Goal: Task Accomplishment & Management: Manage account settings

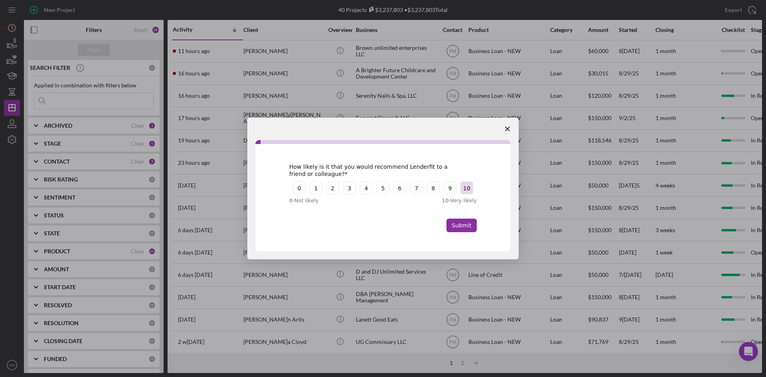
click at [463, 189] on button "10" at bounding box center [466, 187] width 13 height 13
click at [465, 232] on button "Submit" at bounding box center [461, 226] width 30 height 14
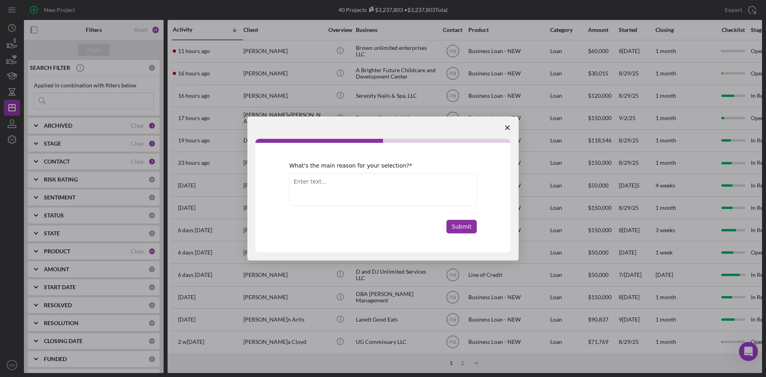
click at [504, 126] on span "Close survey" at bounding box center [507, 127] width 22 height 22
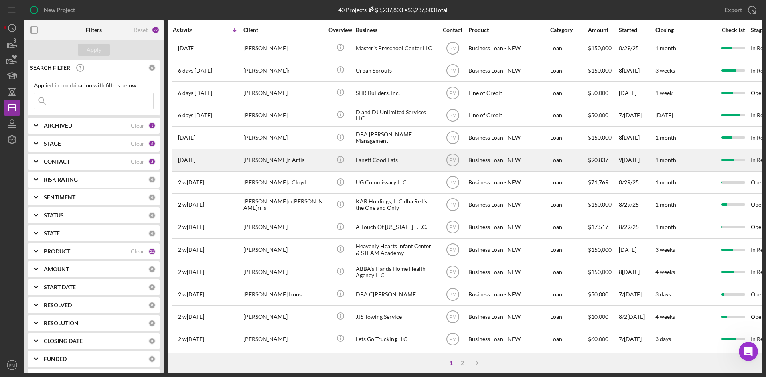
scroll to position [239, 0]
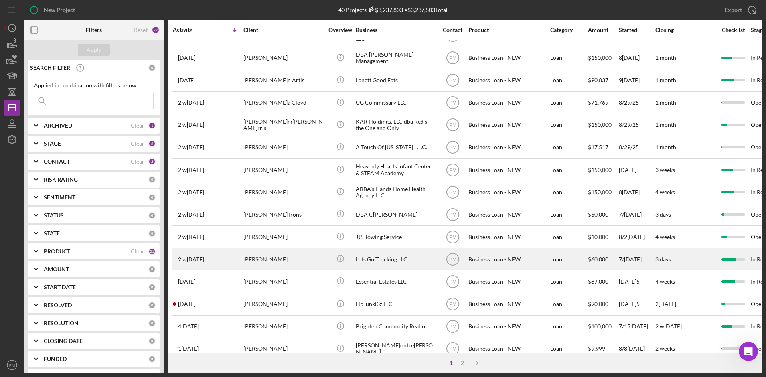
click at [296, 258] on div "[PERSON_NAME]" at bounding box center [283, 258] width 80 height 21
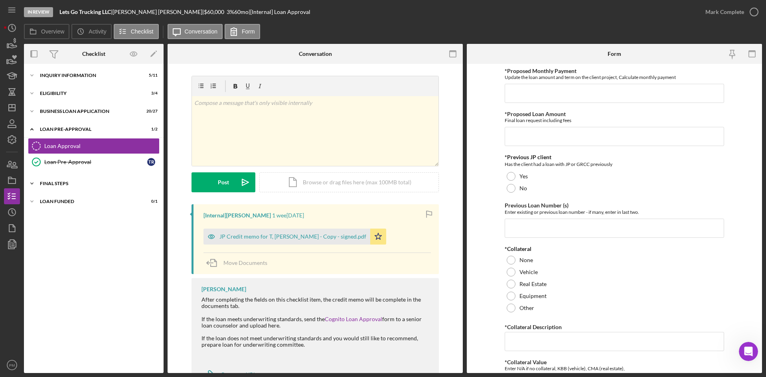
click at [69, 184] on div "FINAL STEPS" at bounding box center [97, 183] width 114 height 5
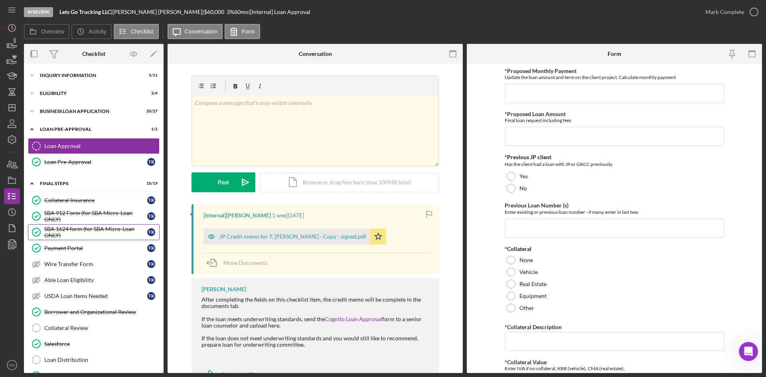
scroll to position [120, 0]
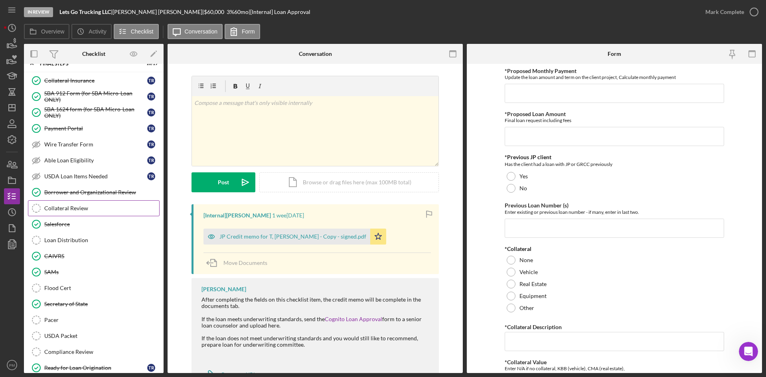
click at [68, 202] on link "Collateral Review Collateral Review" at bounding box center [94, 208] width 132 height 16
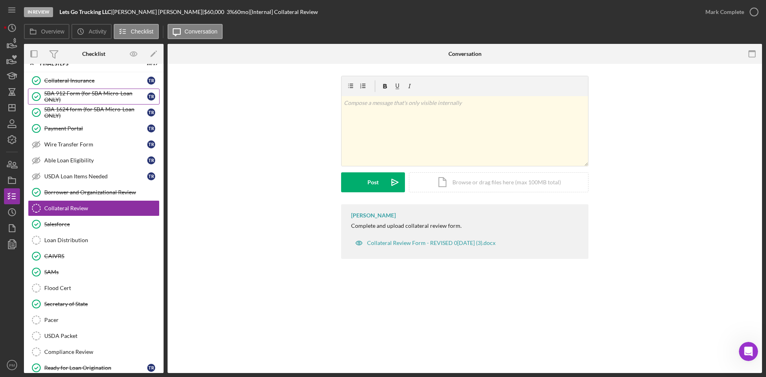
scroll to position [40, 0]
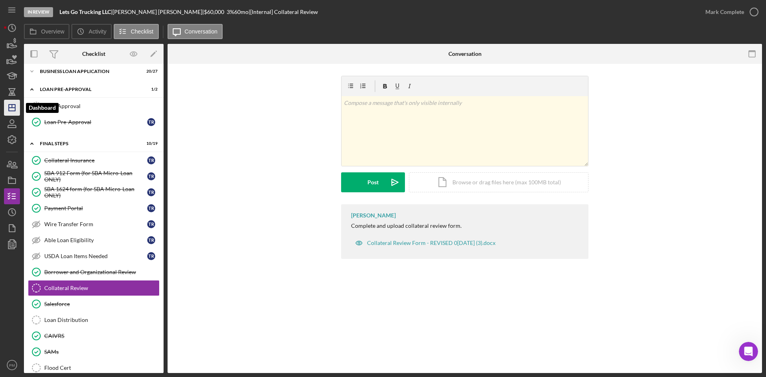
click at [14, 109] on icon "Icon/Dashboard" at bounding box center [12, 108] width 20 height 20
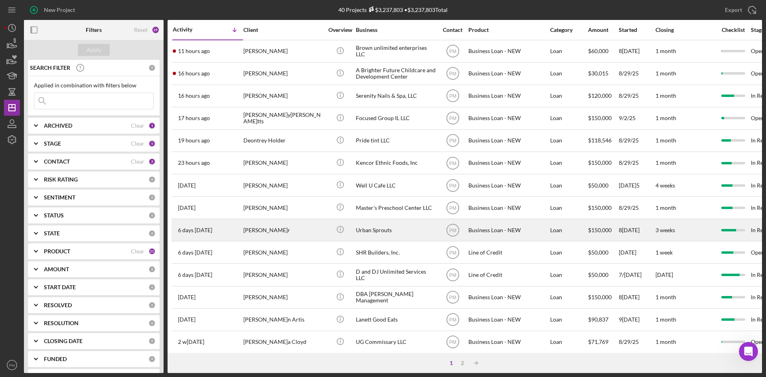
click at [251, 233] on div "[PERSON_NAME]" at bounding box center [283, 229] width 80 height 21
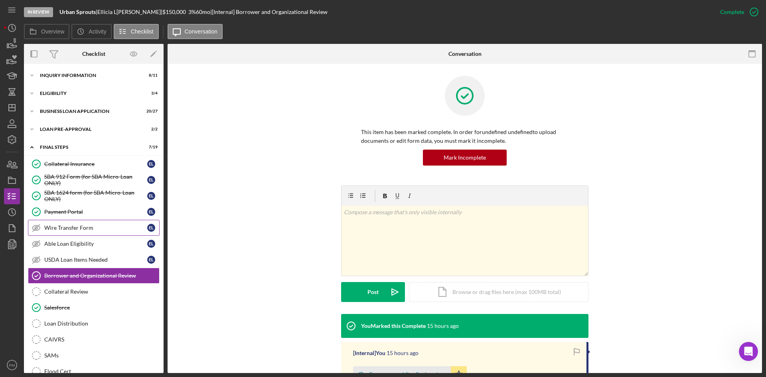
click at [95, 227] on div "Wire Transfer Form" at bounding box center [95, 228] width 103 height 6
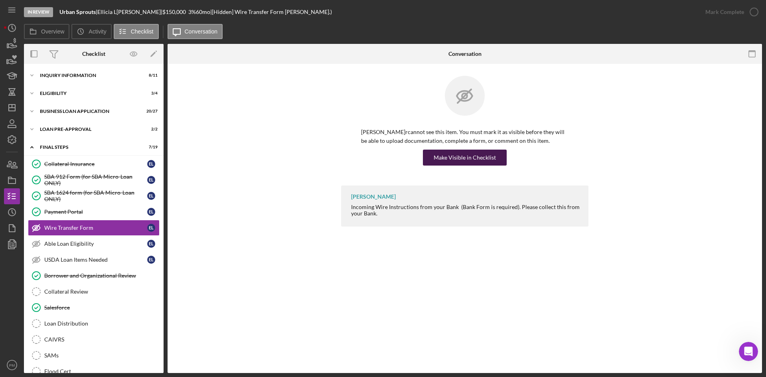
click at [460, 160] on div "Make Visible in Checklist" at bounding box center [465, 158] width 62 height 16
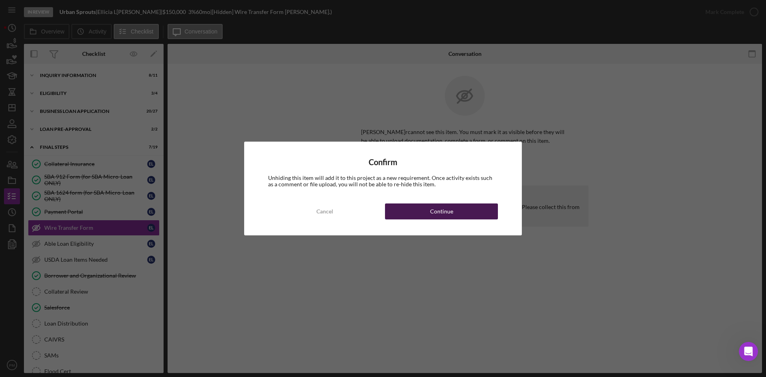
click at [437, 210] on div "Continue" at bounding box center [441, 211] width 23 height 16
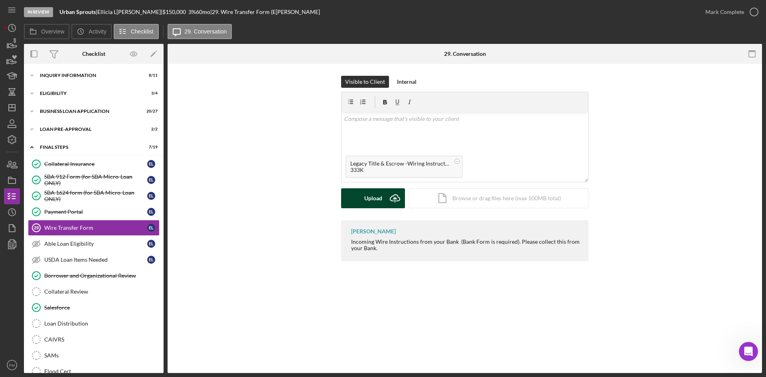
click at [371, 197] on div "Upload" at bounding box center [373, 198] width 18 height 20
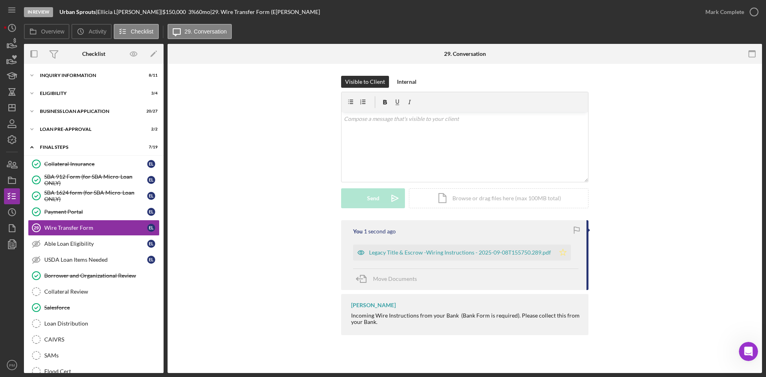
click at [561, 254] on icon "Icon/Star" at bounding box center [563, 252] width 16 height 16
click at [606, 14] on div "Mark Complete" at bounding box center [724, 12] width 39 height 16
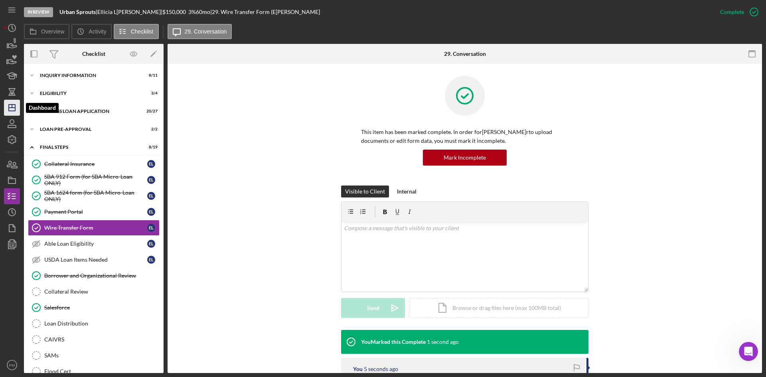
click at [17, 110] on icon "Icon/Dashboard" at bounding box center [12, 108] width 20 height 20
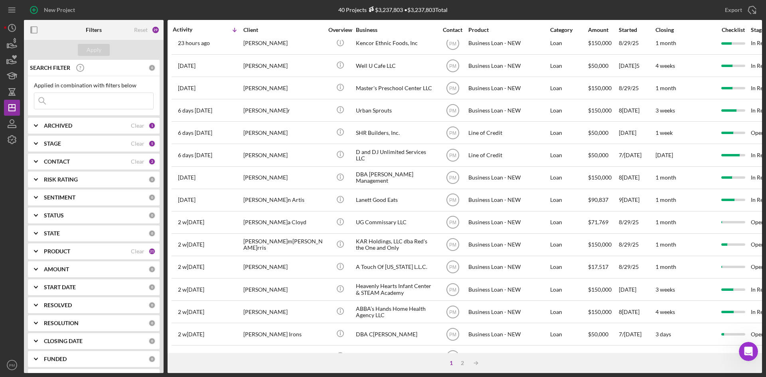
scroll to position [256, 0]
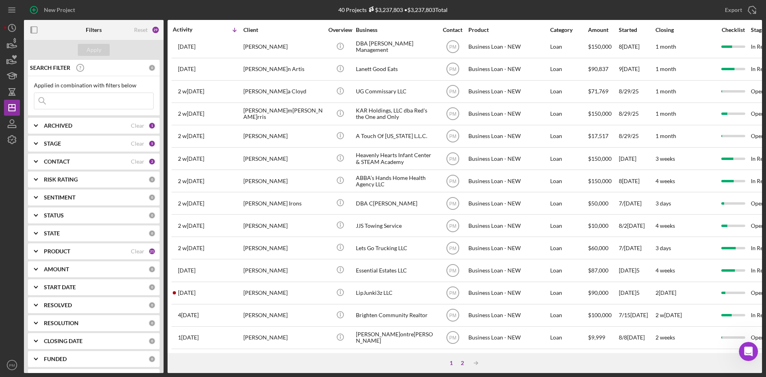
click at [462, 274] on div "2" at bounding box center [462, 363] width 11 height 6
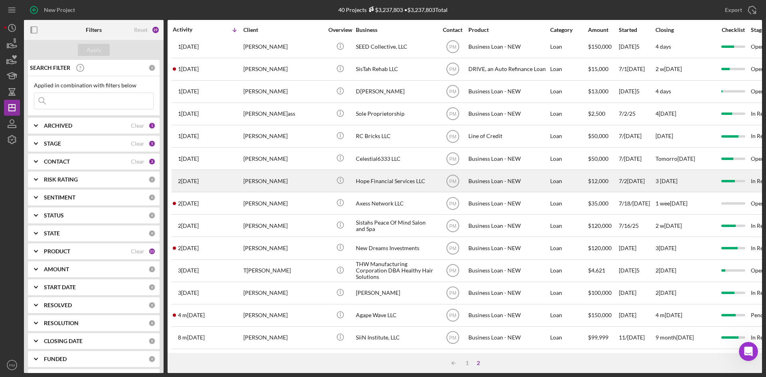
scroll to position [0, 0]
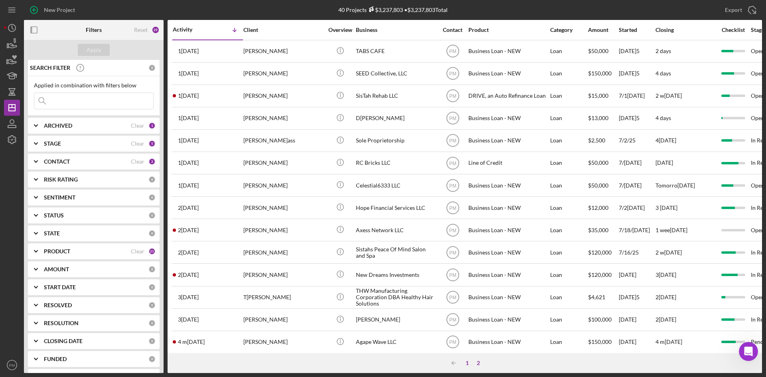
click at [467, 274] on div "1" at bounding box center [466, 363] width 11 height 6
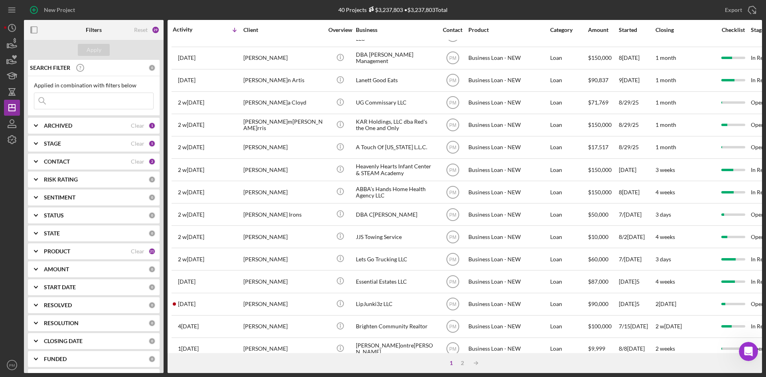
scroll to position [256, 0]
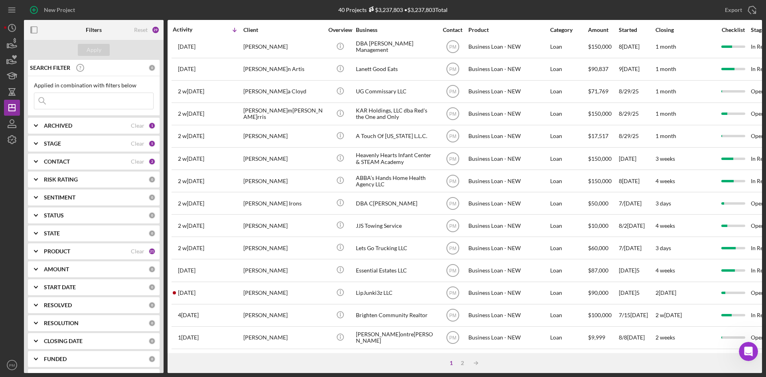
click at [246, 240] on div "Thomas Reynolds" at bounding box center [283, 247] width 80 height 21
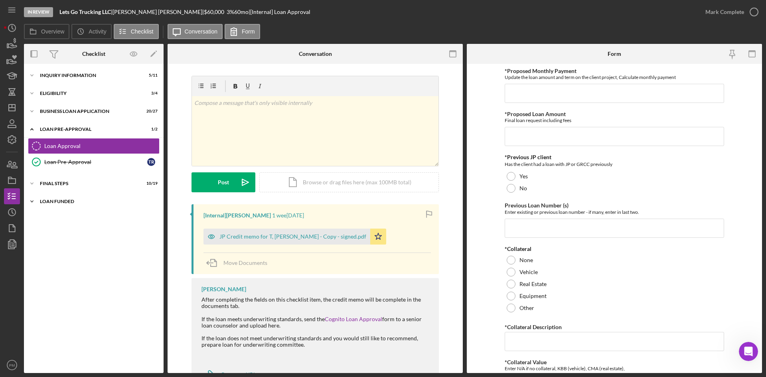
click at [91, 199] on div "LOAN FUNDED" at bounding box center [97, 201] width 114 height 5
click at [84, 193] on div "Icon/Expander INQUIRY INFORMATION 5 / 11 Icon/Expander ELIGIBILITY 3 / 4 Icon/E…" at bounding box center [94, 218] width 140 height 301
click at [89, 183] on div "FINAL STEPS" at bounding box center [97, 183] width 114 height 5
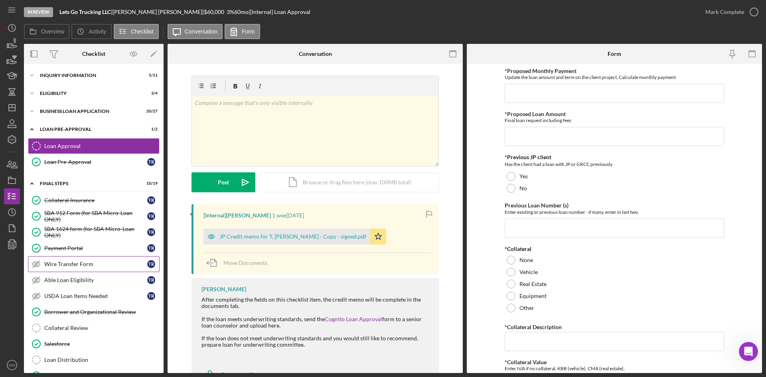
click at [83, 267] on div "Wire Transfer Form" at bounding box center [95, 264] width 103 height 6
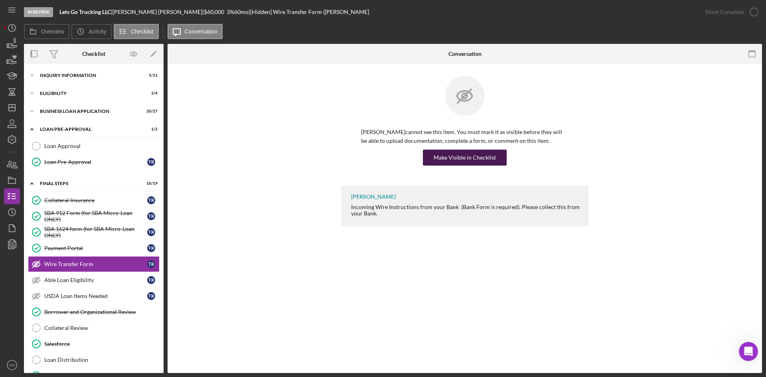
click at [466, 160] on div "Make Visible in Checklist" at bounding box center [465, 158] width 62 height 16
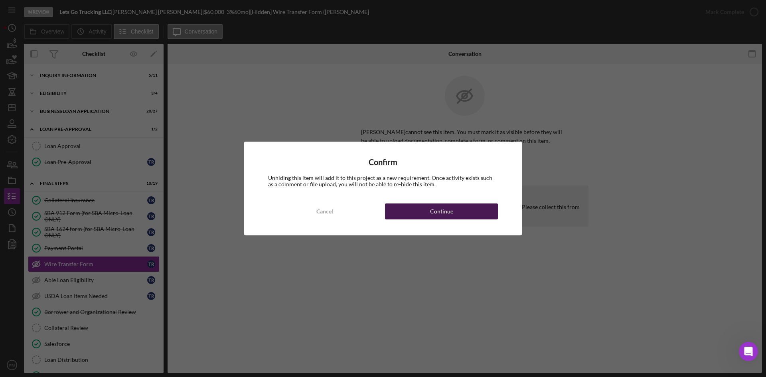
click at [424, 207] on button "Continue" at bounding box center [441, 211] width 113 height 16
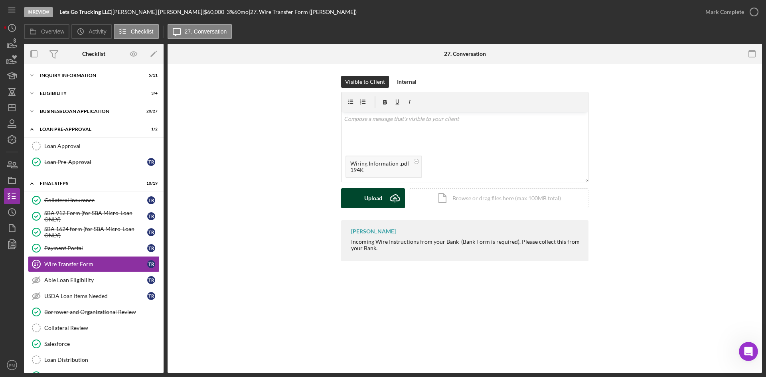
click at [380, 203] on div "Upload" at bounding box center [373, 198] width 18 height 20
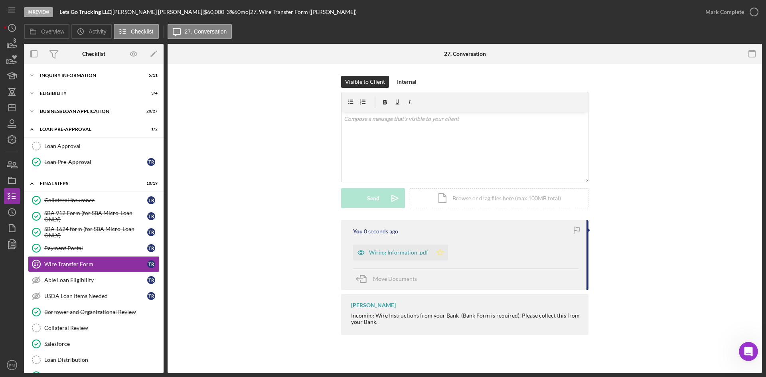
click at [445, 255] on icon "Icon/Star" at bounding box center [440, 252] width 16 height 16
click at [10, 104] on polygon "button" at bounding box center [12, 107] width 6 height 6
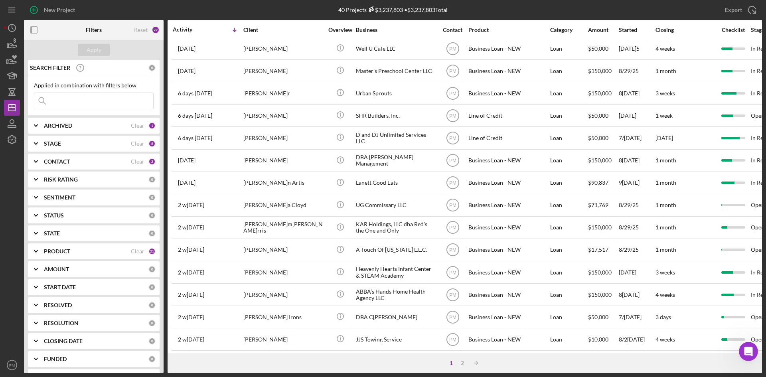
scroll to position [97, 0]
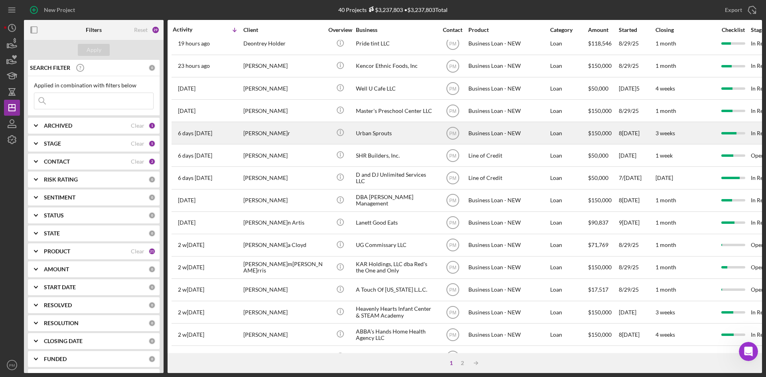
click at [261, 133] on div "[PERSON_NAME]" at bounding box center [283, 132] width 80 height 21
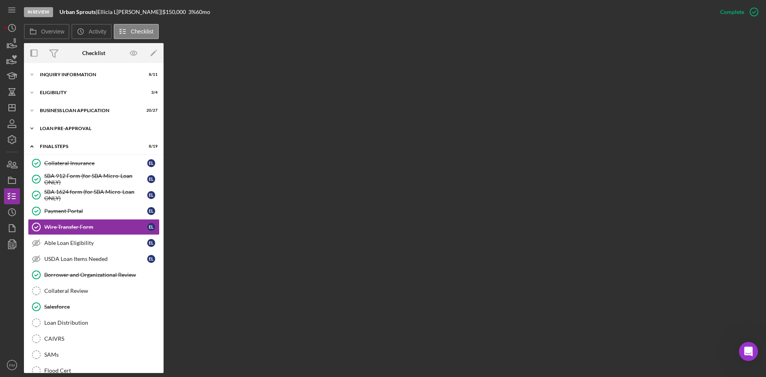
click at [67, 125] on div "Icon/Expander LOAN PRE-APPROVAL 2 / 2" at bounding box center [94, 128] width 140 height 16
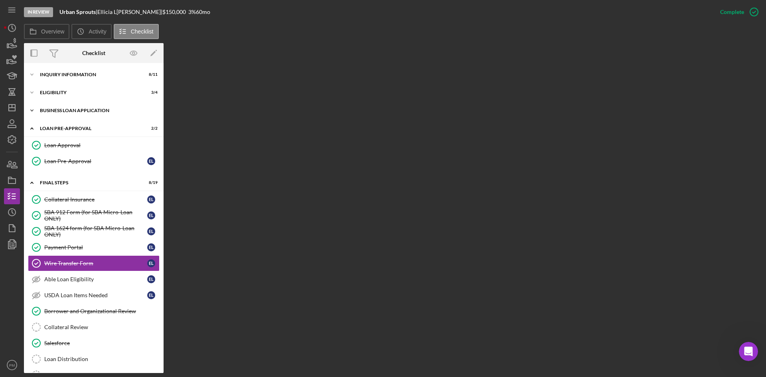
click at [73, 109] on div "BUSINESS LOAN APPLICATION" at bounding box center [97, 110] width 114 height 5
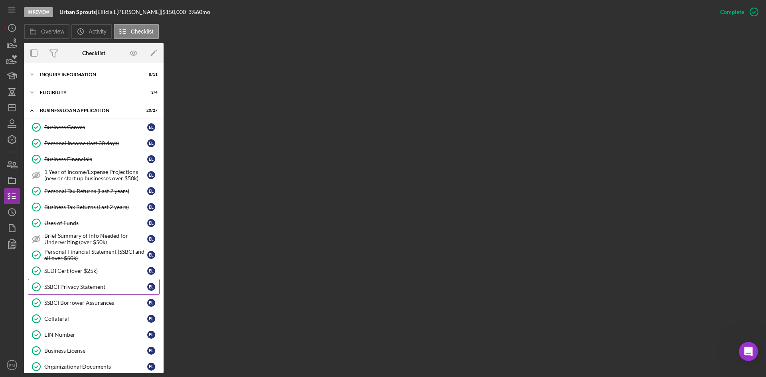
scroll to position [40, 0]
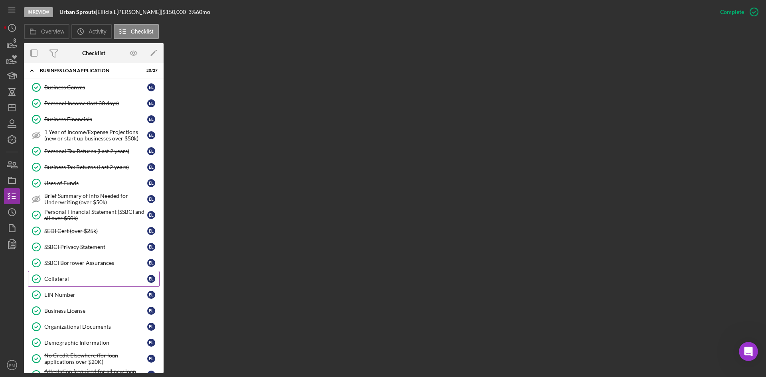
click at [55, 274] on div "Collateral" at bounding box center [95, 279] width 103 height 6
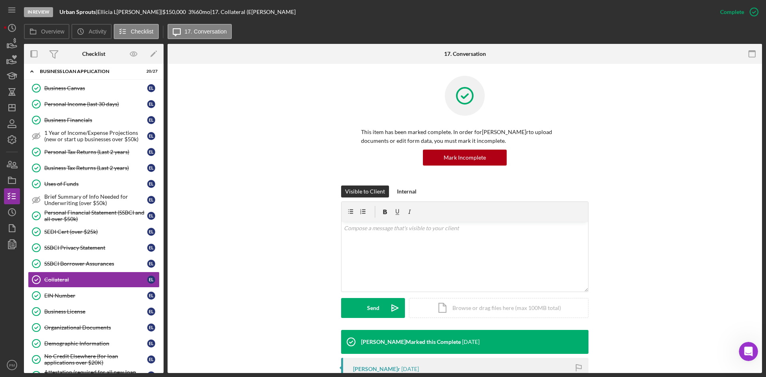
scroll to position [160, 0]
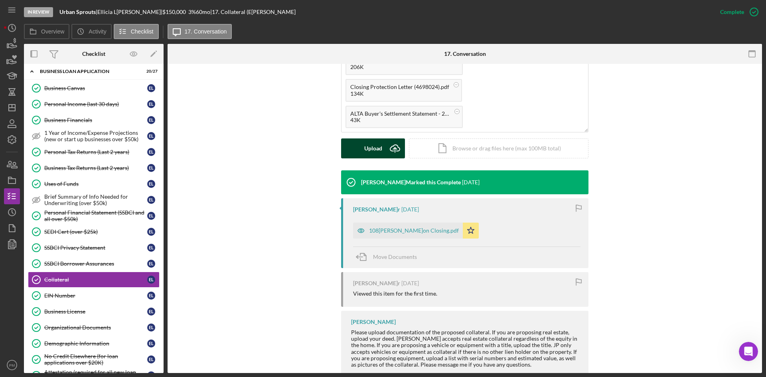
click at [379, 151] on div "Upload" at bounding box center [373, 148] width 18 height 20
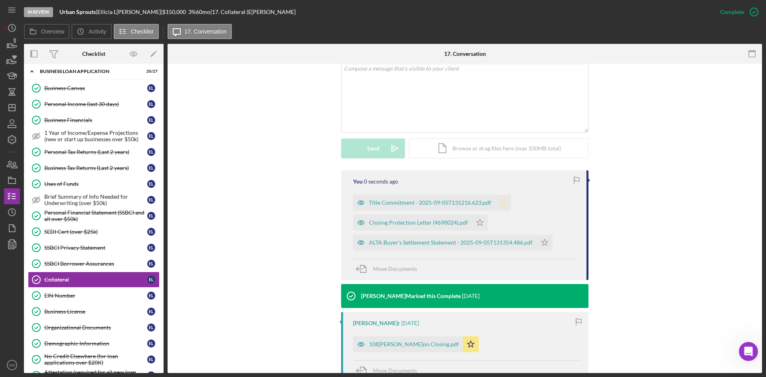
click at [502, 201] on polygon "button" at bounding box center [503, 202] width 7 height 6
click at [480, 224] on icon "Icon/Star" at bounding box center [480, 223] width 16 height 16
click at [546, 243] on icon "Icon/Star" at bounding box center [544, 242] width 16 height 16
click at [14, 108] on line "button" at bounding box center [12, 108] width 6 height 0
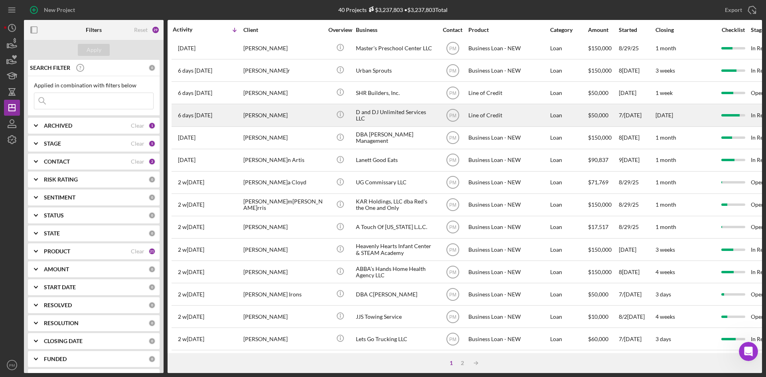
scroll to position [239, 0]
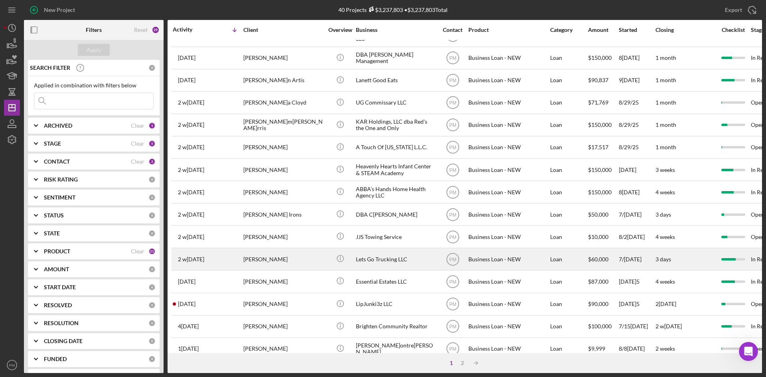
click at [266, 264] on div "[PERSON_NAME]" at bounding box center [283, 258] width 80 height 21
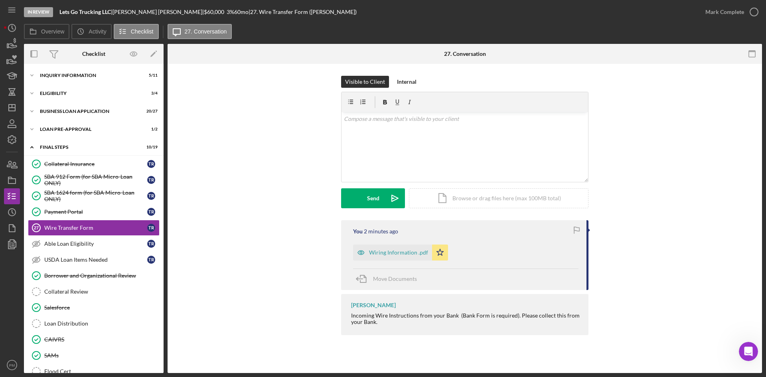
scroll to position [9, 0]
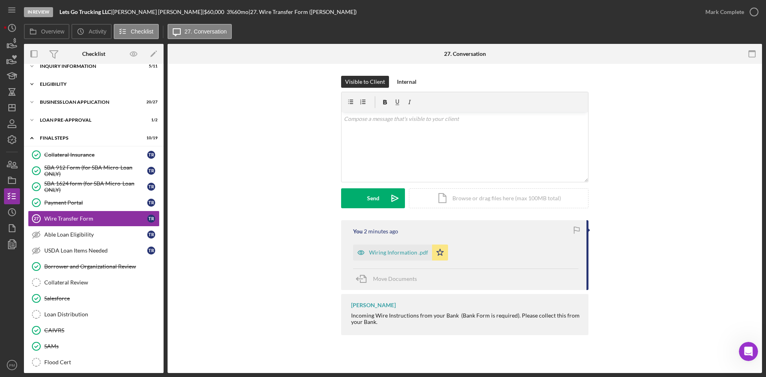
click at [65, 83] on div "ELIGIBILITY" at bounding box center [97, 84] width 114 height 5
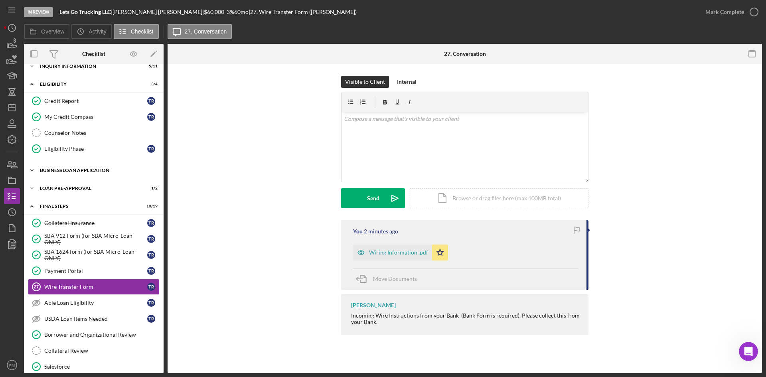
click at [75, 171] on div "BUSINESS LOAN APPLICATION" at bounding box center [97, 170] width 114 height 5
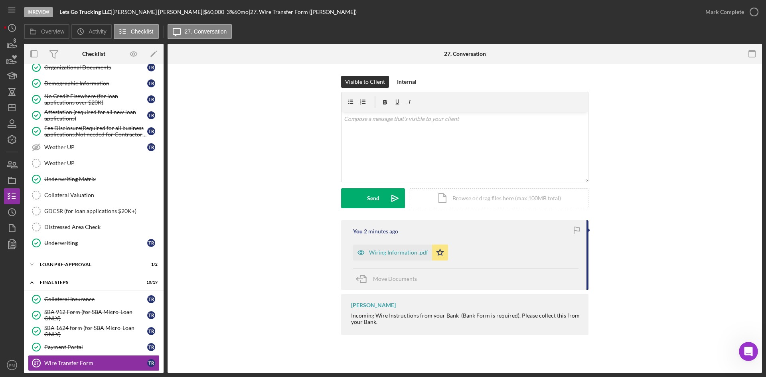
scroll to position [408, 0]
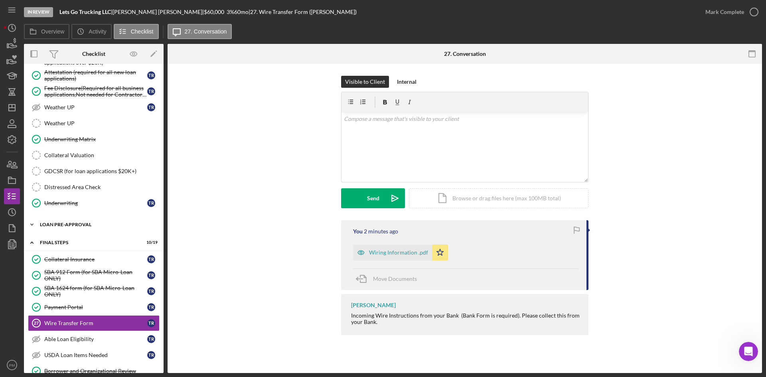
click at [75, 225] on div "LOAN PRE-APPROVAL" at bounding box center [97, 224] width 114 height 5
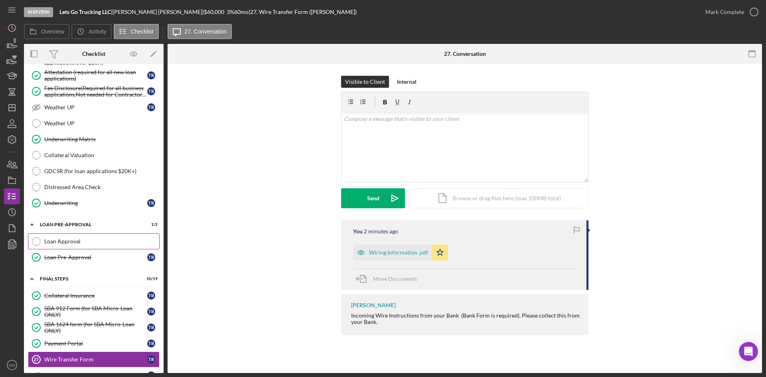
click at [84, 242] on div "Loan Approval" at bounding box center [101, 241] width 115 height 6
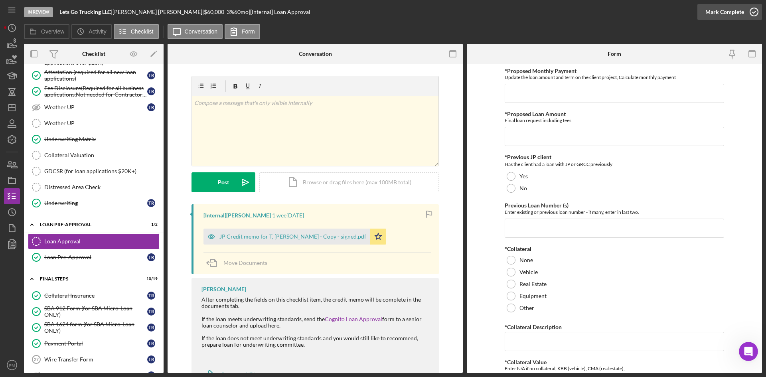
click at [606, 10] on div "Mark Complete" at bounding box center [724, 12] width 39 height 16
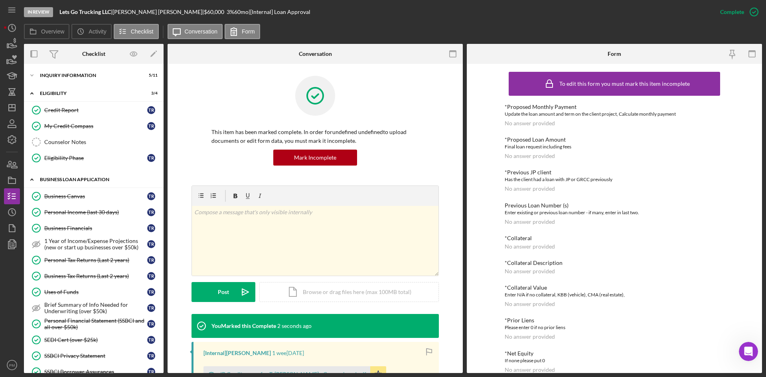
click at [71, 187] on div "Icon/Expander BUSINESS LOAN APPLICATION 20 / 27" at bounding box center [94, 179] width 140 height 16
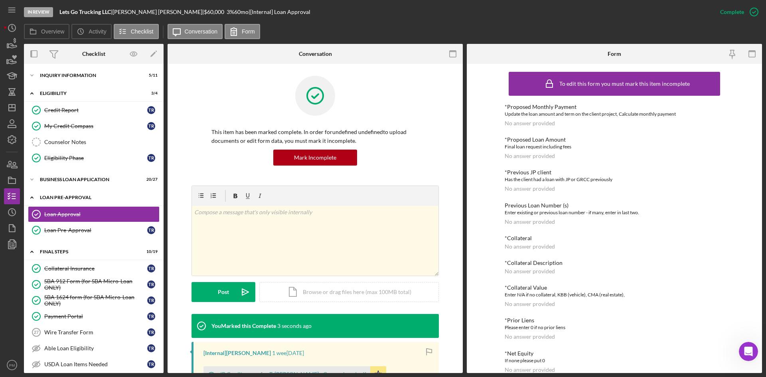
click at [76, 196] on div "LOAN PRE-APPROVAL" at bounding box center [97, 197] width 114 height 5
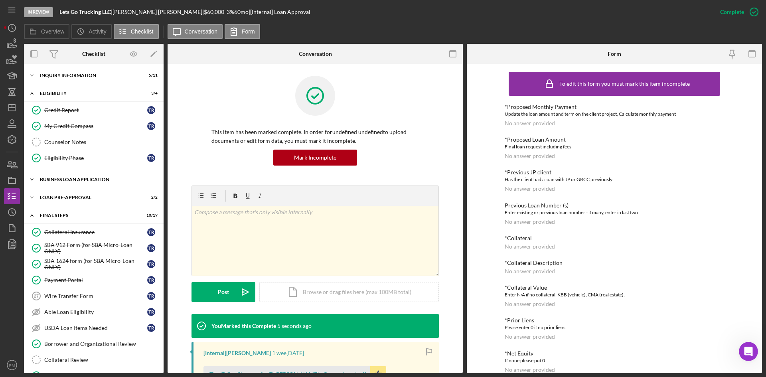
click at [78, 183] on div "Icon/Expander BUSINESS LOAN APPLICATION 20 / 27" at bounding box center [94, 179] width 140 height 16
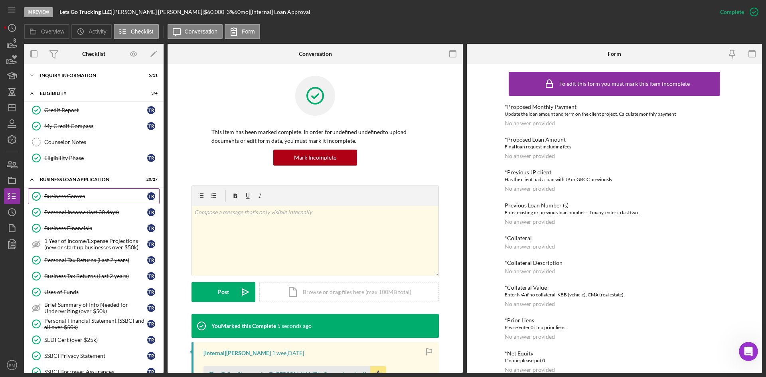
click at [72, 198] on div "Business Canvas" at bounding box center [95, 196] width 103 height 6
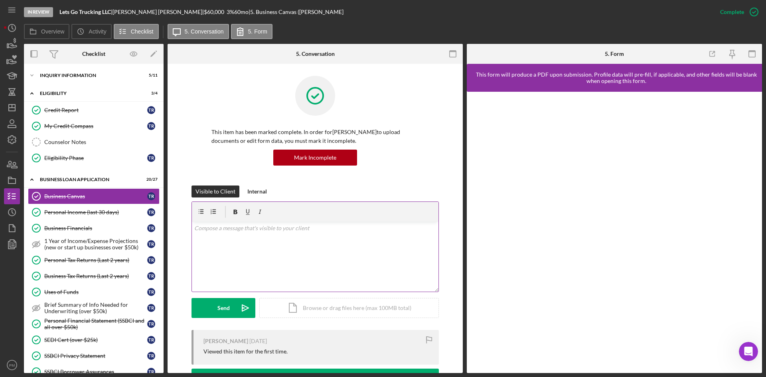
scroll to position [199, 0]
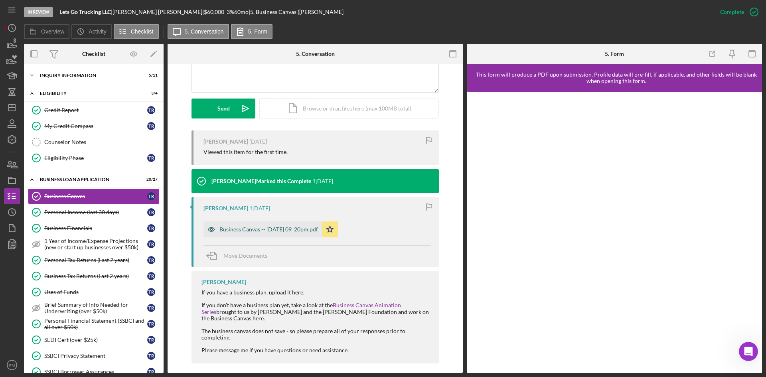
click at [273, 230] on div "Business Canvas -- 2024-06-03 09_20pm.pdf" at bounding box center [268, 229] width 99 height 6
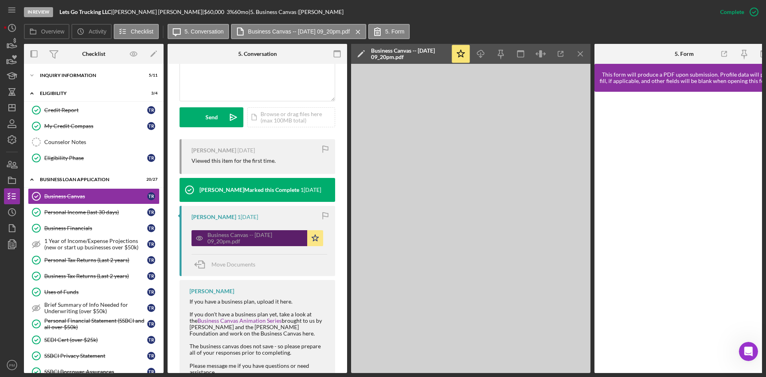
scroll to position [208, 0]
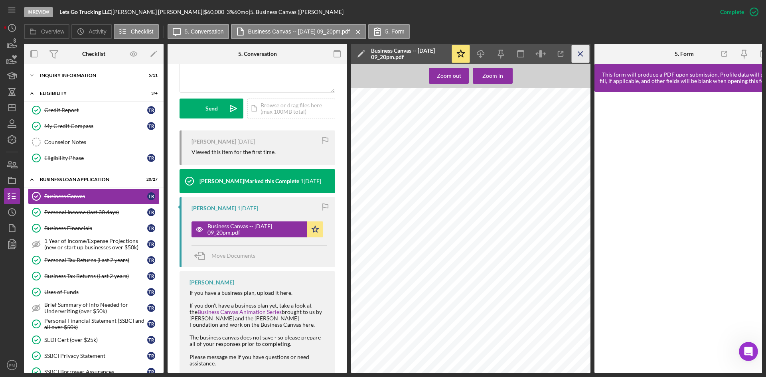
click at [581, 55] on icon "Icon/Menu Close" at bounding box center [580, 54] width 18 height 18
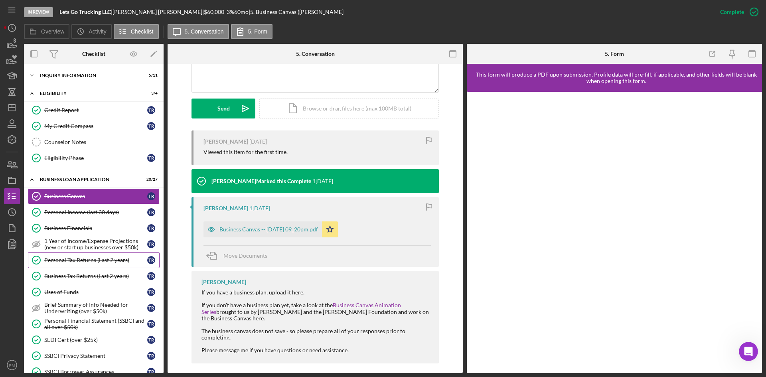
scroll to position [199, 0]
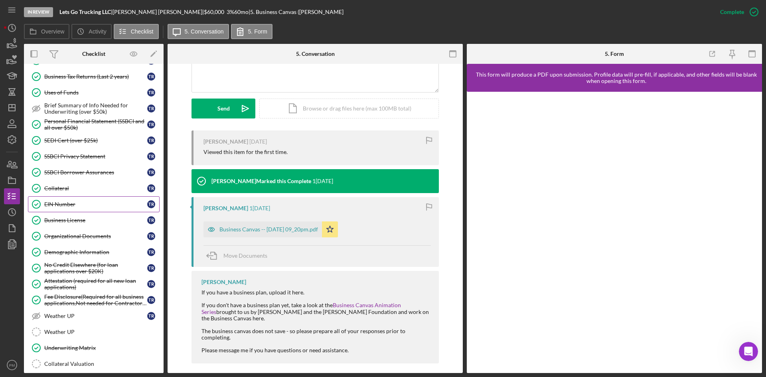
click at [93, 204] on div "EIN Number" at bounding box center [95, 204] width 103 height 6
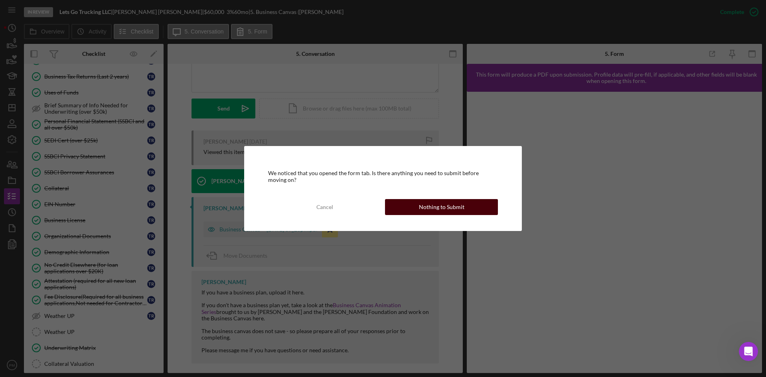
click at [432, 207] on div "Nothing to Submit" at bounding box center [441, 207] width 45 height 16
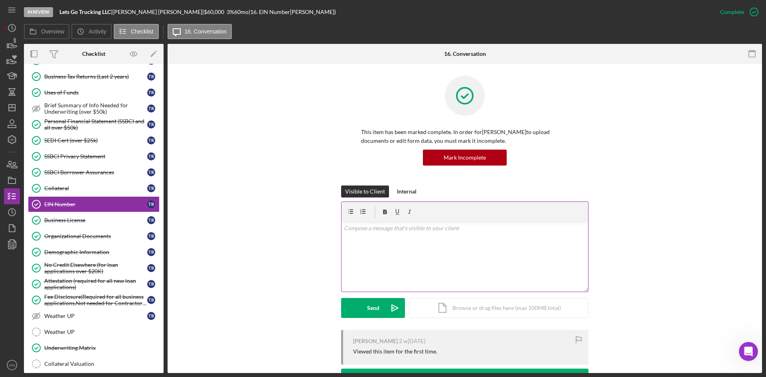
scroll to position [120, 0]
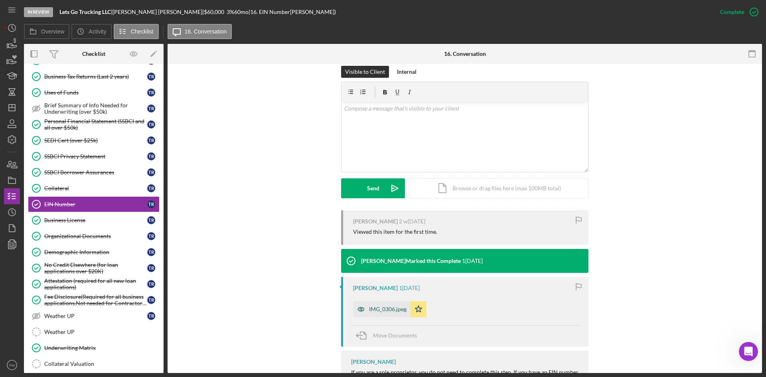
click at [381, 274] on div "IMG_0306.jpeg" at bounding box center [387, 309] width 37 height 6
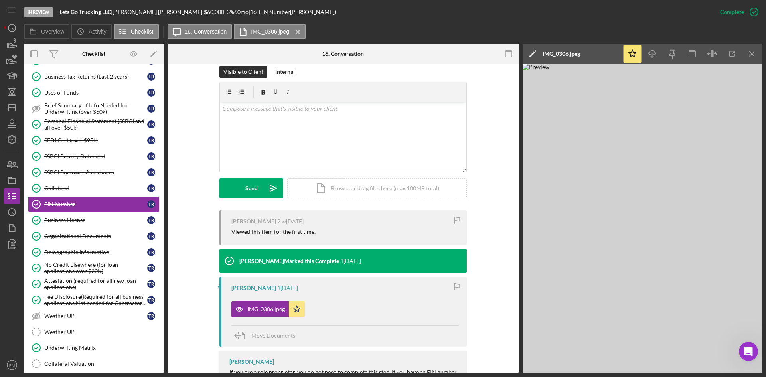
scroll to position [80, 0]
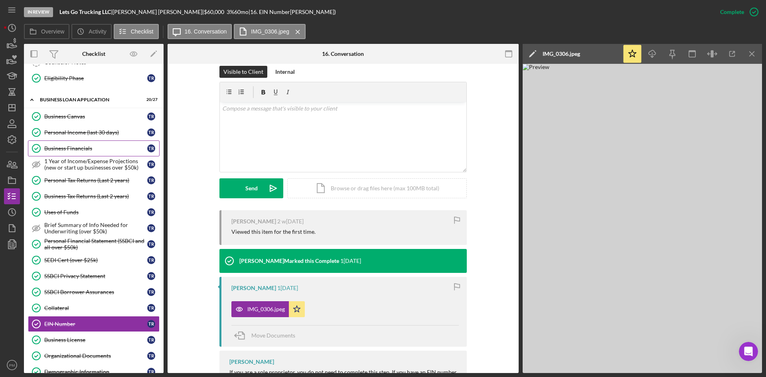
click at [75, 145] on div "Business Financials" at bounding box center [95, 148] width 103 height 6
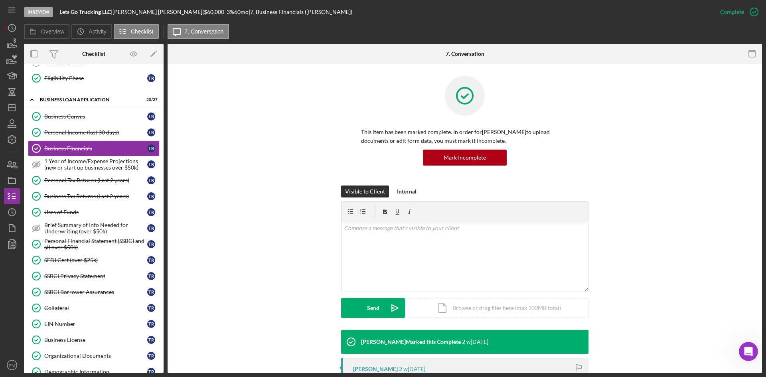
scroll to position [160, 0]
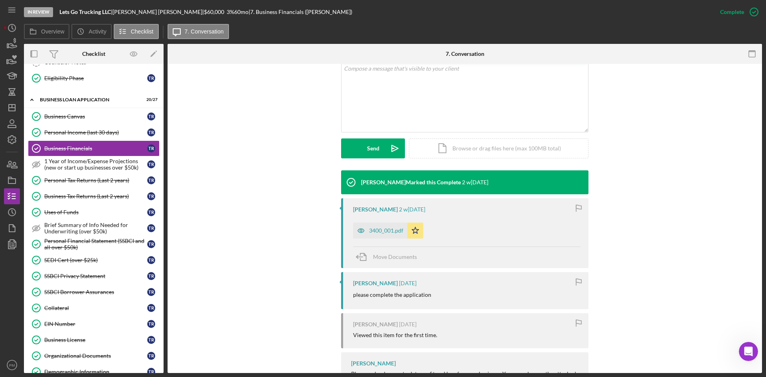
click at [390, 230] on div "3400_001.pdf" at bounding box center [386, 230] width 34 height 6
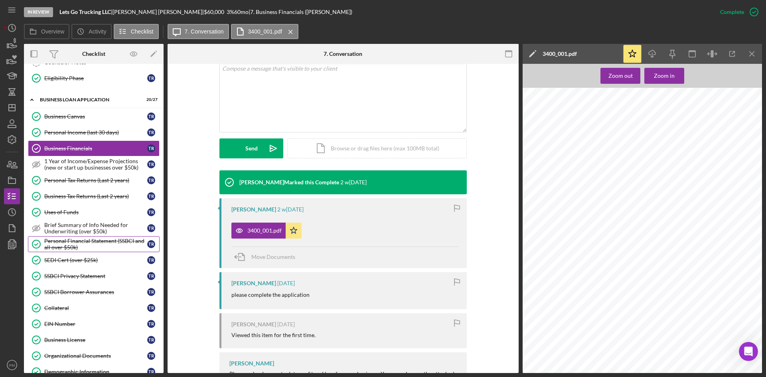
click at [117, 236] on link "Personal Financial Statement (SSBCI and all over $50k) Personal Financial State…" at bounding box center [94, 244] width 132 height 16
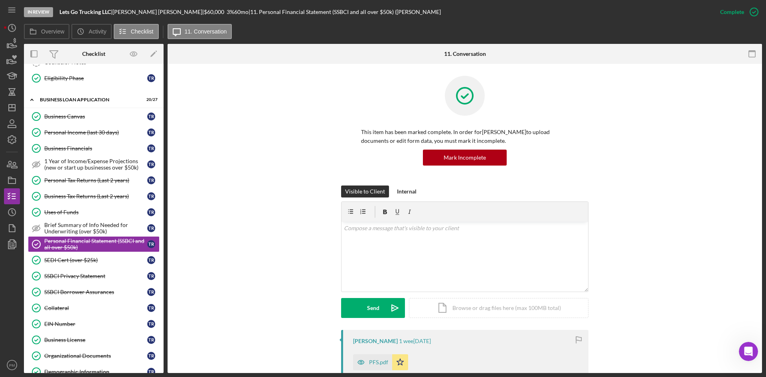
scroll to position [199, 0]
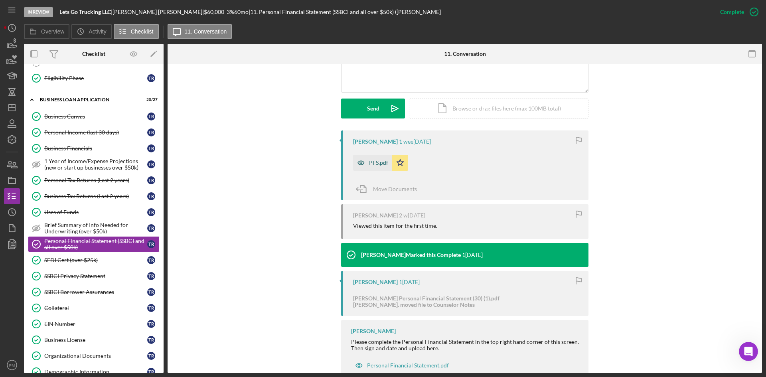
click at [377, 164] on div "PFS.pdf" at bounding box center [378, 163] width 19 height 6
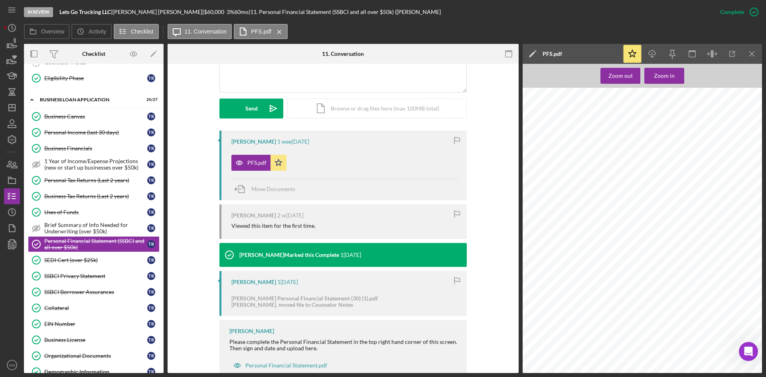
scroll to position [984, 0]
drag, startPoint x: 753, startPoint y: 57, endPoint x: 575, endPoint y: 56, distance: 177.9
click at [606, 57] on icon "Icon/Menu Close" at bounding box center [752, 54] width 18 height 18
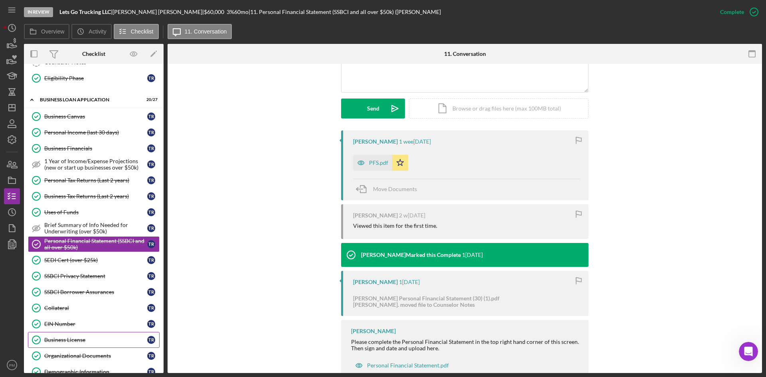
scroll to position [160, 0]
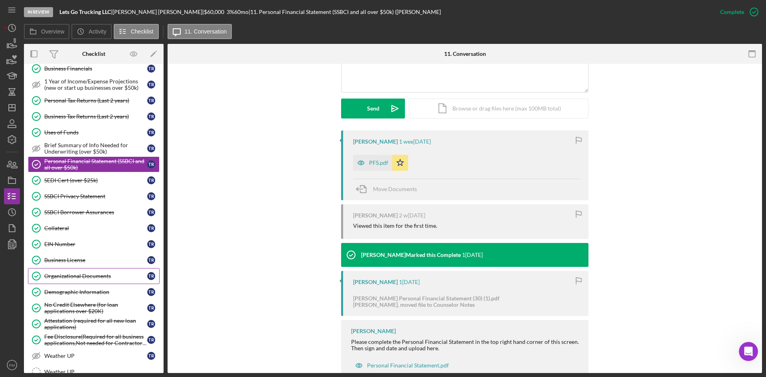
click at [83, 274] on div "Organizational Documents" at bounding box center [95, 276] width 103 height 6
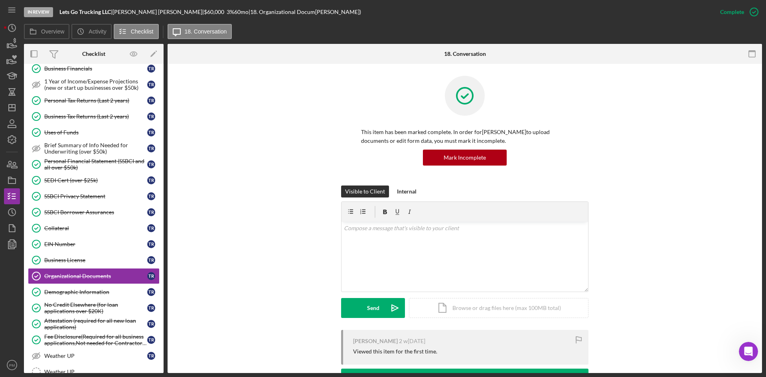
scroll to position [160, 0]
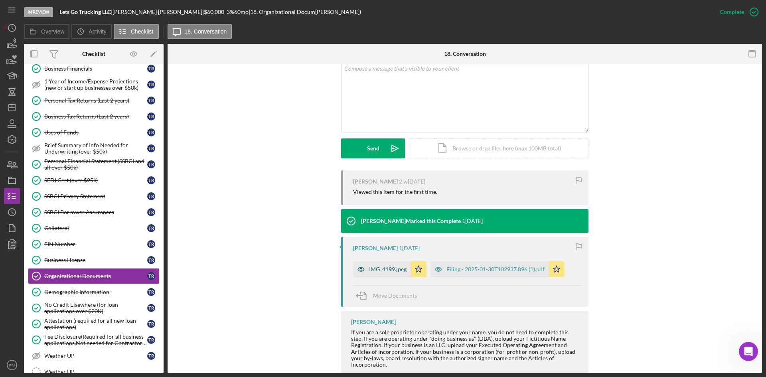
click at [380, 268] on div "IMG_4199.jpeg" at bounding box center [387, 269] width 37 height 6
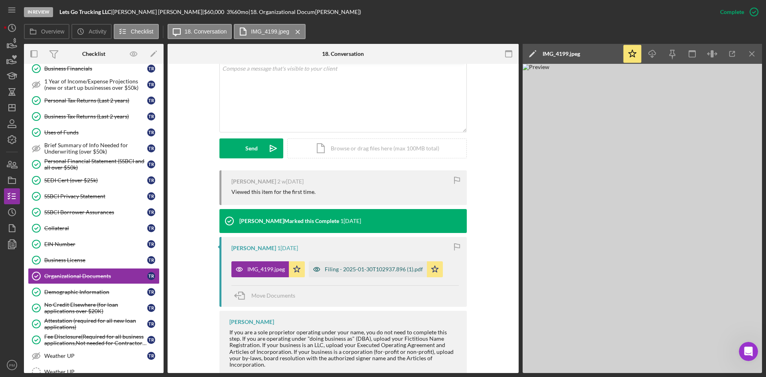
click at [366, 265] on div "Filing - 2025-01-30T102937.896 (1).pdf" at bounding box center [368, 269] width 118 height 16
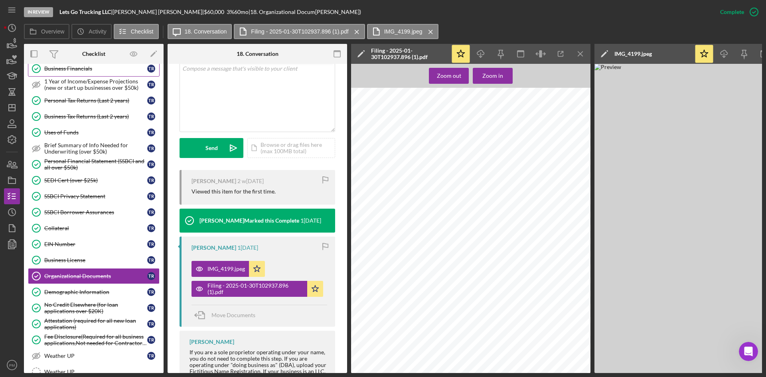
scroll to position [40, 0]
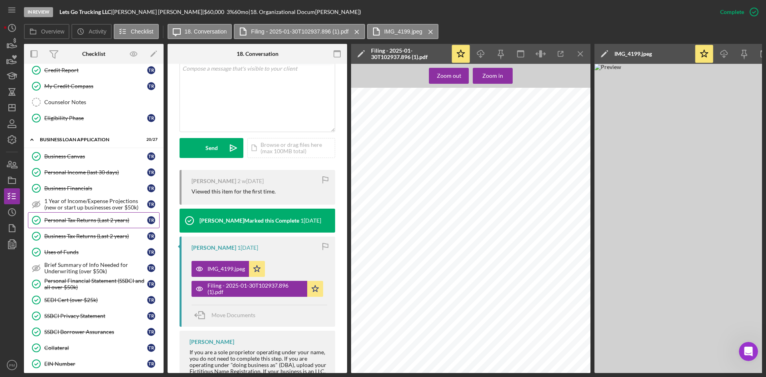
drag, startPoint x: 87, startPoint y: 219, endPoint x: 101, endPoint y: 220, distance: 14.0
click at [87, 219] on div "Personal Tax Returns (Last 2 years)" at bounding box center [95, 220] width 103 height 6
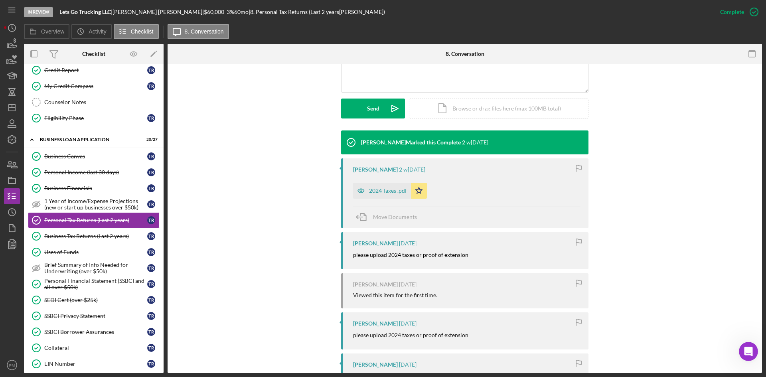
scroll to position [309, 0]
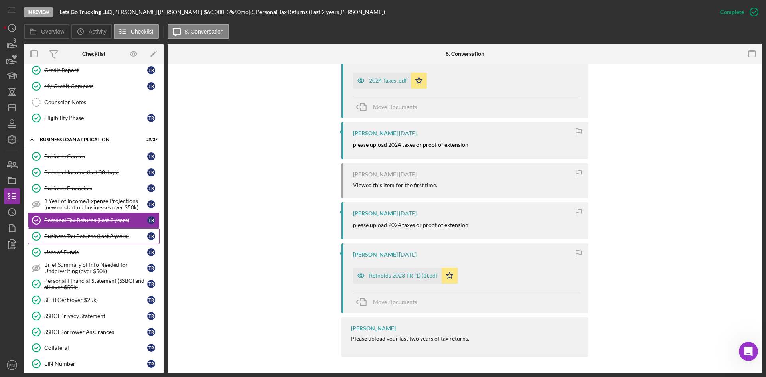
click at [89, 240] on link "Business Tax Returns (Last 2 years) Business Tax Returns (Last 2 years) T R" at bounding box center [94, 236] width 132 height 16
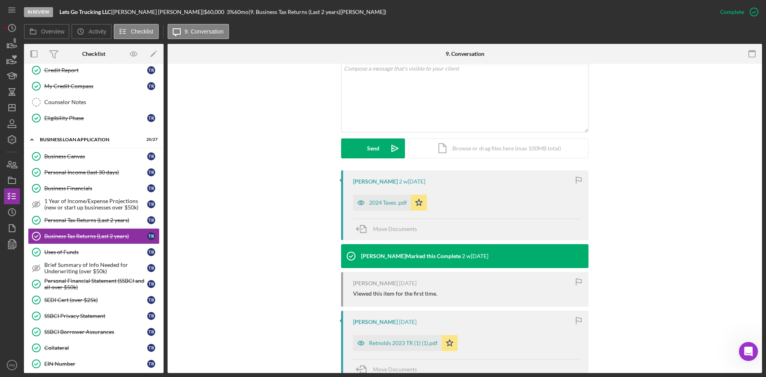
scroll to position [235, 0]
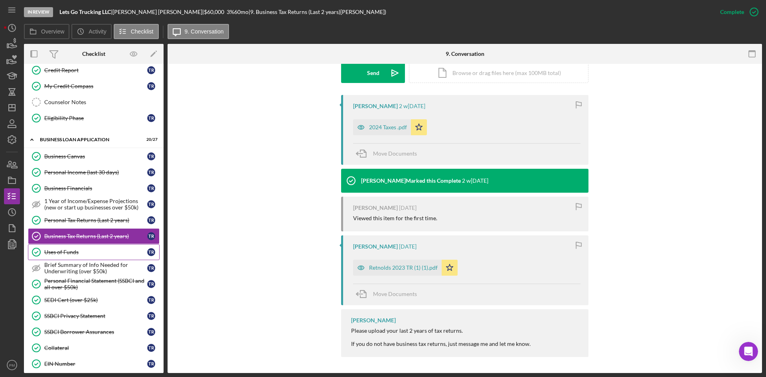
click at [90, 252] on div "Uses of Funds" at bounding box center [95, 252] width 103 height 6
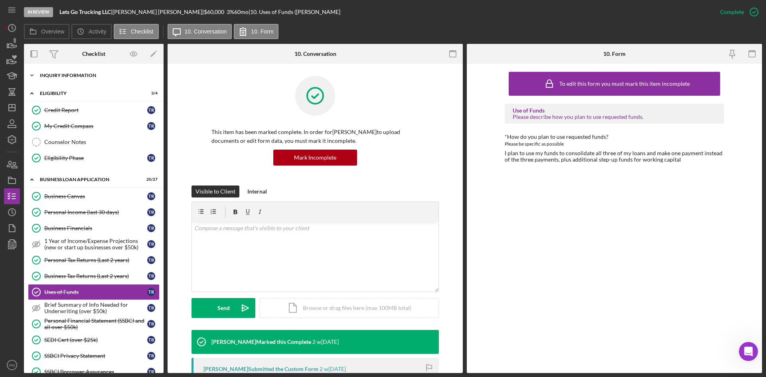
click at [82, 71] on div "Icon/Expander INQUIRY INFORMATION 5 / 11" at bounding box center [94, 75] width 140 height 16
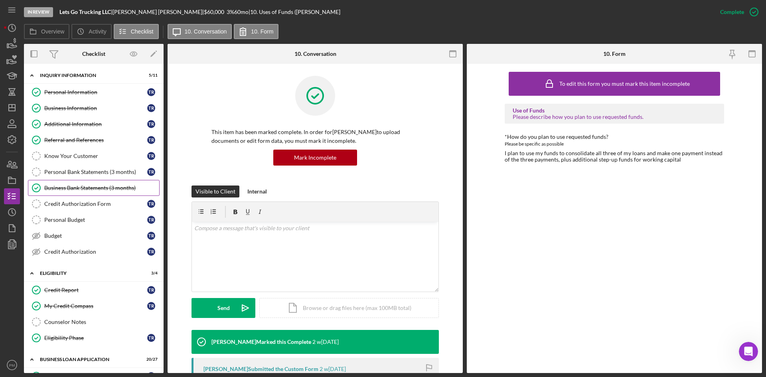
click at [93, 185] on div "Business Bank Statements (3 months)" at bounding box center [101, 188] width 115 height 6
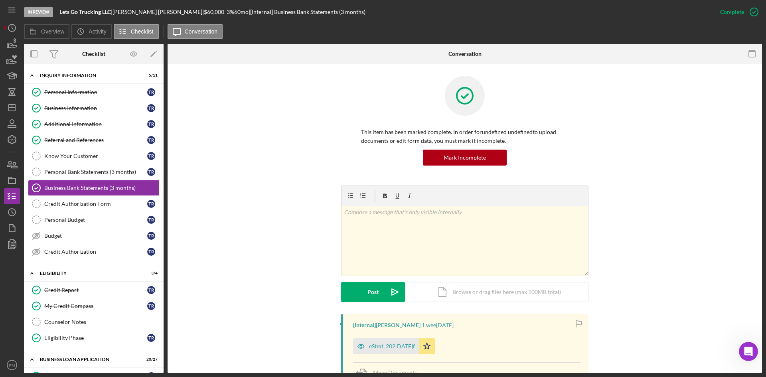
scroll to position [199, 0]
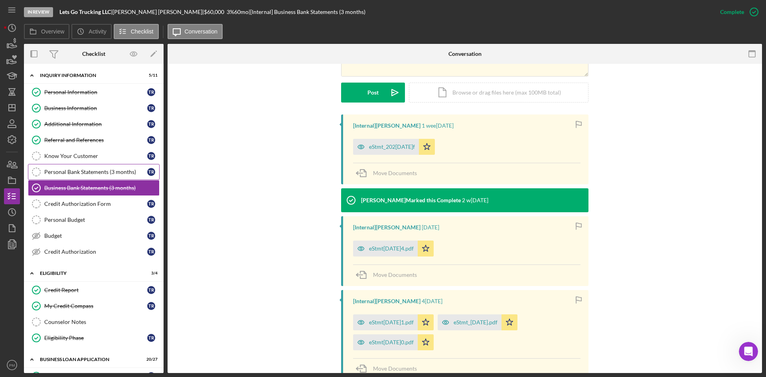
click at [100, 164] on link "Personal Bank Statements (3 months) Personal Bank Statements (3 months) T R" at bounding box center [94, 172] width 132 height 16
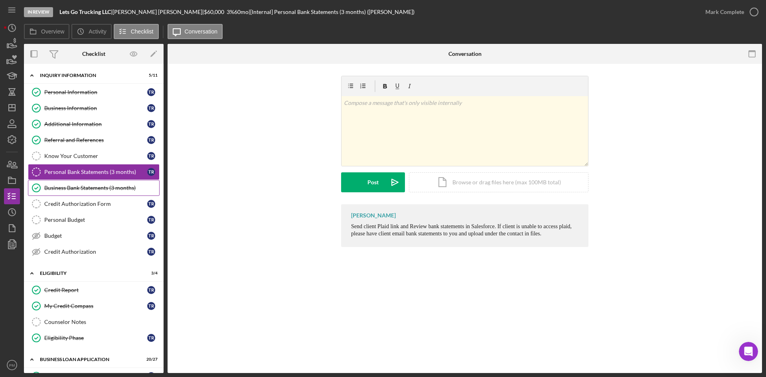
click at [116, 186] on div "Business Bank Statements (3 months)" at bounding box center [101, 188] width 115 height 6
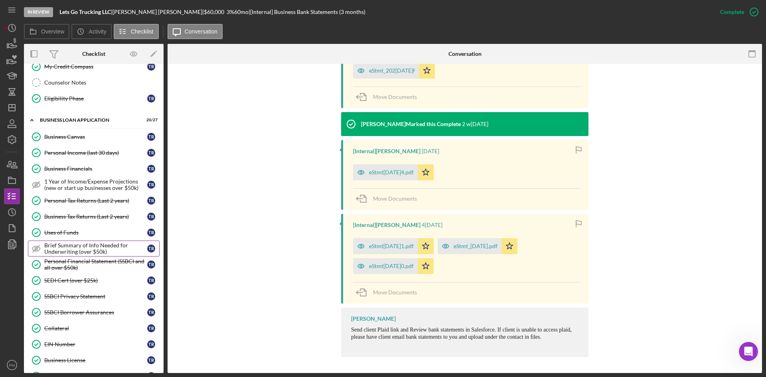
scroll to position [359, 0]
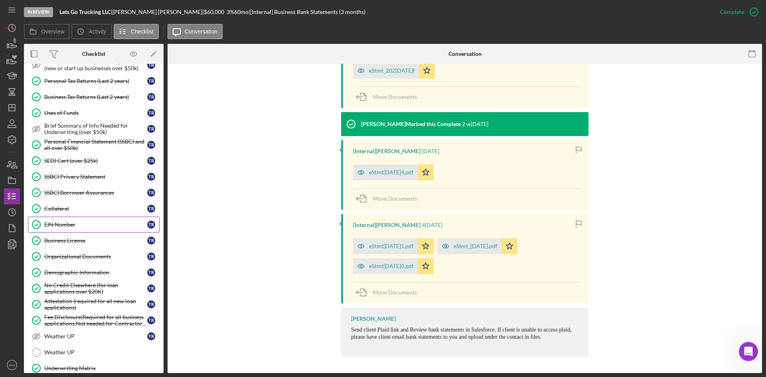
click at [96, 219] on link "EIN Number EIN Number T R" at bounding box center [94, 225] width 132 height 16
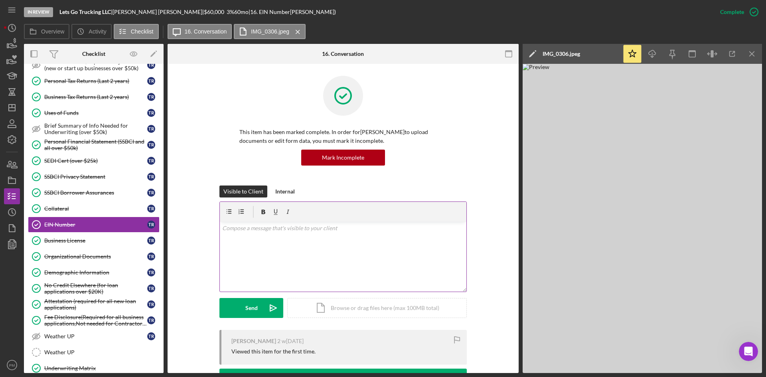
scroll to position [120, 0]
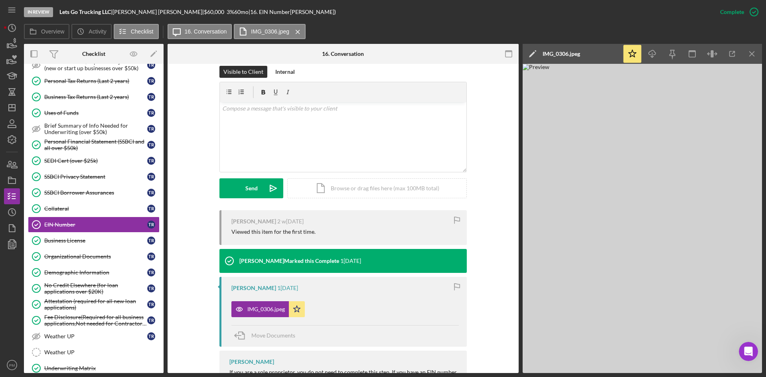
drag, startPoint x: 85, startPoint y: 163, endPoint x: 261, endPoint y: 164, distance: 176.7
click at [85, 163] on div "SEDI Cert (over $25k)" at bounding box center [95, 161] width 103 height 6
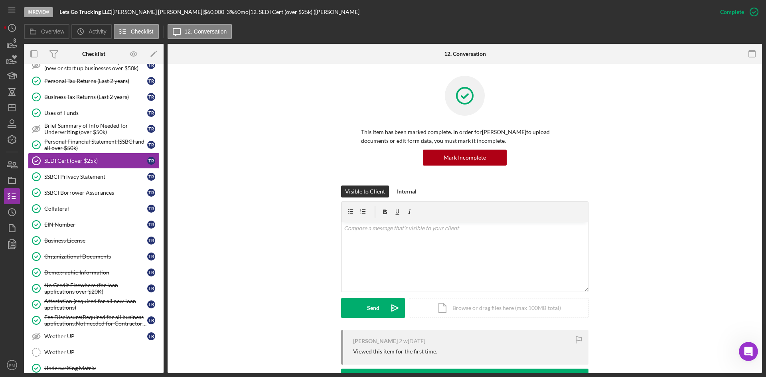
scroll to position [120, 0]
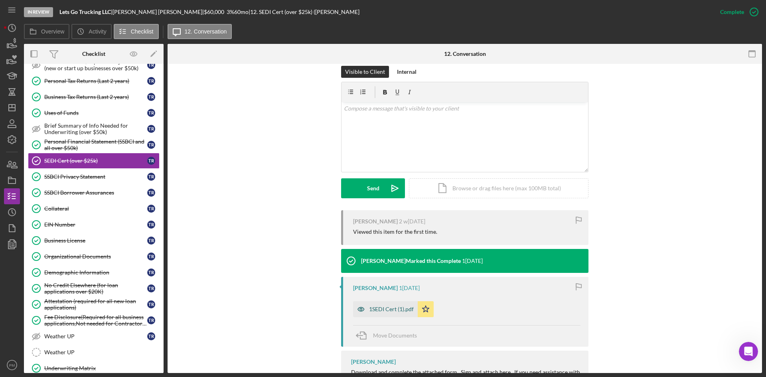
click at [385, 274] on div "1SEDI Cert (1).pdf" at bounding box center [385, 309] width 65 height 16
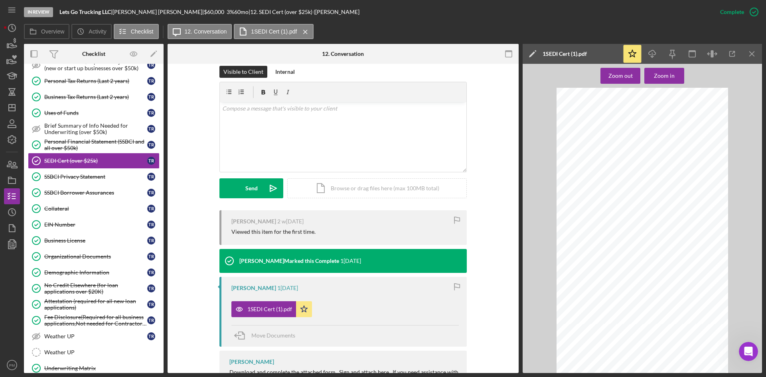
scroll to position [160, 0]
click at [606, 53] on icon "Icon/Menu Close" at bounding box center [752, 54] width 18 height 18
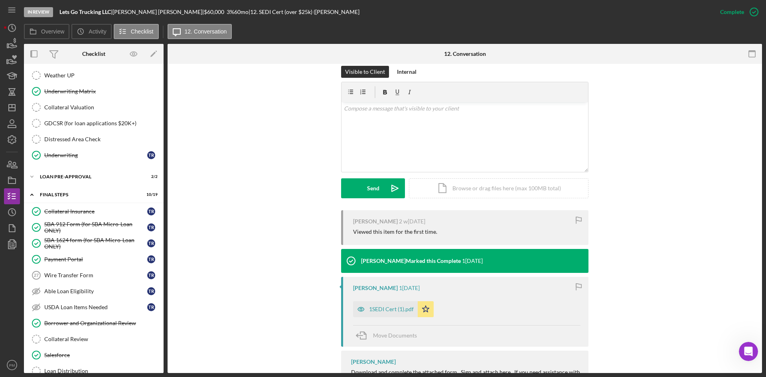
scroll to position [596, 0]
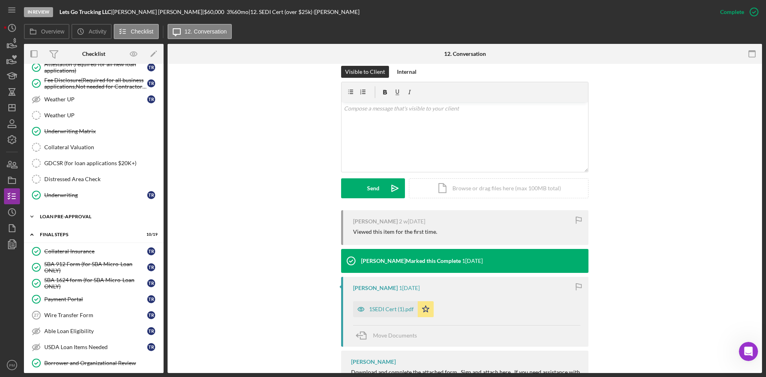
click at [65, 216] on div "LOAN PRE-APPROVAL" at bounding box center [97, 216] width 114 height 5
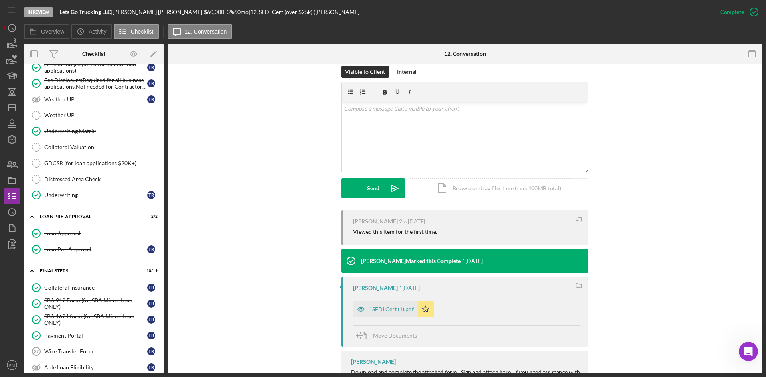
scroll to position [516, 0]
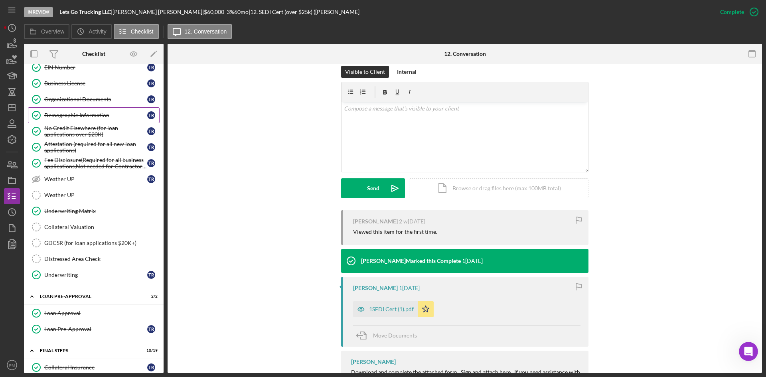
click at [69, 112] on div "Demographic Information" at bounding box center [95, 115] width 103 height 6
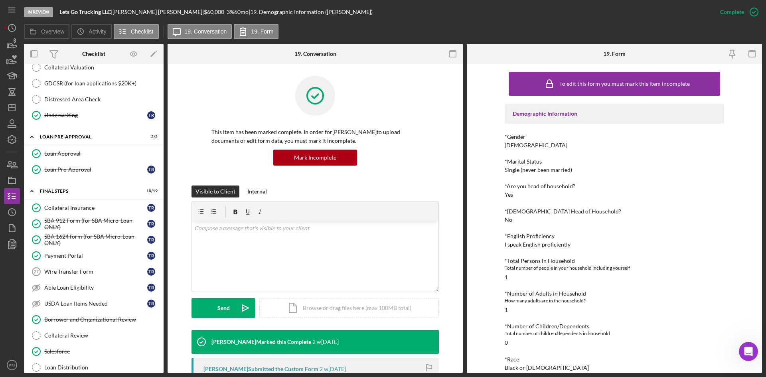
scroll to position [832, 0]
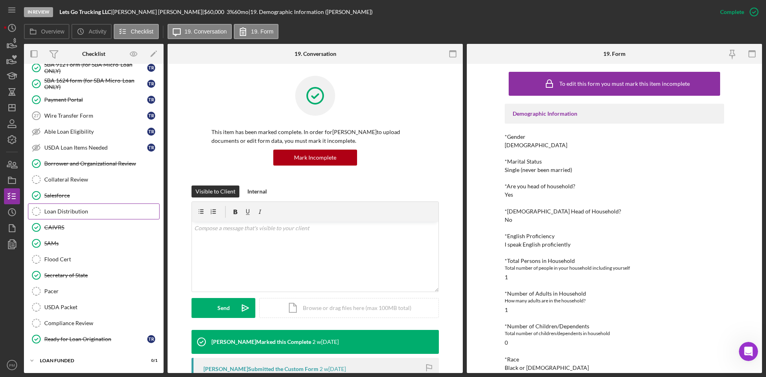
click at [71, 215] on link "Loan Distribution Loan Distribution" at bounding box center [94, 211] width 132 height 16
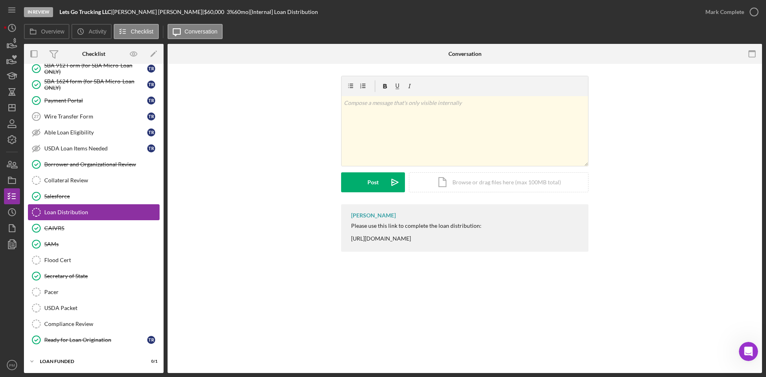
scroll to position [832, 0]
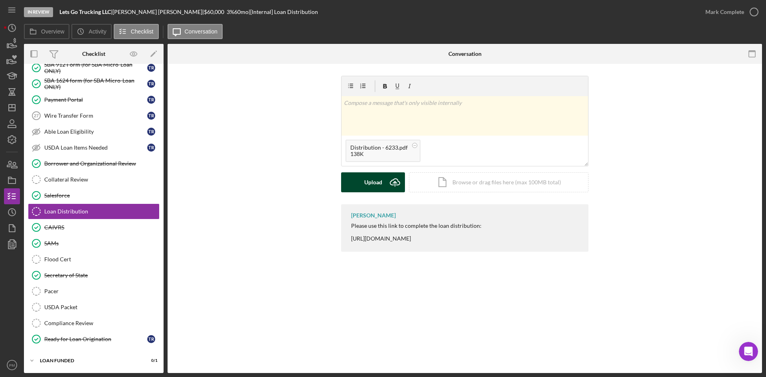
click at [382, 177] on div "Upload" at bounding box center [373, 182] width 18 height 20
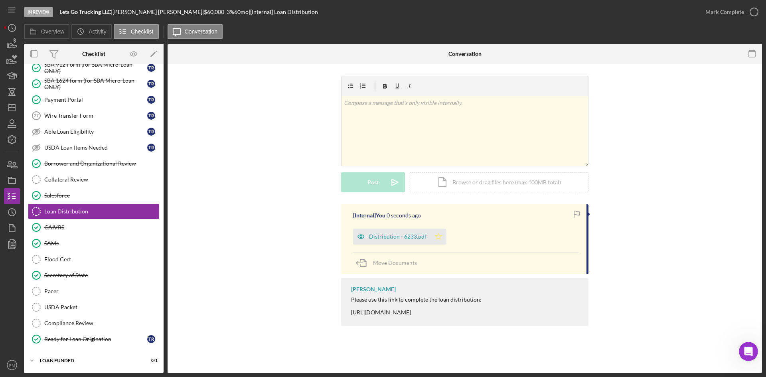
click at [439, 238] on icon "Icon/Star" at bounding box center [438, 237] width 16 height 16
click at [606, 12] on div "Mark Complete" at bounding box center [724, 12] width 39 height 16
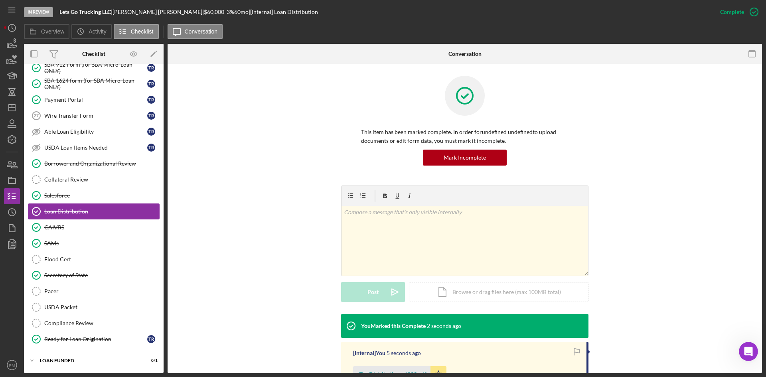
click at [61, 208] on div "Loan Distribution" at bounding box center [101, 211] width 115 height 6
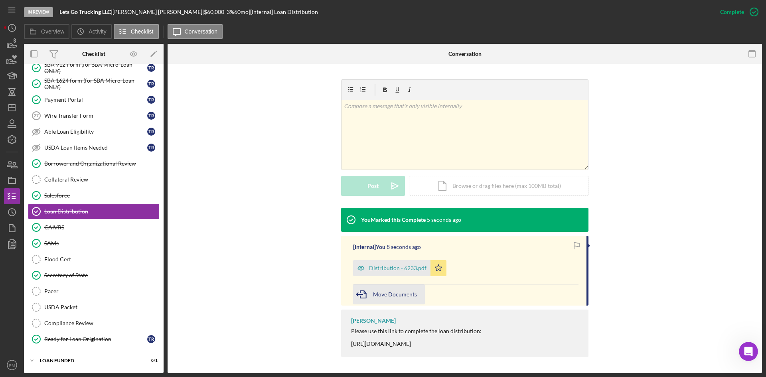
click at [386, 274] on span "Move Documents" at bounding box center [395, 294] width 44 height 7
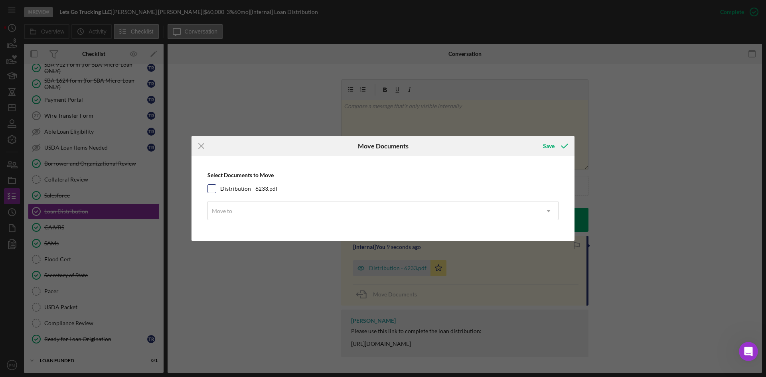
click at [215, 191] on input "Distribution - 6233.pdf" at bounding box center [212, 189] width 8 height 8
checkbox input "true"
click at [227, 212] on div "Move to" at bounding box center [222, 211] width 20 height 6
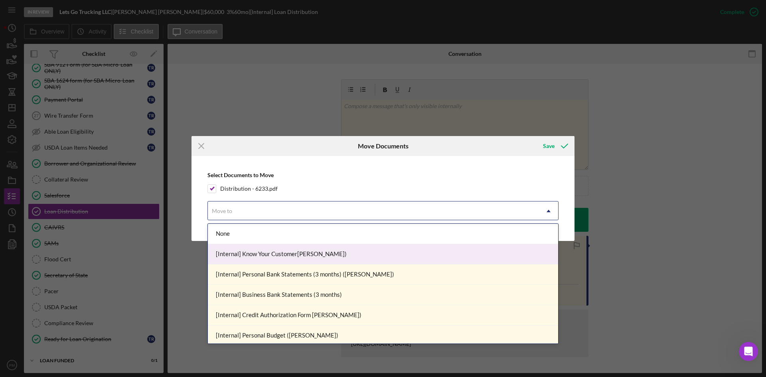
click at [257, 257] on div "[Internal] Know Your Customer (Thomas R.)" at bounding box center [383, 254] width 350 height 20
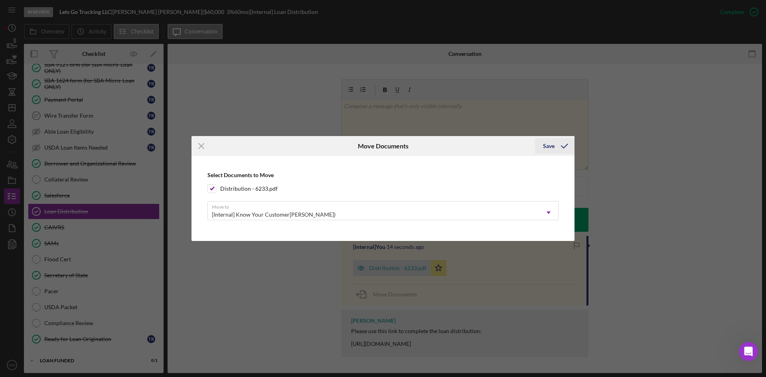
click at [554, 147] on icon "submit" at bounding box center [564, 146] width 20 height 20
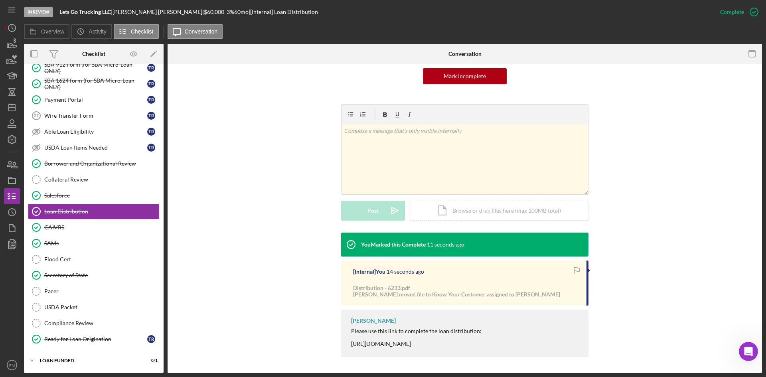
scroll to position [81, 0]
click at [11, 110] on icon "Icon/Dashboard" at bounding box center [12, 108] width 20 height 20
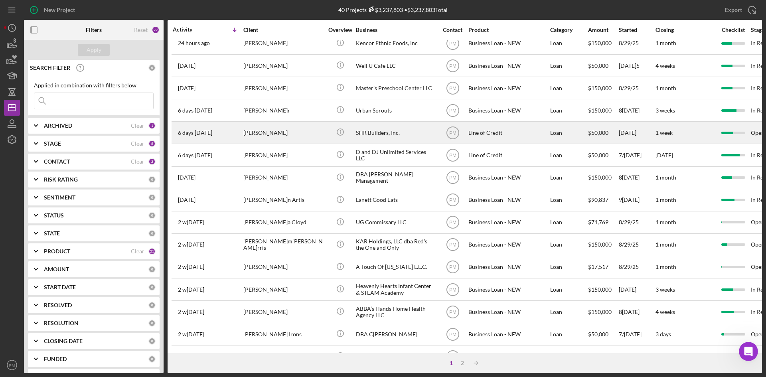
scroll to position [199, 0]
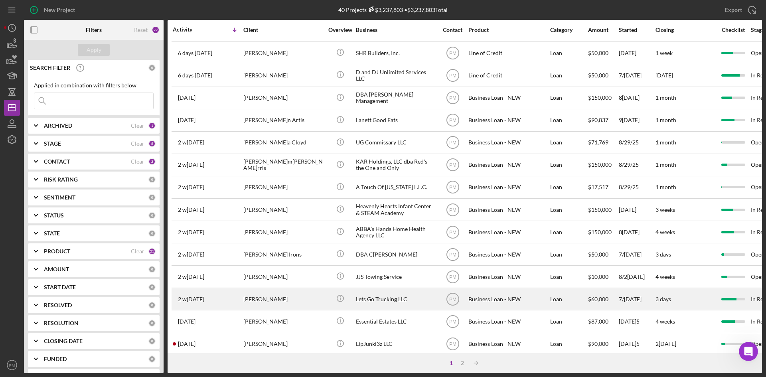
click at [255, 274] on div "[PERSON_NAME]" at bounding box center [283, 298] width 80 height 21
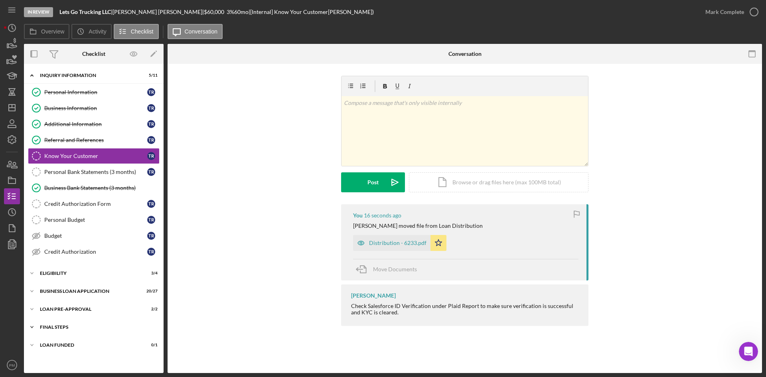
click at [73, 274] on div "Icon/Expander FINAL STEPS 11 / 19" at bounding box center [94, 327] width 140 height 16
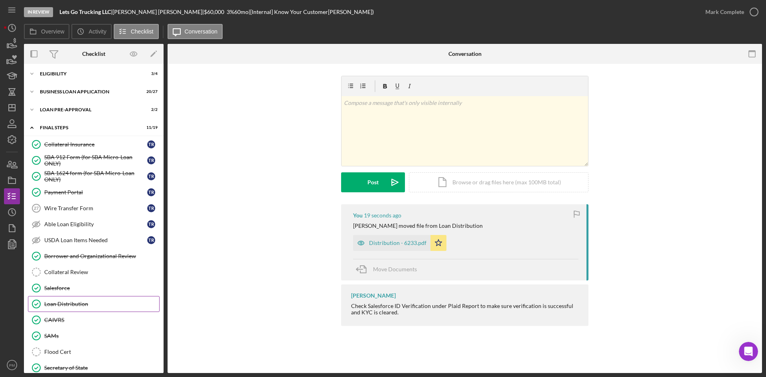
click at [61, 274] on div "Loan Distribution" at bounding box center [101, 304] width 115 height 6
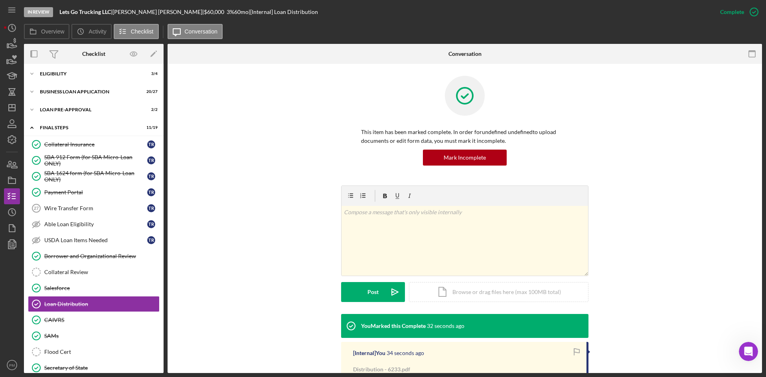
scroll to position [81, 0]
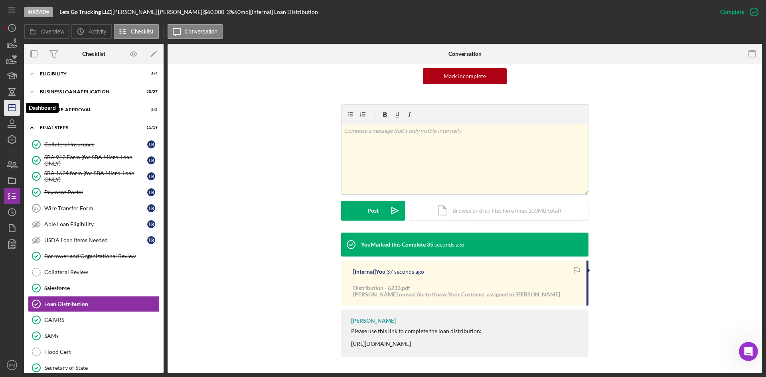
click at [11, 108] on line "button" at bounding box center [12, 108] width 6 height 0
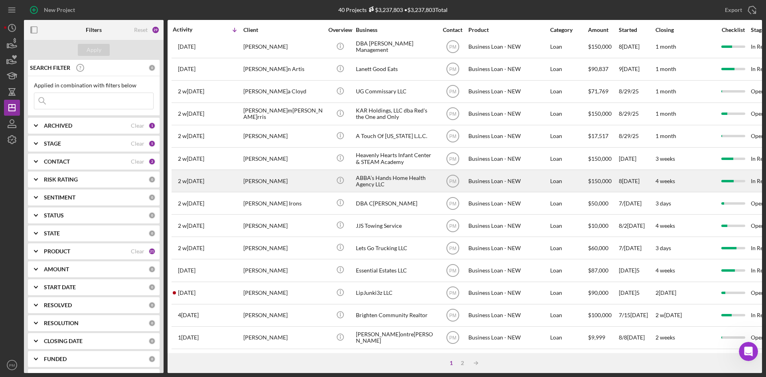
scroll to position [177, 0]
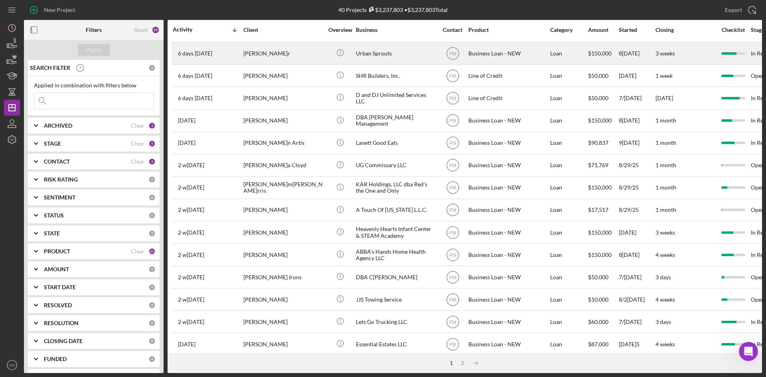
click at [231, 55] on div "6 days ago Ellicia Lanier" at bounding box center [208, 53] width 70 height 21
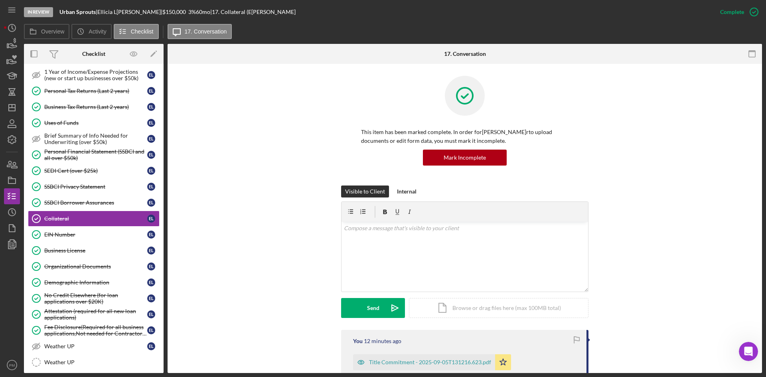
scroll to position [240, 0]
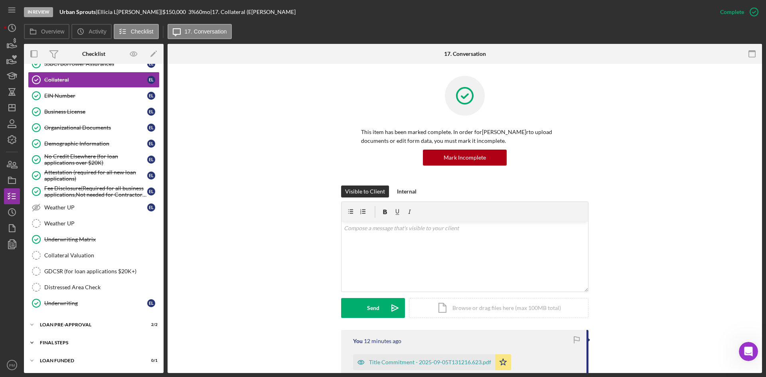
click at [85, 274] on div "Icon/Expander FINAL STEPS 8 / 19" at bounding box center [94, 343] width 140 height 16
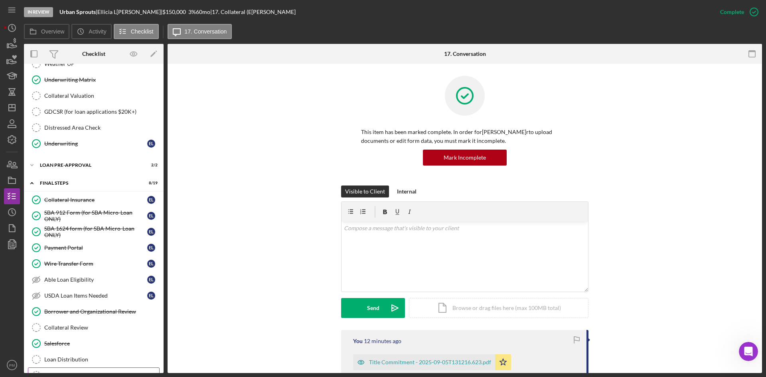
scroll to position [439, 0]
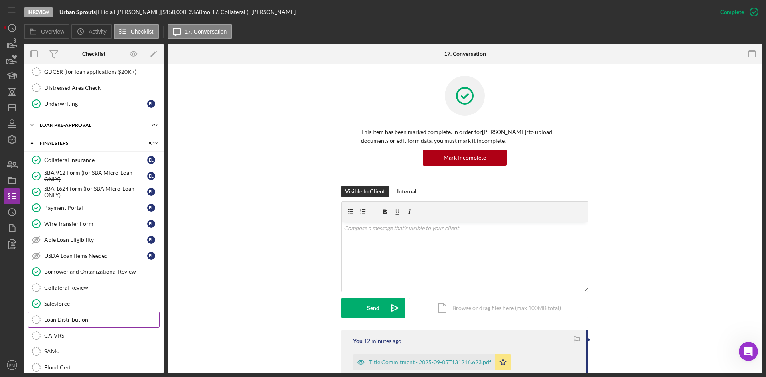
click at [78, 274] on div "Loan Distribution" at bounding box center [101, 319] width 115 height 6
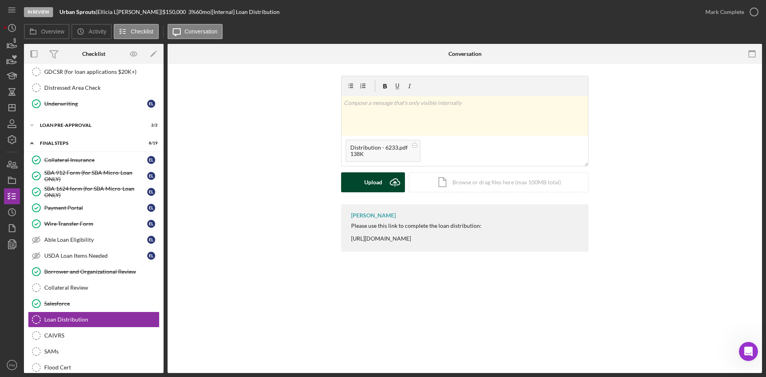
click at [368, 181] on div "Upload" at bounding box center [373, 182] width 18 height 20
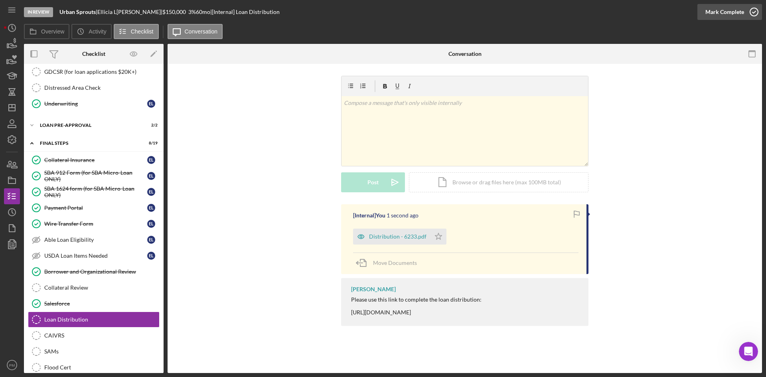
click at [606, 11] on div "Mark Complete" at bounding box center [724, 12] width 39 height 16
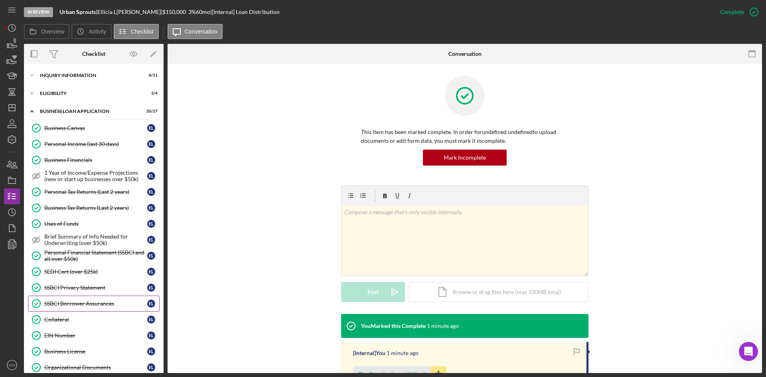
scroll to position [239, 0]
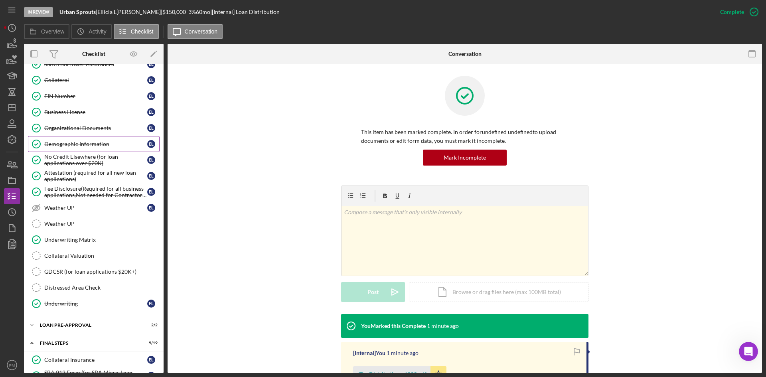
drag, startPoint x: 87, startPoint y: 137, endPoint x: 100, endPoint y: 138, distance: 12.8
click at [87, 137] on link "Demographic Information Demographic Information E L" at bounding box center [94, 144] width 132 height 16
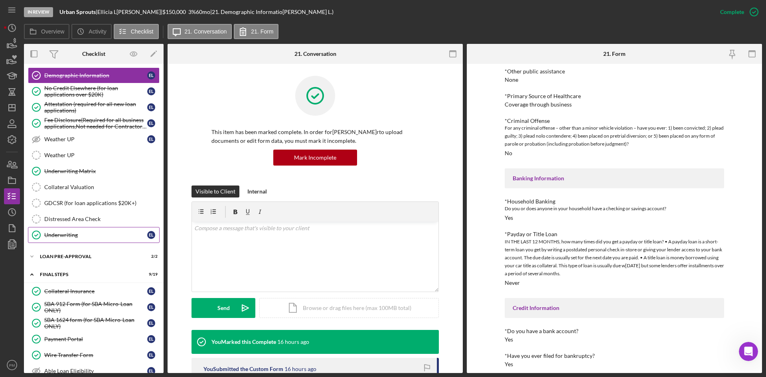
scroll to position [268, 0]
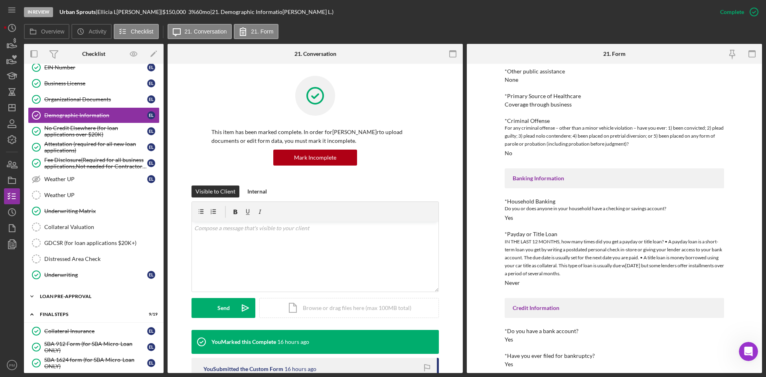
click at [62, 274] on div "LOAN PRE-APPROVAL" at bounding box center [97, 296] width 114 height 5
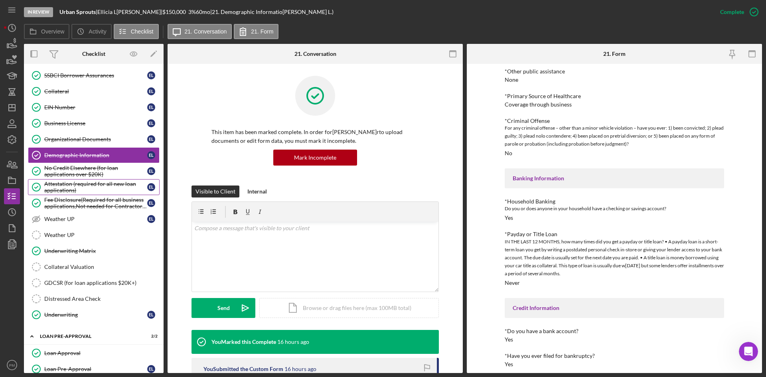
scroll to position [188, 0]
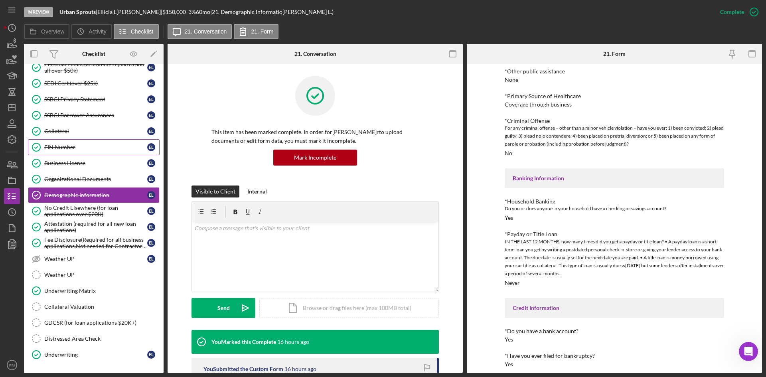
click at [50, 147] on div "EIN Number" at bounding box center [95, 147] width 103 height 6
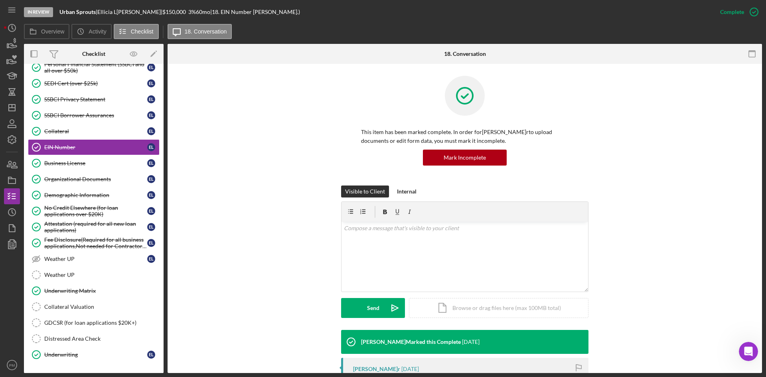
scroll to position [120, 0]
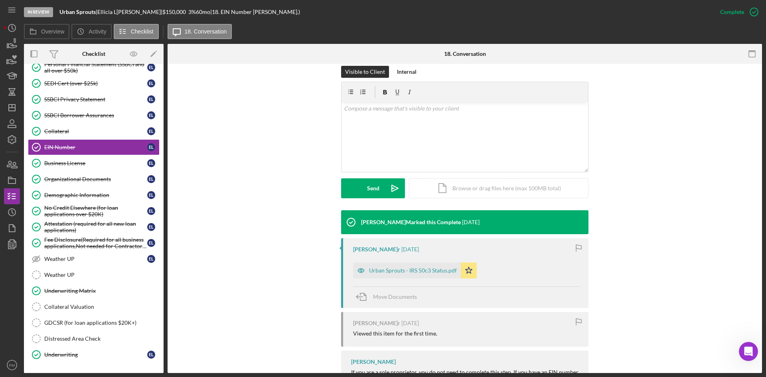
click at [390, 272] on div "Urban Sprouts - IRS 50c3 Status.pdf" at bounding box center [413, 270] width 88 height 6
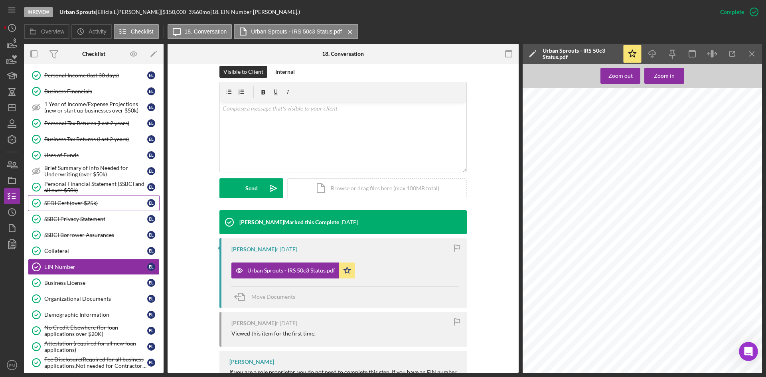
scroll to position [0, 0]
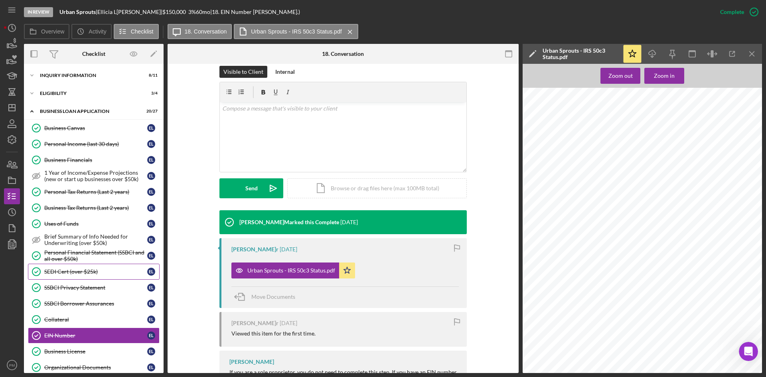
click at [78, 268] on div "SEDI Cert (over $25k)" at bounding box center [95, 271] width 103 height 6
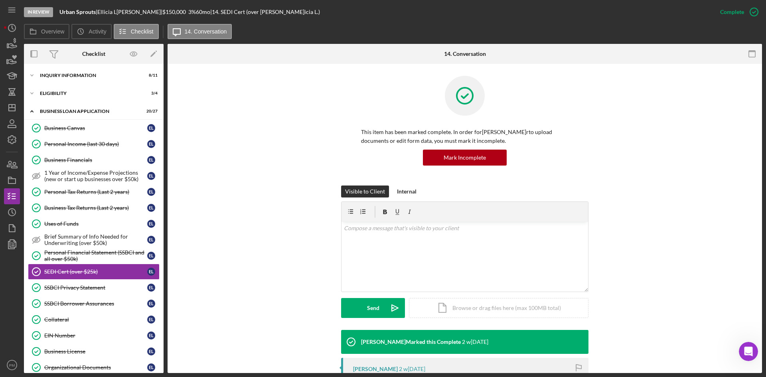
scroll to position [120, 0]
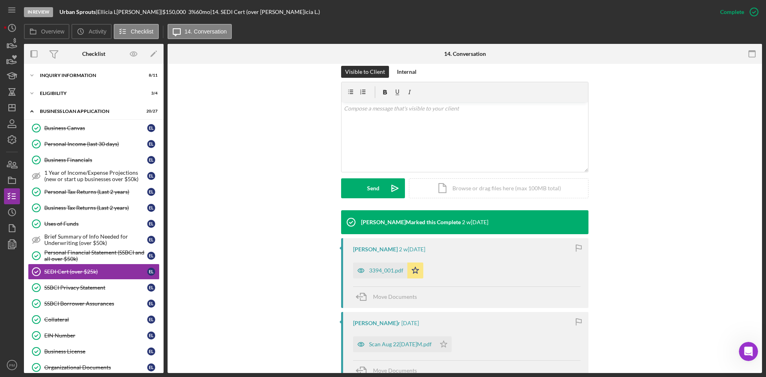
click at [369, 272] on div "3394_001.pdf" at bounding box center [386, 270] width 34 height 6
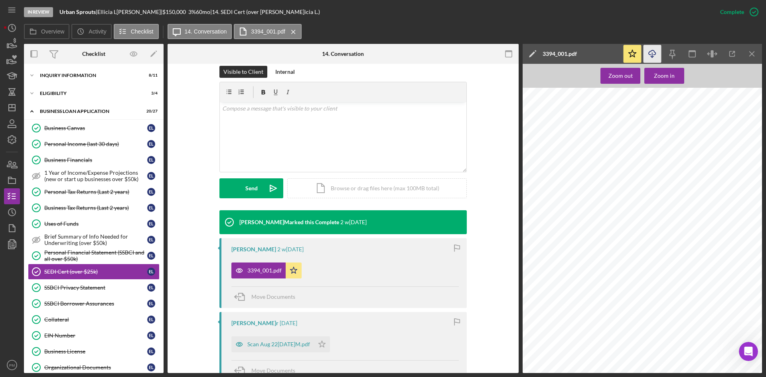
click at [606, 56] on icon "Icon/Download" at bounding box center [652, 54] width 18 height 18
click at [87, 274] on div "SSBCI Privacy Statement" at bounding box center [95, 287] width 103 height 6
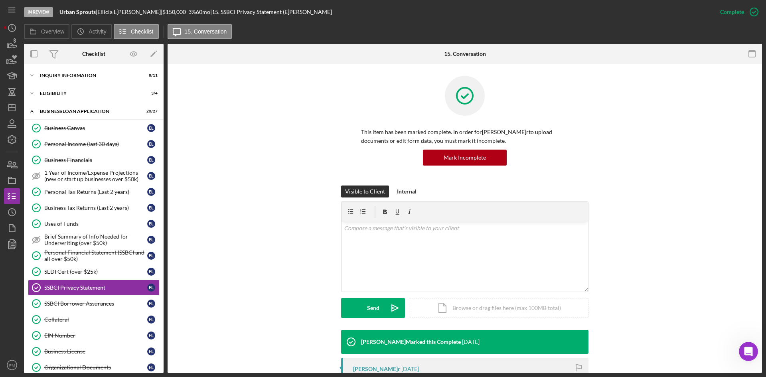
scroll to position [160, 0]
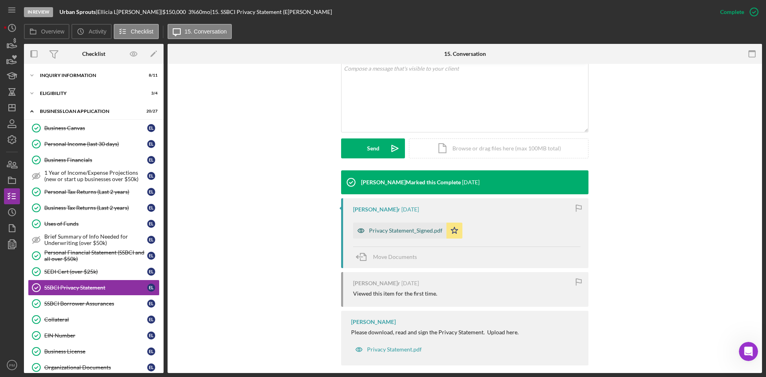
click at [380, 232] on div "Privacy Statement_Signed.pdf" at bounding box center [405, 230] width 73 height 6
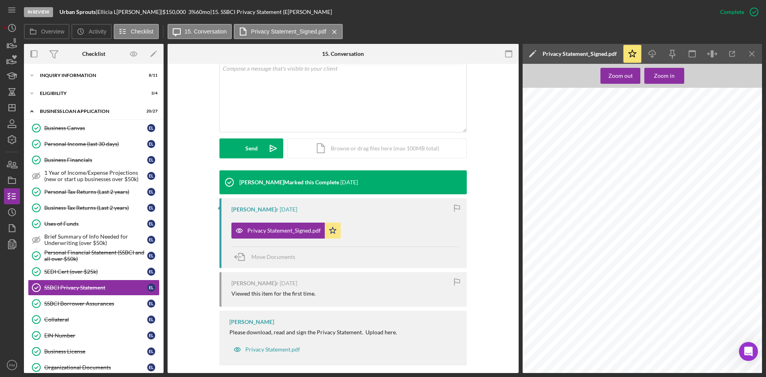
scroll to position [37, 0]
click at [69, 253] on div "Personal Financial Statement (SSBCI and all over $50k)" at bounding box center [95, 255] width 103 height 13
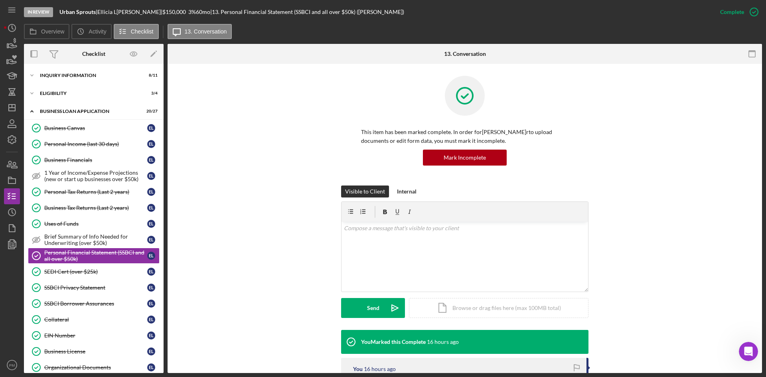
scroll to position [160, 0]
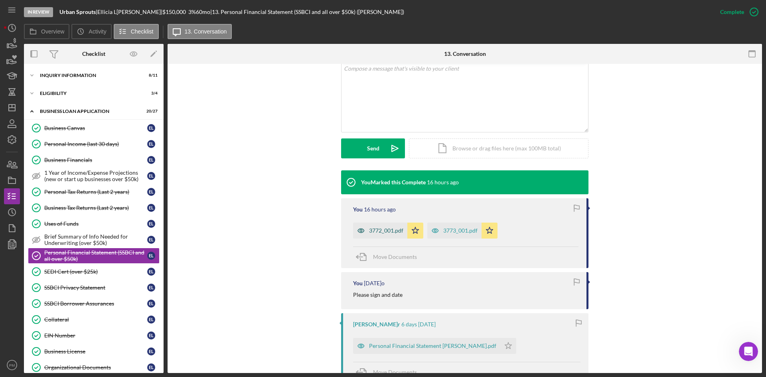
click at [386, 236] on div "3772_001.pdf" at bounding box center [380, 231] width 54 height 16
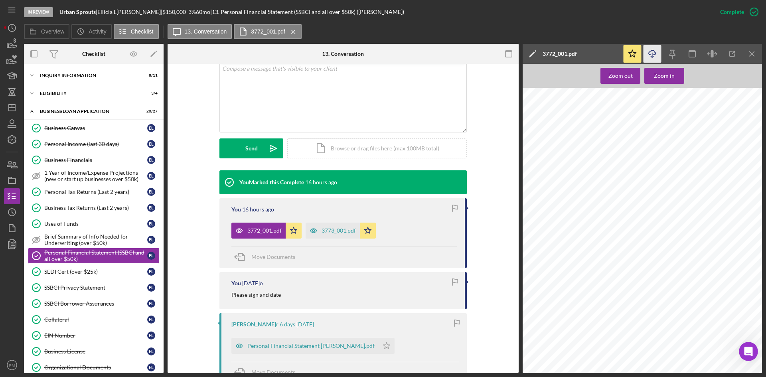
click at [606, 54] on icon "Icon/Download" at bounding box center [652, 54] width 18 height 18
click at [326, 229] on div "3773_001.pdf" at bounding box center [338, 230] width 34 height 6
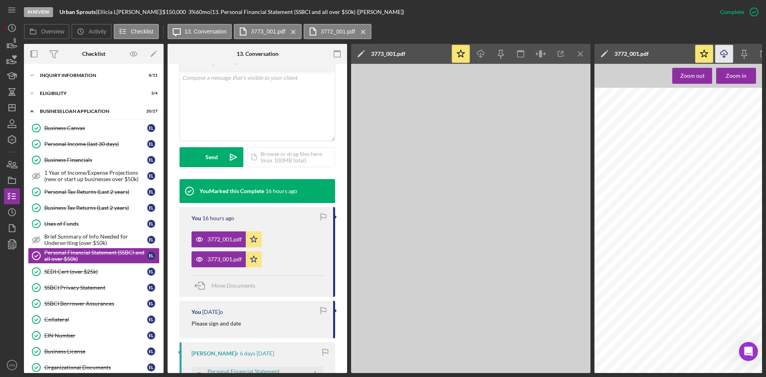
scroll to position [169, 0]
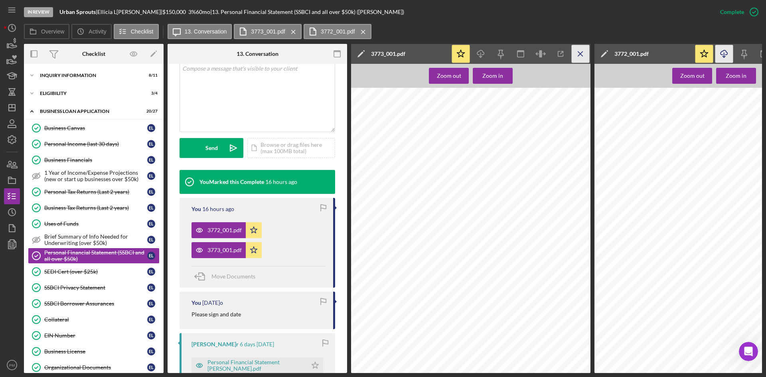
click at [579, 55] on icon "Icon/Menu Close" at bounding box center [580, 54] width 18 height 18
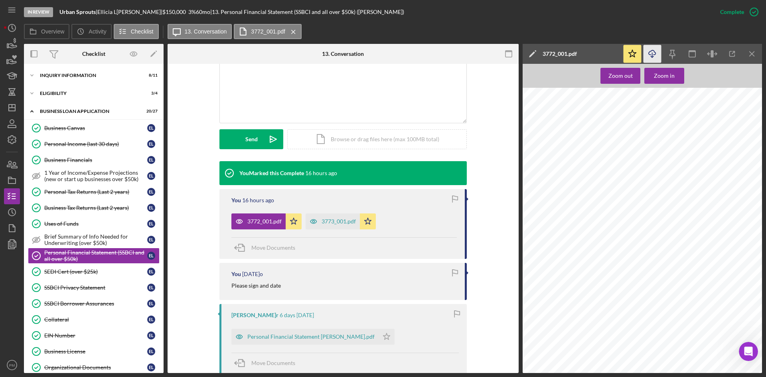
scroll to position [160, 0]
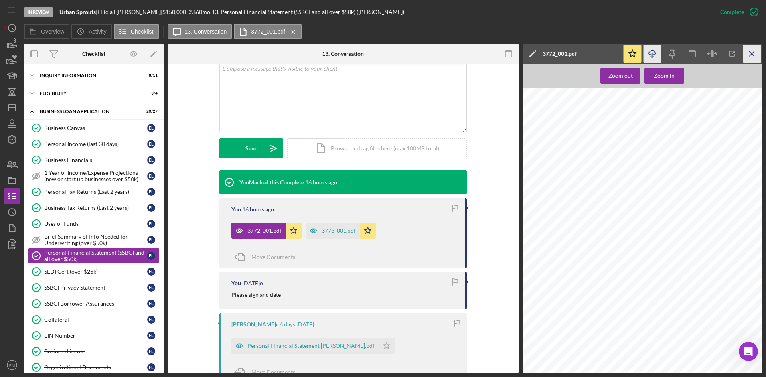
click at [606, 52] on icon "Icon/Menu Close" at bounding box center [752, 54] width 18 height 18
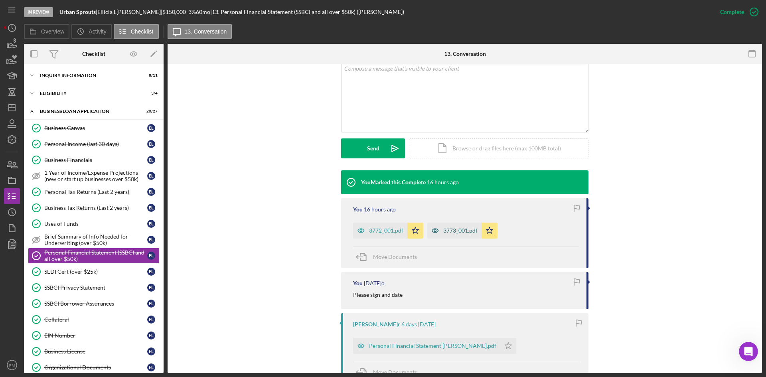
click at [445, 225] on div "3773_001.pdf" at bounding box center [454, 231] width 54 height 16
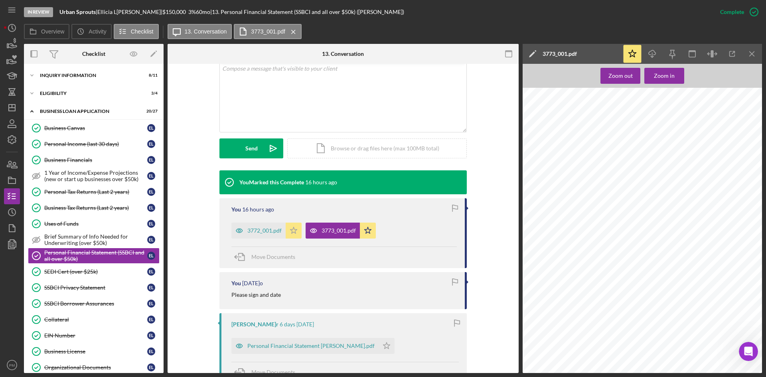
click at [287, 232] on icon "Icon/Star" at bounding box center [294, 231] width 16 height 16
click at [606, 49] on icon "Icon/Menu Close" at bounding box center [752, 54] width 18 height 18
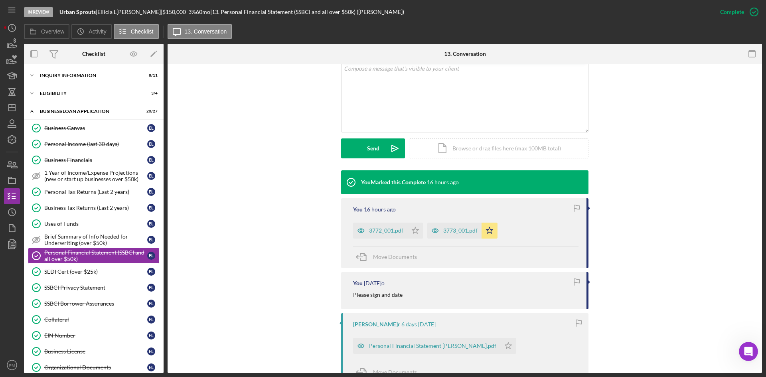
scroll to position [40, 0]
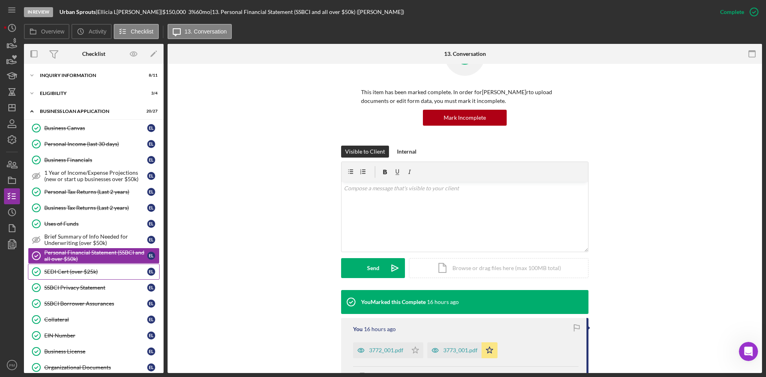
click at [100, 273] on div "SEDI Cert (over $25k)" at bounding box center [95, 271] width 103 height 6
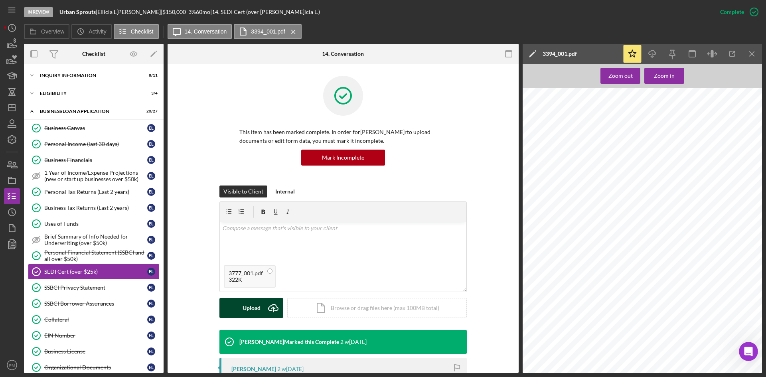
click at [258, 274] on div "Upload" at bounding box center [251, 308] width 18 height 20
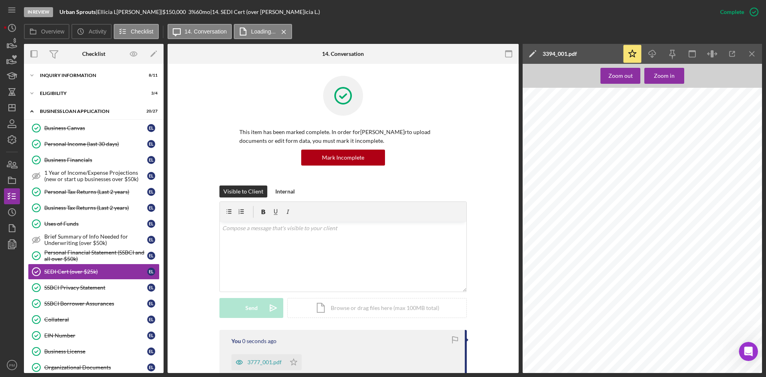
scroll to position [160, 0]
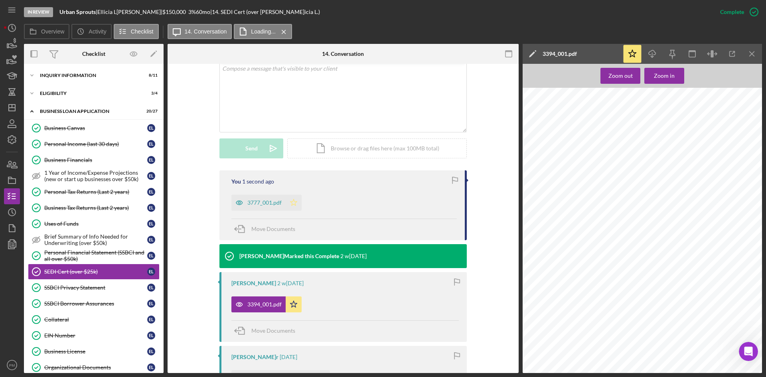
click at [300, 199] on icon "Icon/Star" at bounding box center [294, 203] width 16 height 16
click at [289, 274] on icon "Icon/Star" at bounding box center [294, 304] width 16 height 16
click at [264, 274] on span "Move Documents" at bounding box center [273, 330] width 44 height 7
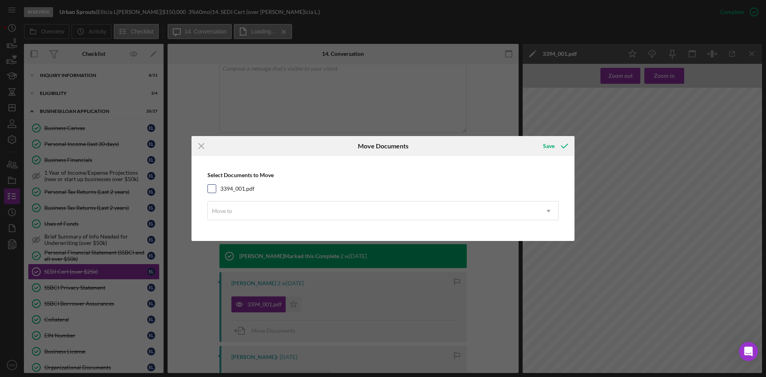
click at [208, 188] on input "3394_001.pdf" at bounding box center [212, 189] width 8 height 8
checkbox input "true"
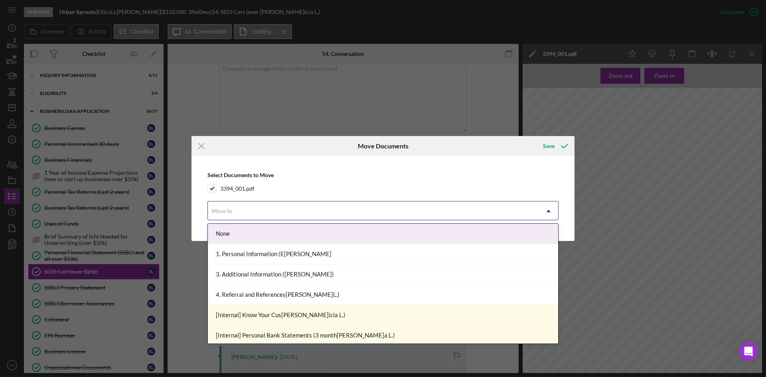
click at [221, 212] on div "Move to" at bounding box center [222, 211] width 20 height 6
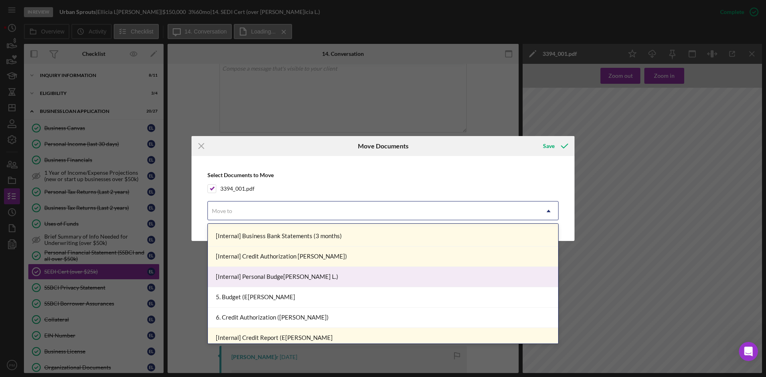
scroll to position [239, 0]
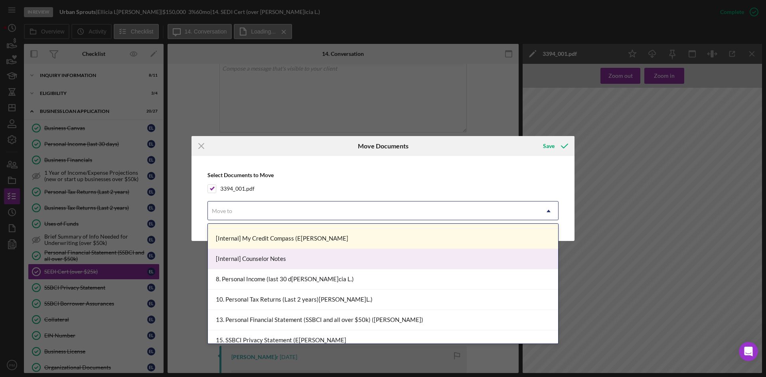
click at [246, 267] on div "[Internal] Counselor Notes" at bounding box center [383, 259] width 350 height 20
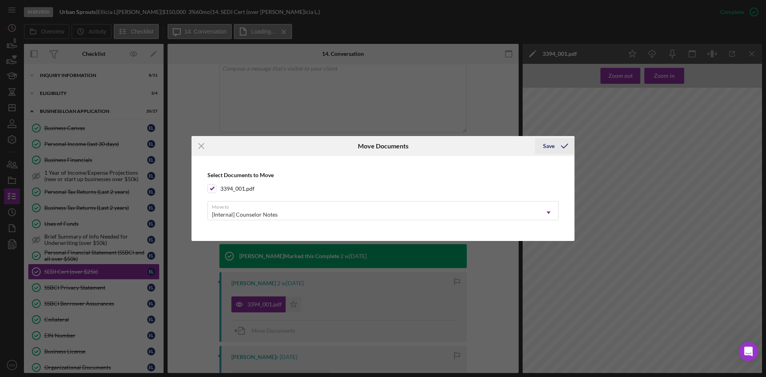
click at [556, 149] on icon "submit" at bounding box center [564, 146] width 20 height 20
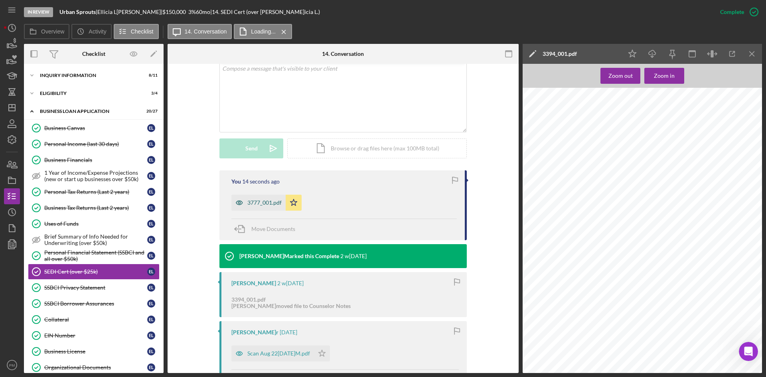
scroll to position [40, 0]
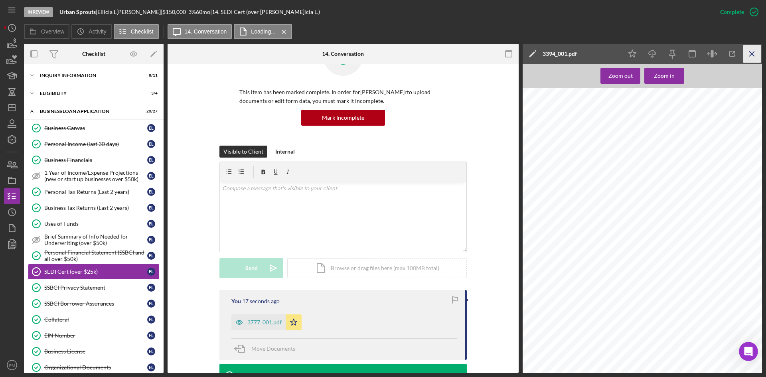
click at [606, 53] on icon "Icon/Menu Close" at bounding box center [752, 54] width 18 height 18
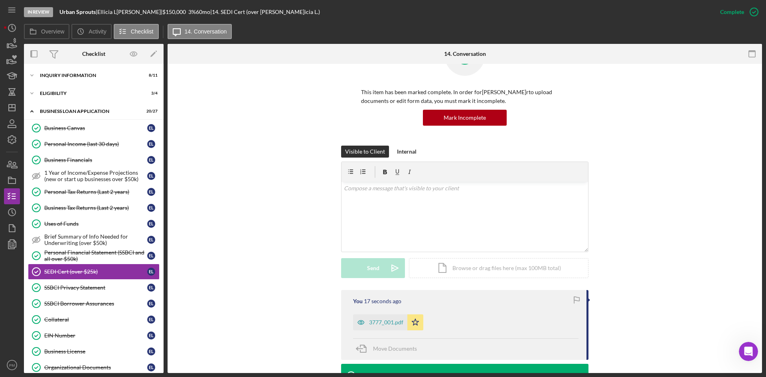
click at [381, 274] on div "3777_001.pdf" at bounding box center [386, 322] width 34 height 6
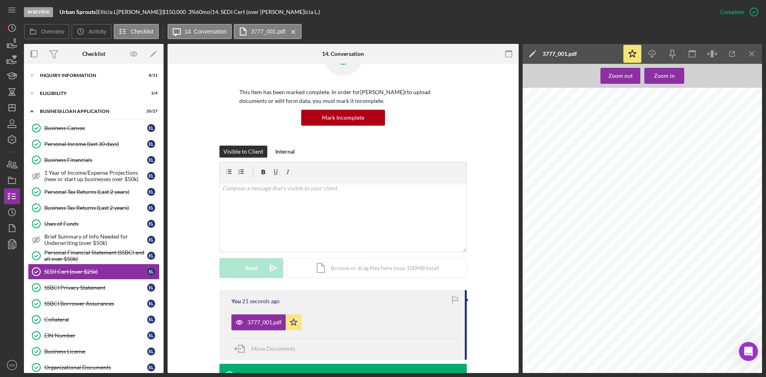
scroll to position [0, 0]
click at [343, 274] on div "3777_001.pdf Icon/Star" at bounding box center [343, 320] width 225 height 20
click at [247, 274] on icon "button" at bounding box center [241, 349] width 20 height 20
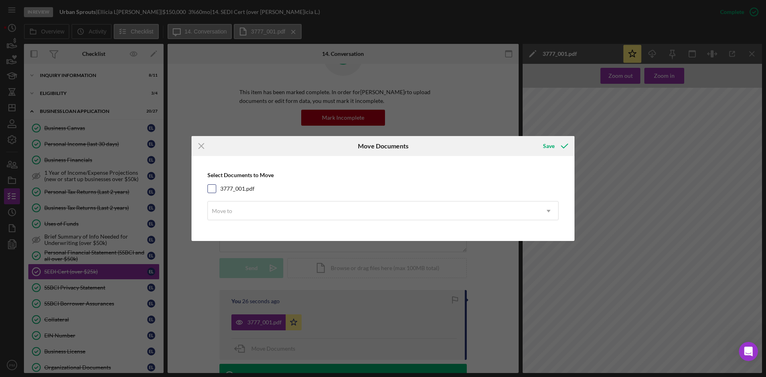
click at [209, 190] on input "3777_001.pdf" at bounding box center [212, 189] width 8 height 8
checkbox input "true"
click at [227, 210] on div "Move to" at bounding box center [222, 211] width 20 height 6
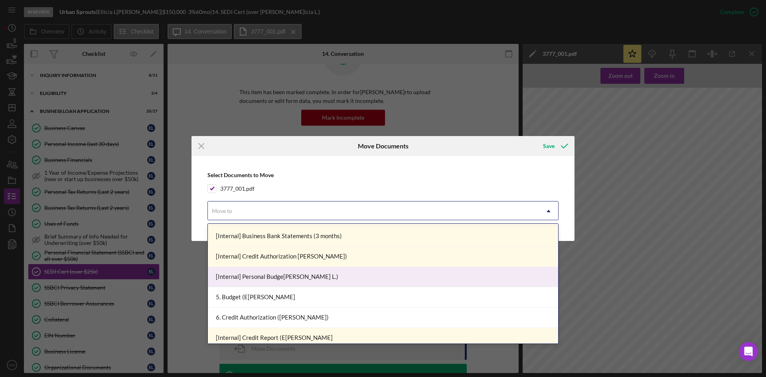
scroll to position [319, 0]
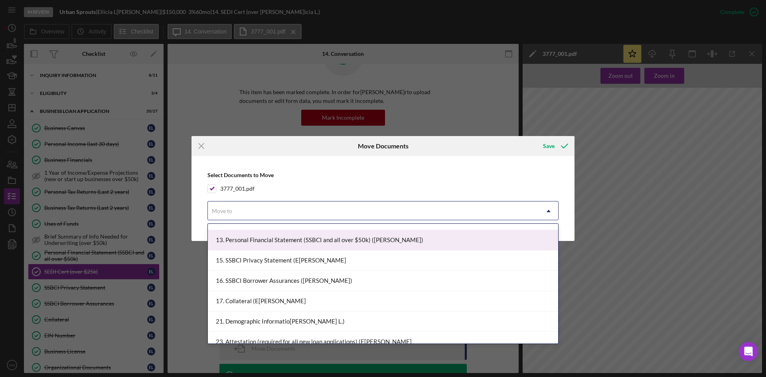
click at [267, 237] on div "13. Personal Financial Statement (SSBCI and all over $50k) (Ellicia L.)" at bounding box center [383, 240] width 350 height 20
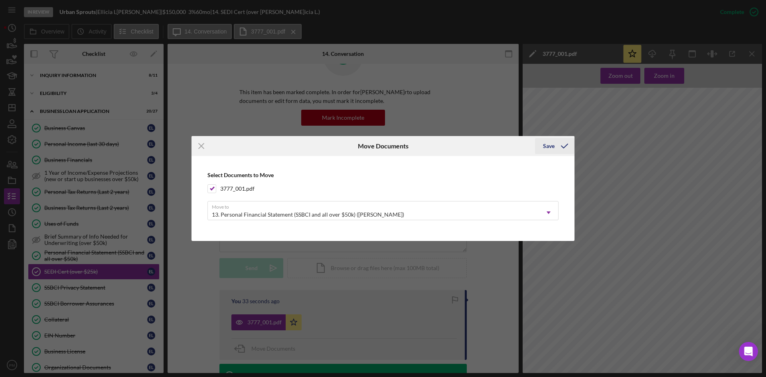
click at [549, 145] on div "Save" at bounding box center [549, 146] width 12 height 16
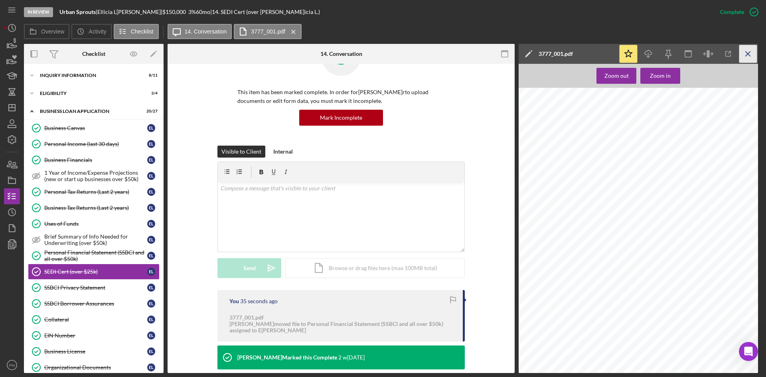
click at [606, 54] on icon "Icon/Menu Close" at bounding box center [748, 54] width 18 height 18
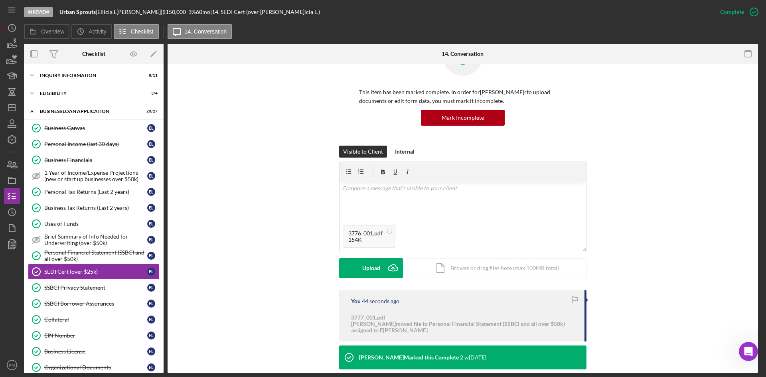
scroll to position [0, 0]
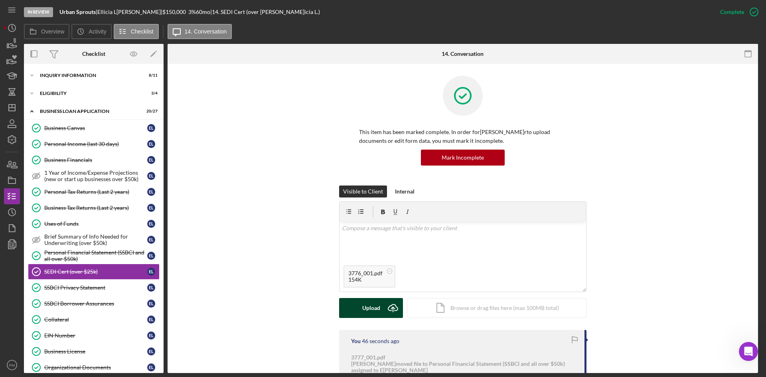
click at [363, 274] on div "Upload" at bounding box center [371, 308] width 18 height 20
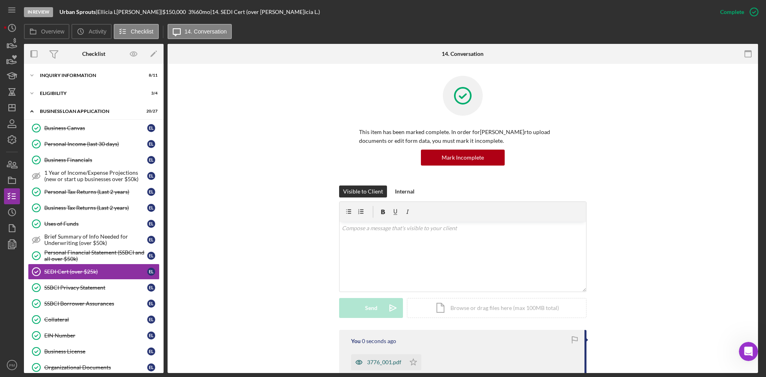
click at [367, 274] on div "3776_001.pdf" at bounding box center [384, 362] width 34 height 6
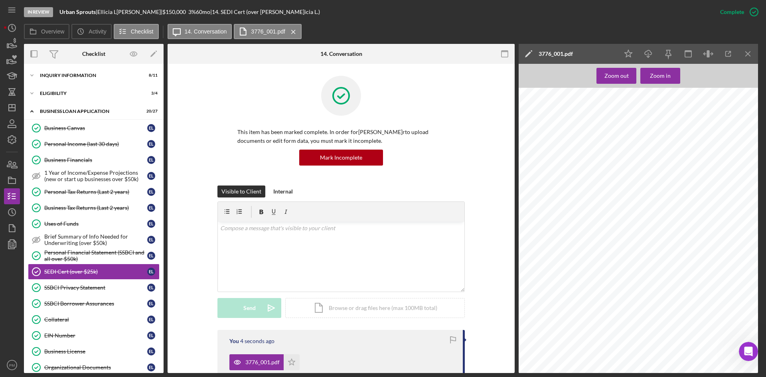
scroll to position [233, 0]
click at [606, 56] on icon "Icon/Menu Close" at bounding box center [748, 54] width 18 height 18
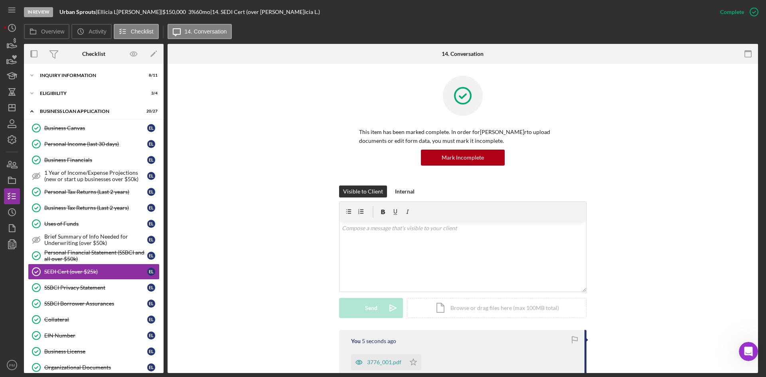
scroll to position [160, 0]
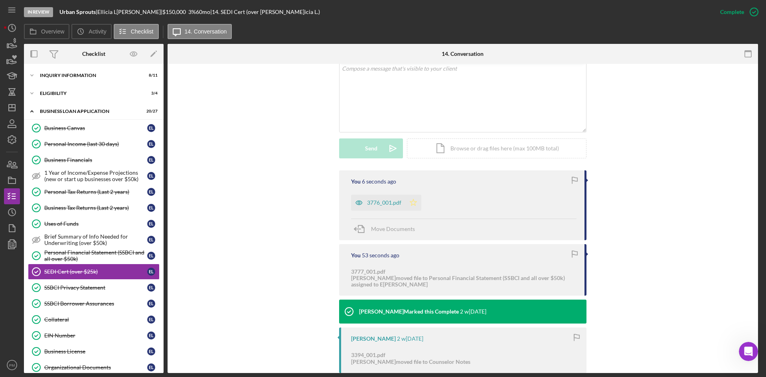
click at [410, 205] on polygon "button" at bounding box center [413, 202] width 7 height 6
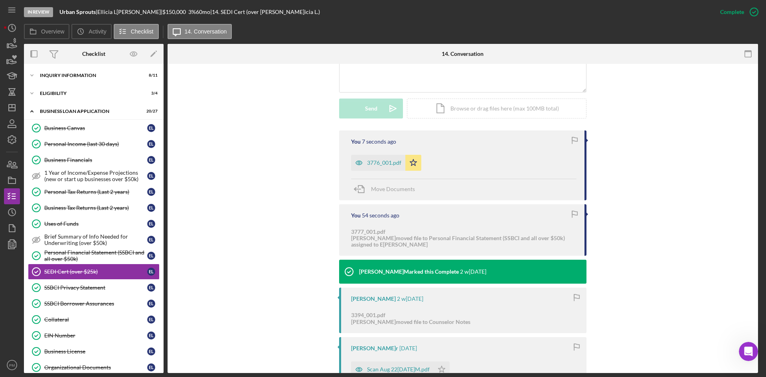
scroll to position [40, 0]
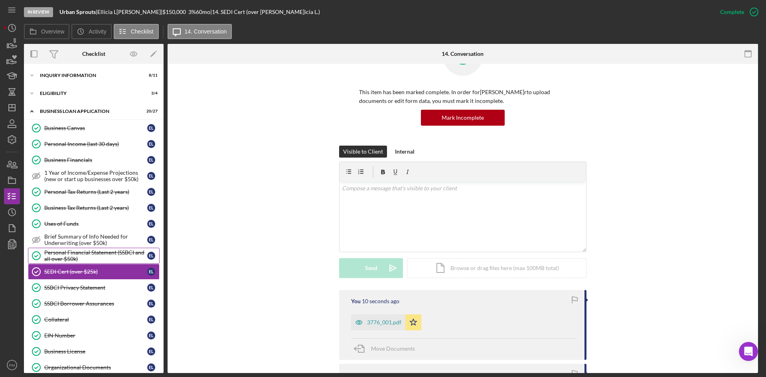
drag, startPoint x: 86, startPoint y: 262, endPoint x: 130, endPoint y: 262, distance: 44.7
click at [86, 262] on div "Personal Financial Statement (SSBCI and all over $50k)" at bounding box center [95, 255] width 103 height 13
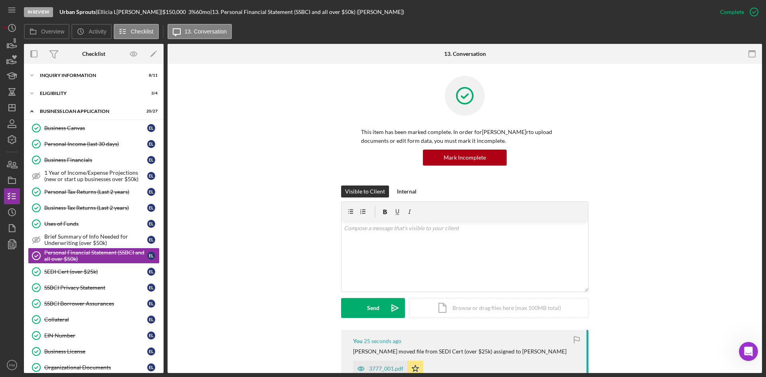
scroll to position [120, 0]
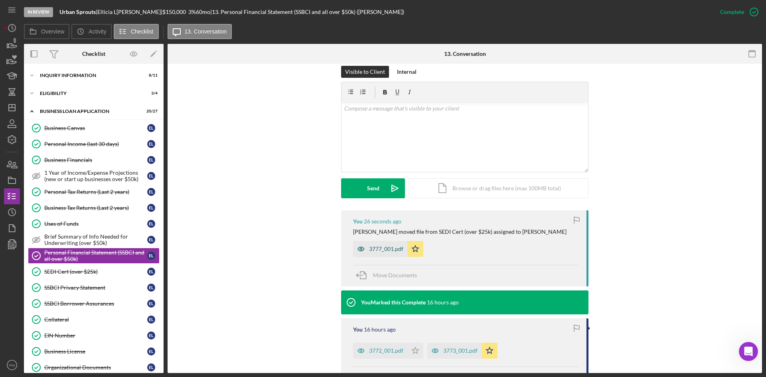
click at [380, 251] on div "3777_001.pdf" at bounding box center [386, 249] width 34 height 6
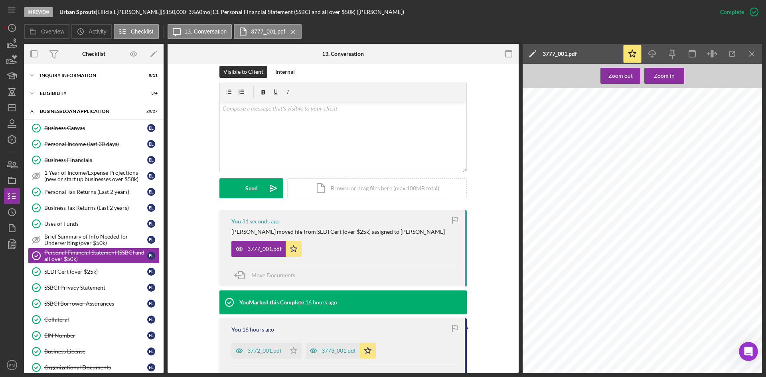
scroll to position [0, 0]
click at [606, 52] on icon "Icon/Menu Close" at bounding box center [752, 54] width 18 height 18
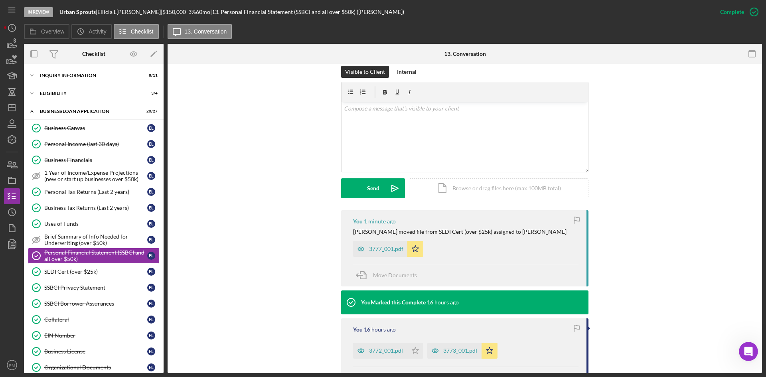
drag, startPoint x: 79, startPoint y: 267, endPoint x: 161, endPoint y: 265, distance: 81.4
click at [79, 267] on link "SEDI Cert (over $25k) SEDI Cert (over $25k) E L" at bounding box center [94, 272] width 132 height 16
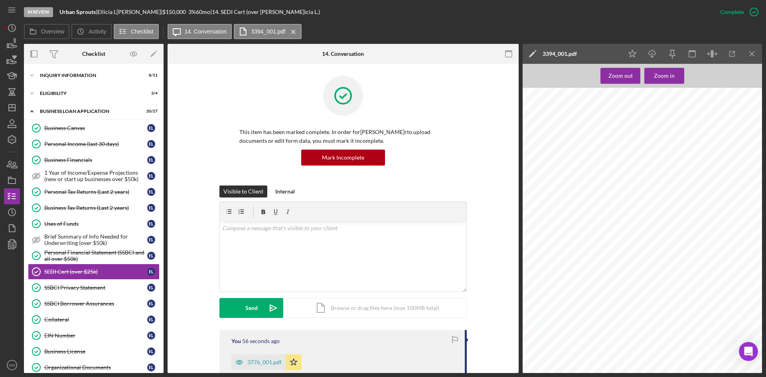
scroll to position [120, 0]
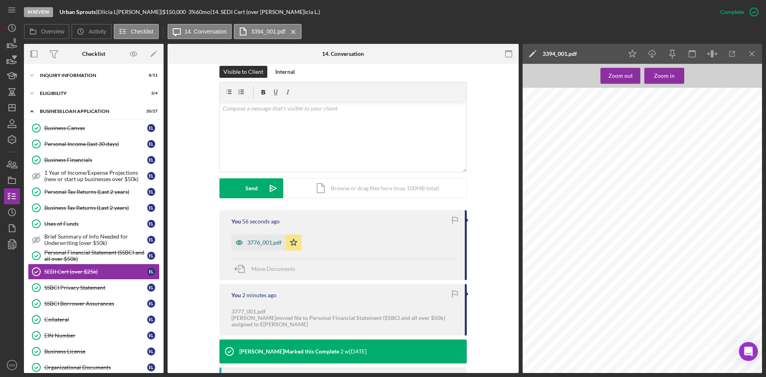
click at [259, 238] on div "3776_001.pdf" at bounding box center [258, 242] width 54 height 16
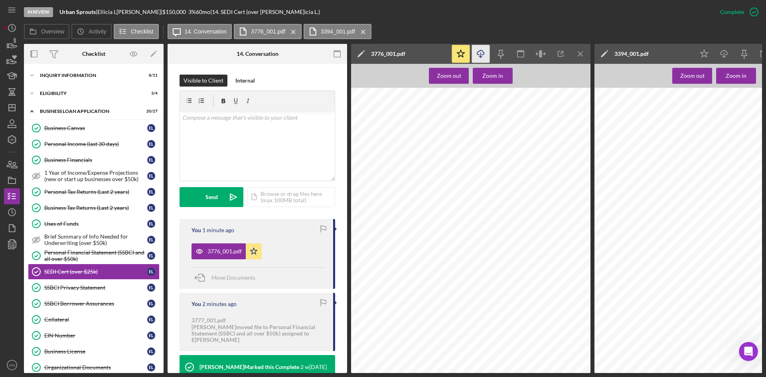
click at [477, 57] on icon "Icon/Download" at bounding box center [481, 54] width 18 height 18
click at [91, 258] on div "Personal Financial Statement (SSBCI and all over $50k)" at bounding box center [95, 255] width 103 height 13
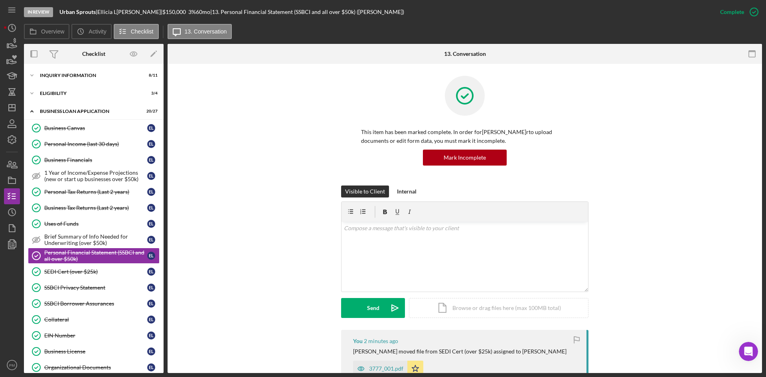
scroll to position [120, 0]
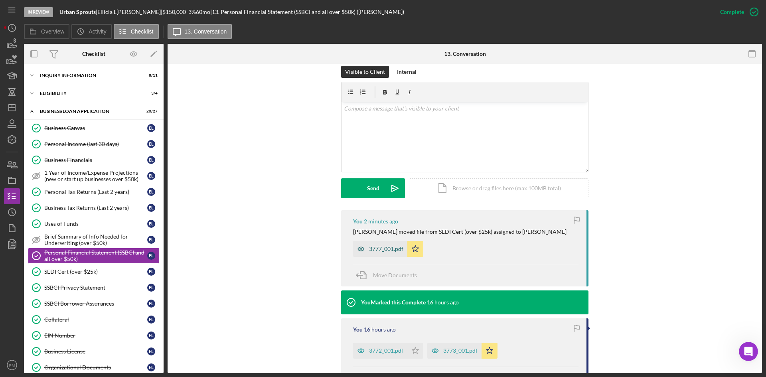
click at [382, 247] on div "3777_001.pdf" at bounding box center [386, 249] width 34 height 6
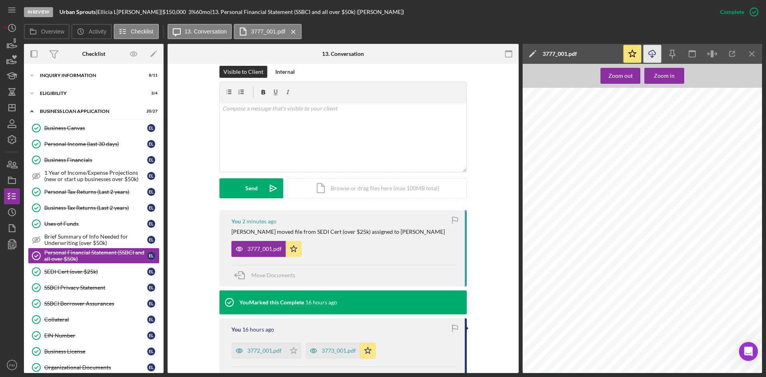
click at [606, 53] on icon "Icon/Download" at bounding box center [652, 54] width 18 height 18
click at [606, 55] on line "button" at bounding box center [751, 53] width 4 height 4
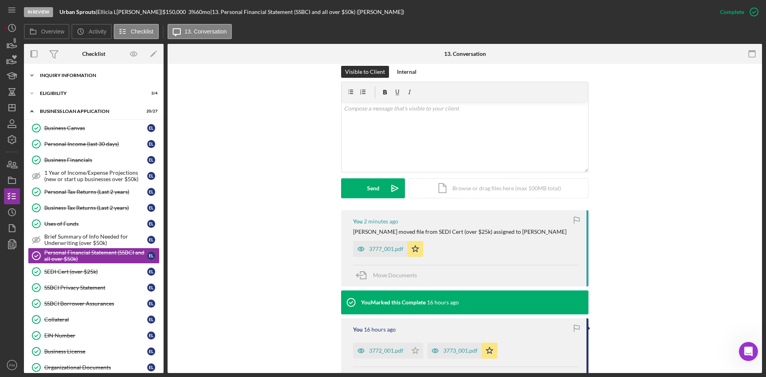
click at [56, 74] on div "INQUIRY INFORMATION" at bounding box center [97, 75] width 114 height 5
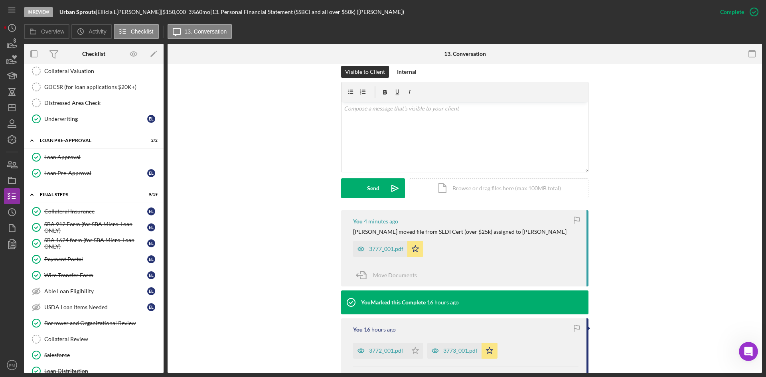
scroll to position [763, 0]
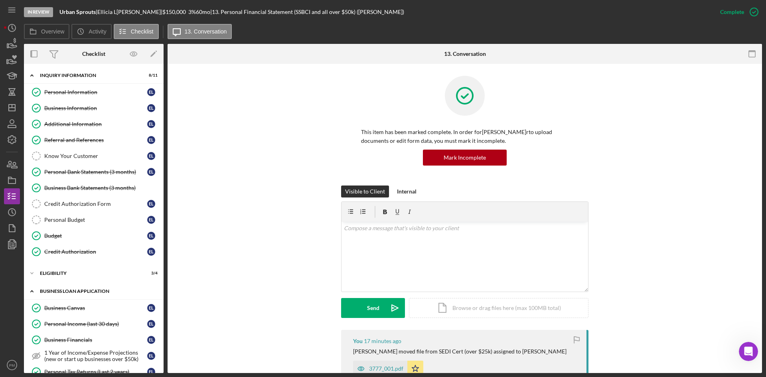
scroll to position [120, 0]
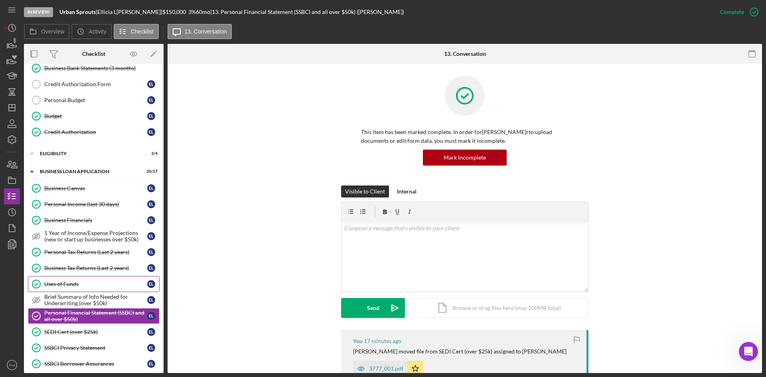
drag, startPoint x: 63, startPoint y: 287, endPoint x: 70, endPoint y: 287, distance: 7.2
click at [63, 274] on div "Uses of Funds" at bounding box center [95, 284] width 103 height 6
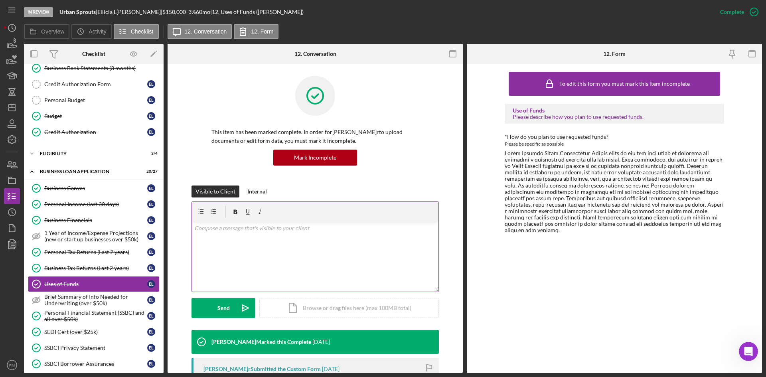
scroll to position [112, 0]
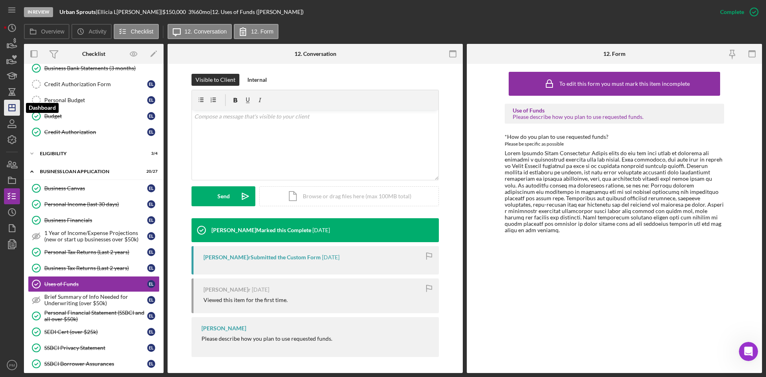
click at [9, 108] on polygon "button" at bounding box center [12, 107] width 6 height 6
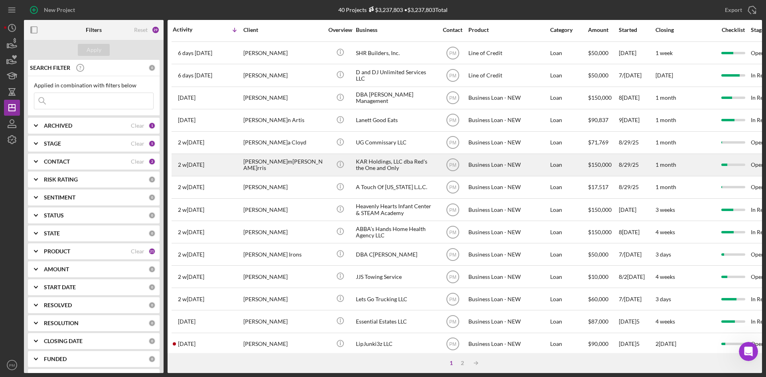
scroll to position [256, 0]
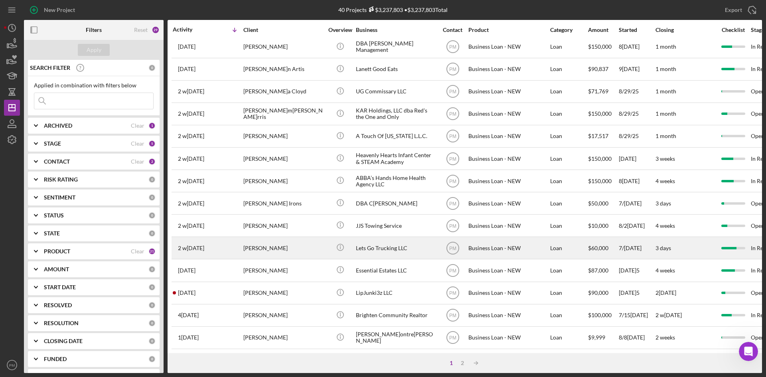
click at [270, 246] on div "[PERSON_NAME]" at bounding box center [283, 247] width 80 height 21
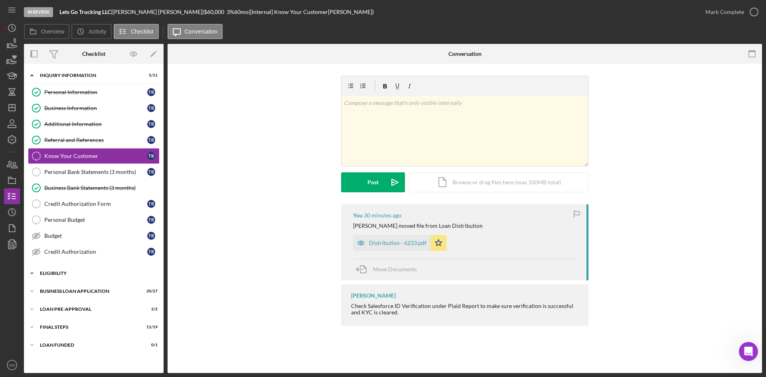
click at [83, 274] on div "ELIGIBILITY" at bounding box center [97, 273] width 114 height 5
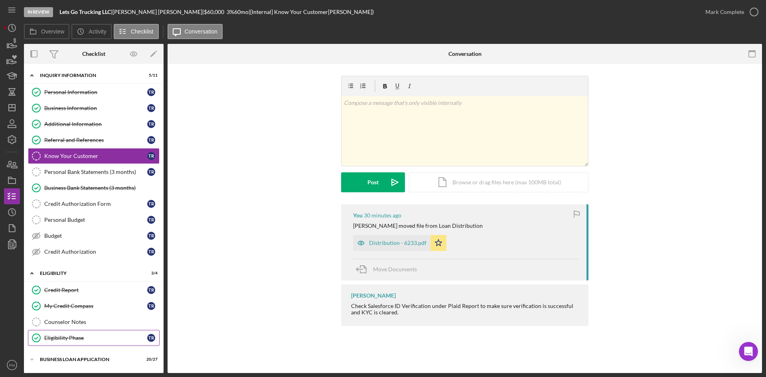
scroll to position [53, 0]
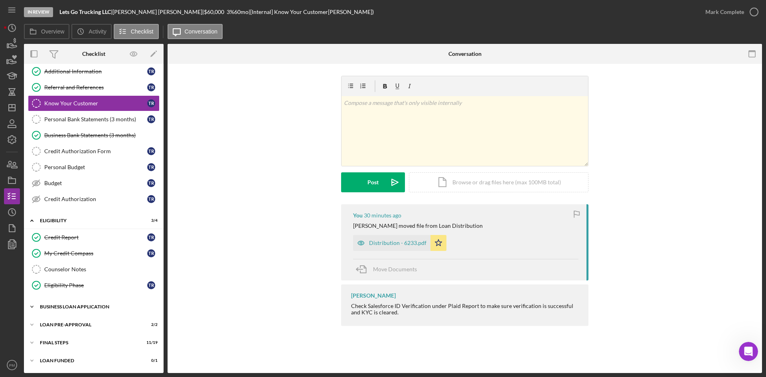
click at [59, 274] on div "Icon/Expander INQUIRY INFORMATION 5 / 11 Personal Information Personal Informat…" at bounding box center [94, 192] width 140 height 354
click at [61, 274] on div "BUSINESS LOAN APPLICATION" at bounding box center [97, 306] width 114 height 5
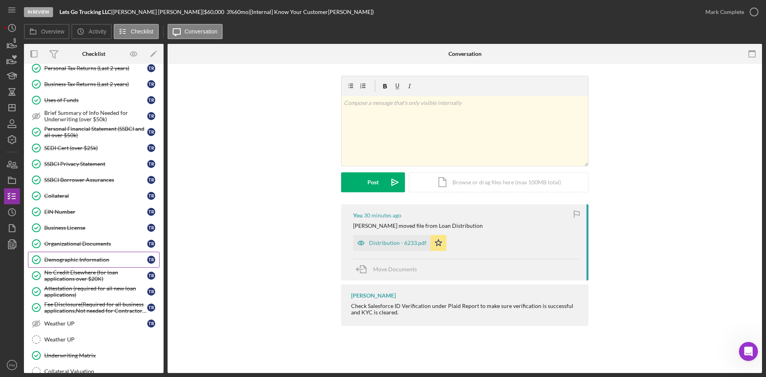
scroll to position [488, 0]
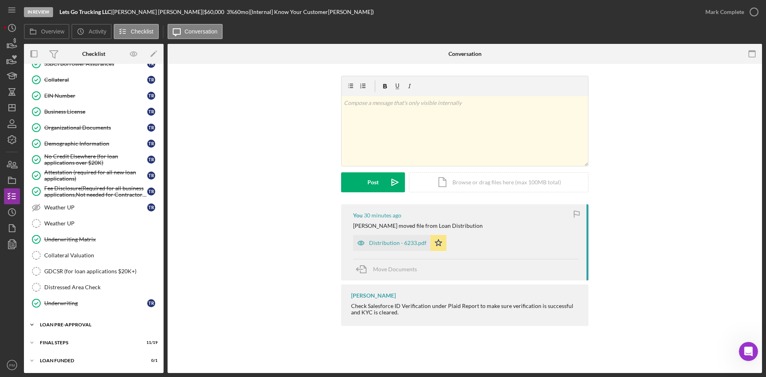
click at [79, 274] on div "Icon/Expander LOAN PRE-APPROVAL 2 / 2" at bounding box center [94, 325] width 140 height 16
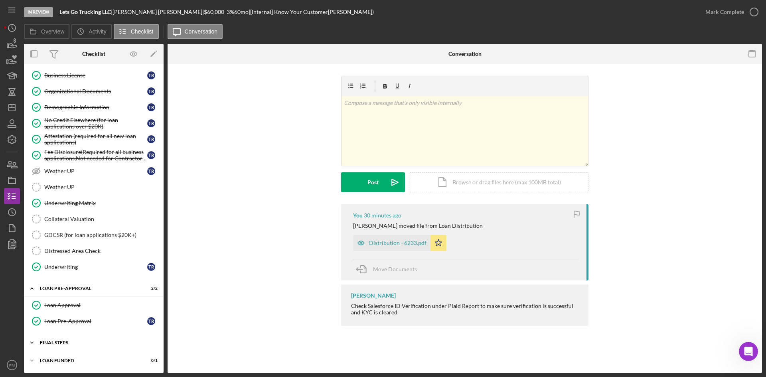
click at [63, 274] on div "Icon/Expander FINAL STEPS 11 / 19" at bounding box center [94, 343] width 140 height 16
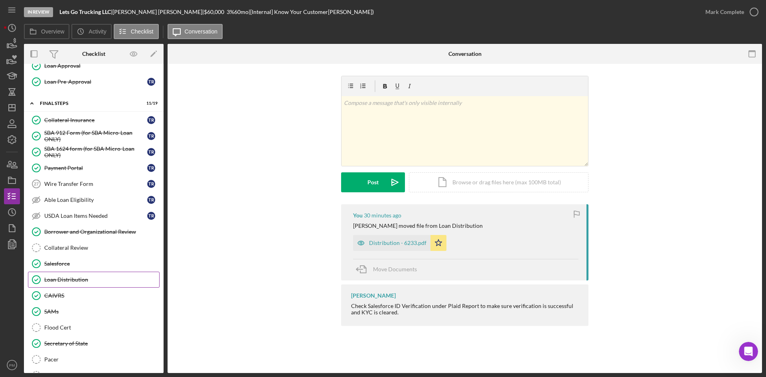
click at [62, 274] on div "Loan Distribution" at bounding box center [101, 279] width 115 height 6
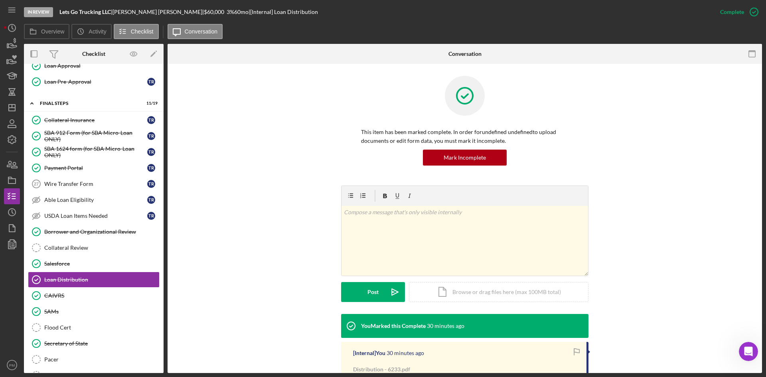
scroll to position [81, 0]
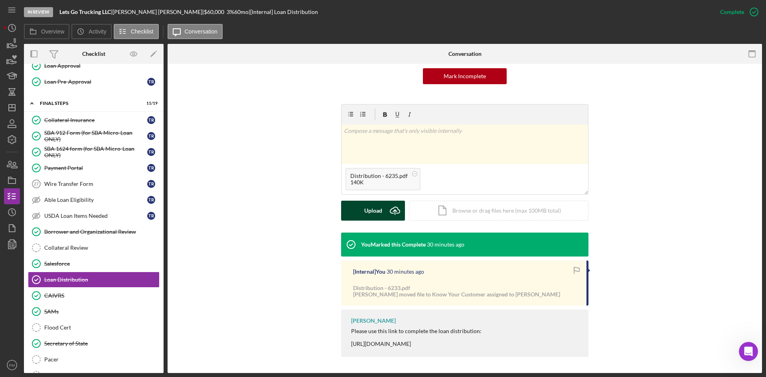
click at [380, 205] on div "Upload" at bounding box center [373, 211] width 18 height 20
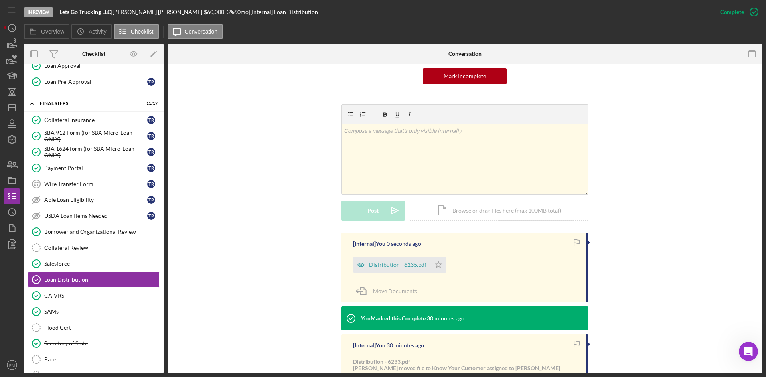
click at [437, 266] on polygon "button" at bounding box center [438, 264] width 7 height 6
click at [393, 260] on div "Distribution - 6235.pdf" at bounding box center [391, 265] width 77 height 16
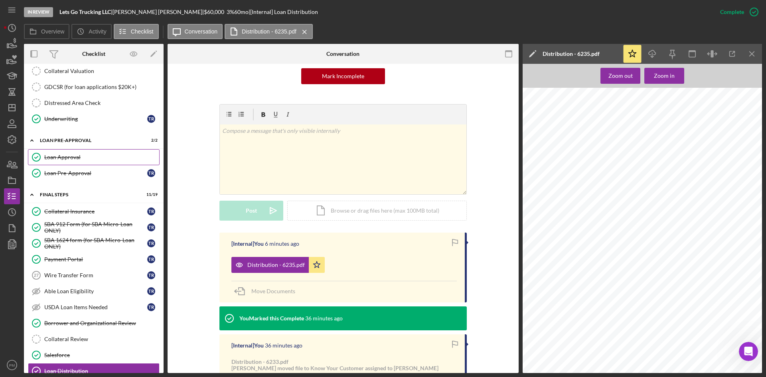
scroll to position [632, 0]
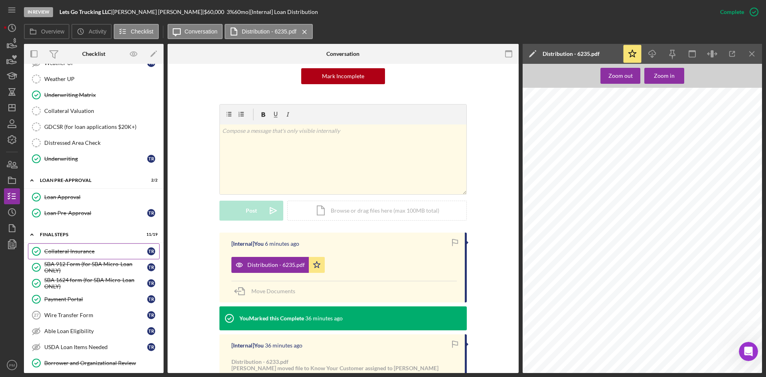
click at [74, 252] on div "Collateral Insurance" at bounding box center [95, 251] width 103 height 6
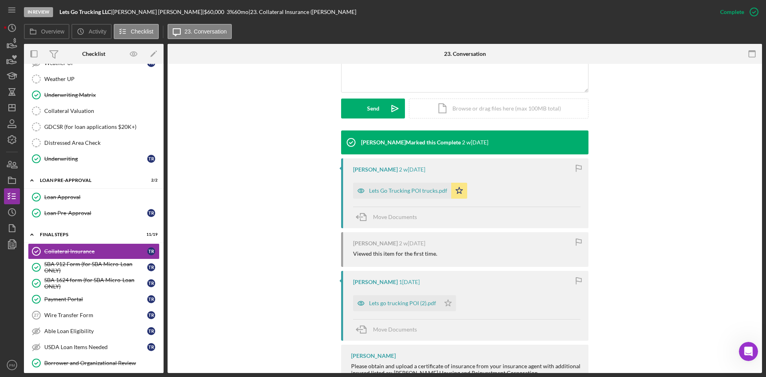
scroll to position [279, 0]
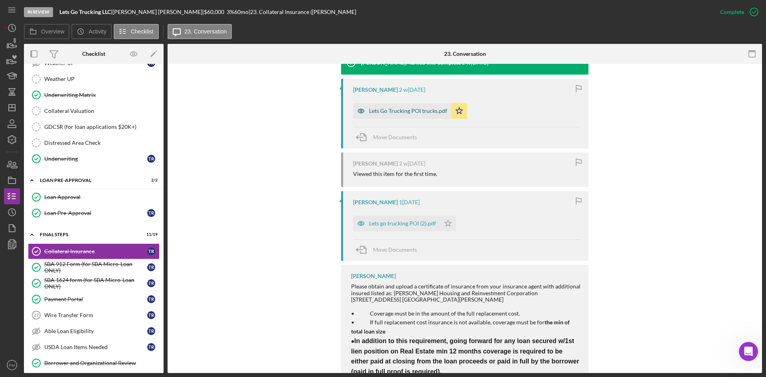
click at [381, 106] on div "Lets Go Trucking POI trucks.pdf" at bounding box center [402, 111] width 98 height 16
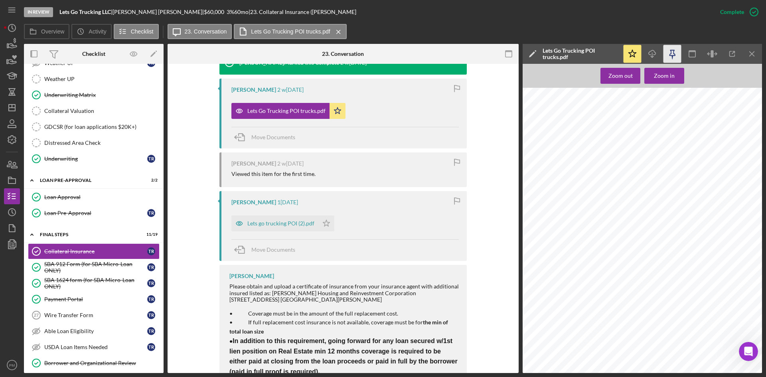
drag, startPoint x: 656, startPoint y: 53, endPoint x: 667, endPoint y: 53, distance: 10.4
click at [606, 53] on icon "Icon/Download" at bounding box center [652, 54] width 18 height 18
click at [606, 47] on icon "Icon/Menu Close" at bounding box center [752, 54] width 18 height 18
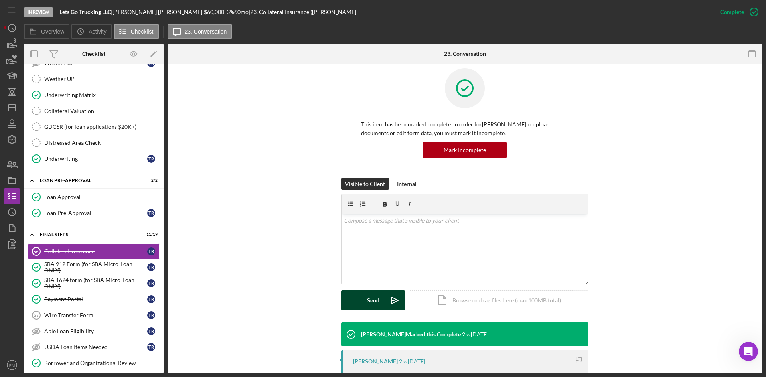
scroll to position [0, 0]
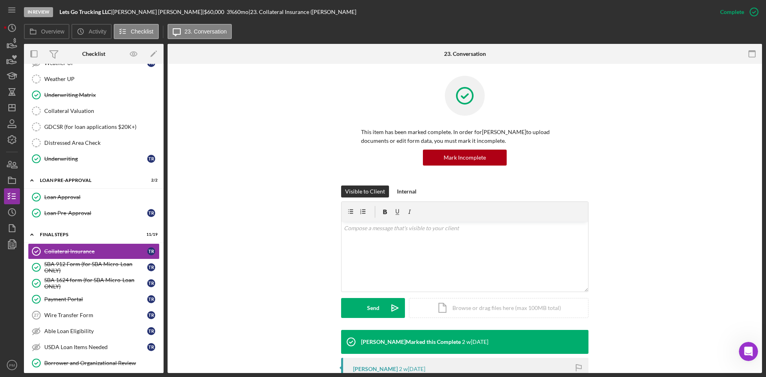
click at [593, 125] on div "This item has been marked complete. In order for Thomas Reynolds to upload docu…" at bounding box center [464, 131] width 570 height 110
drag, startPoint x: 96, startPoint y: 312, endPoint x: 112, endPoint y: 312, distance: 15.6
click at [96, 274] on div "Wire Transfer Form" at bounding box center [95, 315] width 103 height 6
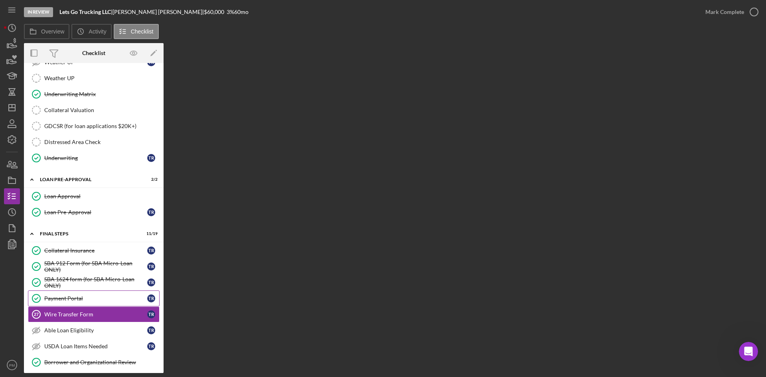
drag, startPoint x: 60, startPoint y: 299, endPoint x: 60, endPoint y: 306, distance: 6.8
click at [60, 274] on div "Payment Portal" at bounding box center [95, 298] width 103 height 6
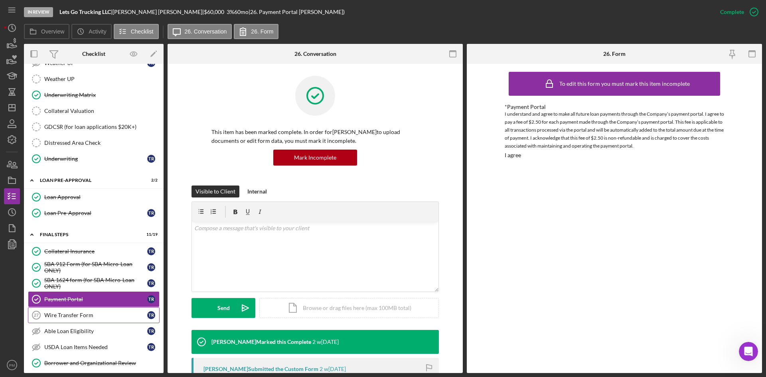
click at [61, 274] on div "Wire Transfer Form" at bounding box center [95, 315] width 103 height 6
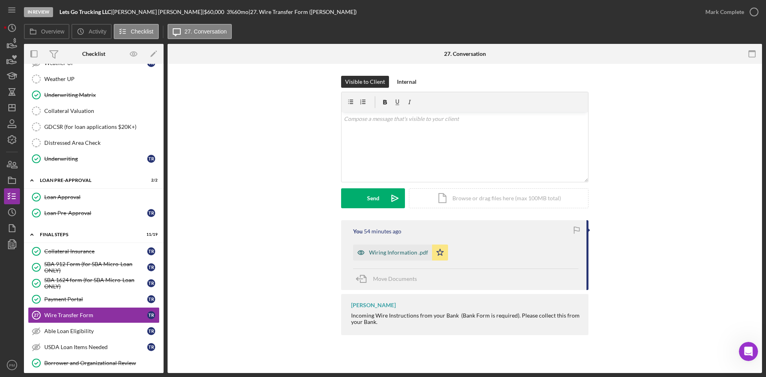
click at [379, 253] on div "Wiring Information .pdf" at bounding box center [398, 252] width 59 height 6
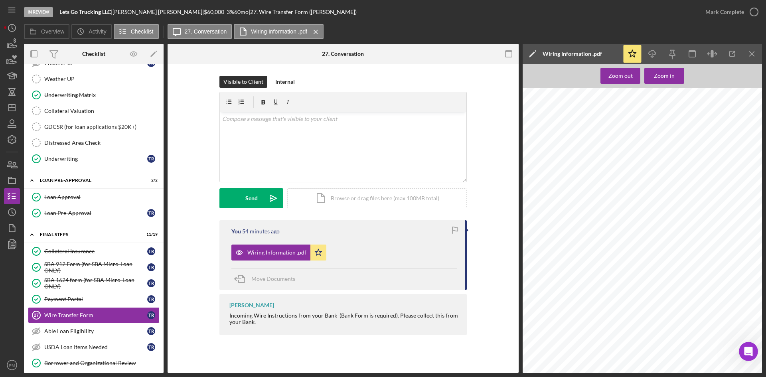
scroll to position [270, 0]
drag, startPoint x: 724, startPoint y: 10, endPoint x: 746, endPoint y: 11, distance: 22.3
click at [606, 10] on div "Mark Complete" at bounding box center [724, 12] width 39 height 16
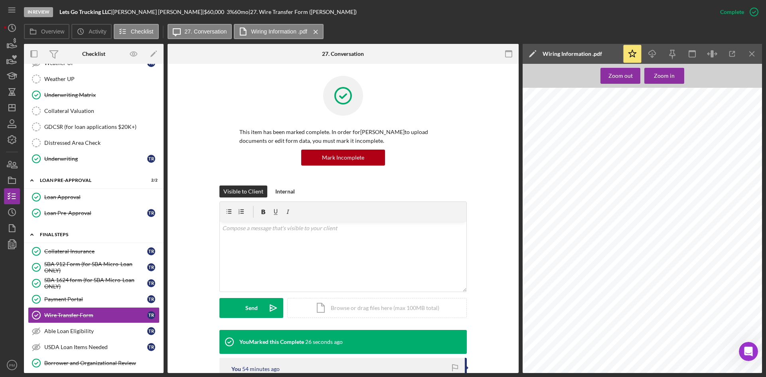
scroll to position [752, 0]
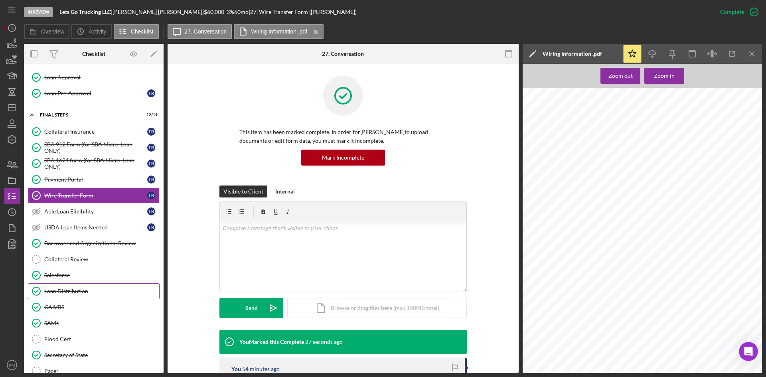
click at [70, 274] on div "Loan Distribution" at bounding box center [101, 291] width 115 height 6
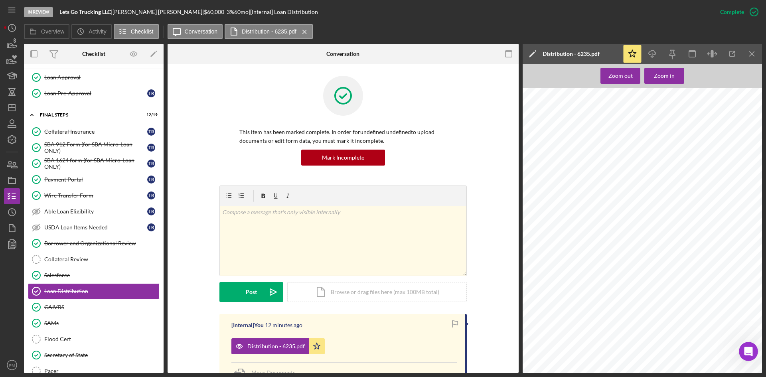
scroll to position [917, 0]
click at [12, 108] on icon "Icon/Dashboard" at bounding box center [12, 108] width 20 height 20
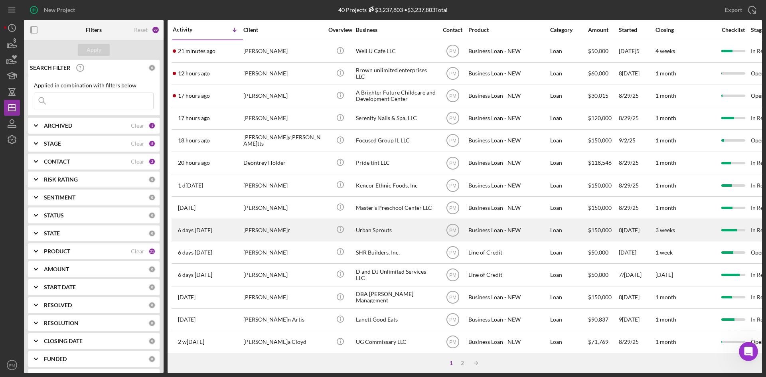
click at [225, 228] on div "6 days ago Ellicia Lanier" at bounding box center [208, 229] width 70 height 21
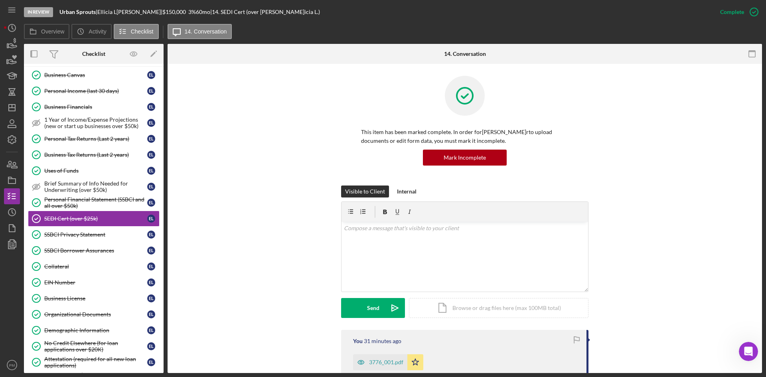
scroll to position [240, 0]
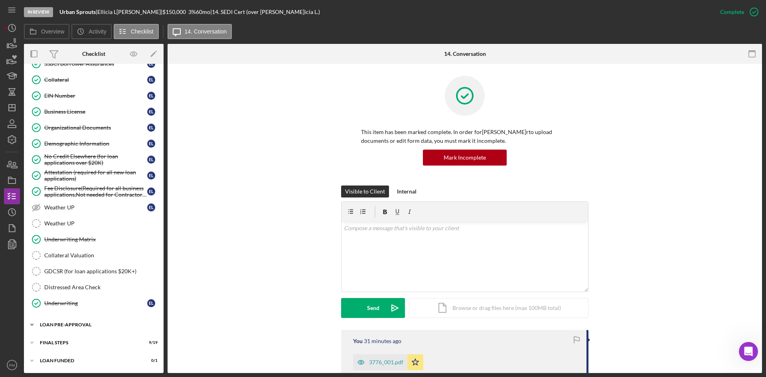
click at [63, 274] on div "LOAN PRE-APPROVAL" at bounding box center [97, 324] width 114 height 5
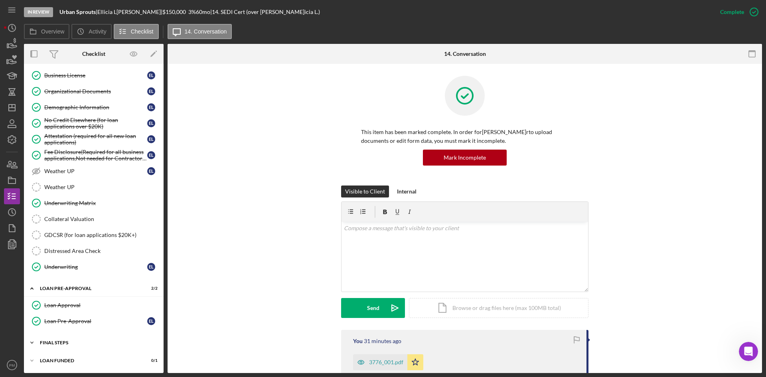
click at [64, 274] on div "Icon/Expander FINAL STEPS 9 / 19" at bounding box center [94, 343] width 140 height 16
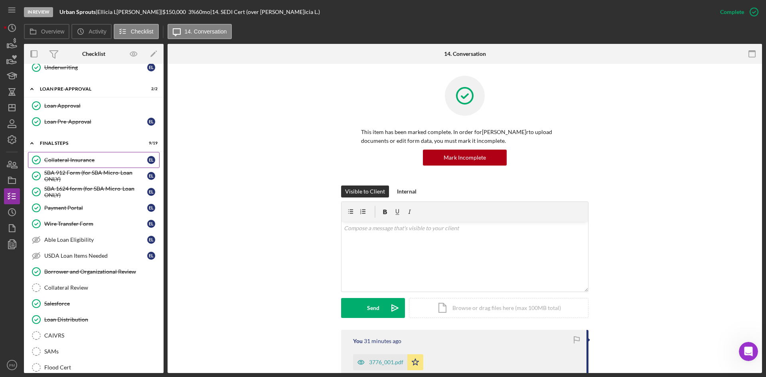
click at [72, 158] on div "Collateral Insurance" at bounding box center [95, 160] width 103 height 6
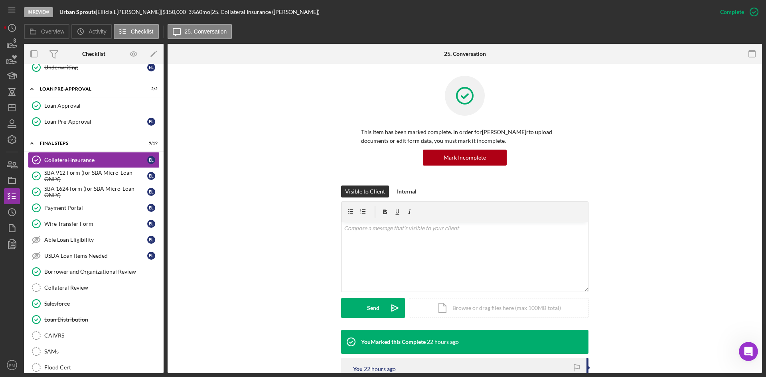
scroll to position [120, 0]
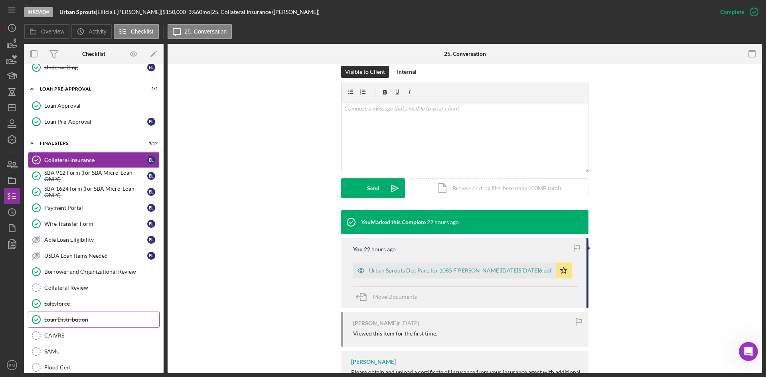
click at [56, 274] on div "Loan Distribution" at bounding box center [101, 319] width 115 height 6
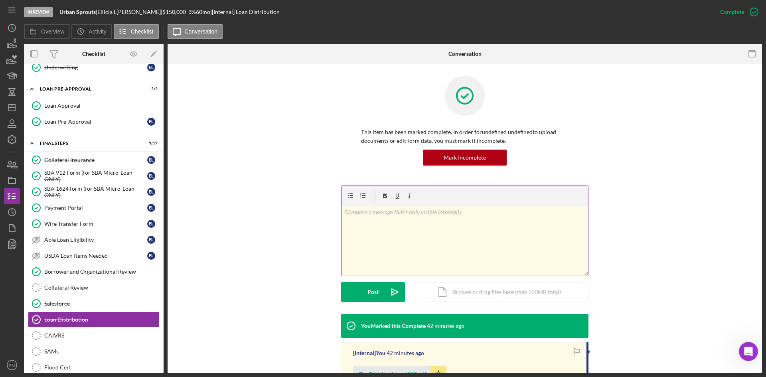
scroll to position [106, 0]
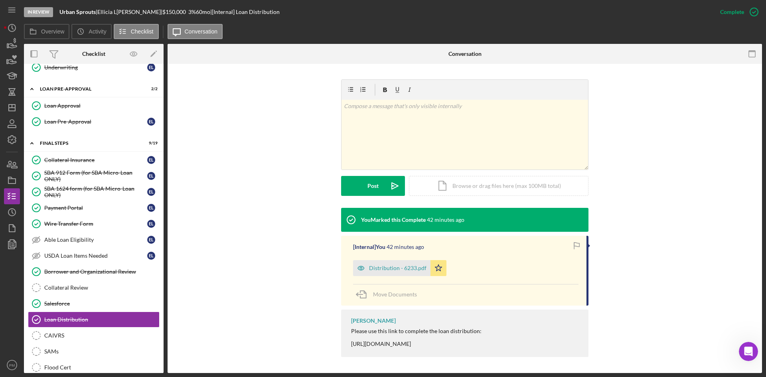
click at [390, 266] on div "Distribution - 6233.pdf" at bounding box center [397, 268] width 57 height 6
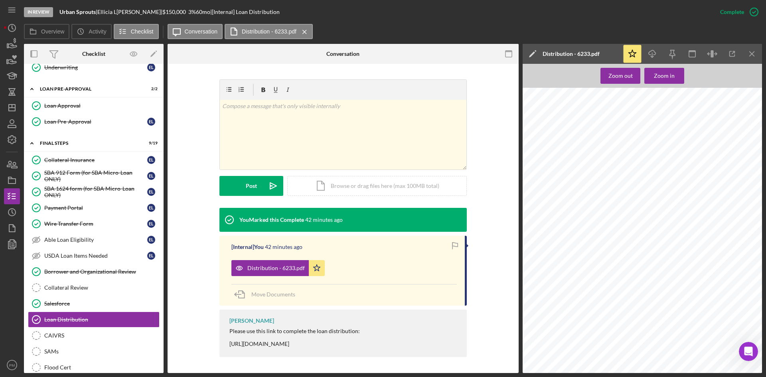
scroll to position [798, 0]
click at [606, 53] on icon "Icon/Menu Close" at bounding box center [752, 54] width 18 height 18
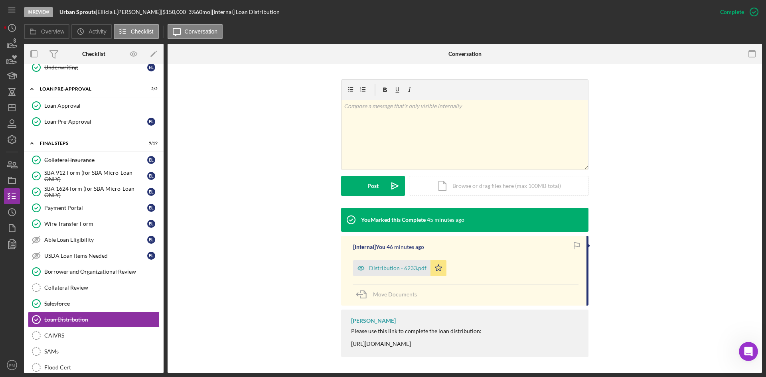
click at [266, 119] on div "v Color teal Color pink Remove color Add row above Add row below Add column bef…" at bounding box center [464, 143] width 570 height 128
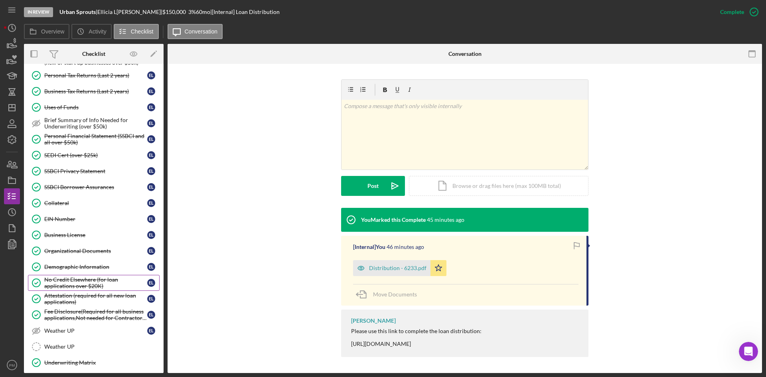
scroll to position [0, 0]
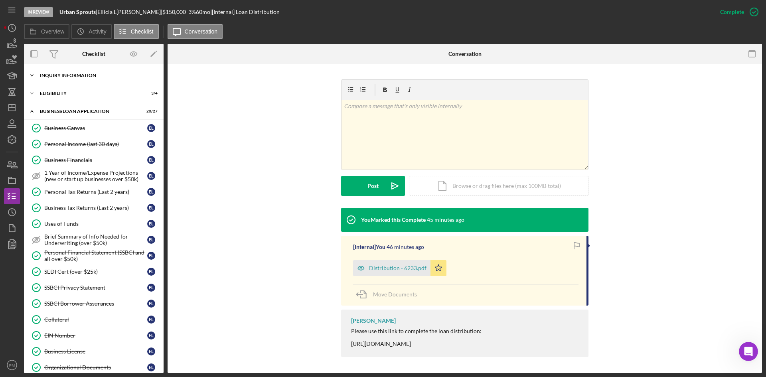
click at [56, 75] on div "INQUIRY INFORMATION" at bounding box center [97, 75] width 114 height 5
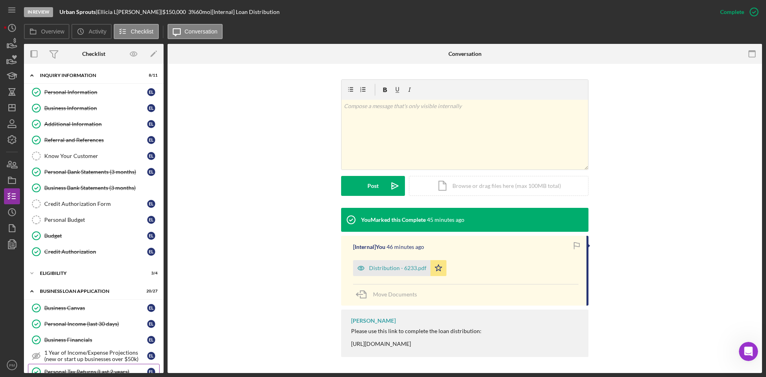
scroll to position [120, 0]
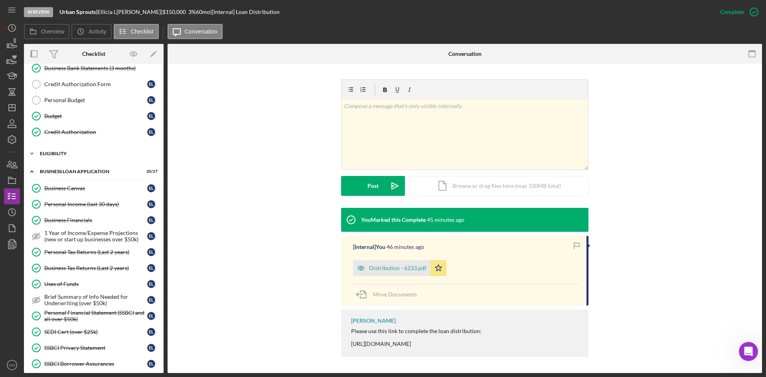
click at [60, 154] on div "ELIGIBILITY" at bounding box center [97, 153] width 114 height 5
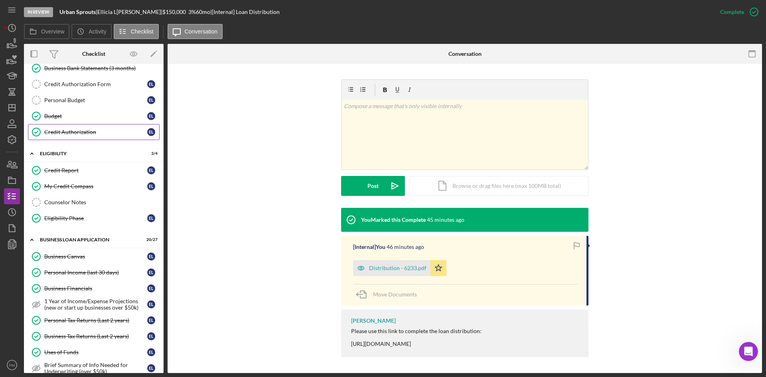
scroll to position [0, 0]
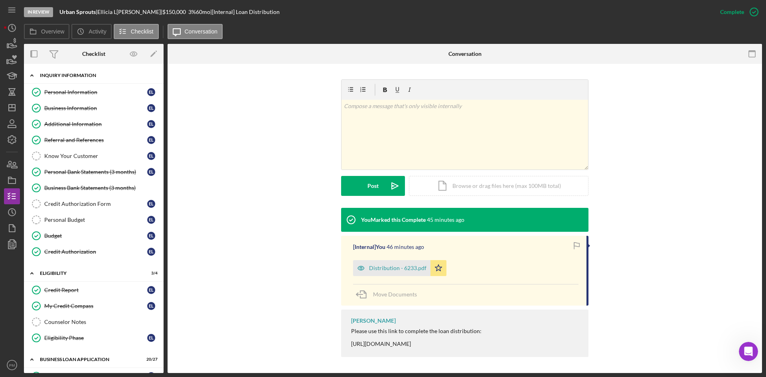
click at [59, 74] on div "INQUIRY INFORMATION" at bounding box center [97, 75] width 114 height 5
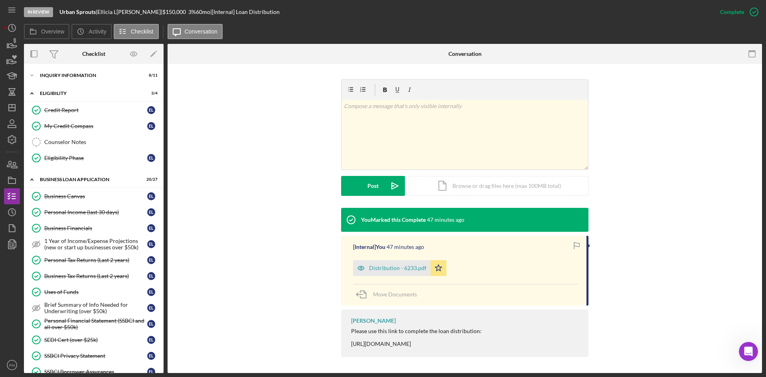
scroll to position [160, 0]
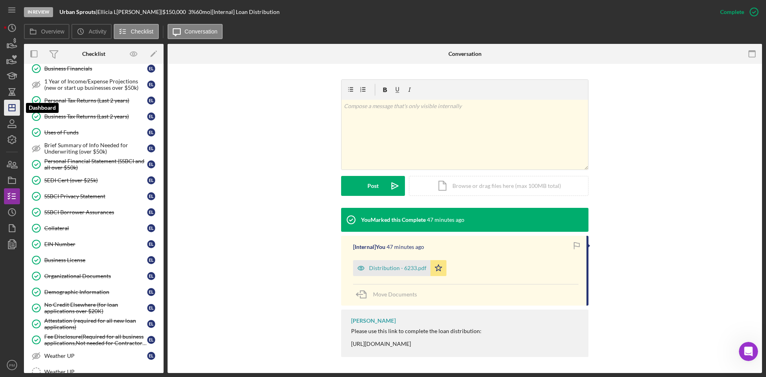
click at [4, 111] on icon "Icon/Dashboard" at bounding box center [12, 108] width 20 height 20
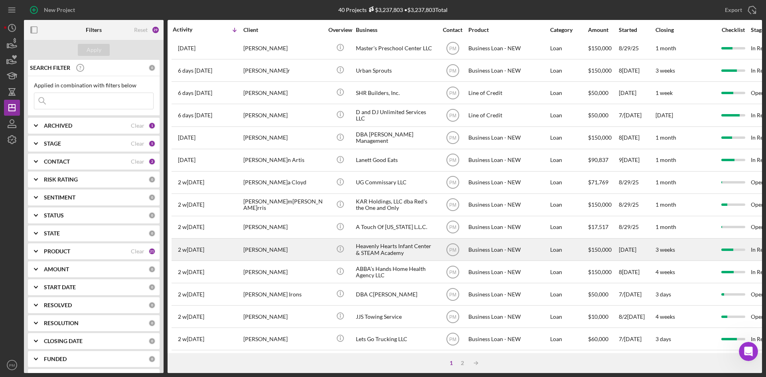
scroll to position [256, 0]
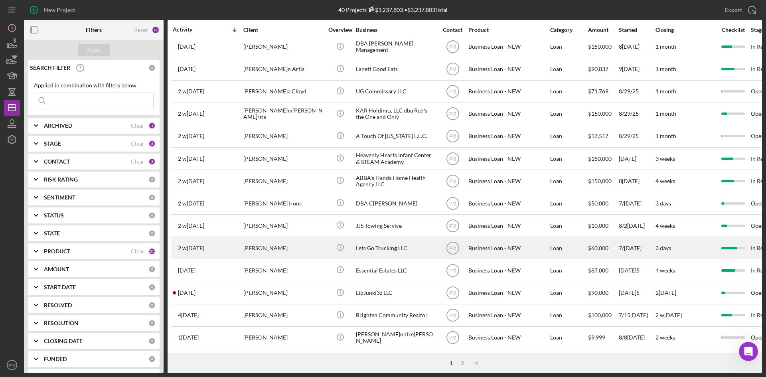
click at [255, 237] on div "[PERSON_NAME]" at bounding box center [283, 247] width 80 height 21
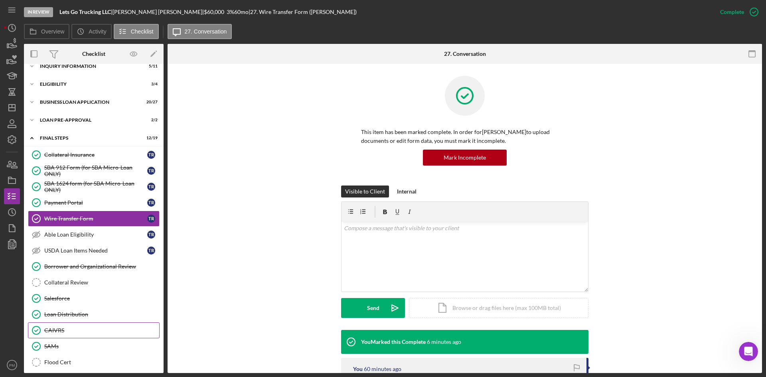
scroll to position [112, 0]
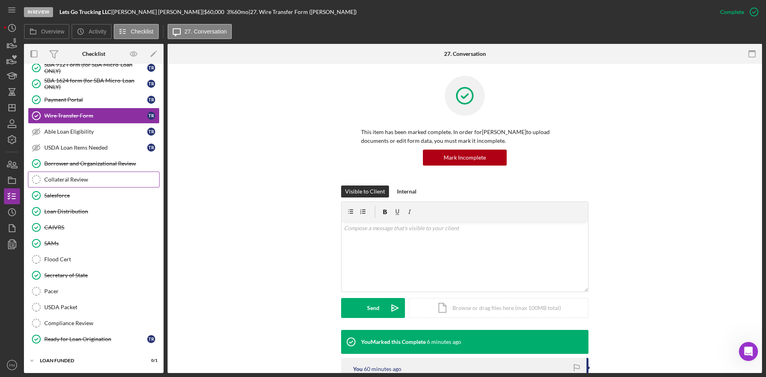
click at [71, 177] on div "Collateral Review" at bounding box center [101, 179] width 115 height 6
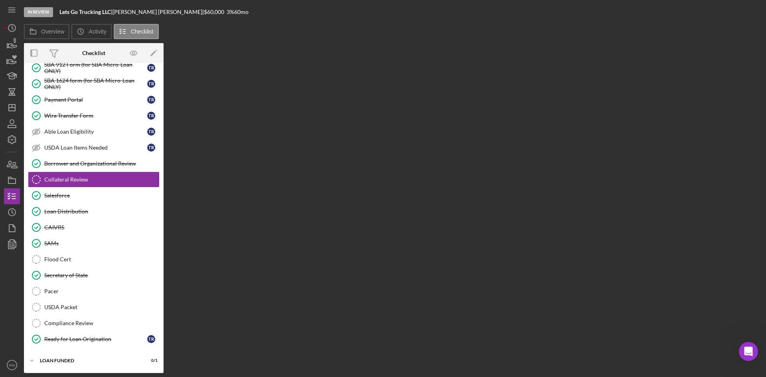
scroll to position [112, 0]
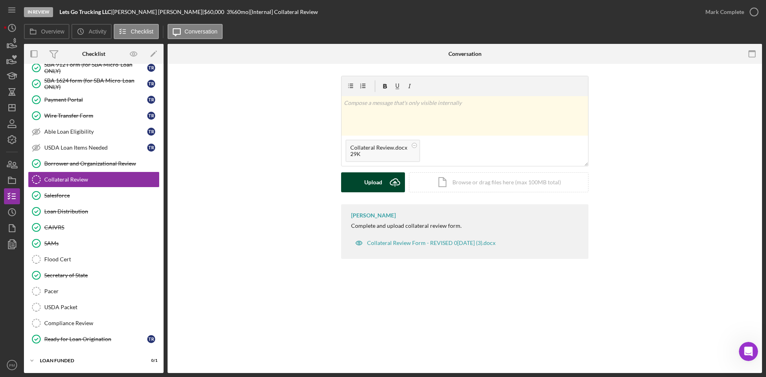
click at [367, 179] on div "Upload" at bounding box center [373, 182] width 18 height 20
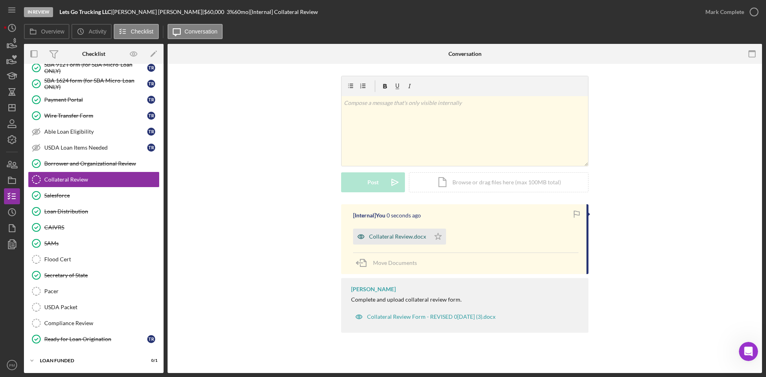
click at [397, 237] on div "Collateral Review.docx" at bounding box center [397, 236] width 57 height 6
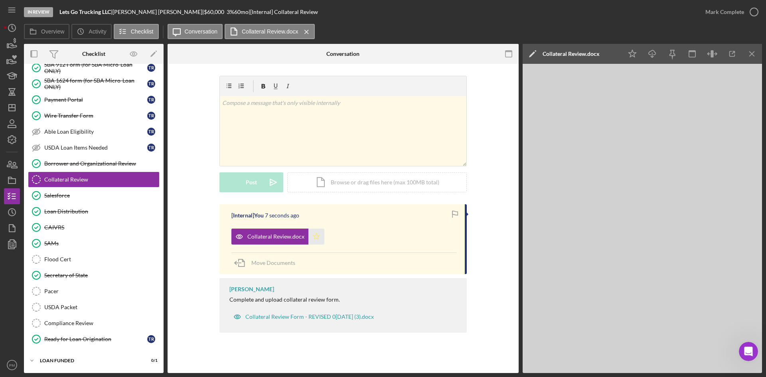
click at [309, 239] on icon "Icon/Star" at bounding box center [316, 237] width 16 height 16
click at [606, 12] on div "Mark Complete" at bounding box center [724, 12] width 39 height 16
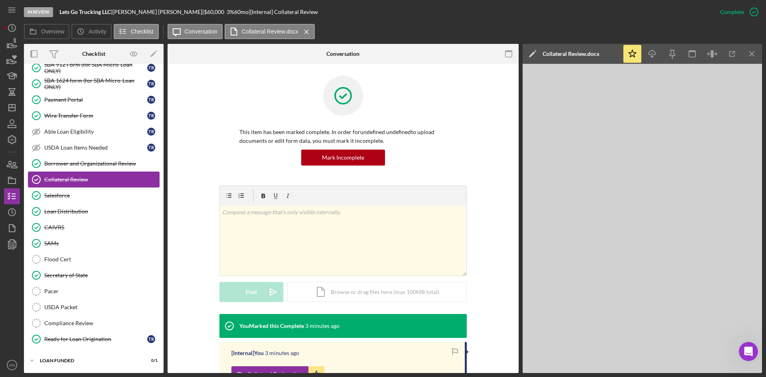
scroll to position [0, 0]
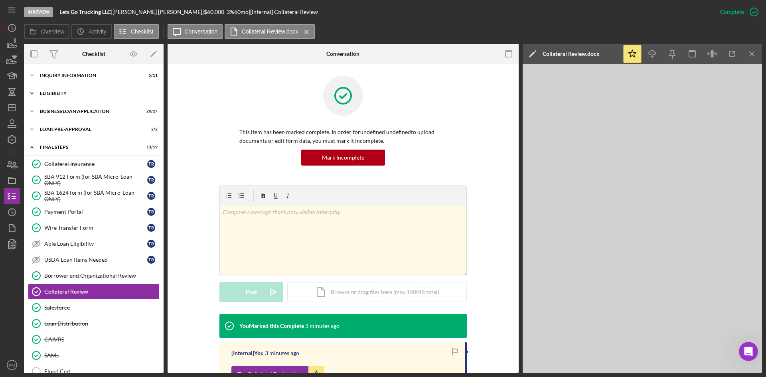
click at [63, 90] on div "Icon/Expander ELIGIBILITY 3 / 4" at bounding box center [94, 93] width 140 height 16
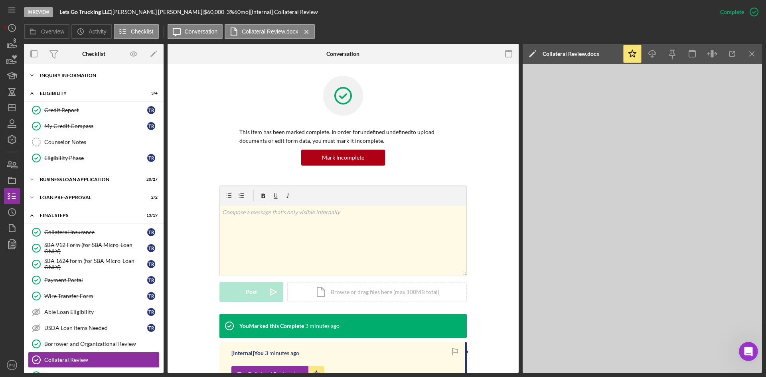
click at [76, 79] on div "Icon/Expander INQUIRY INFORMATION 5 / 11" at bounding box center [94, 75] width 140 height 16
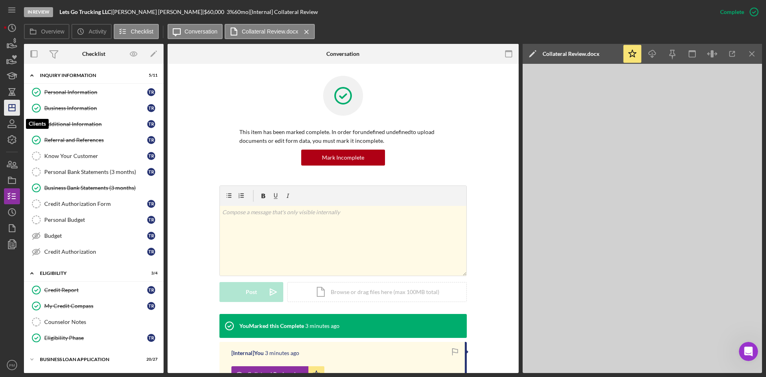
click at [10, 112] on icon "Icon/Dashboard" at bounding box center [12, 108] width 20 height 20
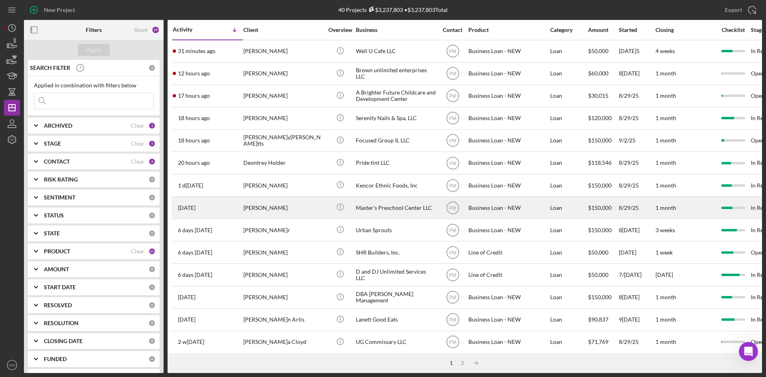
click at [259, 213] on div "[PERSON_NAME]" at bounding box center [283, 207] width 80 height 21
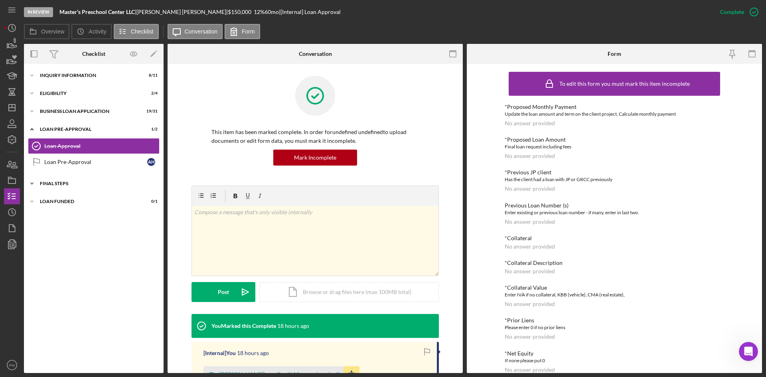
click at [60, 183] on div "FINAL STEPS" at bounding box center [97, 183] width 114 height 5
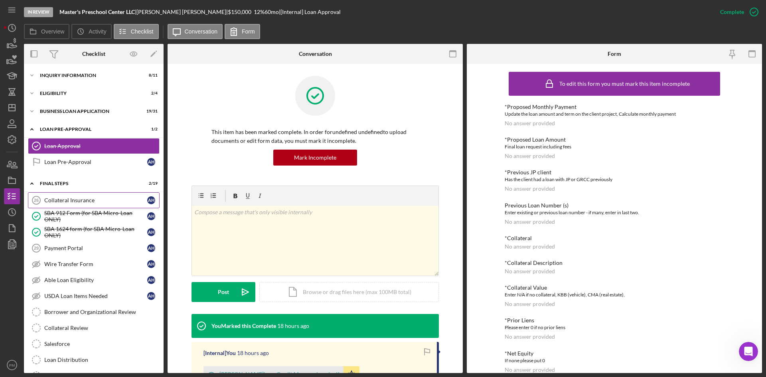
click at [83, 202] on div "Collateral Insurance" at bounding box center [95, 200] width 103 height 6
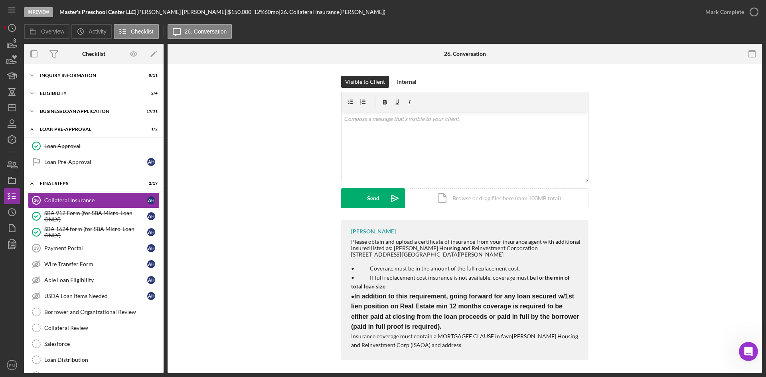
scroll to position [3, 0]
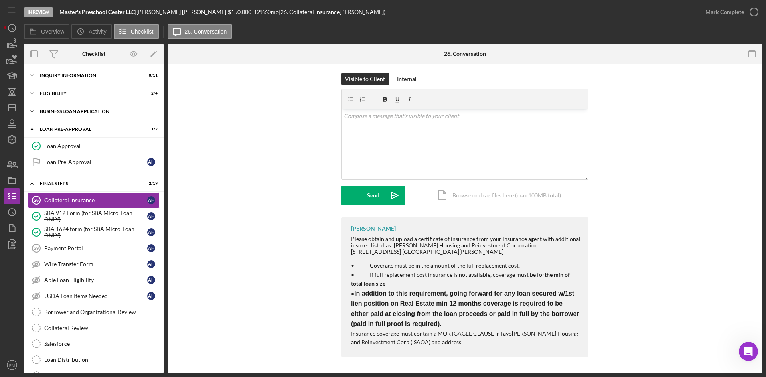
click at [66, 109] on div "BUSINESS LOAN APPLICATION" at bounding box center [97, 111] width 114 height 5
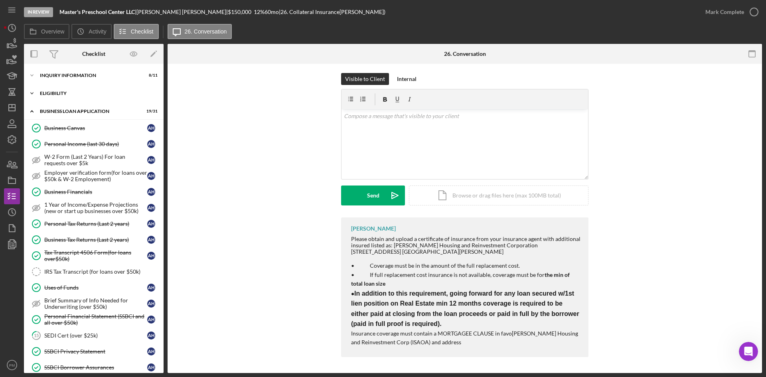
click at [61, 91] on div "Icon/Expander ELIGIBILITY 2 / 4" at bounding box center [94, 93] width 140 height 16
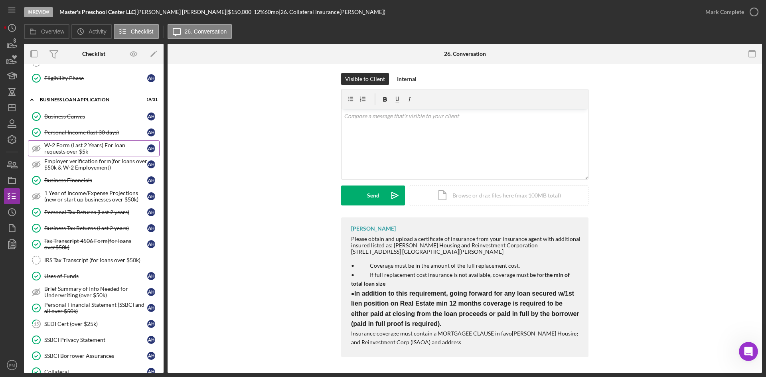
scroll to position [0, 0]
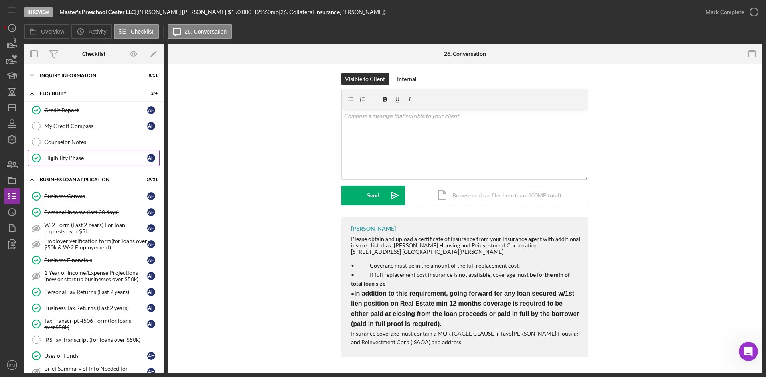
click at [67, 143] on div "Counselor Notes" at bounding box center [101, 142] width 115 height 6
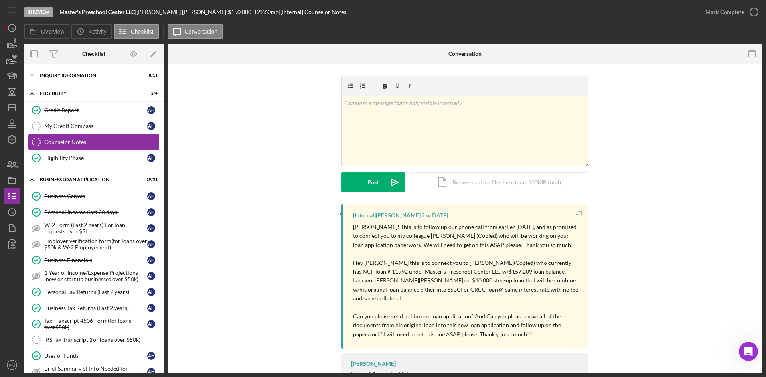
scroll to position [27, 0]
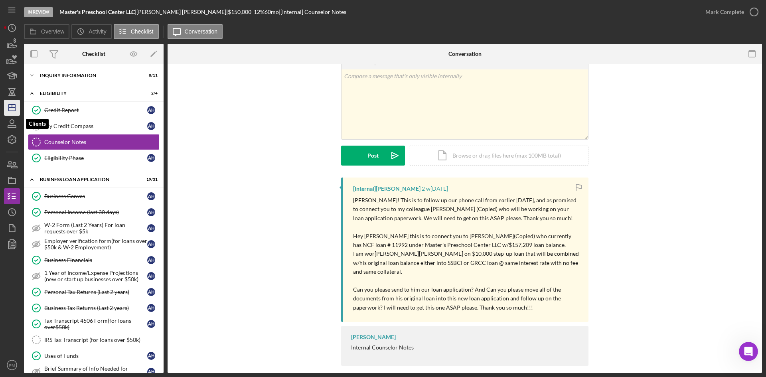
click at [9, 107] on polygon "button" at bounding box center [12, 107] width 6 height 6
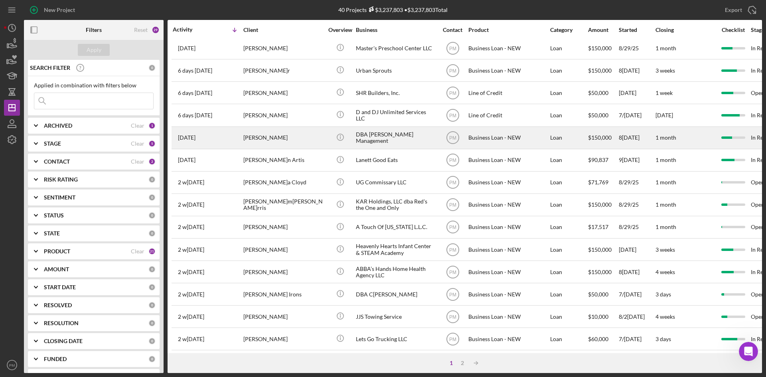
scroll to position [256, 0]
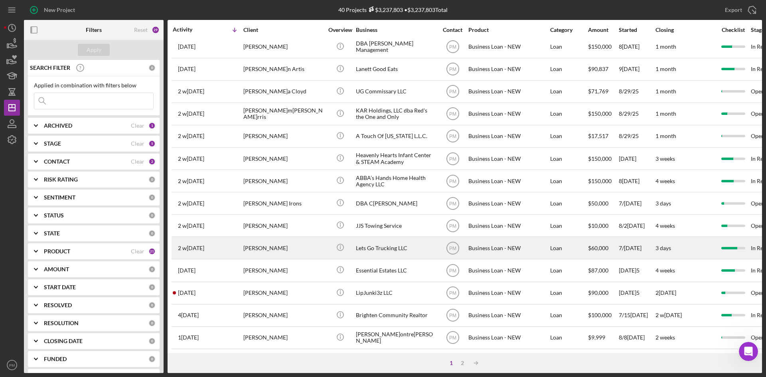
click at [264, 244] on div "[PERSON_NAME]" at bounding box center [283, 247] width 80 height 21
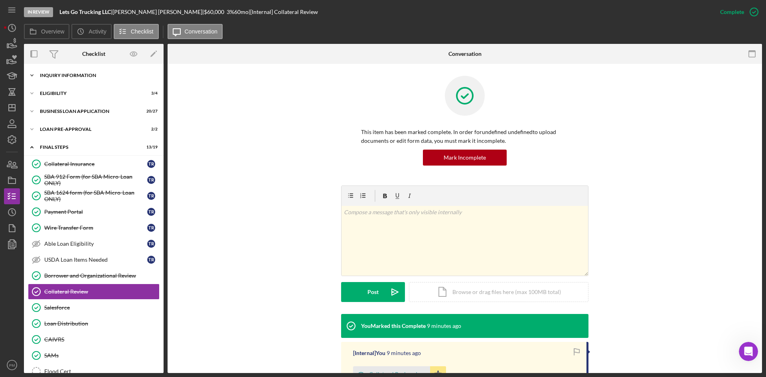
click at [57, 77] on div "INQUIRY INFORMATION" at bounding box center [97, 75] width 114 height 5
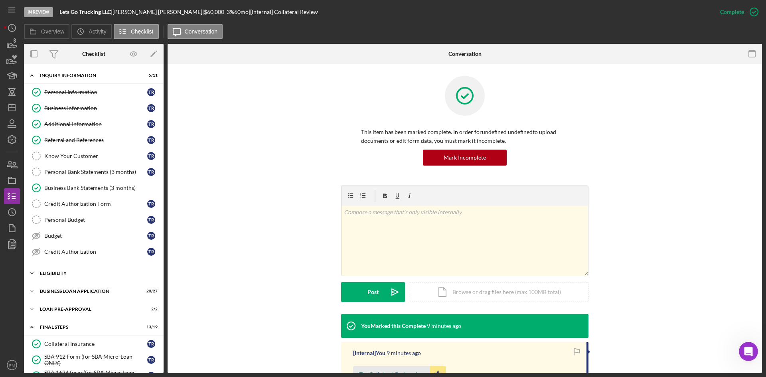
click at [75, 273] on div "ELIGIBILITY" at bounding box center [97, 273] width 114 height 5
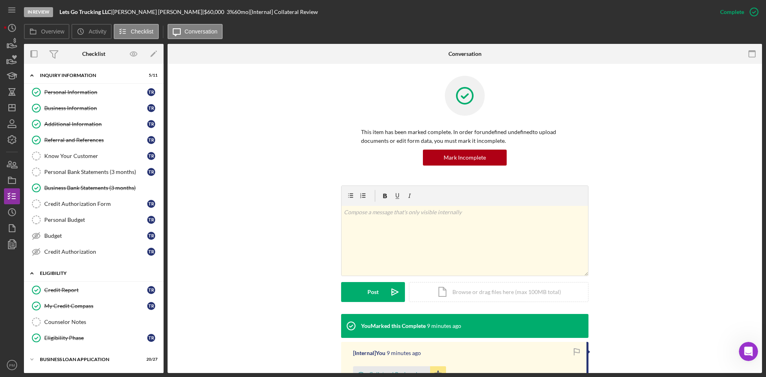
scroll to position [80, 0]
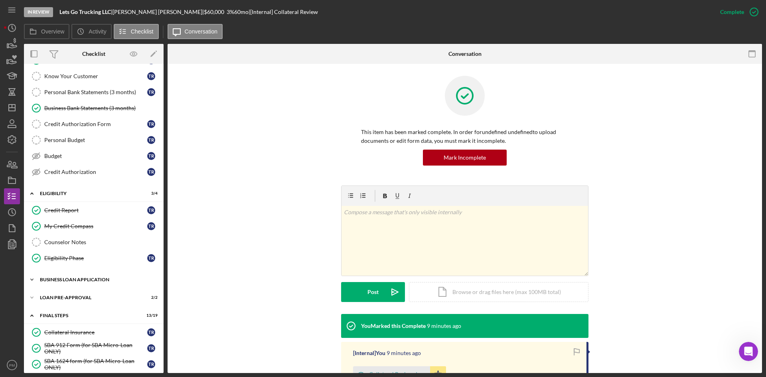
click at [63, 274] on div "Icon/Expander BUSINESS LOAN APPLICATION 20 / 27" at bounding box center [94, 280] width 140 height 16
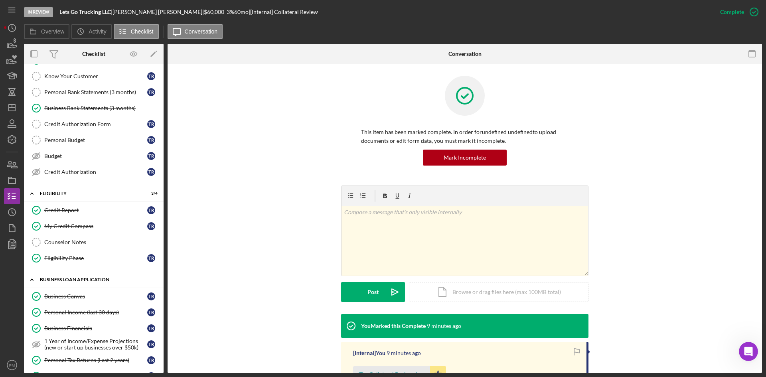
scroll to position [199, 0]
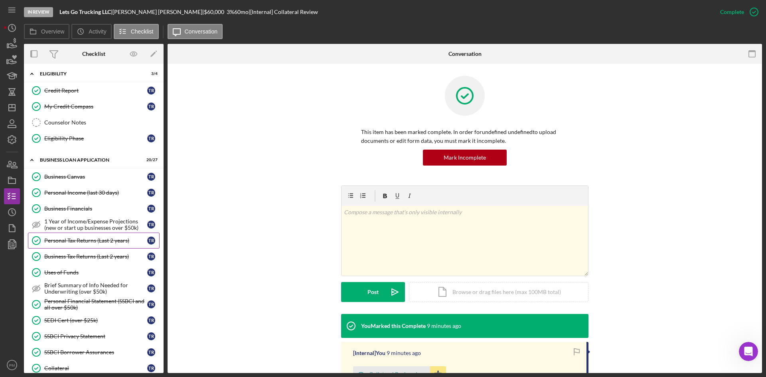
click at [83, 245] on link "Personal Tax Returns (Last 2 years) Personal Tax Returns (Last 2 years) T R" at bounding box center [94, 241] width 132 height 16
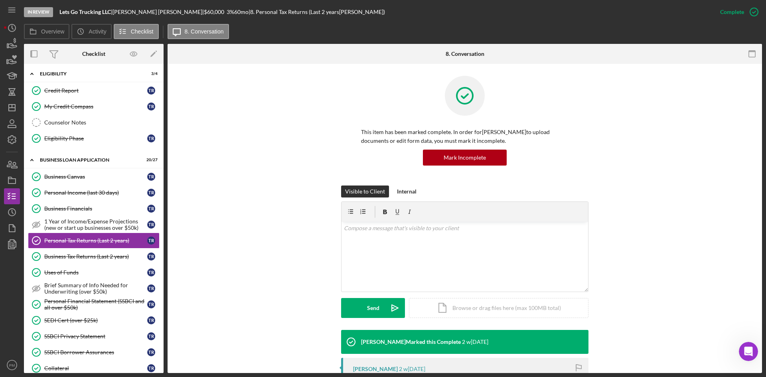
scroll to position [160, 0]
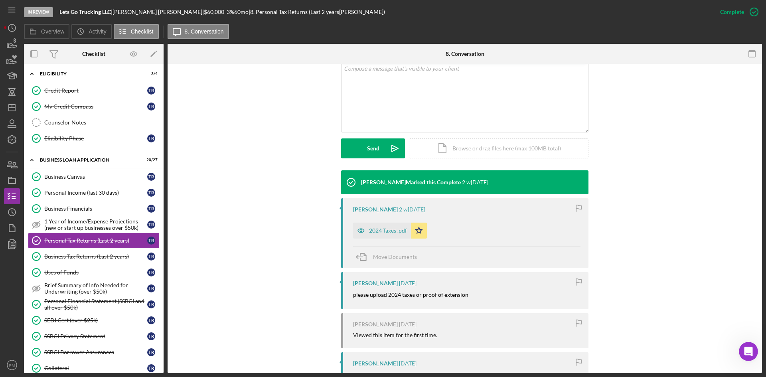
click at [380, 227] on div "2024 Taxes .pdf" at bounding box center [382, 231] width 58 height 16
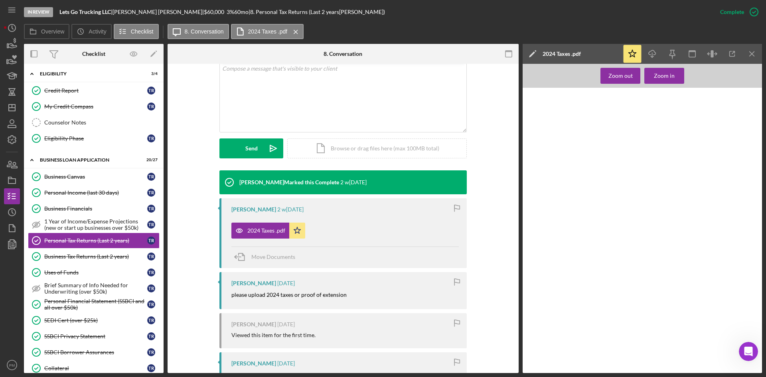
scroll to position [309, 0]
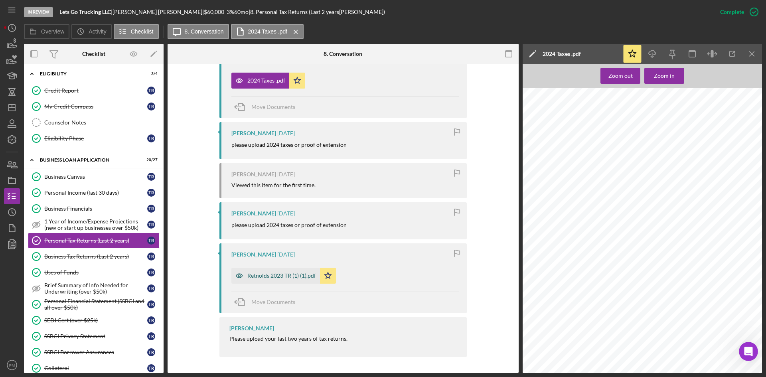
click at [290, 274] on div "Retnolds 2023 TR (1) (1).pdf" at bounding box center [275, 276] width 89 height 16
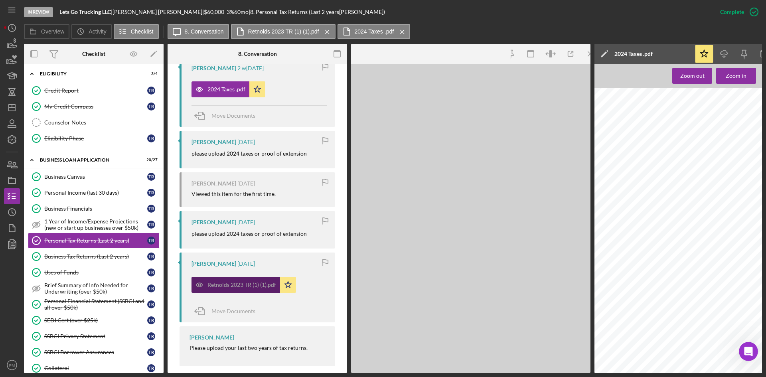
scroll to position [319, 0]
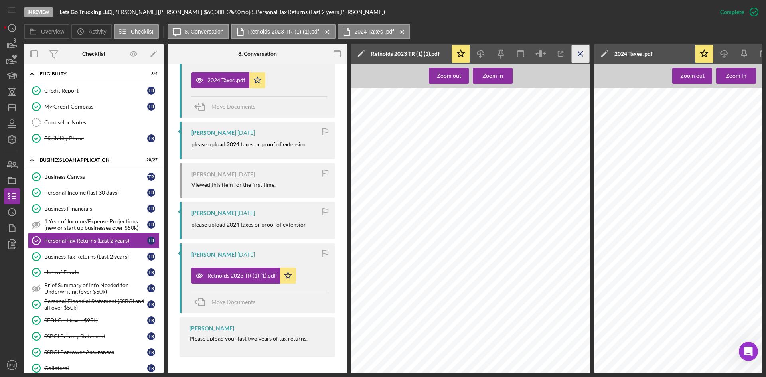
click at [586, 51] on icon "Icon/Menu Close" at bounding box center [580, 54] width 18 height 18
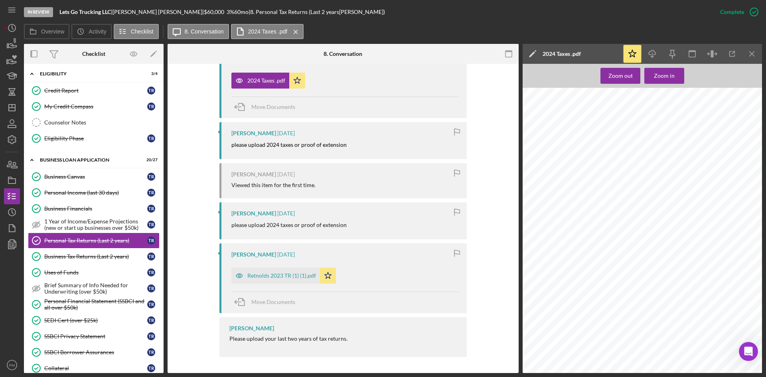
scroll to position [309, 0]
click at [606, 53] on line "button" at bounding box center [751, 53] width 4 height 4
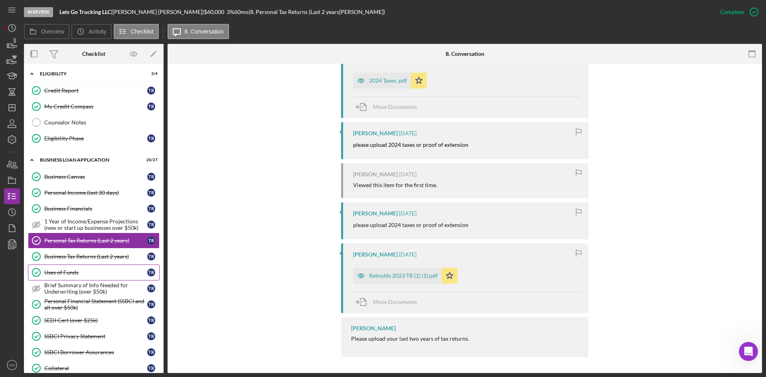
click at [78, 271] on div "Uses of Funds" at bounding box center [95, 272] width 103 height 6
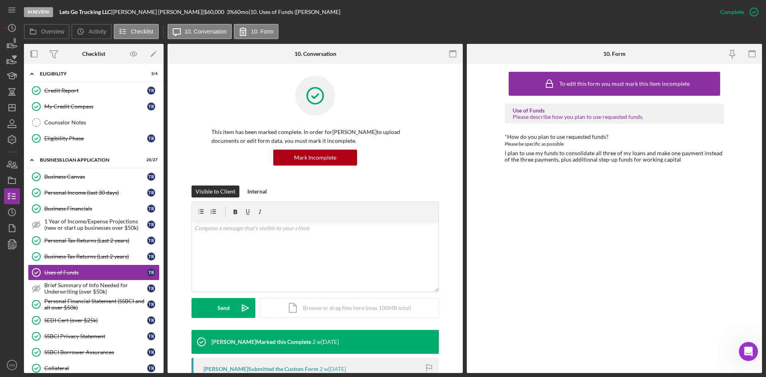
scroll to position [359, 0]
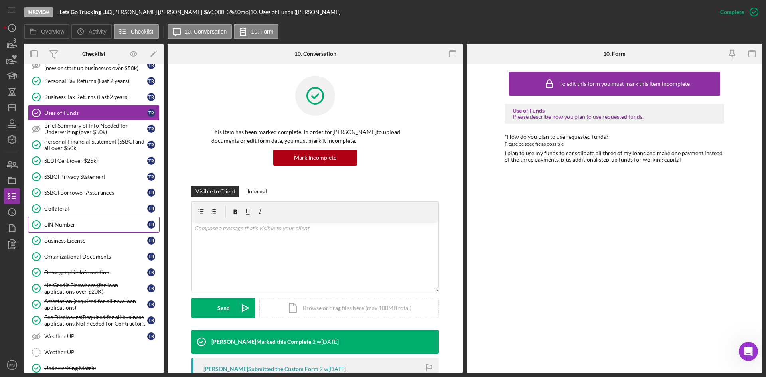
click at [71, 222] on div "EIN Number" at bounding box center [95, 224] width 103 height 6
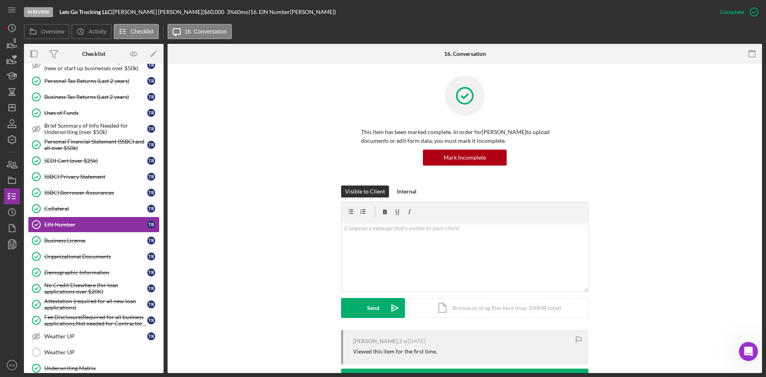
scroll to position [154, 0]
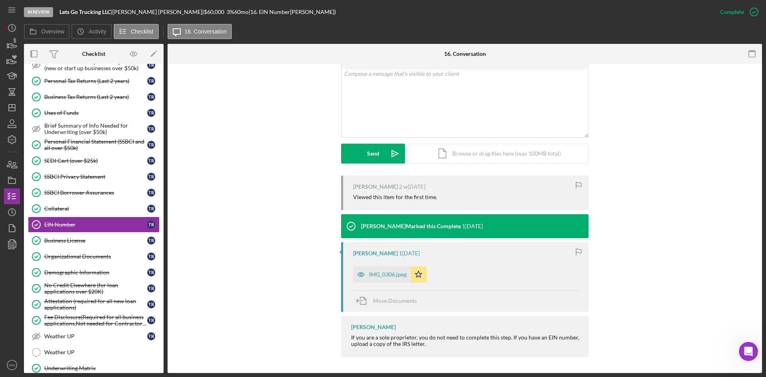
click at [378, 274] on div "IMG_0306.jpeg" at bounding box center [387, 274] width 37 height 6
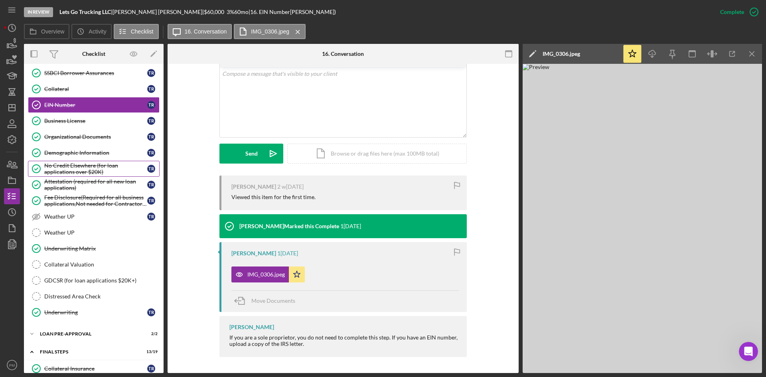
scroll to position [518, 0]
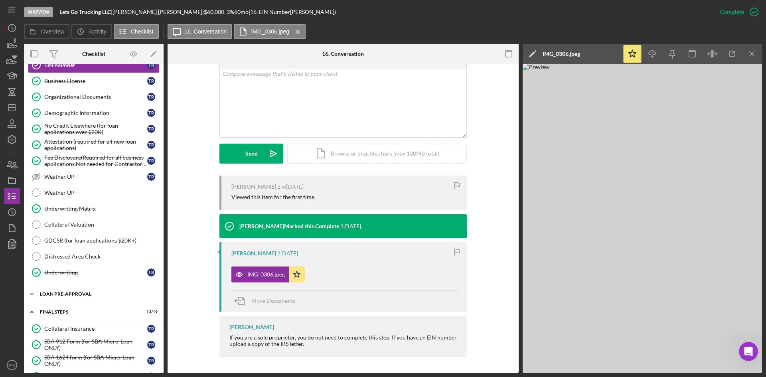
click at [77, 274] on div "LOAN PRE-APPROVAL" at bounding box center [97, 294] width 114 height 5
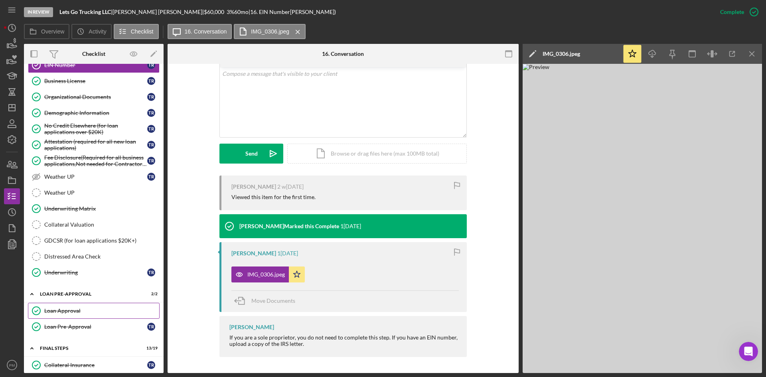
click at [68, 274] on div "Loan Approval" at bounding box center [101, 310] width 115 height 6
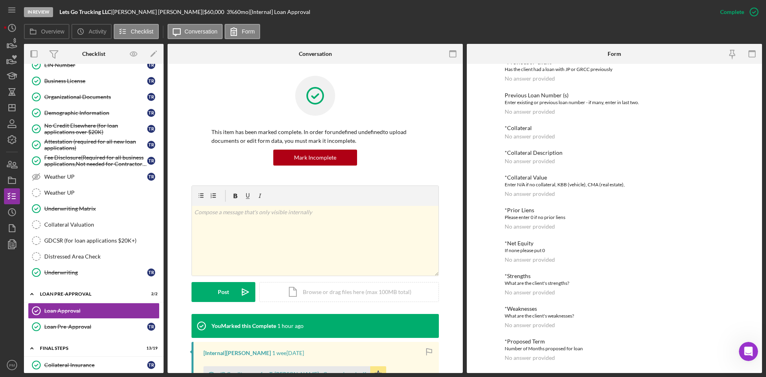
scroll to position [160, 0]
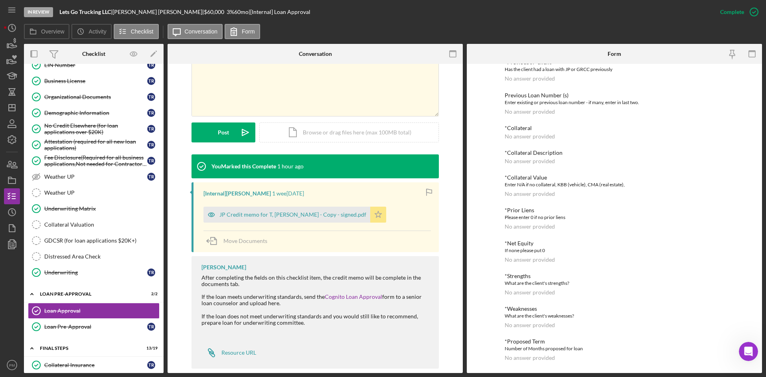
click at [370, 219] on icon "Icon/Star" at bounding box center [378, 215] width 16 height 16
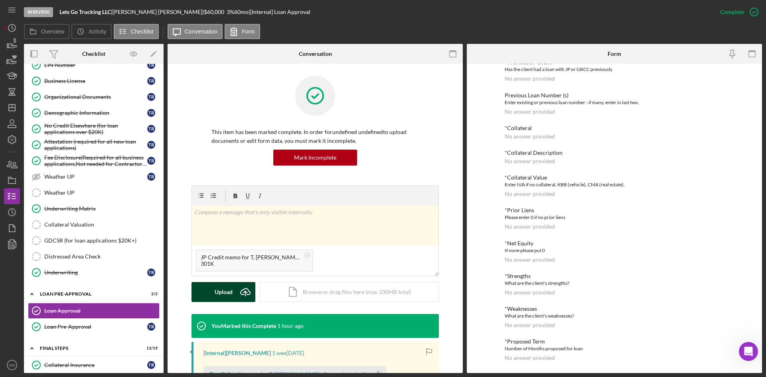
click at [235, 274] on icon "Icon/Upload" at bounding box center [245, 292] width 20 height 20
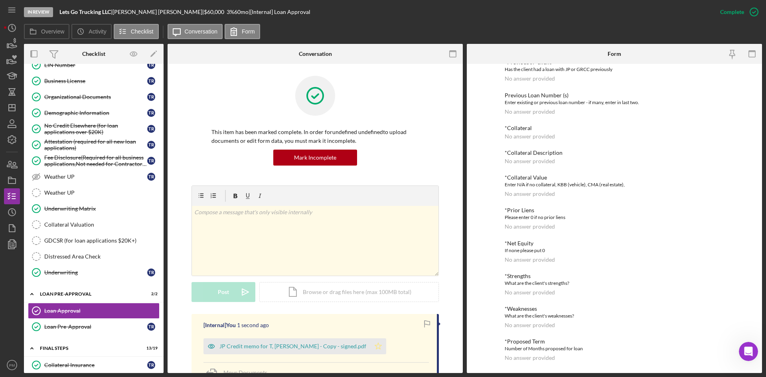
click at [370, 274] on icon "Icon/Star" at bounding box center [378, 346] width 16 height 16
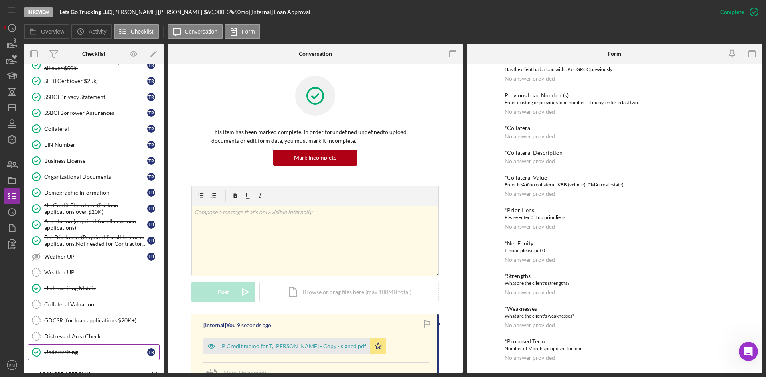
scroll to position [399, 0]
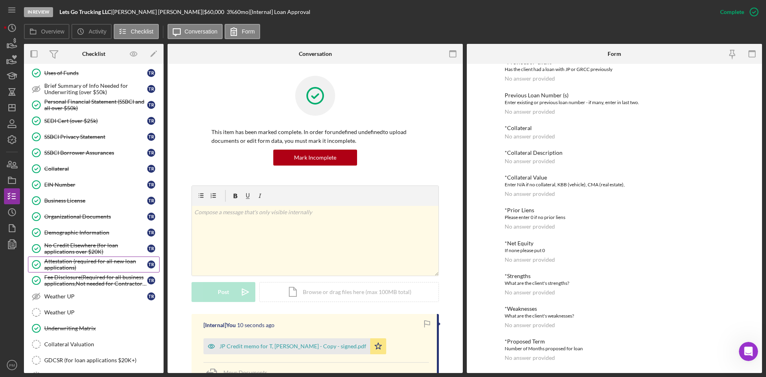
click at [85, 266] on div "Attestation (required for all new loan applications)" at bounding box center [95, 264] width 103 height 13
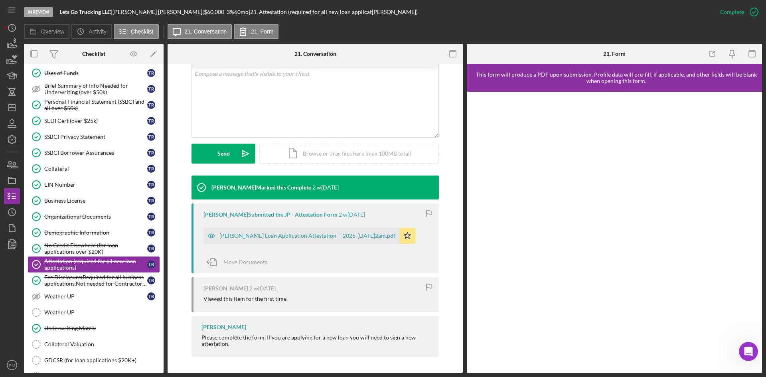
scroll to position [279, 0]
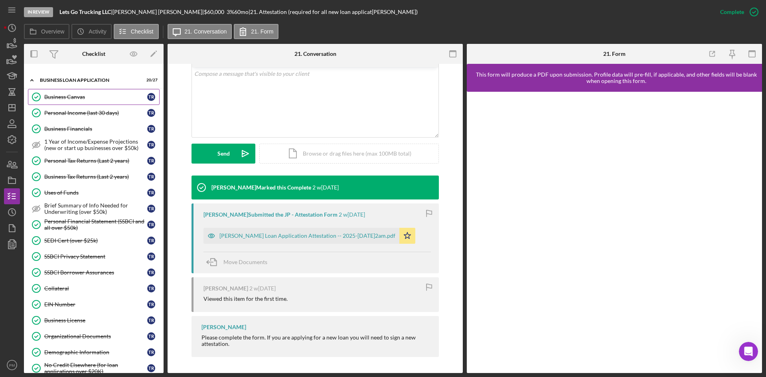
click at [91, 99] on div "Business Canvas" at bounding box center [95, 97] width 103 height 6
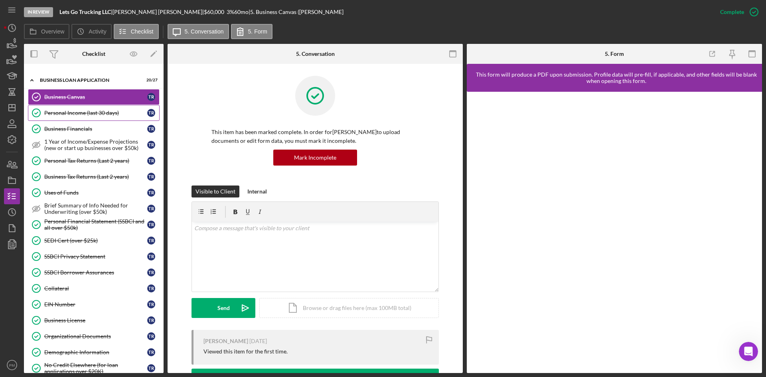
click at [90, 118] on link "Personal Income (last 30 days) Personal Income (last 30 days) T R" at bounding box center [94, 113] width 132 height 16
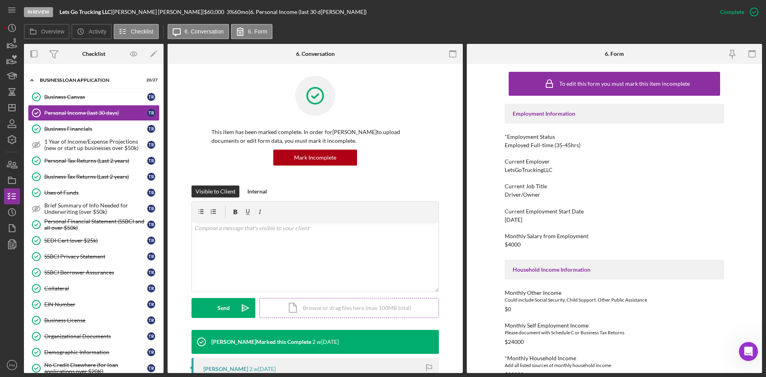
scroll to position [160, 0]
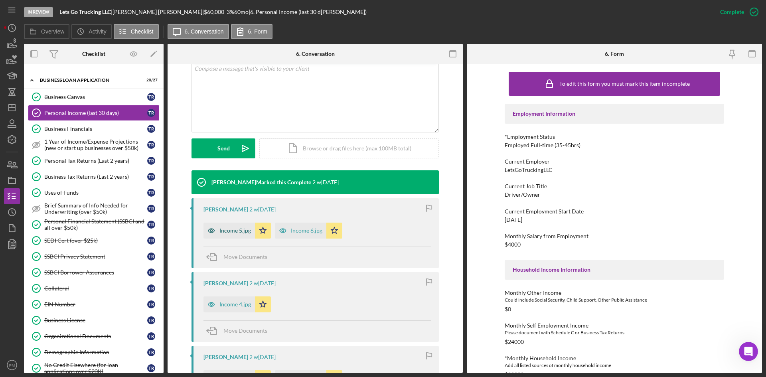
click at [222, 231] on div "Income 5.jpg" at bounding box center [235, 230] width 32 height 6
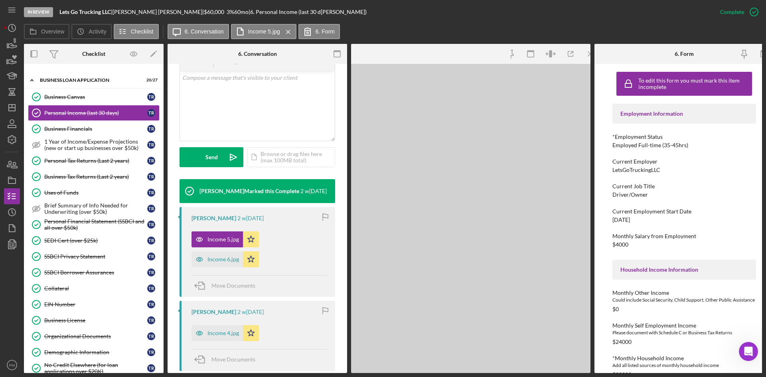
scroll to position [169, 0]
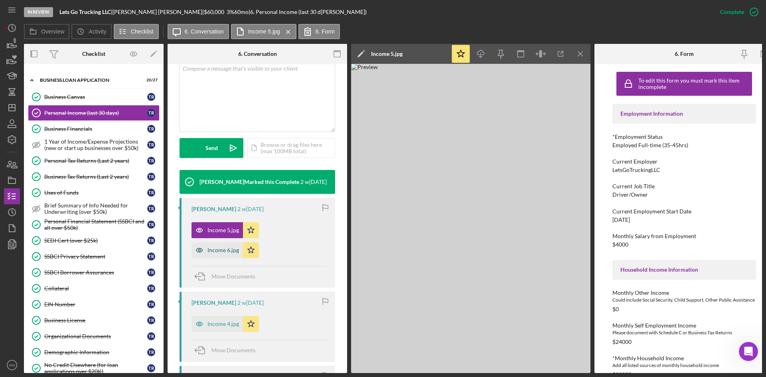
click at [225, 253] on div "Income 6.jpg" at bounding box center [223, 250] width 32 height 6
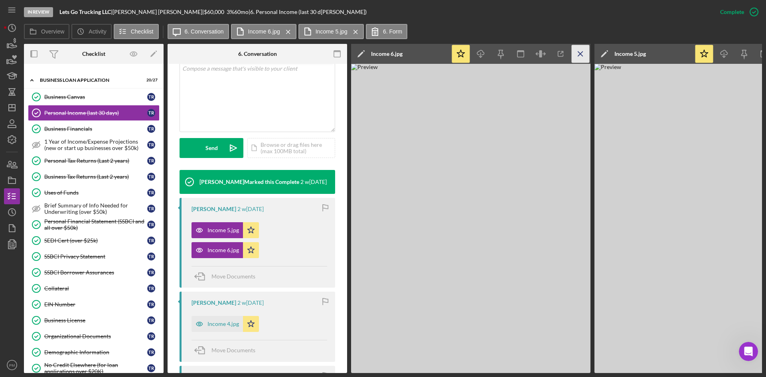
click at [579, 51] on icon "Icon/Menu Close" at bounding box center [580, 54] width 18 height 18
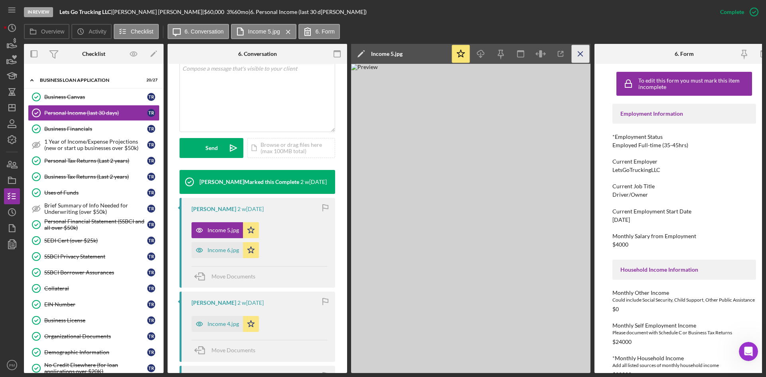
click at [577, 55] on icon "Icon/Menu Close" at bounding box center [580, 54] width 18 height 18
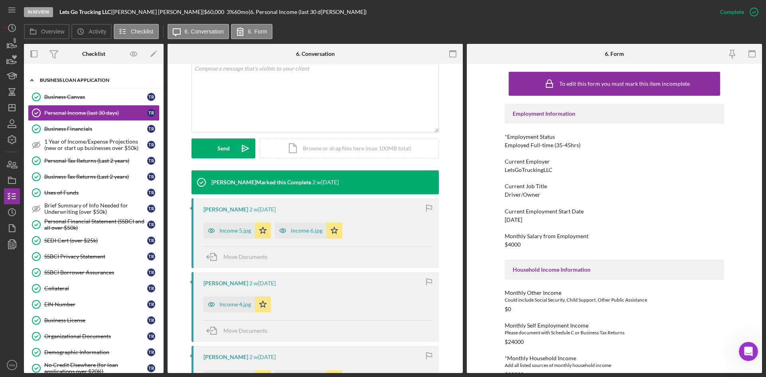
scroll to position [120, 0]
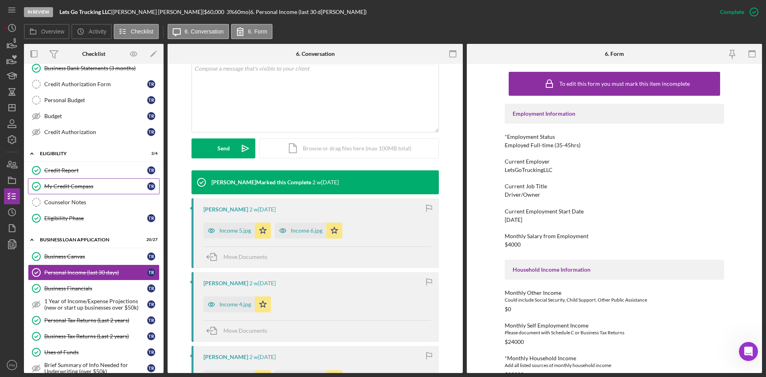
drag, startPoint x: 88, startPoint y: 183, endPoint x: 94, endPoint y: 185, distance: 6.1
click at [88, 183] on div "My Credit Compass" at bounding box center [95, 186] width 103 height 6
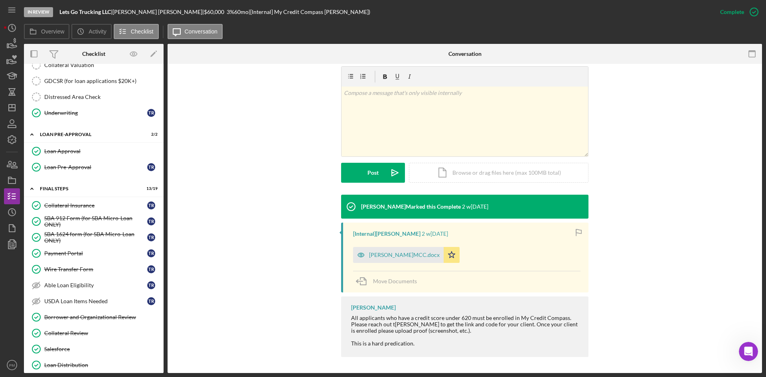
scroll to position [718, 0]
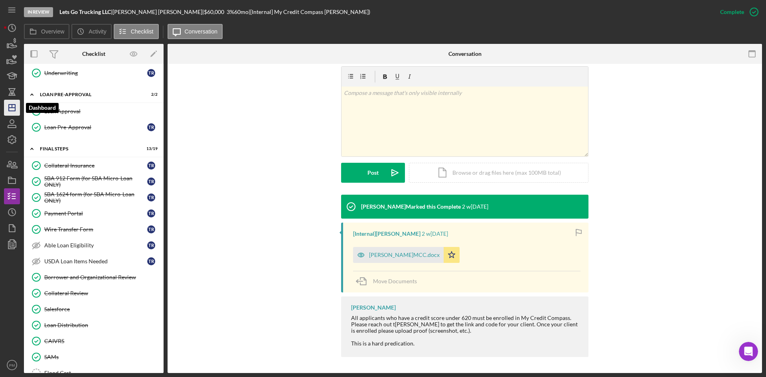
click at [14, 109] on icon "Icon/Dashboard" at bounding box center [12, 108] width 20 height 20
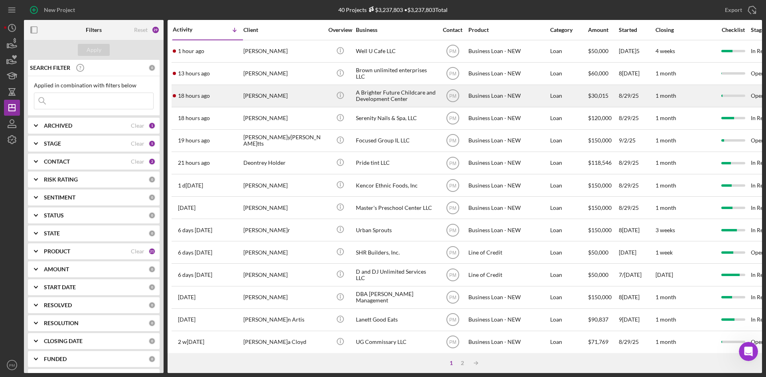
click at [242, 93] on div "18 hours ago Dorothy M Miller" at bounding box center [208, 95] width 70 height 21
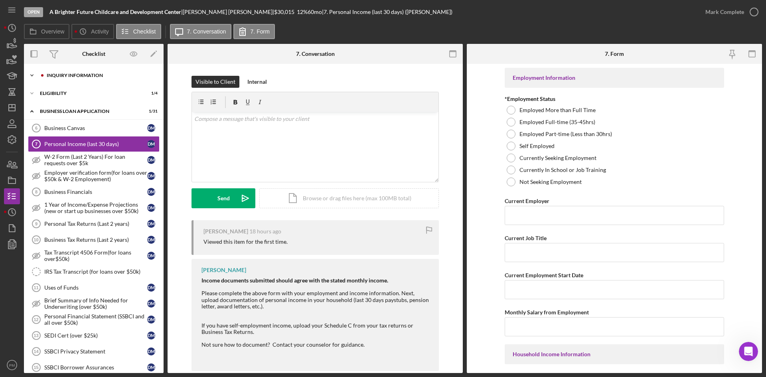
click at [91, 76] on div "INQUIRY INFORMATION" at bounding box center [100, 75] width 107 height 5
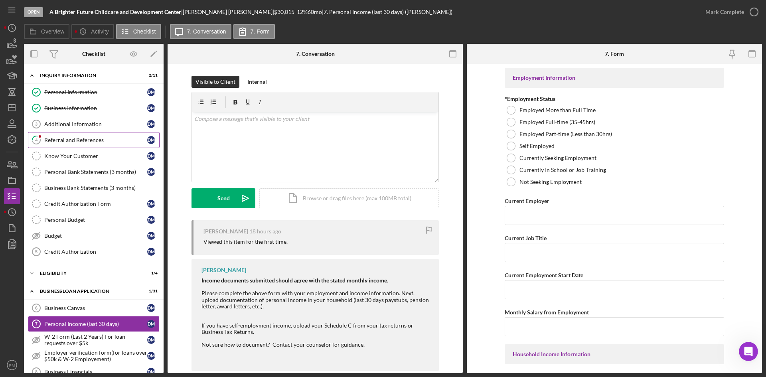
click at [73, 140] on div "Referral and References" at bounding box center [95, 140] width 103 height 6
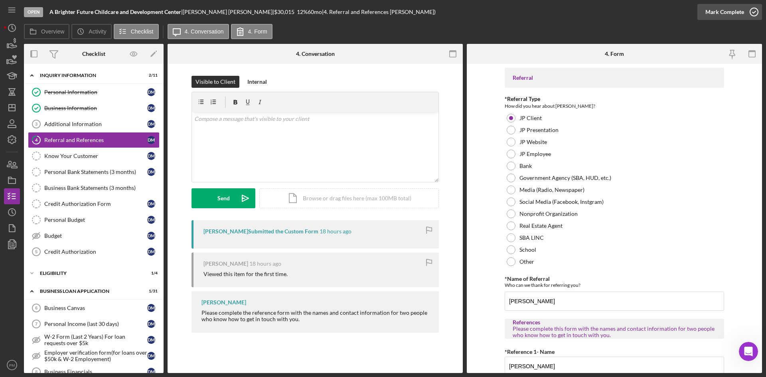
click at [606, 12] on div "Mark Complete" at bounding box center [724, 12] width 39 height 16
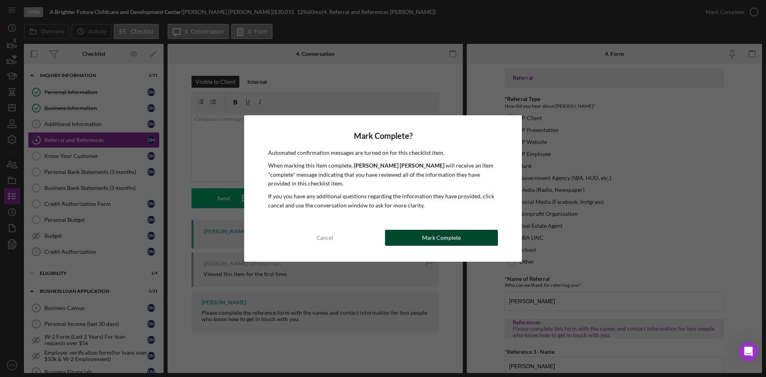
click at [431, 240] on div "Mark Complete" at bounding box center [441, 238] width 39 height 16
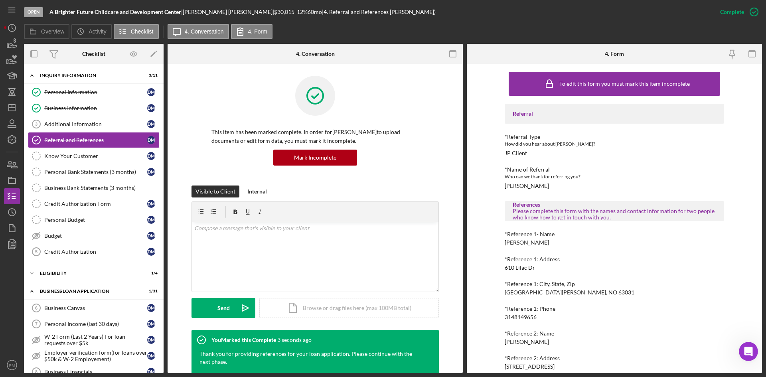
scroll to position [160, 0]
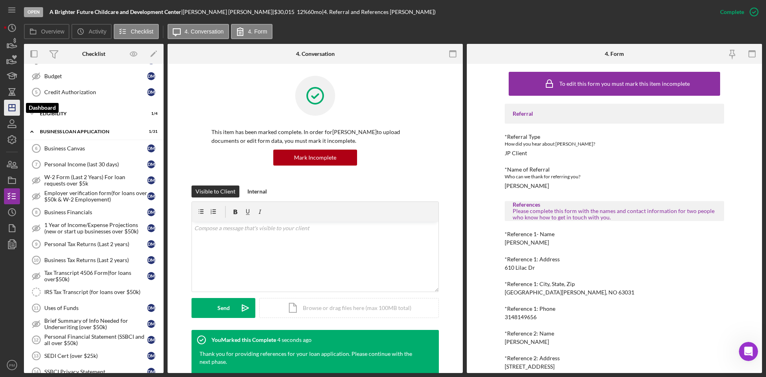
click at [15, 110] on polygon "button" at bounding box center [12, 107] width 6 height 6
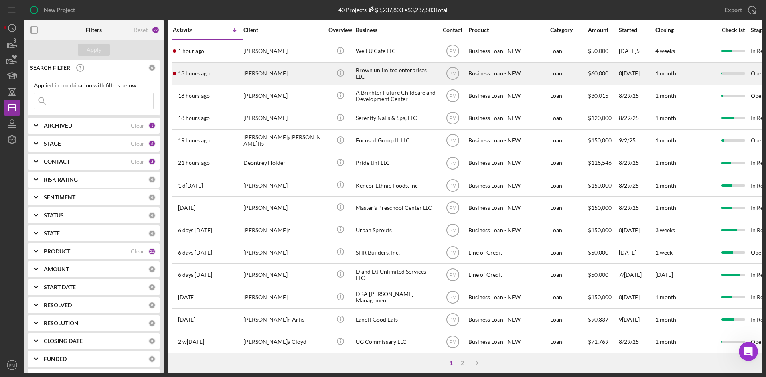
click at [285, 82] on div "[PERSON_NAME]" at bounding box center [283, 73] width 80 height 21
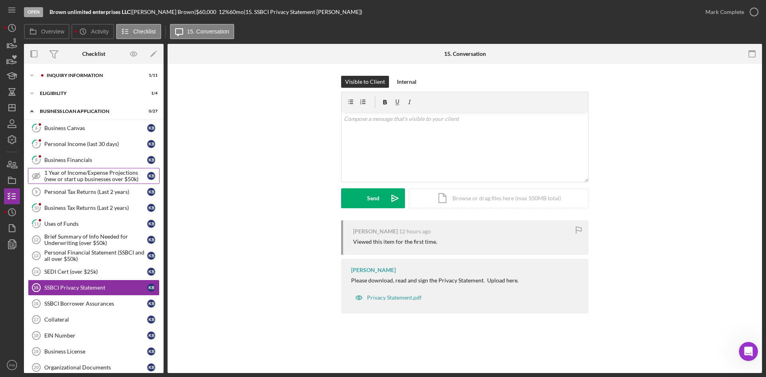
scroll to position [69, 0]
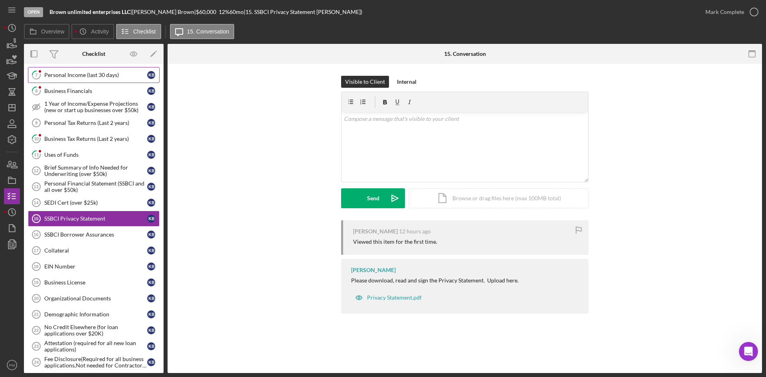
click at [69, 77] on div "Personal Income (last 30 days)" at bounding box center [95, 75] width 103 height 6
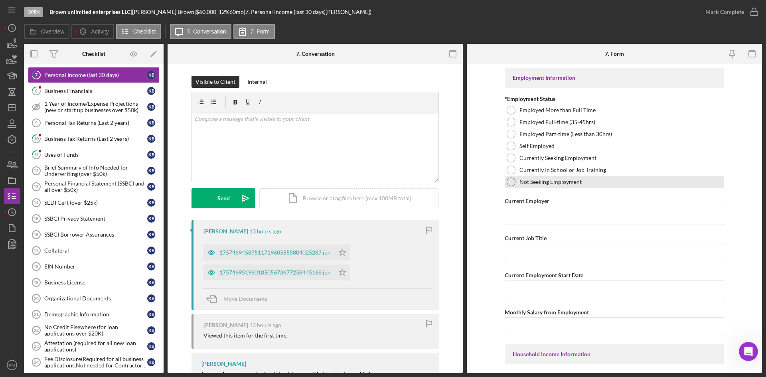
drag, startPoint x: 708, startPoint y: 178, endPoint x: 648, endPoint y: 181, distance: 59.9
click at [606, 178] on div "Not Seeking Employment" at bounding box center [613, 182] width 219 height 12
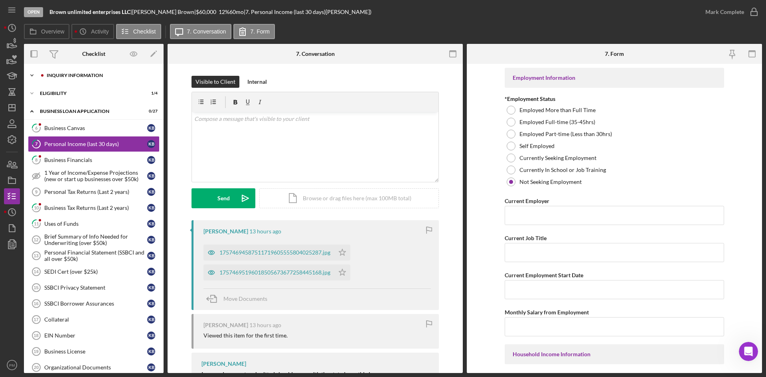
click at [83, 78] on div "Icon/Expander INQUIRY INFORMATION 1 / 11" at bounding box center [94, 75] width 140 height 16
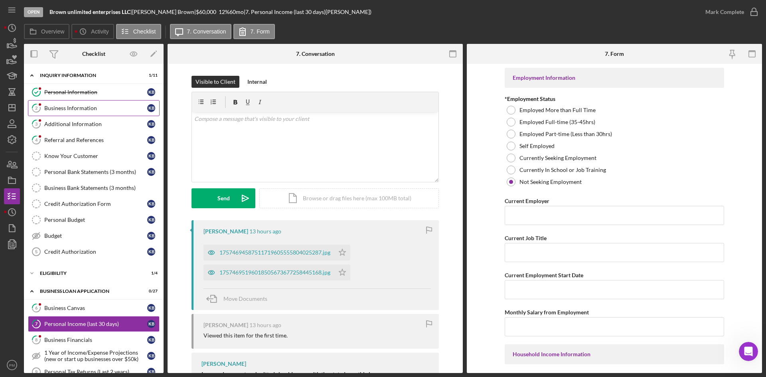
click at [61, 110] on div "Business Information" at bounding box center [95, 108] width 103 height 6
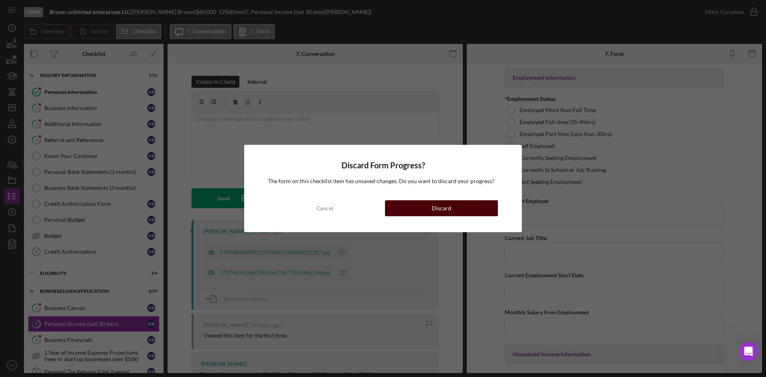
click at [470, 209] on button "Discard" at bounding box center [441, 208] width 113 height 16
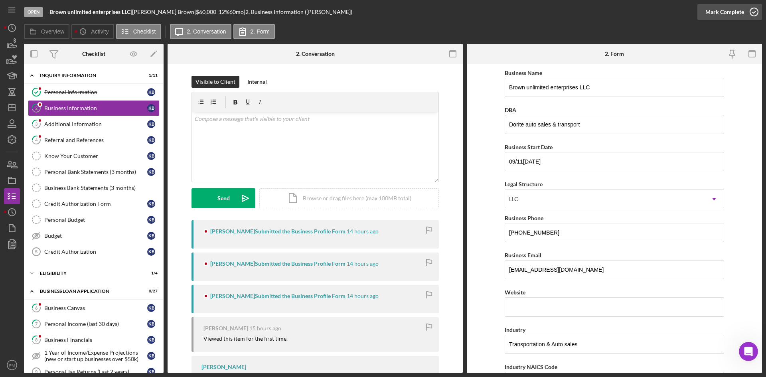
click at [606, 12] on div "Mark Complete" at bounding box center [724, 12] width 39 height 16
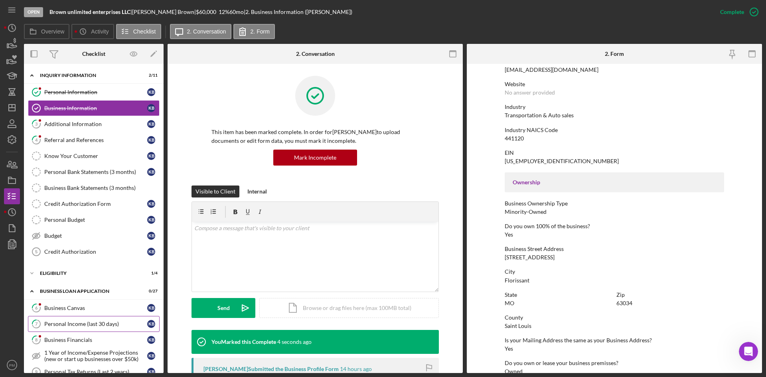
scroll to position [160, 0]
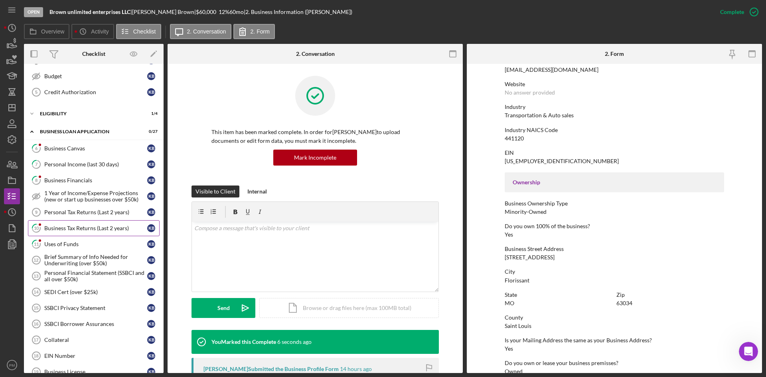
click at [73, 225] on div "Business Tax Returns (Last 2 years)" at bounding box center [95, 228] width 103 height 6
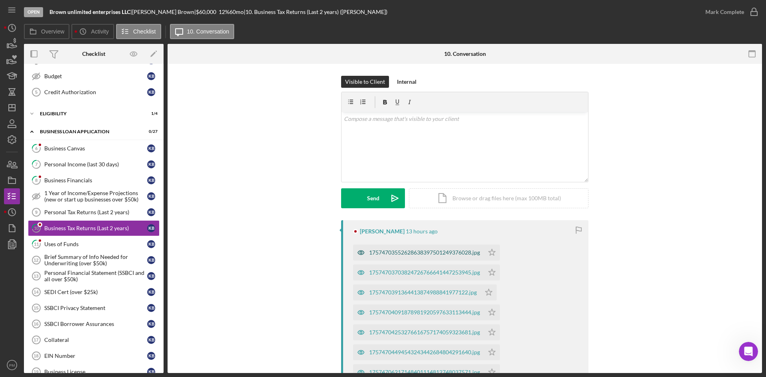
click at [409, 255] on div "17574703552628638397501249376028.jpg" at bounding box center [424, 252] width 111 height 6
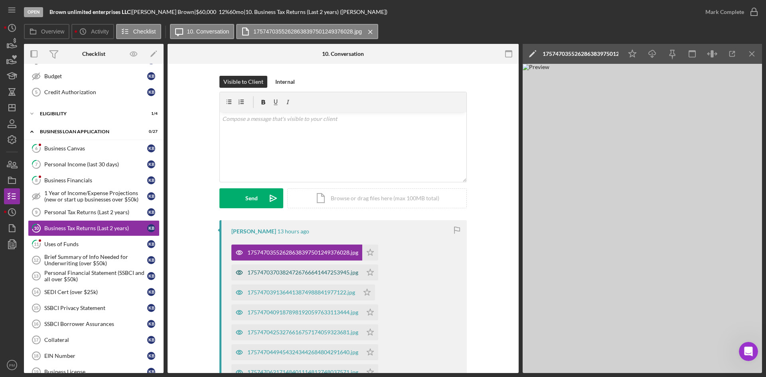
click at [258, 274] on div "17574703703824726766641447253945.jpg" at bounding box center [302, 272] width 111 height 6
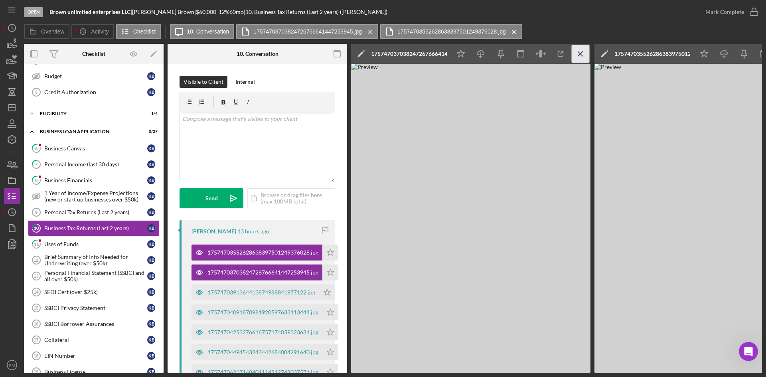
click at [576, 54] on icon "Icon/Menu Close" at bounding box center [580, 54] width 18 height 18
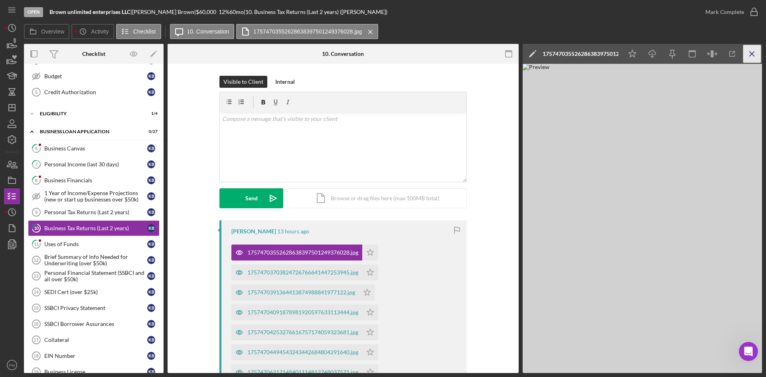
click at [606, 53] on icon "Icon/Menu Close" at bounding box center [752, 54] width 18 height 18
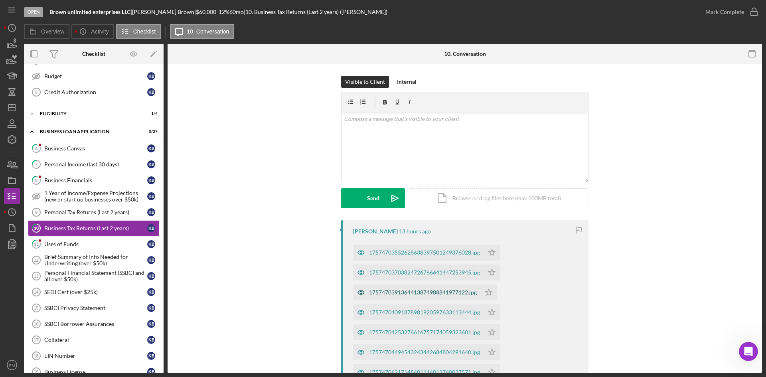
click at [440, 274] on div "1757470391364413874988841977122.jpg" at bounding box center [423, 292] width 108 height 6
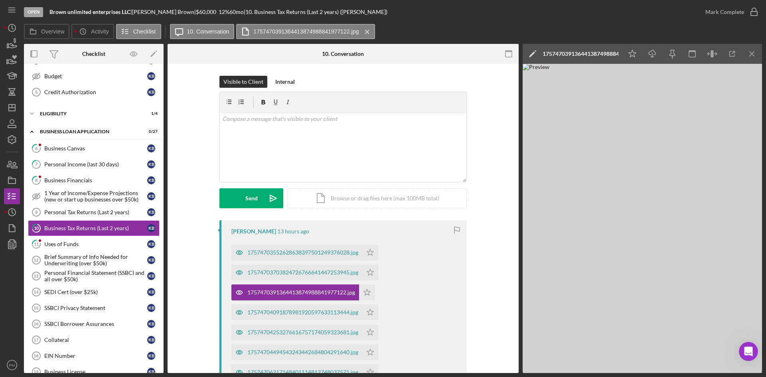
click at [606, 46] on div "Icon/Star Icon/Download Icon/Menu Close" at bounding box center [692, 54] width 140 height 20
click at [606, 53] on line "button" at bounding box center [751, 53] width 4 height 4
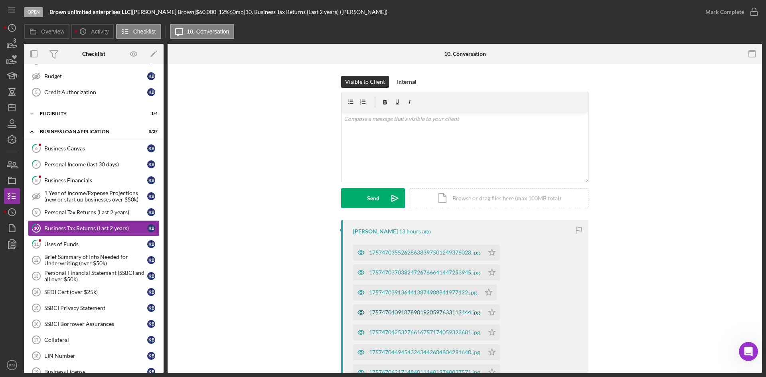
click at [404, 274] on div "17574704091878981920597633113444.jpg" at bounding box center [424, 312] width 111 height 6
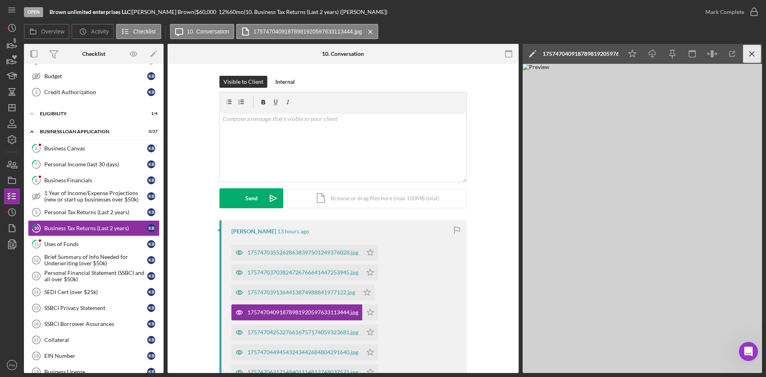
click at [606, 55] on icon "Icon/Menu Close" at bounding box center [752, 54] width 18 height 18
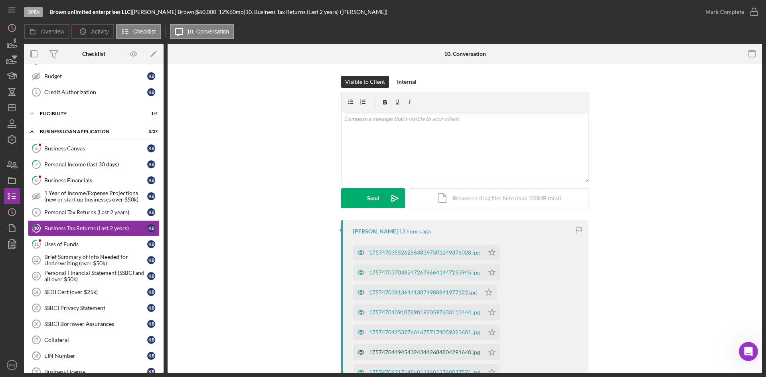
click at [406, 274] on div "17574704494543243442684804291640.jpg" at bounding box center [418, 352] width 131 height 16
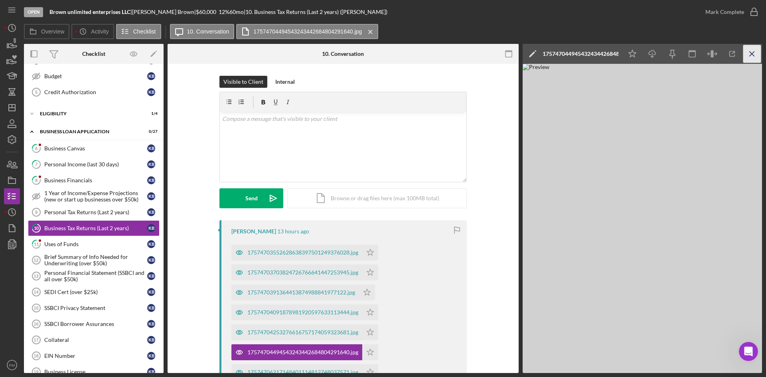
click at [606, 55] on icon "Icon/Menu Close" at bounding box center [752, 54] width 18 height 18
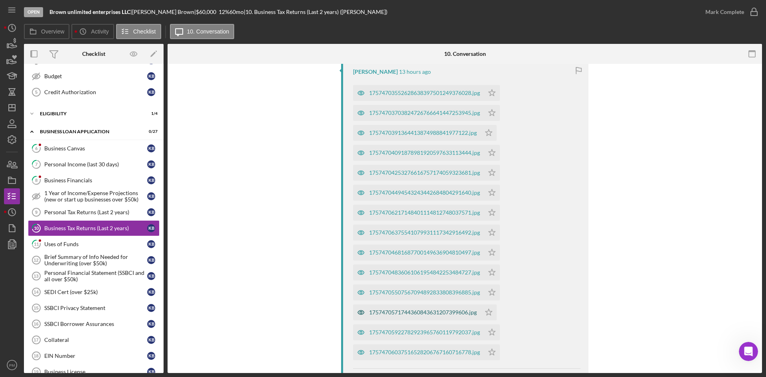
scroll to position [283, 0]
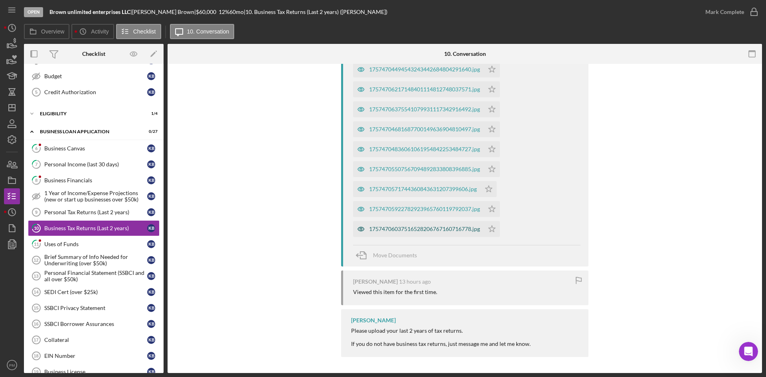
click at [388, 226] on div "17574706037516528206767160716778.jpg" at bounding box center [424, 229] width 111 height 6
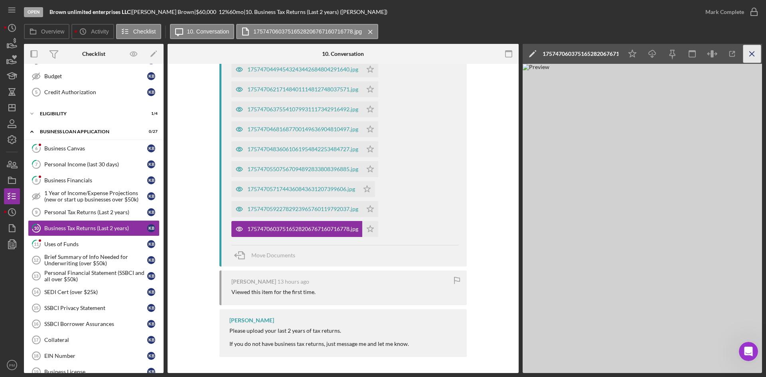
click at [606, 50] on icon "Icon/Menu Close" at bounding box center [752, 54] width 18 height 18
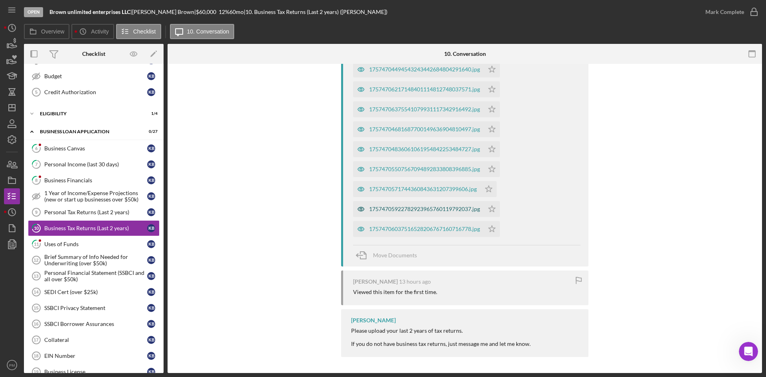
click at [405, 208] on div "17574705922782923965760119792037.jpg" at bounding box center [424, 209] width 111 height 6
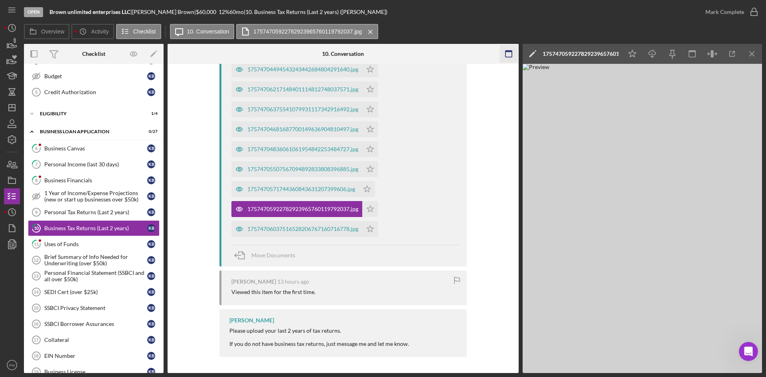
click at [606, 54] on line "button" at bounding box center [751, 53] width 4 height 4
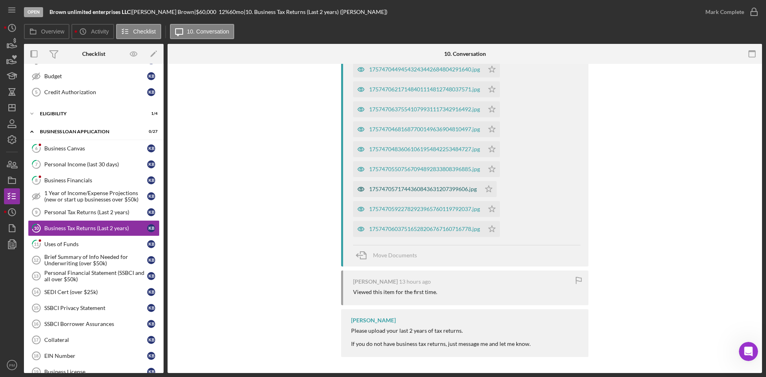
click at [441, 189] on div "1757470571744360843631207399606.jpg" at bounding box center [423, 189] width 108 height 6
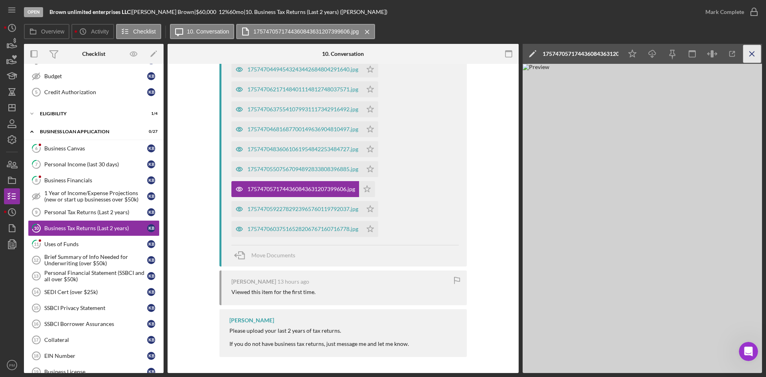
click at [606, 54] on icon "Icon/Menu Close" at bounding box center [752, 54] width 18 height 18
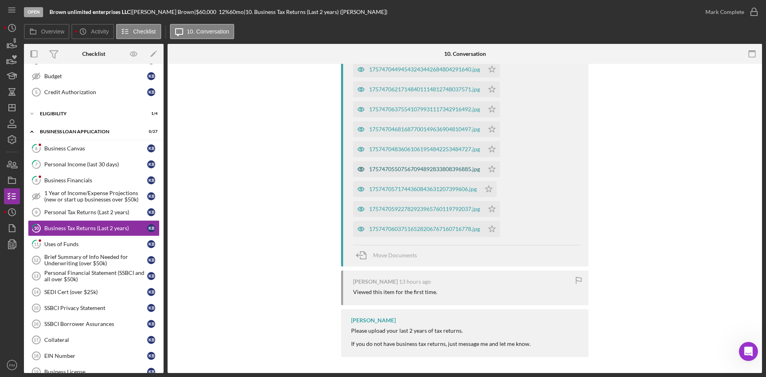
click at [424, 173] on div "17574705507567094892833808396885.jpg" at bounding box center [418, 169] width 131 height 16
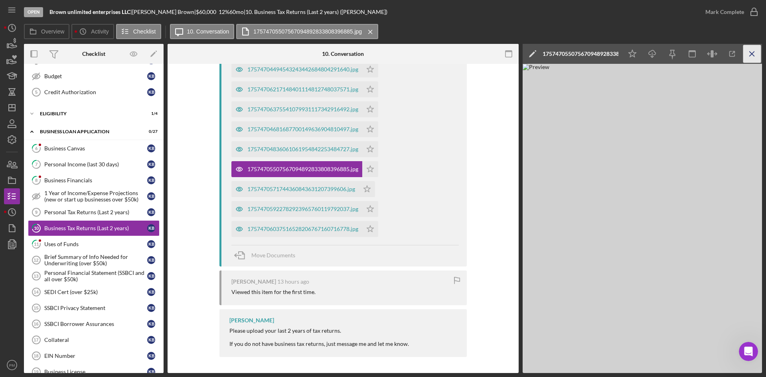
click at [606, 51] on icon "Icon/Menu Close" at bounding box center [752, 54] width 18 height 18
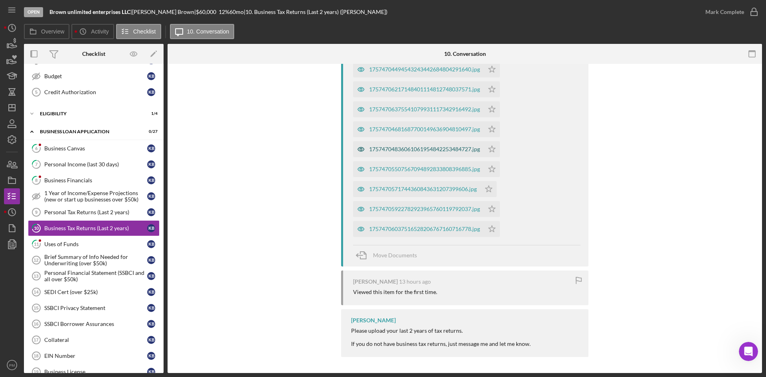
click at [428, 144] on div "17574704836061061954842253484727.jpg" at bounding box center [418, 149] width 131 height 16
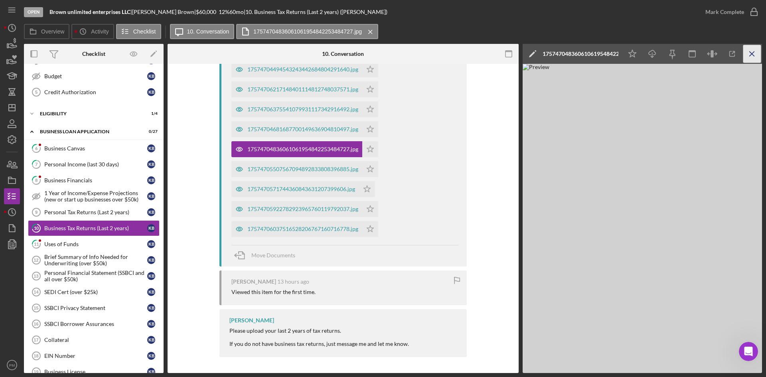
click at [606, 47] on icon "Icon/Menu Close" at bounding box center [752, 54] width 18 height 18
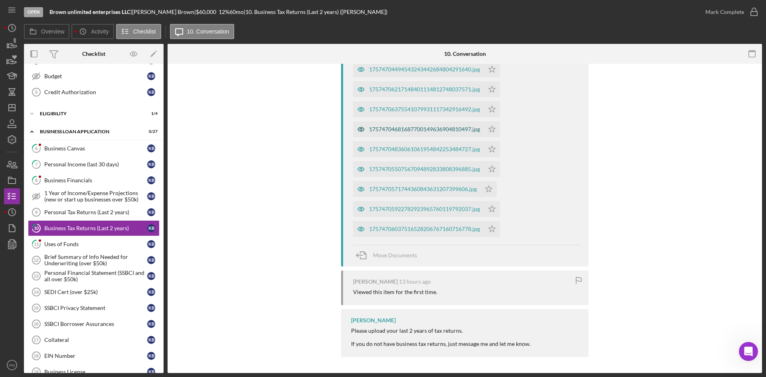
click at [453, 132] on div "17574704681687700149636904810497.jpg" at bounding box center [424, 129] width 111 height 6
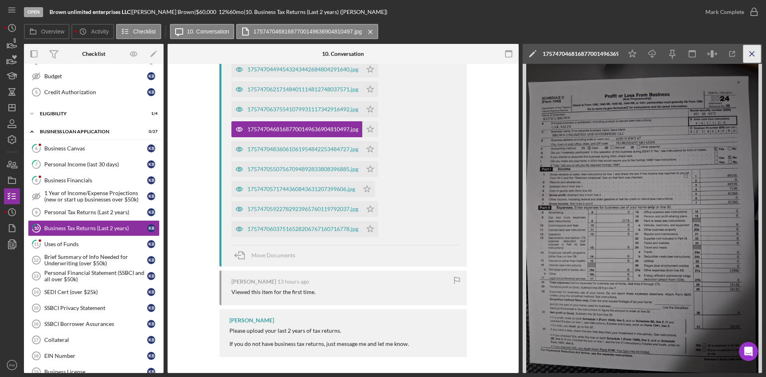
click at [606, 56] on icon "Icon/Menu Close" at bounding box center [752, 54] width 18 height 18
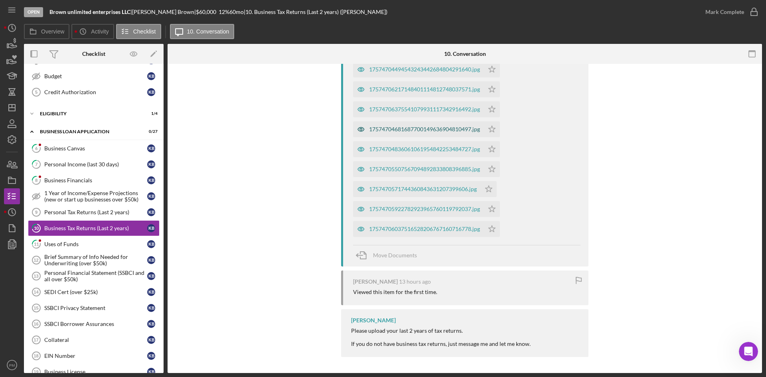
click at [420, 130] on div "17574704681687700149636904810497.jpg" at bounding box center [424, 129] width 111 height 6
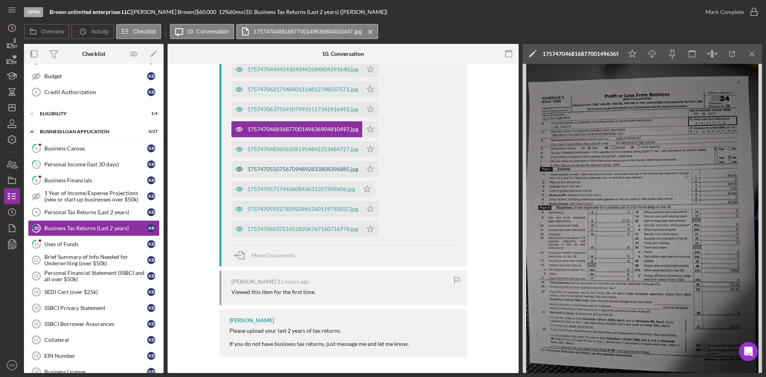
click at [309, 167] on div "17574705507567094892833808396885.jpg" at bounding box center [302, 169] width 111 height 6
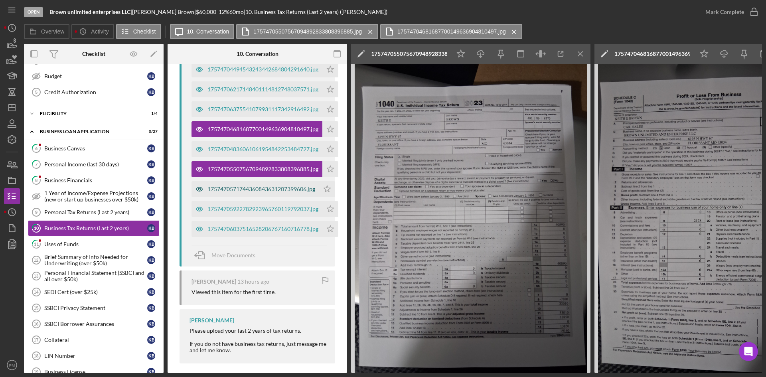
click at [258, 191] on div "1757470571744360843631207399606.jpg" at bounding box center [261, 189] width 108 height 6
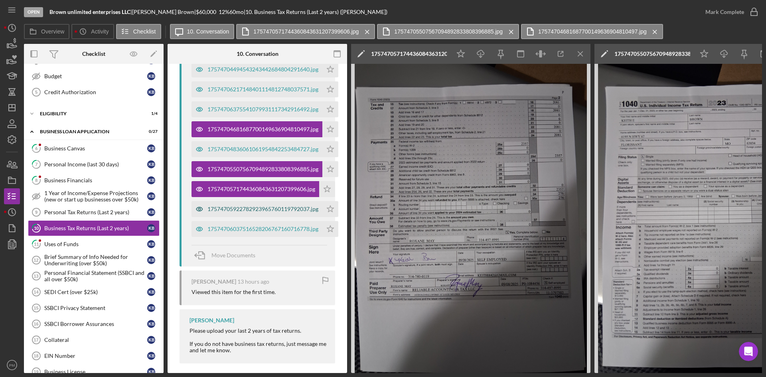
click at [260, 207] on div "17574705922782923965760119792037.jpg" at bounding box center [262, 209] width 111 height 6
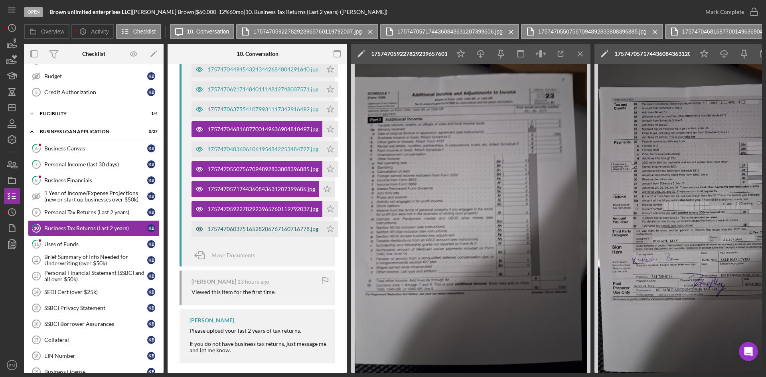
click at [280, 227] on div "17574706037516528206767160716778.jpg" at bounding box center [262, 229] width 111 height 6
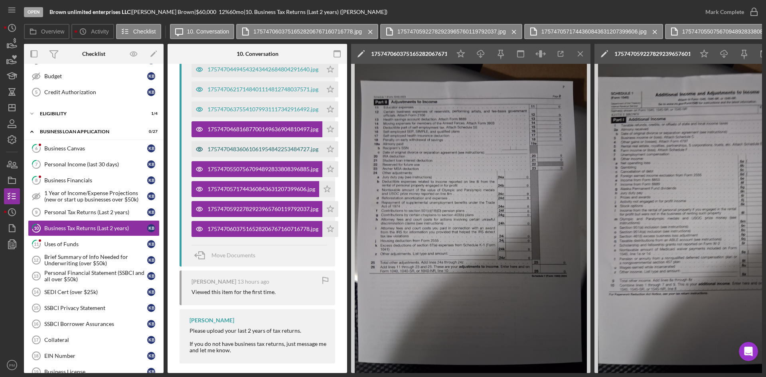
click at [266, 152] on div "17574704836061061954842253484727.jpg" at bounding box center [262, 149] width 111 height 6
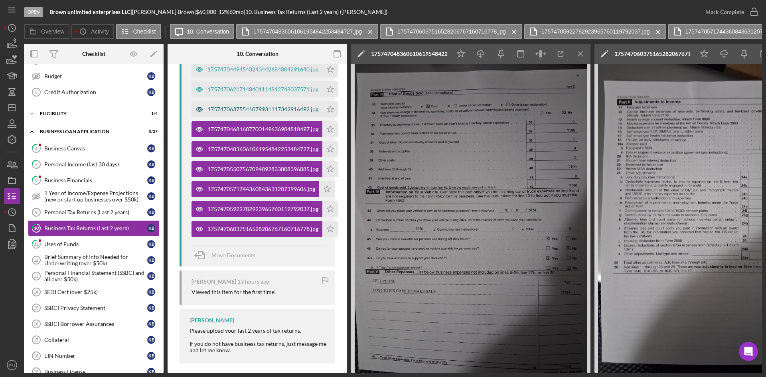
scroll to position [163, 0]
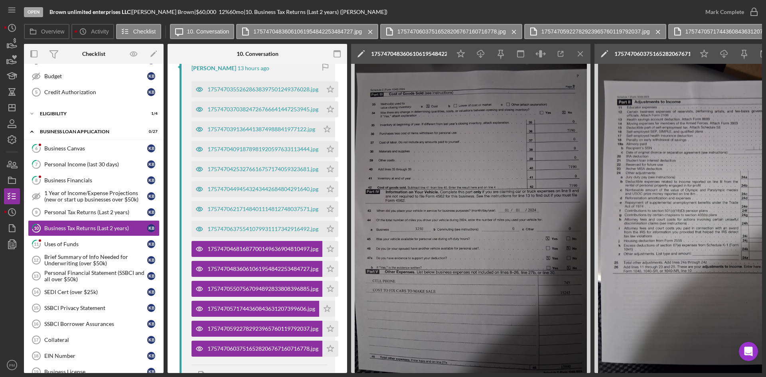
click at [269, 221] on div "17574706375541079931117342916492.jpg Icon/Star" at bounding box center [266, 227] width 151 height 20
click at [269, 225] on div "17574706375541079931117342916492.jpg" at bounding box center [256, 229] width 131 height 16
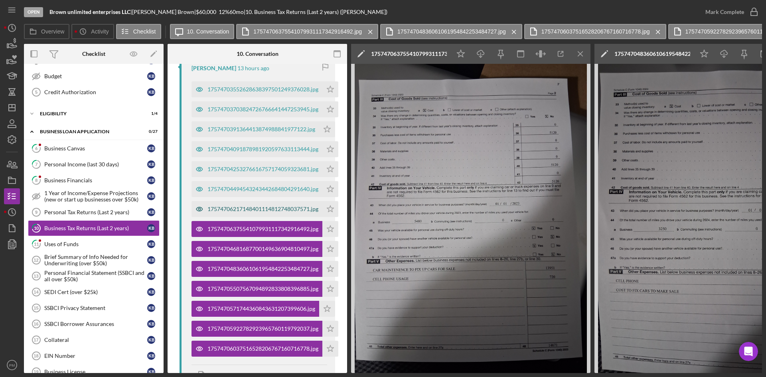
click at [267, 212] on div "17574706217148401114812748037571.jpg" at bounding box center [262, 209] width 111 height 6
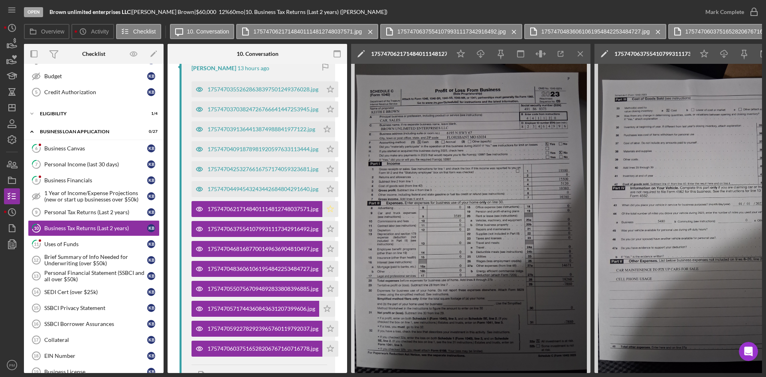
click at [332, 207] on polygon "button" at bounding box center [330, 208] width 7 height 6
click at [583, 51] on icon "Icon/Menu Close" at bounding box center [580, 54] width 18 height 18
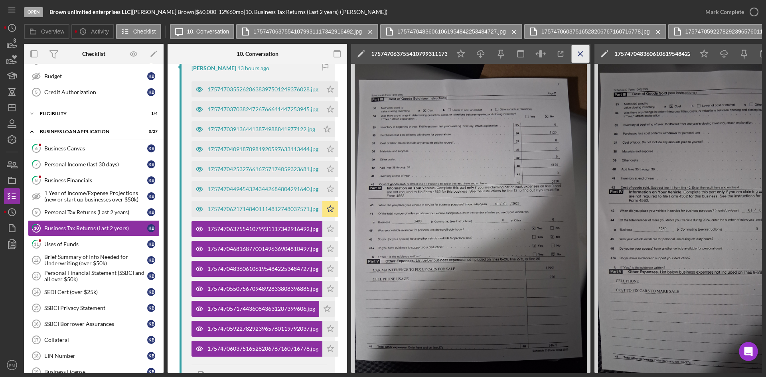
click at [582, 51] on line "button" at bounding box center [580, 53] width 4 height 4
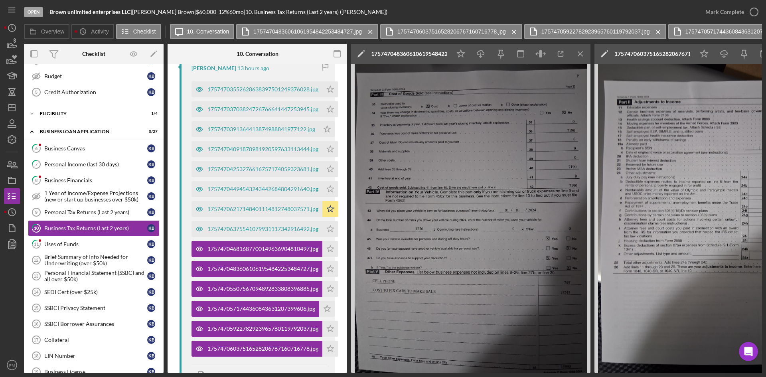
click at [582, 51] on line "button" at bounding box center [580, 53] width 4 height 4
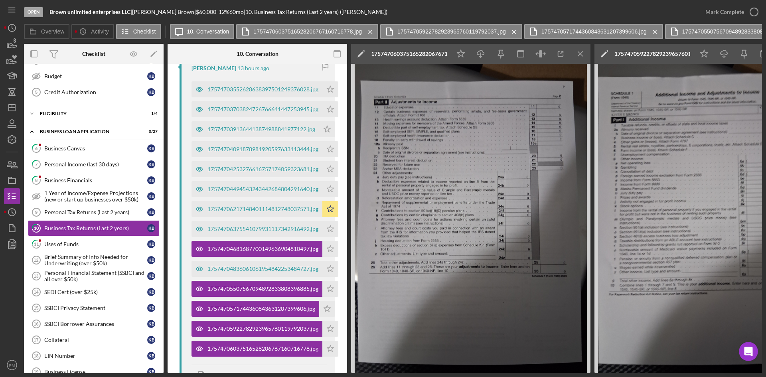
click at [582, 51] on line "button" at bounding box center [580, 53] width 4 height 4
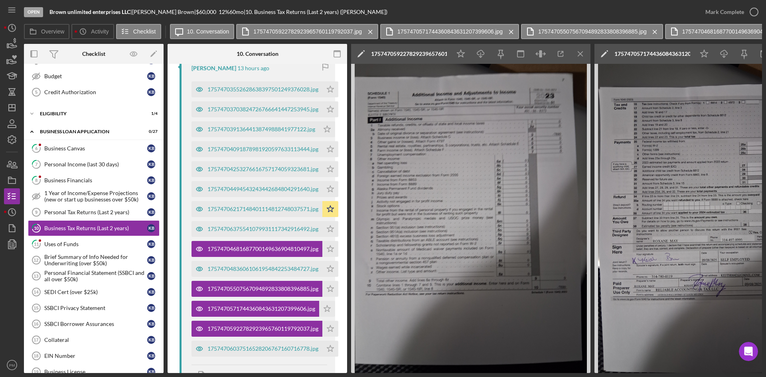
click at [582, 51] on line "button" at bounding box center [580, 53] width 4 height 4
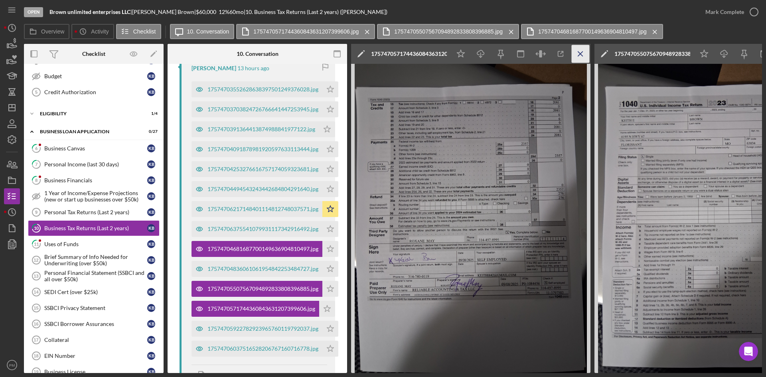
click at [581, 51] on icon "Icon/Menu Close" at bounding box center [580, 54] width 18 height 18
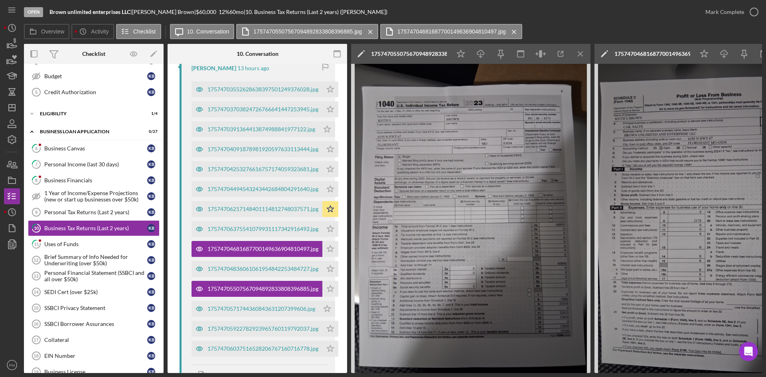
click at [581, 51] on icon "Icon/Menu Close" at bounding box center [580, 54] width 18 height 18
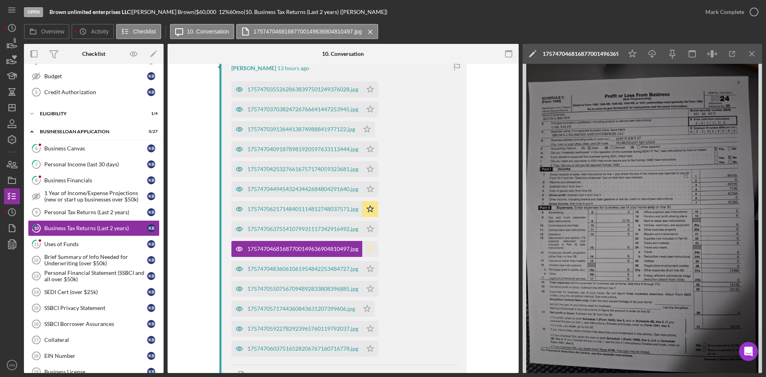
click at [368, 245] on icon "Icon/Star" at bounding box center [370, 249] width 16 height 16
click at [404, 274] on div "17574703552628638397501249376028.jpg Icon/Star 17574703703824726766641447253945…" at bounding box center [344, 216] width 227 height 279
click at [337, 211] on div "17574706217148401114812748037571.jpg" at bounding box center [302, 209] width 111 height 6
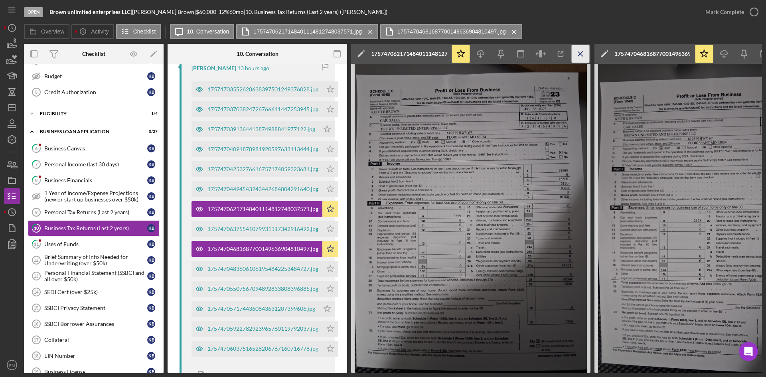
click at [580, 53] on icon "Icon/Menu Close" at bounding box center [580, 54] width 18 height 18
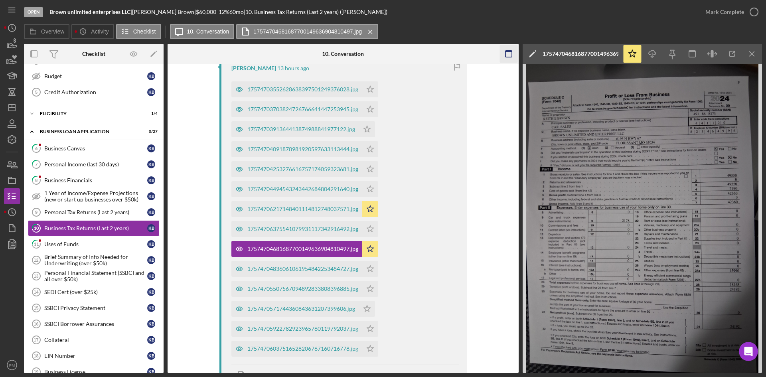
click at [606, 54] on icon "Icon/Menu Close" at bounding box center [752, 54] width 18 height 18
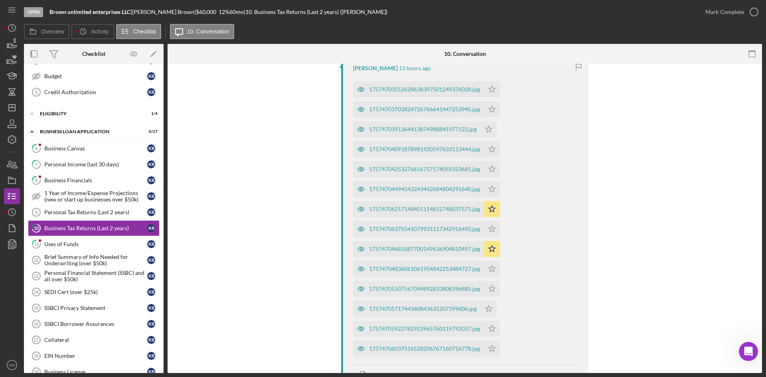
click at [579, 205] on div "17574703552628638397501249376028.jpg Icon/Star 17574703703824726766641447253945…" at bounding box center [466, 216] width 227 height 279
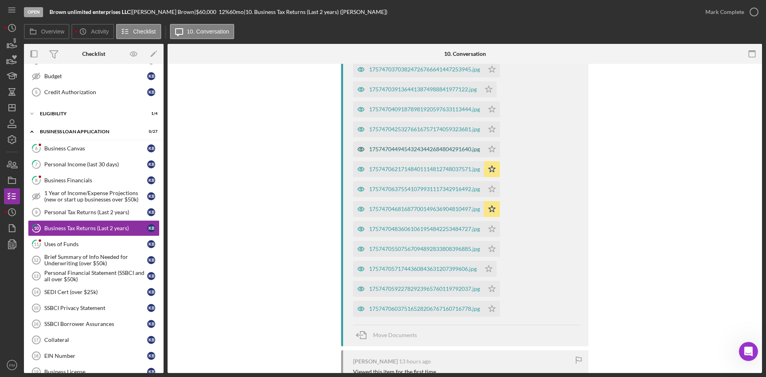
scroll to position [283, 0]
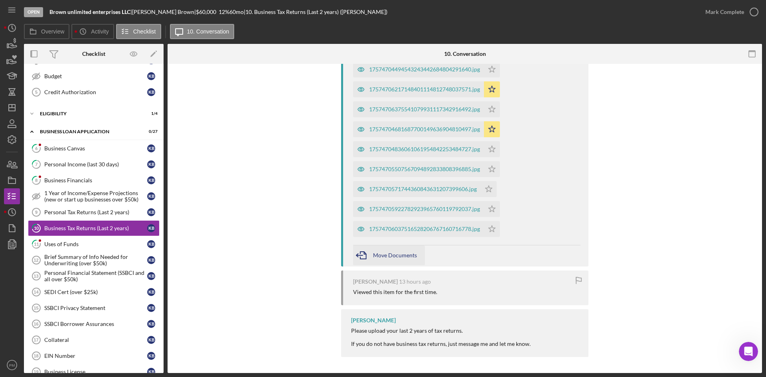
click at [384, 251] on div "Move Documents" at bounding box center [395, 255] width 44 height 20
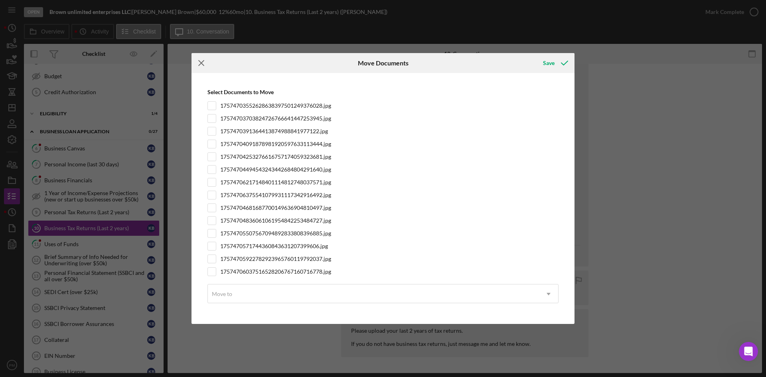
click at [203, 62] on icon "Icon/Menu Close" at bounding box center [201, 63] width 20 height 20
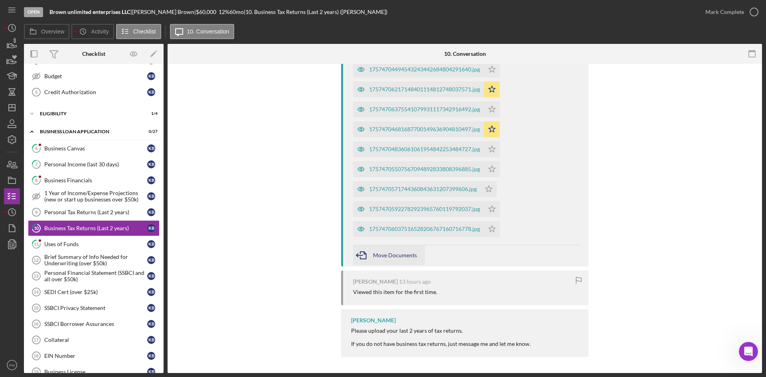
click at [368, 254] on icon "button" at bounding box center [363, 255] width 20 height 20
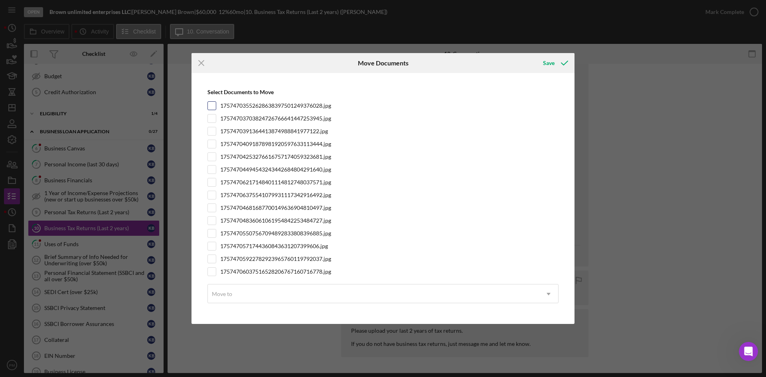
click at [209, 104] on input "17574703552628638397501249376028.jpg" at bounding box center [212, 106] width 8 height 8
checkbox input "true"
click at [212, 117] on input "17574703703824726766641447253945.jpg" at bounding box center [212, 118] width 8 height 8
checkbox input "true"
click at [212, 127] on div at bounding box center [211, 131] width 9 height 9
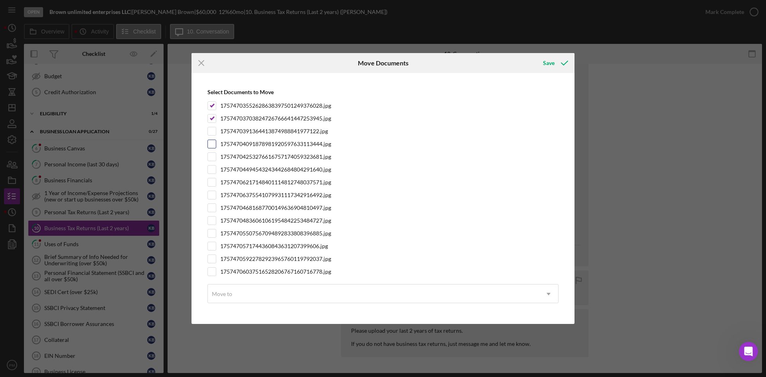
click at [213, 142] on input "17574704091878981920597633113444.jpg" at bounding box center [212, 144] width 8 height 8
checkbox input "true"
click at [211, 156] on input "17574704253276616757174059323681.jpg" at bounding box center [212, 157] width 8 height 8
checkbox input "true"
click at [213, 171] on input "17574704494543243442684804291640.jpg" at bounding box center [212, 170] width 8 height 8
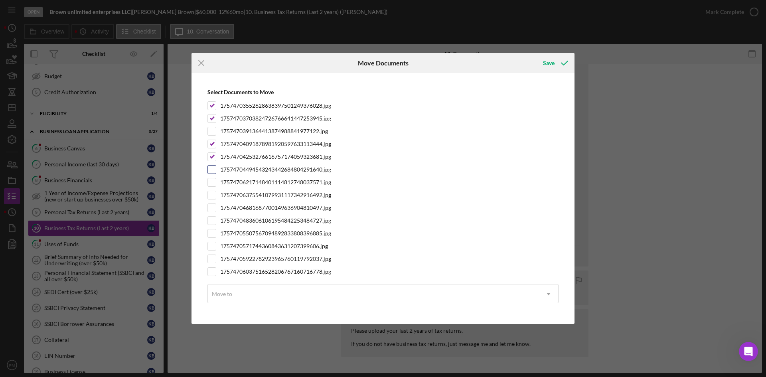
checkbox input "true"
click at [216, 193] on div "17574706375541079931117342916492.jpg" at bounding box center [382, 195] width 351 height 9
click at [211, 183] on input "17574706217148401114812748037571.jpg" at bounding box center [212, 182] width 8 height 8
checkbox input "true"
click at [212, 193] on input "17574706375541079931117342916492.jpg" at bounding box center [212, 195] width 8 height 8
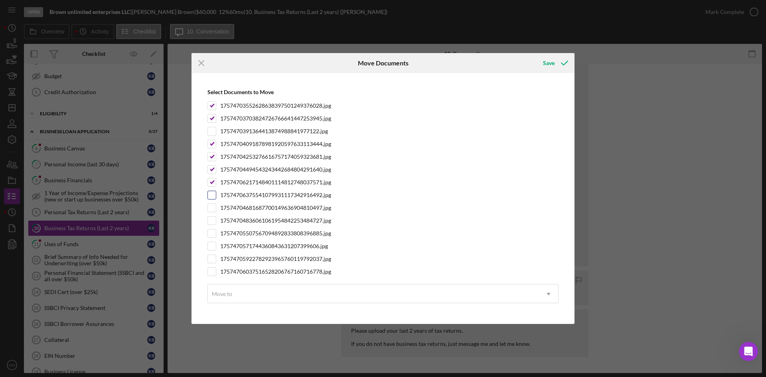
checkbox input "true"
click at [212, 219] on input "17574704836061061954842253484727.jpg" at bounding box center [212, 221] width 8 height 8
checkbox input "true"
drag, startPoint x: 209, startPoint y: 232, endPoint x: 208, endPoint y: 254, distance: 22.3
click at [209, 232] on input "17574705507567094892833808396885.jpg" at bounding box center [212, 233] width 8 height 8
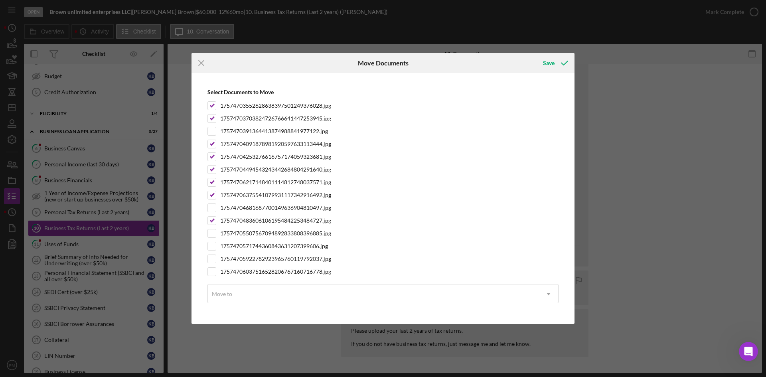
checkbox input "true"
click at [211, 250] on input "1757470571744360843631207399606.jpg" at bounding box center [212, 246] width 8 height 8
checkbox input "true"
drag, startPoint x: 212, startPoint y: 258, endPoint x: 211, endPoint y: 266, distance: 8.4
click at [212, 259] on input "17574705922782923965760119792037.jpg" at bounding box center [212, 259] width 8 height 8
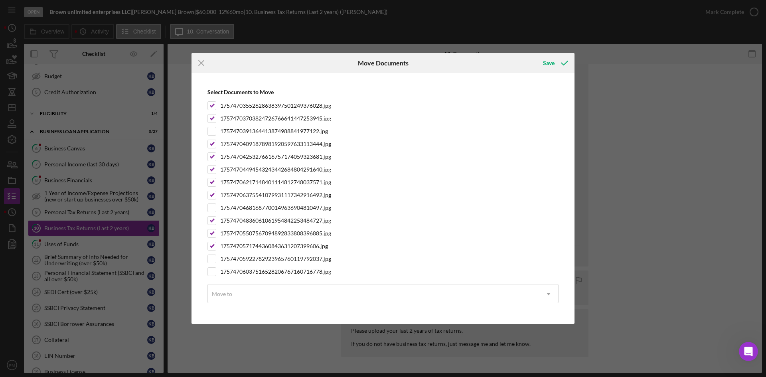
checkbox input "true"
drag, startPoint x: 210, startPoint y: 273, endPoint x: 219, endPoint y: 276, distance: 9.2
click at [211, 274] on input "17574706037516528206767160716778.jpg" at bounding box center [212, 272] width 8 height 8
checkbox input "true"
click at [242, 274] on div "Move to" at bounding box center [373, 294] width 331 height 18
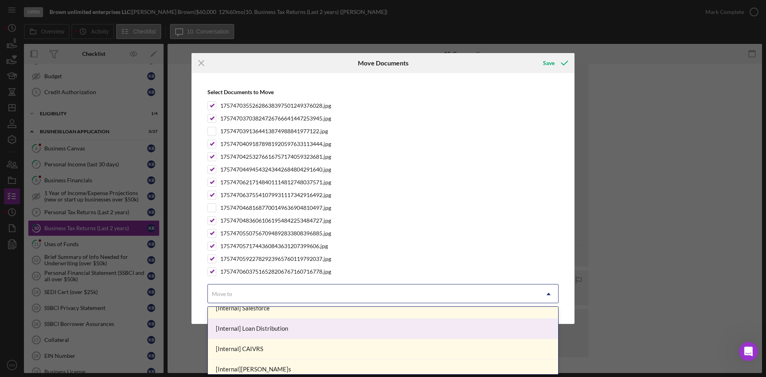
scroll to position [705, 0]
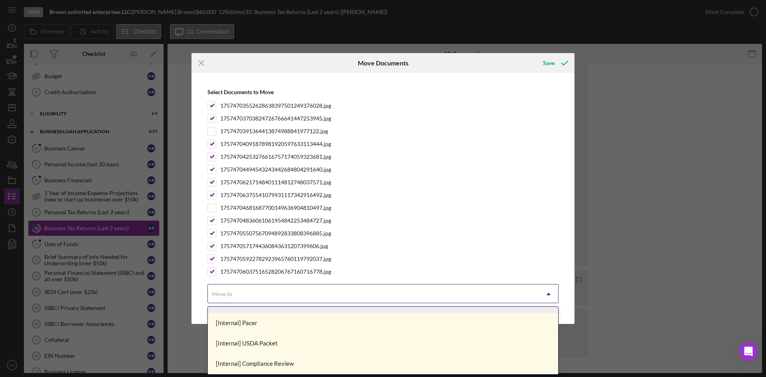
click at [463, 274] on div "Move to" at bounding box center [373, 294] width 331 height 18
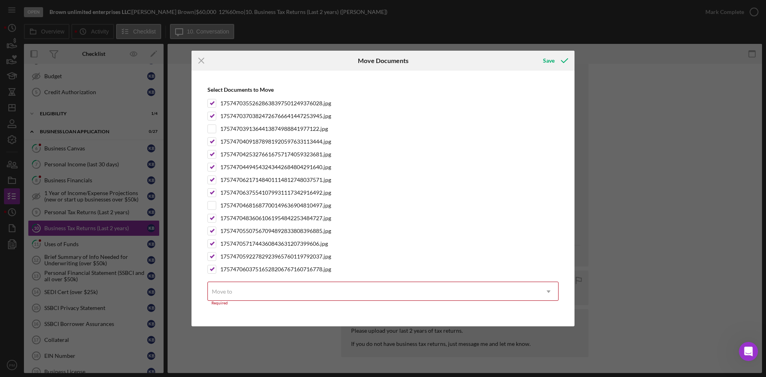
click at [544, 274] on icon "Icon/Dropdown Arrow" at bounding box center [548, 291] width 19 height 19
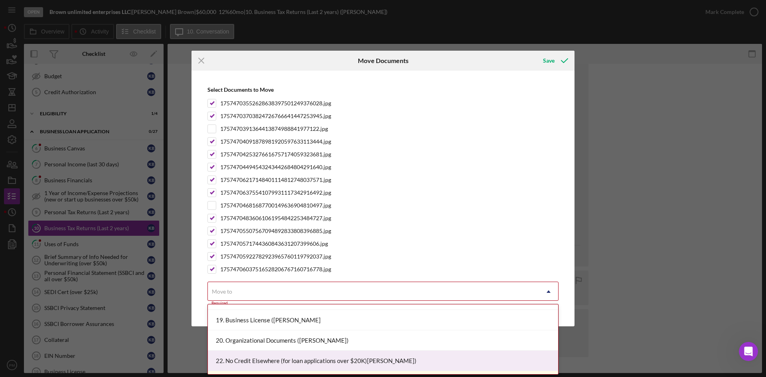
scroll to position [359, 0]
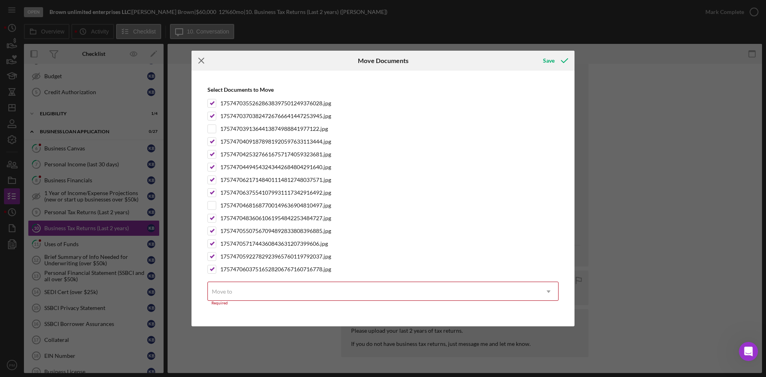
click at [202, 61] on line at bounding box center [201, 60] width 5 height 5
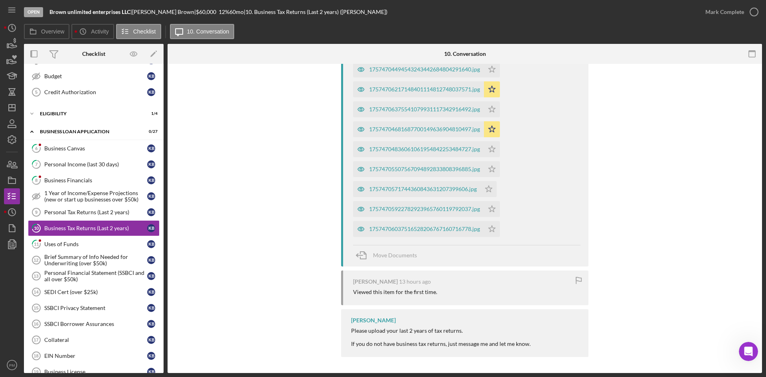
scroll to position [123, 0]
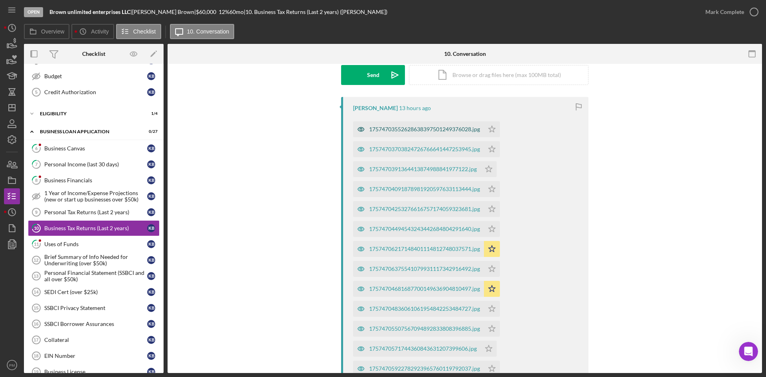
click at [394, 129] on div "17574703552628638397501249376028.jpg" at bounding box center [424, 129] width 111 height 6
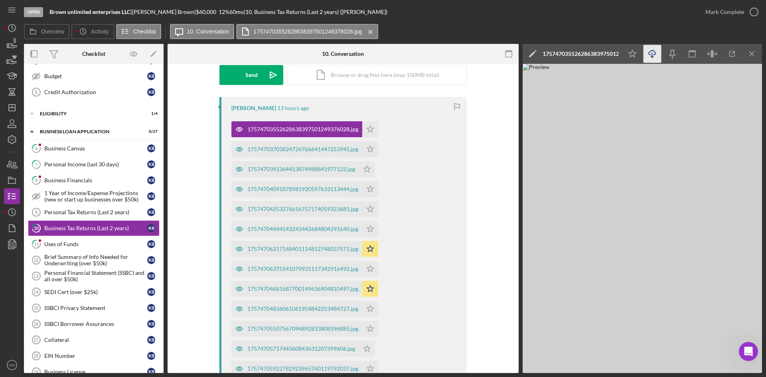
click at [606, 53] on icon "Icon/Download" at bounding box center [652, 54] width 18 height 18
click at [327, 149] on div "17574703703824726766641447253945.jpg" at bounding box center [302, 149] width 111 height 6
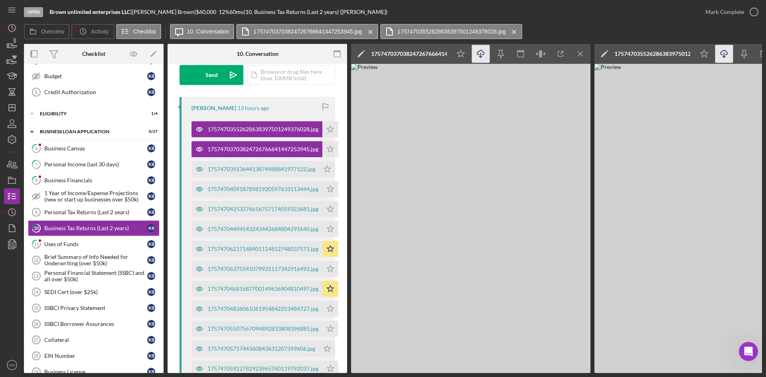
click at [485, 55] on icon "Icon/Download" at bounding box center [481, 54] width 18 height 18
click at [288, 173] on div "1757470391364413874988841977122.jpg" at bounding box center [255, 169] width 128 height 16
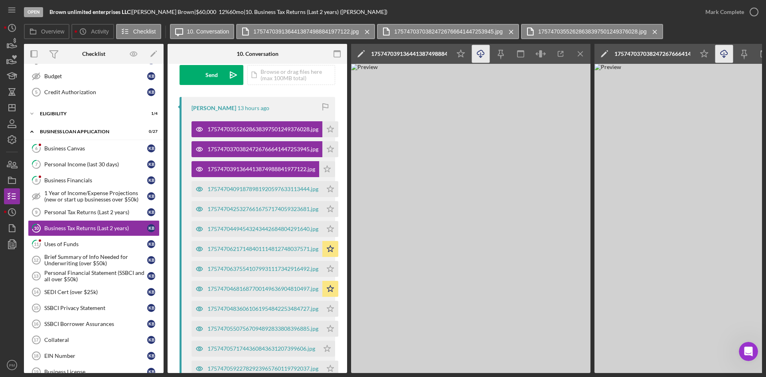
click at [483, 54] on icon "Icon/Download" at bounding box center [481, 54] width 18 height 18
click at [256, 191] on div "17574704091878981920597633113444.jpg" at bounding box center [262, 189] width 111 height 6
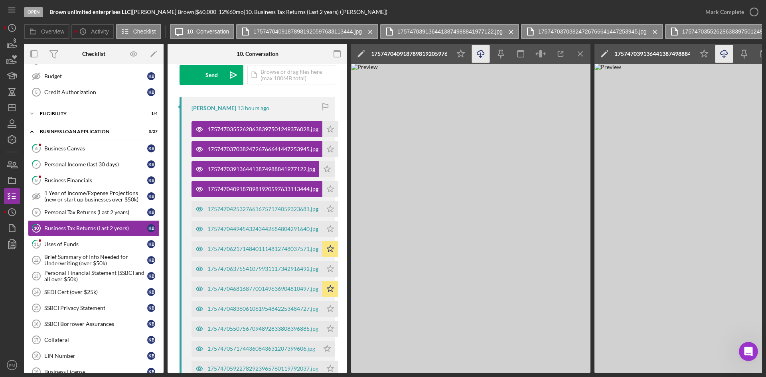
click at [478, 54] on icon "Icon/Download" at bounding box center [481, 54] width 18 height 18
click at [286, 209] on div "17574704253276616757174059323681.jpg" at bounding box center [262, 209] width 111 height 6
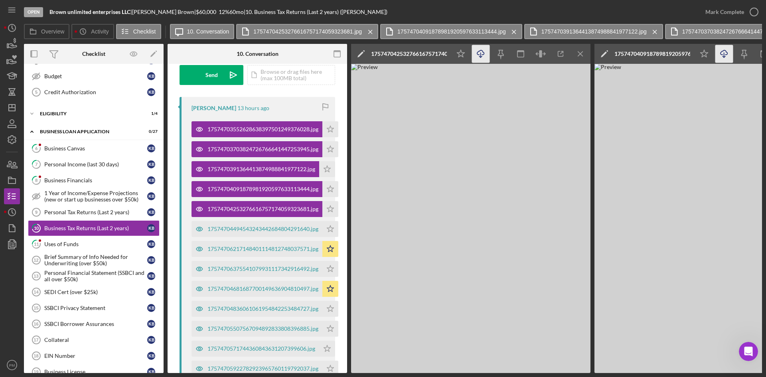
click at [477, 57] on icon "Icon/Download" at bounding box center [481, 54] width 18 height 18
click at [307, 227] on div "17574704494543243442684804291640.jpg" at bounding box center [262, 229] width 111 height 6
click at [481, 57] on line "button" at bounding box center [481, 55] width 0 height 4
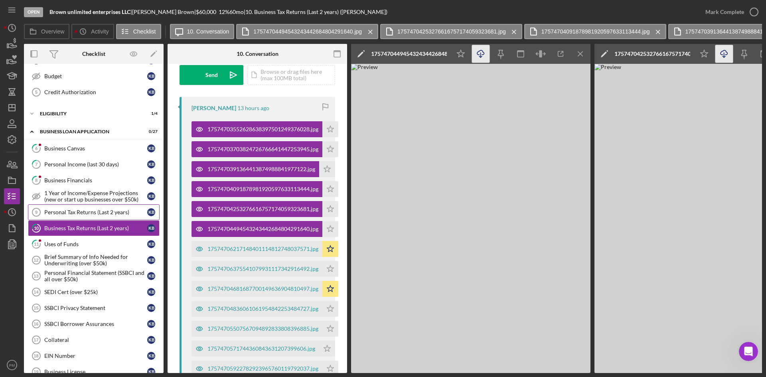
click at [73, 216] on link "Personal Tax Returns (Last 2 years) 9 Personal Tax Returns (Last 2 years) K B" at bounding box center [94, 212] width 132 height 16
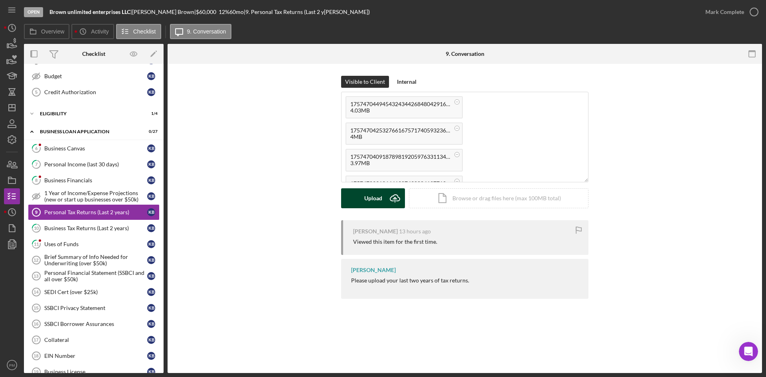
click at [387, 196] on icon "Icon/Upload" at bounding box center [395, 198] width 20 height 20
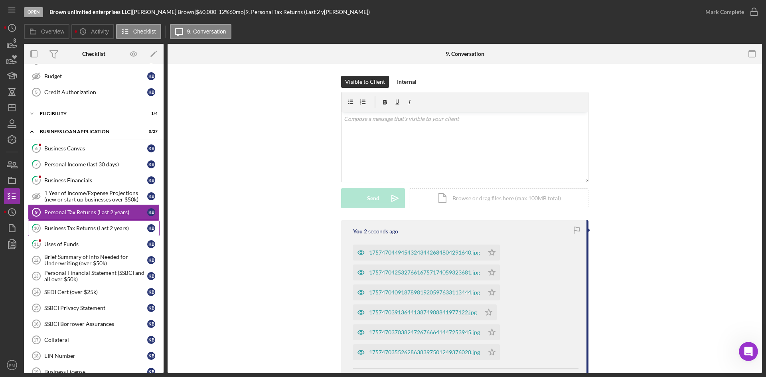
click at [93, 228] on div "Business Tax Returns (Last 2 years)" at bounding box center [95, 228] width 103 height 6
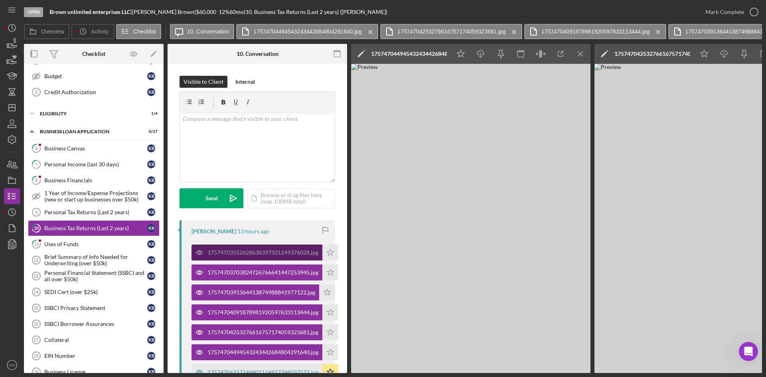
scroll to position [199, 0]
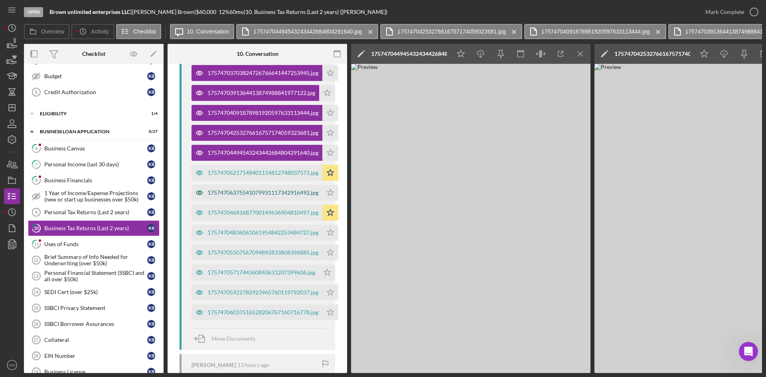
click at [268, 199] on div "17574706375541079931117342916492.jpg" at bounding box center [256, 193] width 131 height 16
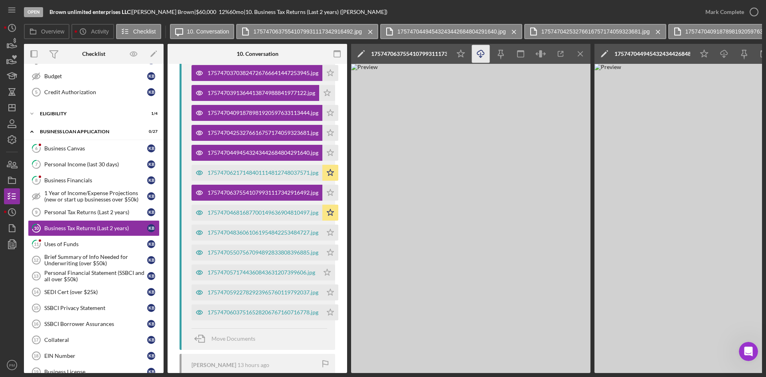
click at [484, 53] on icon "button" at bounding box center [480, 52] width 7 height 4
click at [290, 233] on div "17574704836061061954842253484727.jpg" at bounding box center [262, 232] width 111 height 6
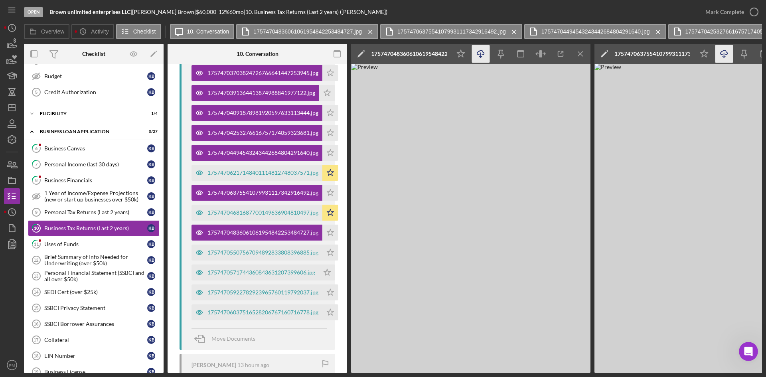
click at [481, 54] on icon "Icon/Download" at bounding box center [481, 54] width 18 height 18
click at [299, 249] on div "17574705507567094892833808396885.jpg" at bounding box center [262, 252] width 111 height 6
click at [483, 56] on icon "Icon/Download" at bounding box center [481, 54] width 18 height 18
click at [287, 270] on div "1757470571744360843631207399606.jpg" at bounding box center [261, 272] width 108 height 6
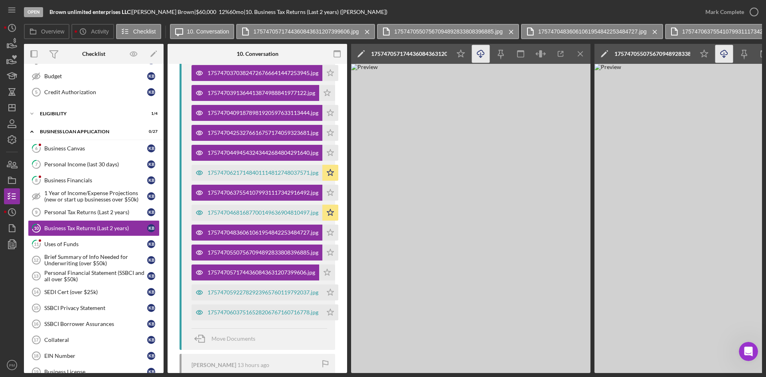
click at [480, 52] on icon "Icon/Download" at bounding box center [481, 54] width 18 height 18
click at [246, 274] on div "17574705922782923965760119792037.jpg" at bounding box center [262, 292] width 111 height 6
click at [482, 55] on icon "Icon/Download" at bounding box center [481, 54] width 18 height 18
click at [236, 274] on div "17574706037516528206767160716778.jpg" at bounding box center [262, 312] width 111 height 6
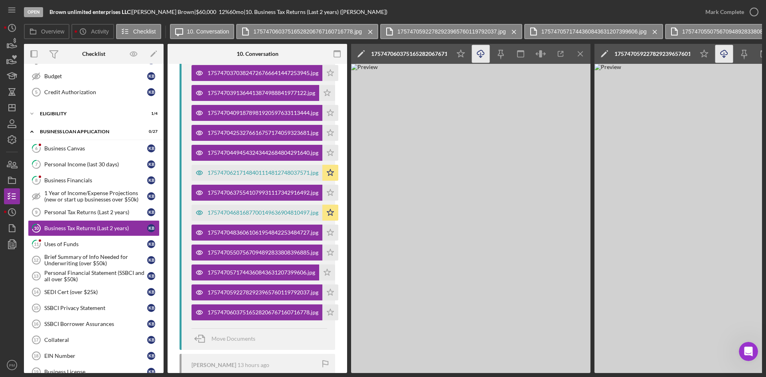
click at [483, 56] on icon "Icon/Download" at bounding box center [481, 54] width 18 height 18
click at [75, 215] on div "Personal Tax Returns (Last 2 years)" at bounding box center [95, 212] width 103 height 6
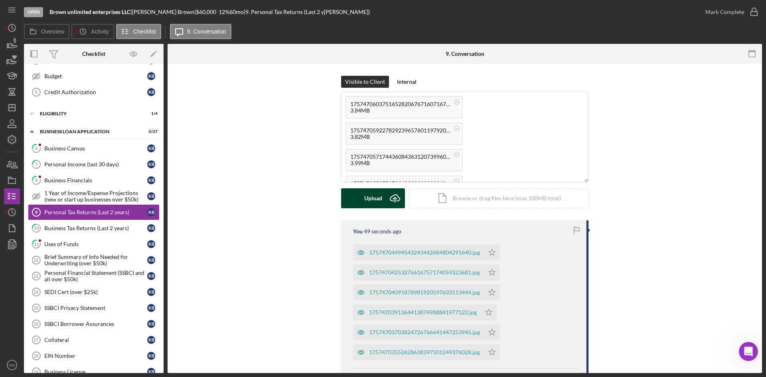
click at [383, 198] on button "Upload Icon/Upload" at bounding box center [373, 198] width 64 height 20
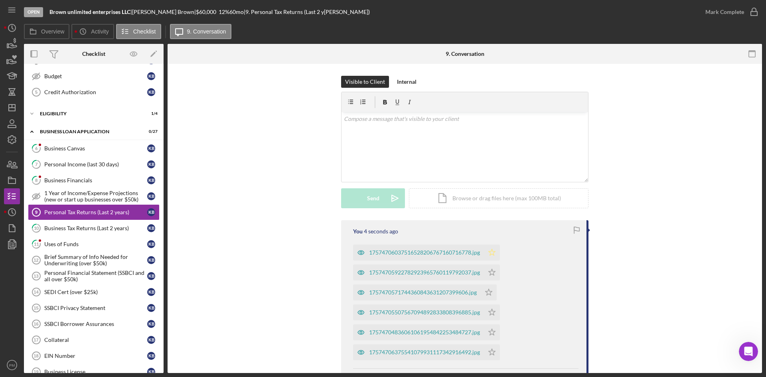
click at [487, 250] on icon "Icon/Star" at bounding box center [492, 252] width 16 height 16
click at [492, 274] on icon "Icon/Star" at bounding box center [492, 272] width 16 height 16
click at [491, 274] on icon "Icon/Star" at bounding box center [489, 292] width 16 height 16
click at [490, 274] on icon "Icon/Star" at bounding box center [492, 312] width 16 height 16
click at [493, 274] on polygon "button" at bounding box center [492, 332] width 7 height 6
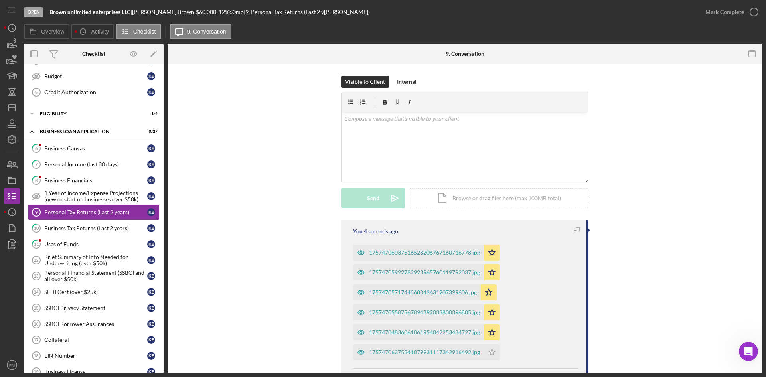
scroll to position [80, 0]
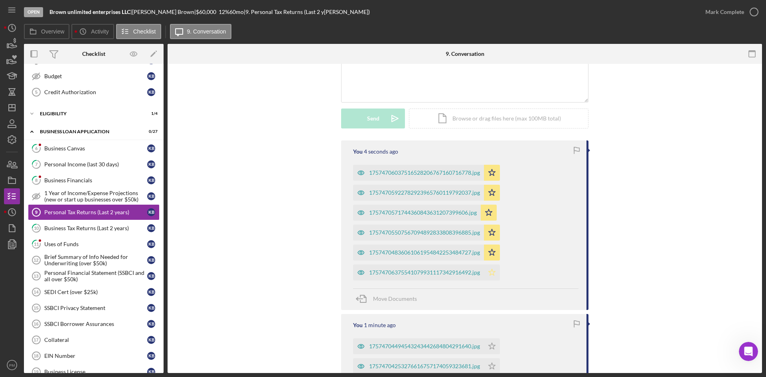
click at [494, 271] on icon "Icon/Star" at bounding box center [492, 272] width 16 height 16
click at [496, 274] on icon "Icon/Star" at bounding box center [492, 346] width 16 height 16
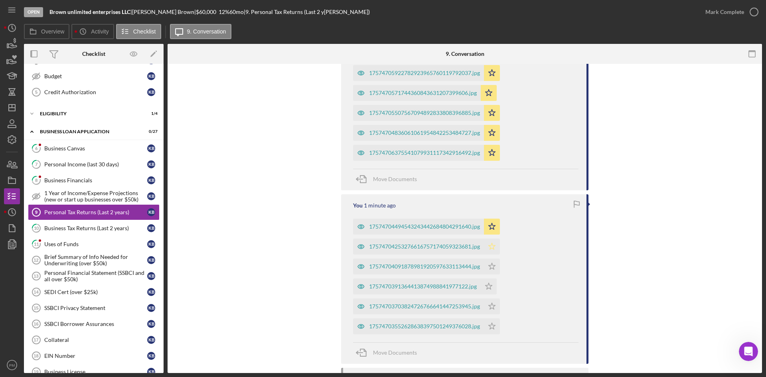
click at [493, 247] on icon "Icon/Star" at bounding box center [492, 246] width 16 height 16
click at [492, 266] on icon "Icon/Star" at bounding box center [492, 266] width 16 height 16
click at [491, 274] on icon "Icon/Star" at bounding box center [489, 286] width 16 height 16
click at [491, 274] on polygon "button" at bounding box center [492, 306] width 7 height 6
click at [492, 274] on icon "Icon/Star" at bounding box center [492, 326] width 16 height 16
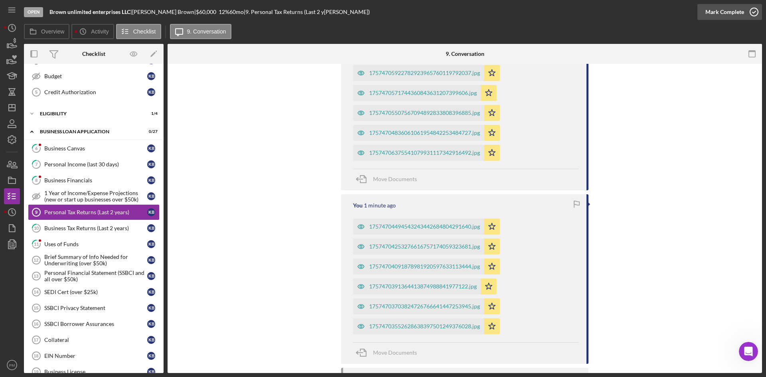
click at [606, 11] on div "Mark Complete" at bounding box center [724, 12] width 39 height 16
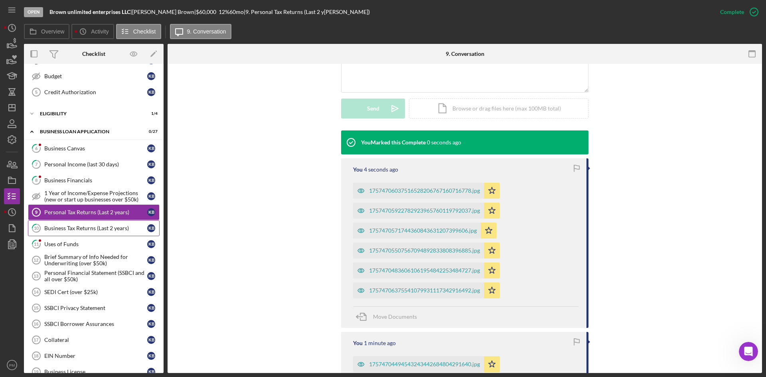
scroll to position [337, 0]
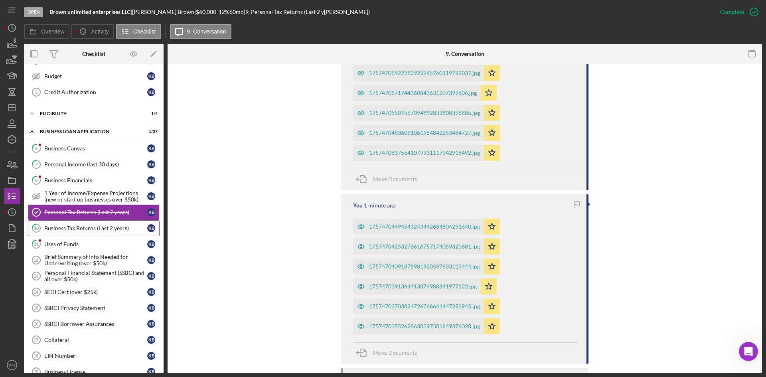
drag, startPoint x: 77, startPoint y: 229, endPoint x: 89, endPoint y: 227, distance: 12.5
click at [77, 229] on div "Business Tax Returns (Last 2 years)" at bounding box center [95, 228] width 103 height 6
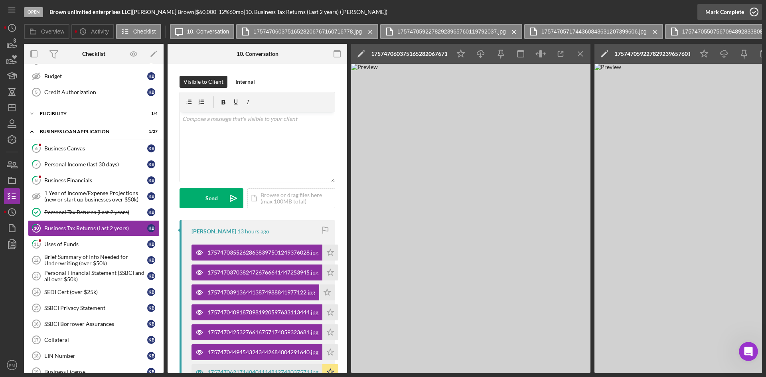
click at [606, 10] on div "Mark Complete" at bounding box center [724, 12] width 39 height 16
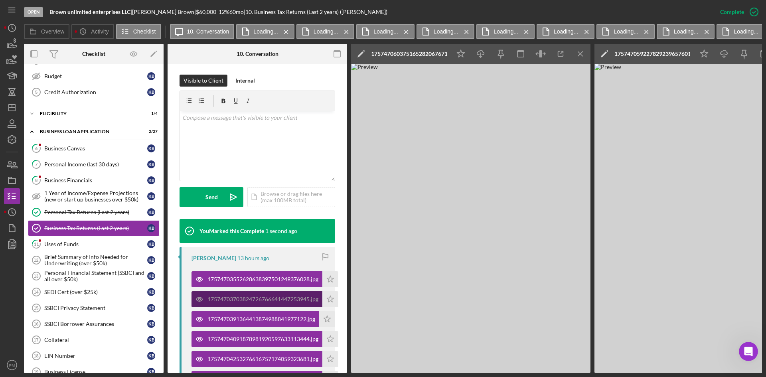
scroll to position [239, 0]
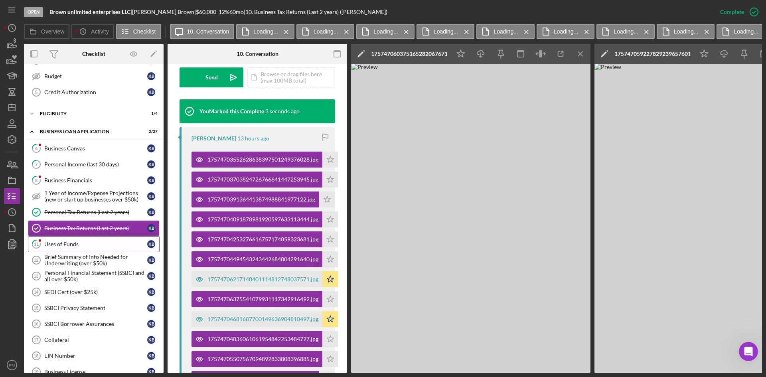
click at [43, 243] on icon "11" at bounding box center [36, 244] width 20 height 20
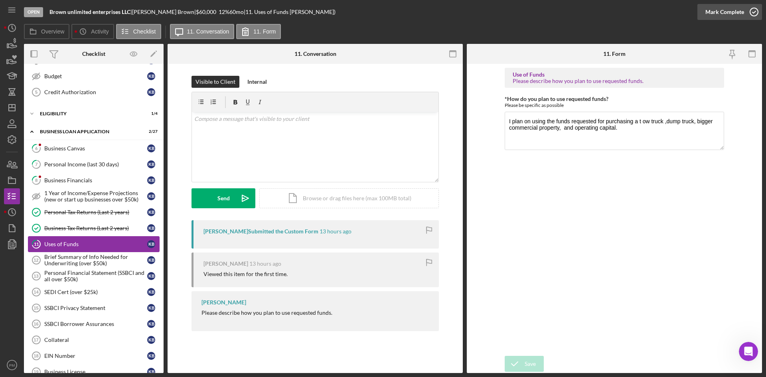
click at [606, 14] on div "Mark Complete" at bounding box center [724, 12] width 39 height 16
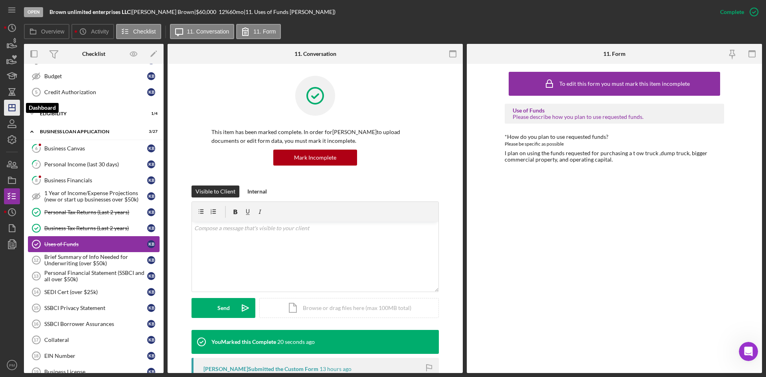
click at [11, 106] on icon "Icon/Dashboard" at bounding box center [12, 108] width 20 height 20
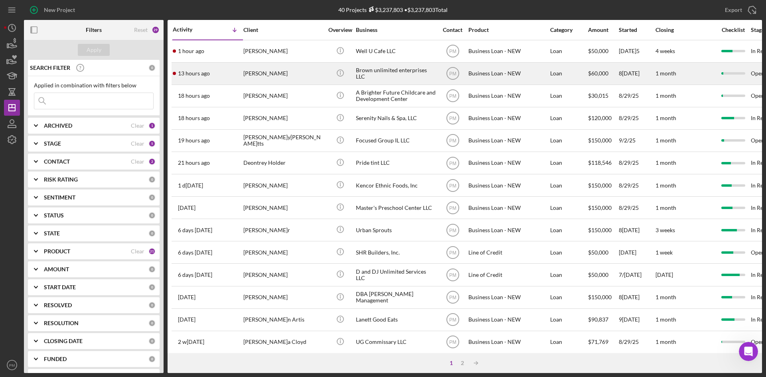
click at [260, 73] on div "[PERSON_NAME]" at bounding box center [283, 73] width 80 height 21
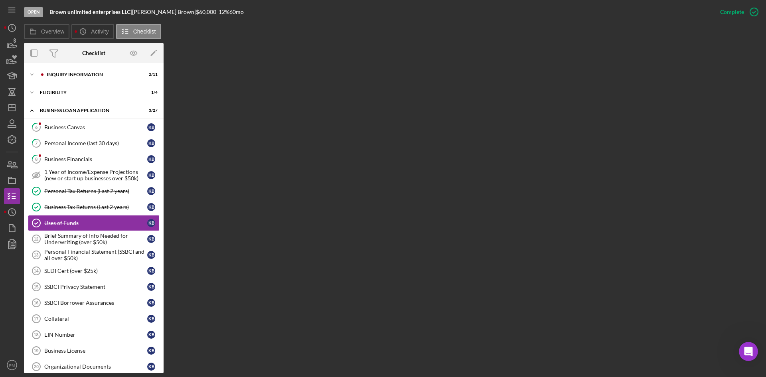
scroll to position [5, 0]
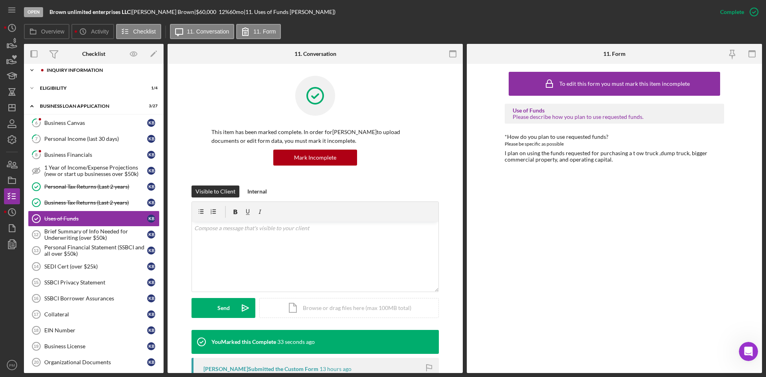
click at [65, 72] on div "INQUIRY INFORMATION" at bounding box center [100, 70] width 107 height 5
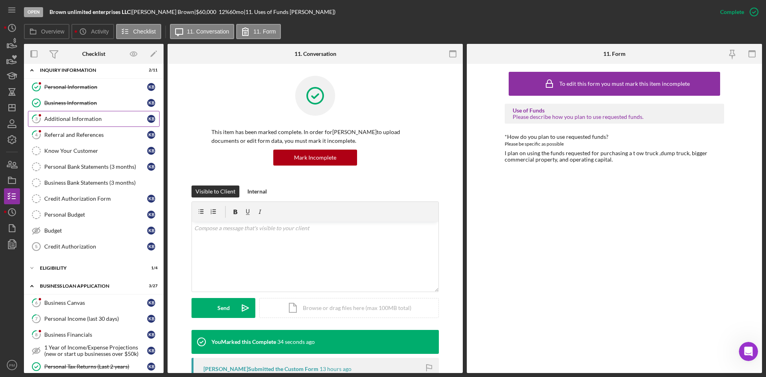
click at [64, 119] on div "Additional Information" at bounding box center [95, 119] width 103 height 6
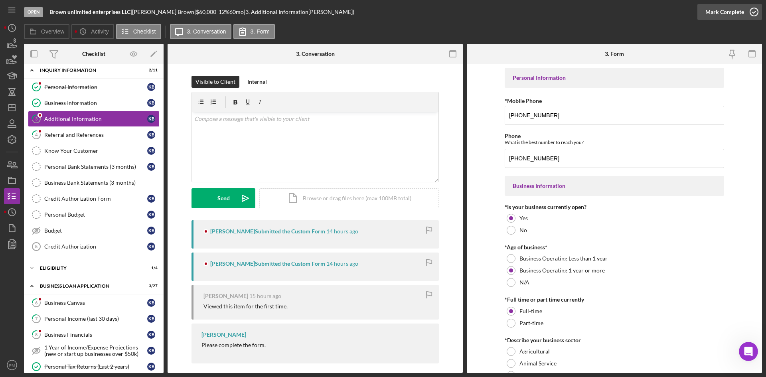
click at [606, 8] on div "Mark Complete" at bounding box center [724, 12] width 39 height 16
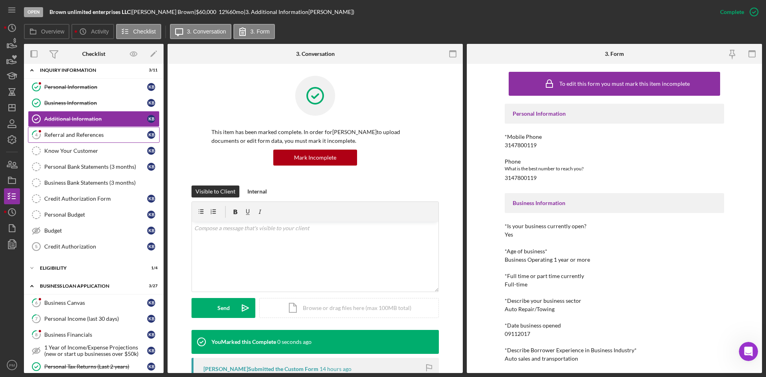
click at [76, 132] on div "Referral and References" at bounding box center [95, 135] width 103 height 6
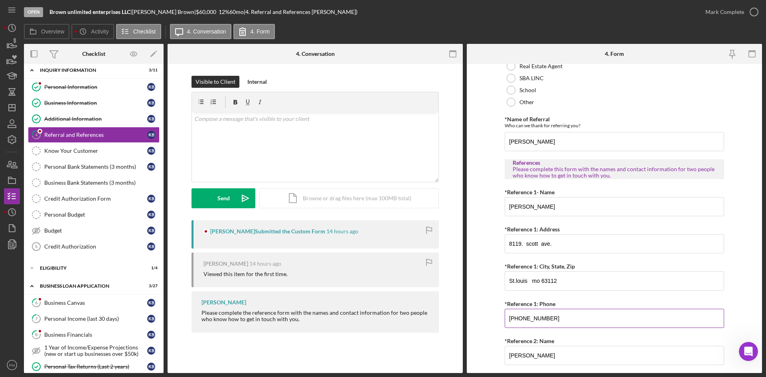
scroll to position [292, 0]
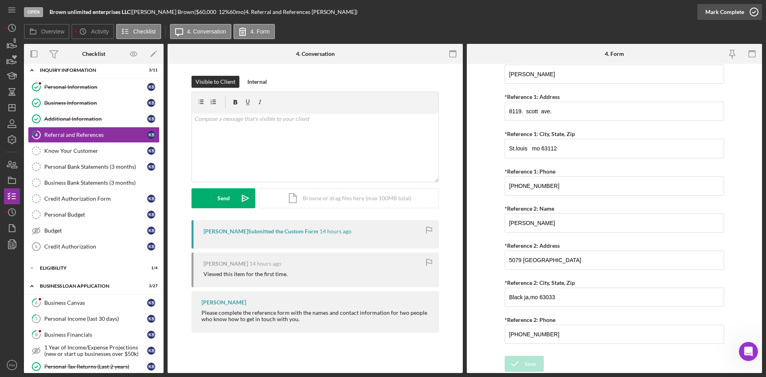
drag, startPoint x: 714, startPoint y: 4, endPoint x: 710, endPoint y: 10, distance: 6.9
click at [606, 4] on div "Mark Complete" at bounding box center [724, 12] width 39 height 16
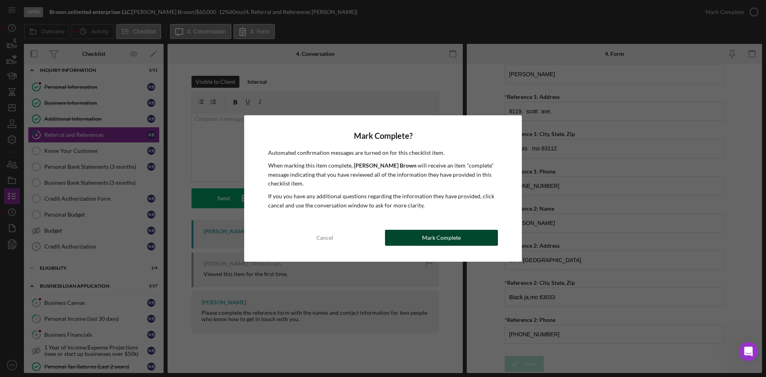
click at [469, 236] on button "Mark Complete" at bounding box center [441, 238] width 113 height 16
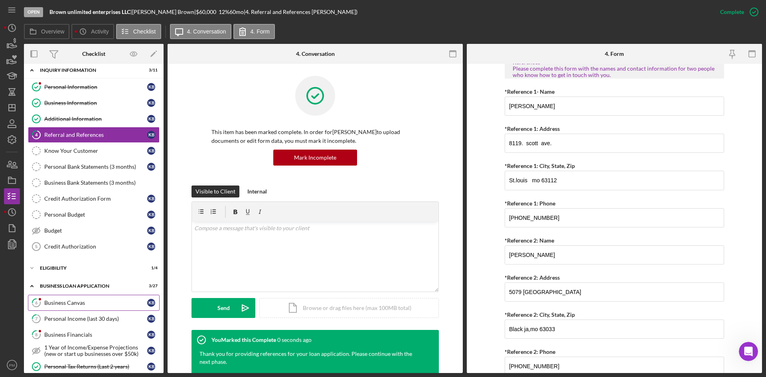
scroll to position [324, 0]
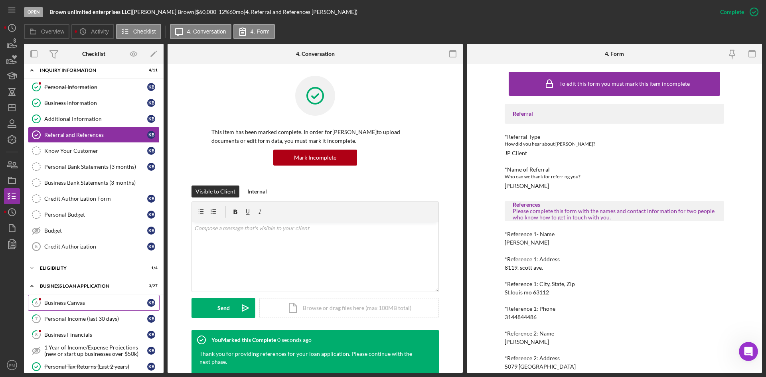
click at [67, 274] on div "Business Canvas" at bounding box center [95, 303] width 103 height 6
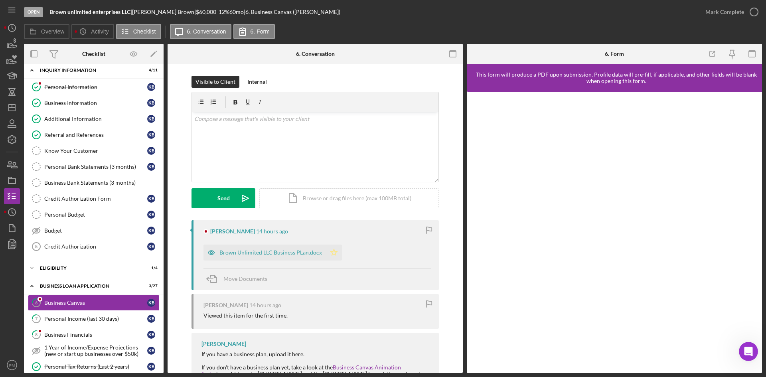
click at [310, 252] on div "Brown Unlimited LLC Business PLan.docx" at bounding box center [270, 252] width 102 height 6
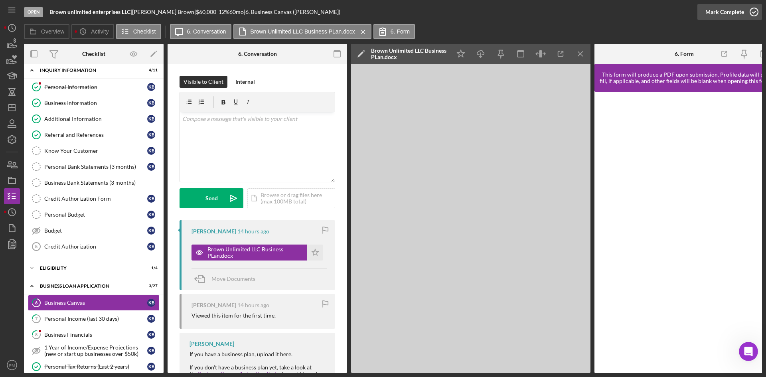
click at [606, 13] on div "Mark Complete" at bounding box center [724, 12] width 39 height 16
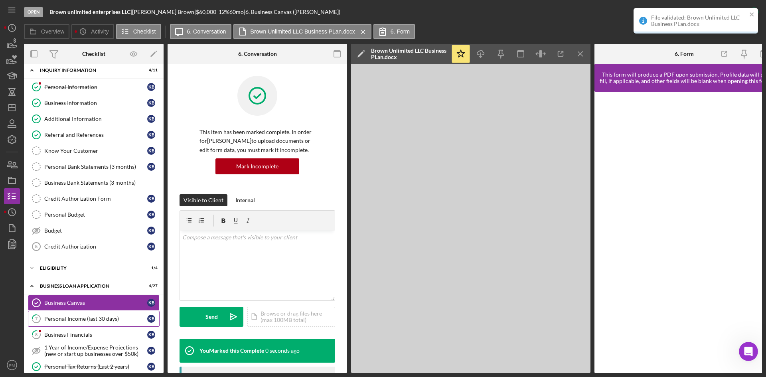
click at [81, 274] on div "Personal Income (last 30 days)" at bounding box center [95, 318] width 103 height 6
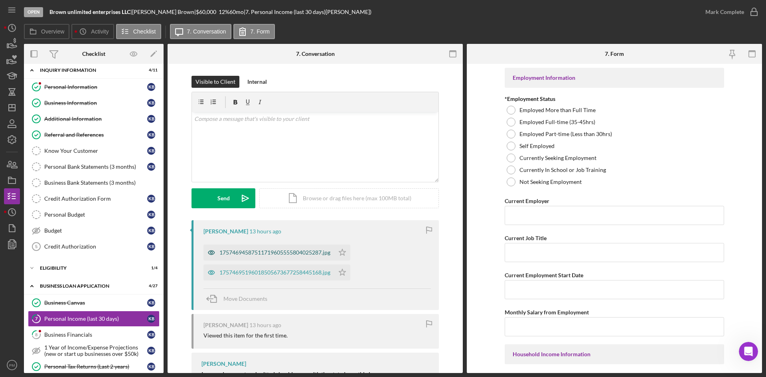
click at [281, 252] on div "17574694587511719605555804025287.jpg" at bounding box center [274, 252] width 111 height 6
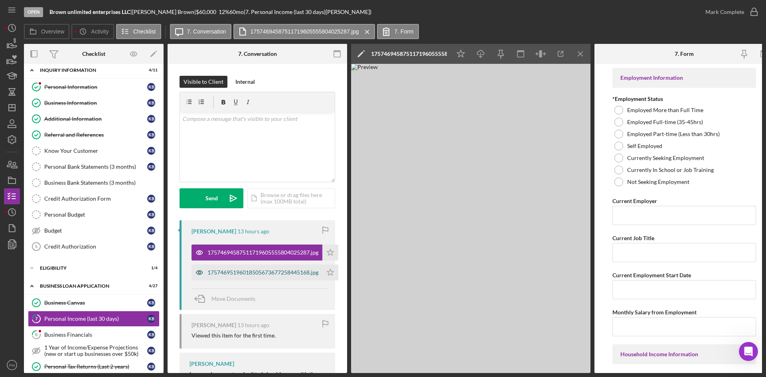
click at [252, 274] on div "17574695196018505673677258445168.jpg" at bounding box center [262, 272] width 111 height 6
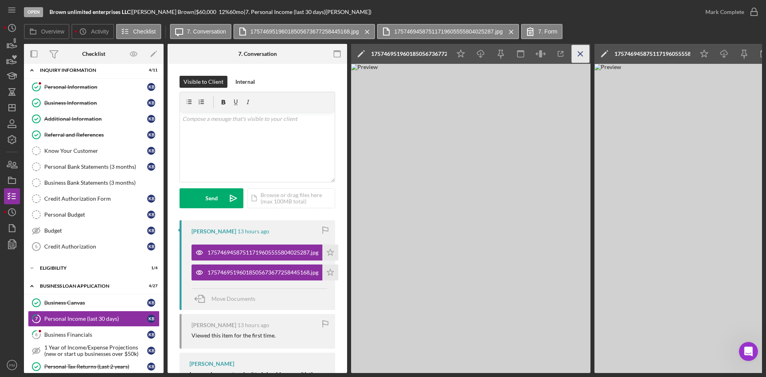
click at [583, 51] on icon "Icon/Menu Close" at bounding box center [580, 54] width 18 height 18
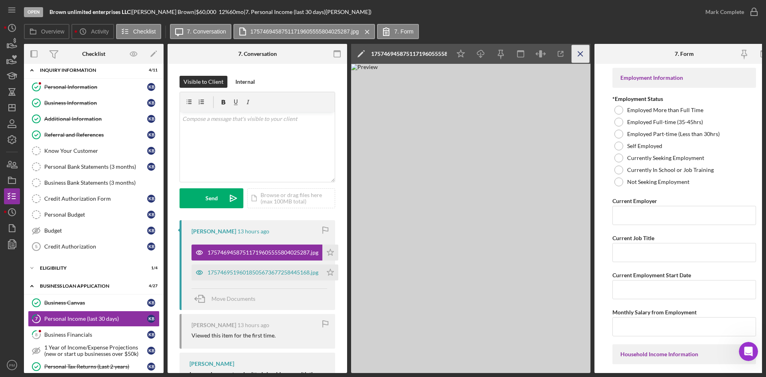
click at [584, 53] on icon "Icon/Menu Close" at bounding box center [580, 54] width 18 height 18
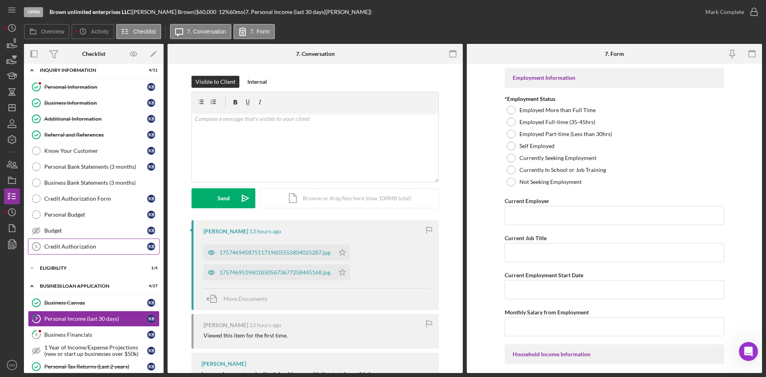
click at [63, 243] on div "Credit Authorization" at bounding box center [95, 246] width 103 height 6
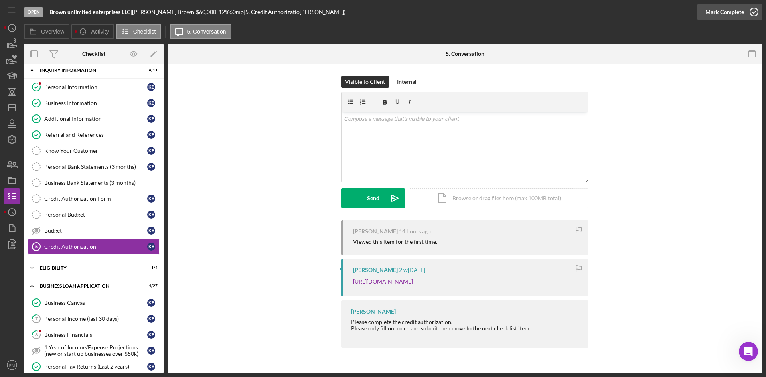
click at [606, 15] on div "Mark Complete" at bounding box center [724, 12] width 39 height 16
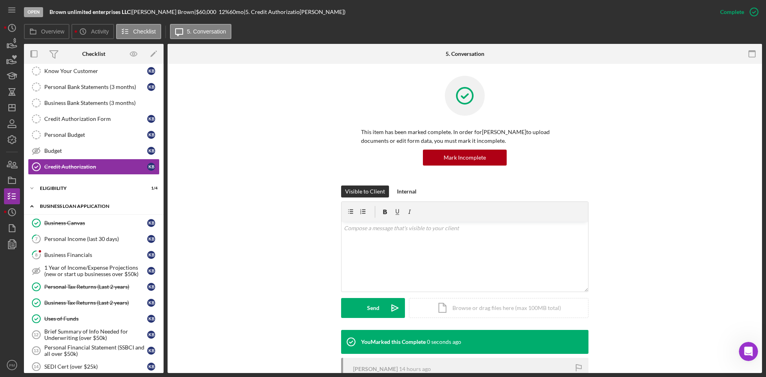
scroll to position [165, 0]
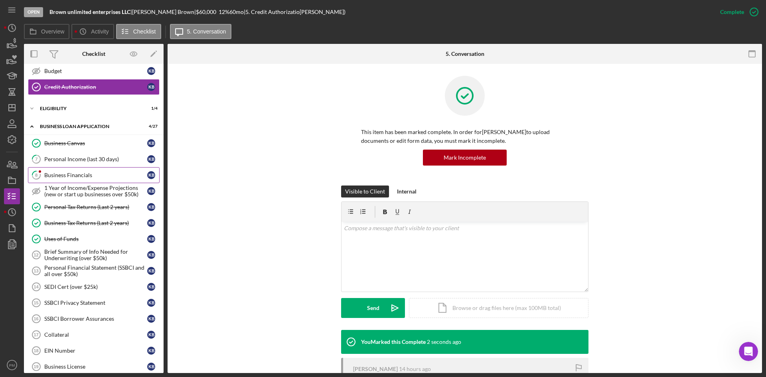
click at [57, 175] on div "Business Financials" at bounding box center [95, 175] width 103 height 6
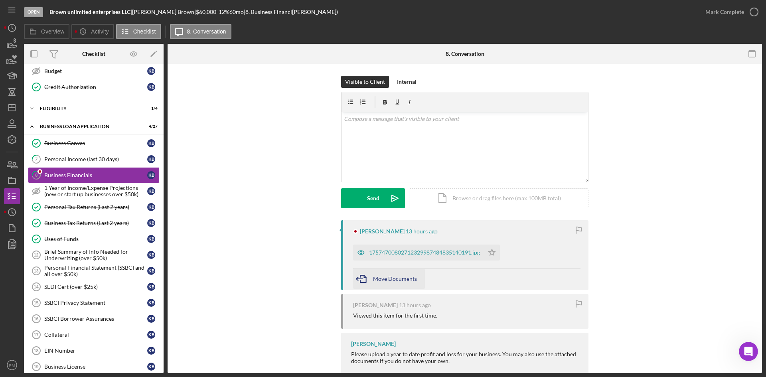
scroll to position [56, 0]
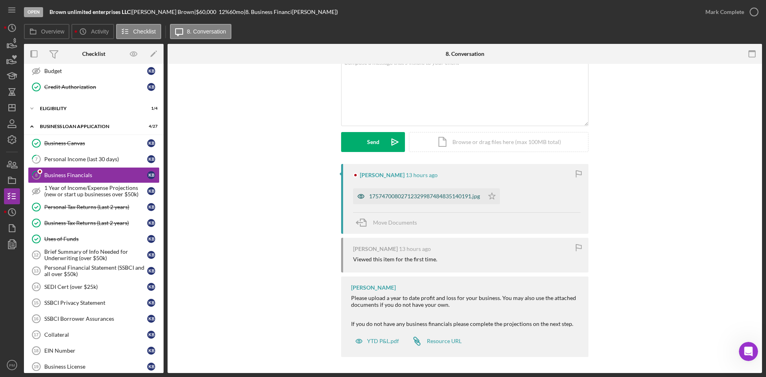
click at [402, 201] on div "17574700802712329987484835140191.jpg" at bounding box center [418, 196] width 131 height 16
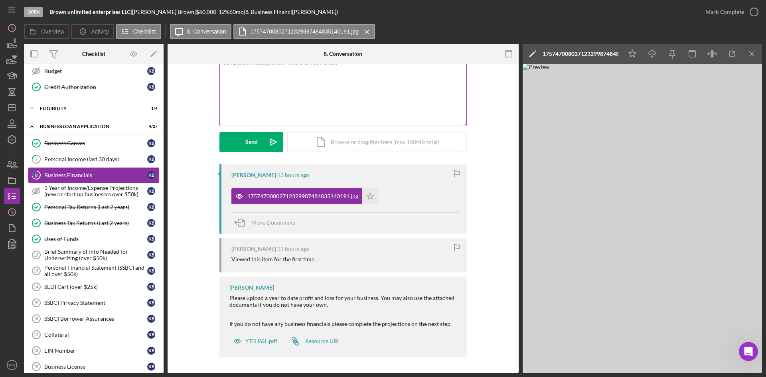
scroll to position [0, 0]
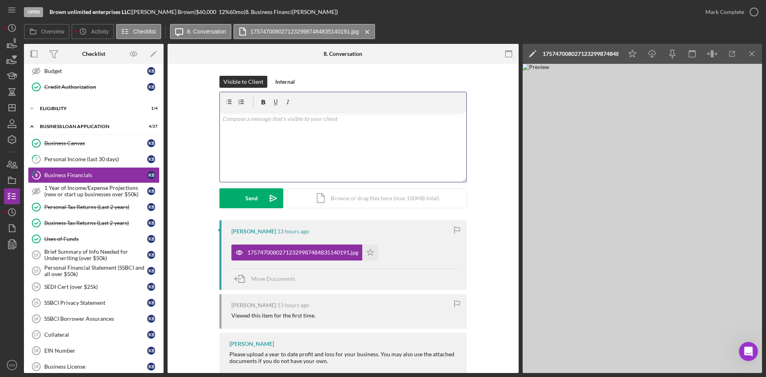
click at [282, 119] on p at bounding box center [343, 118] width 242 height 9
click at [237, 199] on button "Send Icon/icon-invite-send" at bounding box center [251, 198] width 64 height 20
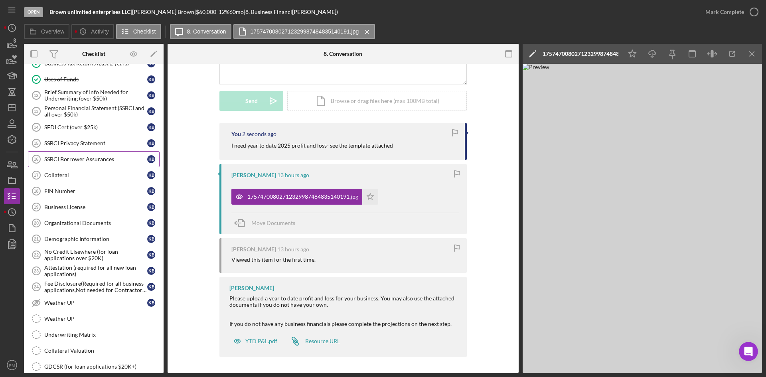
scroll to position [364, 0]
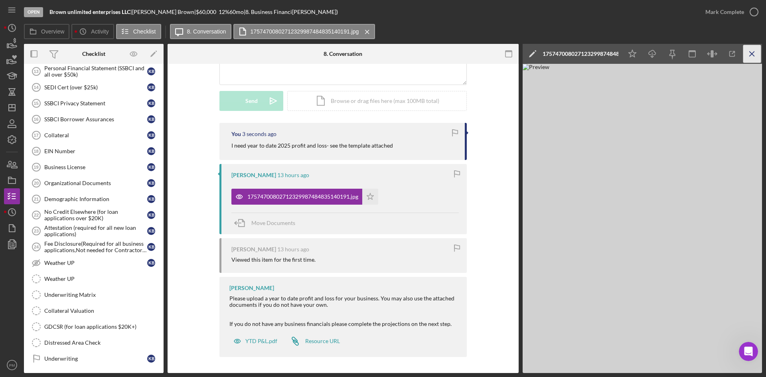
click at [606, 58] on icon "Icon/Menu Close" at bounding box center [752, 54] width 18 height 18
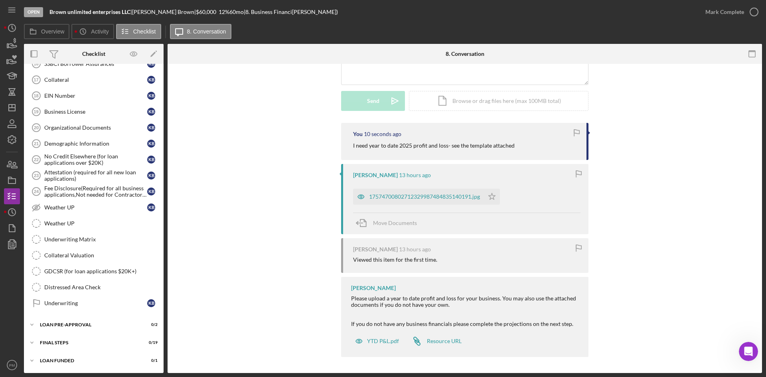
scroll to position [260, 0]
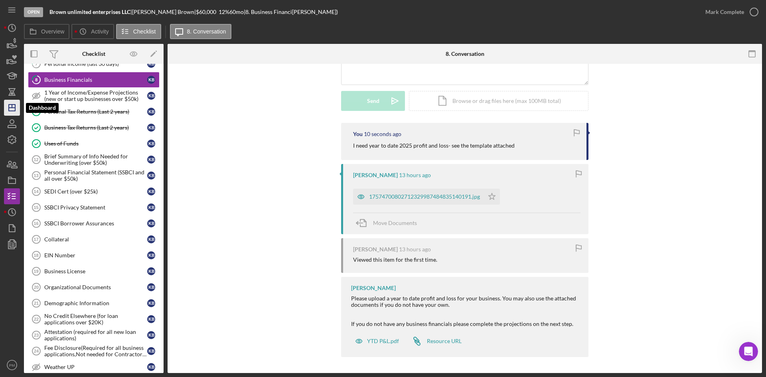
click at [10, 109] on icon "Icon/Dashboard" at bounding box center [12, 108] width 20 height 20
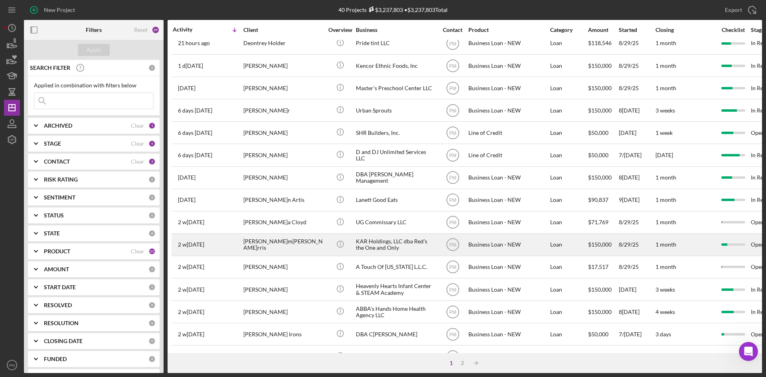
scroll to position [256, 0]
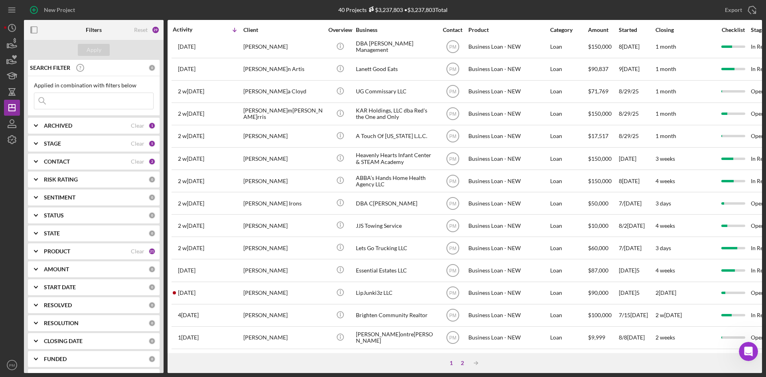
click at [462, 274] on div "2" at bounding box center [462, 363] width 11 height 6
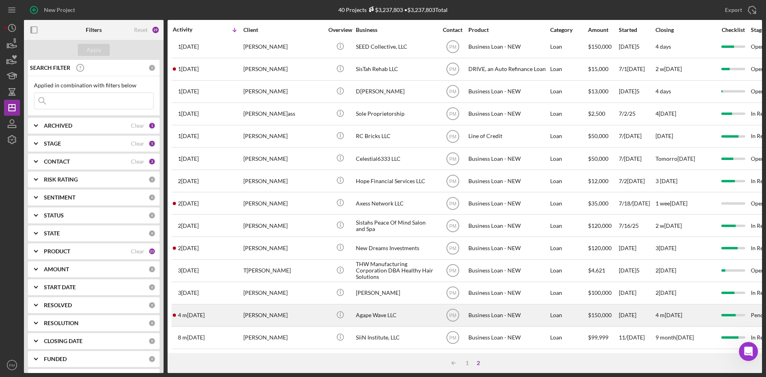
scroll to position [0, 0]
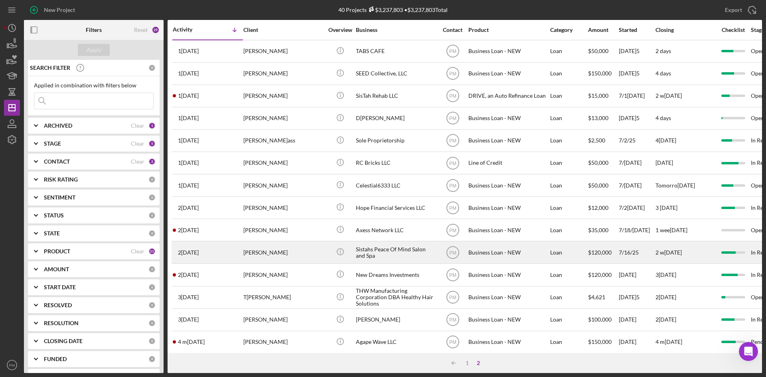
click at [325, 255] on td "Icon/Info" at bounding box center [340, 252] width 31 height 22
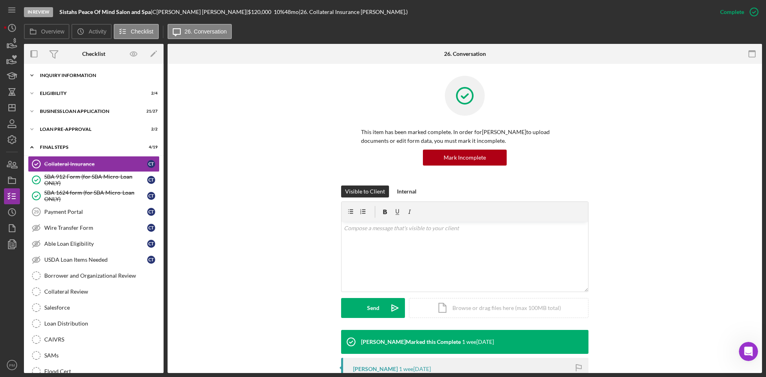
click at [89, 76] on div "INQUIRY INFORMATION" at bounding box center [97, 75] width 114 height 5
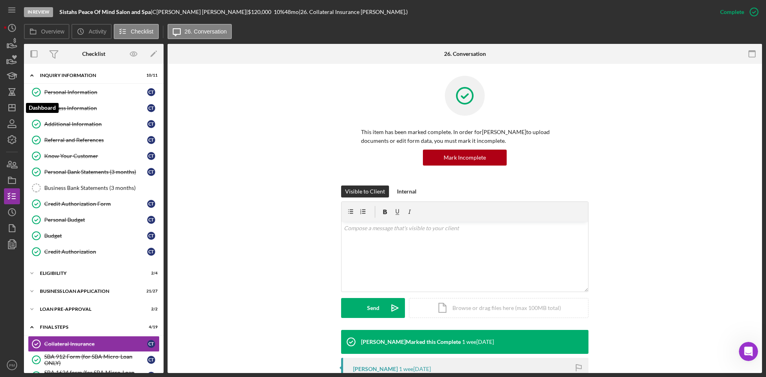
click at [5, 106] on icon "Icon/Dashboard" at bounding box center [12, 108] width 20 height 20
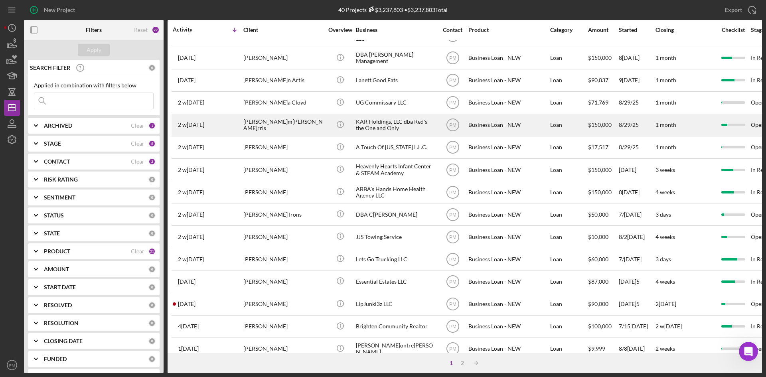
scroll to position [256, 0]
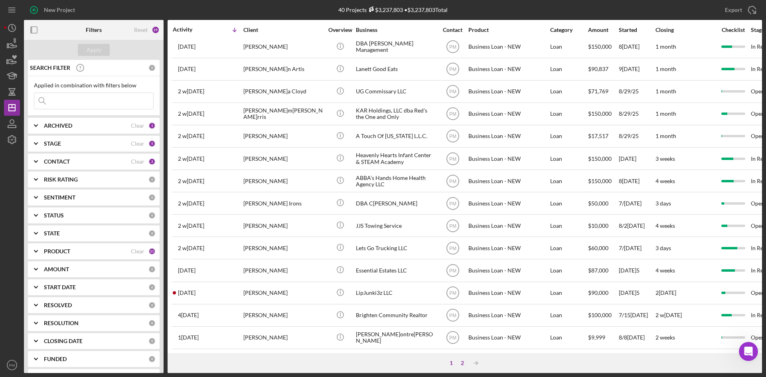
click at [465, 274] on div "2" at bounding box center [462, 363] width 11 height 6
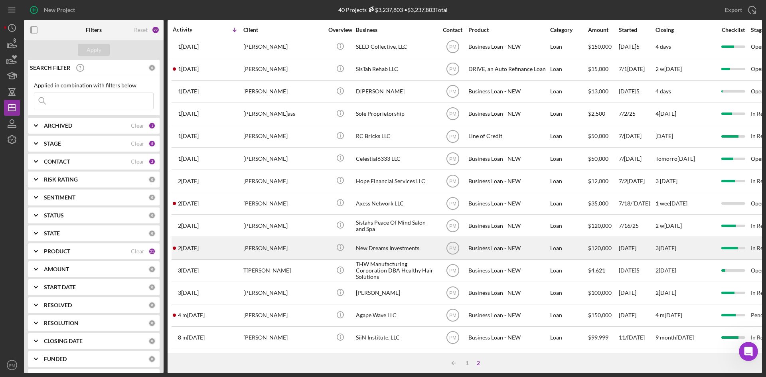
scroll to position [0, 0]
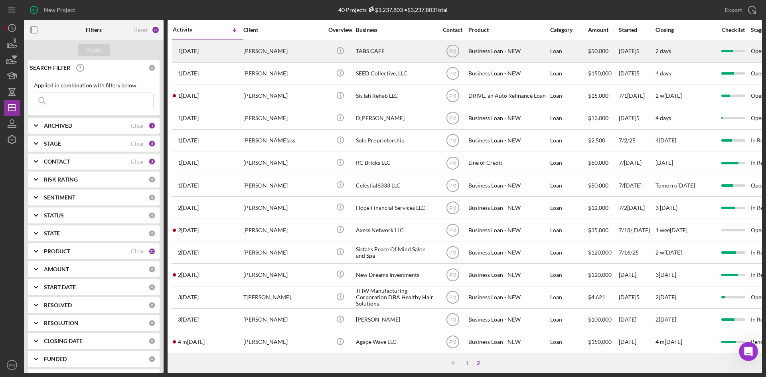
click at [249, 51] on div "[PERSON_NAME]" at bounding box center [283, 51] width 80 height 21
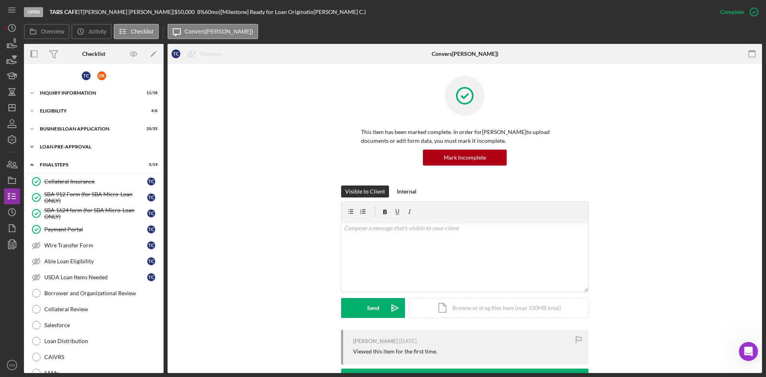
click at [74, 150] on div "Icon/Expander LOAN PRE-APPROVAL 1 / 2" at bounding box center [94, 147] width 140 height 16
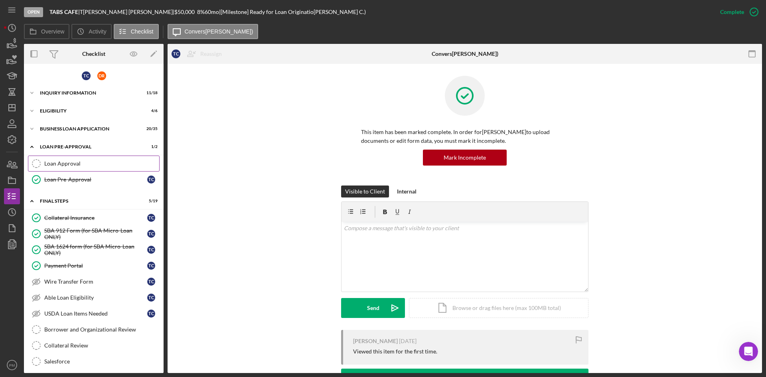
click at [60, 163] on div "Loan Approval" at bounding box center [101, 163] width 115 height 6
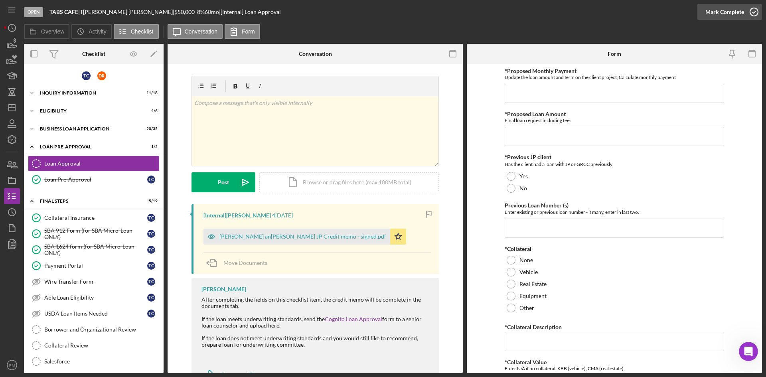
click at [606, 16] on div "Mark Complete" at bounding box center [724, 12] width 39 height 16
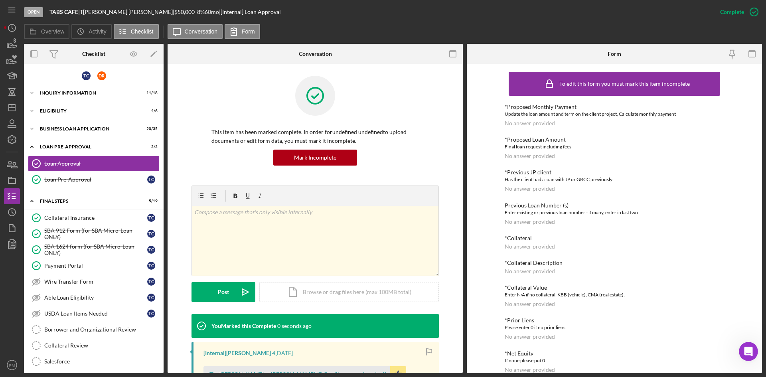
scroll to position [120, 0]
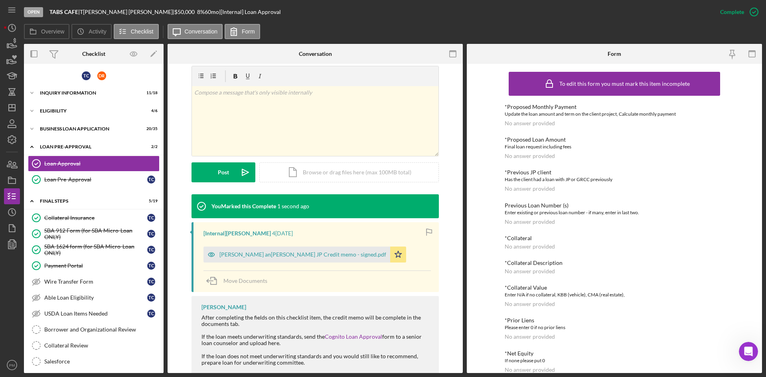
click at [289, 254] on div "T Craig and D Robinson JP Credit memo - signed.pdf" at bounding box center [302, 254] width 167 height 6
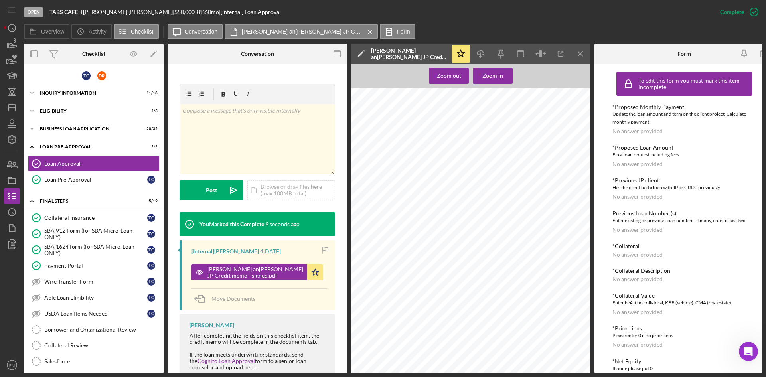
scroll to position [0, 0]
click at [581, 50] on icon "Icon/Menu Close" at bounding box center [580, 54] width 18 height 18
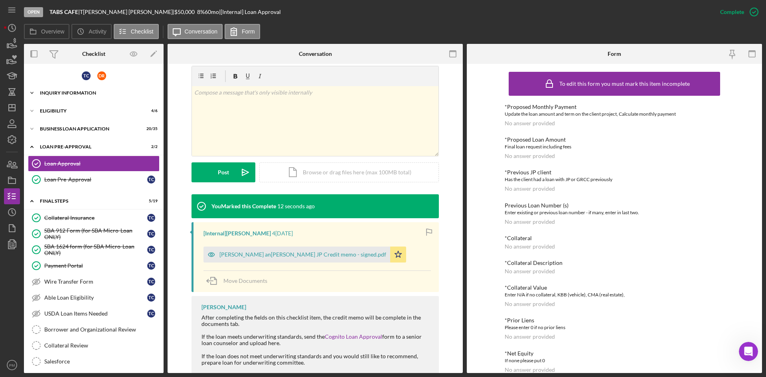
click at [60, 95] on div "INQUIRY INFORMATION" at bounding box center [97, 93] width 114 height 5
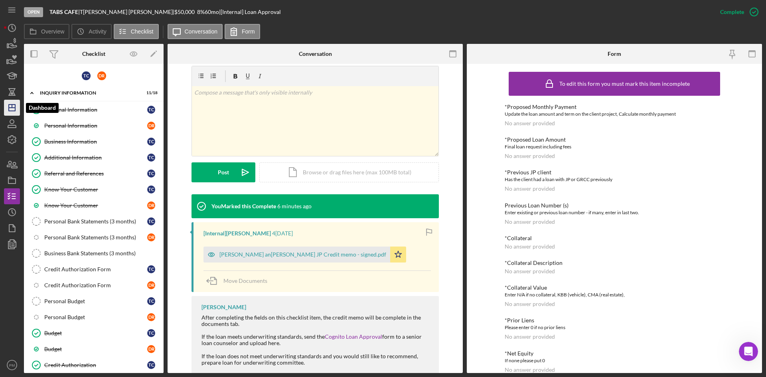
click at [12, 104] on line "button" at bounding box center [12, 105] width 0 height 3
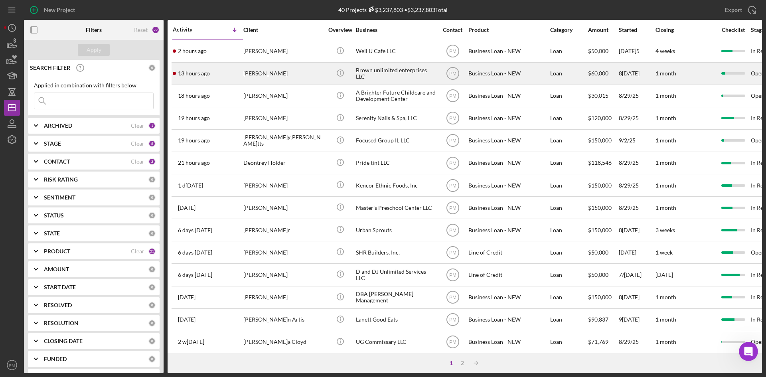
click at [227, 72] on div "13 hours ago Keith Brown" at bounding box center [208, 73] width 70 height 21
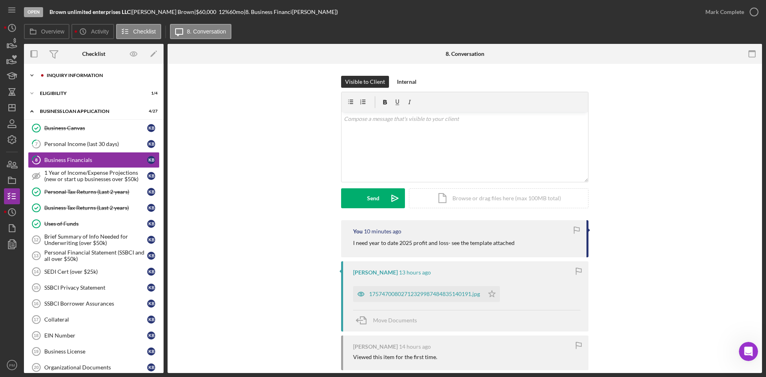
click at [112, 72] on div "Icon/Expander INQUIRY INFORMATION 5 / 11" at bounding box center [94, 75] width 140 height 16
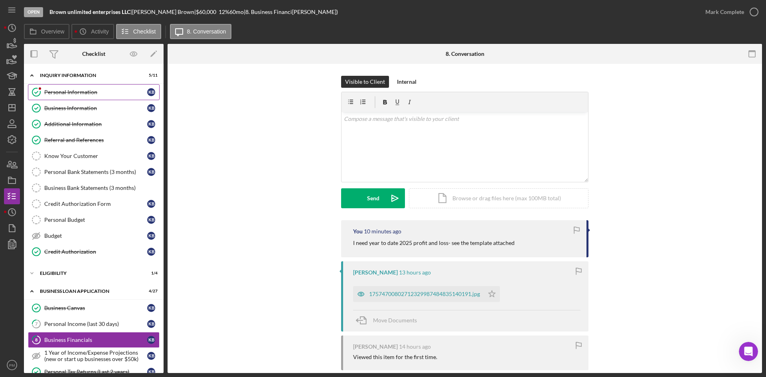
click at [86, 97] on link "Personal Information Personal Information K B" at bounding box center [94, 92] width 132 height 16
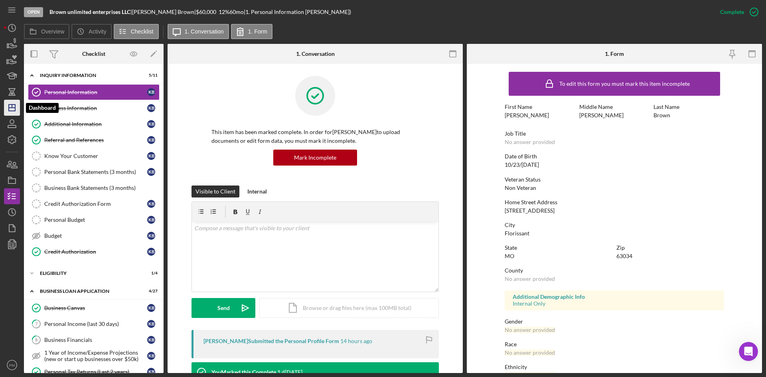
click at [16, 109] on icon "Icon/Dashboard" at bounding box center [12, 108] width 20 height 20
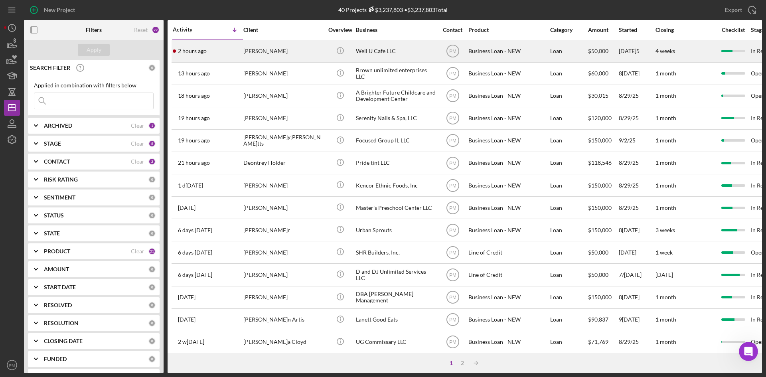
click at [251, 53] on div "[PERSON_NAME]" at bounding box center [283, 51] width 80 height 21
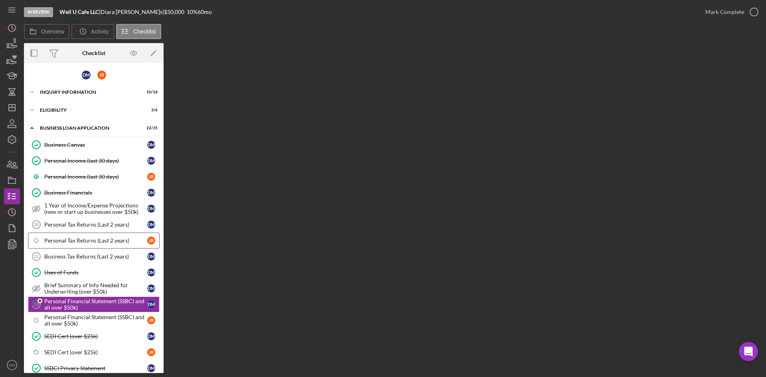
scroll to position [87, 0]
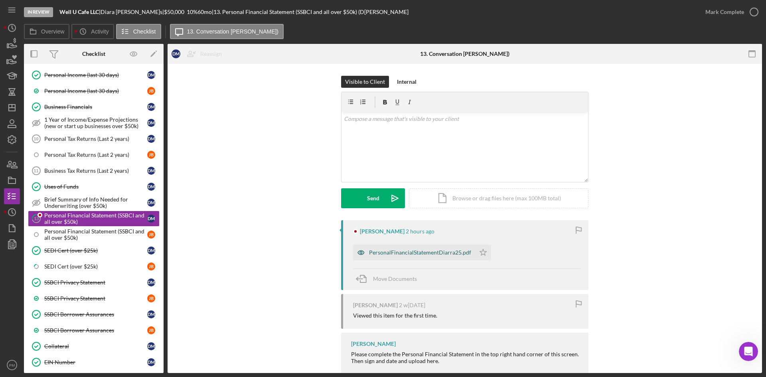
click at [421, 253] on div "PersonalFinancialStatementDiarra25.pdf" at bounding box center [420, 252] width 102 height 6
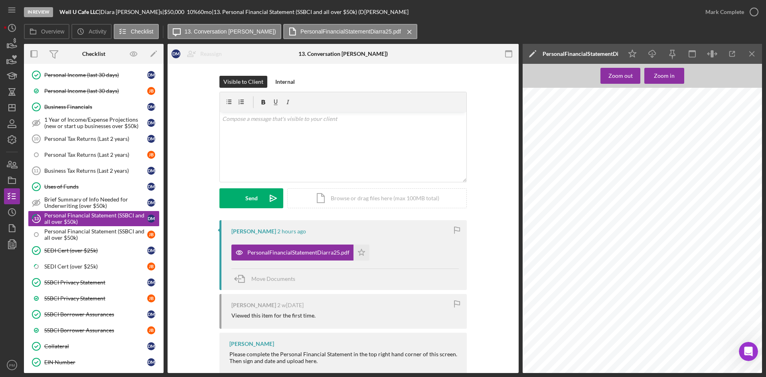
scroll to position [0, 0]
click at [606, 6] on div "Mark Complete" at bounding box center [724, 12] width 39 height 16
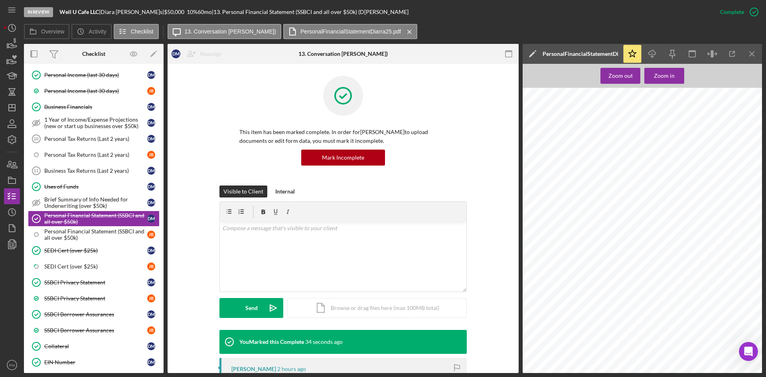
scroll to position [439, 0]
click at [8, 106] on icon "Icon/Dashboard" at bounding box center [12, 108] width 20 height 20
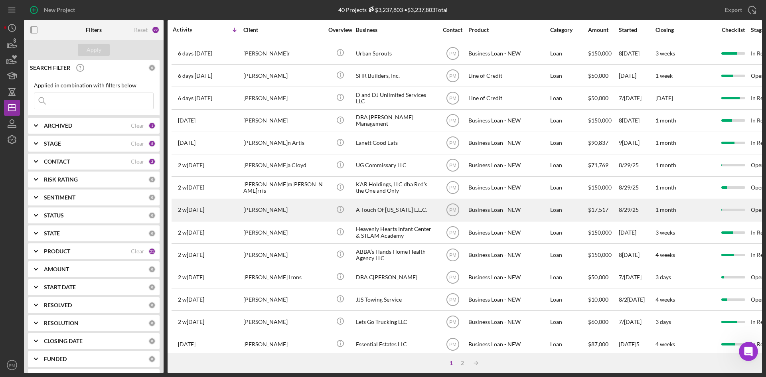
scroll to position [97, 0]
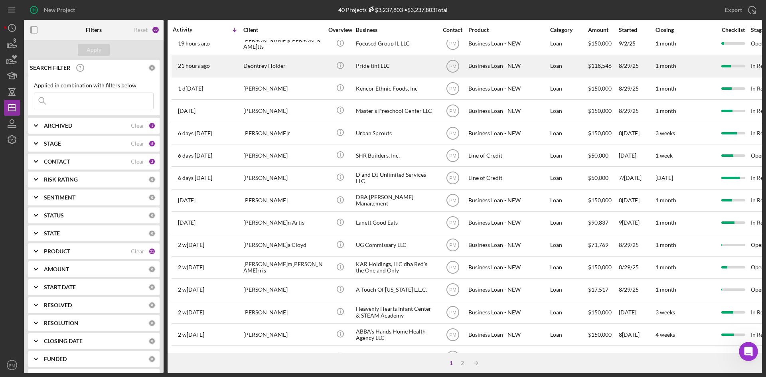
click at [252, 63] on div "Deontrey Holder" at bounding box center [283, 65] width 80 height 21
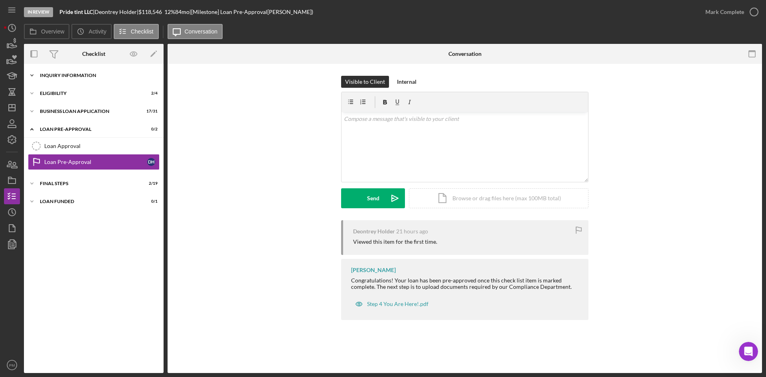
click at [73, 76] on div "INQUIRY INFORMATION" at bounding box center [97, 75] width 114 height 5
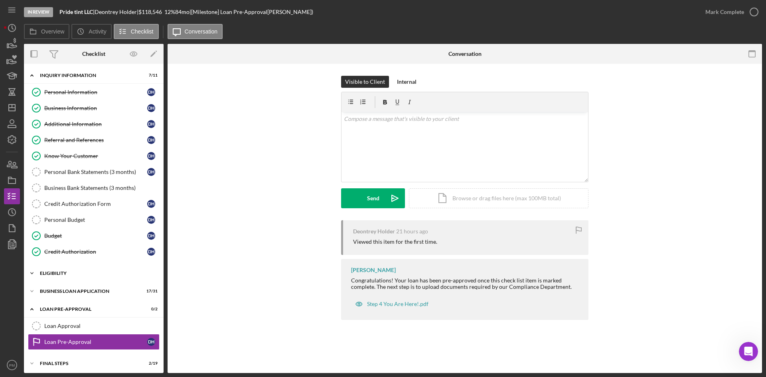
click at [81, 272] on div "ELIGIBILITY" at bounding box center [97, 273] width 114 height 5
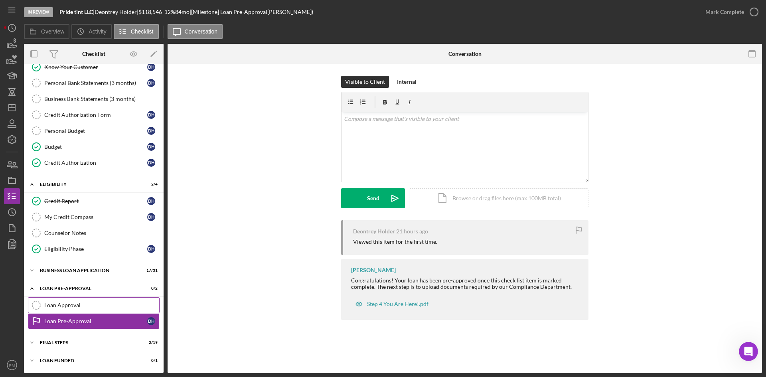
click at [84, 274] on div "Loan Approval" at bounding box center [101, 305] width 115 height 6
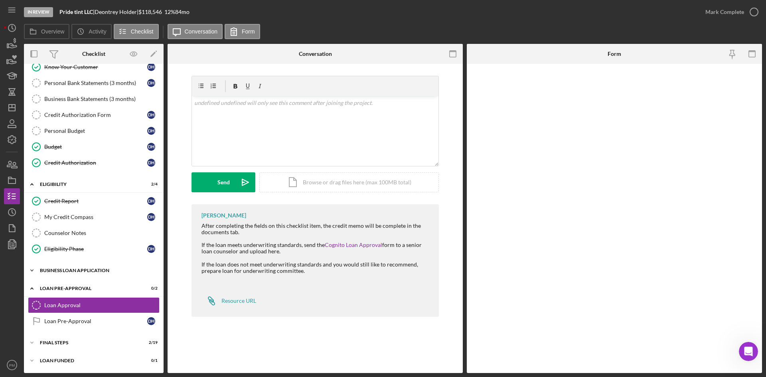
scroll to position [89, 0]
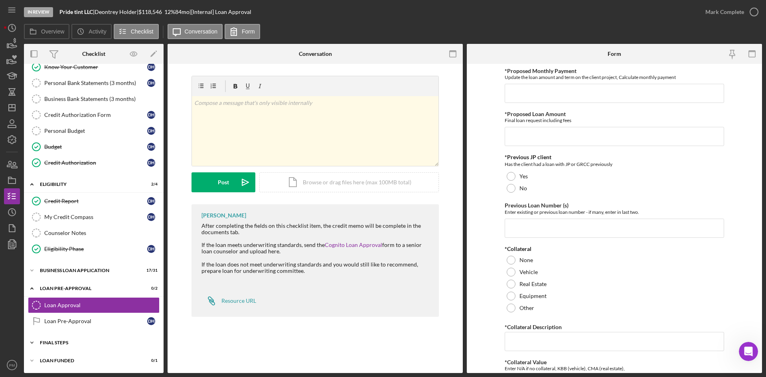
click at [57, 274] on div "FINAL STEPS" at bounding box center [97, 342] width 114 height 5
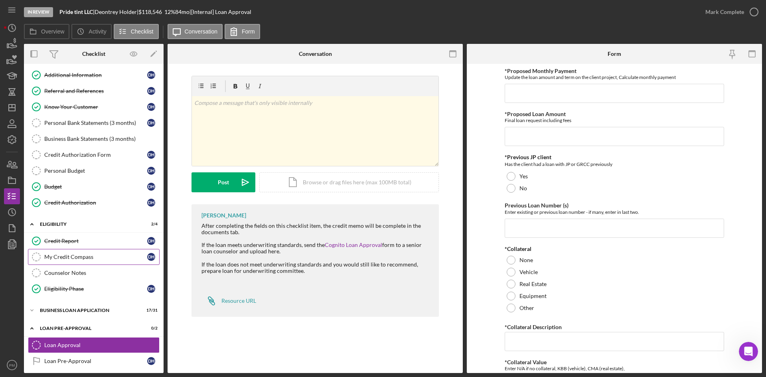
scroll to position [0, 0]
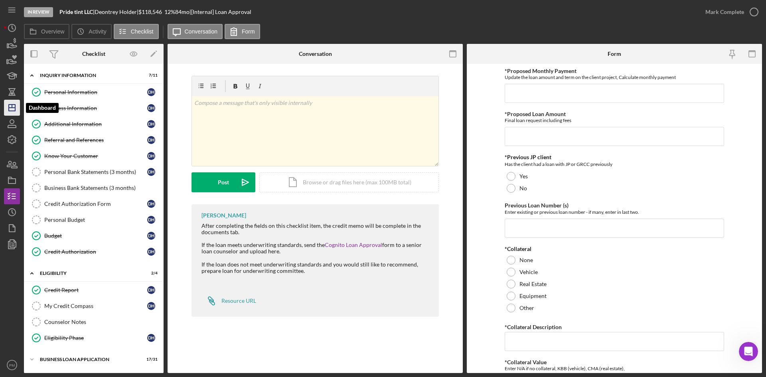
click at [12, 110] on icon "Icon/Dashboard" at bounding box center [12, 108] width 20 height 20
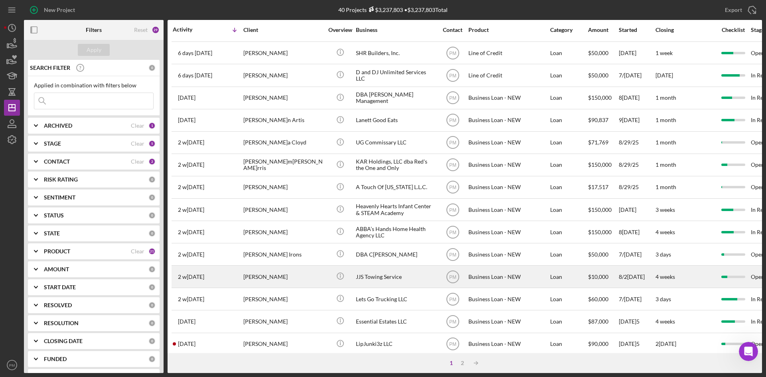
scroll to position [256, 0]
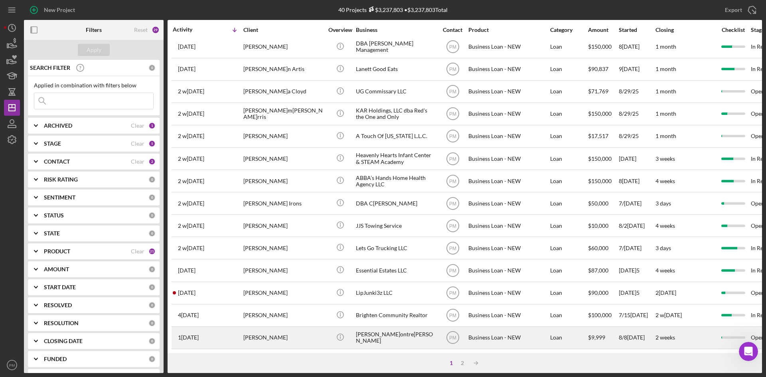
drag, startPoint x: 463, startPoint y: 365, endPoint x: 372, endPoint y: 339, distance: 95.0
click at [463, 274] on div "2" at bounding box center [462, 363] width 11 height 6
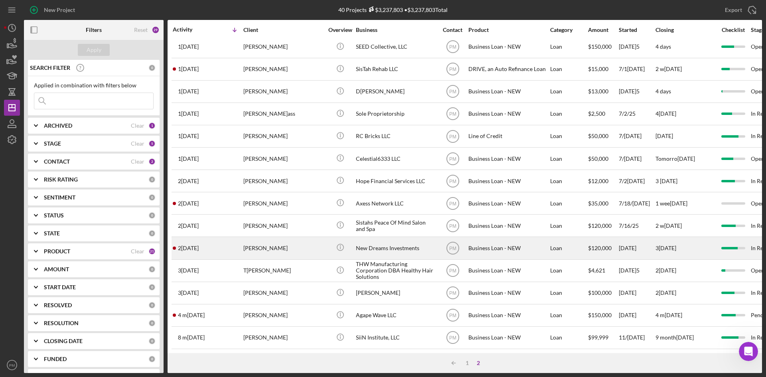
scroll to position [0, 0]
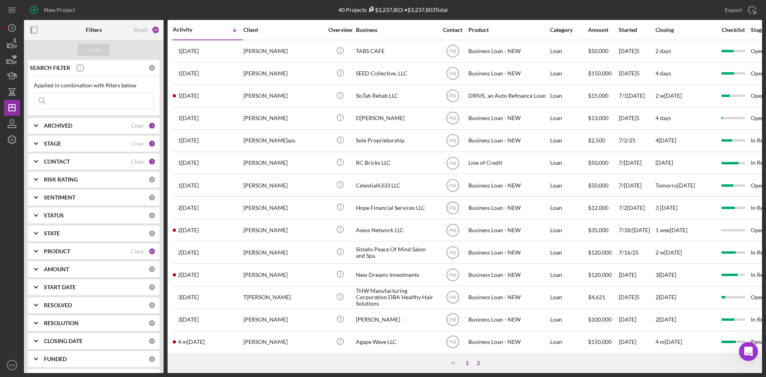
click at [465, 274] on div "1" at bounding box center [466, 363] width 11 height 6
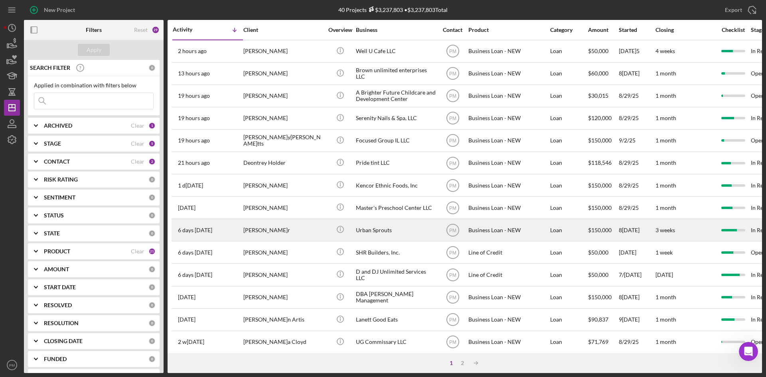
click at [264, 222] on div "Ellicia Lanier" at bounding box center [283, 229] width 80 height 21
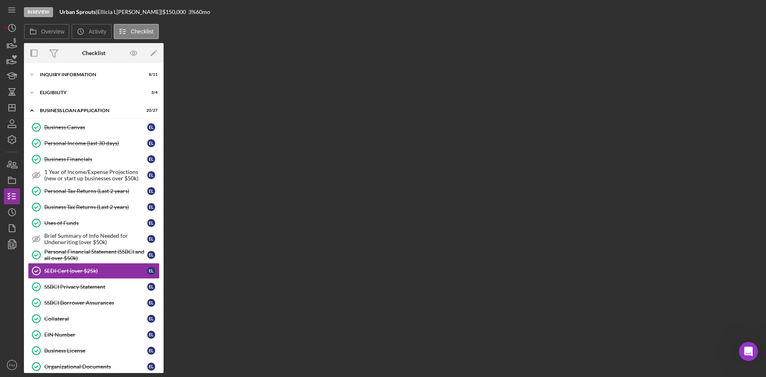
scroll to position [53, 0]
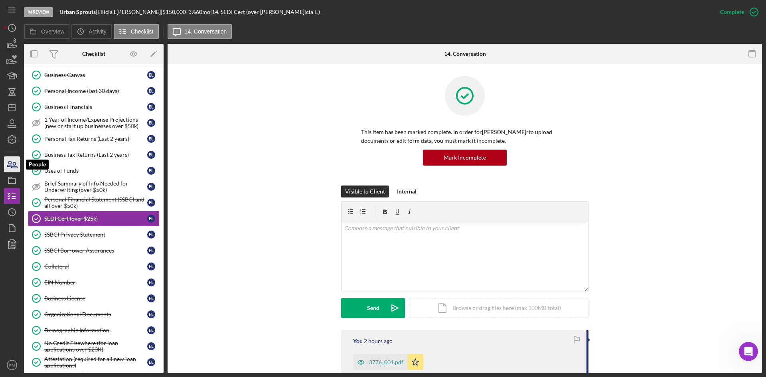
click at [7, 161] on icon "button" at bounding box center [12, 164] width 20 height 20
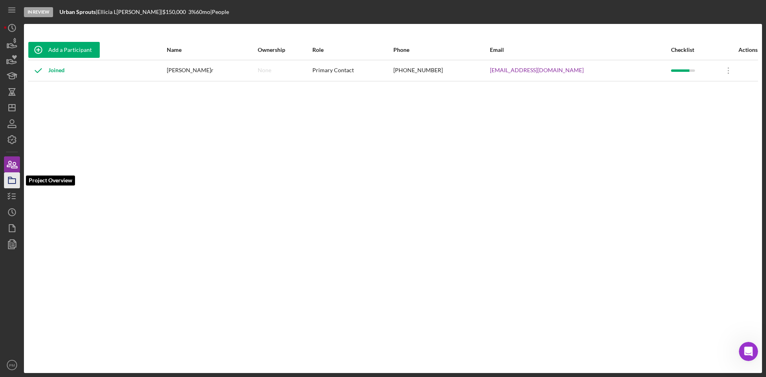
click at [16, 177] on icon "button" at bounding box center [12, 180] width 20 height 20
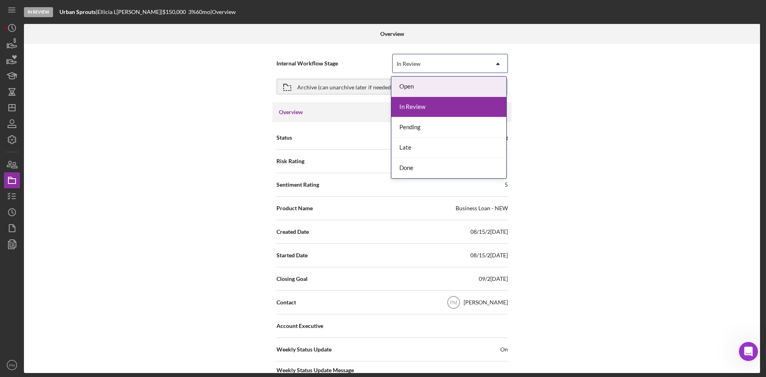
click at [422, 63] on div "In Review" at bounding box center [440, 64] width 96 height 18
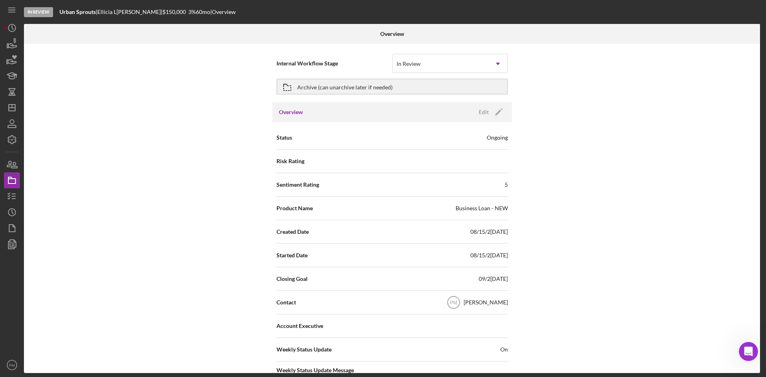
click at [175, 164] on div "Internal Workflow Stage In Review Icon/Dropdown Arrow Archive (can unarchive la…" at bounding box center [392, 208] width 736 height 329
click at [337, 84] on div "Archive (can unarchive later if needed)" at bounding box center [344, 86] width 95 height 14
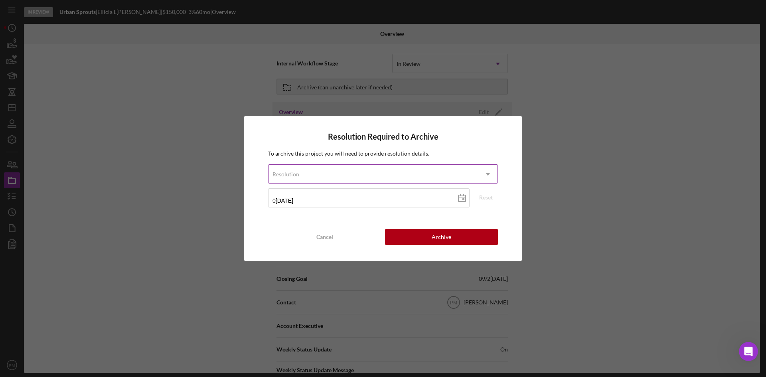
click at [336, 171] on div "Resolution" at bounding box center [373, 174] width 210 height 18
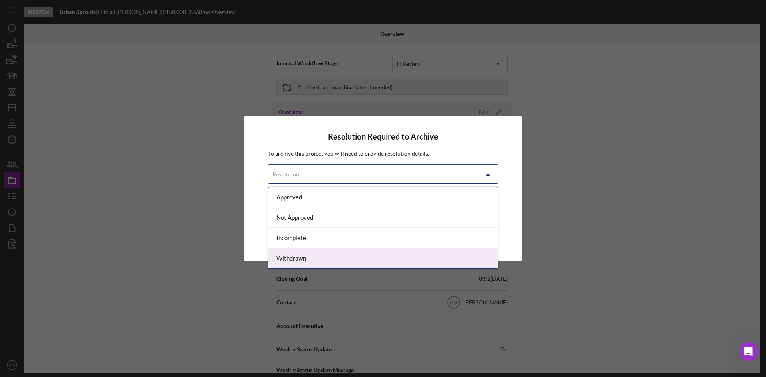
click at [300, 258] on div "Withdrawn" at bounding box center [382, 258] width 229 height 20
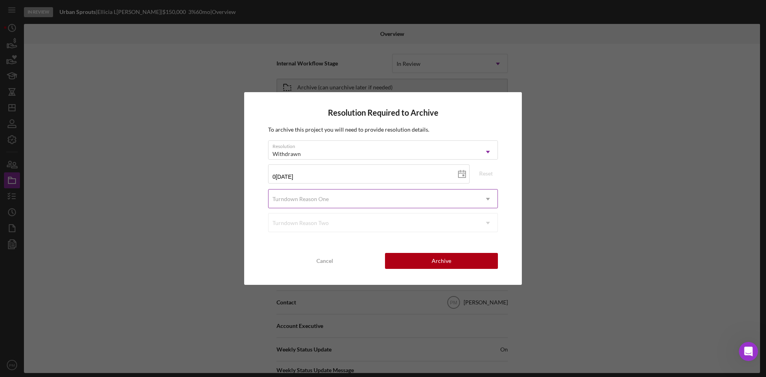
click at [331, 200] on div "Turndown Reason One" at bounding box center [373, 199] width 210 height 18
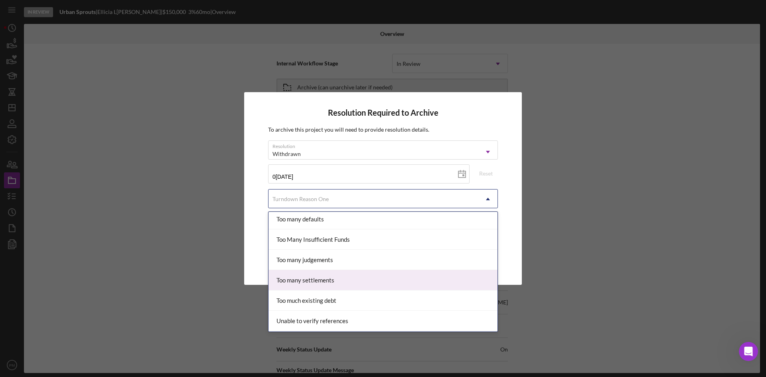
scroll to position [798, 0]
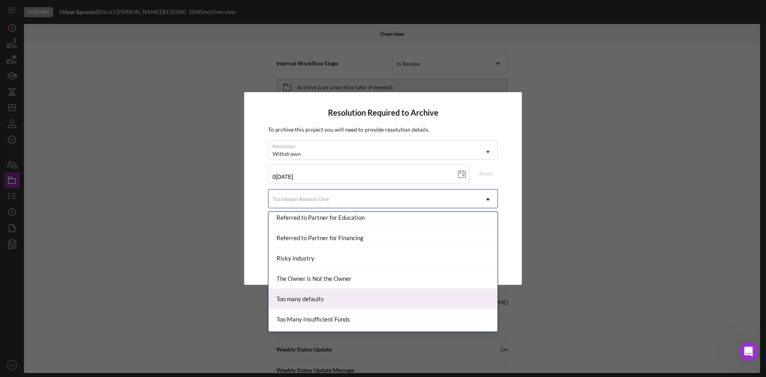
click at [307, 274] on div "Too many defaults" at bounding box center [382, 299] width 229 height 20
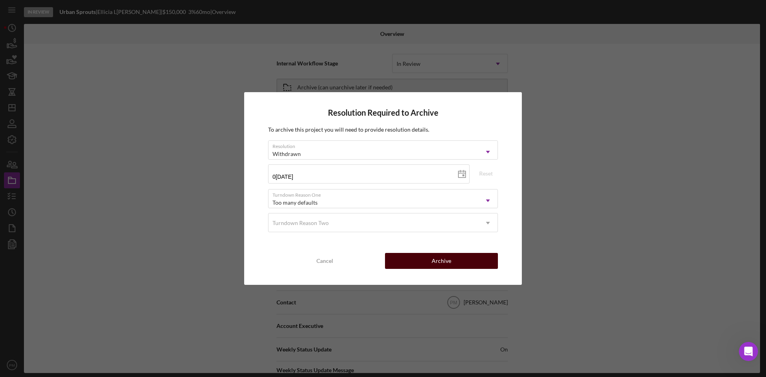
click at [438, 260] on div "Archive" at bounding box center [442, 261] width 20 height 16
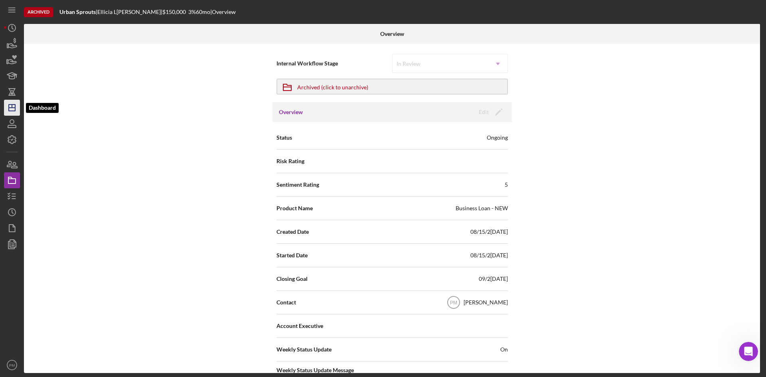
click at [10, 107] on icon "Icon/Dashboard" at bounding box center [12, 108] width 20 height 20
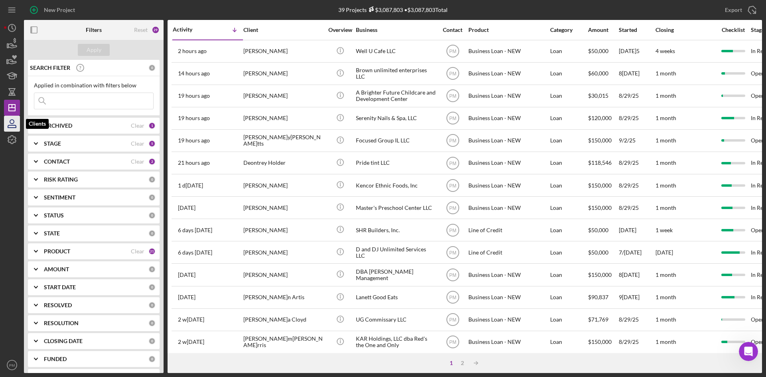
click at [14, 125] on icon "button" at bounding box center [12, 126] width 8 height 2
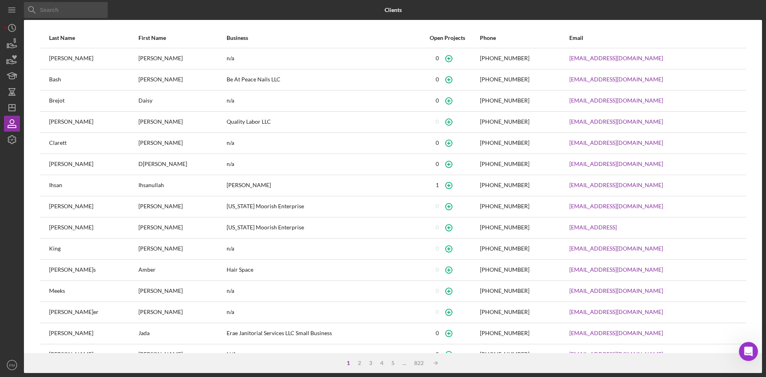
click at [51, 7] on input at bounding box center [66, 10] width 84 height 16
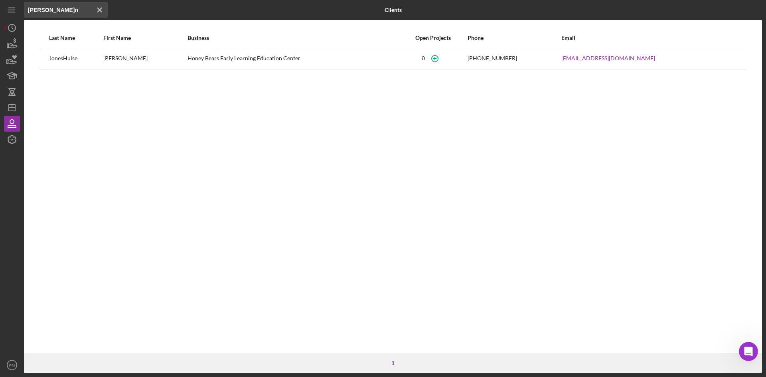
drag, startPoint x: 59, startPoint y: 14, endPoint x: 0, endPoint y: 15, distance: 59.0
click at [0, 15] on div "Icon/Menu Close barragan Icon/Menu Close Clients Last Name First Name Business …" at bounding box center [383, 188] width 766 height 377
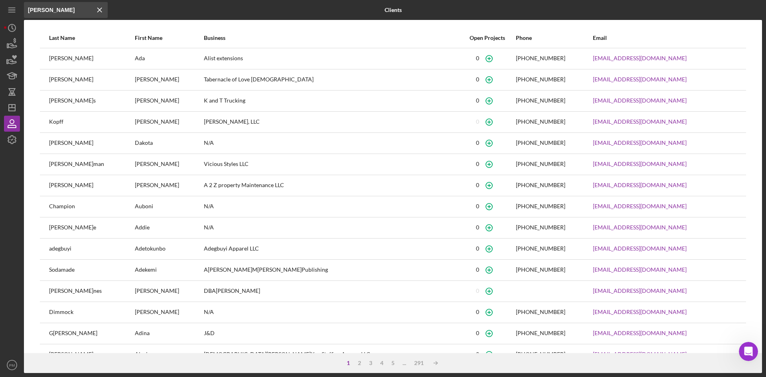
type input "andrea"
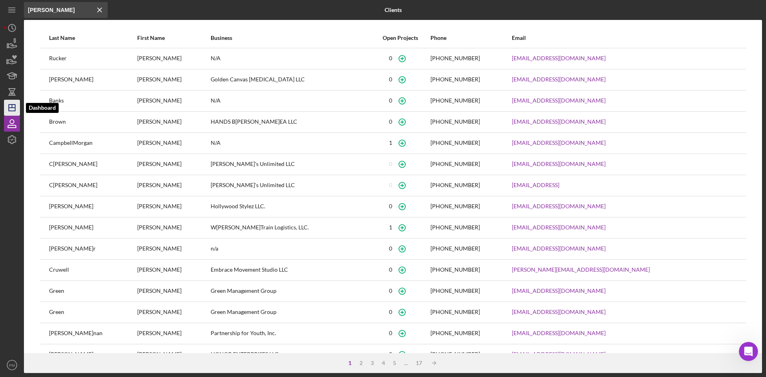
click at [14, 108] on line "button" at bounding box center [12, 108] width 6 height 0
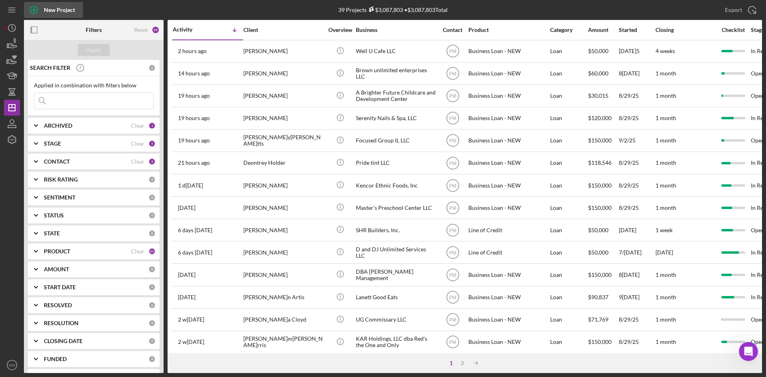
click at [50, 10] on div "New Project" at bounding box center [59, 10] width 31 height 16
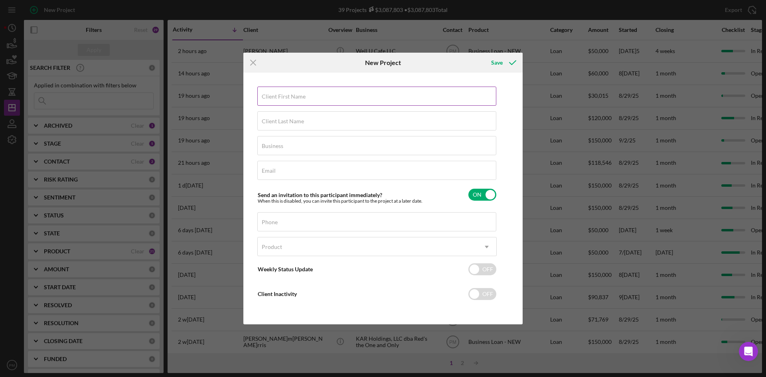
click at [275, 95] on div "Client First Name Required" at bounding box center [376, 97] width 239 height 20
type input "[PERSON_NAME]"
click at [270, 120] on label "Client Last Name" at bounding box center [283, 121] width 42 height 6
click at [270, 120] on input "Client Last Name" at bounding box center [376, 120] width 239 height 19
type input "[PERSON_NAME]"
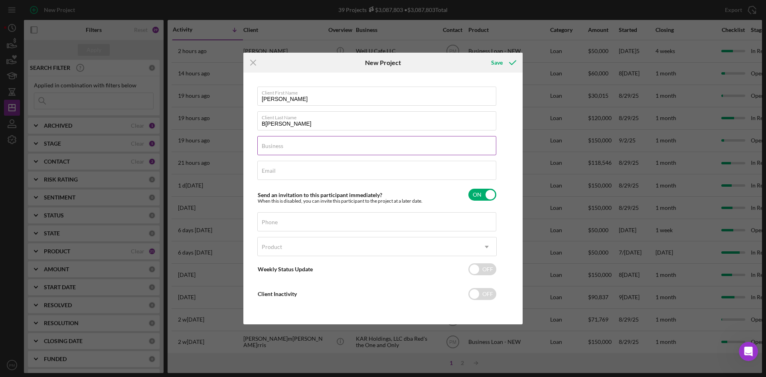
click at [282, 144] on label "Business" at bounding box center [273, 146] width 22 height 6
click at [282, 144] on input "Business" at bounding box center [376, 145] width 239 height 19
type input "Urban Sprouts"
click at [282, 174] on input "Email" at bounding box center [376, 170] width 239 height 19
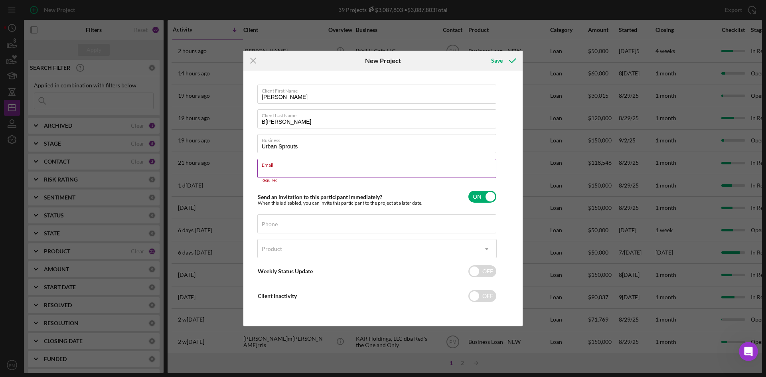
drag, startPoint x: 295, startPoint y: 168, endPoint x: 273, endPoint y: 173, distance: 22.5
click at [273, 173] on input "Email" at bounding box center [376, 168] width 239 height 19
paste input "[EMAIL_ADDRESS][DOMAIN_NAME]"
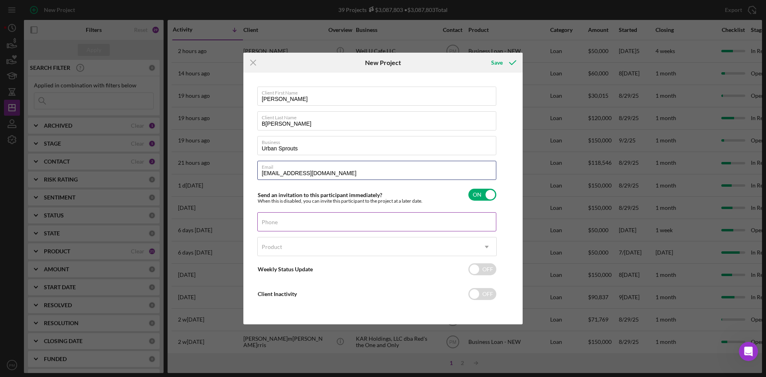
type input "[EMAIL_ADDRESS][DOMAIN_NAME]"
click at [292, 221] on div "Phone" at bounding box center [376, 222] width 239 height 20
click at [273, 219] on label "Phone" at bounding box center [270, 222] width 16 height 6
click at [273, 219] on input "Phone" at bounding box center [376, 221] width 239 height 19
paste input "[PHONE_NUMBER]"
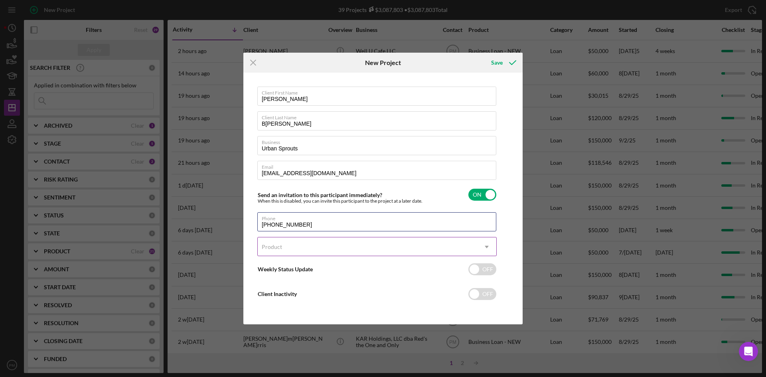
type input "[PHONE_NUMBER]"
click at [272, 254] on div "Product" at bounding box center [367, 247] width 219 height 18
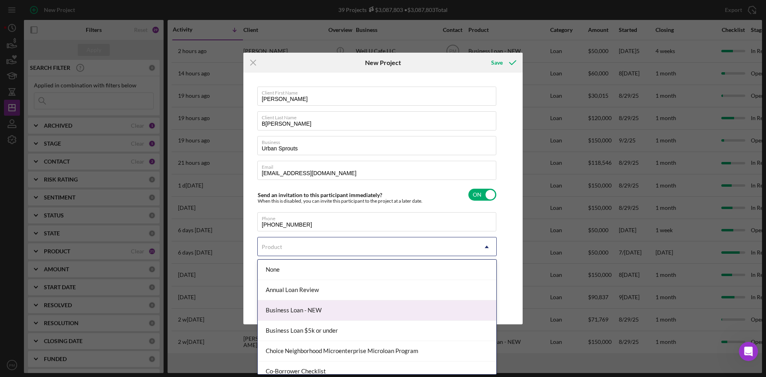
click at [297, 274] on div "Business Loan - NEW" at bounding box center [377, 310] width 238 height 20
checkbox input "true"
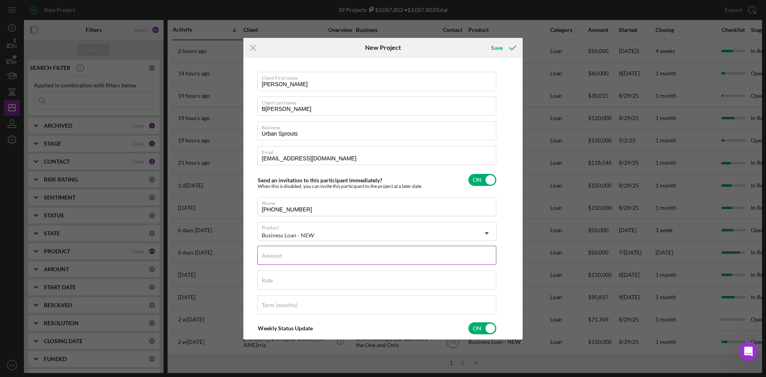
click at [298, 257] on input "Amount" at bounding box center [376, 255] width 239 height 19
type input "$150,000"
click at [282, 274] on div "Rate" at bounding box center [376, 280] width 239 height 20
type input "10.000%"
click at [290, 274] on label "Term (months)" at bounding box center [280, 305] width 36 height 6
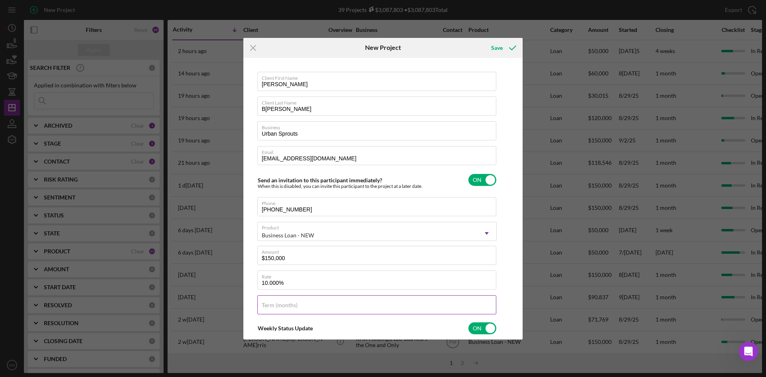
click at [290, 274] on input "Term (months)" at bounding box center [376, 304] width 239 height 19
type input "84"
click at [501, 274] on div "Client First Name Andrea Client Last Name Barragan Business Urban Sprouts Email…" at bounding box center [382, 199] width 275 height 278
click at [493, 48] on div "Save" at bounding box center [497, 48] width 12 height 16
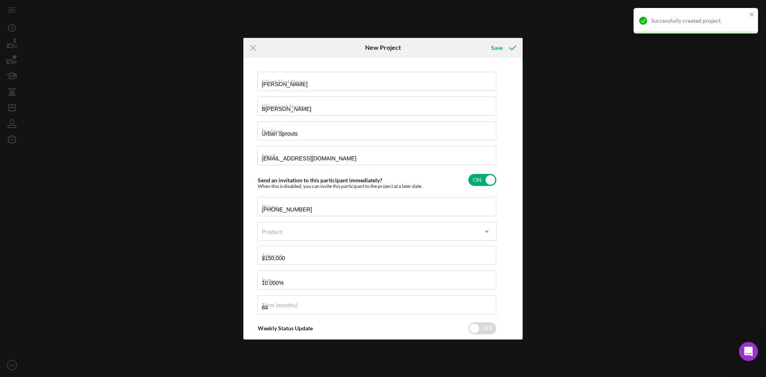
checkbox input "false"
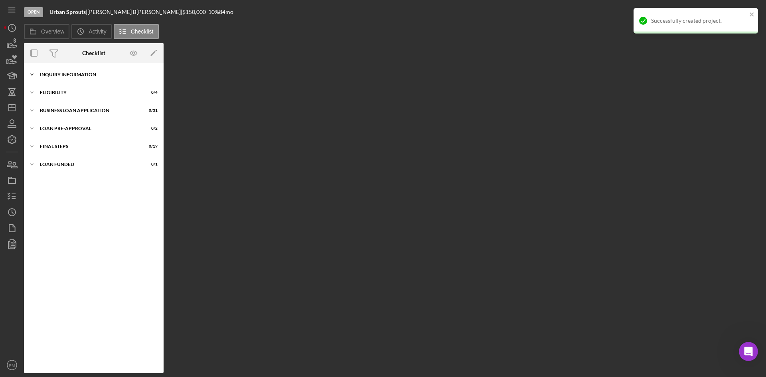
click at [83, 75] on div "INQUIRY INFORMATION" at bounding box center [97, 74] width 114 height 5
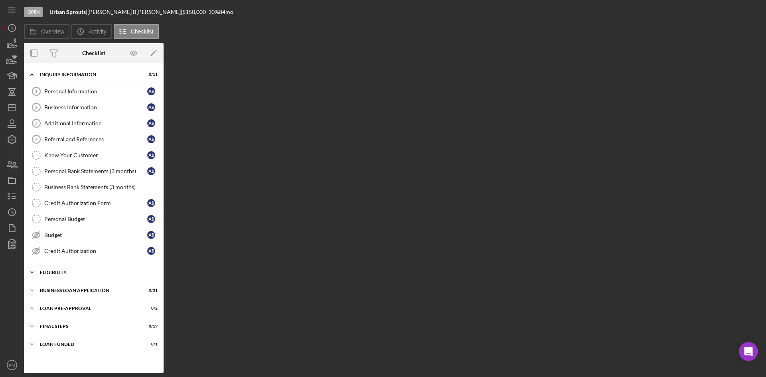
click at [76, 272] on div "ELIGIBILITY" at bounding box center [97, 272] width 114 height 5
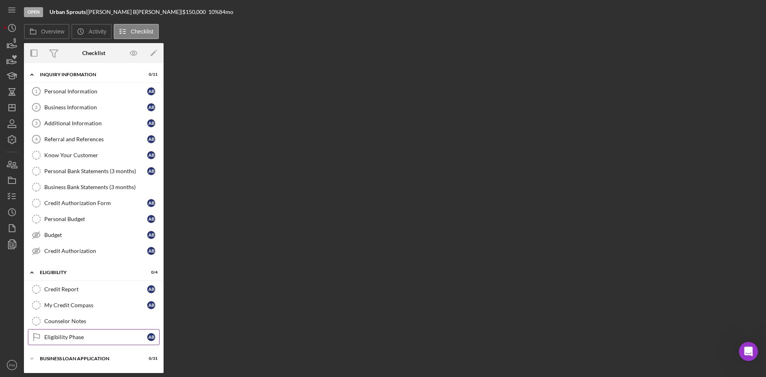
click at [52, 274] on link "Eligibility Phase Eligibility Phase A B" at bounding box center [94, 337] width 132 height 16
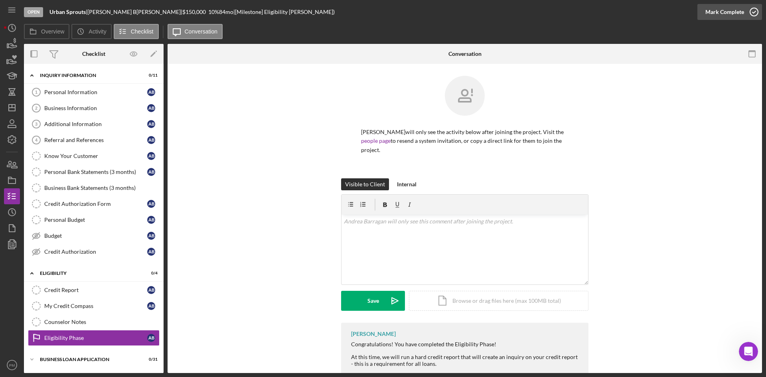
click at [606, 12] on div "Mark Complete" at bounding box center [724, 12] width 39 height 16
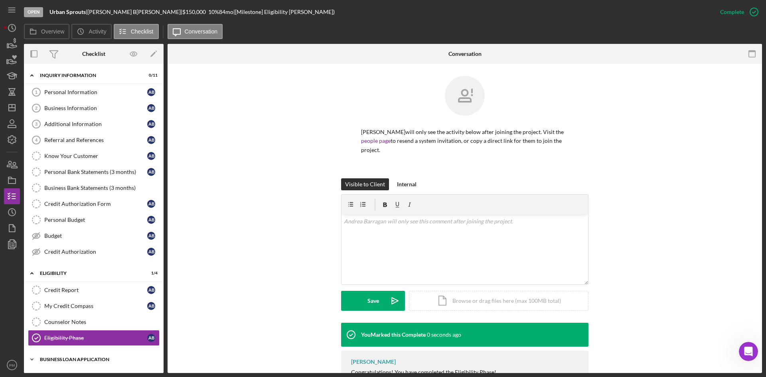
click at [78, 274] on div "Icon/Expander BUSINESS LOAN APPLICATION 0 / 31" at bounding box center [94, 359] width 140 height 16
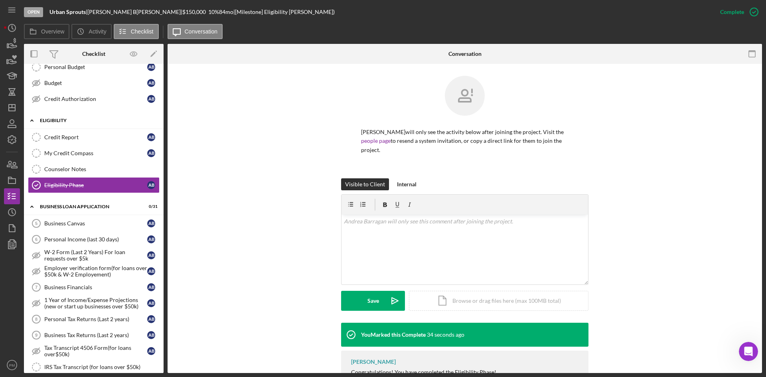
scroll to position [73, 0]
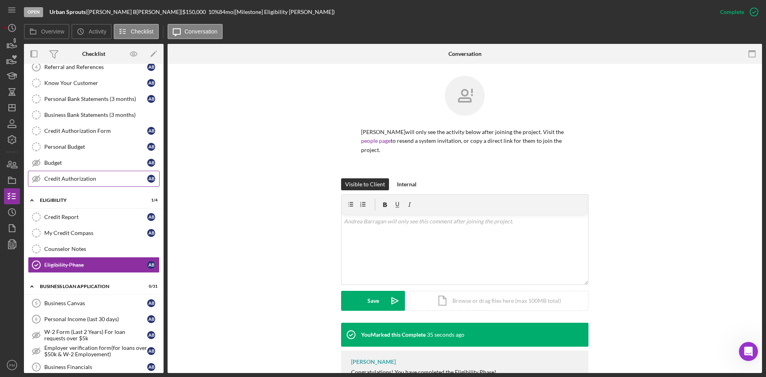
drag, startPoint x: 80, startPoint y: 176, endPoint x: 142, endPoint y: 179, distance: 61.9
click at [80, 176] on div "Credit Authorization" at bounding box center [95, 178] width 103 height 6
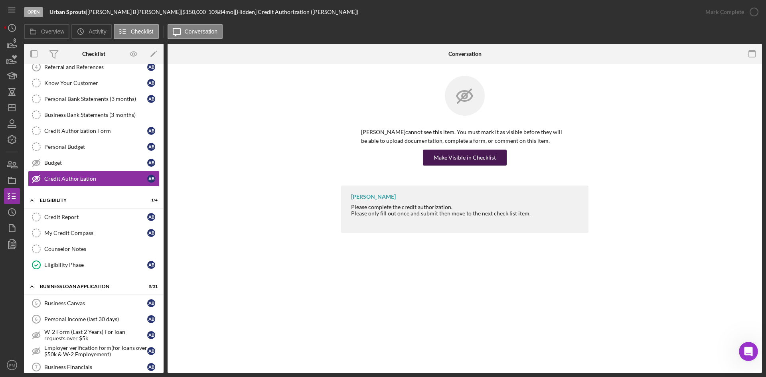
click at [445, 163] on div "Make Visible in Checklist" at bounding box center [465, 158] width 62 height 16
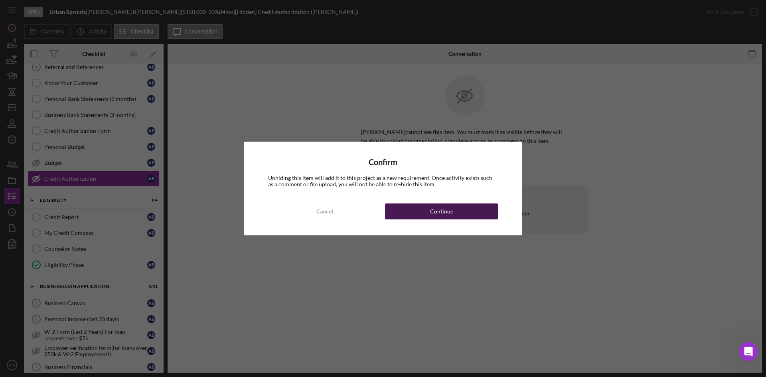
click at [463, 211] on button "Continue" at bounding box center [441, 211] width 113 height 16
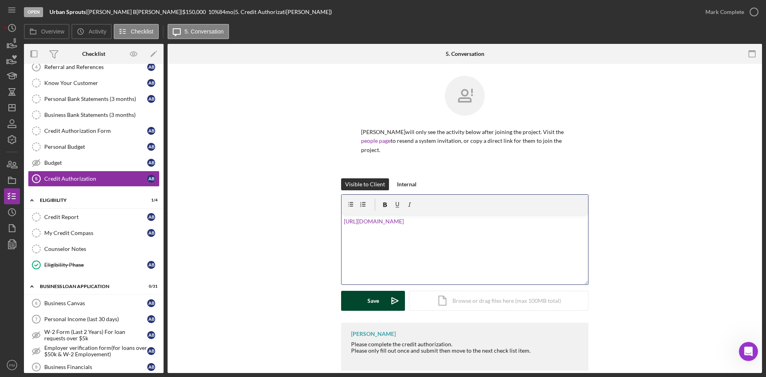
click at [380, 274] on button "Save Icon/icon-invite-send" at bounding box center [373, 301] width 64 height 20
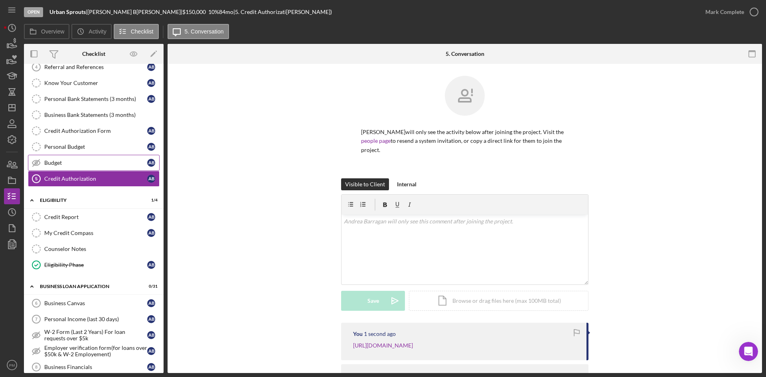
click at [66, 160] on div "Budget" at bounding box center [95, 163] width 103 height 6
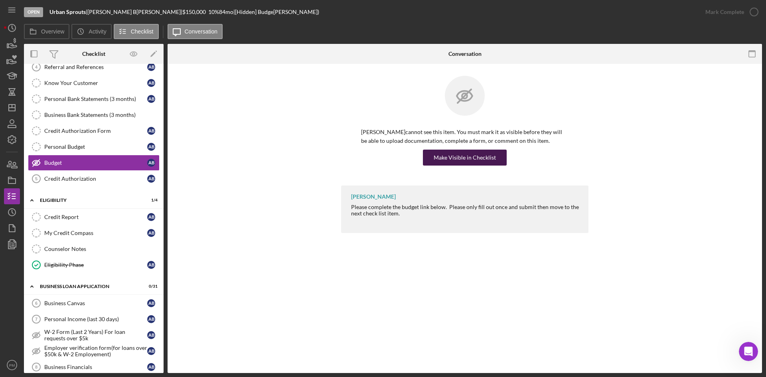
click at [445, 154] on div "Make Visible in Checklist" at bounding box center [465, 158] width 62 height 16
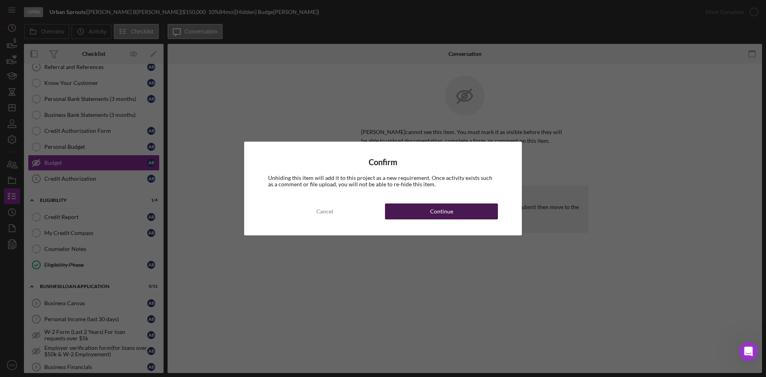
click at [420, 208] on button "Continue" at bounding box center [441, 211] width 113 height 16
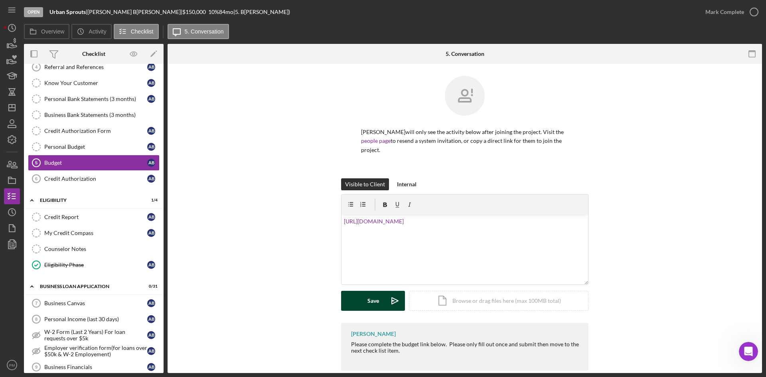
click at [375, 274] on div "Save" at bounding box center [373, 301] width 12 height 20
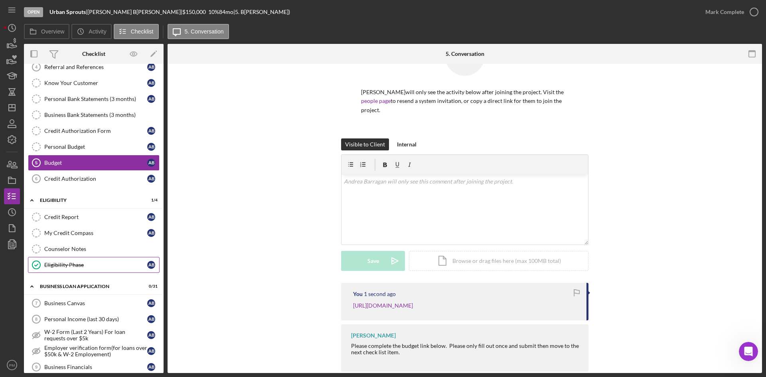
scroll to position [193, 0]
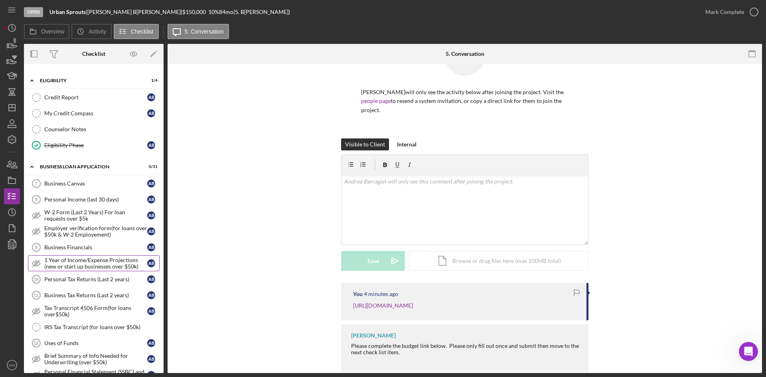
click at [69, 274] on div "Business Tax Returns (Last 2 years)" at bounding box center [95, 295] width 103 height 6
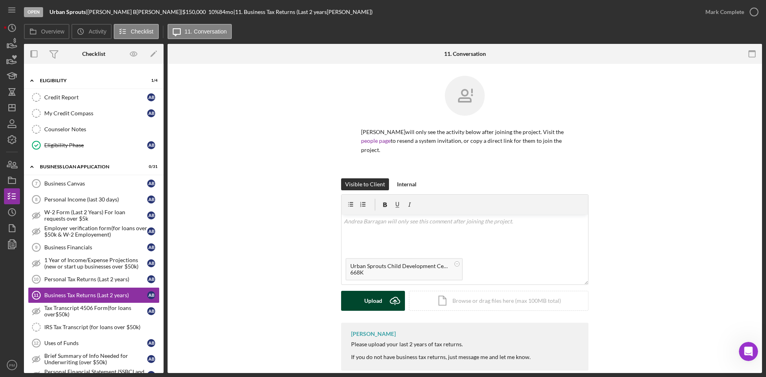
click at [360, 274] on button "Upload Icon/Upload" at bounding box center [373, 301] width 64 height 20
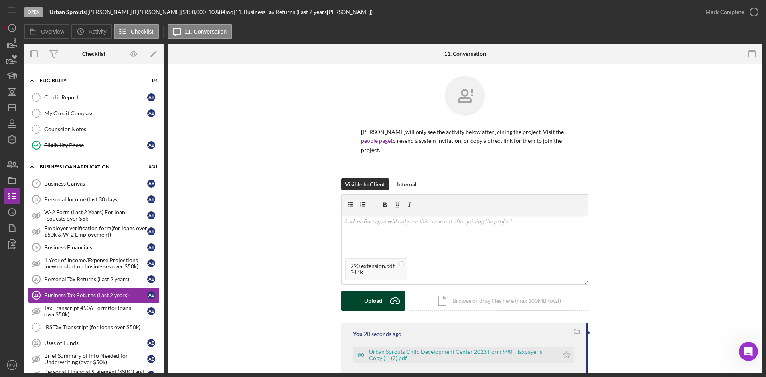
click at [353, 274] on button "Upload Icon/Upload" at bounding box center [373, 301] width 64 height 20
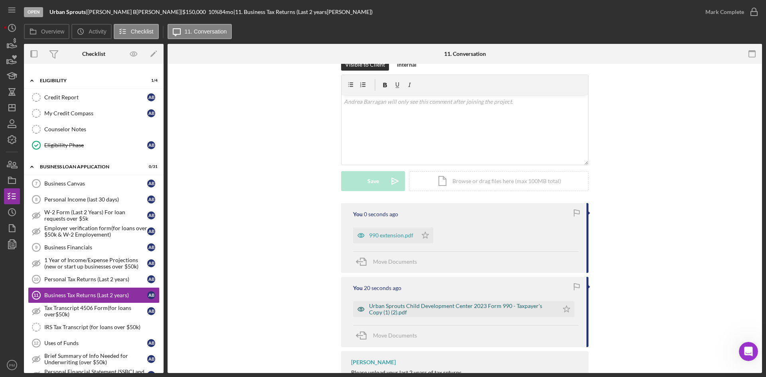
scroll to position [160, 0]
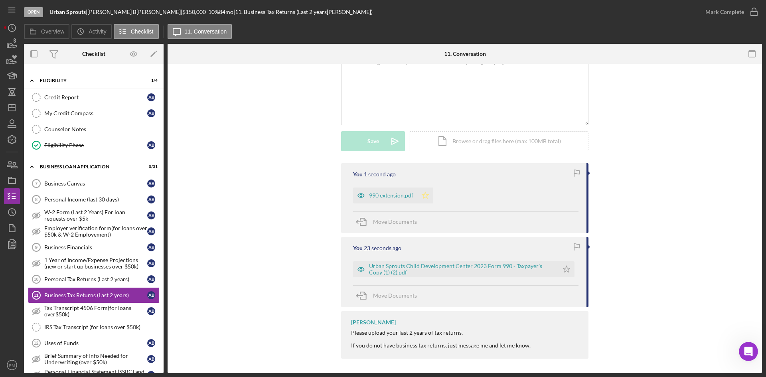
click at [425, 196] on polygon "button" at bounding box center [425, 195] width 7 height 6
drag, startPoint x: 568, startPoint y: 268, endPoint x: 589, endPoint y: 241, distance: 33.5
click at [570, 266] on icon "Icon/Star" at bounding box center [566, 269] width 16 height 16
click at [606, 10] on div "Mark Complete" at bounding box center [724, 12] width 39 height 16
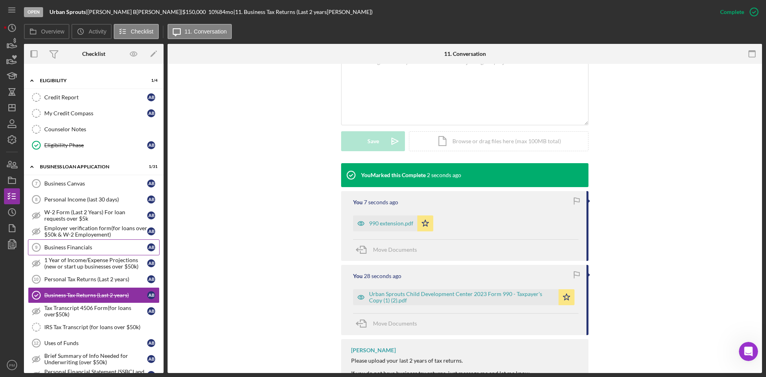
drag, startPoint x: 63, startPoint y: 246, endPoint x: 146, endPoint y: 241, distance: 83.1
click at [63, 246] on div "Business Financials" at bounding box center [95, 247] width 103 height 6
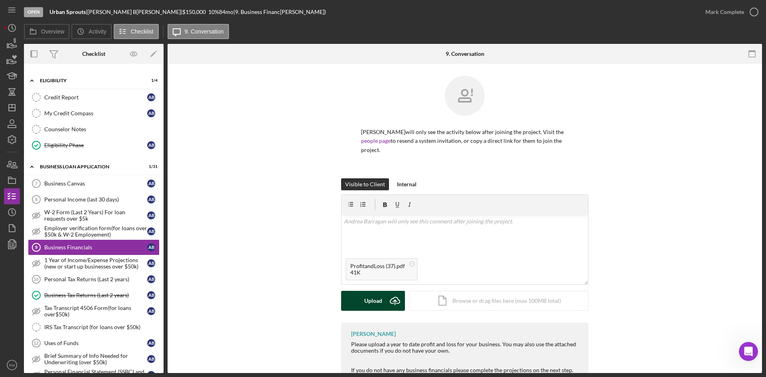
click at [372, 274] on div "Upload" at bounding box center [373, 301] width 18 height 20
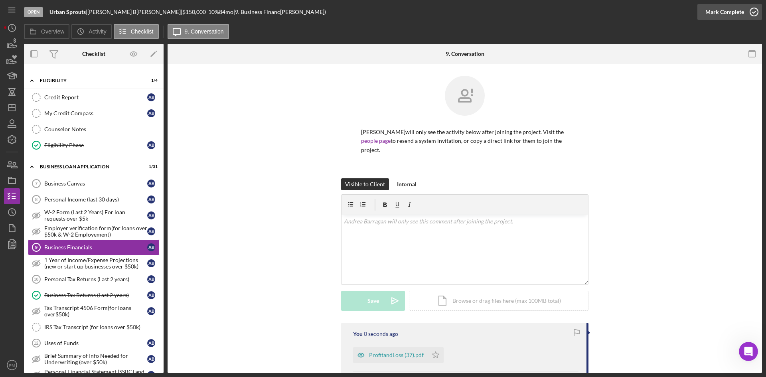
click at [606, 13] on div "Mark Complete" at bounding box center [724, 12] width 39 height 16
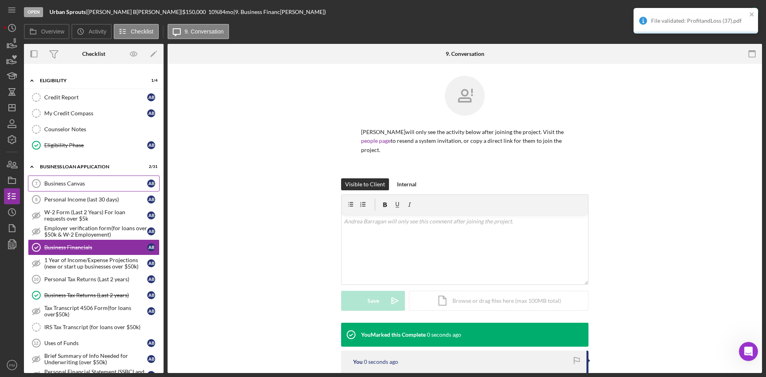
click at [74, 184] on div "Business Canvas" at bounding box center [95, 183] width 103 height 6
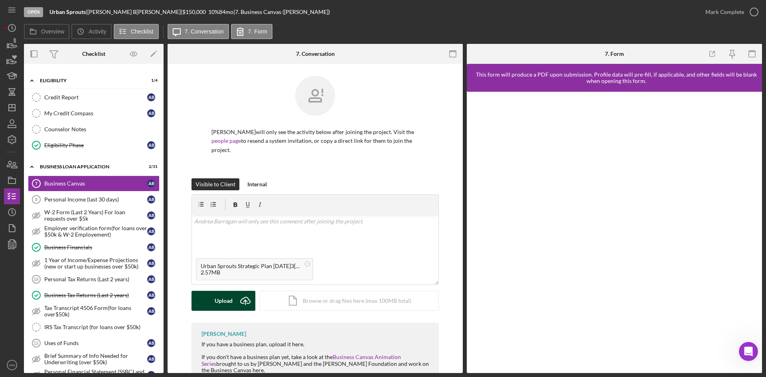
click at [235, 274] on icon "Icon/Upload" at bounding box center [245, 301] width 20 height 20
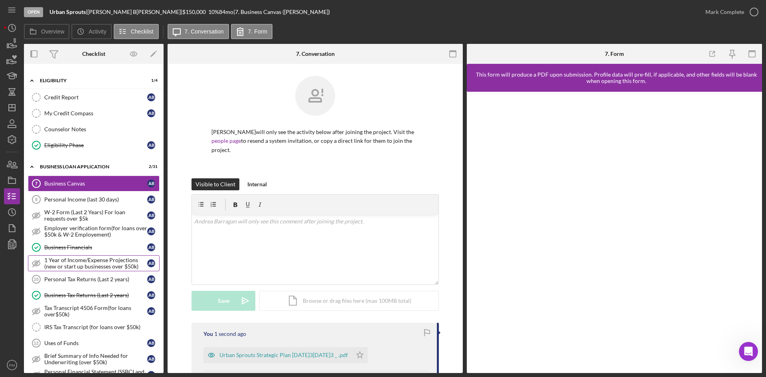
scroll to position [312, 0]
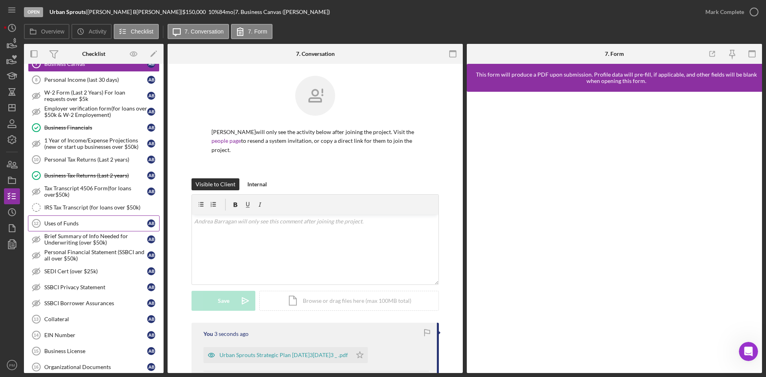
click at [56, 221] on div "Uses of Funds" at bounding box center [95, 223] width 103 height 6
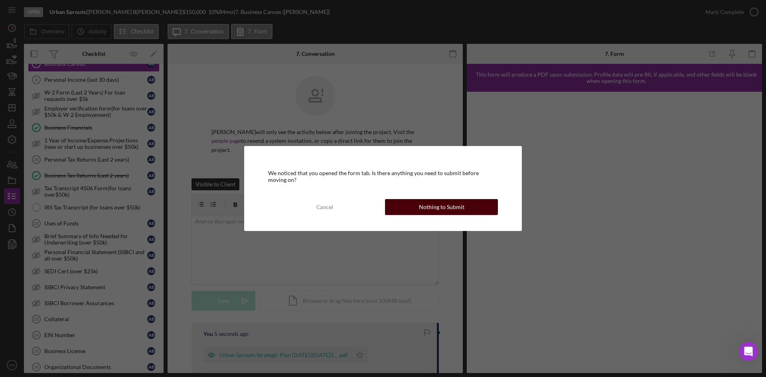
click at [439, 211] on div "Nothing to Submit" at bounding box center [441, 207] width 45 height 16
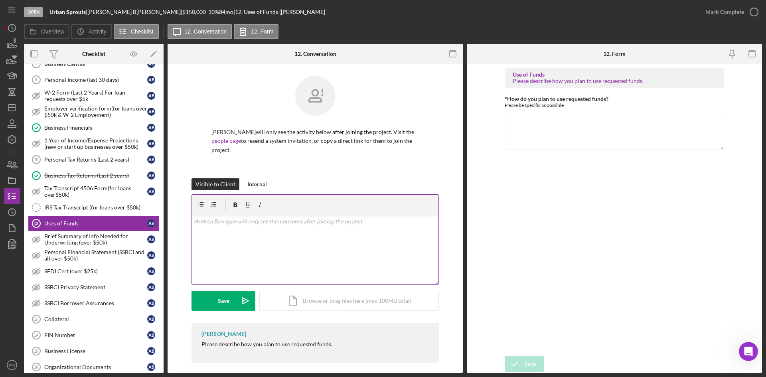
click at [274, 241] on div "v Color teal Color pink Remove color Add row above Add row below Add column bef…" at bounding box center [315, 250] width 246 height 70
drag, startPoint x: 258, startPoint y: 242, endPoint x: 531, endPoint y: 135, distance: 293.6
click at [531, 135] on textarea "*How do you plan to use requested funds?" at bounding box center [613, 131] width 219 height 38
paste textarea "Urban Sprouts Child Development Center plans to use the loan funds to purchase …"
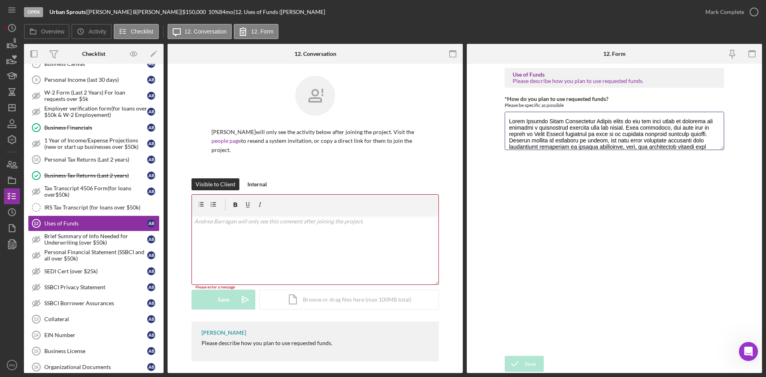
scroll to position [52, 0]
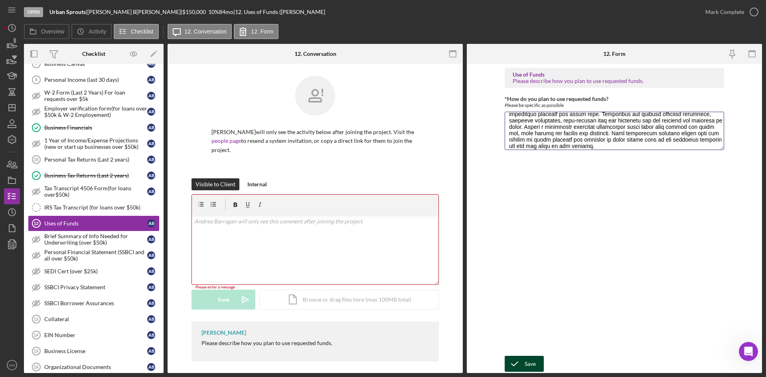
type textarea "Urban Sprouts Child Development Center plans to use the loan funds to purchase …"
click at [524, 274] on div "Save" at bounding box center [529, 364] width 11 height 16
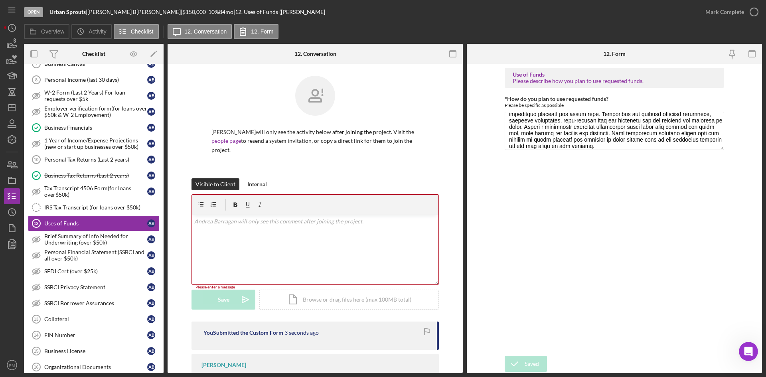
click at [606, 12] on div "Mark Complete" at bounding box center [724, 12] width 39 height 16
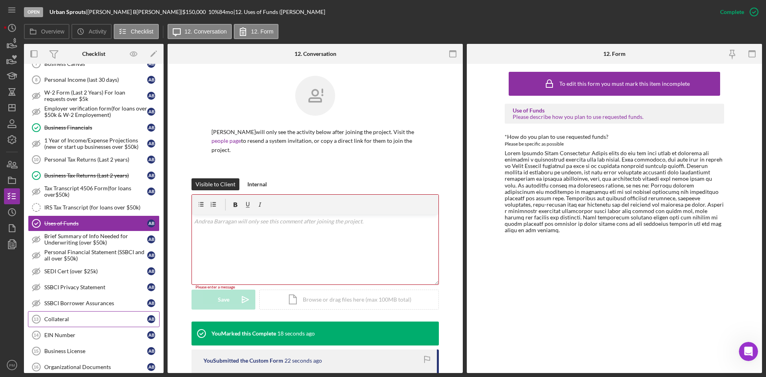
click at [54, 274] on div "Collateral" at bounding box center [95, 319] width 103 height 6
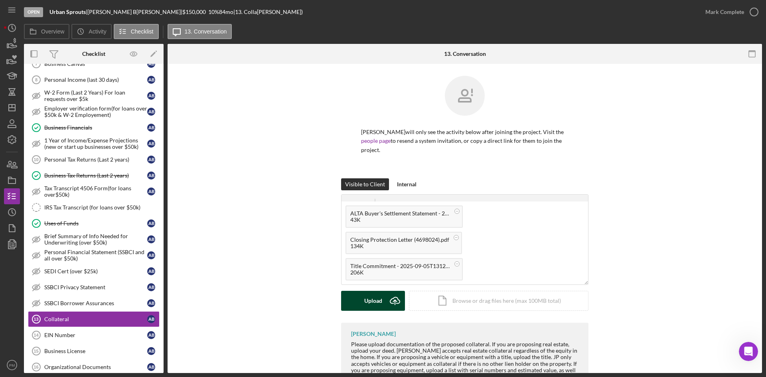
click at [364, 274] on div "Upload" at bounding box center [373, 301] width 18 height 20
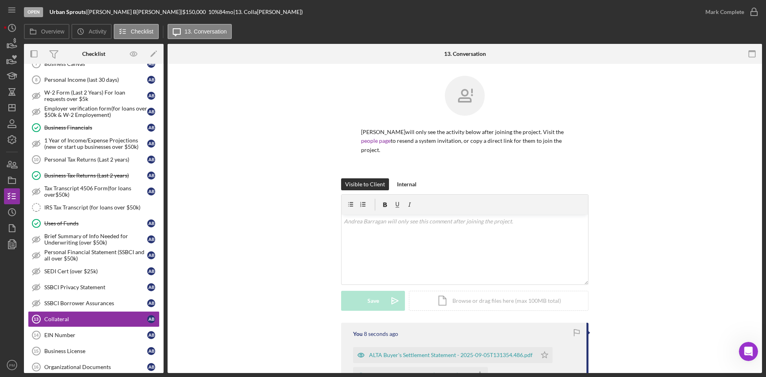
scroll to position [80, 0]
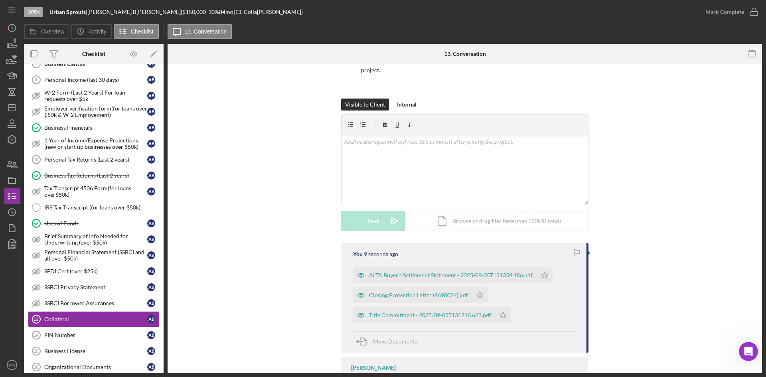
drag, startPoint x: 541, startPoint y: 273, endPoint x: 508, endPoint y: 291, distance: 37.5
click at [541, 273] on icon "Icon/Star" at bounding box center [544, 275] width 16 height 16
drag, startPoint x: 481, startPoint y: 294, endPoint x: 491, endPoint y: 313, distance: 20.9
click at [490, 274] on div "ALTA Buyer's Settlement Statement - 2025-09-05T131354.486.pdf Icon/Star Closing…" at bounding box center [465, 293] width 225 height 60
click at [500, 274] on icon "Icon/Star" at bounding box center [503, 315] width 16 height 16
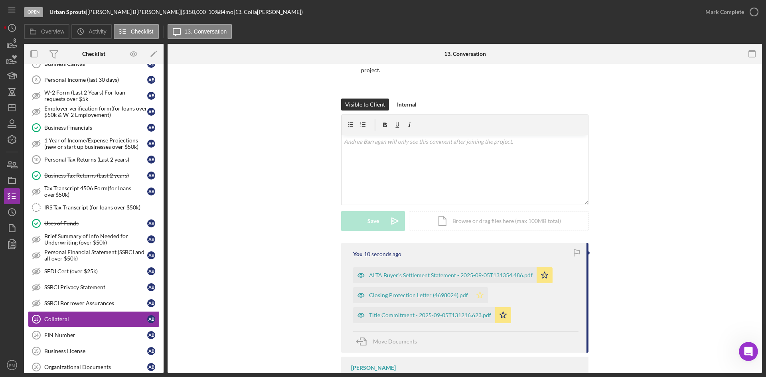
click at [473, 274] on icon "Icon/Star" at bounding box center [480, 295] width 16 height 16
click at [606, 10] on div "Mark Complete" at bounding box center [724, 12] width 39 height 16
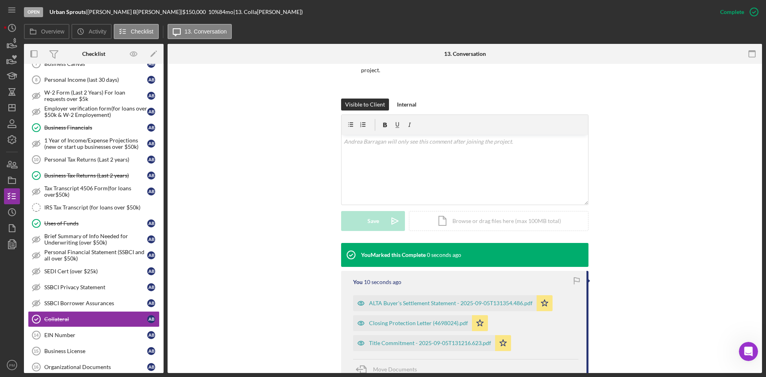
scroll to position [432, 0]
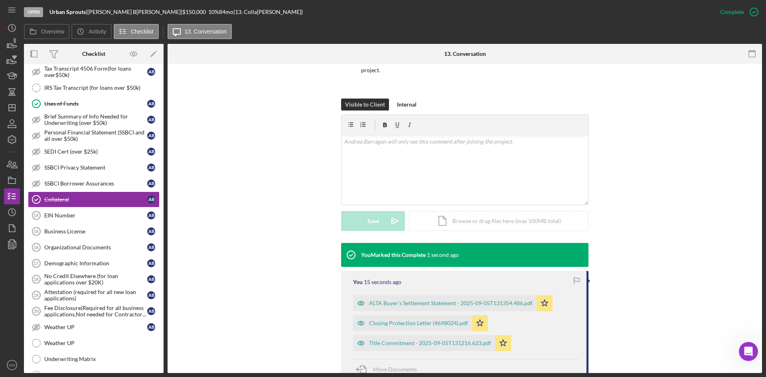
click at [46, 217] on div "EIN Number" at bounding box center [95, 215] width 103 height 6
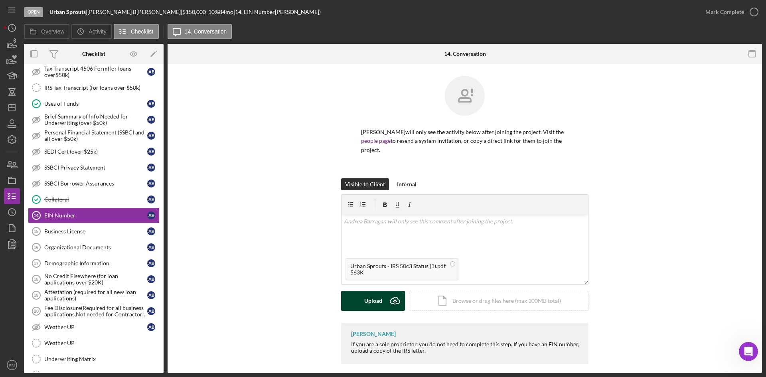
click at [370, 274] on div "Upload" at bounding box center [373, 301] width 18 height 20
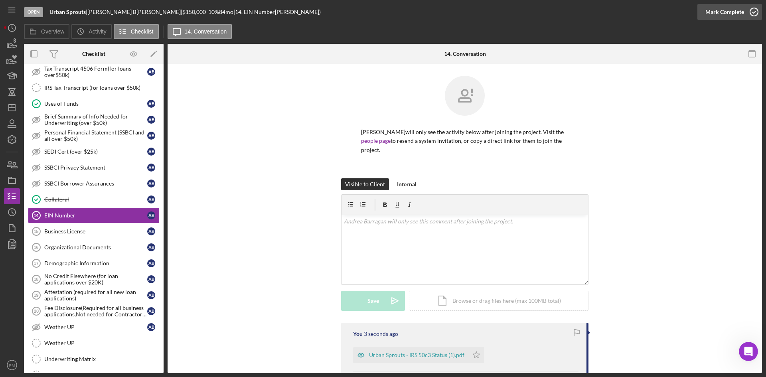
click at [606, 16] on div "Mark Complete" at bounding box center [724, 12] width 39 height 16
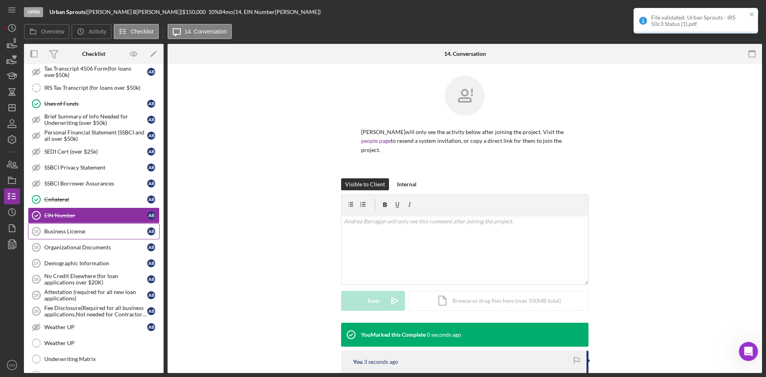
click at [76, 229] on div "Business License" at bounding box center [95, 231] width 103 height 6
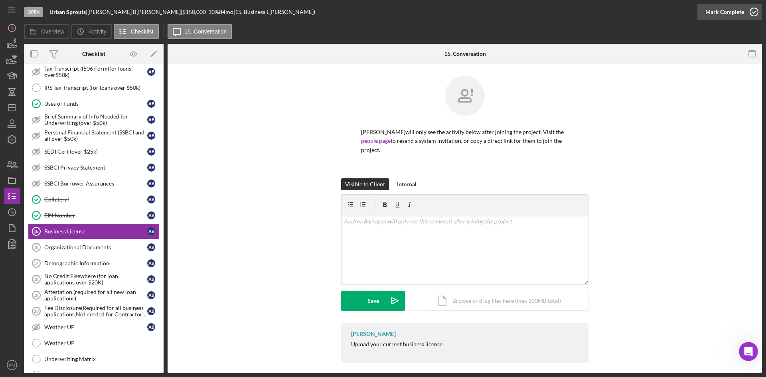
click at [606, 11] on div "Mark Complete" at bounding box center [724, 12] width 39 height 16
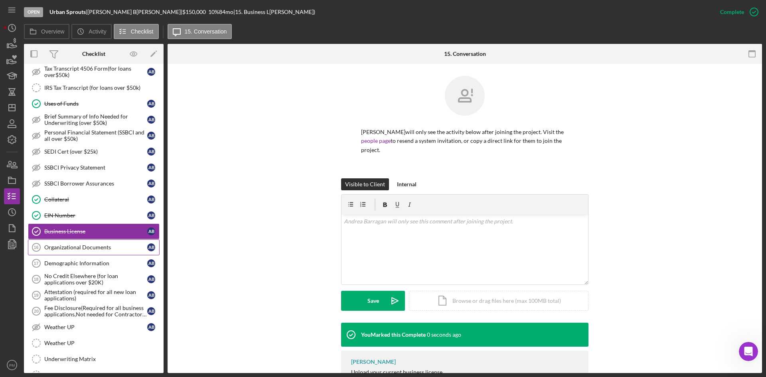
click at [65, 246] on div "Organizational Documents" at bounding box center [95, 247] width 103 height 6
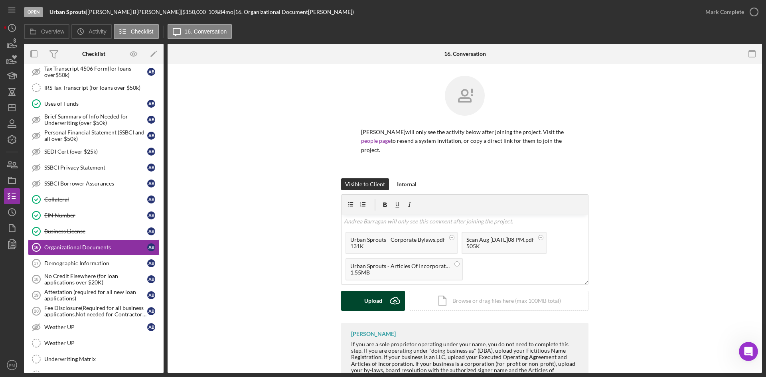
click at [379, 274] on div "Upload" at bounding box center [373, 301] width 18 height 20
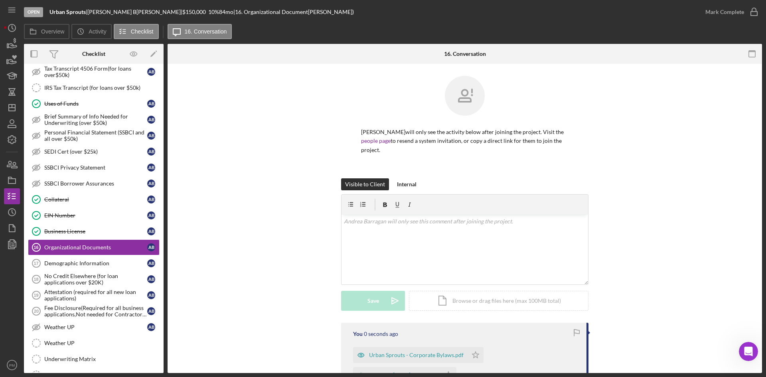
scroll to position [146, 0]
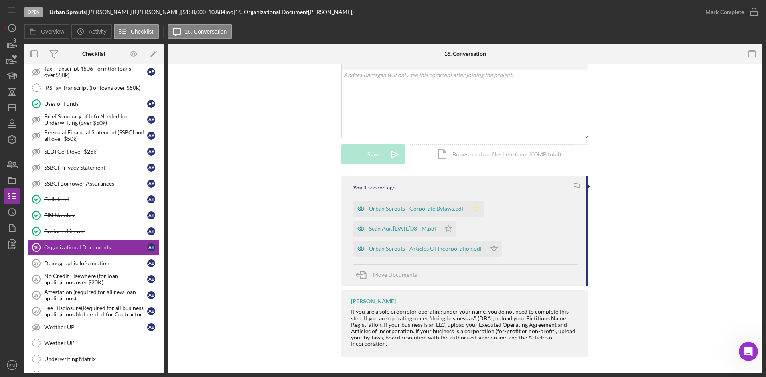
click at [474, 208] on icon "Icon/Star" at bounding box center [475, 209] width 16 height 16
click at [456, 232] on icon "Icon/Star" at bounding box center [448, 229] width 16 height 16
click at [492, 250] on icon "Icon/Star" at bounding box center [494, 248] width 16 height 16
click at [606, 13] on div "Mark Complete" at bounding box center [724, 12] width 39 height 16
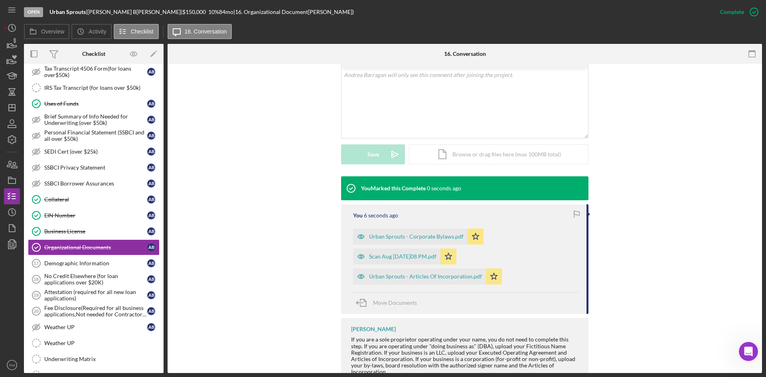
scroll to position [174, 0]
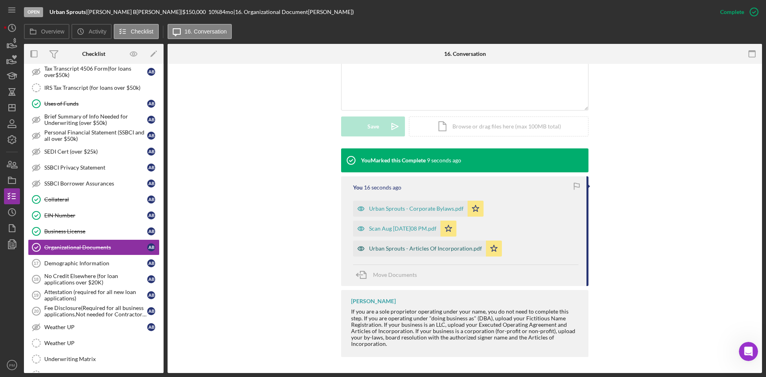
click at [406, 248] on div "Urban Sprouts - Articles Of Incorporation.pdf" at bounding box center [425, 248] width 113 height 6
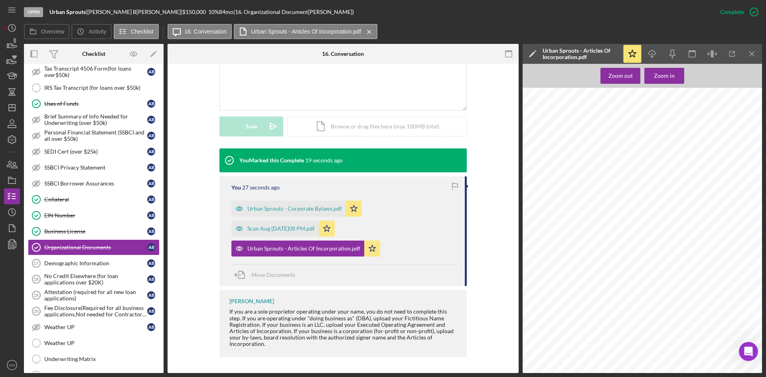
scroll to position [0, 0]
click at [284, 207] on div "Urban Sprouts - Corporate Bylaws.pdf" at bounding box center [294, 208] width 95 height 6
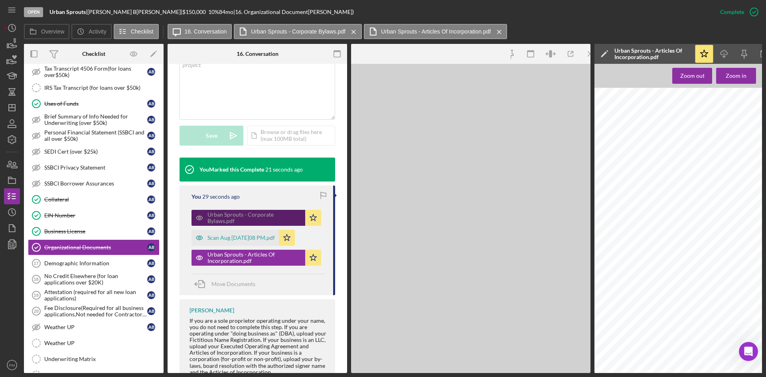
scroll to position [183, 0]
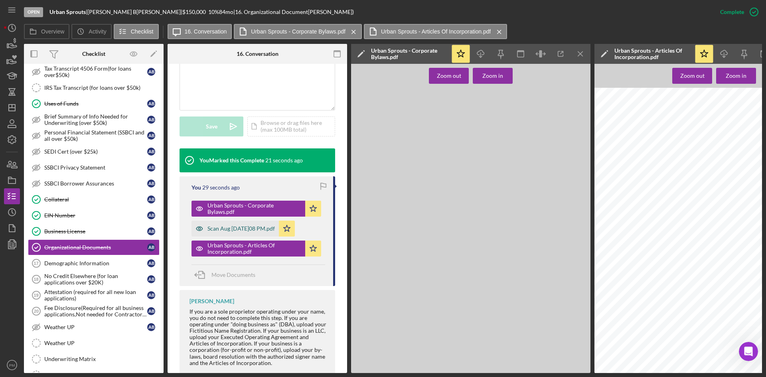
click at [268, 232] on div "Scan Aug 21, 2025 at 12.08 PM.pdf" at bounding box center [234, 229] width 87 height 16
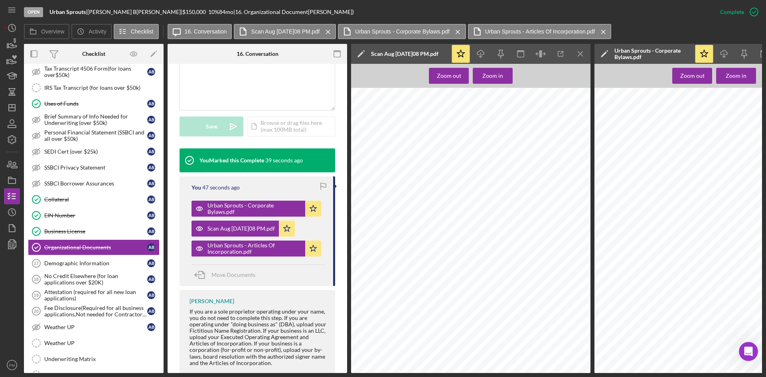
scroll to position [204, 0]
click at [606, 13] on div "Mark Incomplete" at bounding box center [722, 12] width 43 height 16
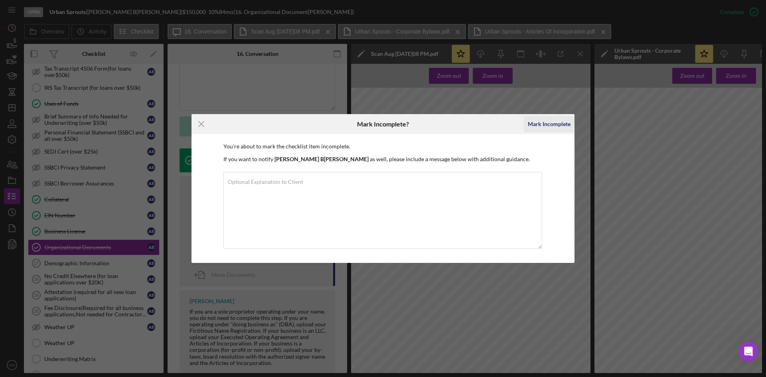
click at [540, 123] on div "Mark Incomplete" at bounding box center [549, 124] width 43 height 16
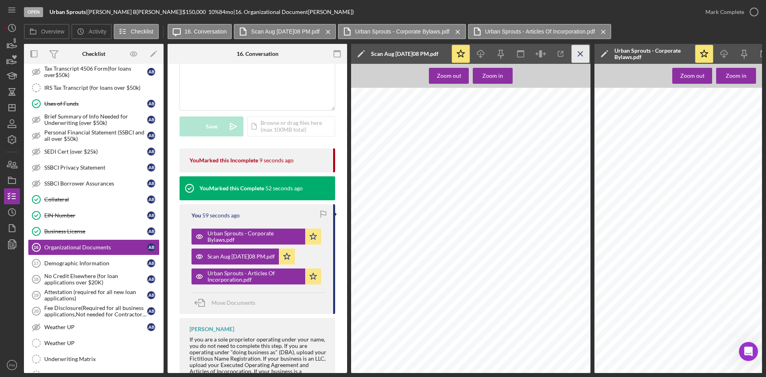
click at [577, 54] on icon "Icon/Menu Close" at bounding box center [580, 54] width 18 height 18
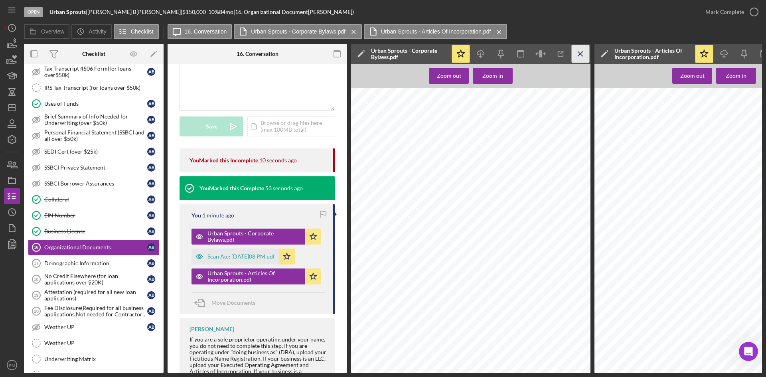
click at [583, 52] on icon "Icon/Menu Close" at bounding box center [580, 54] width 18 height 18
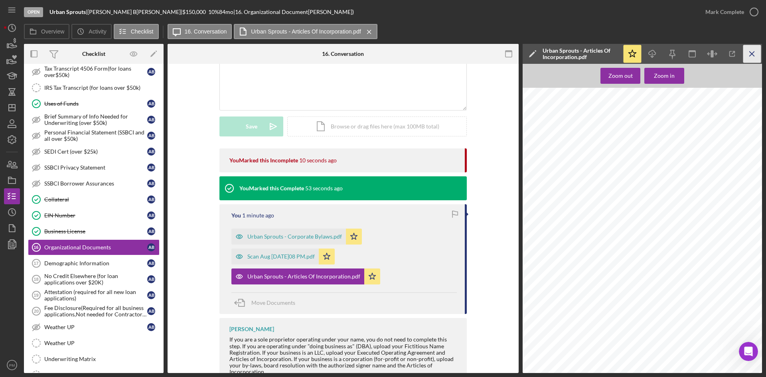
click at [606, 52] on line "button" at bounding box center [751, 53] width 4 height 4
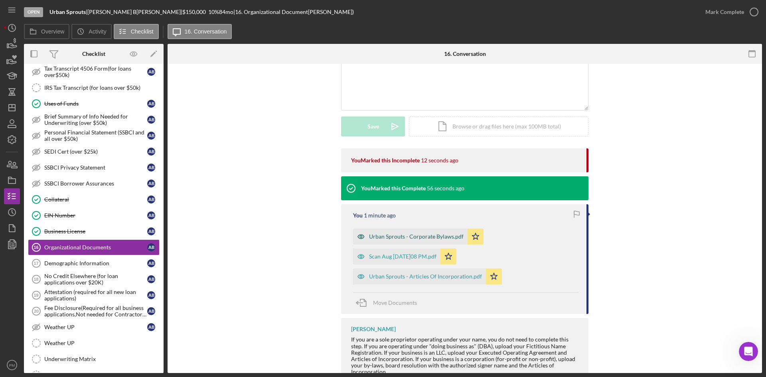
click at [389, 240] on div "Urban Sprouts - Corporate Bylaws.pdf" at bounding box center [416, 236] width 95 height 6
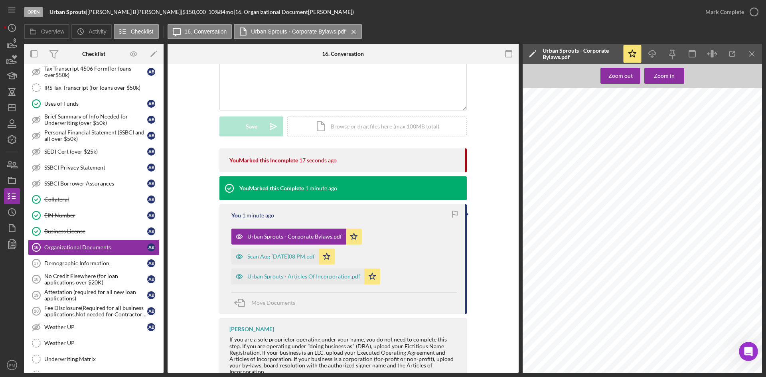
scroll to position [0, 0]
click at [606, 52] on icon "Icon/Menu Close" at bounding box center [752, 54] width 18 height 18
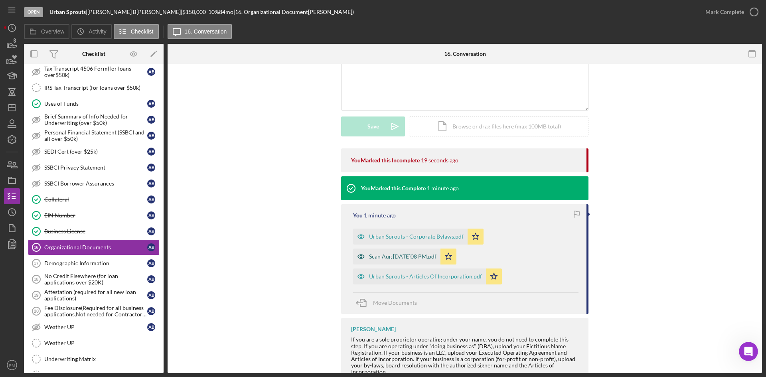
click at [380, 260] on div "Scan Aug 21, 2025 at 12.08 PM.pdf" at bounding box center [396, 256] width 87 height 16
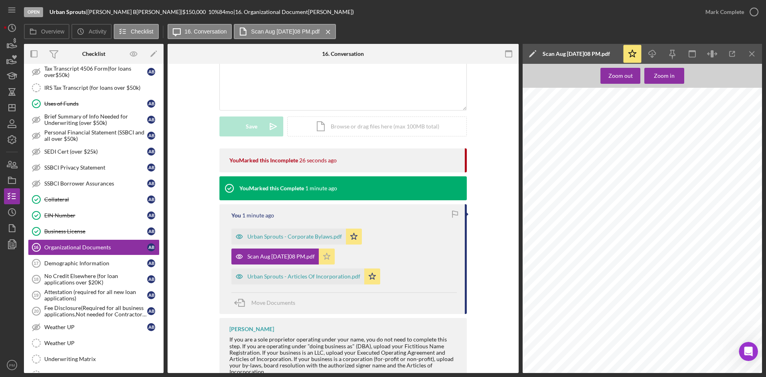
click at [335, 257] on icon "Icon/Star" at bounding box center [327, 256] width 16 height 16
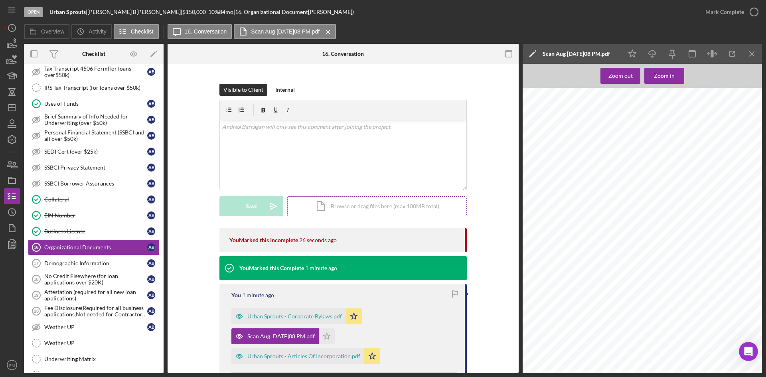
scroll to position [15, 0]
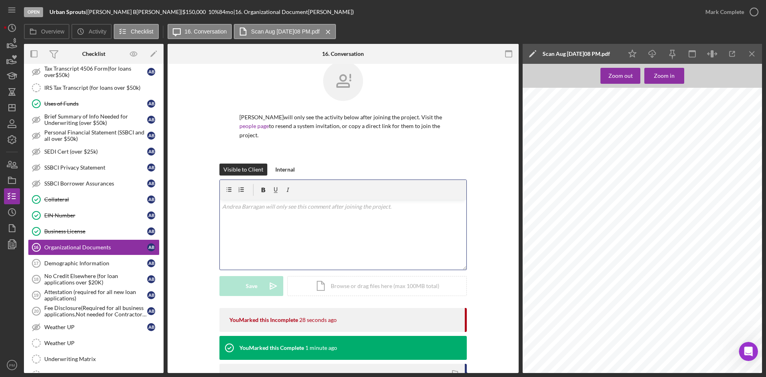
click at [282, 236] on div "v Color teal Color pink Remove color Add row above Add row below Add column bef…" at bounding box center [343, 235] width 246 height 70
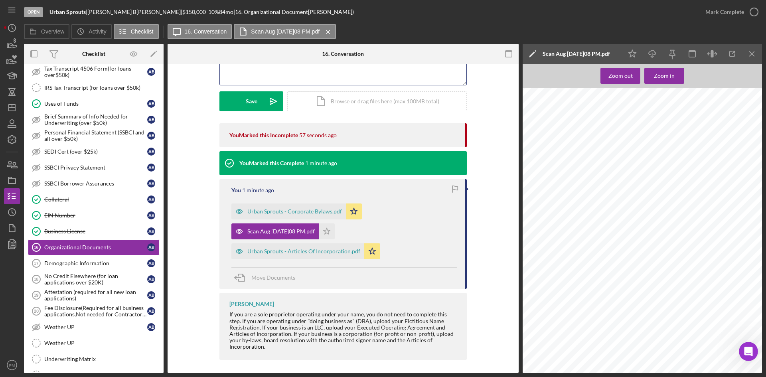
scroll to position [0, 0]
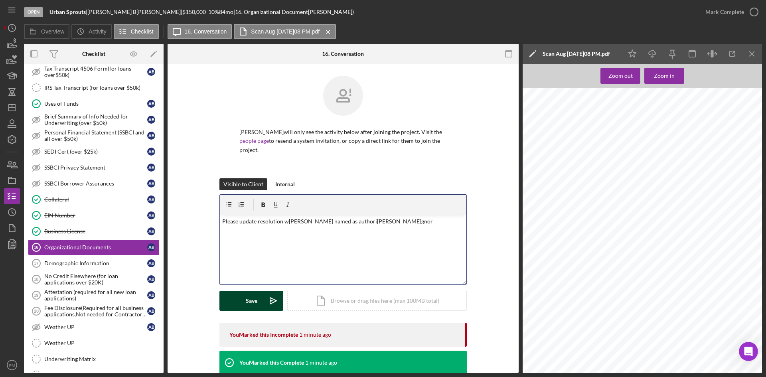
click at [239, 274] on button "Save Icon/icon-invite-send" at bounding box center [251, 301] width 64 height 20
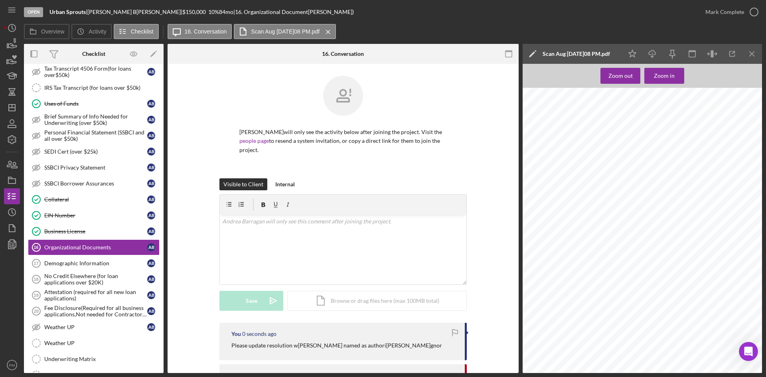
click at [606, 52] on icon "Icon/Menu Close" at bounding box center [752, 54] width 18 height 18
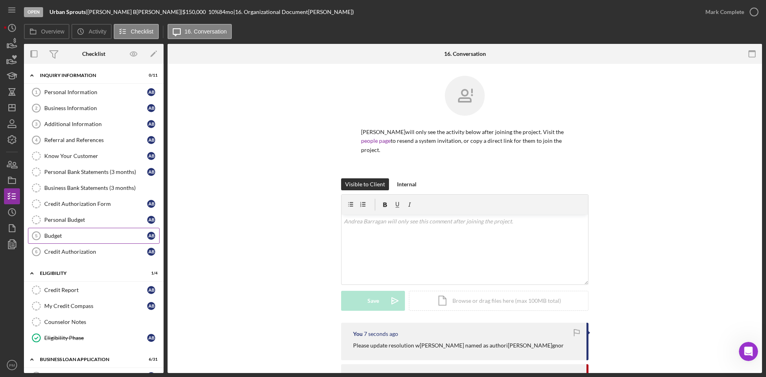
drag, startPoint x: 95, startPoint y: 236, endPoint x: 91, endPoint y: 240, distance: 5.7
click at [95, 236] on div "Budget" at bounding box center [95, 236] width 103 height 6
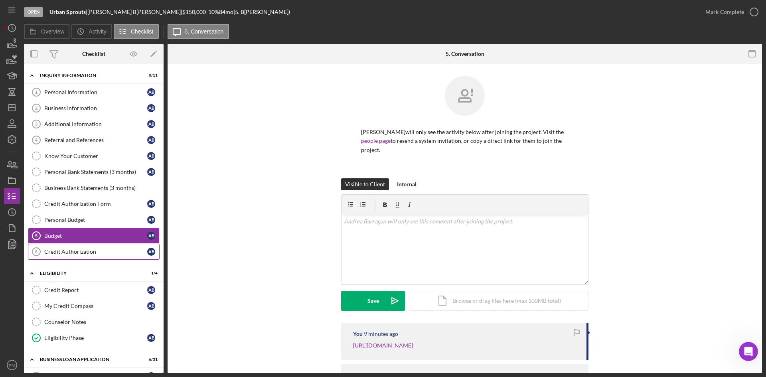
click at [95, 248] on link "Credit Authorization 6 Credit Authorization A B" at bounding box center [94, 252] width 132 height 16
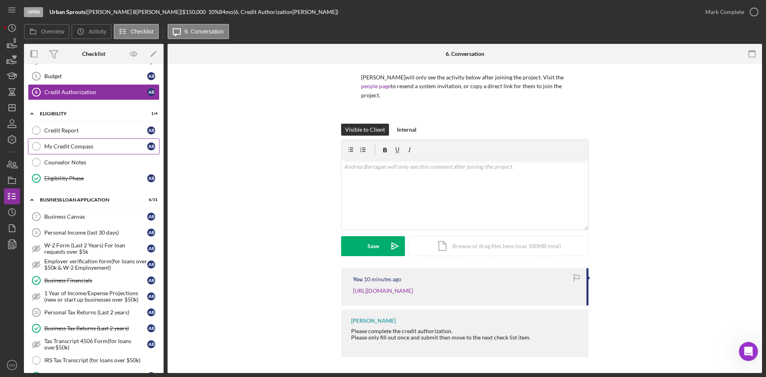
scroll to position [319, 0]
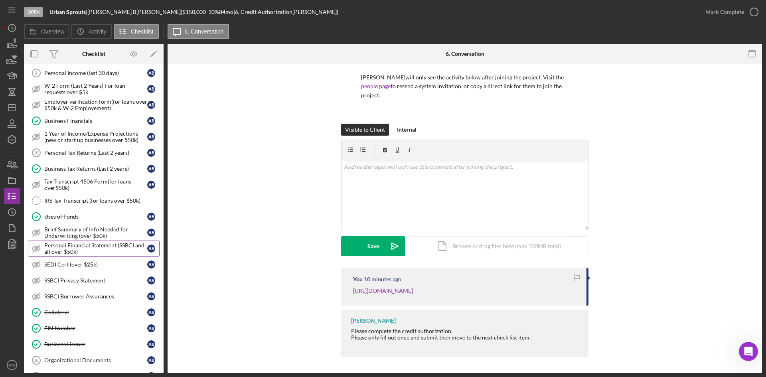
click at [63, 244] on div "Personal Financial Statement (SSBCI and all over $50k)" at bounding box center [95, 248] width 103 height 13
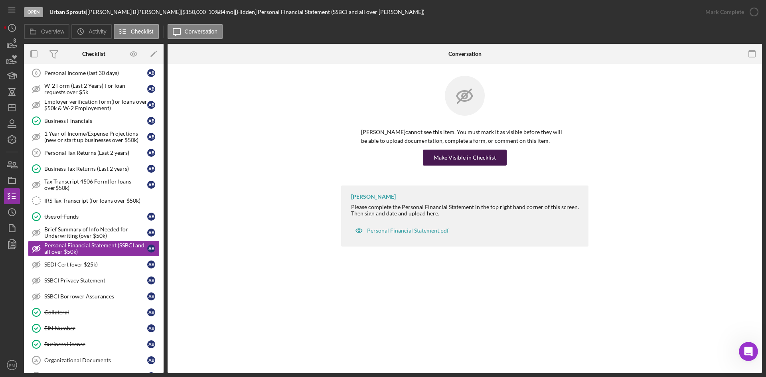
click at [467, 158] on div "Make Visible in Checklist" at bounding box center [465, 158] width 62 height 16
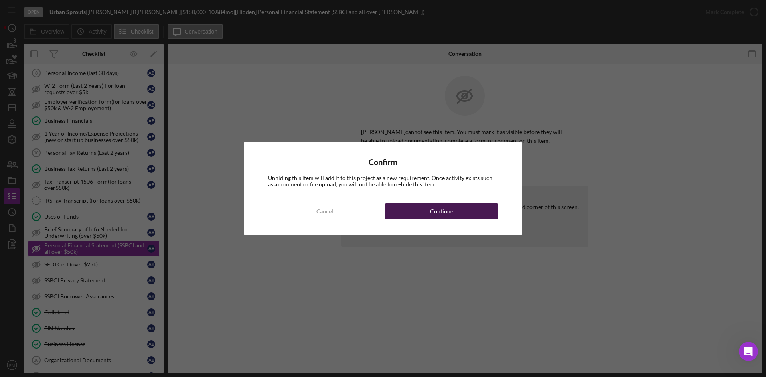
click at [461, 208] on button "Continue" at bounding box center [441, 211] width 113 height 16
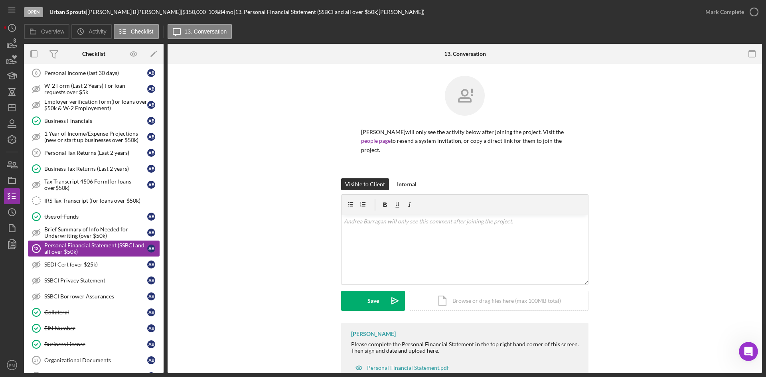
click at [57, 265] on div "SEDI Cert (over $25k)" at bounding box center [95, 264] width 103 height 6
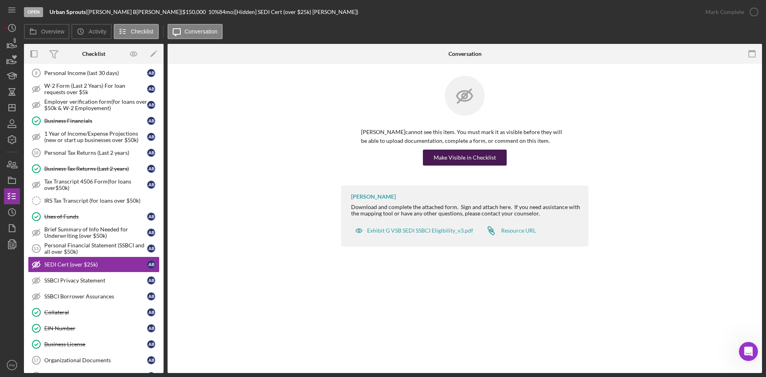
click at [440, 160] on div "Make Visible in Checklist" at bounding box center [465, 158] width 62 height 16
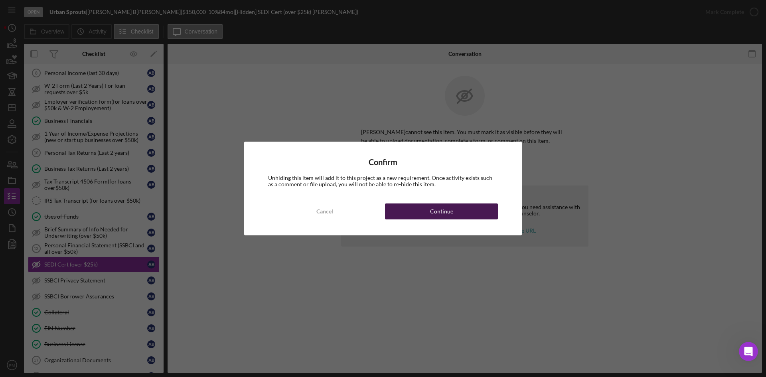
click at [414, 217] on button "Continue" at bounding box center [441, 211] width 113 height 16
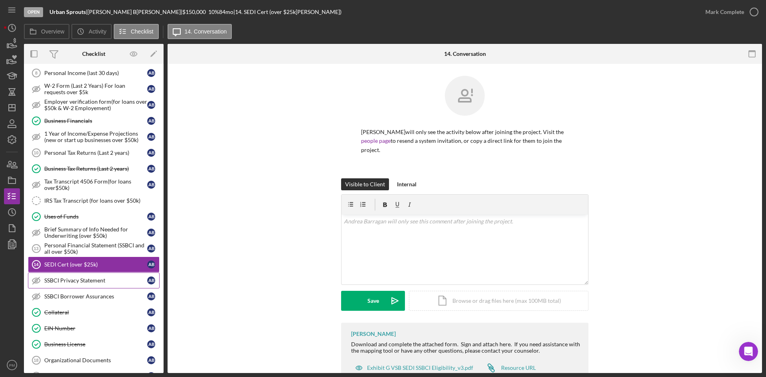
click at [93, 274] on div "SSBCI Privacy Statement" at bounding box center [95, 280] width 103 height 6
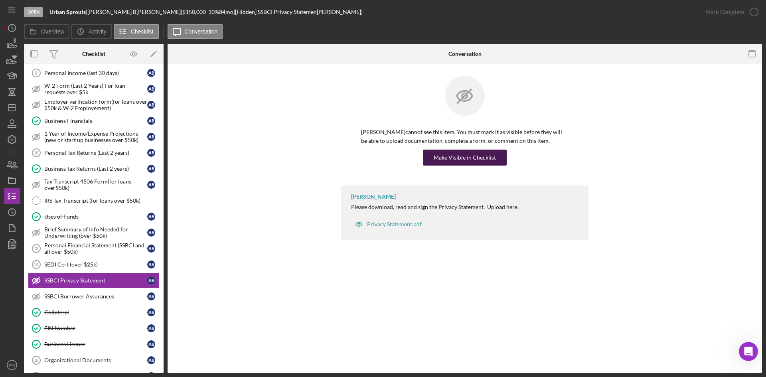
click at [457, 155] on div "Make Visible in Checklist" at bounding box center [465, 158] width 62 height 16
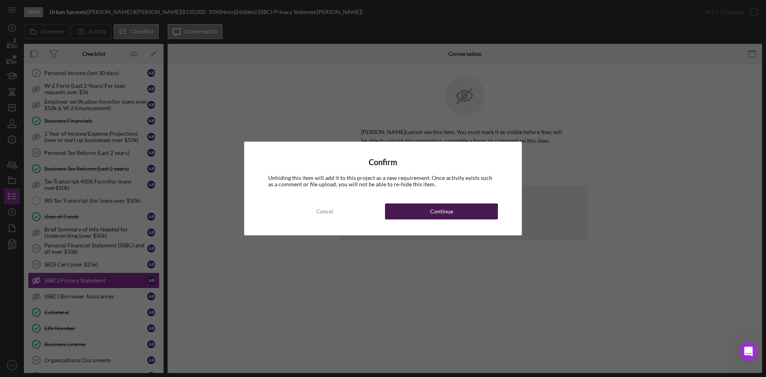
click at [445, 210] on div "Continue" at bounding box center [441, 211] width 23 height 16
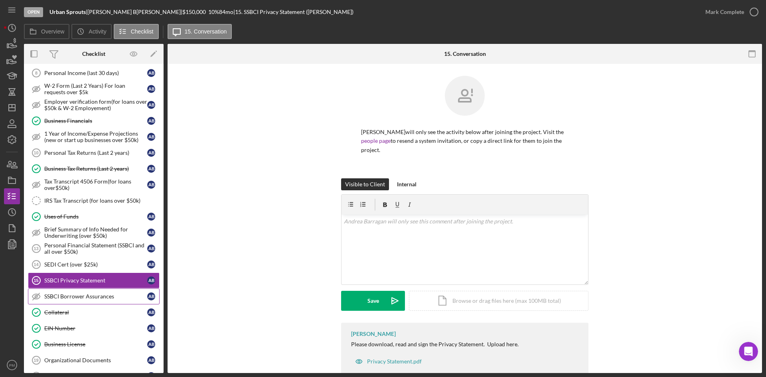
click at [104, 274] on div "SSBCI Borrower Assurances" at bounding box center [95, 296] width 103 height 6
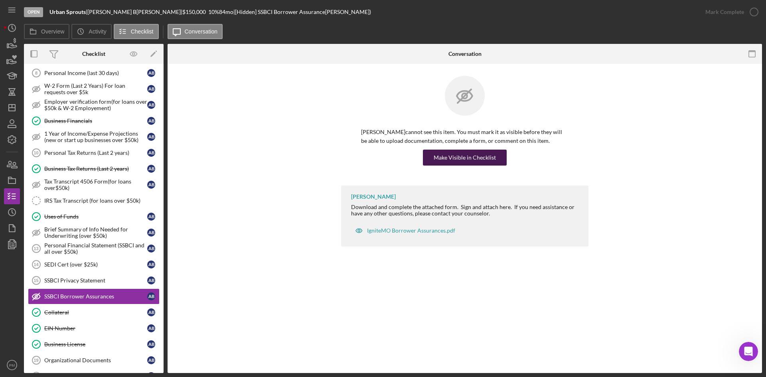
click at [479, 150] on div "Make Visible in Checklist" at bounding box center [464, 158] width 207 height 16
click at [470, 162] on div "Make Visible in Checklist" at bounding box center [465, 158] width 62 height 16
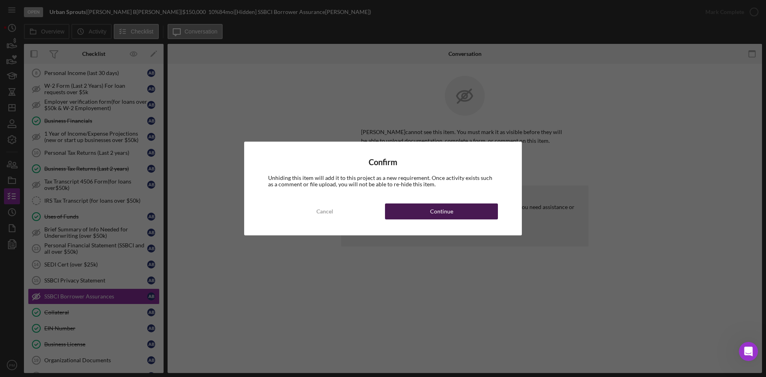
click at [428, 213] on button "Continue" at bounding box center [441, 211] width 113 height 16
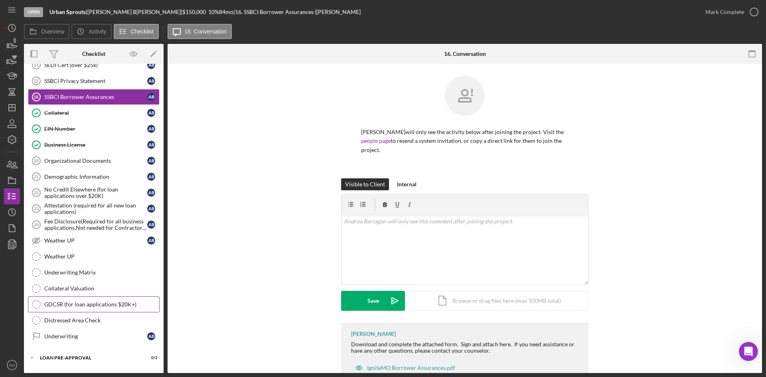
scroll to position [552, 0]
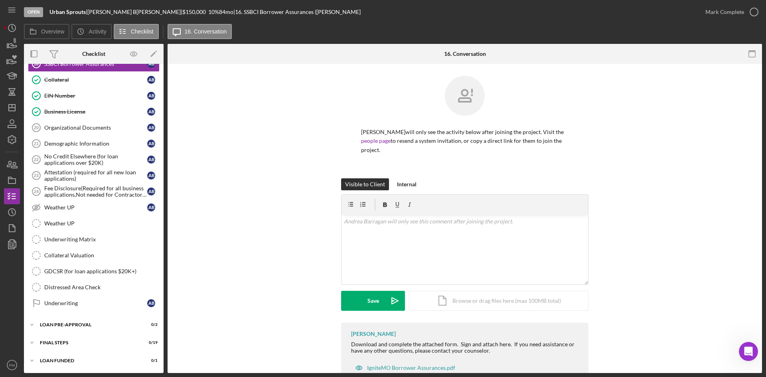
click at [227, 219] on div "Visible to Client Internal v Color teal Color pink Remove color Add row above A…" at bounding box center [464, 250] width 570 height 144
click at [77, 274] on div "FINAL STEPS" at bounding box center [97, 342] width 114 height 5
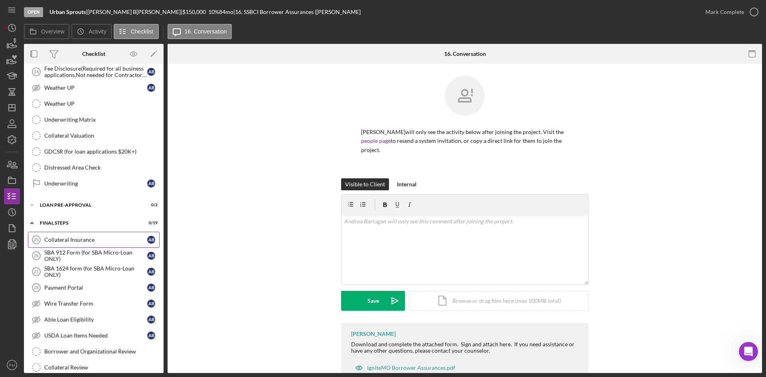
click at [83, 240] on div "Collateral Insurance" at bounding box center [95, 239] width 103 height 6
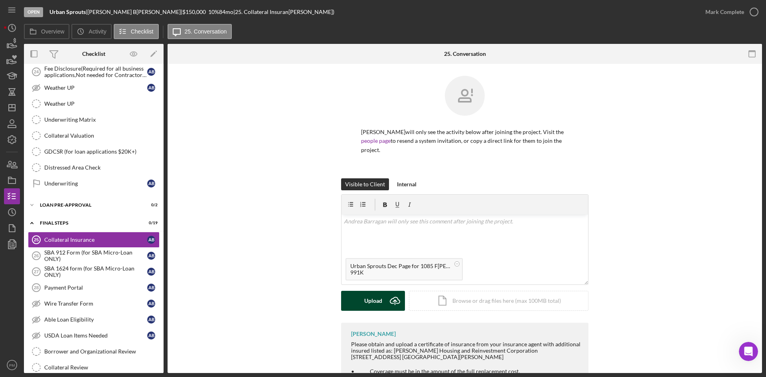
click at [377, 274] on div "Upload" at bounding box center [373, 301] width 18 height 20
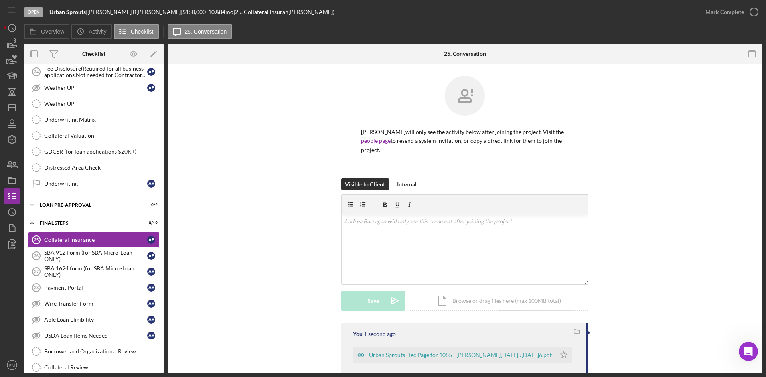
scroll to position [120, 0]
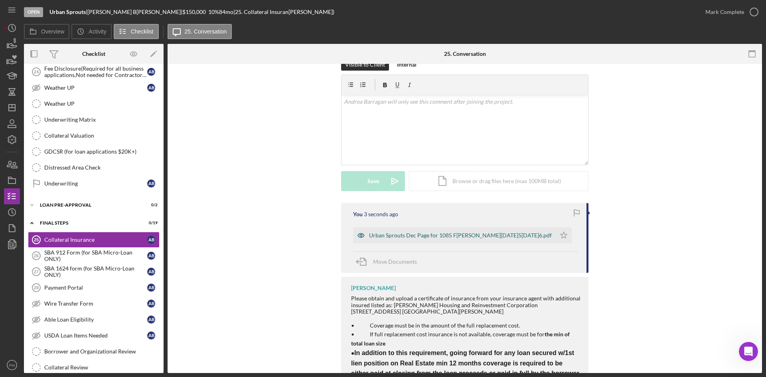
click at [412, 237] on div "Urban Sprouts Dec Page for 1085 Ferguson 2025-2026.pdf" at bounding box center [460, 235] width 183 height 6
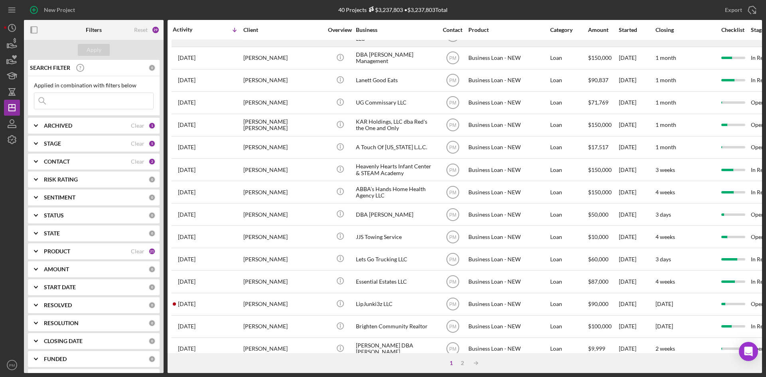
scroll to position [256, 0]
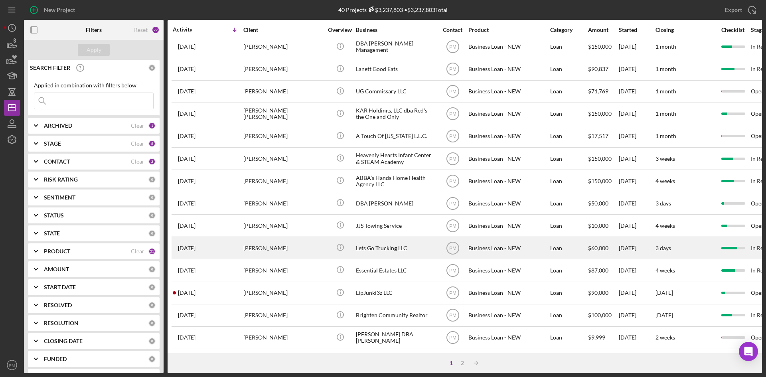
click at [292, 250] on div "[PERSON_NAME]" at bounding box center [283, 247] width 80 height 21
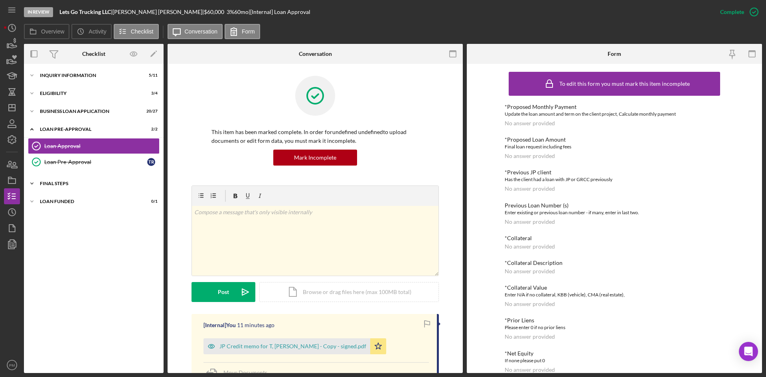
drag, startPoint x: 72, startPoint y: 180, endPoint x: 75, endPoint y: 185, distance: 6.1
click at [72, 180] on div "Icon/Expander FINAL STEPS 13 / 19" at bounding box center [94, 183] width 140 height 16
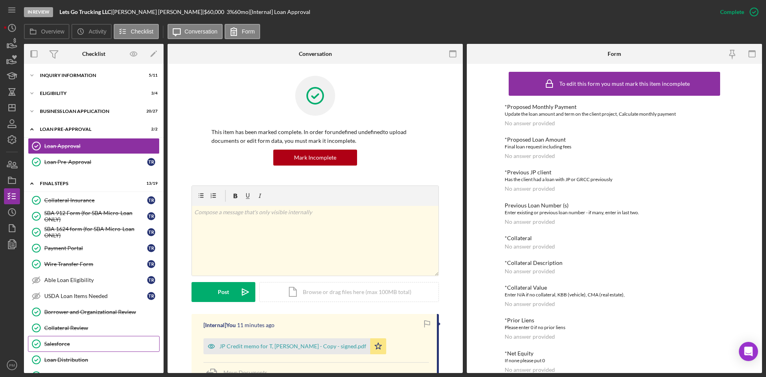
scroll to position [80, 0]
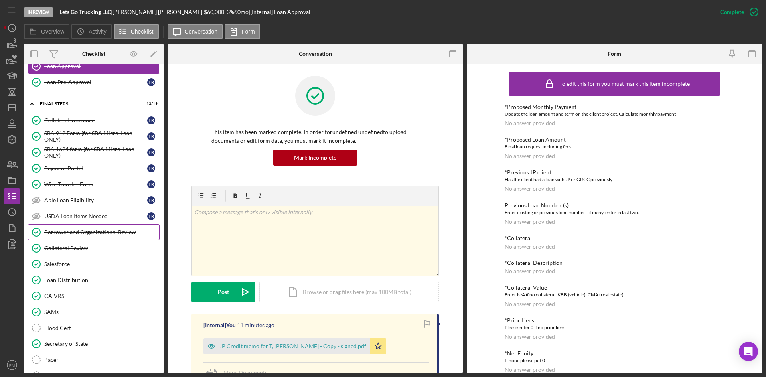
click at [50, 234] on div "Borrower and Organizational Review" at bounding box center [101, 232] width 115 height 6
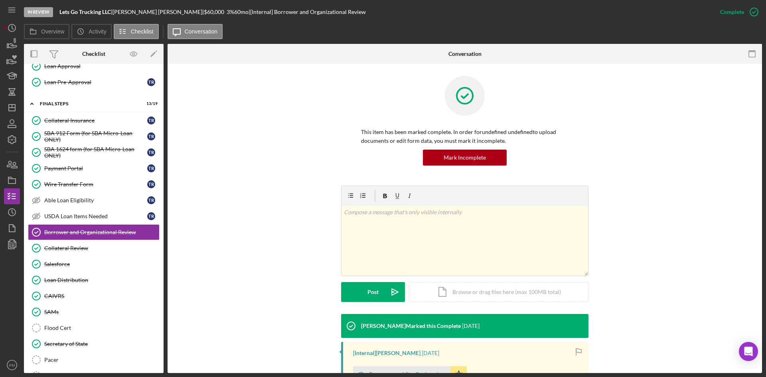
scroll to position [120, 0]
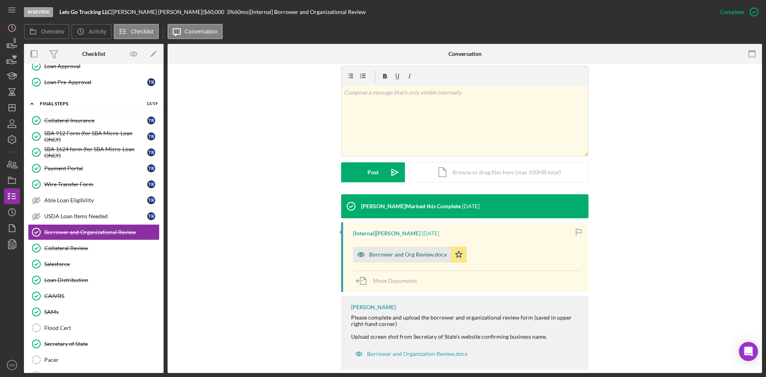
click at [408, 254] on div "Borrower and Org Review.docx" at bounding box center [408, 254] width 78 height 6
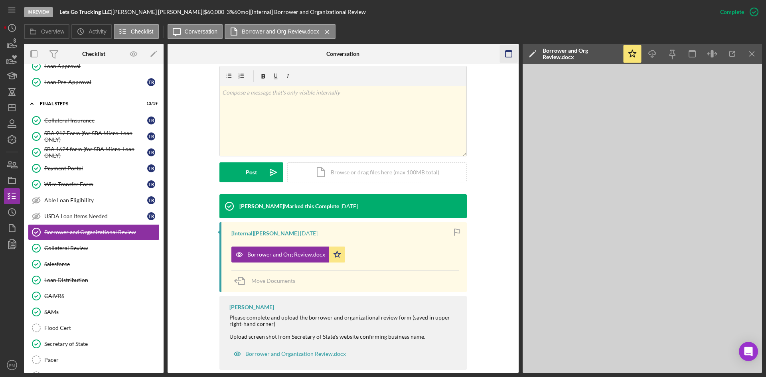
click at [749, 55] on icon "Icon/Menu Close" at bounding box center [752, 54] width 18 height 18
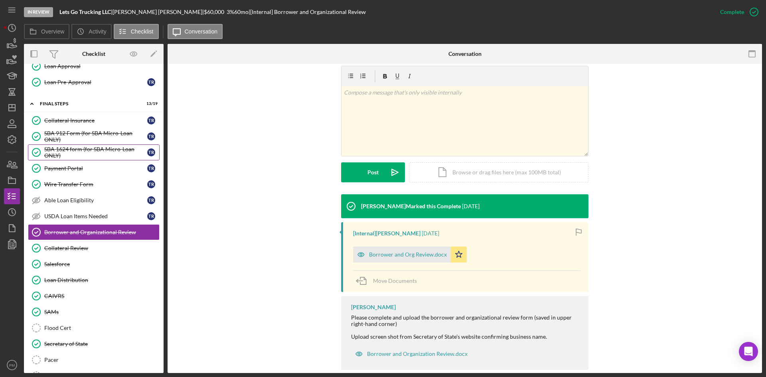
scroll to position [0, 0]
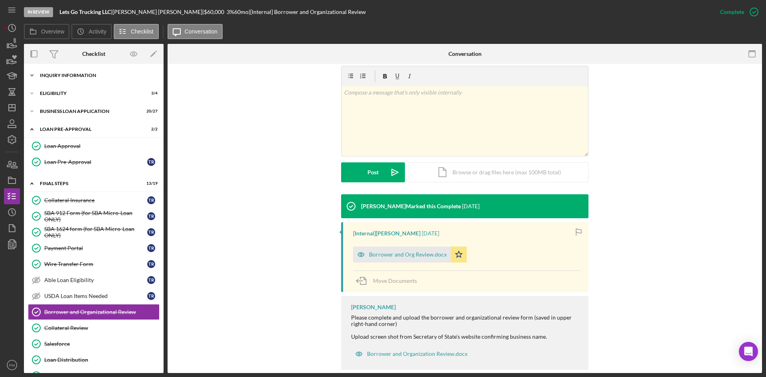
click at [83, 71] on div "Icon/Expander INQUIRY INFORMATION 5 / 11" at bounding box center [94, 75] width 140 height 16
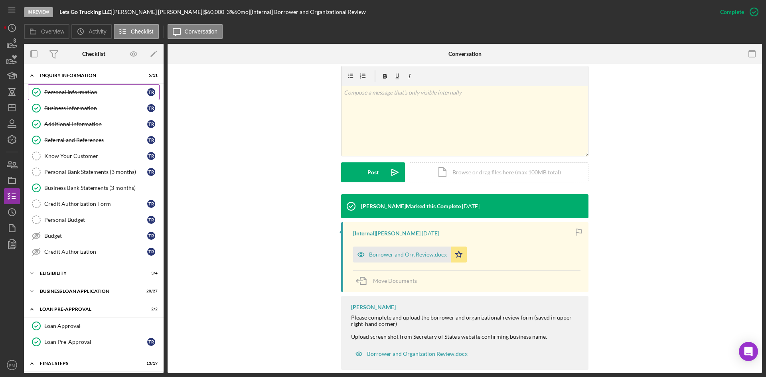
click at [84, 93] on div "Personal Information" at bounding box center [95, 92] width 103 height 6
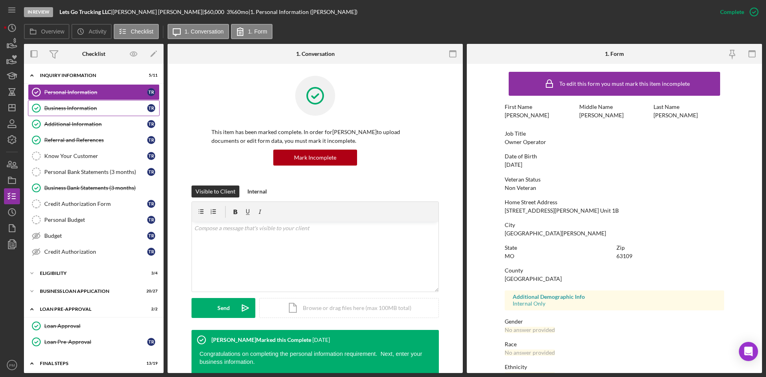
click at [84, 111] on div "Business Information" at bounding box center [95, 108] width 103 height 6
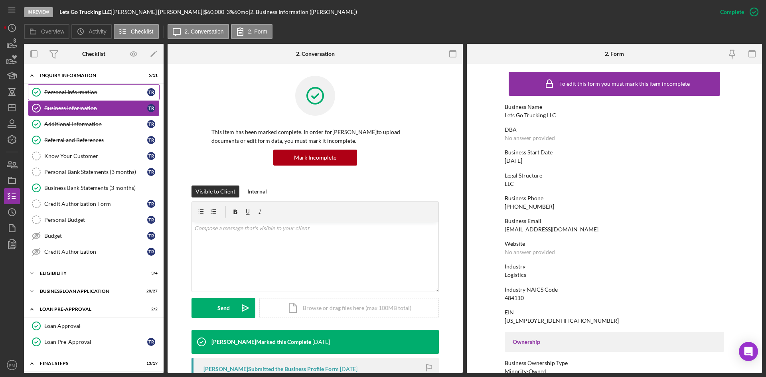
click at [86, 87] on link "Personal Information Personal Information T R" at bounding box center [94, 92] width 132 height 16
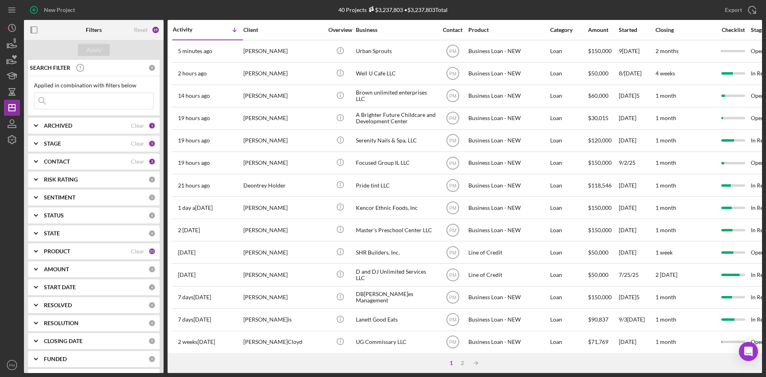
click at [68, 126] on b "ARCHIVED" at bounding box center [58, 125] width 28 height 6
click at [53, 172] on label "Archived" at bounding box center [100, 171] width 107 height 8
click at [42, 172] on input "Archived" at bounding box center [38, 171] width 8 height 8
checkbox input "true"
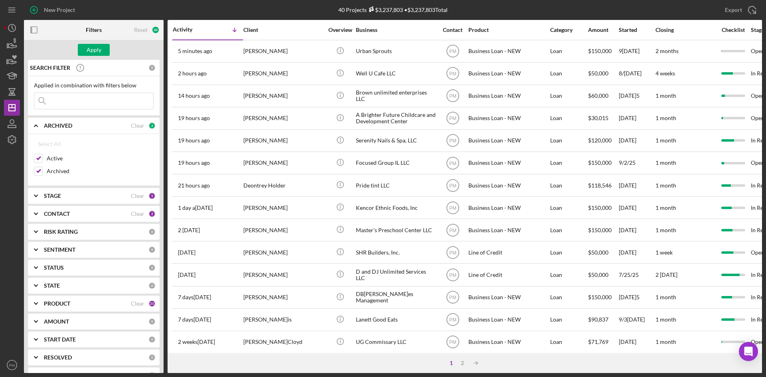
click at [76, 103] on input at bounding box center [93, 101] width 119 height 16
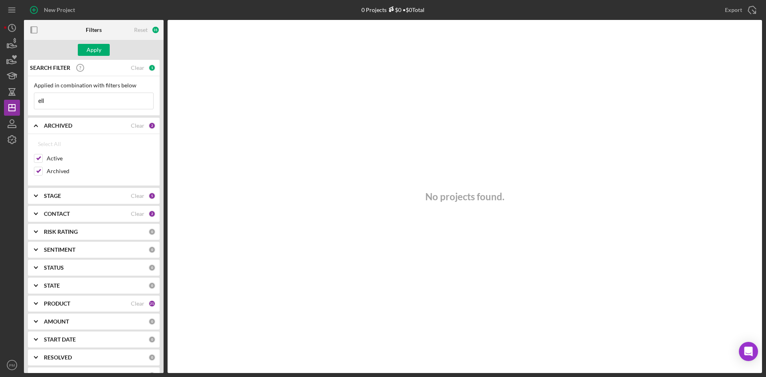
type input "ellicia"
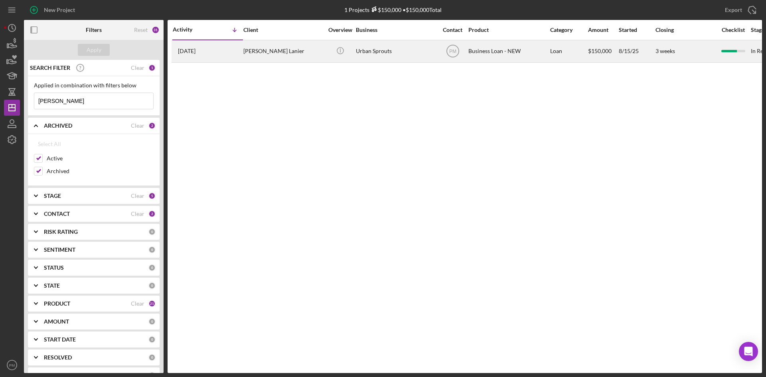
click at [229, 46] on div "6[DATE][PERSON_NAME]" at bounding box center [208, 51] width 70 height 21
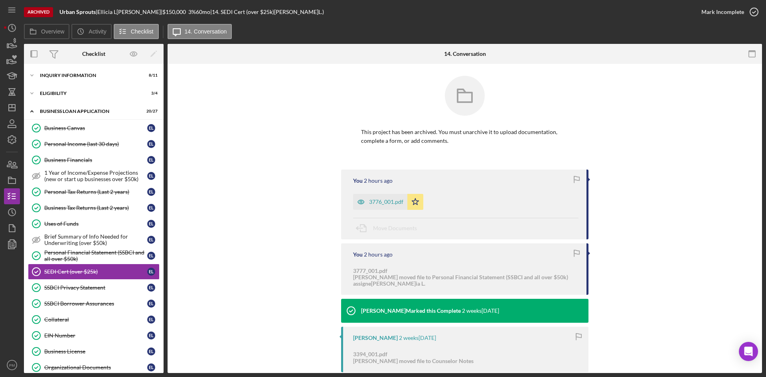
scroll to position [53, 0]
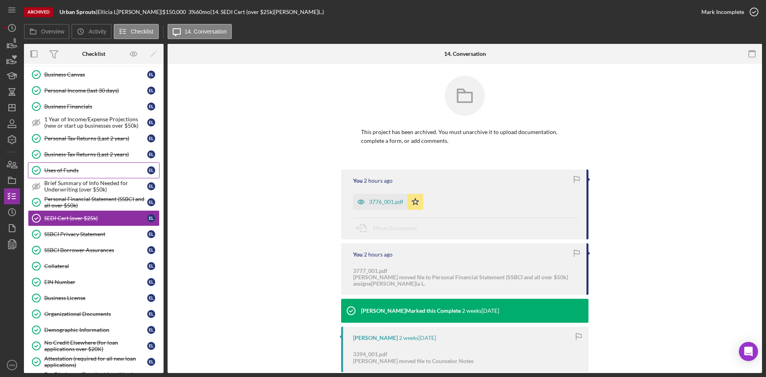
drag, startPoint x: 81, startPoint y: 158, endPoint x: 71, endPoint y: 163, distance: 10.9
click at [81, 158] on link "Business Tax Returns (Last 2 years) Business Tax Returns (Last 2 years) E L" at bounding box center [94, 154] width 132 height 16
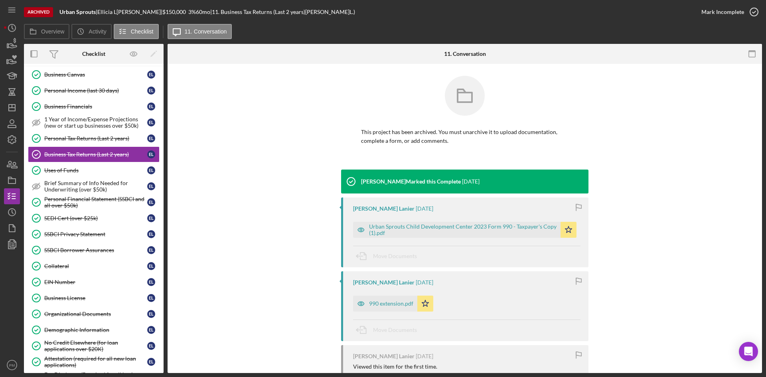
scroll to position [75, 0]
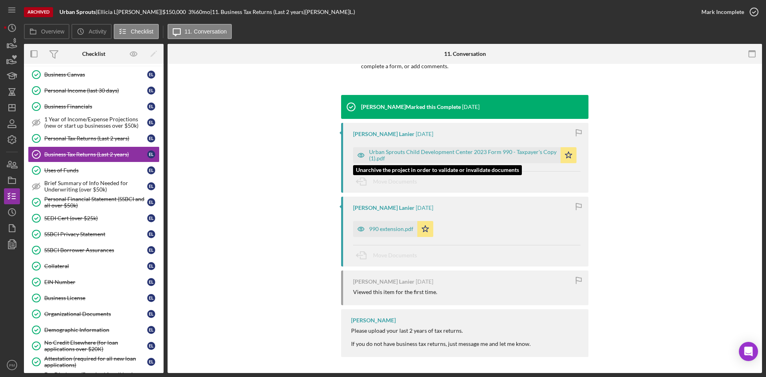
click at [415, 154] on div "Urban Sprouts Child Development Center 2023 Form 990 - Taxpayer's Copy (1).pdf" at bounding box center [462, 155] width 187 height 13
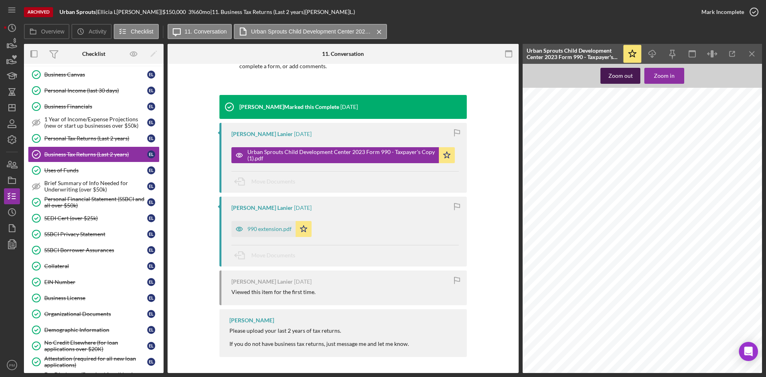
click at [654, 54] on icon "Icon/Download" at bounding box center [652, 54] width 18 height 18
click at [651, 55] on icon "Icon/Download" at bounding box center [652, 54] width 18 height 18
click at [652, 55] on line "button" at bounding box center [652, 55] width 0 height 4
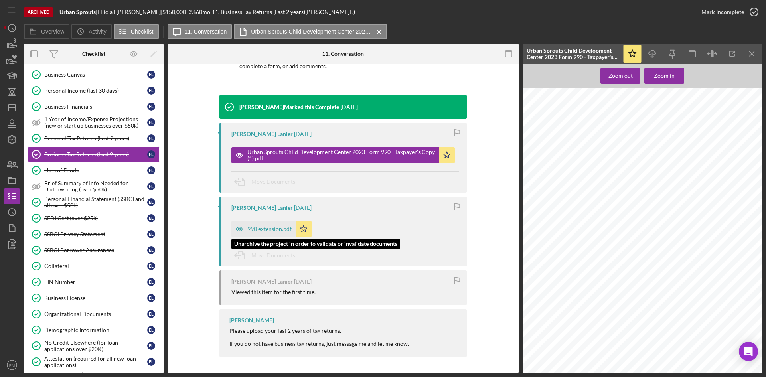
click at [244, 226] on icon "button" at bounding box center [239, 229] width 16 height 16
click at [296, 232] on icon "Icon/Star" at bounding box center [304, 229] width 16 height 16
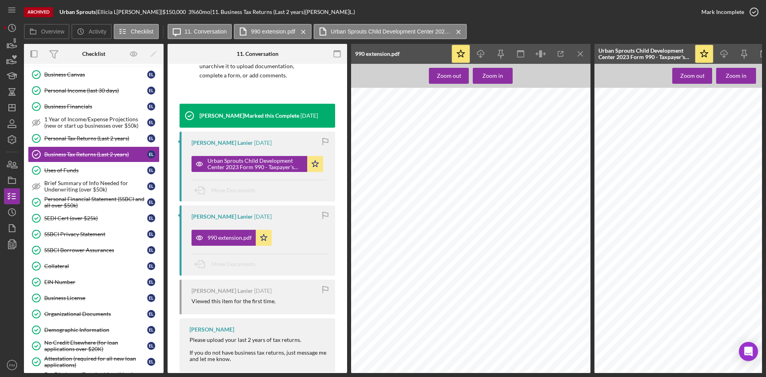
scroll to position [0, 0]
click at [482, 58] on icon "Icon/Download" at bounding box center [481, 54] width 18 height 18
drag, startPoint x: 59, startPoint y: 107, endPoint x: 329, endPoint y: 119, distance: 270.3
click at [59, 106] on div "Business Financials" at bounding box center [95, 106] width 103 height 6
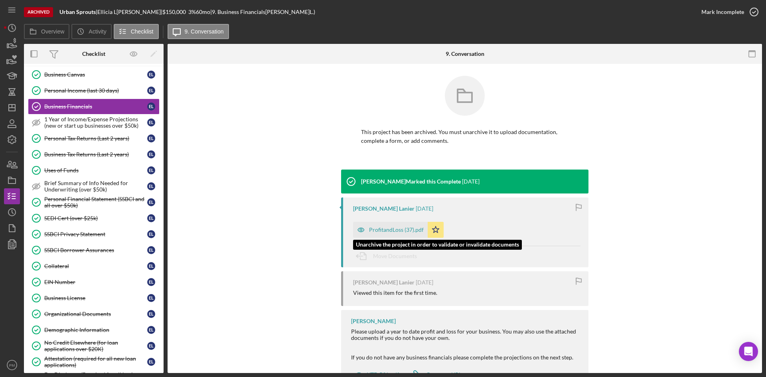
click at [388, 229] on div "ProfitandLoss (37).pdf" at bounding box center [396, 230] width 55 height 6
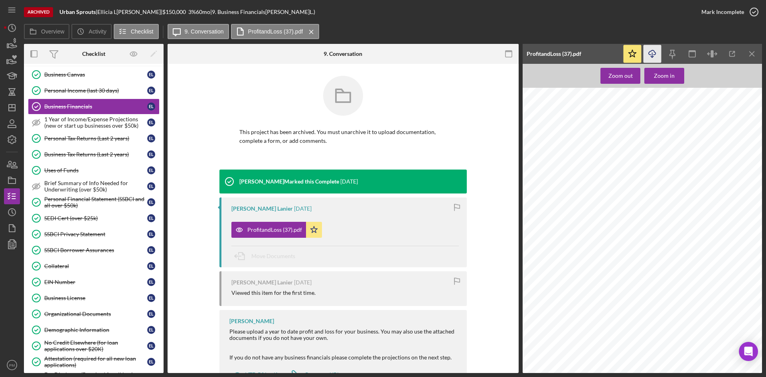
click at [653, 56] on icon "Icon/Download" at bounding box center [652, 54] width 18 height 18
drag, startPoint x: 55, startPoint y: 73, endPoint x: 51, endPoint y: 81, distance: 8.7
click at [55, 73] on div "Business Canvas" at bounding box center [95, 74] width 103 height 6
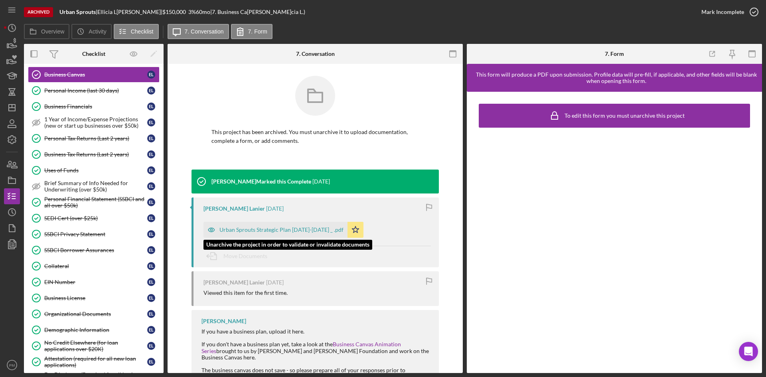
click at [272, 231] on div "Urban Sprouts Strategic Plan 2023-2033 _ .pdf" at bounding box center [281, 230] width 124 height 6
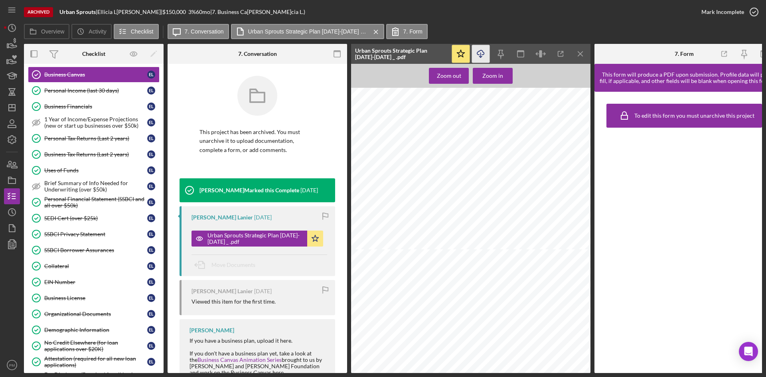
click at [481, 51] on icon "Icon/Download" at bounding box center [481, 54] width 18 height 18
click at [96, 165] on link "Uses of Funds Uses of Funds E L" at bounding box center [94, 170] width 132 height 16
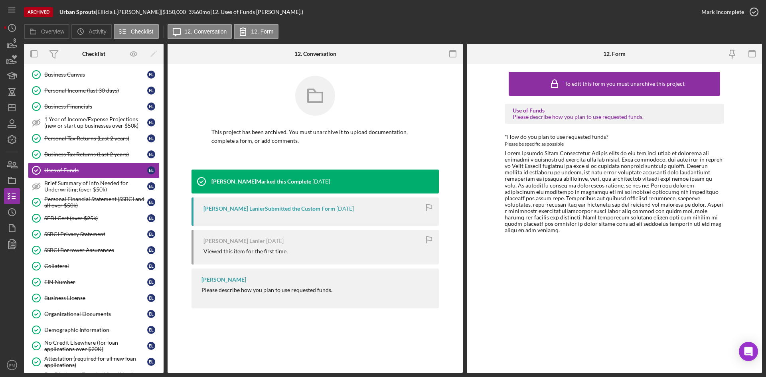
click at [581, 267] on div "To edit this form you must unarchive this project Use of Funds Please describe …" at bounding box center [613, 218] width 219 height 301
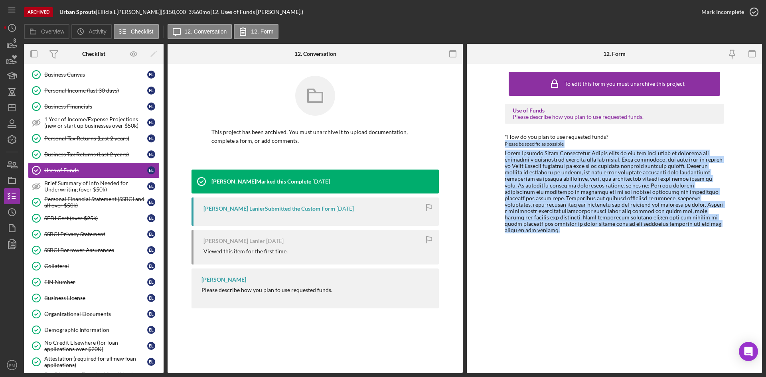
drag, startPoint x: 686, startPoint y: 227, endPoint x: 495, endPoint y: 146, distance: 207.6
click at [495, 146] on div "To edit this form you must unarchive this project Use of Funds Please describe …" at bounding box center [614, 218] width 295 height 309
click at [549, 268] on div "To edit this form you must unarchive this project Use of Funds Please describe …" at bounding box center [613, 218] width 219 height 301
drag, startPoint x: 685, startPoint y: 223, endPoint x: 501, endPoint y: 156, distance: 195.4
click at [501, 156] on div "To edit this form you must unarchive this project Use of Funds Please describe …" at bounding box center [614, 218] width 295 height 309
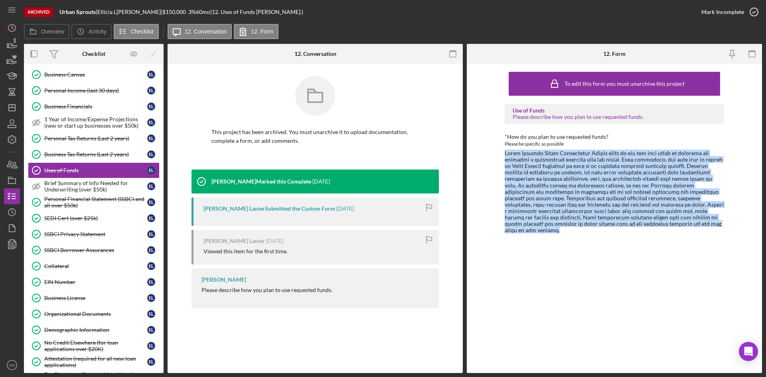
copy div "Urban Sprouts Child Development Center plans to use the loan funds to purchase …"
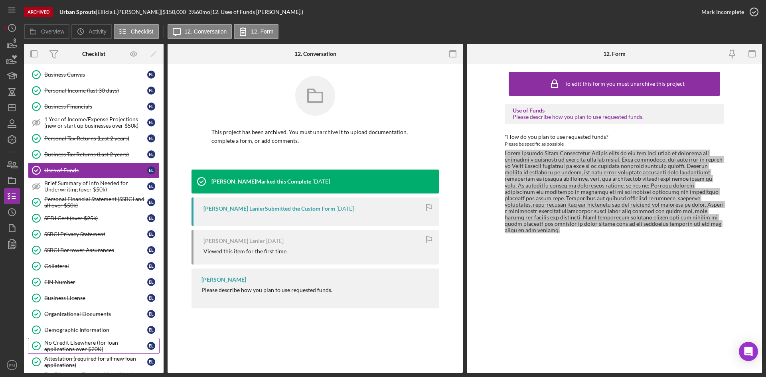
scroll to position [133, 0]
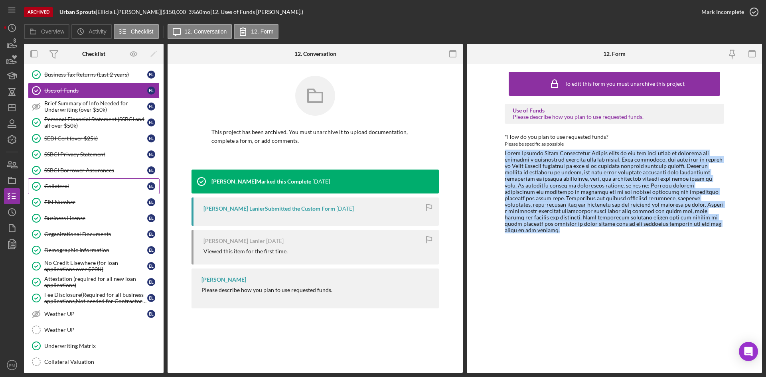
drag, startPoint x: 59, startPoint y: 186, endPoint x: 47, endPoint y: 194, distance: 14.5
click at [59, 186] on div "Collateral" at bounding box center [95, 186] width 103 height 6
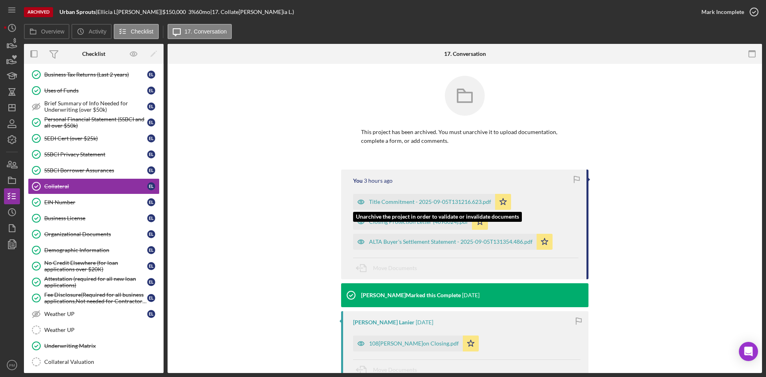
click at [390, 202] on div "Title Commitment - 2025-09-05T131216.623.pdf" at bounding box center [430, 202] width 122 height 6
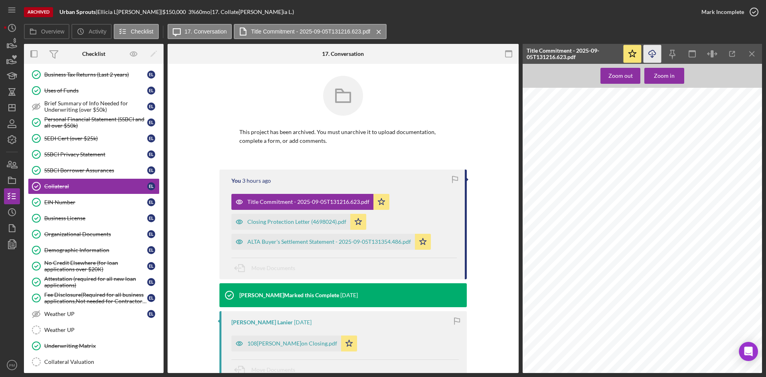
click at [652, 55] on line "button" at bounding box center [652, 55] width 0 height 4
click at [276, 221] on div "Closing Protection Letter (4698024).pdf" at bounding box center [296, 222] width 99 height 6
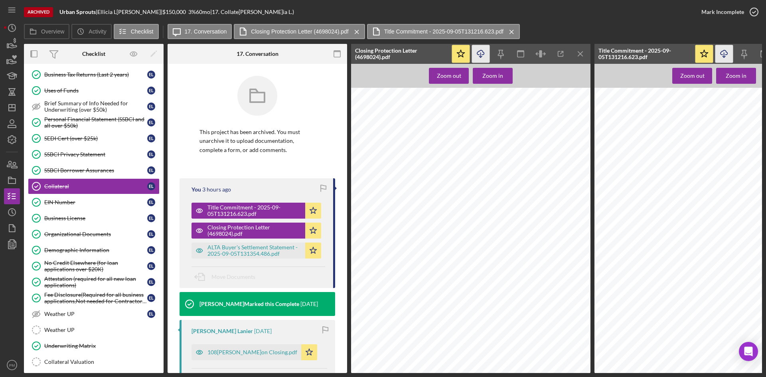
click at [480, 53] on icon "Icon/Download" at bounding box center [481, 54] width 18 height 18
click at [259, 250] on div "ALTA Buyer's Settlement Statement - 2025-09-05T131354.486.pdf" at bounding box center [254, 250] width 94 height 13
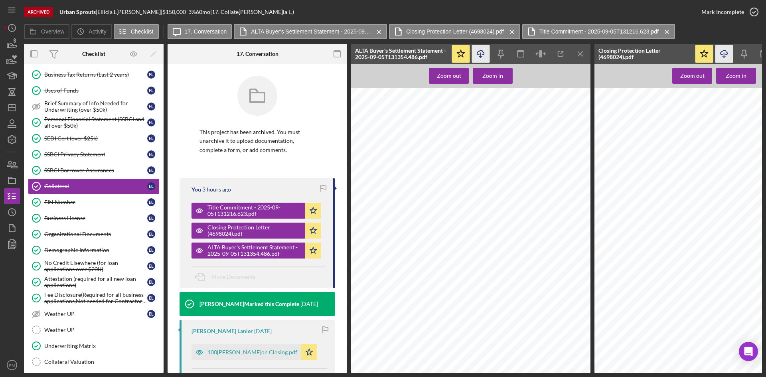
click at [480, 54] on icon "Icon/Download" at bounding box center [481, 54] width 18 height 18
click at [89, 205] on div "EIN Number" at bounding box center [95, 202] width 103 height 6
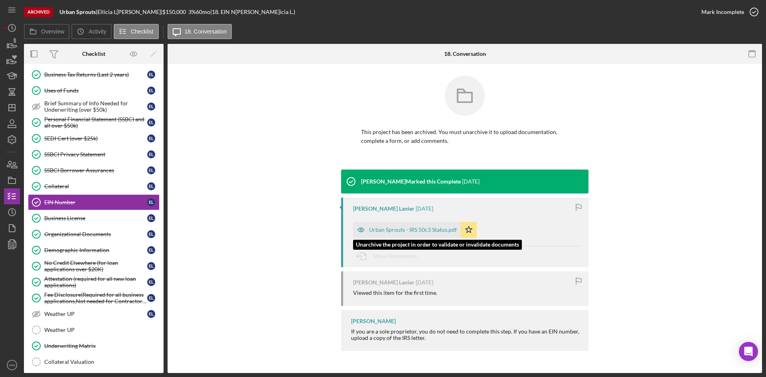
click at [395, 236] on div "Urban Sprouts - IRS 50c3 Status.pdf" at bounding box center [407, 230] width 108 height 16
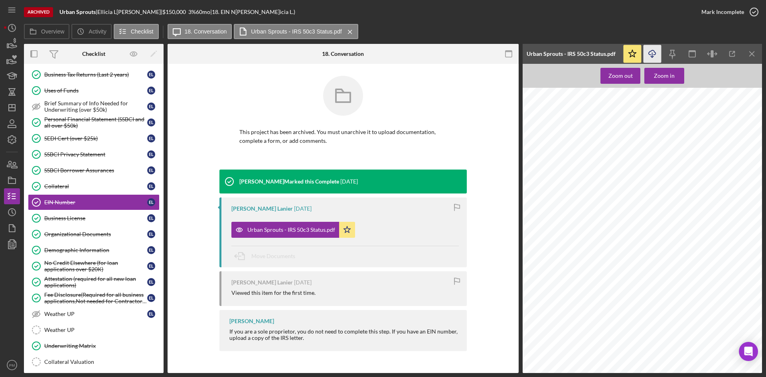
click at [657, 51] on icon "Icon/Download" at bounding box center [652, 54] width 18 height 18
click at [74, 229] on link "Organizational Documents Organizational Documents E L" at bounding box center [94, 234] width 132 height 16
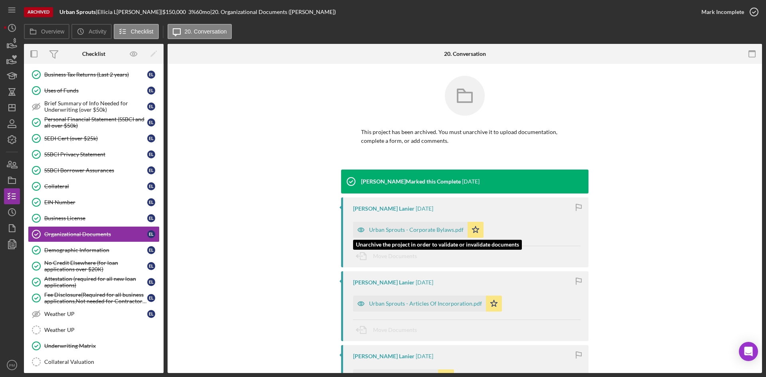
click at [422, 229] on div "Urban Sprouts - Corporate Bylaws.pdf" at bounding box center [416, 230] width 95 height 6
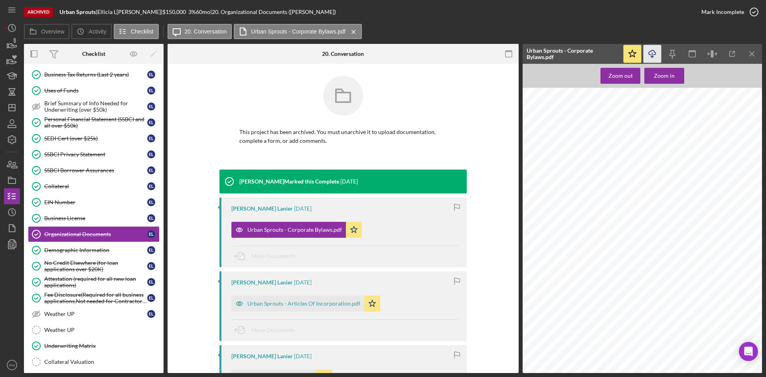
click at [652, 57] on line "button" at bounding box center [652, 55] width 0 height 4
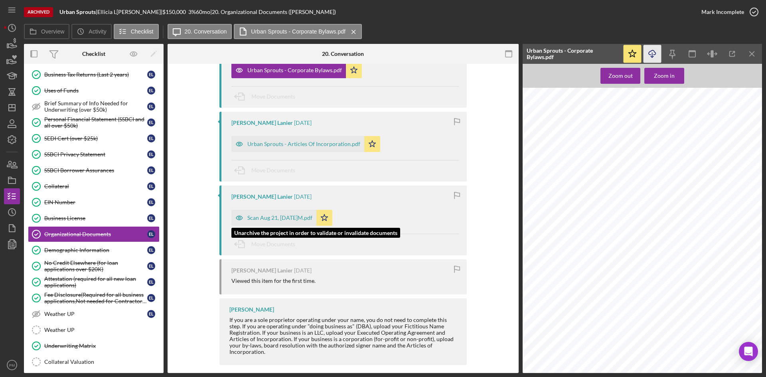
click at [283, 217] on div "Scan Aug 21, 2025 at 12.08 PM.pdf" at bounding box center [279, 218] width 65 height 6
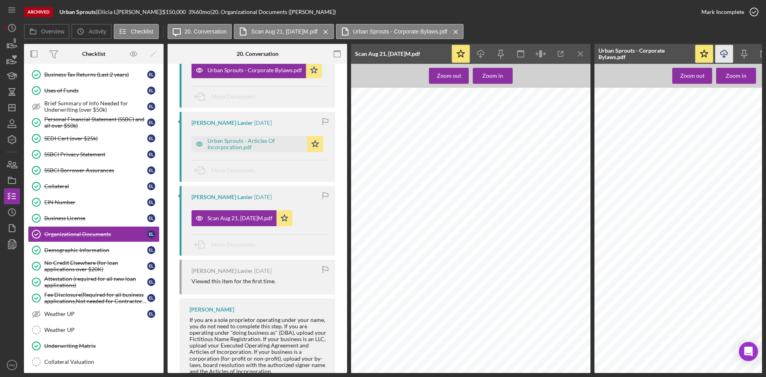
scroll to position [355, 0]
click at [484, 54] on icon "button" at bounding box center [480, 52] width 7 height 4
click at [247, 137] on div "Urban Sprouts - Articles Of Incorporation.pdf" at bounding box center [249, 144] width 116 height 16
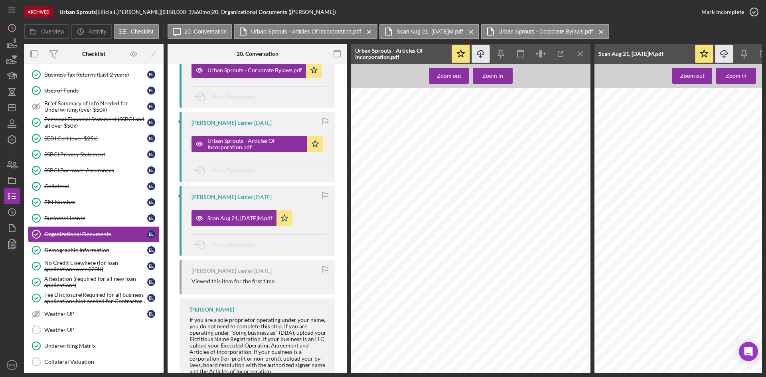
click at [481, 51] on icon "Icon/Download" at bounding box center [481, 54] width 18 height 18
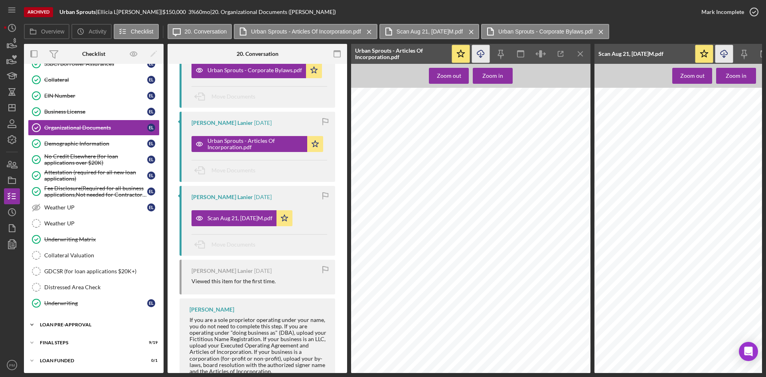
click at [57, 319] on div "Icon/Expander LOAN PRE-APPROVAL 2 / 2" at bounding box center [94, 325] width 140 height 16
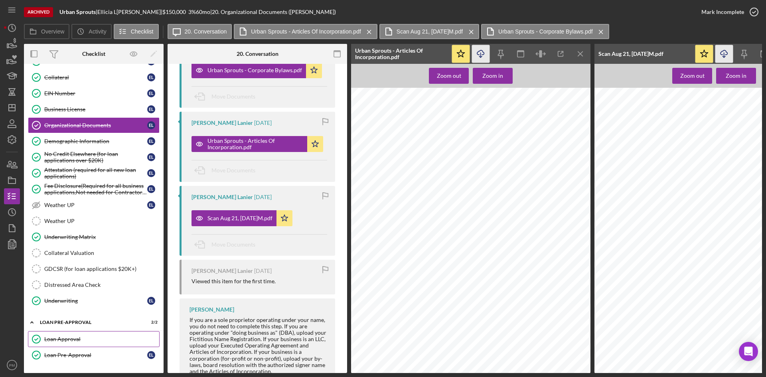
drag, startPoint x: 55, startPoint y: 339, endPoint x: 63, endPoint y: 356, distance: 18.2
click at [55, 339] on div "Loan Approval" at bounding box center [101, 339] width 115 height 6
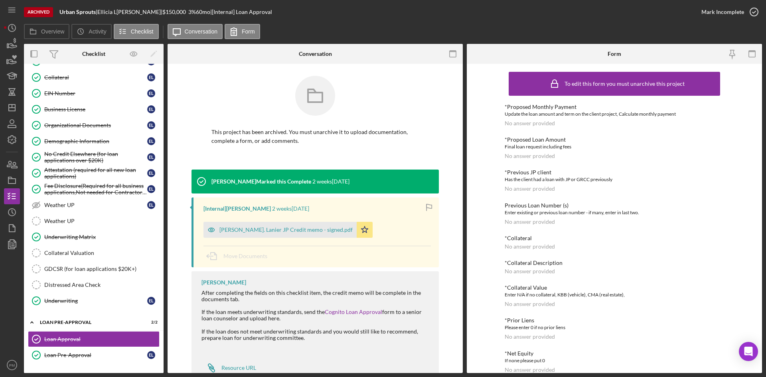
scroll to position [276, 0]
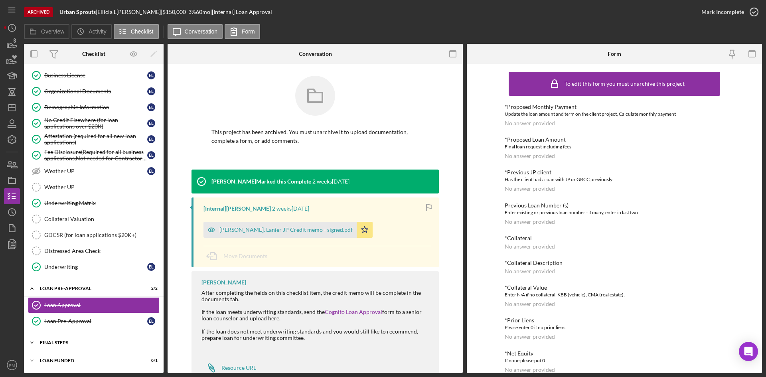
drag, startPoint x: 63, startPoint y: 339, endPoint x: 63, endPoint y: 343, distance: 4.8
click at [63, 339] on div "Icon/Expander FINAL STEPS 9 / 19" at bounding box center [94, 343] width 140 height 16
click at [97, 356] on div "Collateral Insurance" at bounding box center [95, 359] width 103 height 6
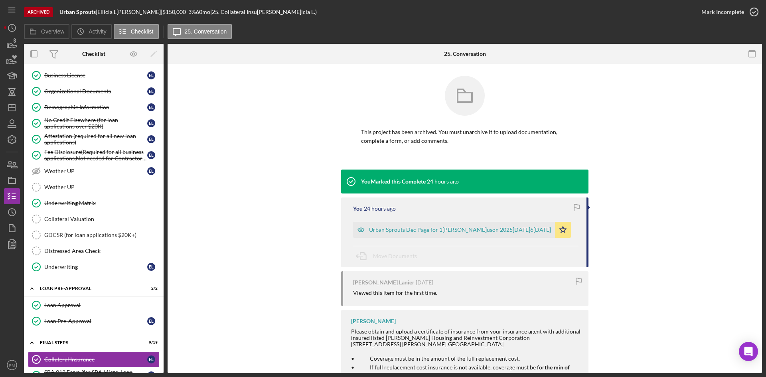
scroll to position [93, 0]
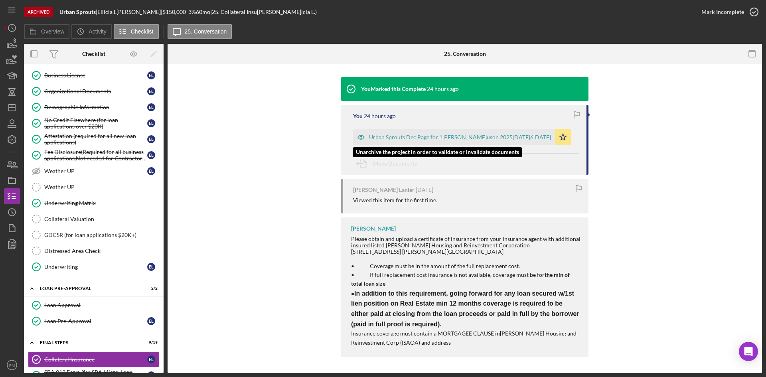
click at [390, 135] on div "Urban Sprouts Dec Page for 1085 Ferguson 2025-2026.pdf" at bounding box center [460, 137] width 182 height 6
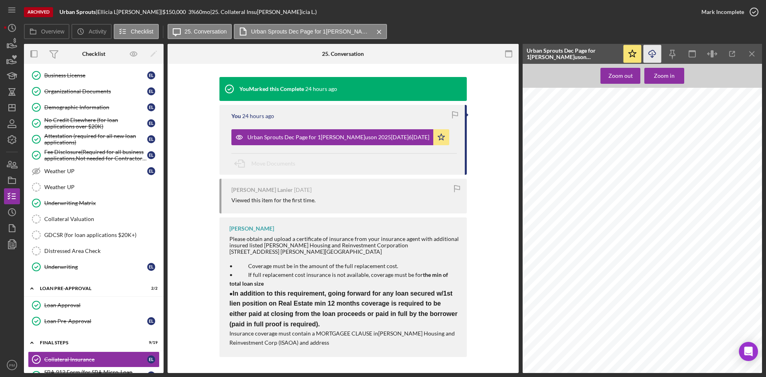
click at [652, 53] on line "button" at bounding box center [652, 55] width 0 height 4
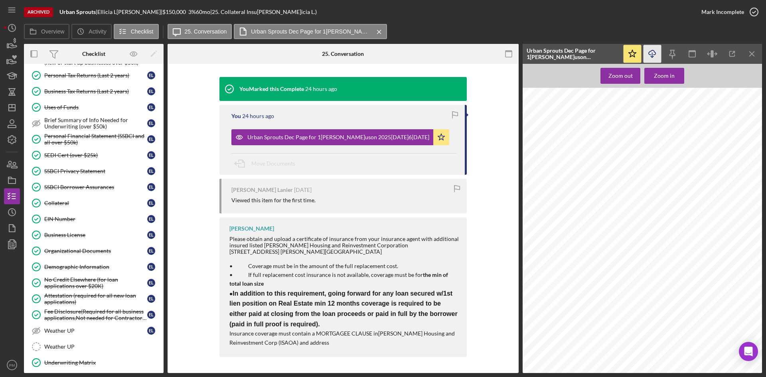
scroll to position [0, 0]
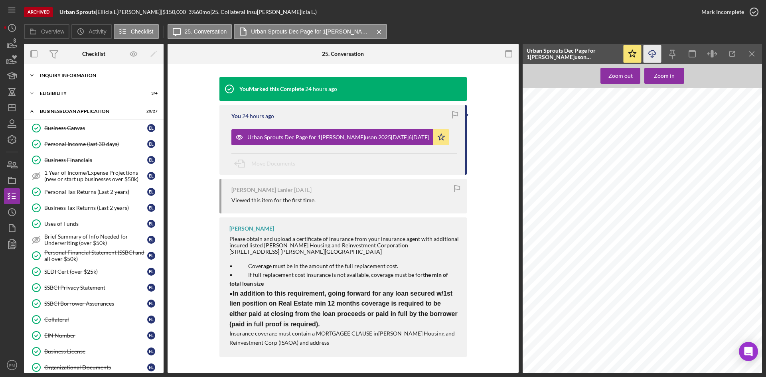
click at [85, 78] on div "Icon/Expander INQUIRY INFORMATION 8 / 11" at bounding box center [94, 75] width 140 height 16
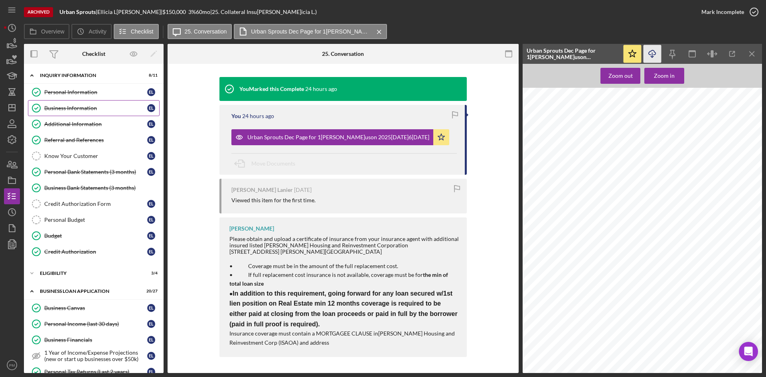
drag, startPoint x: 83, startPoint y: 107, endPoint x: 303, endPoint y: 120, distance: 221.3
click at [83, 107] on div "Business Information" at bounding box center [95, 108] width 103 height 6
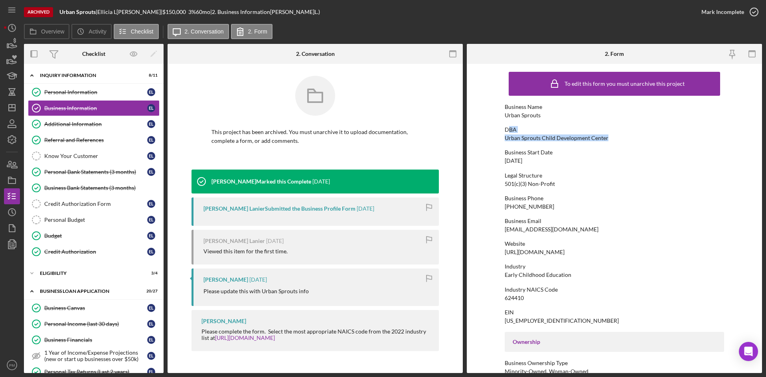
drag, startPoint x: 607, startPoint y: 136, endPoint x: 506, endPoint y: 132, distance: 101.4
click at [506, 132] on div "DBA Urban Sprouts Child Development Center" at bounding box center [613, 133] width 219 height 15
click at [585, 152] on div "Business Start Date" at bounding box center [613, 152] width 219 height 6
drag, startPoint x: 611, startPoint y: 138, endPoint x: 501, endPoint y: 137, distance: 110.1
click at [501, 137] on form "To edit this form you must unarchive this project Business Name Urban Sprouts D…" at bounding box center [614, 218] width 295 height 309
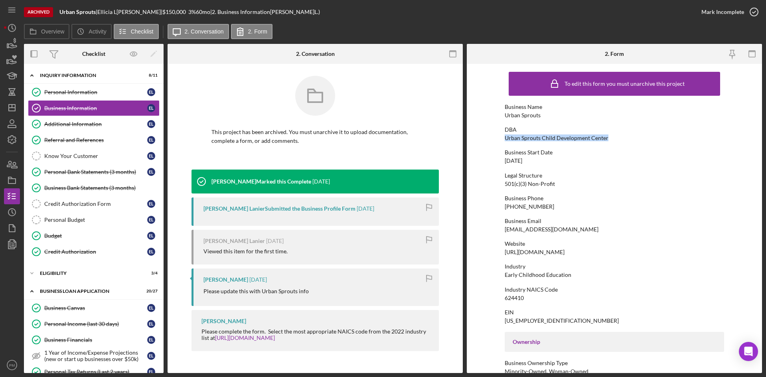
copy div "Urban Sprouts Child Development Center"
drag, startPoint x: 536, startPoint y: 160, endPoint x: 489, endPoint y: 155, distance: 47.3
click at [477, 157] on form "To edit this form you must unarchive this project Business Name Urban Sprouts D…" at bounding box center [614, 218] width 295 height 309
copy div "[DATE]"
drag, startPoint x: 545, startPoint y: 207, endPoint x: 493, endPoint y: 206, distance: 52.3
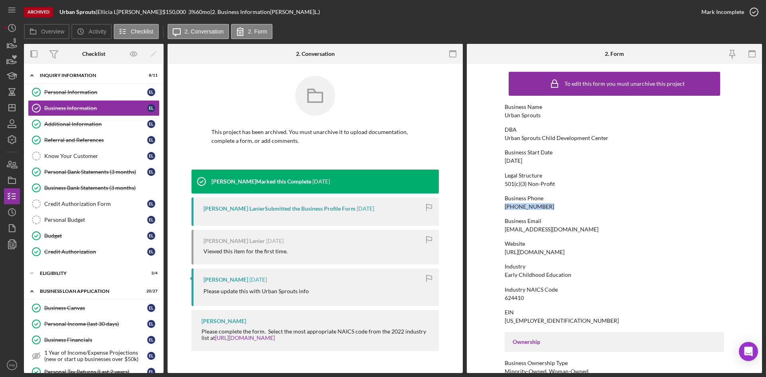
click at [493, 206] on form "To edit this form you must unarchive this project Business Name Urban Sprouts D…" at bounding box center [614, 218] width 295 height 309
copy div "(314) 997-2259"
click at [597, 226] on div "Business Email info@urbansproutscdc.org" at bounding box center [613, 225] width 219 height 15
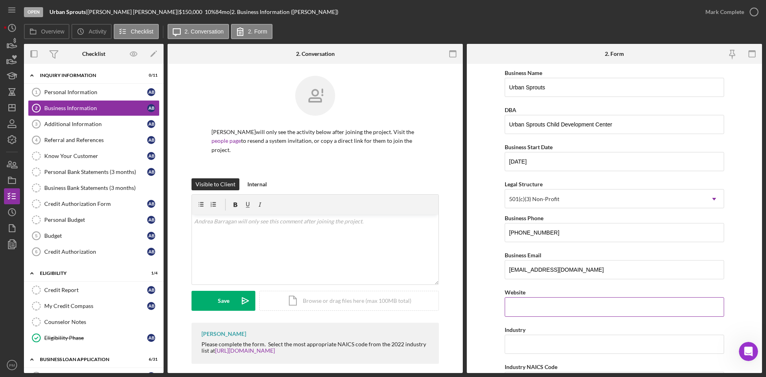
click at [529, 305] on input "Website" at bounding box center [613, 306] width 219 height 19
paste input "www.urbansproutscdc.org"
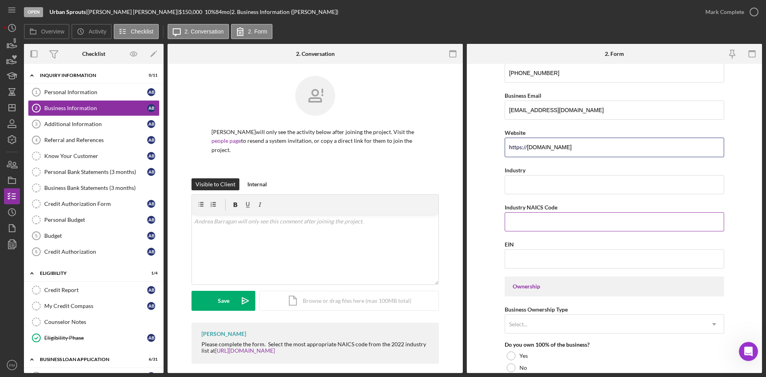
type input "www.urbansproutscdc.org"
click at [529, 228] on input "Industry NAICS Code" at bounding box center [613, 221] width 219 height 19
click at [550, 188] on input "Industry" at bounding box center [613, 184] width 219 height 19
click at [525, 219] on input "Industry NAICS Code" at bounding box center [613, 221] width 219 height 19
paste input "61-1753198"
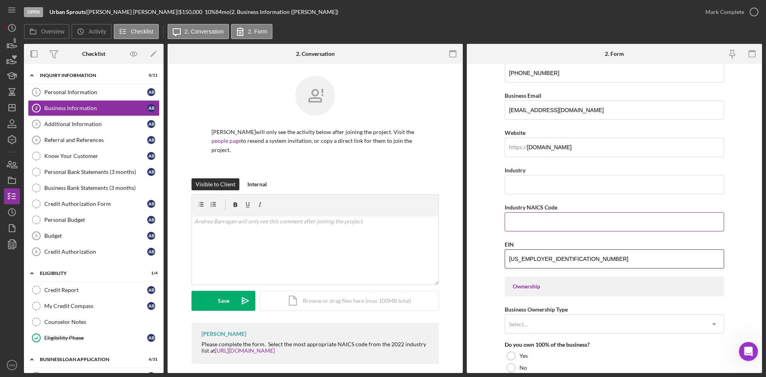
type input "61-1753198"
click at [526, 221] on input "Industry NAICS Code" at bounding box center [613, 221] width 219 height 19
click at [520, 221] on input "Industry NAICS Code" at bounding box center [613, 221] width 219 height 19
paste input "624410"
type input "624410"
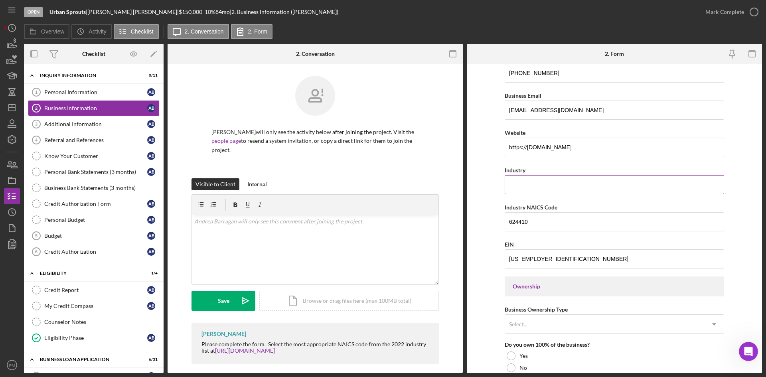
click at [534, 185] on input "Industry" at bounding box center [613, 184] width 219 height 19
paste input "Early Childhood Education"
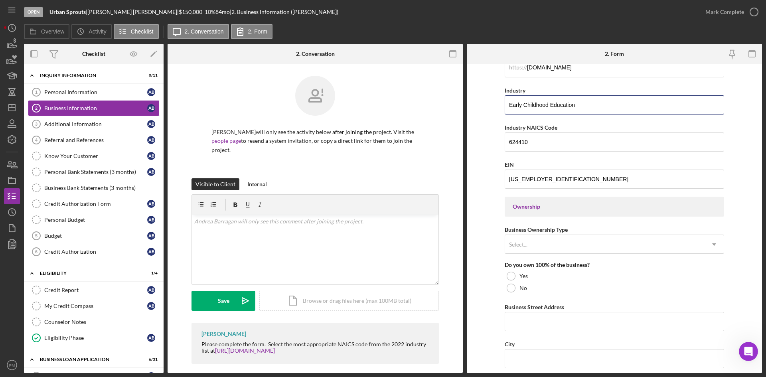
scroll to position [319, 0]
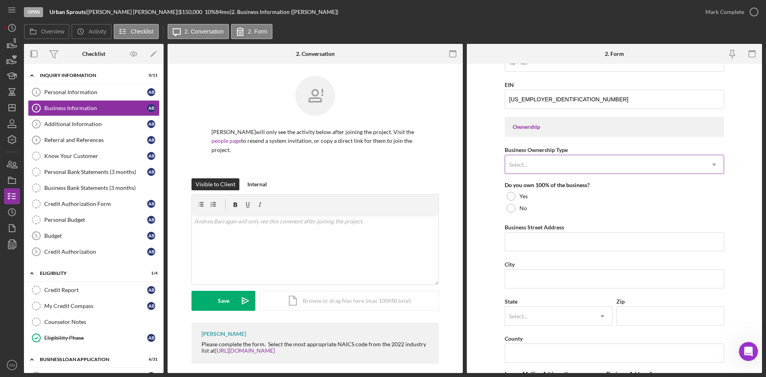
type input "Early Childhood Education"
click at [561, 162] on div "Select..." at bounding box center [604, 165] width 199 height 18
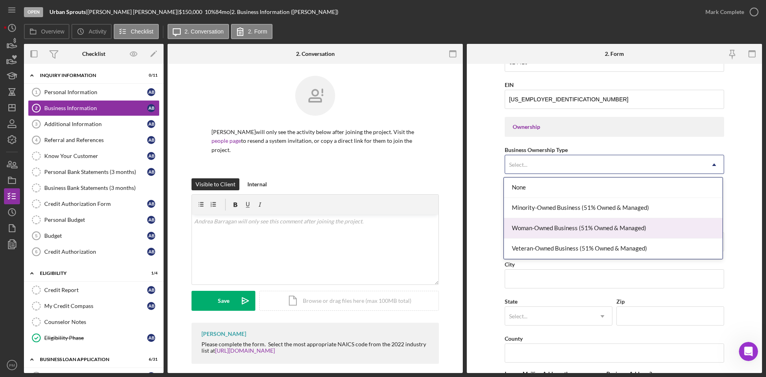
click at [552, 235] on div "Woman-Owned Business (51% Owned & Managed)" at bounding box center [613, 228] width 219 height 20
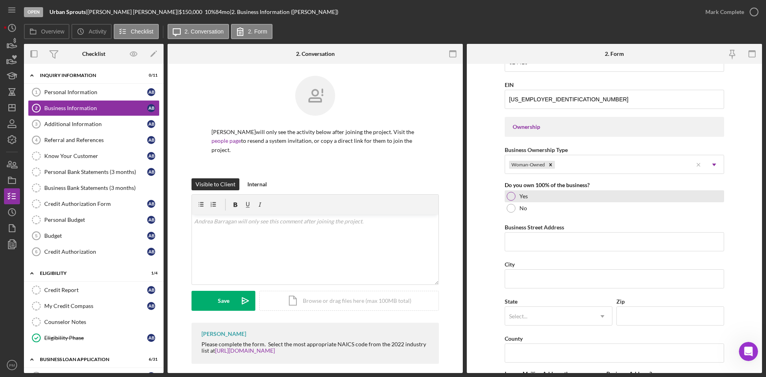
click at [509, 197] on div at bounding box center [510, 196] width 9 height 9
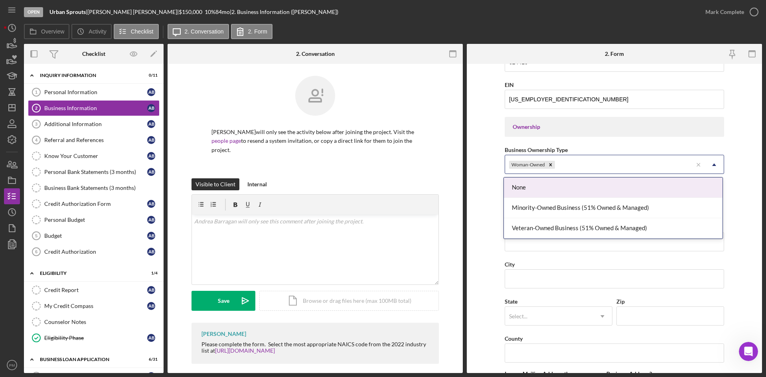
click at [712, 164] on icon "Icon/Dropdown Arrow" at bounding box center [713, 164] width 19 height 19
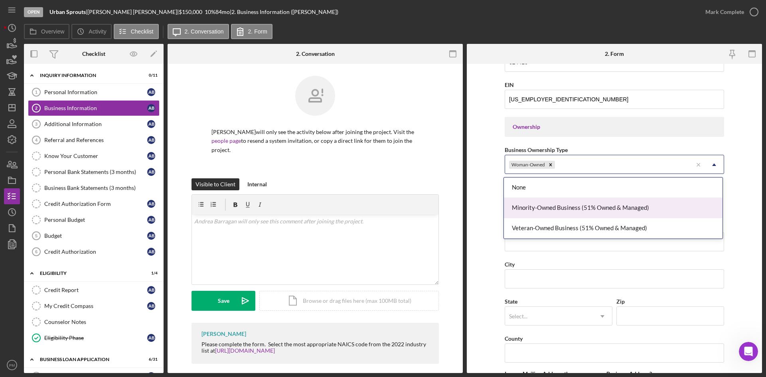
click at [580, 203] on div "Minority-Owned Business (51% Owned & Managed)" at bounding box center [613, 208] width 219 height 20
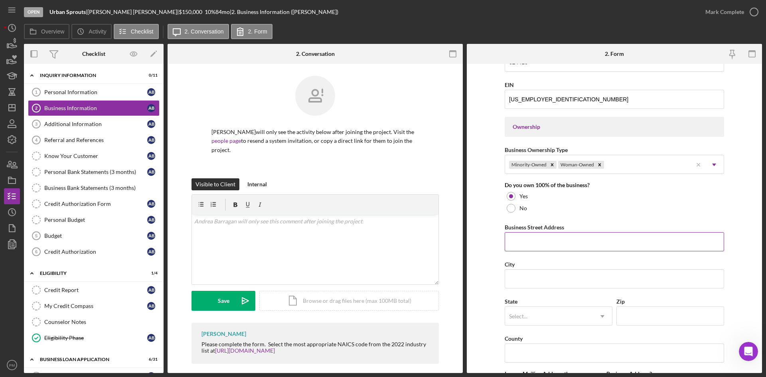
click at [523, 246] on input "Business Street Address" at bounding box center [613, 241] width 219 height 19
paste input "[STREET_ADDRESS]"
type input "[STREET_ADDRESS]"
click at [513, 279] on input "City" at bounding box center [613, 278] width 219 height 19
paste input "Saint Louis"
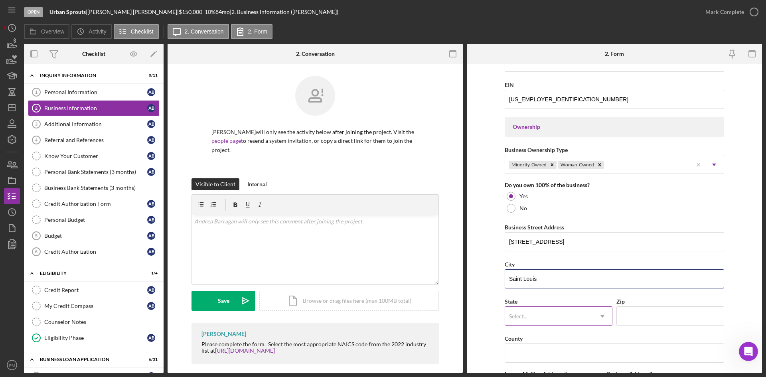
type input "Saint Louis"
click at [520, 315] on div "Select..." at bounding box center [518, 316] width 18 height 6
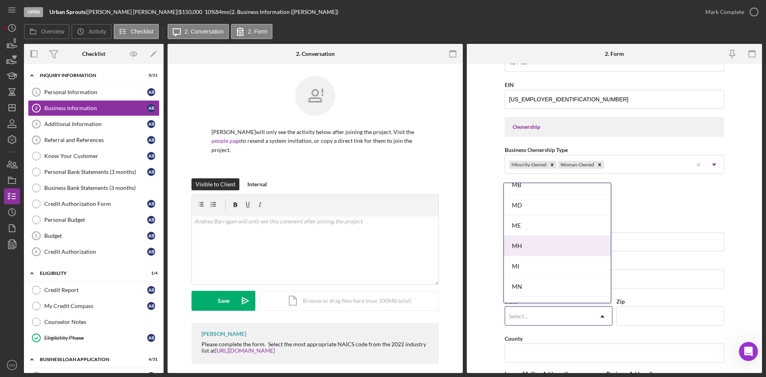
scroll to position [678, 0]
click at [537, 231] on div "MO" at bounding box center [557, 227] width 107 height 20
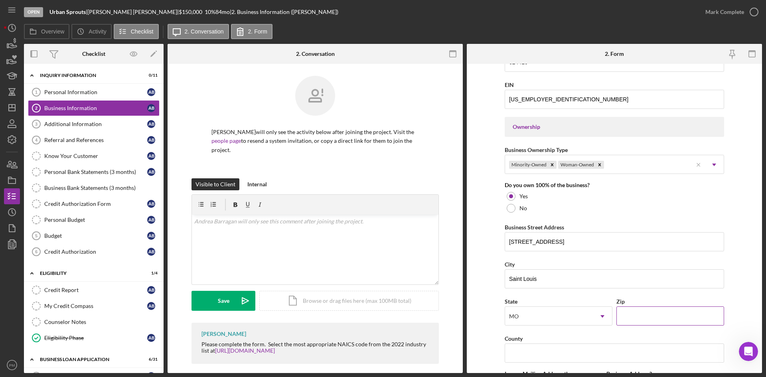
click at [652, 314] on input "Zip" at bounding box center [670, 315] width 108 height 19
type input "63130"
click at [556, 333] on div "State MO Icon/Dropdown Arrow" at bounding box center [558, 314] width 108 height 37
click at [473, 308] on form "Business Name Urban Sprouts DBA Urban Sprouts Child Development Center Business…" at bounding box center [614, 218] width 295 height 309
click at [568, 350] on input "County" at bounding box center [613, 352] width 219 height 19
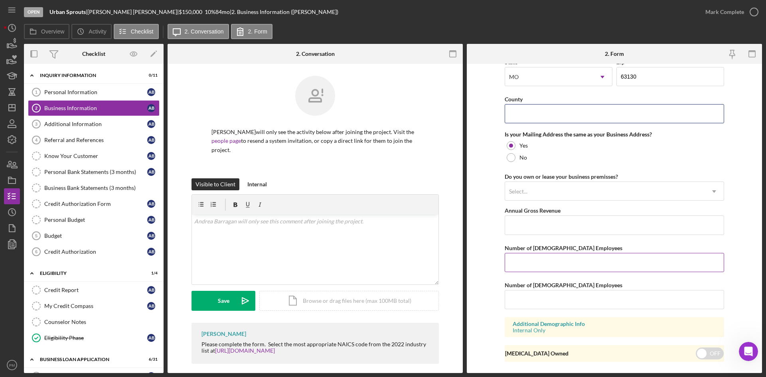
scroll to position [576, 0]
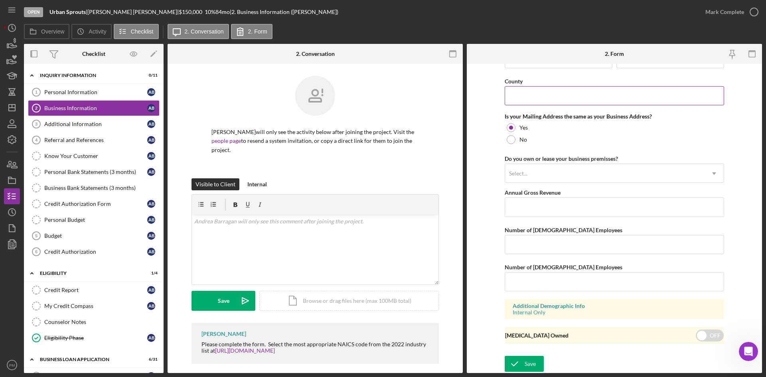
paste input "Saint Louis"
type input "Saint Louis"
click at [534, 175] on div "Select..." at bounding box center [604, 173] width 199 height 18
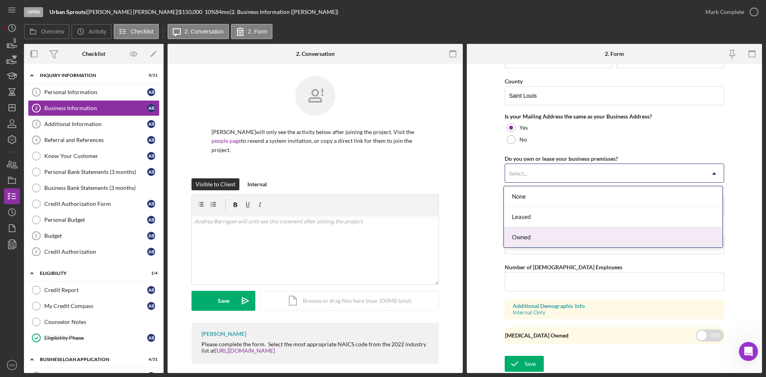
click at [539, 234] on div "Owned" at bounding box center [613, 237] width 219 height 20
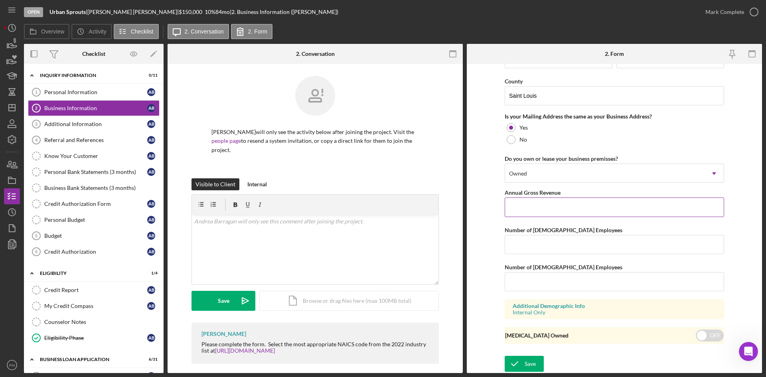
paste input "$4,500,000"
type input "$4,500,000"
drag, startPoint x: 536, startPoint y: 240, endPoint x: 571, endPoint y: 241, distance: 35.5
click at [536, 240] on input "Number of [DEMOGRAPHIC_DATA] Employees" at bounding box center [613, 244] width 219 height 19
paste input "33"
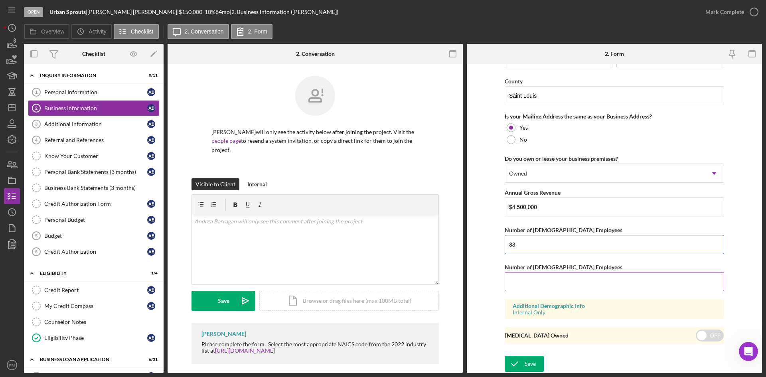
type input "33"
click at [548, 284] on input "Number of [DEMOGRAPHIC_DATA] Employees" at bounding box center [613, 281] width 219 height 19
type input "6"
click at [529, 366] on div "Save" at bounding box center [529, 364] width 11 height 16
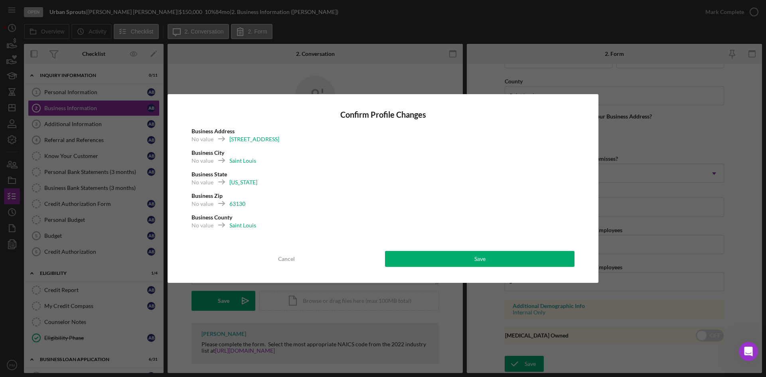
click at [435, 250] on div "Confirm Profile Changes Business Address No value 6757 Olive Blvd Business City…" at bounding box center [382, 188] width 431 height 189
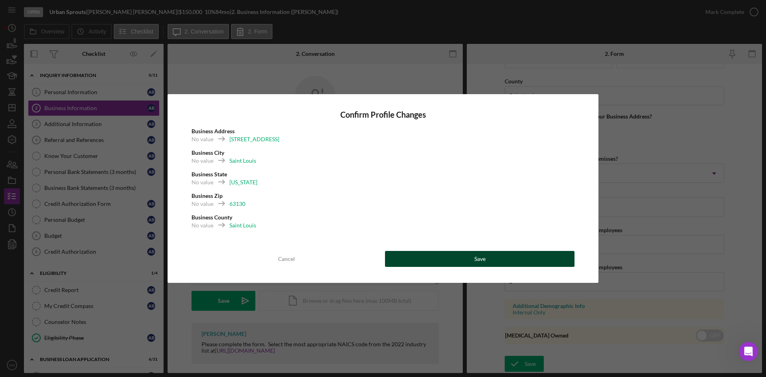
click at [441, 257] on button "Save" at bounding box center [479, 259] width 189 height 16
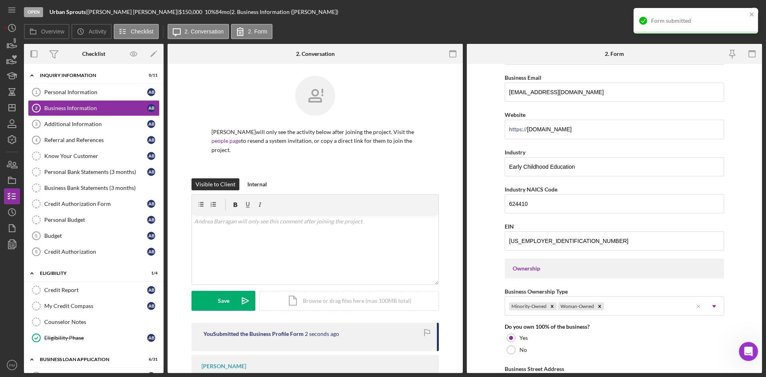
scroll to position [0, 0]
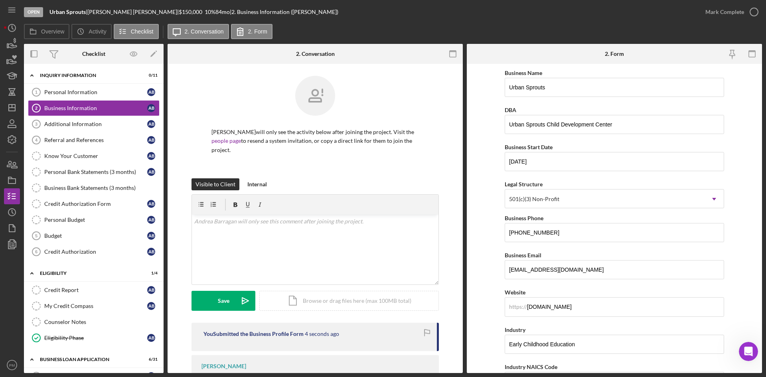
click at [727, 2] on div "Mark Complete" at bounding box center [729, 12] width 65 height 24
click at [727, 13] on div "Mark Complete" at bounding box center [724, 12] width 39 height 16
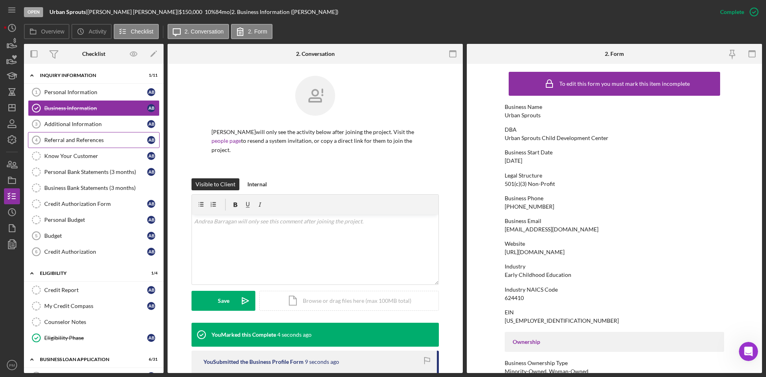
click at [85, 143] on div "Referral and References" at bounding box center [95, 140] width 103 height 6
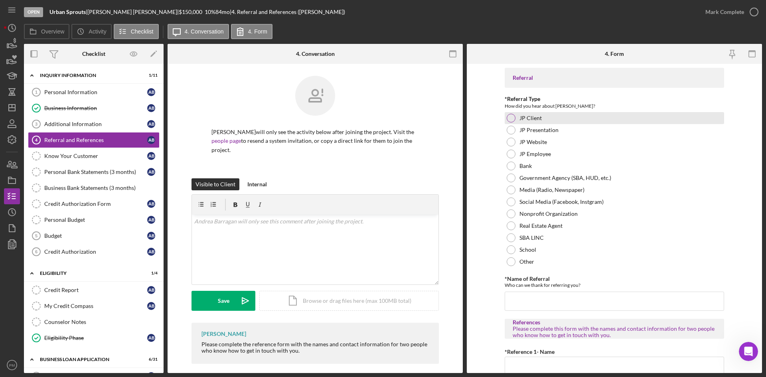
click at [510, 114] on div at bounding box center [510, 118] width 9 height 9
click at [529, 304] on input "*Name of Referral" at bounding box center [613, 301] width 219 height 19
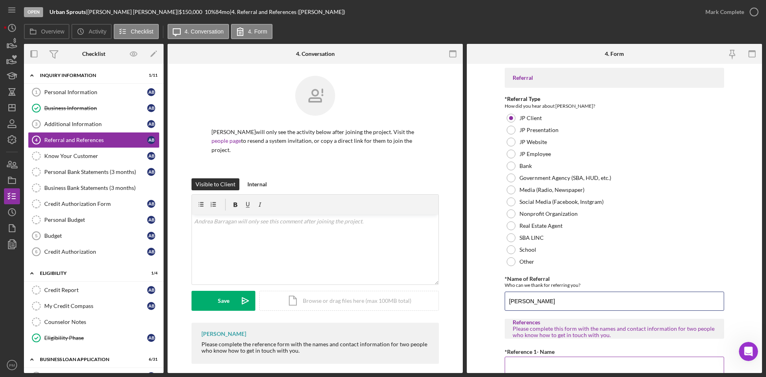
scroll to position [120, 0]
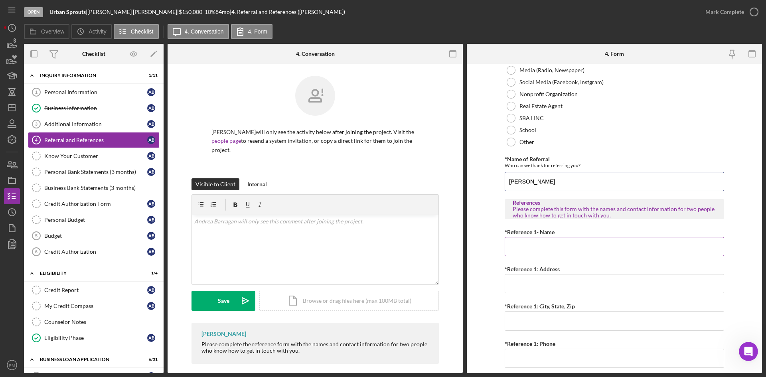
type input "[PERSON_NAME]"
click at [518, 250] on input "*Reference 1- Name" at bounding box center [613, 246] width 219 height 19
paste input "[PERSON_NAME]"
type input "[PERSON_NAME]"
click at [548, 285] on input "*Reference 1: Address" at bounding box center [613, 283] width 219 height 19
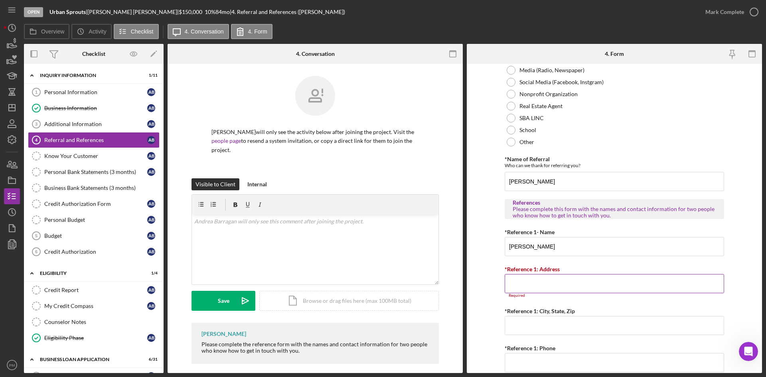
paste input "[STREET_ADDRESS]"
type input "[STREET_ADDRESS]"
click at [539, 325] on input "*Reference 1: City, State, Zip" at bounding box center [613, 320] width 219 height 19
paste input "Florissant"
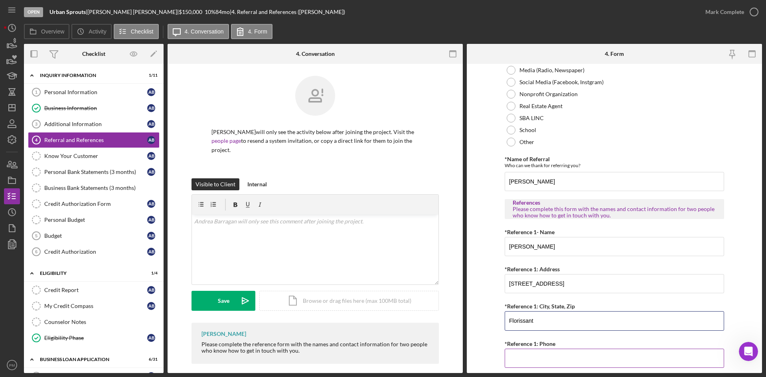
scroll to position [199, 0]
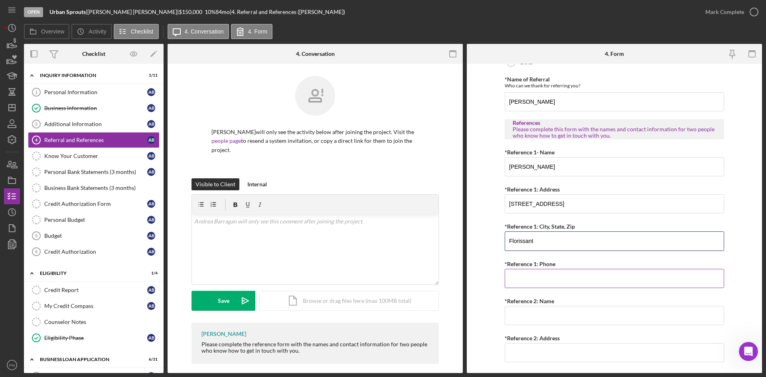
type input "Florissant"
drag, startPoint x: 532, startPoint y: 275, endPoint x: 622, endPoint y: 262, distance: 91.0
click at [532, 275] on input "*Reference 1: Phone" at bounding box center [613, 278] width 219 height 19
drag, startPoint x: 532, startPoint y: 267, endPoint x: 532, endPoint y: 274, distance: 6.8
paste input "(314) 550-5919"
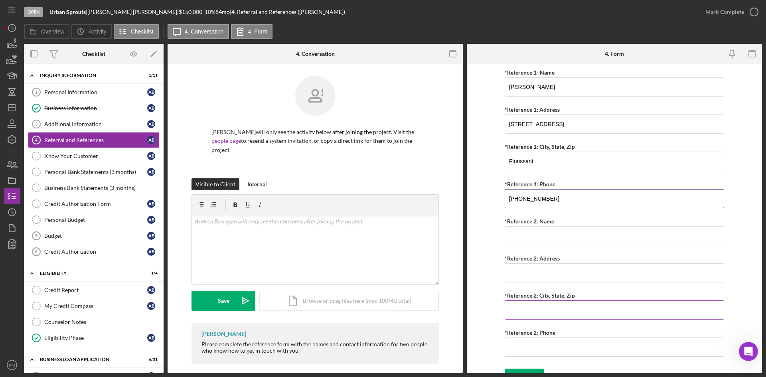
scroll to position [292, 0]
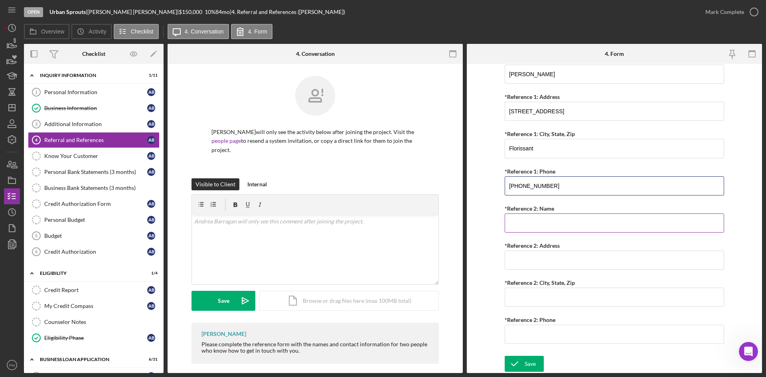
type input "(314) 550-5919"
click at [563, 226] on input "*Reference 2: Name" at bounding box center [613, 222] width 219 height 19
paste input "Ellicia"
drag, startPoint x: 553, startPoint y: 221, endPoint x: 538, endPoint y: 222, distance: 14.8
click at [538, 221] on input "Ellicia" at bounding box center [613, 222] width 219 height 19
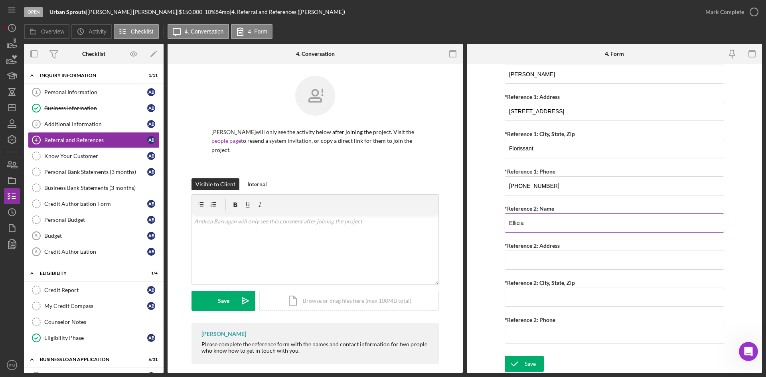
paste input "Lanier"
type input "Ellicia Lanier"
click at [533, 252] on input "*Reference 2: Address" at bounding box center [613, 259] width 219 height 19
click at [568, 267] on input "*Reference 2: Address" at bounding box center [613, 259] width 219 height 19
paste input "1009 Speckledwod Manor"
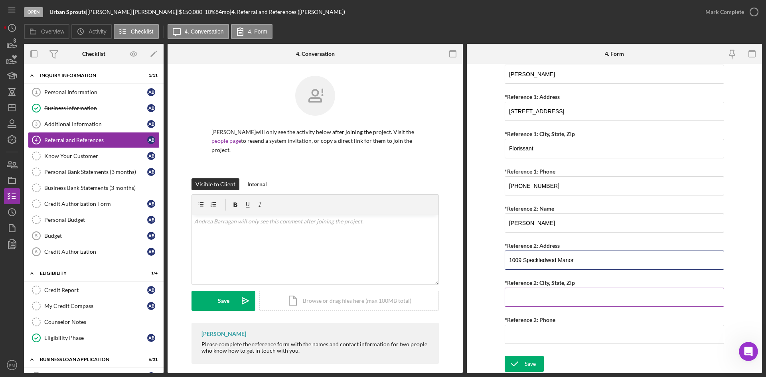
type input "1009 Speckledwod Manor"
click at [533, 303] on input "*Reference 2: City, State, Zip" at bounding box center [613, 297] width 219 height 19
paste input "University City"
type input "University City"
paste input "(314) 623-9514"
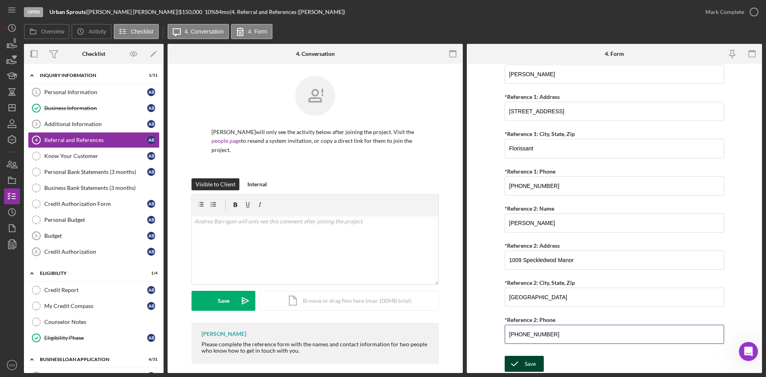
type input "(314) 623-9514"
click at [521, 365] on icon "submit" at bounding box center [514, 364] width 20 height 20
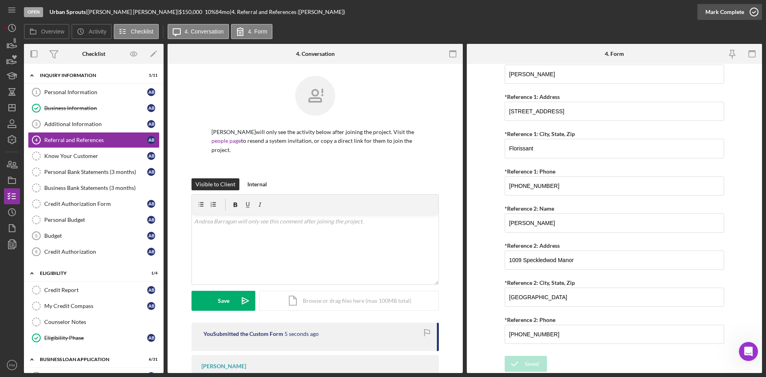
click at [728, 10] on div "Mark Complete" at bounding box center [724, 12] width 39 height 16
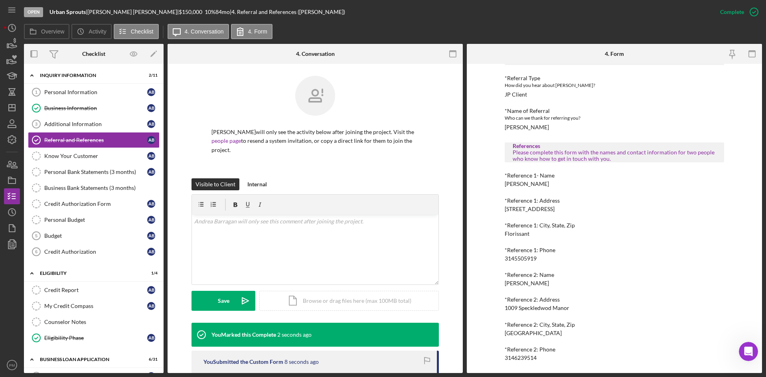
scroll to position [0, 0]
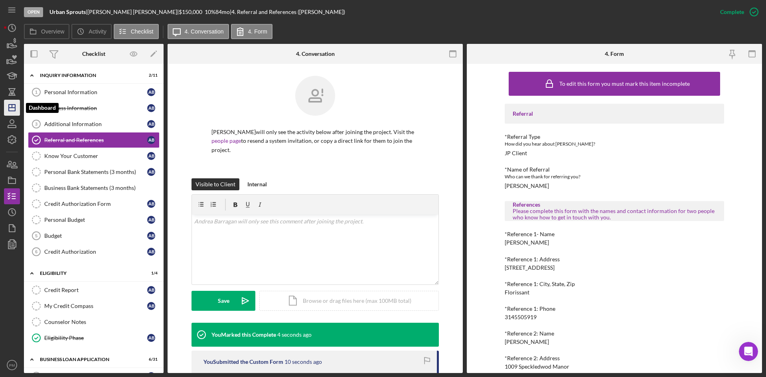
click at [6, 106] on icon "Icon/Dashboard" at bounding box center [12, 108] width 20 height 20
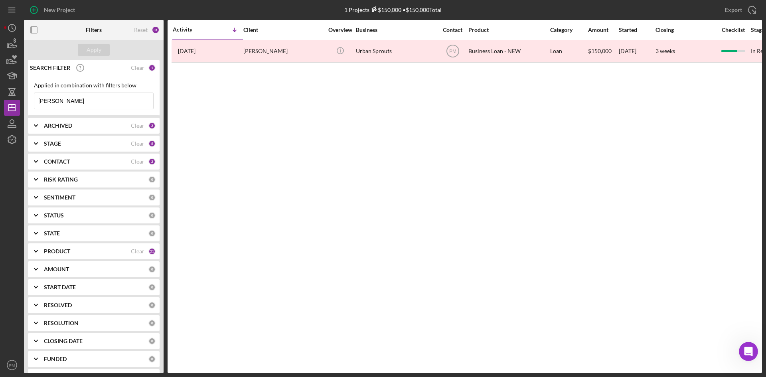
click at [73, 125] on div "ARCHIVED" at bounding box center [87, 125] width 87 height 6
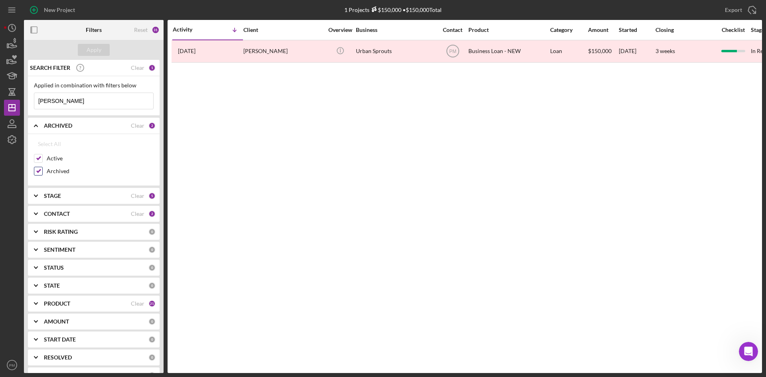
click at [37, 170] on input "Archived" at bounding box center [38, 171] width 8 height 8
checkbox input "false"
click at [83, 49] on button "Apply" at bounding box center [94, 50] width 32 height 12
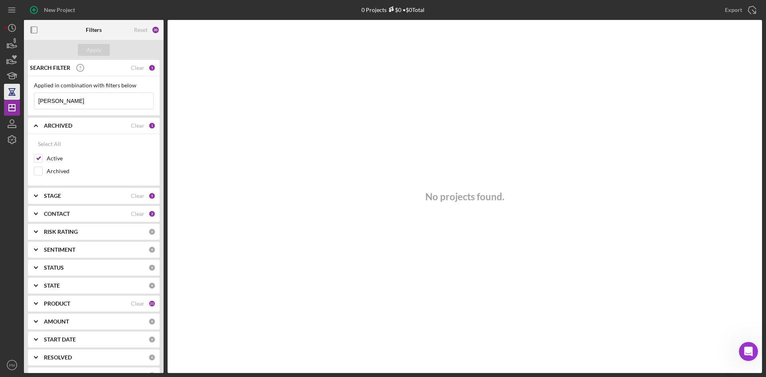
drag, startPoint x: 52, startPoint y: 98, endPoint x: 6, endPoint y: 97, distance: 45.9
click at [8, 97] on div "New Project 0 Projects $0 • $0 Total ellicia Export Icon/Export Filters Reset 3…" at bounding box center [383, 186] width 758 height 373
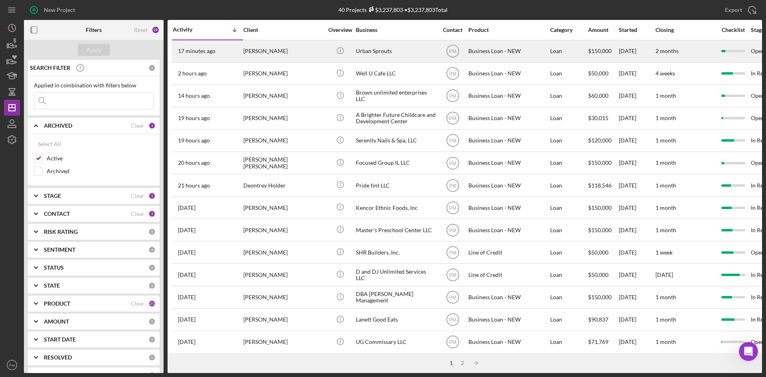
click at [206, 54] on time "17 minutes ago" at bounding box center [196, 51] width 37 height 6
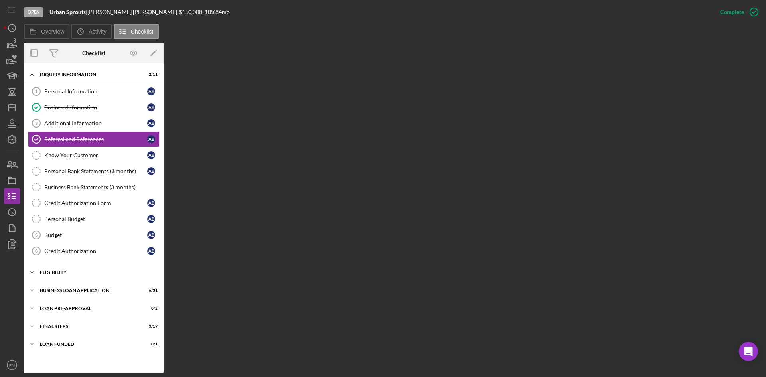
click at [63, 274] on div "ELIGIBILITY" at bounding box center [97, 272] width 114 height 5
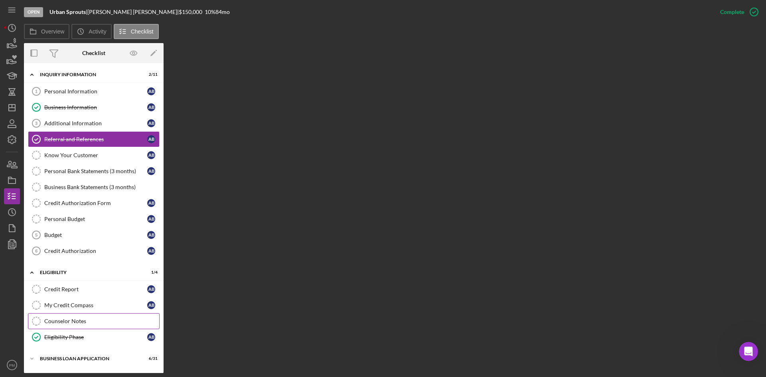
click at [67, 319] on div "Counselor Notes" at bounding box center [101, 321] width 115 height 6
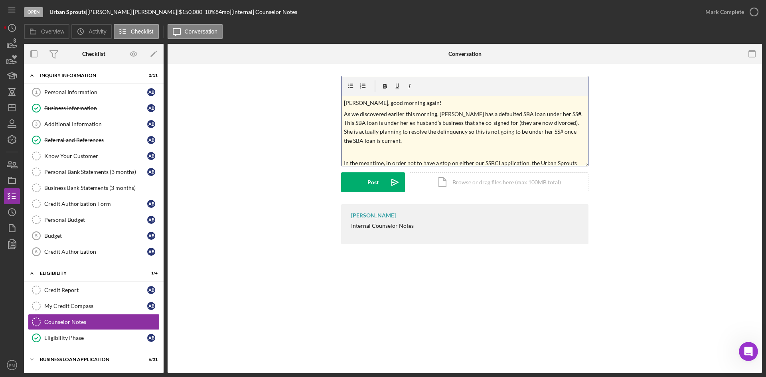
scroll to position [228, 0]
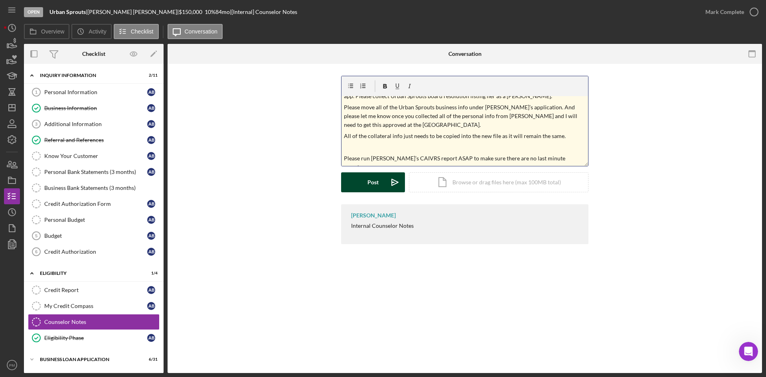
click at [369, 183] on div "Post" at bounding box center [372, 182] width 11 height 20
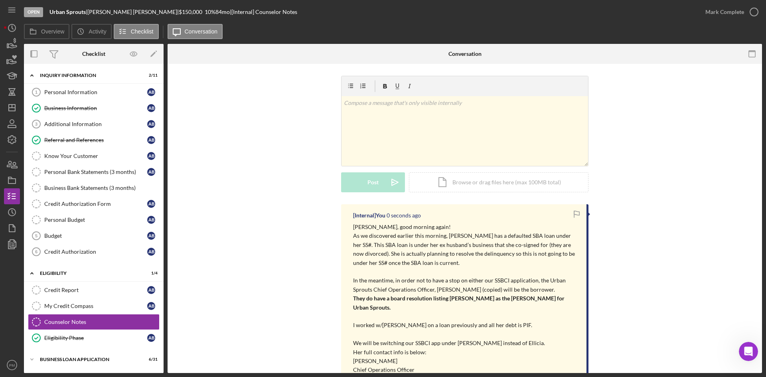
scroll to position [0, 0]
click at [725, 12] on div "Mark Complete" at bounding box center [724, 12] width 39 height 16
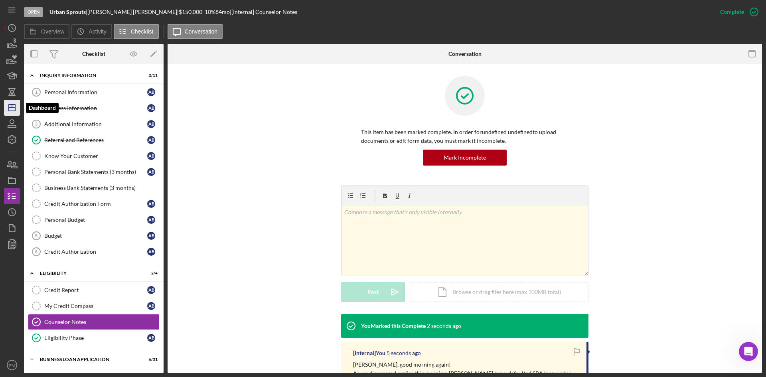
click at [15, 108] on line "button" at bounding box center [12, 108] width 6 height 0
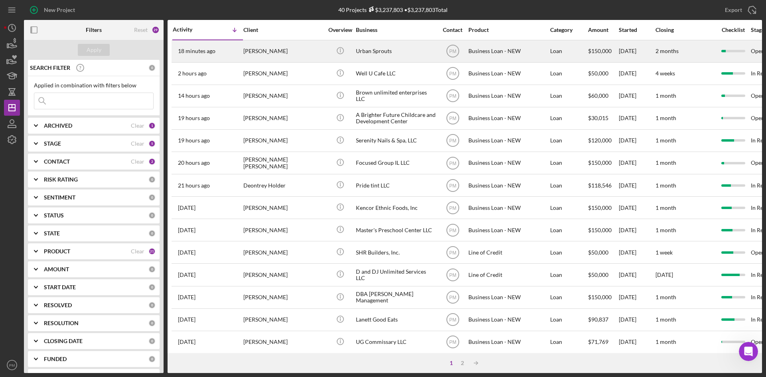
click at [260, 51] on div "[PERSON_NAME]" at bounding box center [283, 51] width 80 height 21
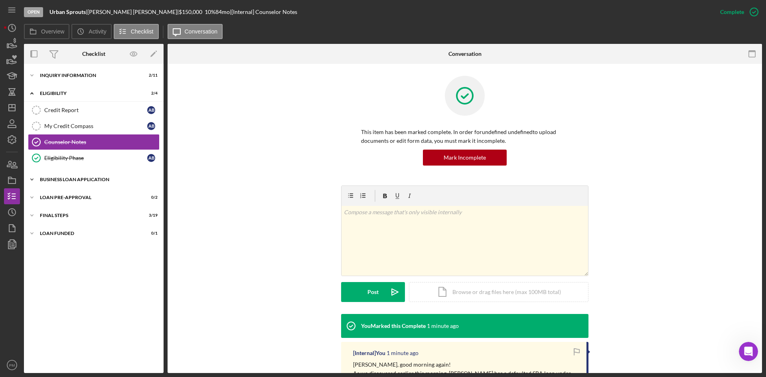
click at [75, 178] on div "BUSINESS LOAN APPLICATION" at bounding box center [97, 179] width 114 height 5
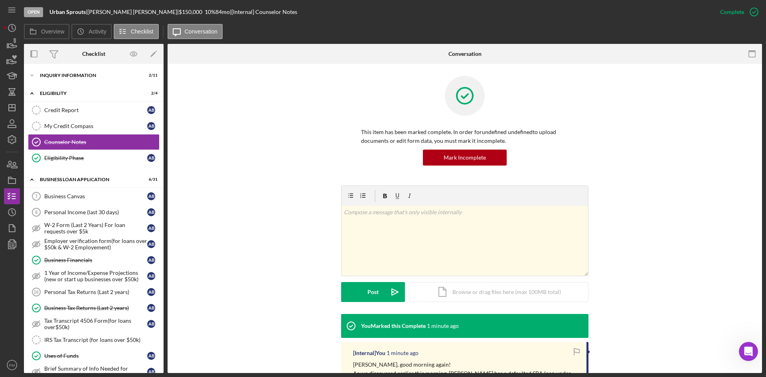
scroll to position [160, 0]
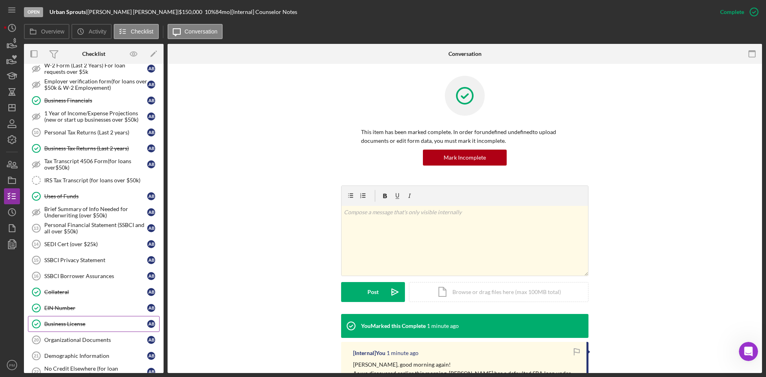
drag, startPoint x: 62, startPoint y: 336, endPoint x: 91, endPoint y: 325, distance: 30.2
click at [62, 336] on link "Organizational Documents 20 Organizational Documents A B" at bounding box center [94, 340] width 132 height 16
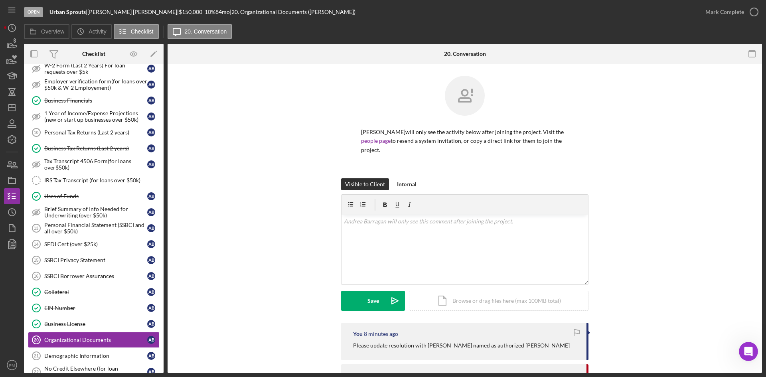
scroll to position [160, 0]
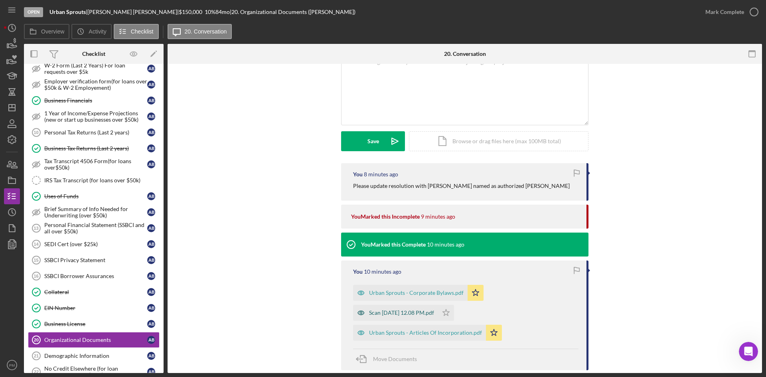
click at [395, 313] on div "Scan Aug 21, 2025 at 12.08 PM.pdf" at bounding box center [401, 312] width 65 height 6
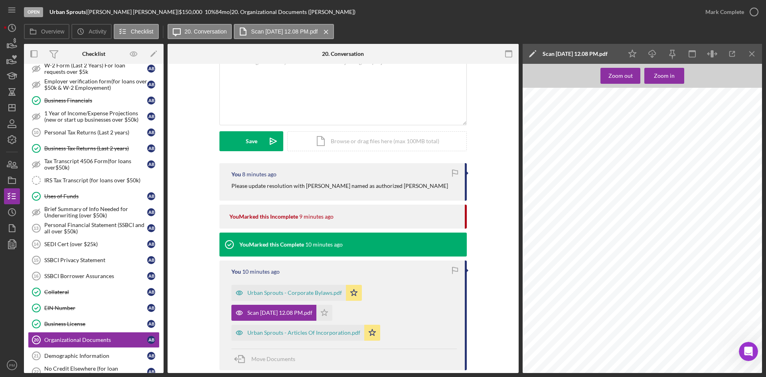
scroll to position [0, 0]
click at [753, 55] on line "button" at bounding box center [751, 53] width 4 height 4
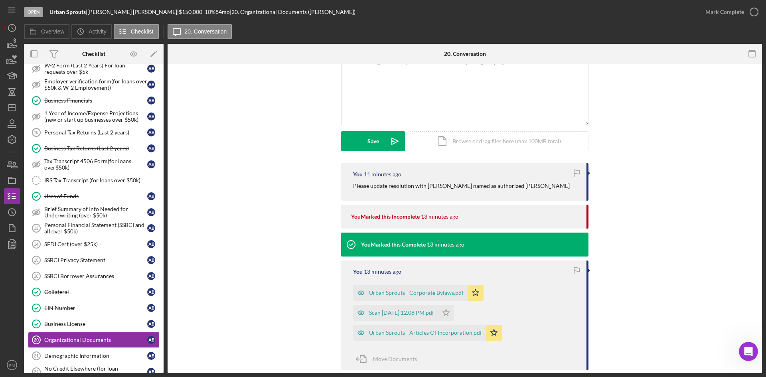
click at [231, 311] on div "You 11 minutes ago Please update resolution with Andrea named as authorized sig…" at bounding box center [464, 304] width 570 height 282
drag, startPoint x: 14, startPoint y: 103, endPoint x: 18, endPoint y: 103, distance: 4.8
click at [14, 103] on icon "Icon/Dashboard" at bounding box center [12, 108] width 20 height 20
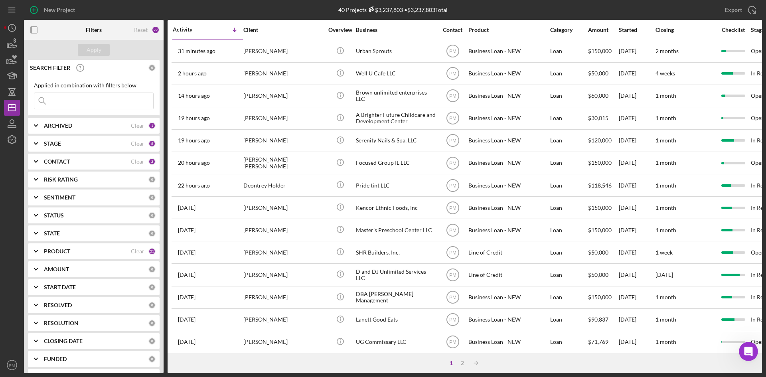
click at [66, 148] on div "STAGE Clear 5" at bounding box center [100, 144] width 112 height 16
click at [91, 252] on div "CONTACT" at bounding box center [87, 252] width 87 height 6
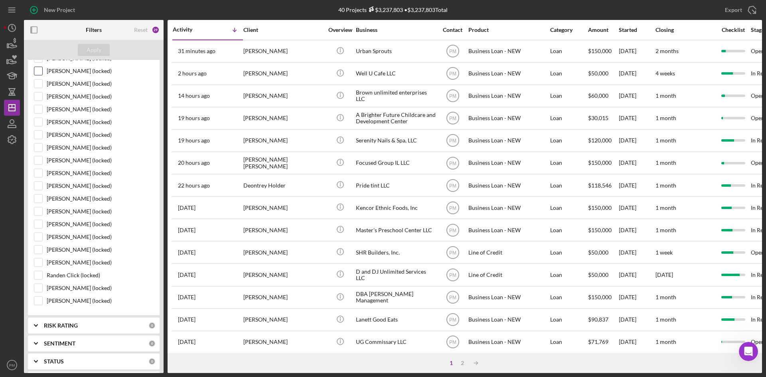
scroll to position [718, 0]
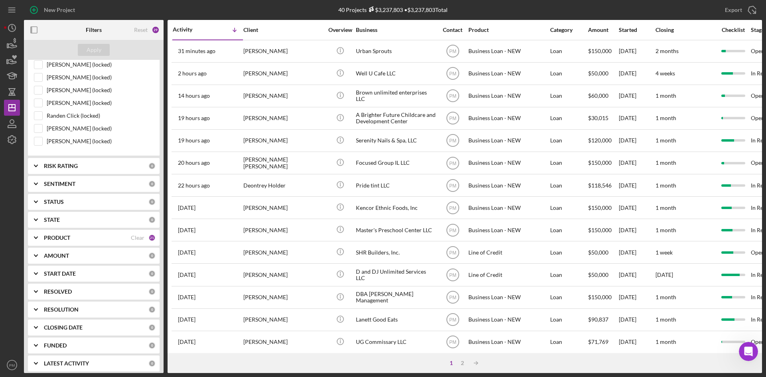
click at [69, 239] on b "PRODUCT" at bounding box center [57, 237] width 26 height 6
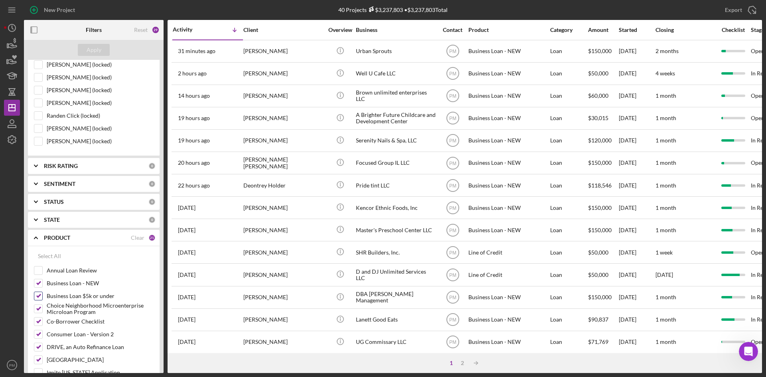
scroll to position [837, 0]
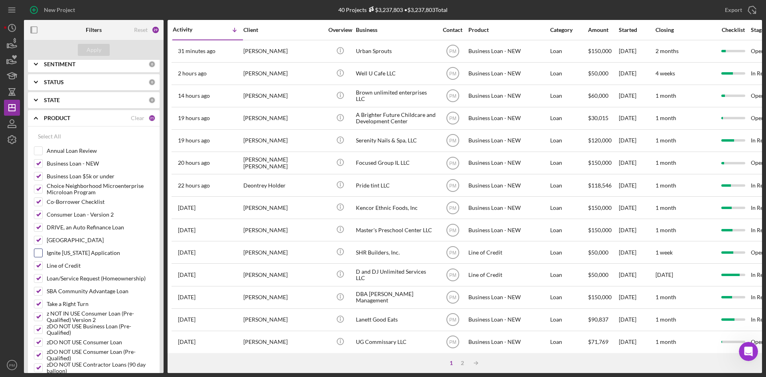
click at [39, 253] on input "Ignite [US_STATE] Application" at bounding box center [38, 253] width 8 height 8
checkbox input "true"
click at [131, 117] on div "Clear" at bounding box center [138, 118] width 14 height 6
checkbox input "false"
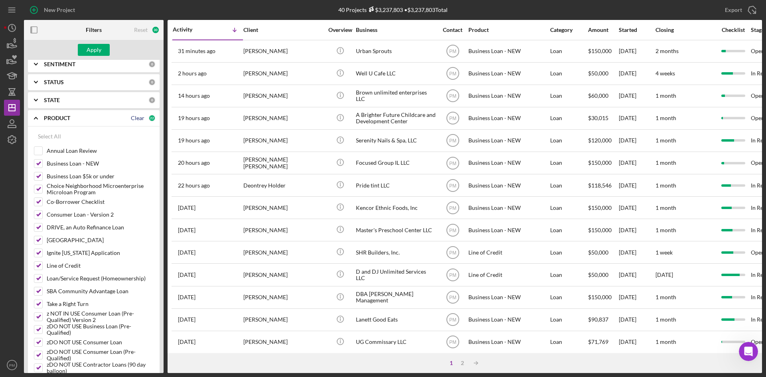
checkbox input "false"
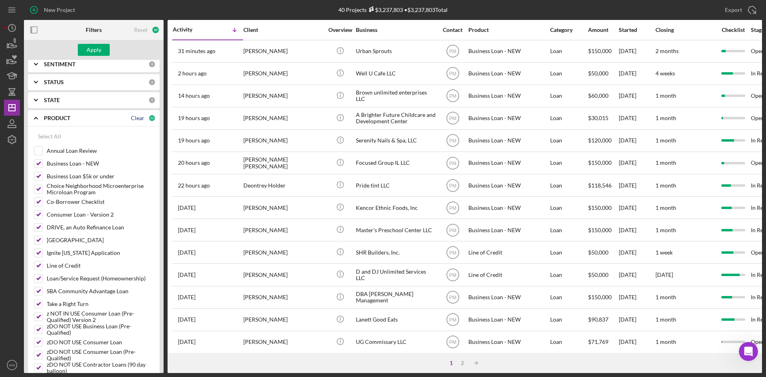
checkbox input "false"
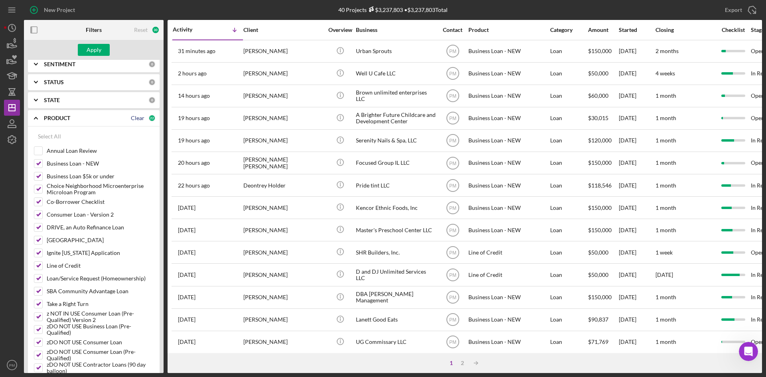
checkbox input "false"
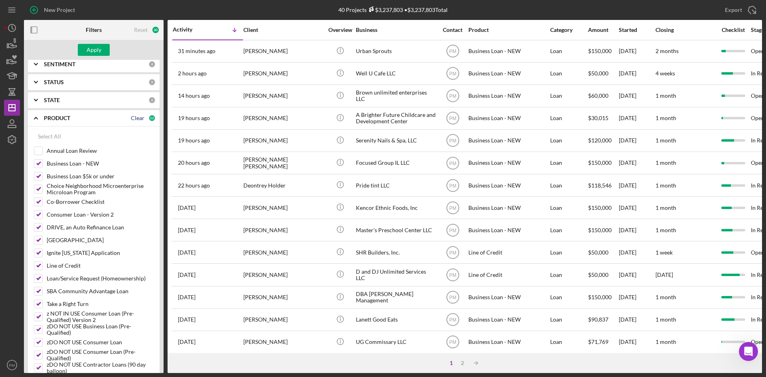
checkbox input "false"
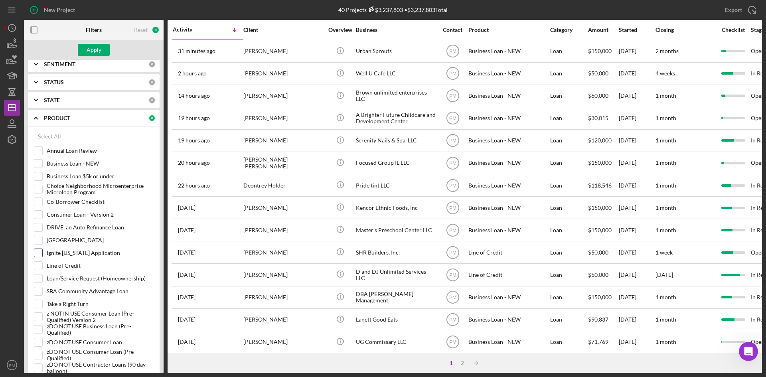
click at [39, 253] on input "Ignite [US_STATE] Application" at bounding box center [38, 253] width 8 height 8
checkbox input "true"
click at [90, 52] on div "Apply" at bounding box center [94, 50] width 15 height 12
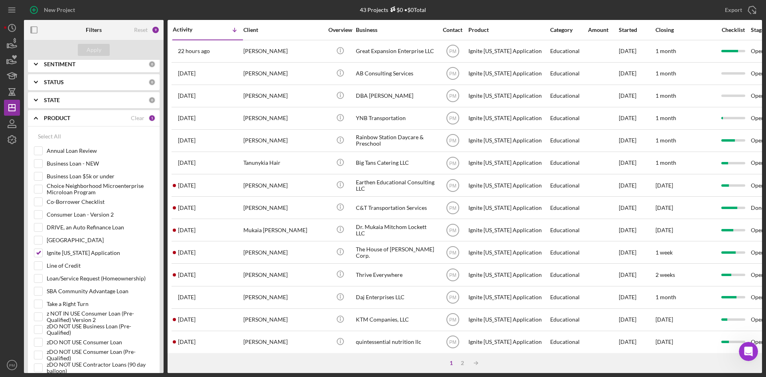
scroll to position [678, 0]
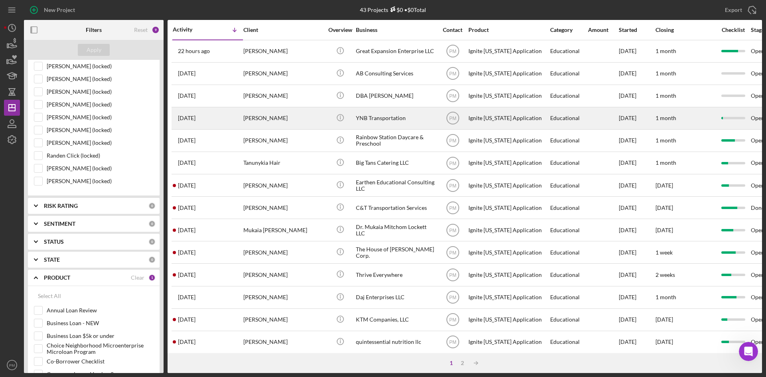
click at [266, 118] on div "[PERSON_NAME]" at bounding box center [283, 118] width 80 height 21
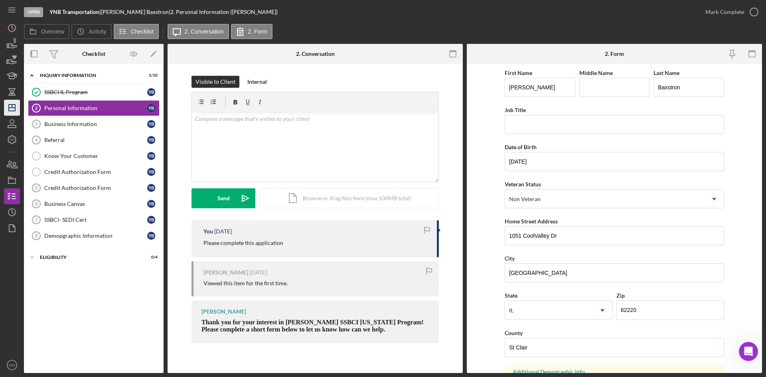
click at [11, 107] on icon "Icon/Dashboard" at bounding box center [12, 108] width 20 height 20
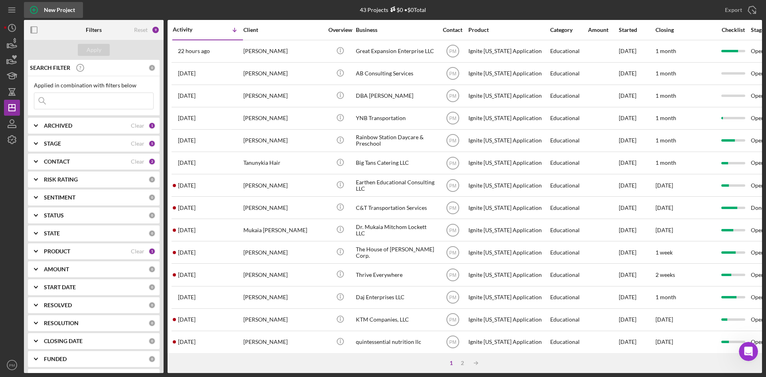
click at [59, 8] on div "New Project" at bounding box center [59, 10] width 31 height 16
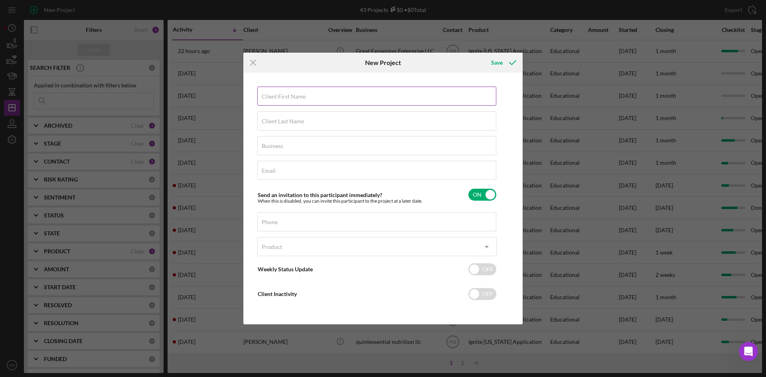
click at [293, 99] on label "Client First Name" at bounding box center [284, 96] width 44 height 6
click at [293, 99] on input "Client First Name" at bounding box center [376, 96] width 239 height 19
type input "Chrystal"
click at [280, 121] on label "Client Last Name" at bounding box center [283, 121] width 42 height 6
click at [280, 121] on input "Client Last Name" at bounding box center [376, 120] width 239 height 19
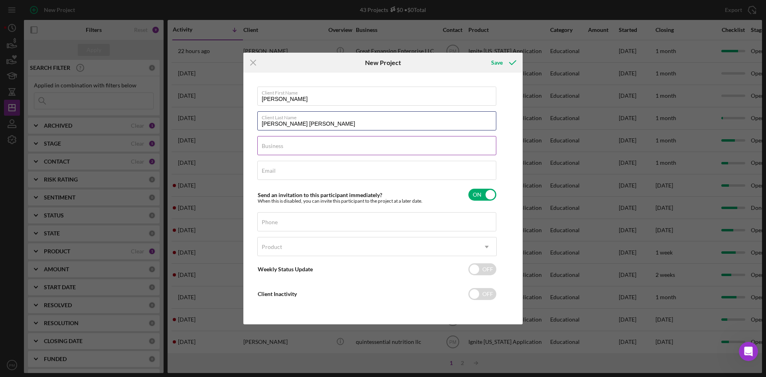
type input "Williams Jackson"
click at [340, 145] on div "Business Required" at bounding box center [376, 146] width 239 height 20
type input "DBA Chrystal Williams Jackson"
click at [398, 175] on input "Email" at bounding box center [376, 170] width 239 height 19
type input "criswilljack@gmail.com"
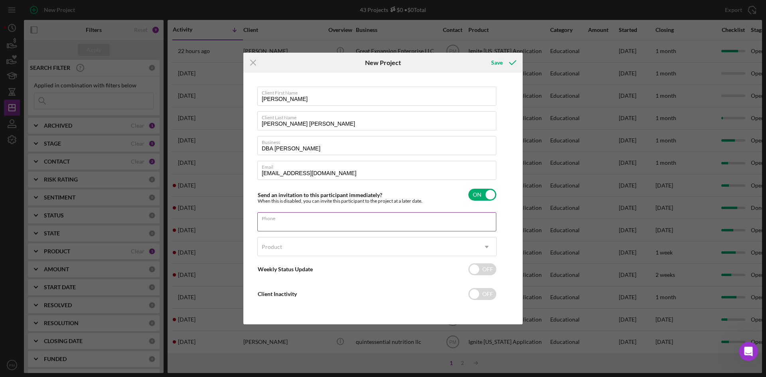
click at [335, 220] on div "Phone" at bounding box center [376, 222] width 239 height 20
type input "(972) 333-3303"
click at [274, 244] on div "Product" at bounding box center [272, 247] width 20 height 6
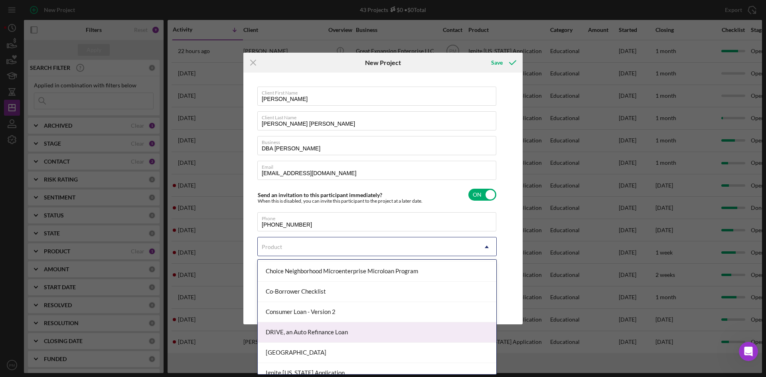
scroll to position [120, 0]
click at [295, 331] on div "Ignite [US_STATE] Application" at bounding box center [377, 333] width 238 height 20
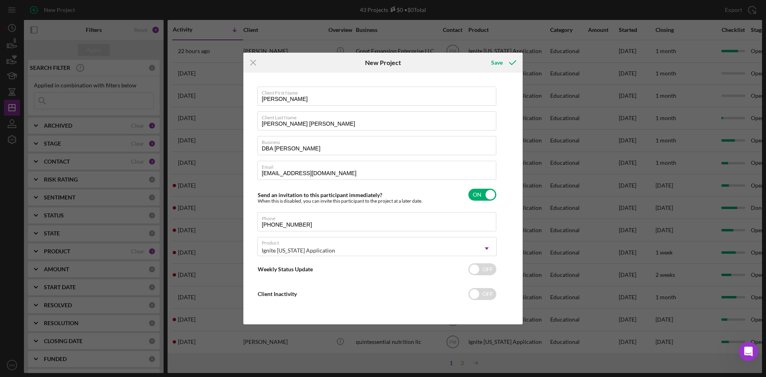
checkbox input "true"
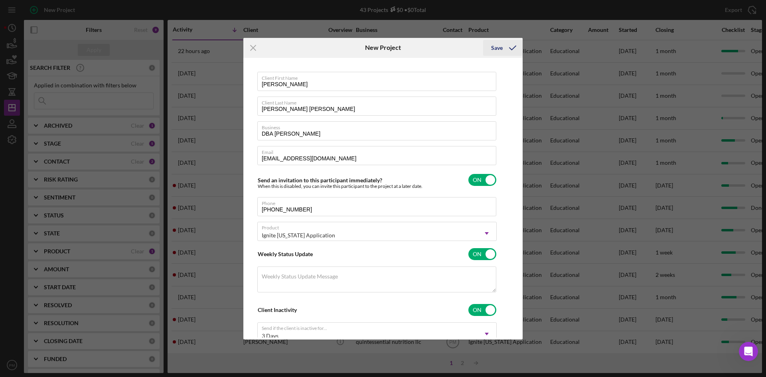
click at [505, 49] on icon "submit" at bounding box center [512, 48] width 20 height 20
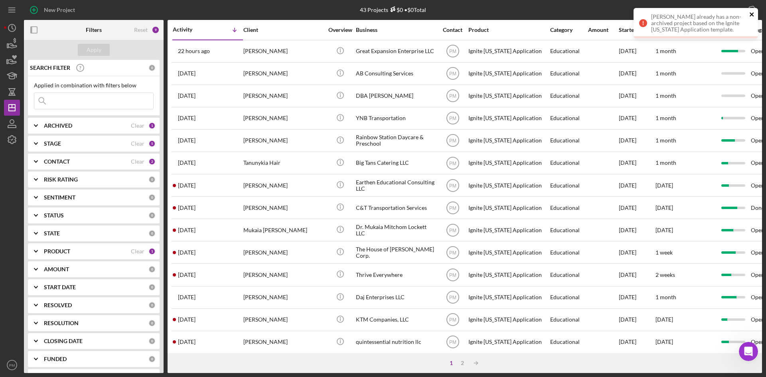
click at [750, 14] on icon "close" at bounding box center [752, 14] width 6 height 6
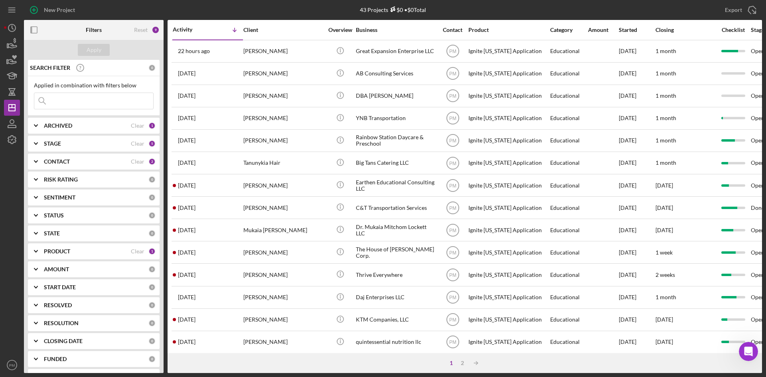
click at [85, 159] on div "CONTACT" at bounding box center [87, 161] width 87 height 6
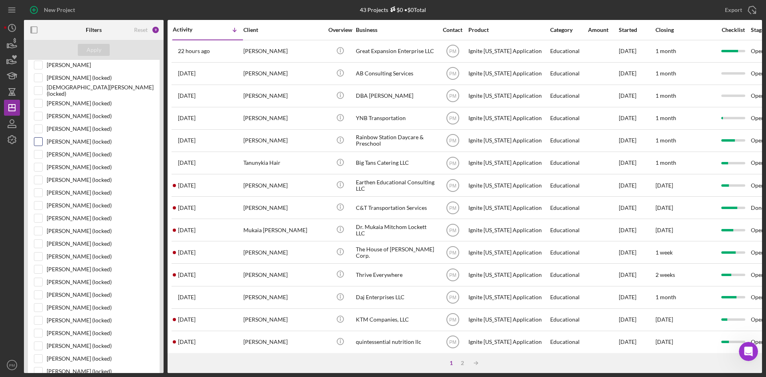
scroll to position [279, 0]
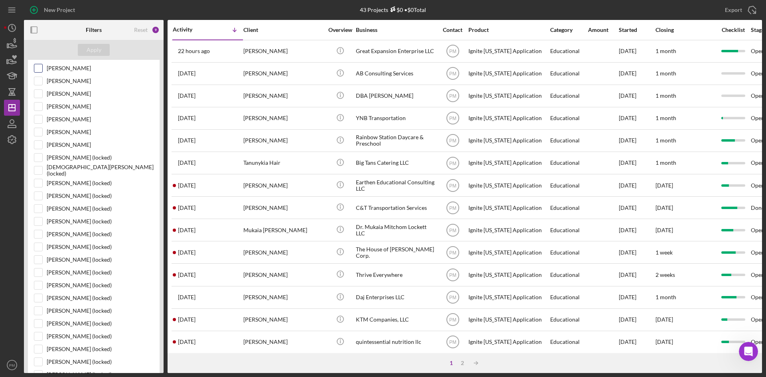
click at [40, 69] on input "[PERSON_NAME]" at bounding box center [38, 68] width 8 height 8
checkbox input "true"
click at [95, 52] on div "Apply" at bounding box center [94, 50] width 15 height 12
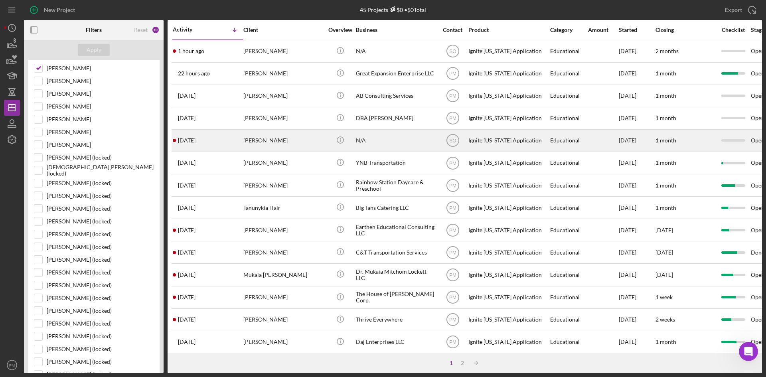
click at [231, 138] on div "3 days ago Wade Wicks" at bounding box center [208, 140] width 70 height 21
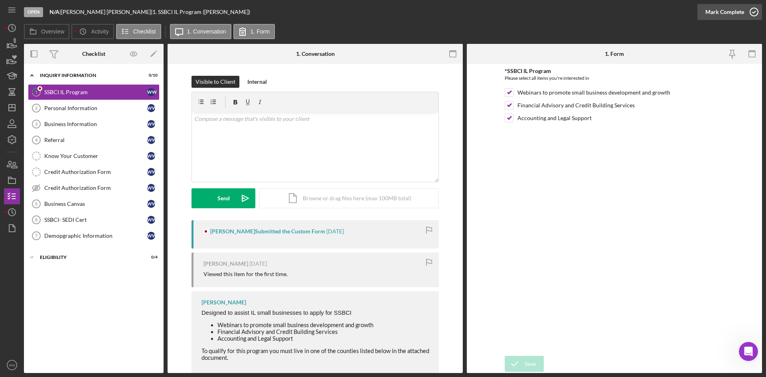
click at [714, 10] on div "Mark Complete" at bounding box center [724, 12] width 39 height 16
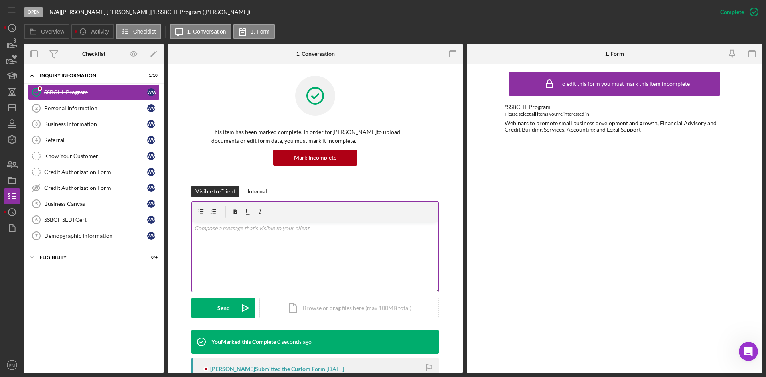
click at [249, 239] on div "v Color teal Color pink Remove color Add row above Add row below Add column bef…" at bounding box center [315, 257] width 246 height 70
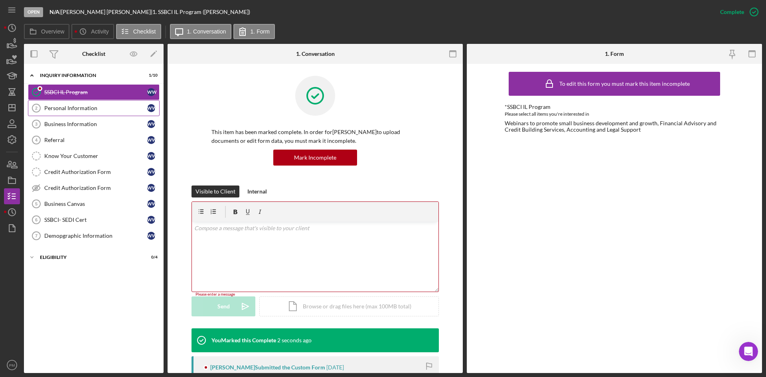
click at [69, 110] on div "Personal Information" at bounding box center [95, 108] width 103 height 6
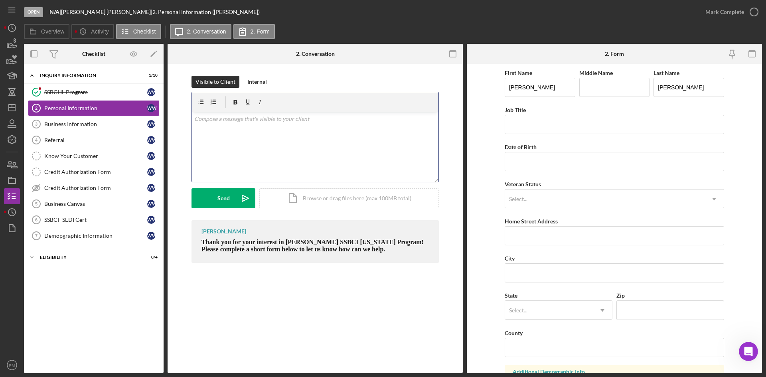
click at [213, 139] on div "v Color teal Color pink Remove color Add row above Add row below Add column bef…" at bounding box center [315, 147] width 246 height 70
click at [228, 205] on div "Send" at bounding box center [223, 198] width 12 height 20
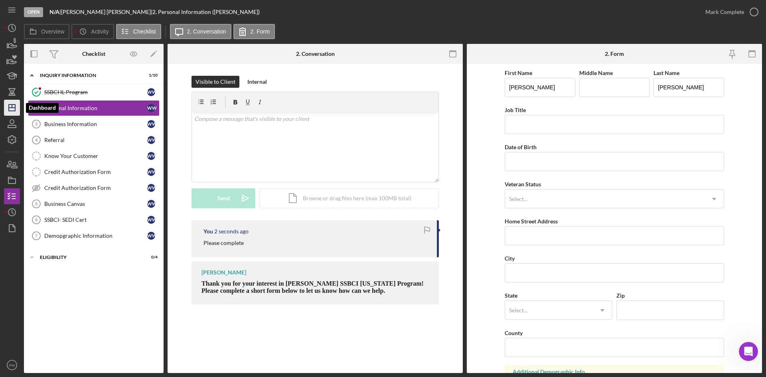
click at [12, 106] on icon "Icon/Dashboard" at bounding box center [12, 108] width 20 height 20
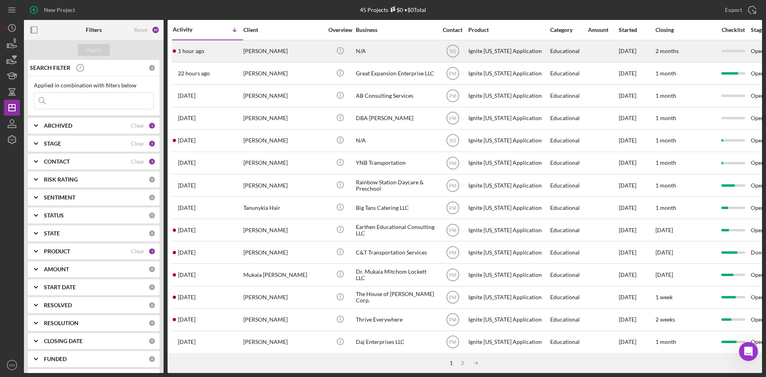
click at [254, 51] on div "[PERSON_NAME]" at bounding box center [283, 51] width 80 height 21
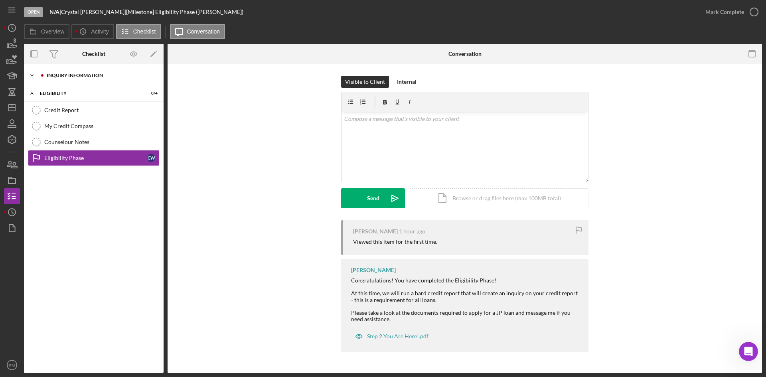
click at [82, 77] on div "Inquiry Information" at bounding box center [100, 75] width 107 height 5
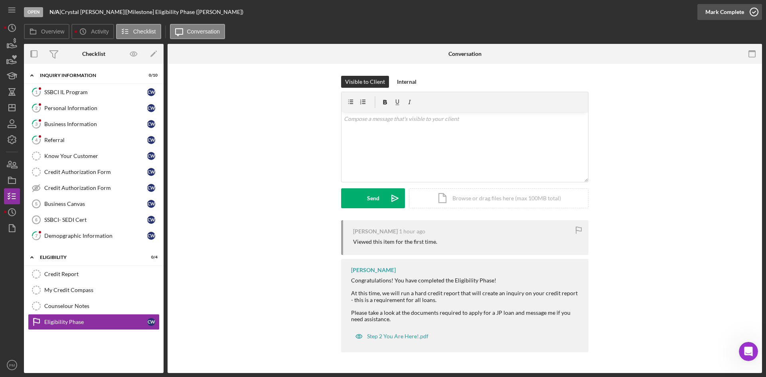
drag, startPoint x: 726, startPoint y: 17, endPoint x: 713, endPoint y: 18, distance: 13.6
click at [726, 16] on div "Mark Complete" at bounding box center [724, 12] width 39 height 16
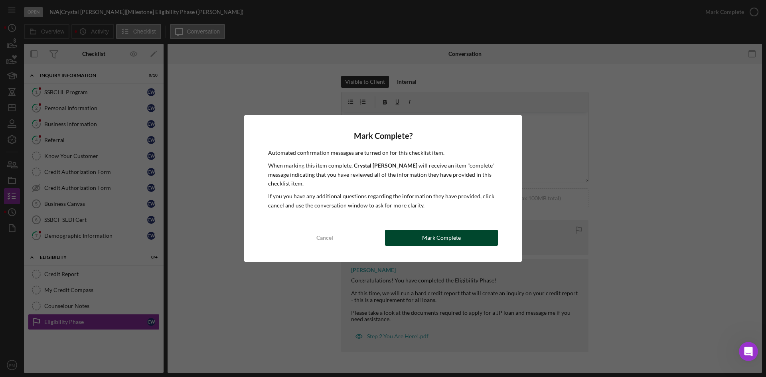
click at [465, 232] on button "Mark Complete" at bounding box center [441, 238] width 113 height 16
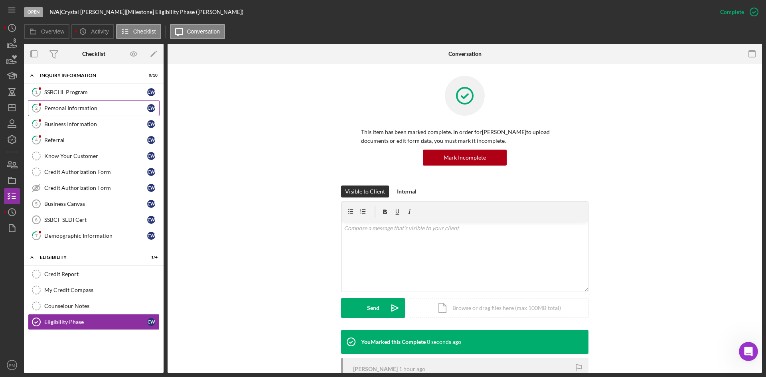
click at [64, 107] on div "Personal Information" at bounding box center [95, 108] width 103 height 6
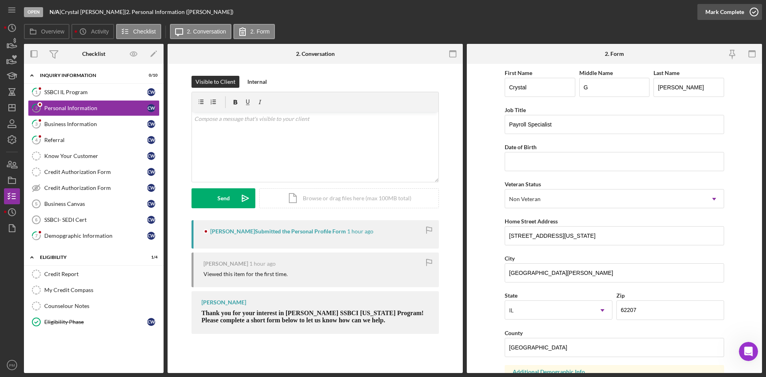
click at [726, 8] on div "Mark Complete" at bounding box center [724, 12] width 39 height 16
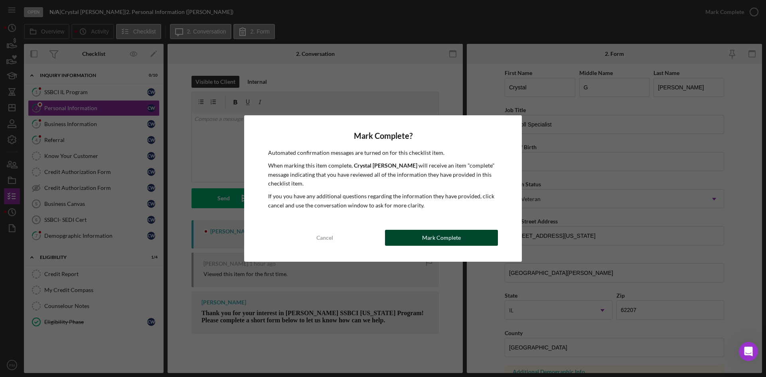
click at [425, 238] on div "Mark Complete" at bounding box center [441, 238] width 39 height 16
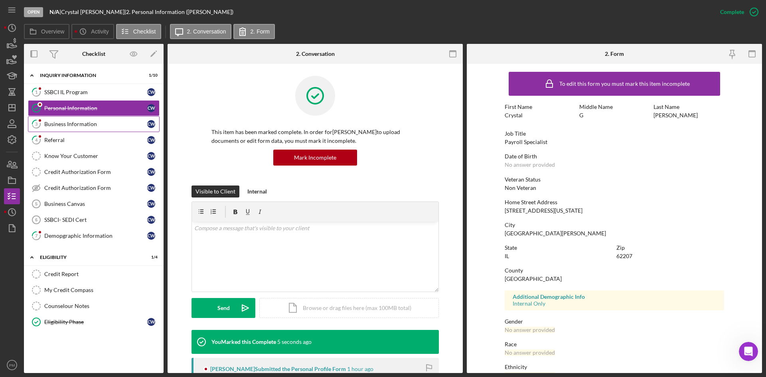
click at [115, 130] on link "3 Business Information C W" at bounding box center [94, 124] width 132 height 16
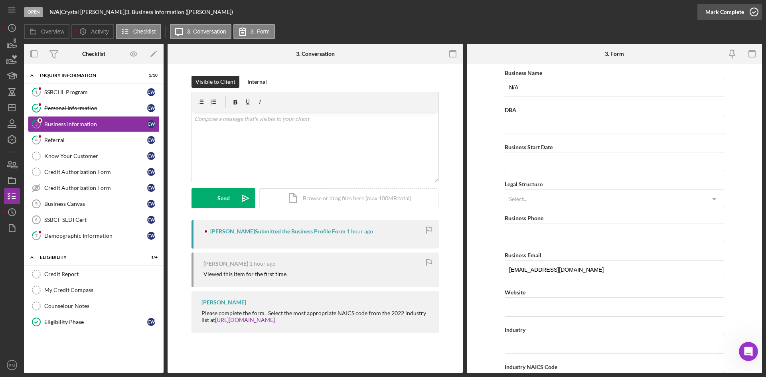
click at [717, 10] on div "Mark Complete" at bounding box center [724, 12] width 39 height 16
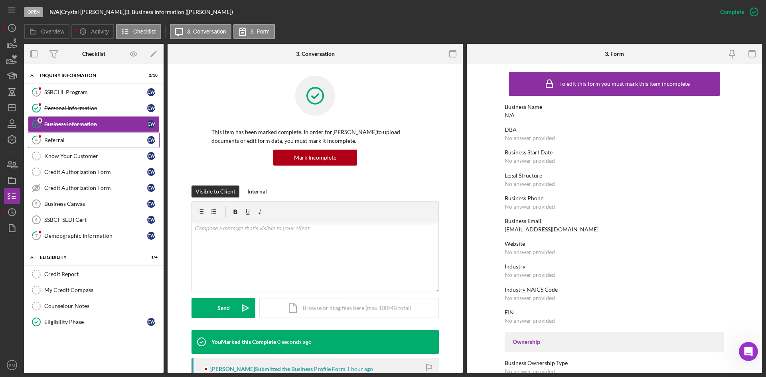
click at [61, 140] on div "Referral" at bounding box center [95, 140] width 103 height 6
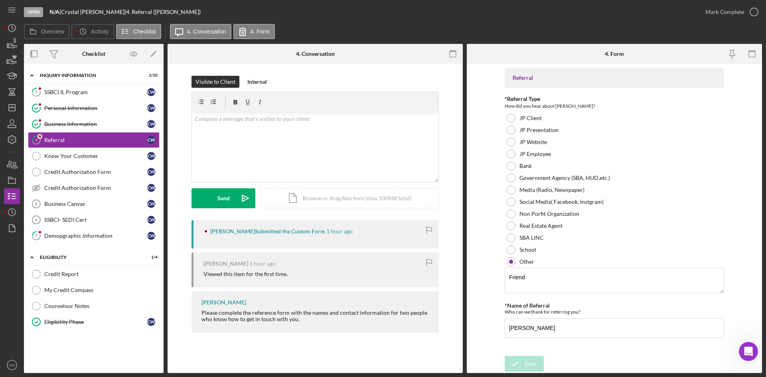
drag, startPoint x: 733, startPoint y: 6, endPoint x: 674, endPoint y: 21, distance: 61.1
click at [733, 6] on div "Mark Complete" at bounding box center [724, 12] width 39 height 16
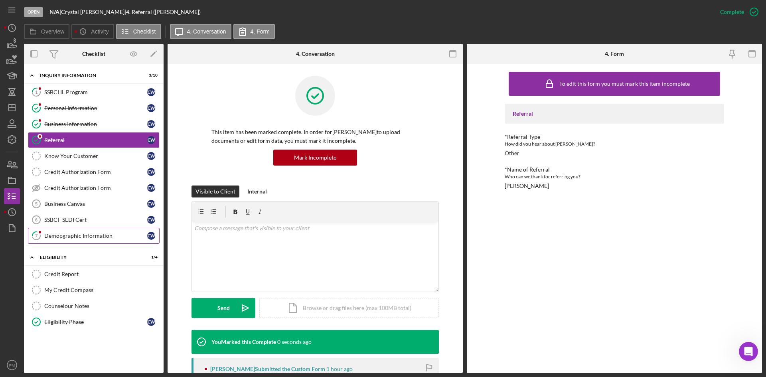
drag, startPoint x: 95, startPoint y: 239, endPoint x: 122, endPoint y: 241, distance: 27.2
click at [95, 239] on div "Demopgraphic Information" at bounding box center [95, 236] width 103 height 6
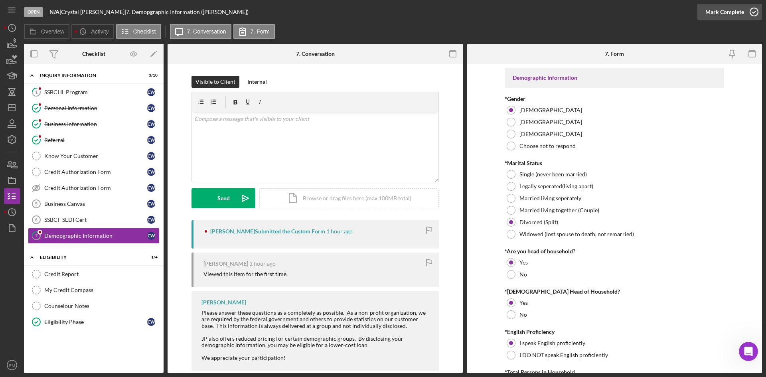
click at [724, 18] on div "Mark Complete" at bounding box center [724, 12] width 39 height 16
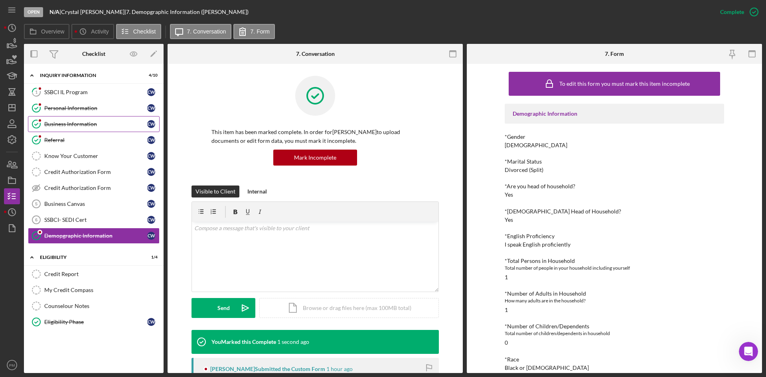
click at [63, 122] on div "Business Information" at bounding box center [95, 124] width 103 height 6
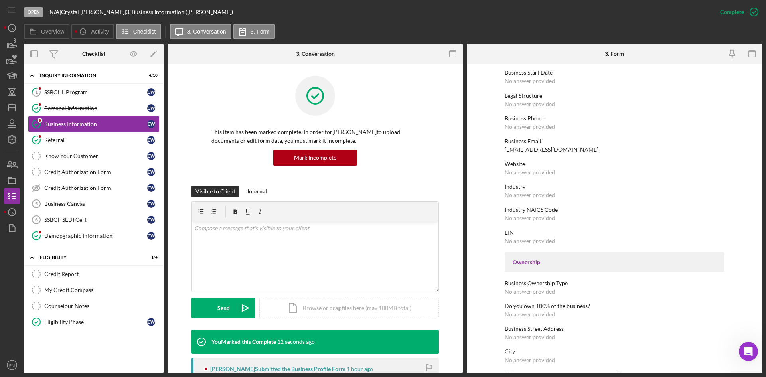
scroll to position [239, 0]
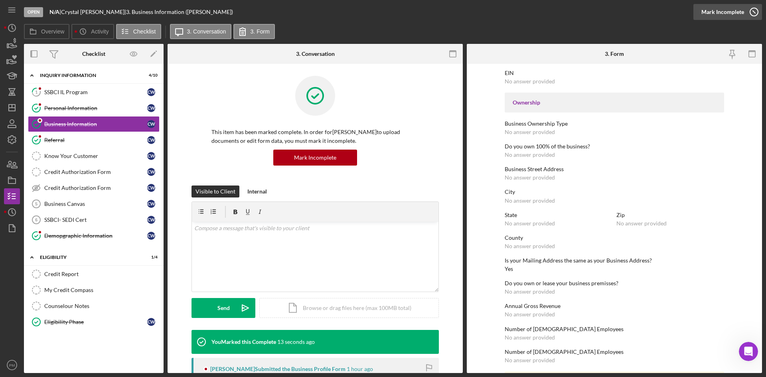
click at [727, 9] on div "Mark Incomplete" at bounding box center [722, 12] width 43 height 16
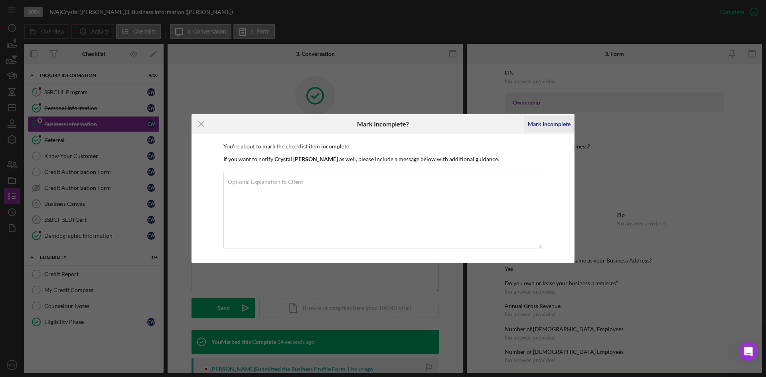
click at [555, 118] on div "Mark Incomplete" at bounding box center [549, 124] width 43 height 16
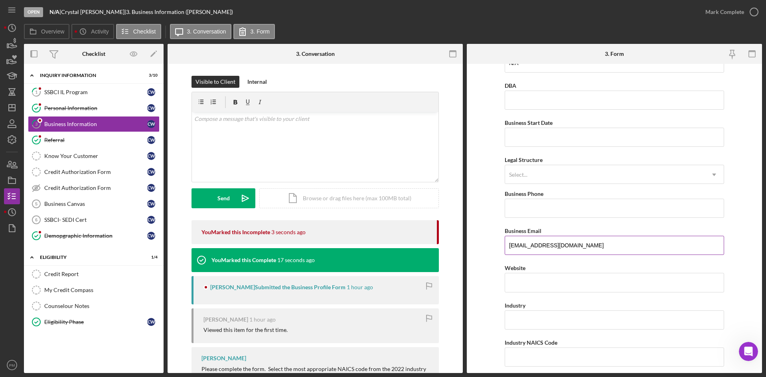
scroll to position [0, 0]
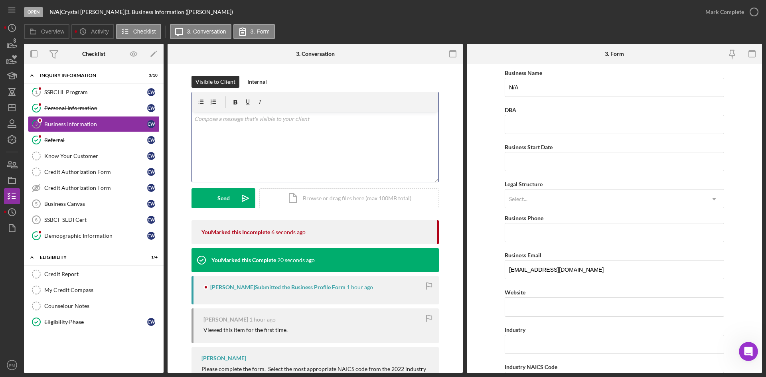
click at [296, 140] on div "v Color teal Color pink Remove color Add row above Add row below Add column bef…" at bounding box center [315, 147] width 246 height 70
click at [219, 195] on div "Send" at bounding box center [223, 198] width 12 height 20
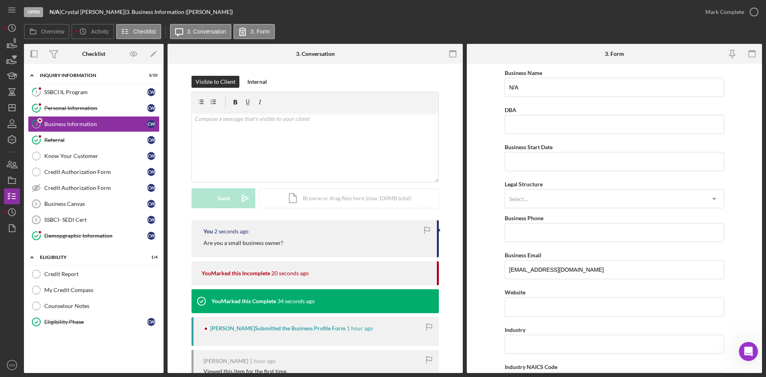
click at [4, 109] on div "Open N/A | Crystal Williams-Jackson | 3. Business Information (Crystal W.) Mark…" at bounding box center [383, 188] width 766 height 377
click at [15, 110] on polygon "button" at bounding box center [12, 107] width 6 height 6
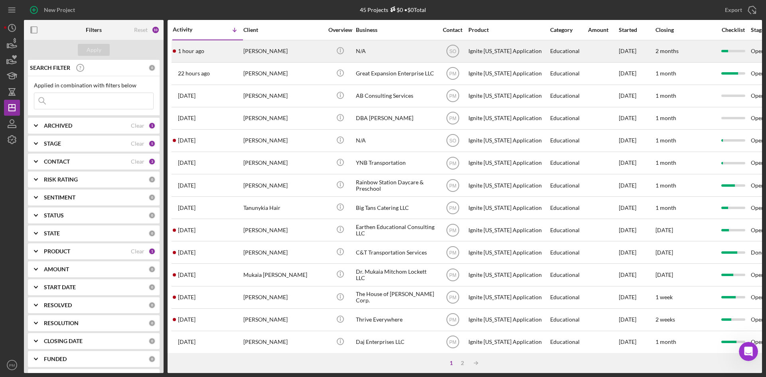
click at [284, 55] on div "[PERSON_NAME]" at bounding box center [283, 51] width 80 height 21
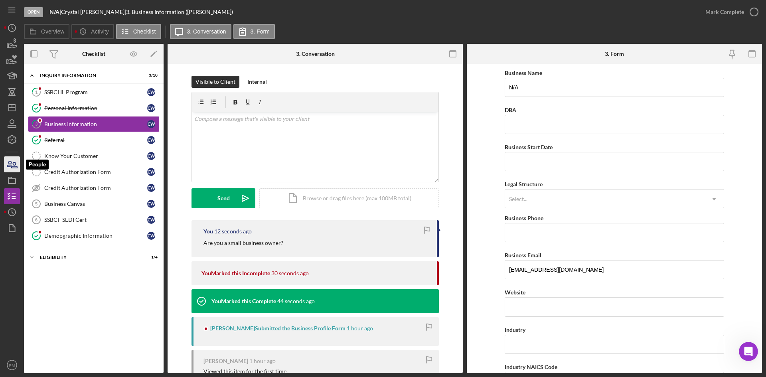
click at [12, 168] on icon "button" at bounding box center [15, 165] width 6 height 6
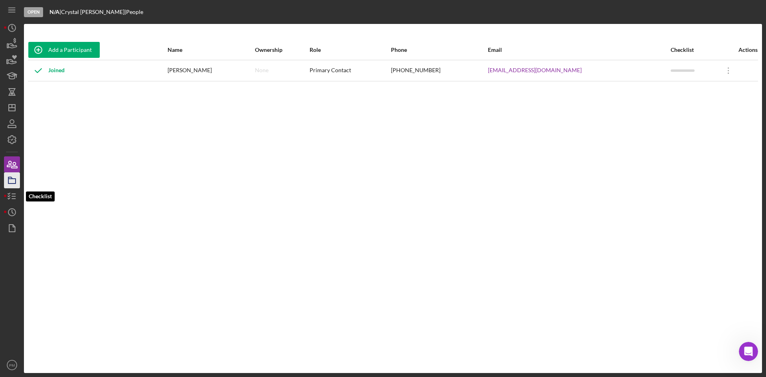
click at [13, 184] on icon "button" at bounding box center [12, 180] width 20 height 20
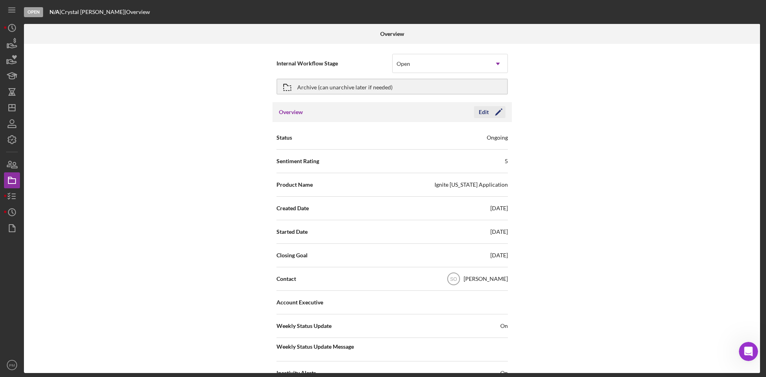
click at [482, 111] on div "Edit" at bounding box center [484, 112] width 10 height 12
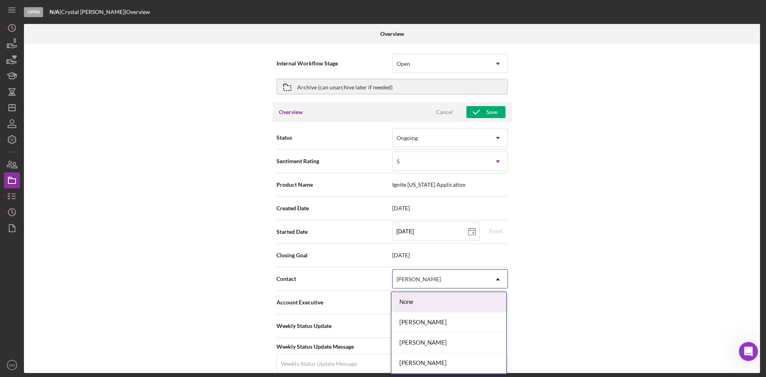
click at [426, 279] on div "[PERSON_NAME]" at bounding box center [418, 279] width 44 height 6
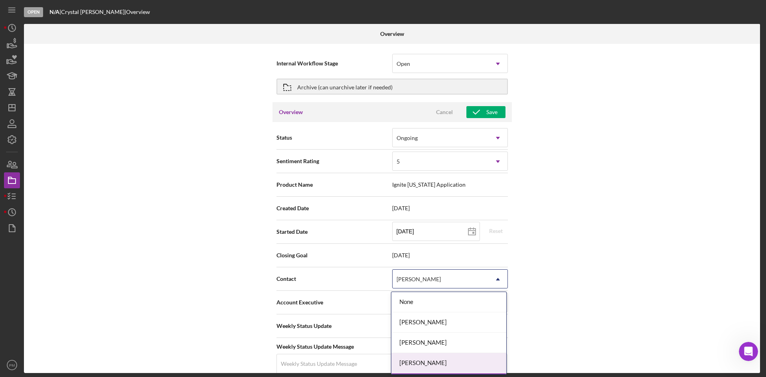
scroll to position [40, 0]
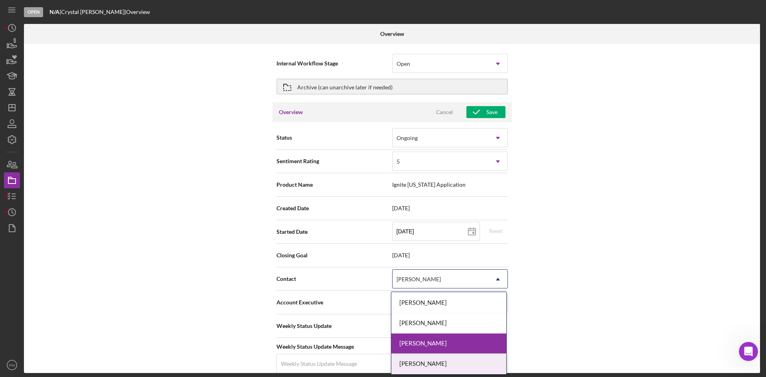
click at [435, 369] on div "[PERSON_NAME]" at bounding box center [448, 364] width 115 height 20
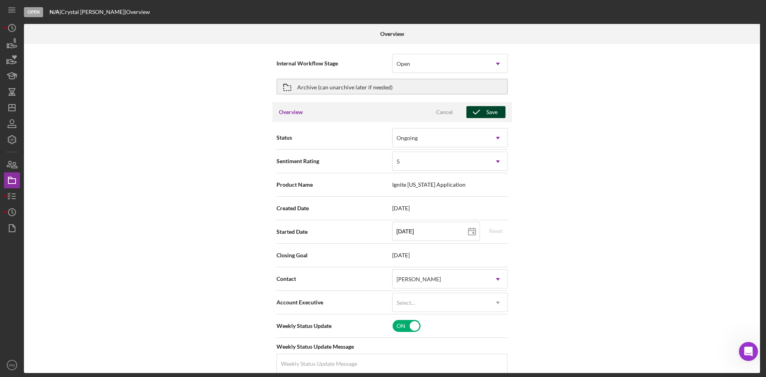
click at [477, 108] on icon "button" at bounding box center [476, 112] width 20 height 20
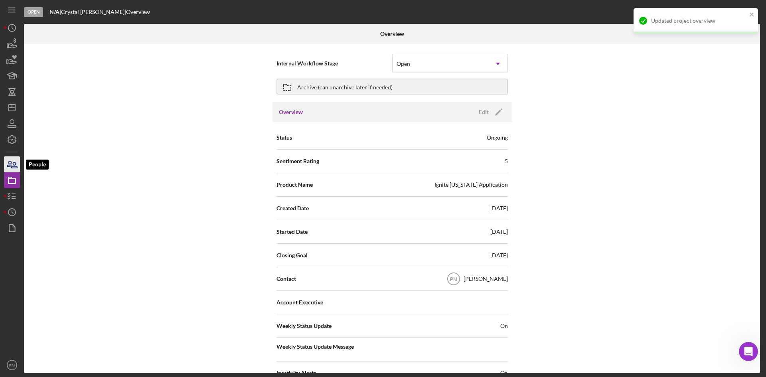
click at [9, 161] on icon "button" at bounding box center [12, 164] width 20 height 20
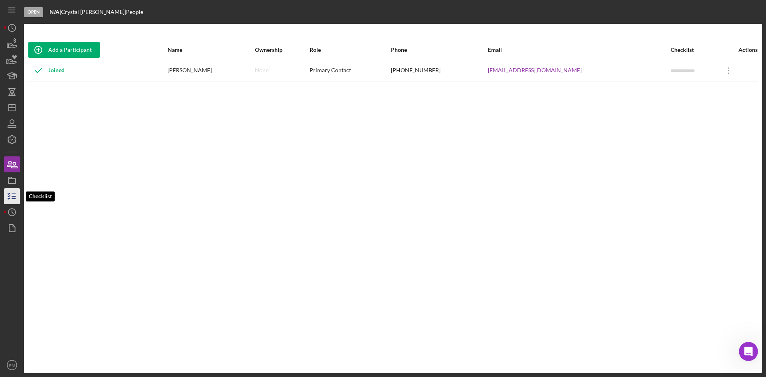
click at [10, 198] on polyline "button" at bounding box center [9, 198] width 2 height 1
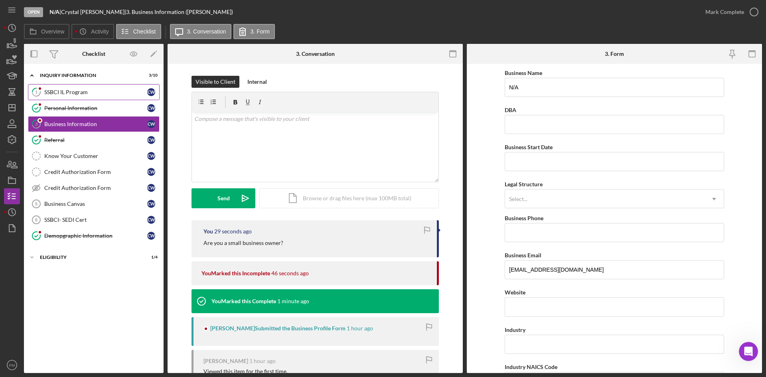
click at [51, 95] on div "SSBCI IL Program" at bounding box center [95, 92] width 103 height 6
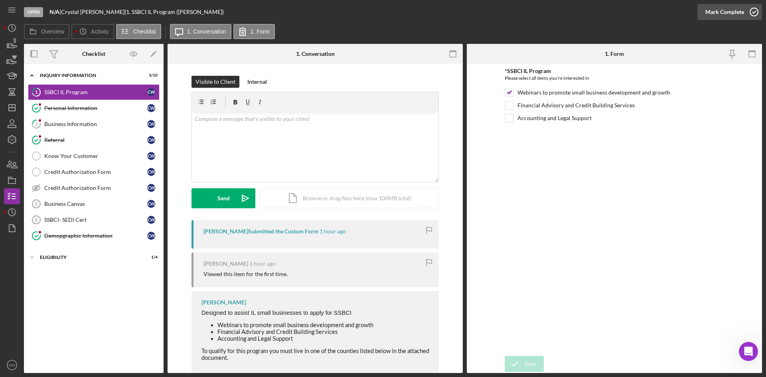
click at [727, 12] on div "Mark Complete" at bounding box center [724, 12] width 39 height 16
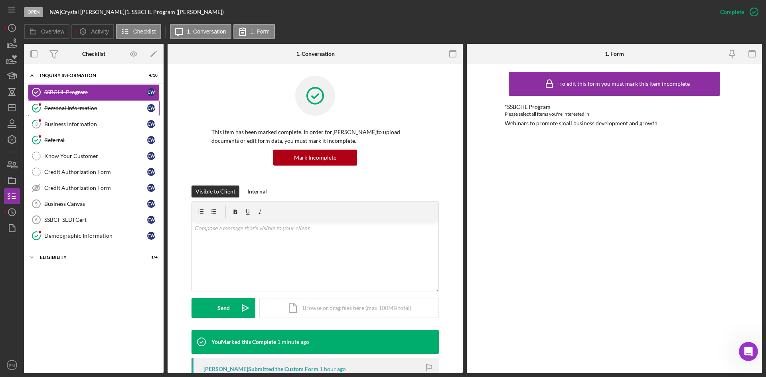
click at [74, 111] on div "Personal Information" at bounding box center [95, 108] width 103 height 6
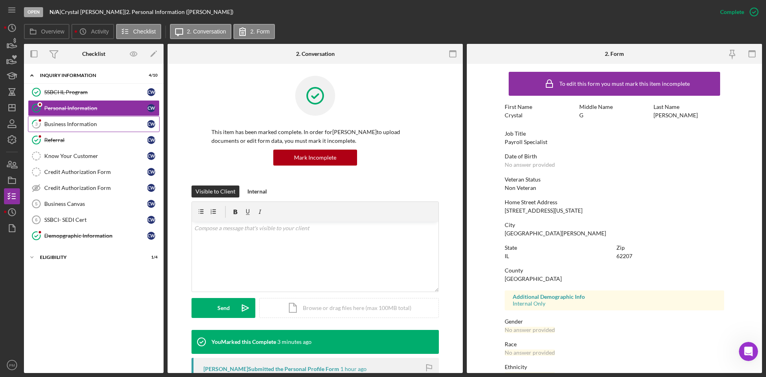
click at [93, 127] on div "Business Information" at bounding box center [95, 124] width 103 height 6
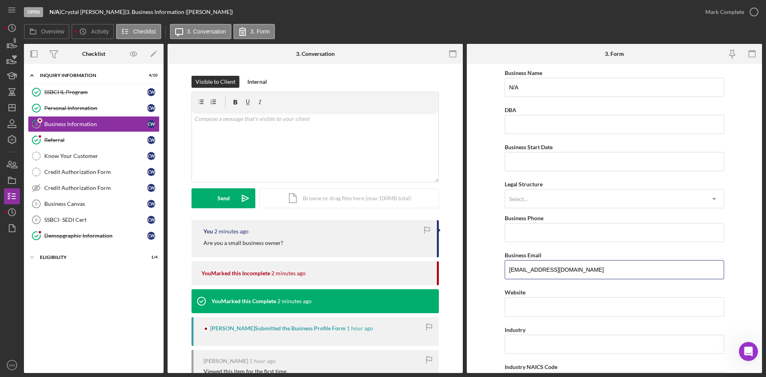
drag, startPoint x: 568, startPoint y: 272, endPoint x: 490, endPoint y: 268, distance: 77.5
click at [491, 270] on form "Business Name N/A DBA Business Start Date Legal Structure Select... Icon/Dropdo…" at bounding box center [614, 218] width 295 height 309
paste input "email"
click at [488, 172] on form "Business Name N/A DBA Business Start Date Legal Structure Select... Icon/Dropdo…" at bounding box center [614, 218] width 295 height 309
click at [479, 130] on form "Business Name N/A DBA Business Start Date Legal Structure Select... Icon/Dropdo…" at bounding box center [614, 218] width 295 height 309
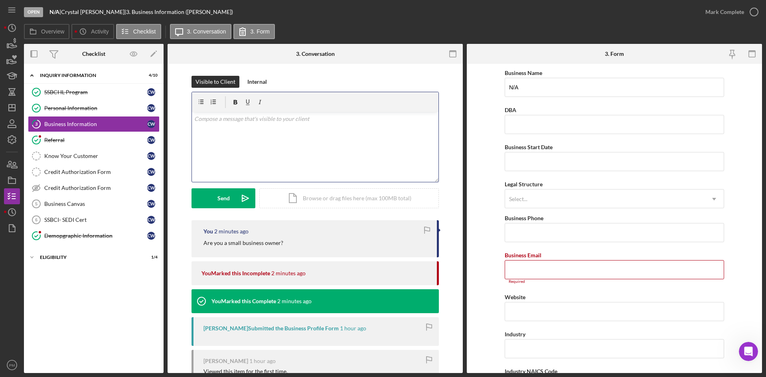
click at [209, 147] on div "v Color teal Color pink Remove color Add row above Add row below Add column bef…" at bounding box center [315, 147] width 246 height 70
click at [95, 144] on link "Referral Referral C W" at bounding box center [94, 140] width 132 height 16
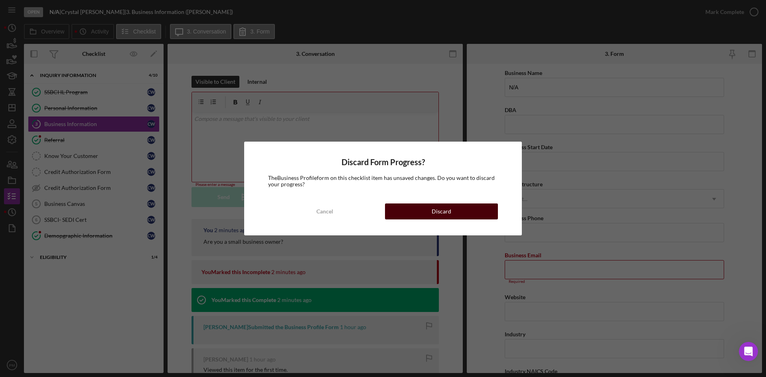
click at [422, 213] on button "Discard" at bounding box center [441, 211] width 113 height 16
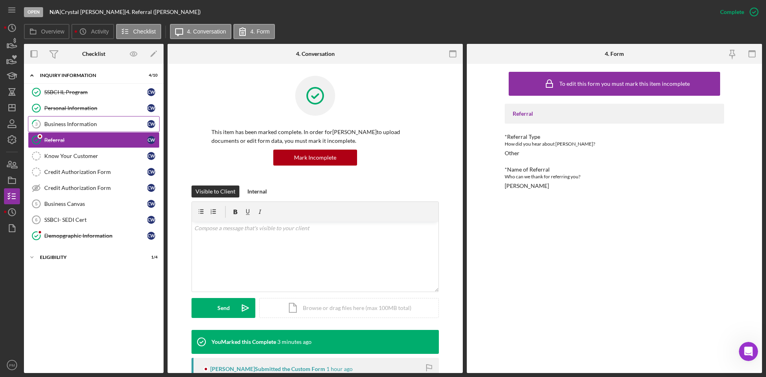
click at [82, 128] on link "3 Business Information C W" at bounding box center [94, 124] width 132 height 16
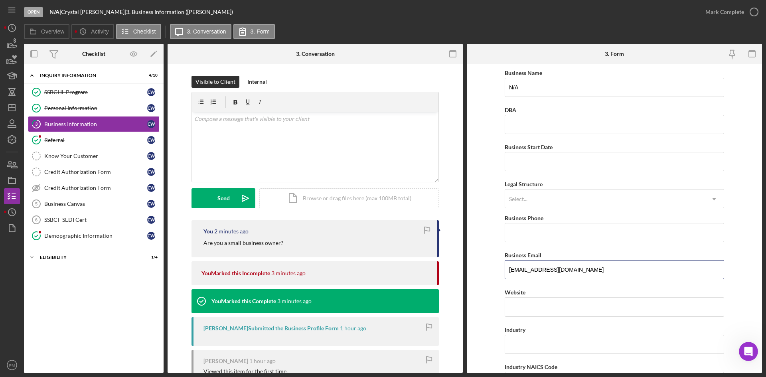
drag, startPoint x: 567, startPoint y: 269, endPoint x: 494, endPoint y: 268, distance: 72.6
click at [494, 268] on form "Business Name N/A DBA Business Start Date Legal Structure Select... Icon/Dropdo…" at bounding box center [614, 218] width 295 height 309
click at [9, 102] on icon "Icon/Dashboard" at bounding box center [12, 108] width 20 height 20
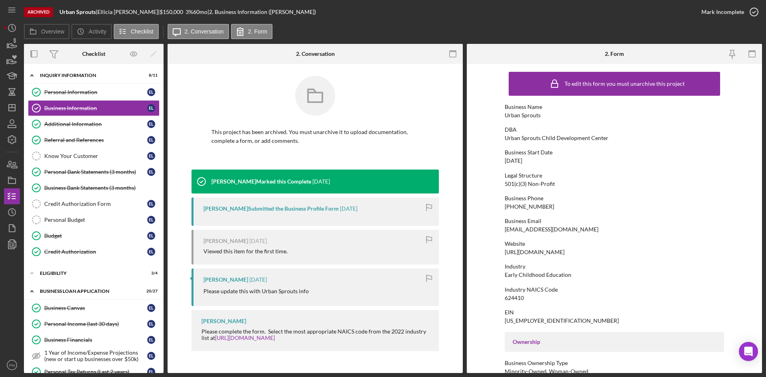
drag, startPoint x: 570, startPoint y: 252, endPoint x: 493, endPoint y: 253, distance: 77.0
click at [493, 253] on form "To edit this form you must unarchive this project Business Name Urban Sprouts D…" at bounding box center [614, 218] width 295 height 309
copy div "[URL][DOMAIN_NAME]"
drag, startPoint x: 540, startPoint y: 322, endPoint x: 517, endPoint y: 319, distance: 23.3
click at [499, 323] on form "To edit this form you must unarchive this project Business Name Urban Sprouts D…" at bounding box center [614, 218] width 295 height 309
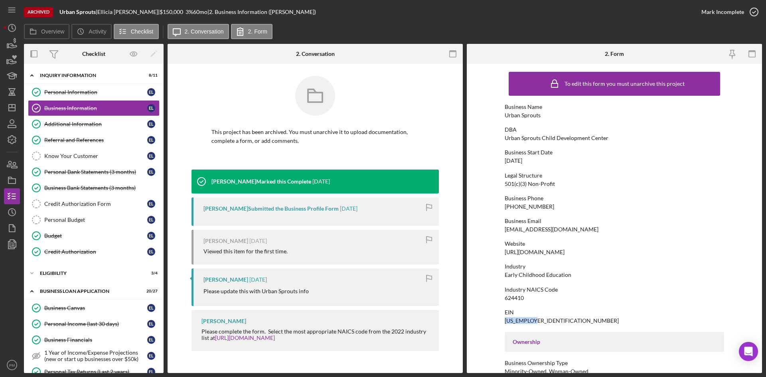
copy div "[US_EMPLOYER_IDENTIFICATION_NUMBER]"
drag, startPoint x: 524, startPoint y: 299, endPoint x: 502, endPoint y: 300, distance: 21.6
click at [502, 300] on form "To edit this form you must unarchive this project Business Name Urban Sprouts D…" at bounding box center [614, 218] width 295 height 309
copy div "624410"
drag, startPoint x: 575, startPoint y: 277, endPoint x: 497, endPoint y: 275, distance: 78.2
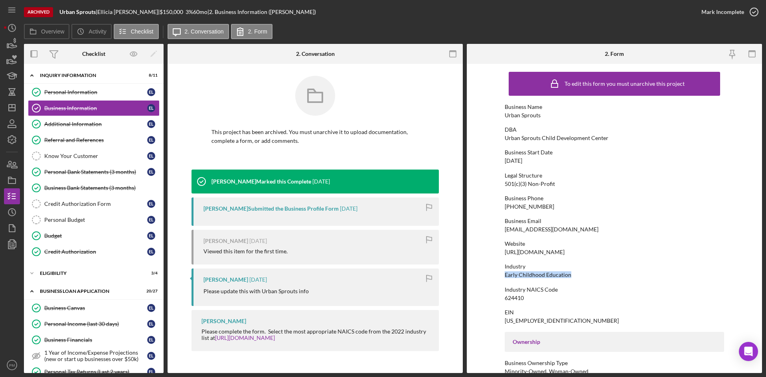
click at [497, 275] on form "To edit this form you must unarchive this project Business Name Urban Sprouts D…" at bounding box center [614, 218] width 295 height 309
copy div "Early Childhood Education"
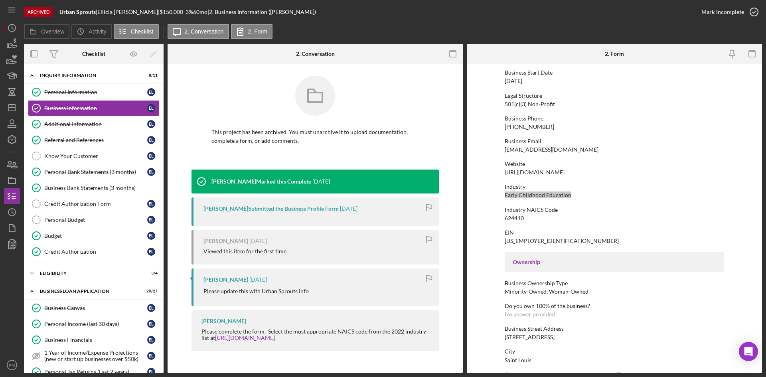
scroll to position [120, 0]
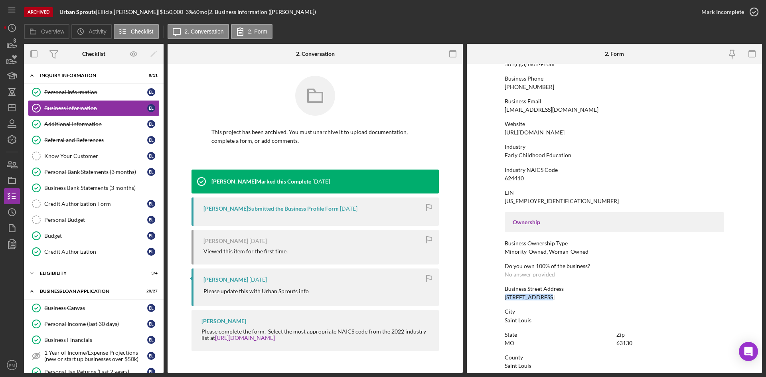
drag, startPoint x: 545, startPoint y: 296, endPoint x: 503, endPoint y: 295, distance: 42.3
click at [497, 297] on form "To edit this form you must unarchive this project Business Name Urban Sprouts D…" at bounding box center [614, 218] width 295 height 309
copy div "[STREET_ADDRESS]"
drag, startPoint x: 531, startPoint y: 321, endPoint x: 491, endPoint y: 323, distance: 40.3
click at [491, 323] on form "To edit this form you must unarchive this project Business Name Urban Sprouts D…" at bounding box center [614, 218] width 295 height 309
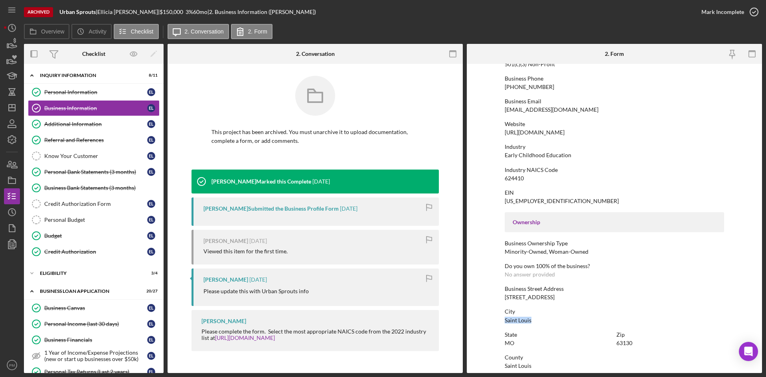
copy div "Saint Louis"
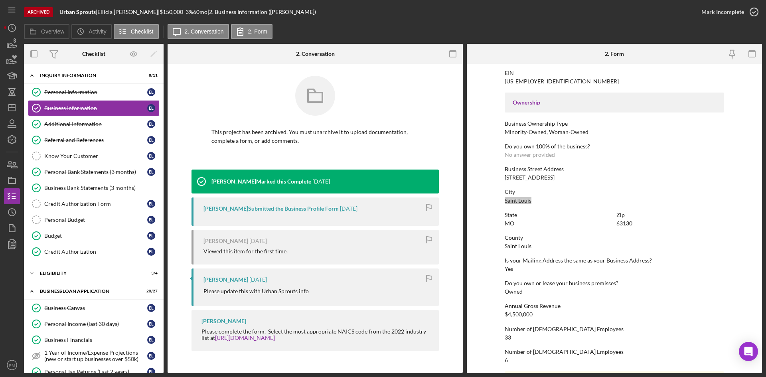
scroll to position [292, 0]
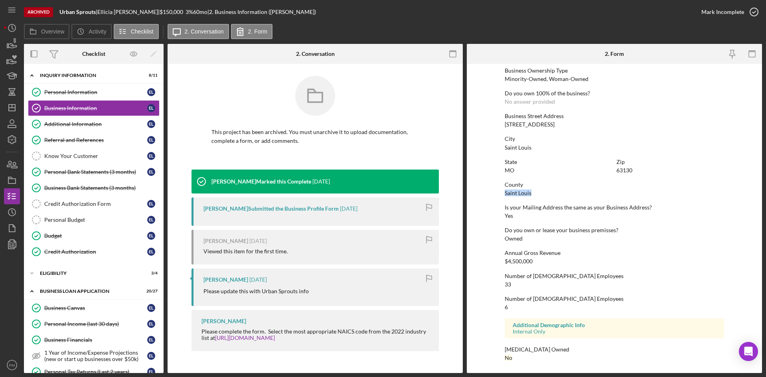
drag, startPoint x: 535, startPoint y: 192, endPoint x: 503, endPoint y: 195, distance: 32.0
click at [504, 195] on div "County [GEOGRAPHIC_DATA]" at bounding box center [613, 188] width 219 height 15
copy div "Saint Louis"
drag, startPoint x: 532, startPoint y: 262, endPoint x: 499, endPoint y: 264, distance: 33.1
click at [499, 264] on form "To edit this form you must unarchive this project Business Name Urban Sprouts D…" at bounding box center [614, 218] width 295 height 309
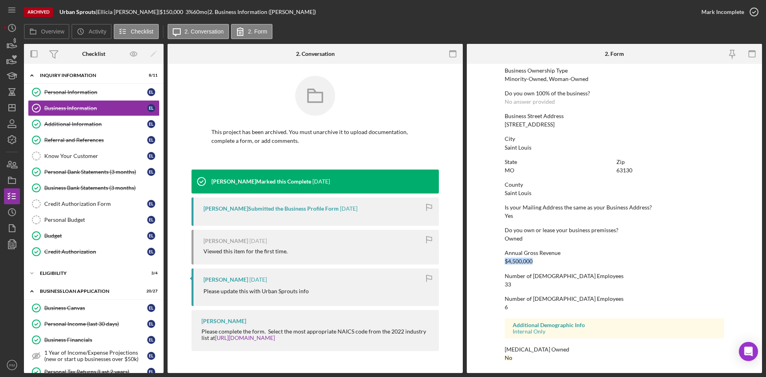
copy div "$4,500,000"
drag, startPoint x: 518, startPoint y: 284, endPoint x: 494, endPoint y: 285, distance: 24.4
click at [494, 285] on form "To edit this form you must unarchive this project Business Name Urban Sprouts D…" at bounding box center [614, 218] width 295 height 309
copy div "33"
drag, startPoint x: 87, startPoint y: 135, endPoint x: 234, endPoint y: 186, distance: 155.4
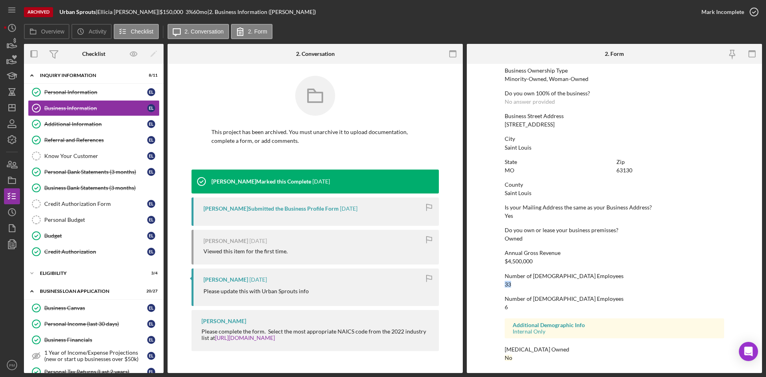
click at [87, 135] on link "Referral and References Referral and References E L" at bounding box center [94, 140] width 132 height 16
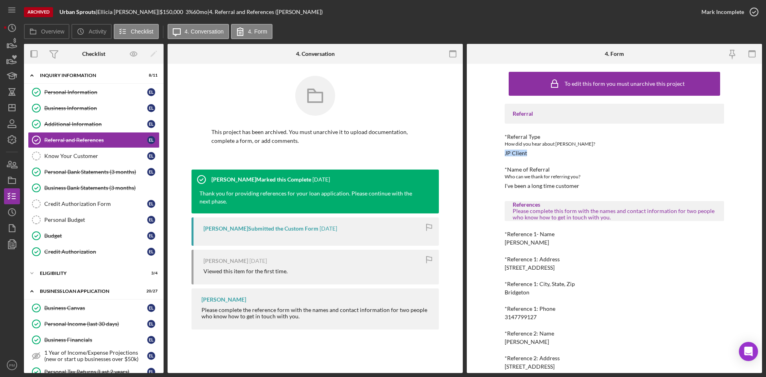
drag, startPoint x: 535, startPoint y: 153, endPoint x: 504, endPoint y: 155, distance: 30.8
click at [504, 155] on div "*Referral Type How did you hear about [PERSON_NAME]? JP Client" at bounding box center [613, 145] width 219 height 23
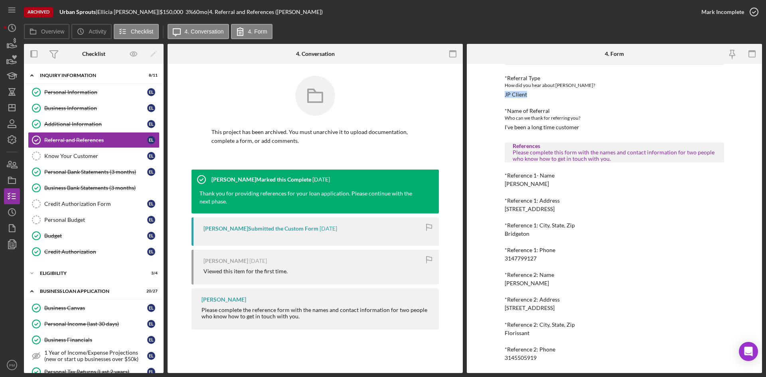
drag, startPoint x: 547, startPoint y: 181, endPoint x: 500, endPoint y: 184, distance: 47.1
click at [500, 184] on div "To edit this form you must unarchive this project Referral *Referral Type How d…" at bounding box center [614, 218] width 295 height 309
click at [582, 196] on div "Referral *Referral Type How did you hear about [PERSON_NAME]? JP Client *Name o…" at bounding box center [613, 203] width 219 height 316
drag, startPoint x: 545, startPoint y: 283, endPoint x: 485, endPoint y: 285, distance: 59.5
click at [485, 285] on div "To edit this form you must unarchive this project Referral *Referral Type How d…" at bounding box center [614, 218] width 295 height 309
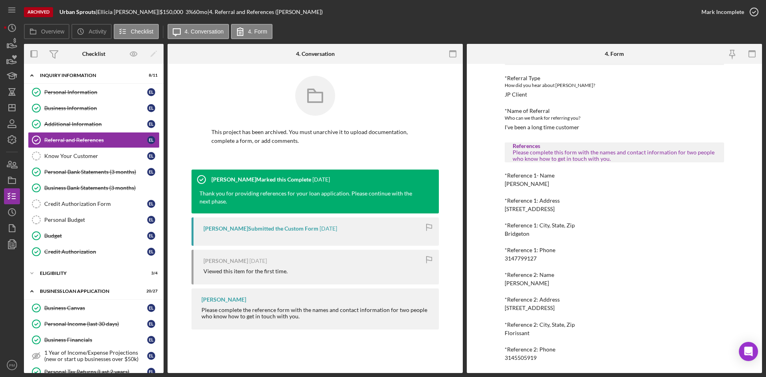
copy div "[PERSON_NAME]"
drag, startPoint x: 590, startPoint y: 306, endPoint x: 495, endPoint y: 305, distance: 95.3
click at [495, 305] on div "To edit this form you must unarchive this project Referral *Referral Type How d…" at bounding box center [614, 218] width 295 height 309
click at [523, 331] on div "Florissant" at bounding box center [516, 333] width 25 height 6
drag, startPoint x: 526, startPoint y: 332, endPoint x: 499, endPoint y: 330, distance: 27.6
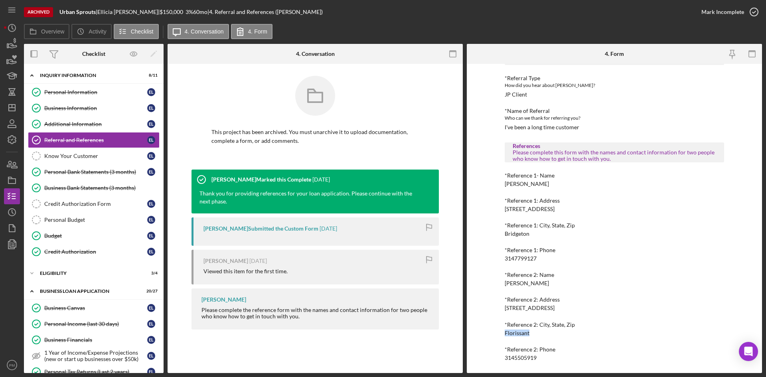
click at [499, 330] on div "To edit this form you must unarchive this project Referral *Referral Type How d…" at bounding box center [614, 218] width 295 height 309
drag, startPoint x: 538, startPoint y: 358, endPoint x: 496, endPoint y: 355, distance: 42.4
click at [496, 355] on div "To edit this form you must unarchive this project Referral *Referral Type How d…" at bounding box center [614, 218] width 295 height 309
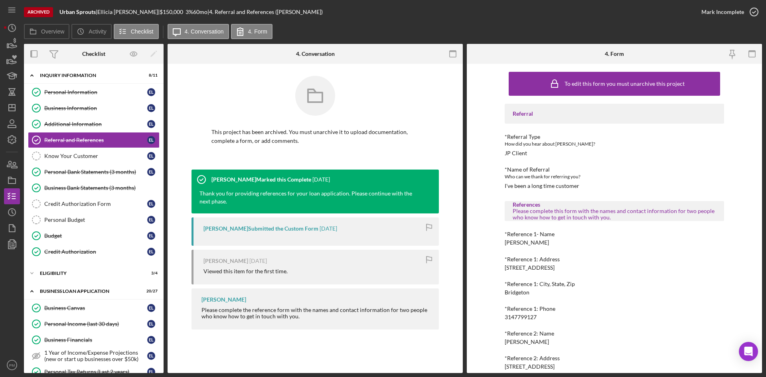
drag, startPoint x: 76, startPoint y: 92, endPoint x: 351, endPoint y: 216, distance: 301.8
click at [76, 92] on div "Personal Information" at bounding box center [95, 92] width 103 height 6
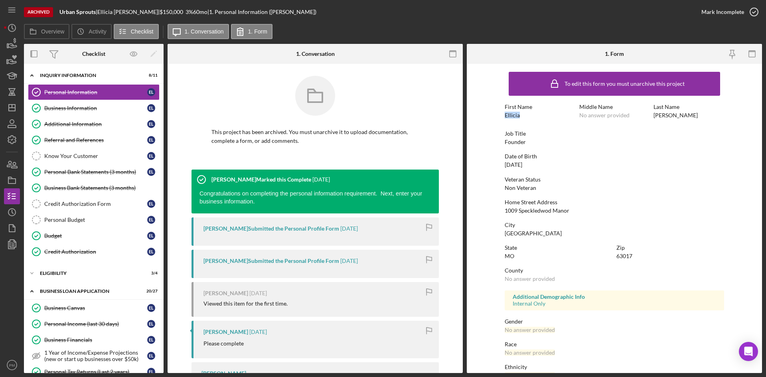
drag, startPoint x: 519, startPoint y: 114, endPoint x: 508, endPoint y: 116, distance: 11.1
click at [501, 113] on form "To edit this form you must unarchive this project First Name [PERSON_NAME] Midd…" at bounding box center [614, 218] width 295 height 309
drag, startPoint x: 674, startPoint y: 115, endPoint x: 647, endPoint y: 116, distance: 26.7
click at [647, 116] on div "First Name [PERSON_NAME] Middle Name No answer provided Last Name [PERSON_NAME]" at bounding box center [613, 115] width 219 height 23
click at [672, 118] on div "Last Name [PERSON_NAME]" at bounding box center [688, 111] width 71 height 15
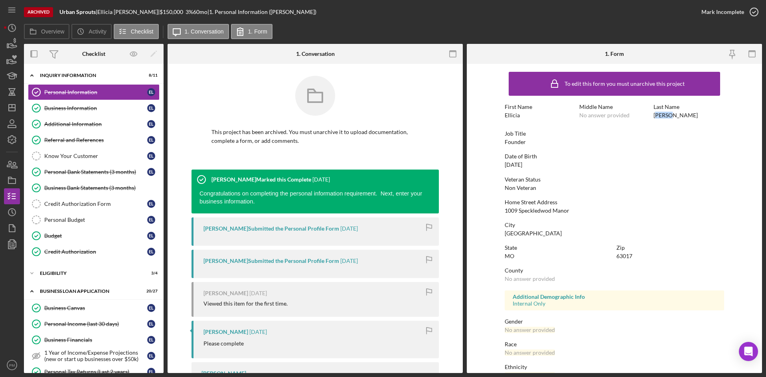
drag, startPoint x: 668, startPoint y: 115, endPoint x: 654, endPoint y: 115, distance: 14.8
click at [654, 115] on div "Last Name [PERSON_NAME]" at bounding box center [688, 111] width 71 height 15
click at [672, 118] on div "Last Name [PERSON_NAME]" at bounding box center [688, 111] width 71 height 15
drag, startPoint x: 672, startPoint y: 117, endPoint x: 654, endPoint y: 116, distance: 17.6
click at [654, 116] on div "Last Name [PERSON_NAME]" at bounding box center [688, 111] width 71 height 15
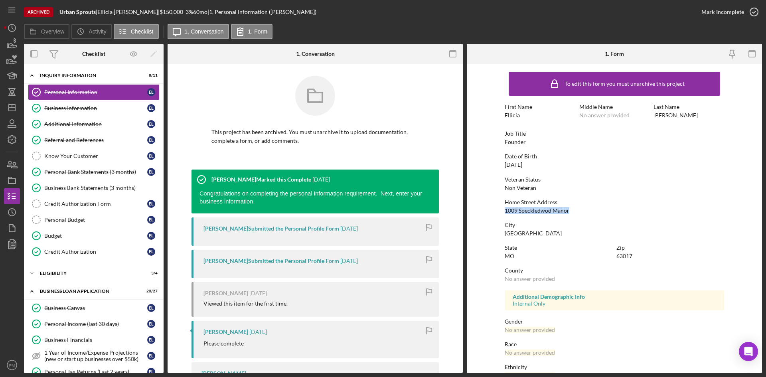
drag, startPoint x: 573, startPoint y: 209, endPoint x: 493, endPoint y: 210, distance: 79.4
click at [493, 210] on form "To edit this form you must unarchive this project First Name [PERSON_NAME] Midd…" at bounding box center [614, 218] width 295 height 309
drag, startPoint x: 549, startPoint y: 234, endPoint x: 488, endPoint y: 234, distance: 60.6
click at [488, 234] on form "To edit this form you must unarchive this project First Name [PERSON_NAME] Midd…" at bounding box center [614, 218] width 295 height 309
click at [100, 104] on link "Business Information Business Information E L" at bounding box center [94, 108] width 132 height 16
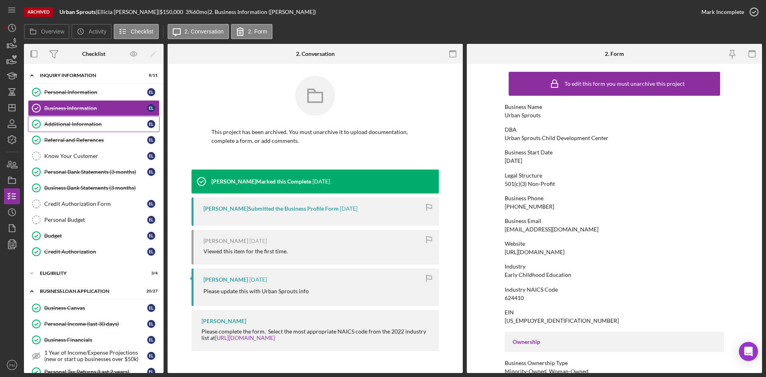
click at [69, 124] on div "Additional Information" at bounding box center [95, 124] width 103 height 6
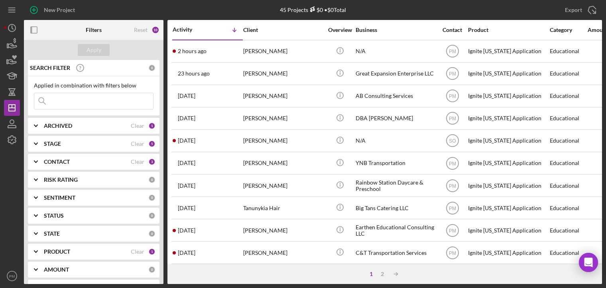
drag, startPoint x: 122, startPoint y: 96, endPoint x: 117, endPoint y: 101, distance: 6.8
click at [121, 97] on input at bounding box center [93, 101] width 119 height 16
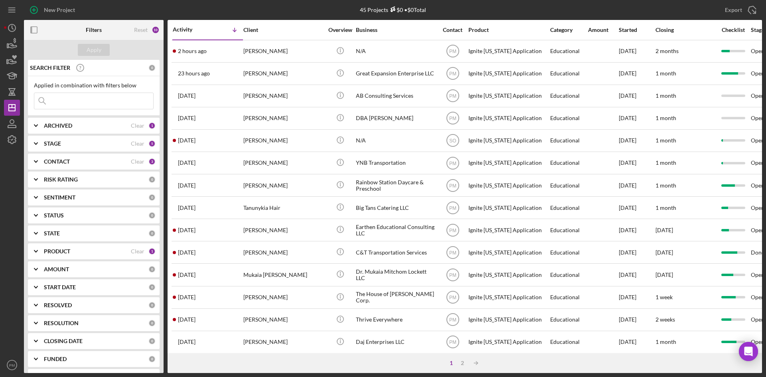
click at [55, 130] on div "ARCHIVED Clear 1" at bounding box center [100, 126] width 112 height 16
click at [68, 274] on div "PRODUCT Clear 1" at bounding box center [100, 304] width 112 height 16
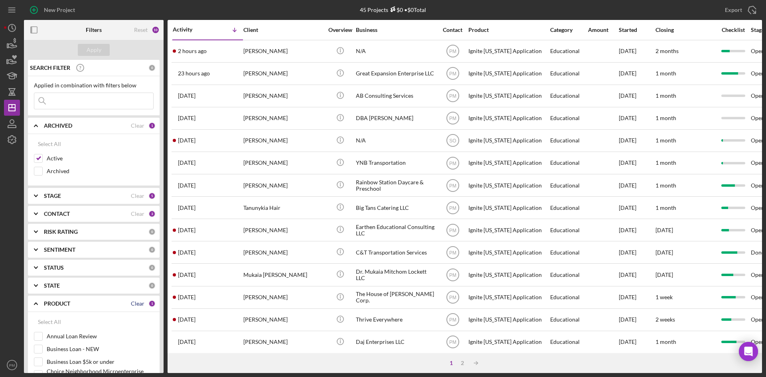
click at [137, 274] on div "Clear" at bounding box center [138, 303] width 14 height 6
checkbox input "false"
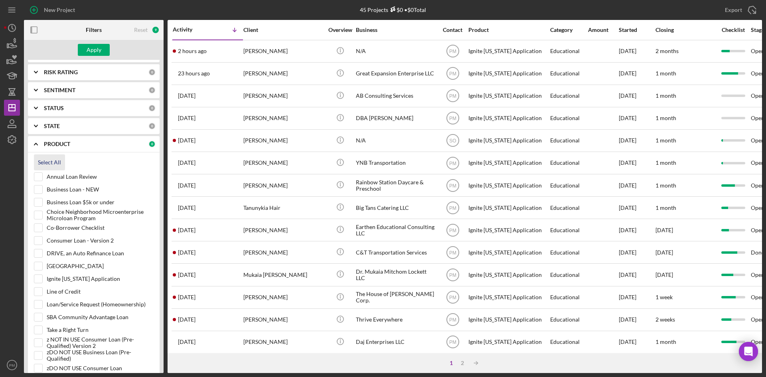
click at [53, 162] on div "Select All" at bounding box center [49, 162] width 23 height 16
checkbox input "true"
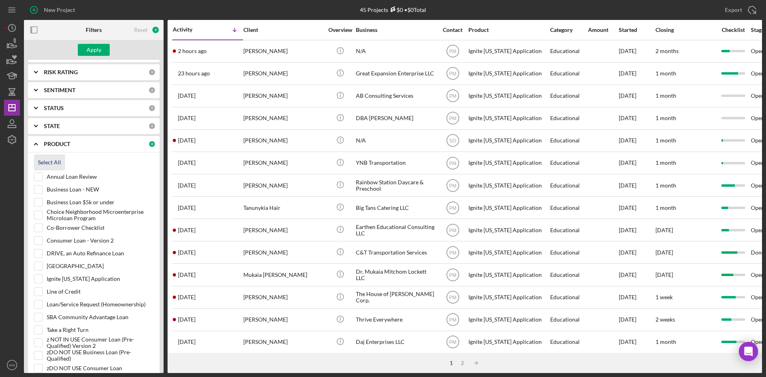
checkbox input "true"
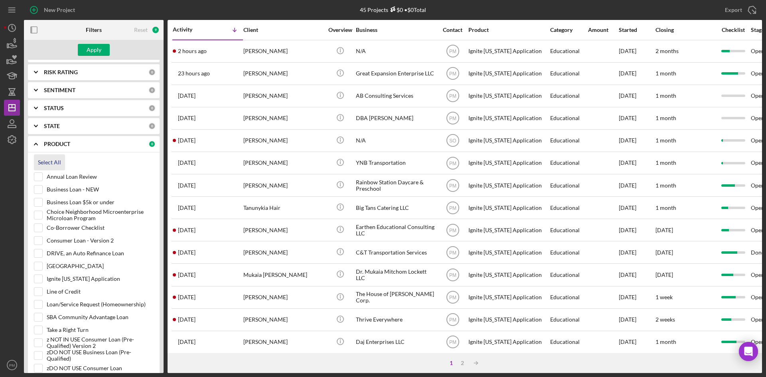
checkbox input "true"
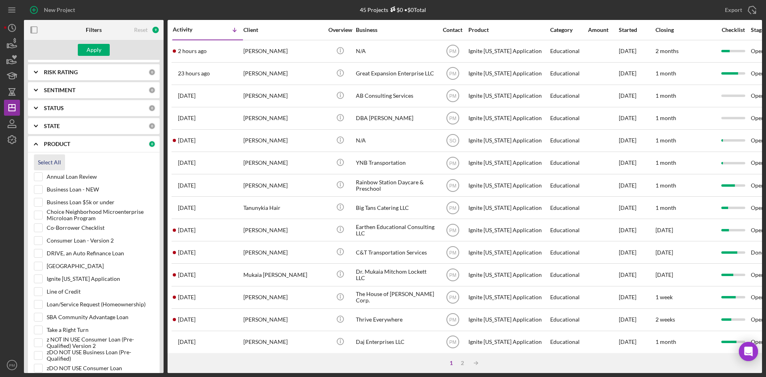
checkbox input "true"
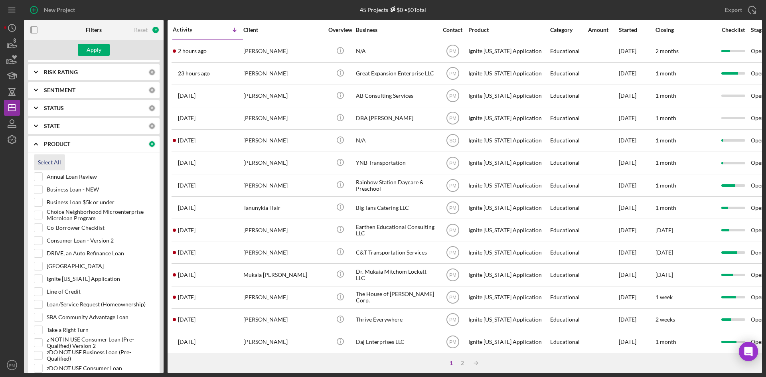
checkbox input "true"
click at [37, 177] on input "Annual Loan Review" at bounding box center [38, 177] width 8 height 8
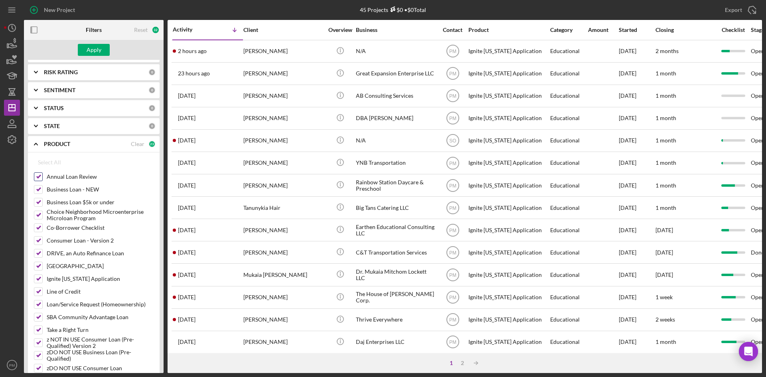
checkbox input "false"
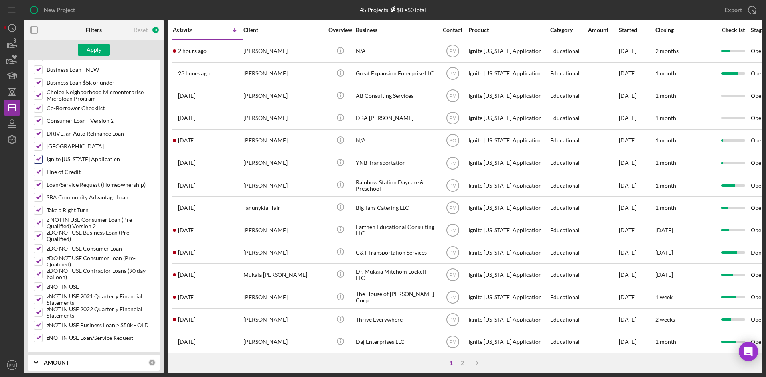
click at [38, 160] on input "Ignite [US_STATE] Application" at bounding box center [38, 159] width 8 height 8
checkbox input "false"
click at [102, 46] on button "Apply" at bounding box center [94, 50] width 32 height 12
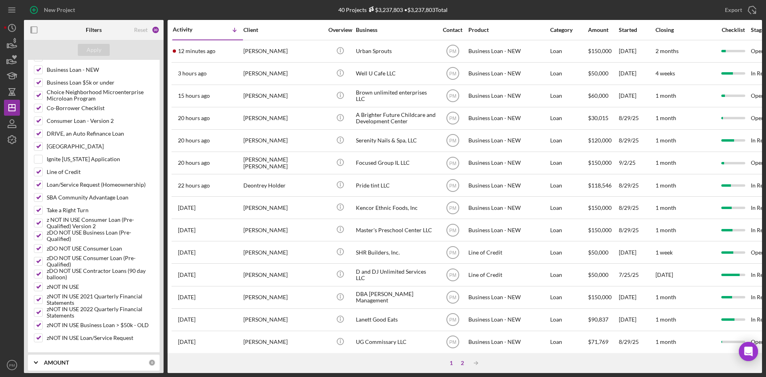
click at [461, 274] on div "2" at bounding box center [462, 363] width 11 height 6
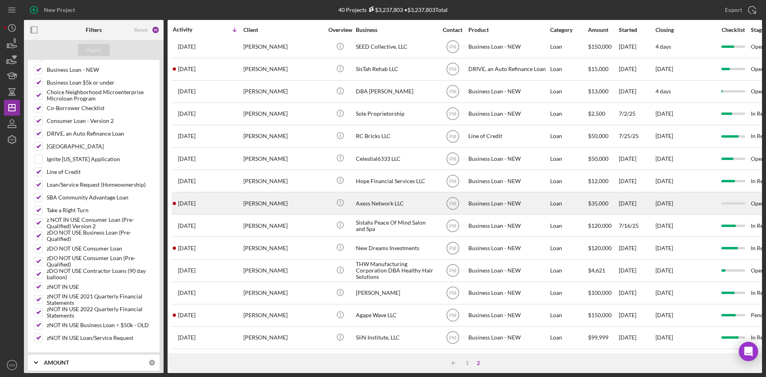
scroll to position [0, 0]
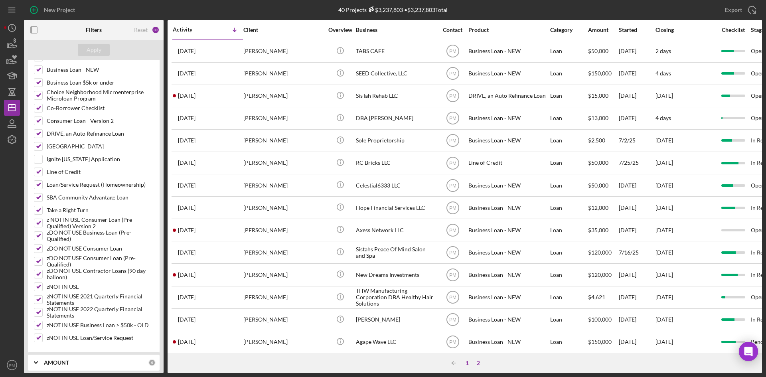
click at [466, 274] on div "1" at bounding box center [466, 363] width 11 height 6
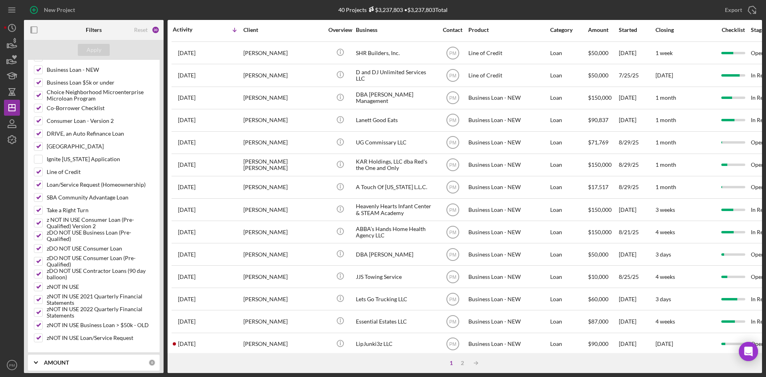
scroll to position [256, 0]
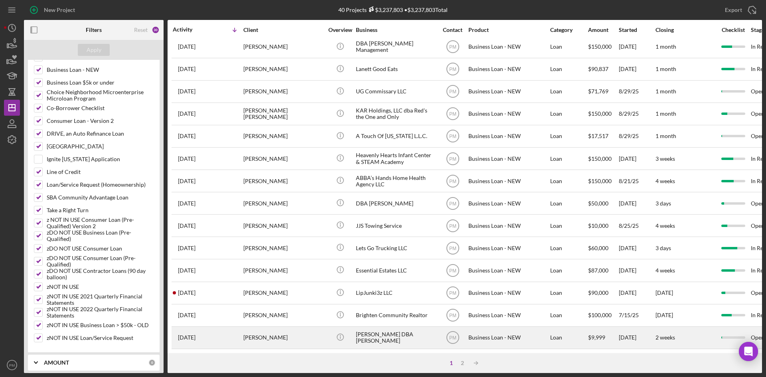
click at [274, 274] on div "[PERSON_NAME]" at bounding box center [283, 337] width 80 height 21
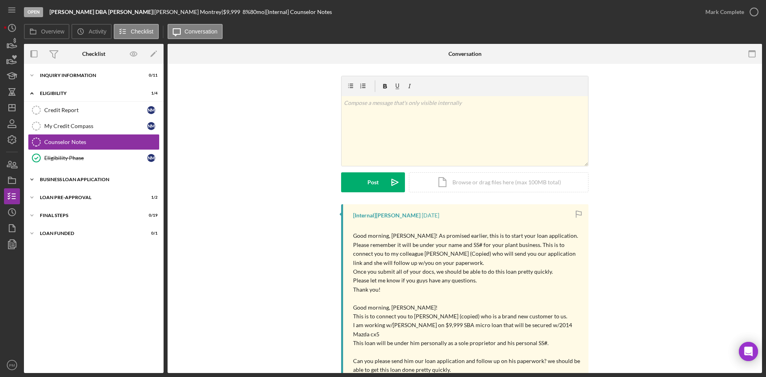
click at [83, 182] on div "Icon/Expander BUSINESS LOAN APPLICATION 1 / 27" at bounding box center [94, 179] width 140 height 16
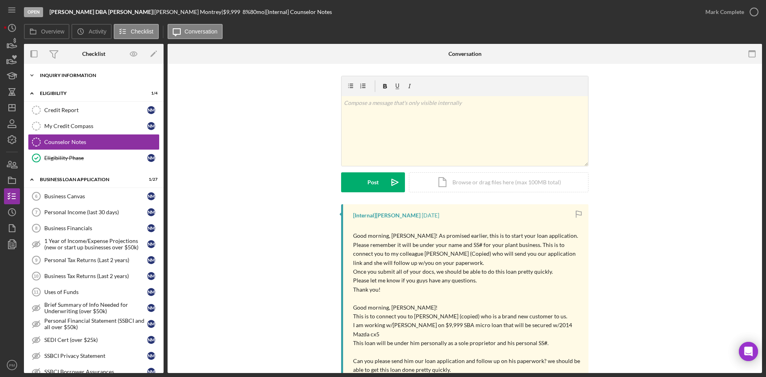
click at [65, 76] on div "INQUIRY INFORMATION" at bounding box center [97, 75] width 114 height 5
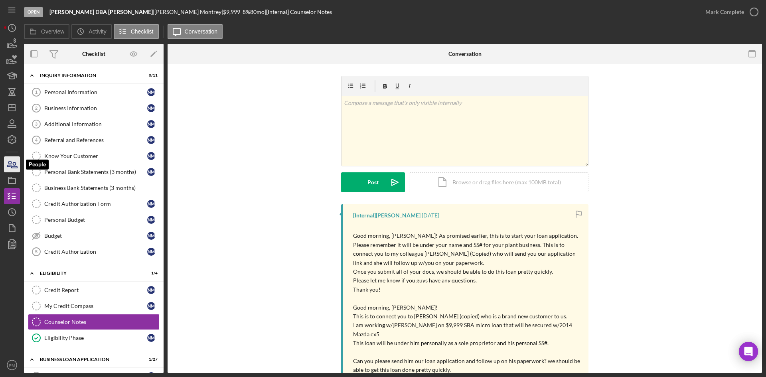
click at [8, 165] on icon "button" at bounding box center [9, 164] width 4 height 6
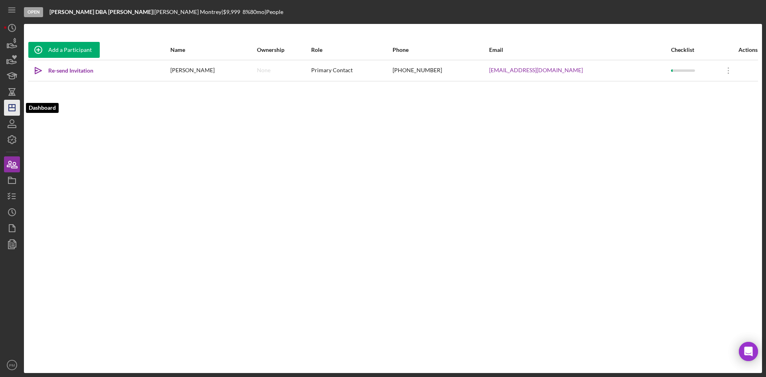
click at [10, 105] on polygon "button" at bounding box center [12, 107] width 6 height 6
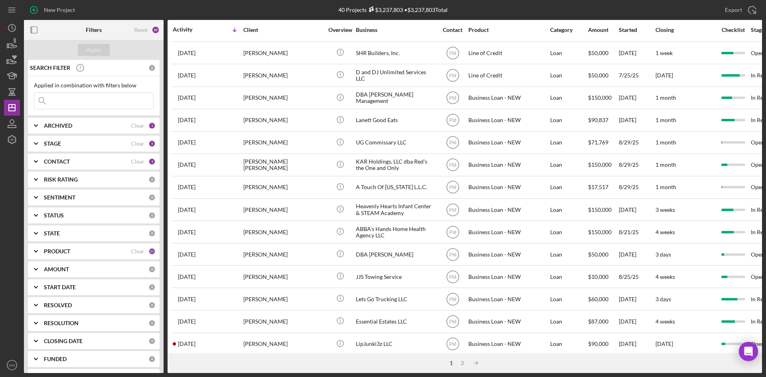
scroll to position [256, 0]
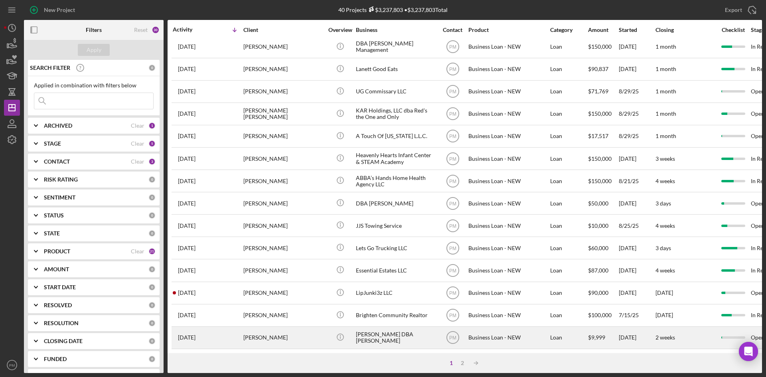
click at [281, 274] on div "[PERSON_NAME]" at bounding box center [283, 337] width 80 height 21
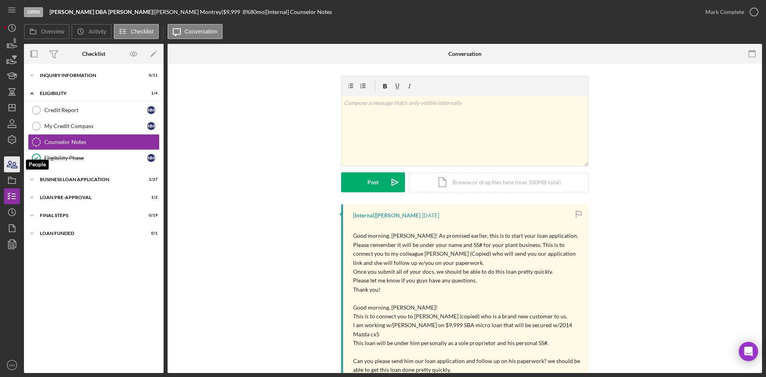
click at [12, 164] on icon "button" at bounding box center [12, 164] width 20 height 20
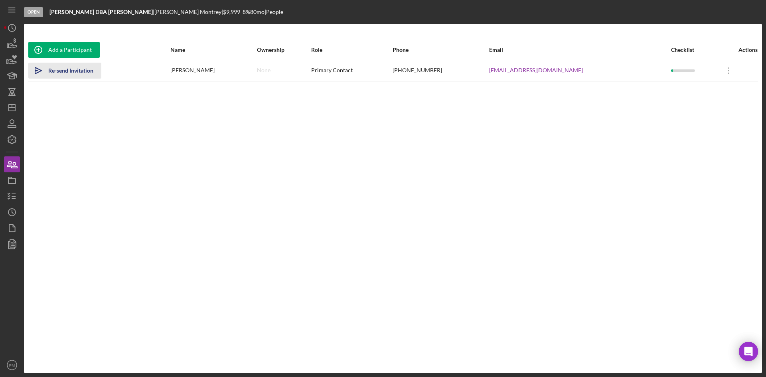
click at [69, 73] on div "Re-send Invitation" at bounding box center [70, 71] width 45 height 16
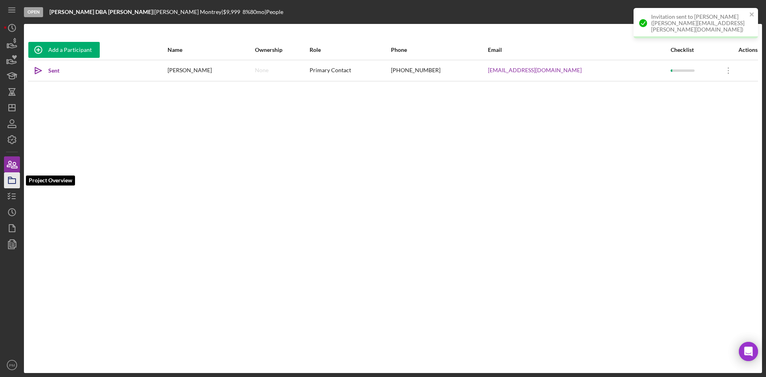
click at [13, 180] on icon "button" at bounding box center [12, 180] width 20 height 20
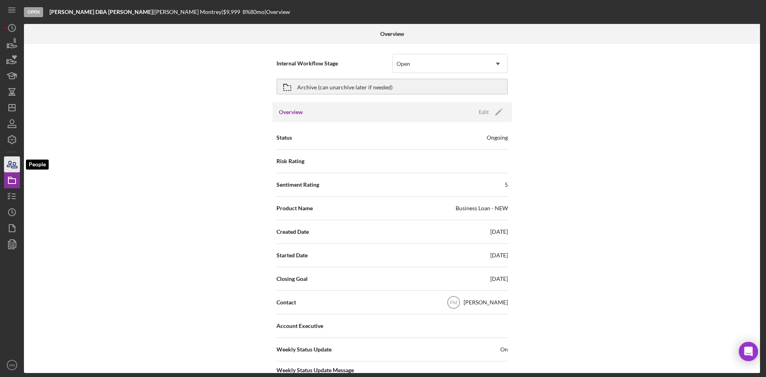
click at [11, 169] on icon "button" at bounding box center [12, 164] width 20 height 20
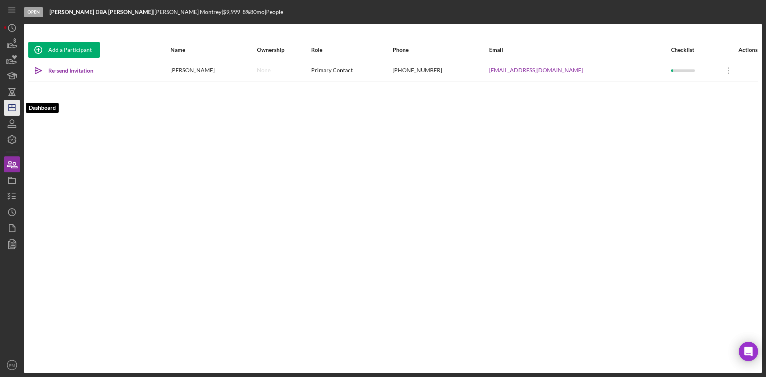
click at [19, 106] on icon "Icon/Dashboard" at bounding box center [12, 108] width 20 height 20
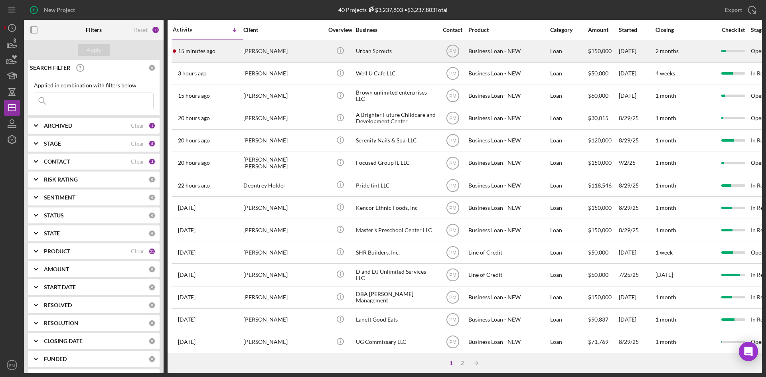
click at [275, 54] on div "[PERSON_NAME]" at bounding box center [283, 51] width 80 height 21
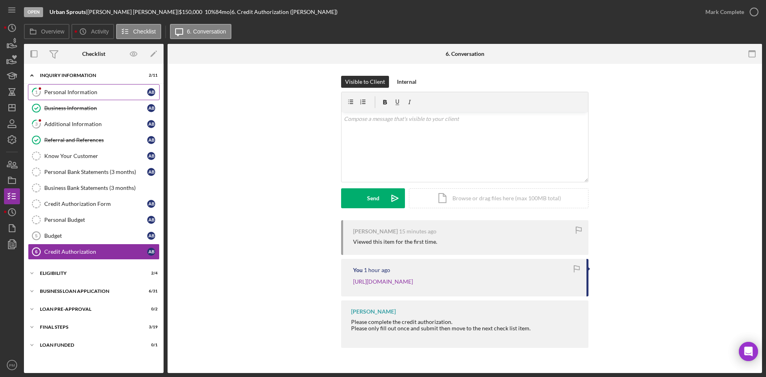
drag, startPoint x: 65, startPoint y: 101, endPoint x: 65, endPoint y: 95, distance: 6.0
click at [65, 101] on link "Business Information Business Information A B" at bounding box center [94, 108] width 132 height 16
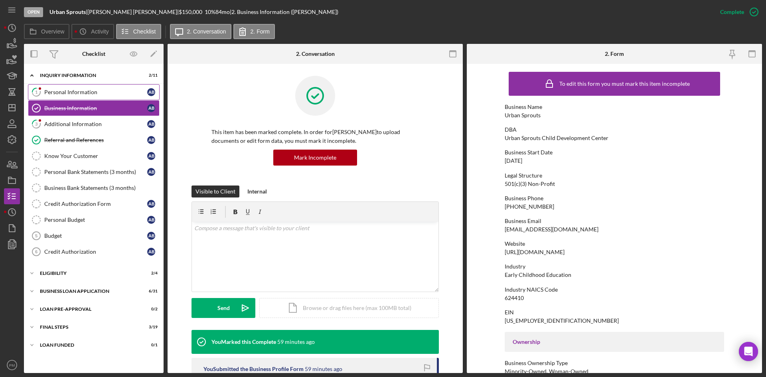
click at [65, 95] on div "Personal Information" at bounding box center [95, 92] width 103 height 6
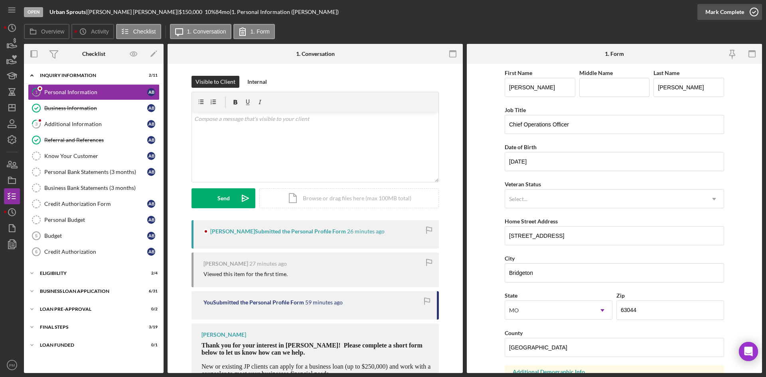
click at [606, 12] on div "Mark Complete" at bounding box center [724, 12] width 39 height 16
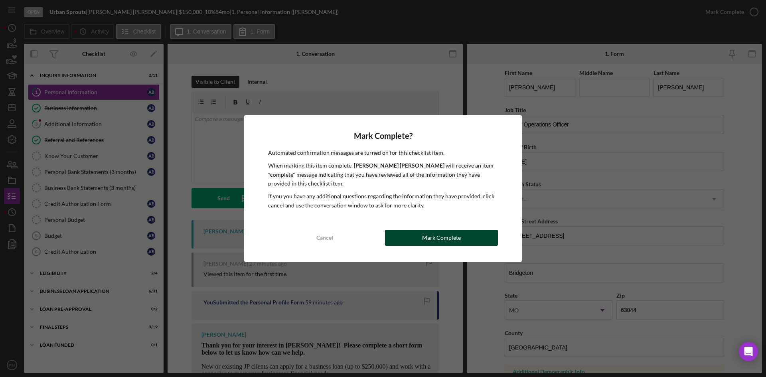
click at [421, 236] on button "Mark Complete" at bounding box center [441, 238] width 113 height 16
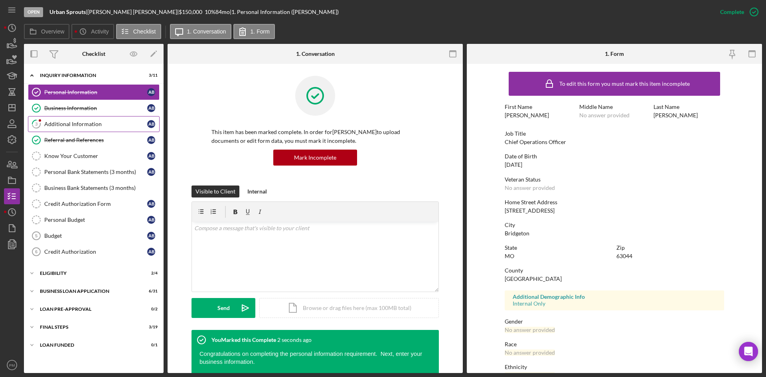
click at [118, 128] on link "3 Additional Information A B" at bounding box center [94, 124] width 132 height 16
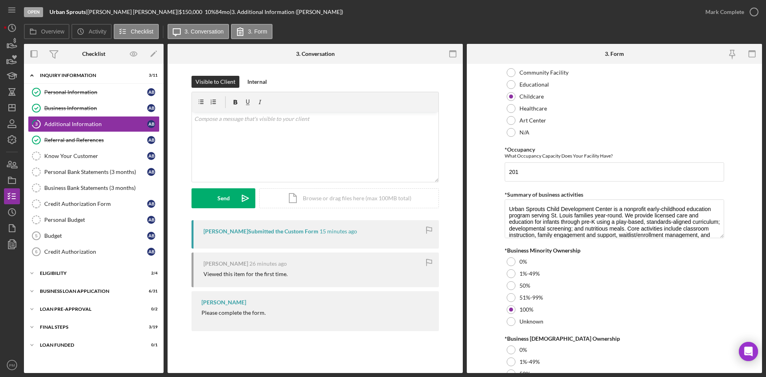
scroll to position [869, 0]
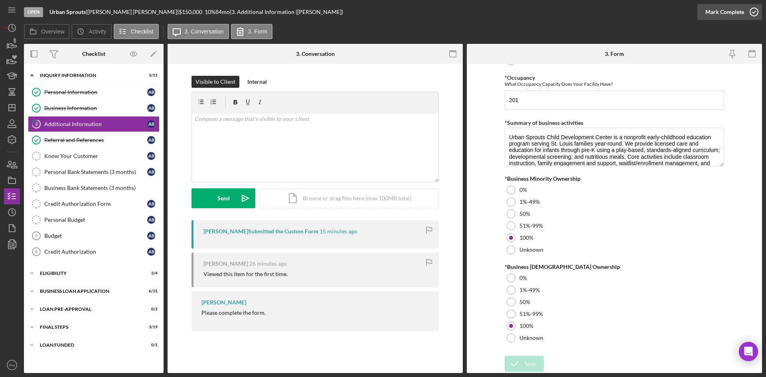
click at [606, 12] on div "Mark Complete" at bounding box center [724, 12] width 39 height 16
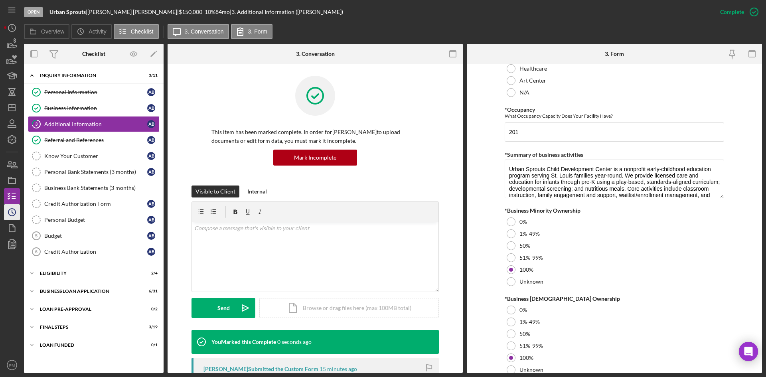
scroll to position [901, 0]
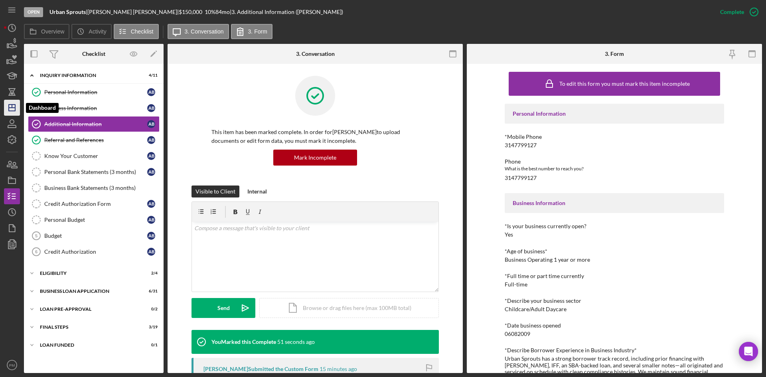
click at [8, 106] on icon "Icon/Dashboard" at bounding box center [12, 108] width 20 height 20
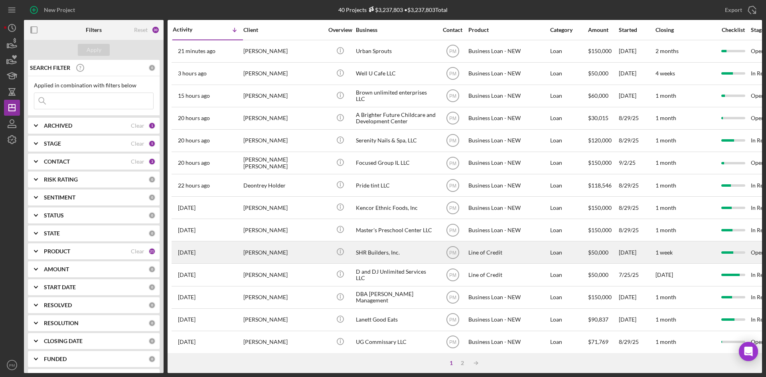
click at [237, 248] on div "[DATE] [PERSON_NAME]" at bounding box center [208, 252] width 70 height 21
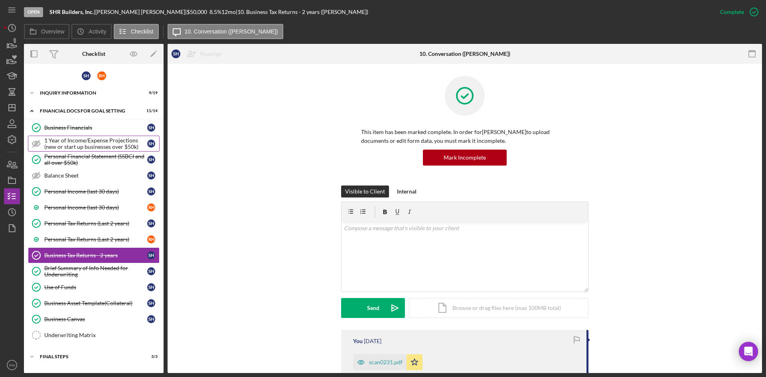
scroll to position [31, 0]
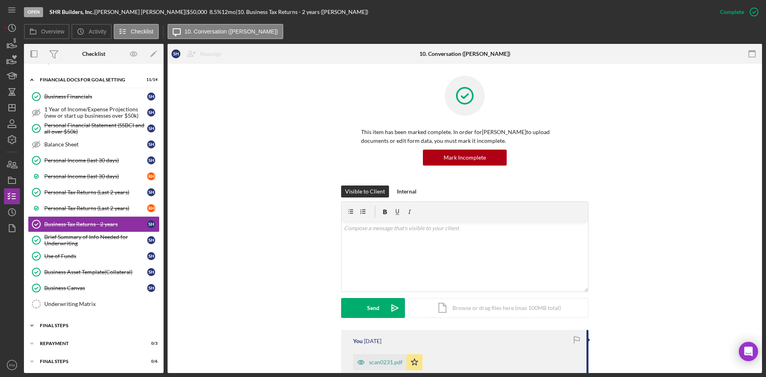
click at [77, 274] on div "FINAL STEPS" at bounding box center [97, 325] width 114 height 5
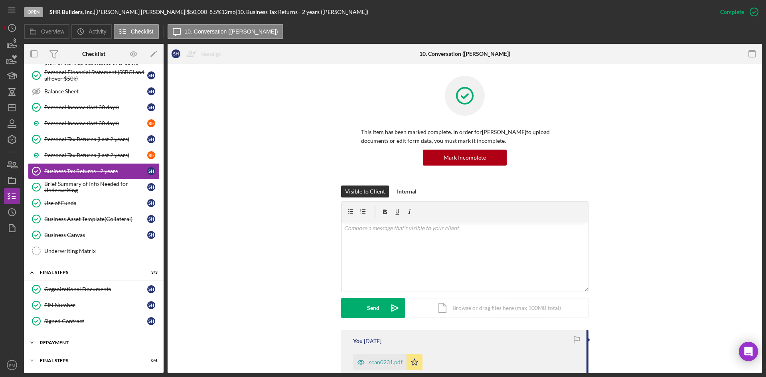
click at [71, 274] on div "Repayment" at bounding box center [97, 342] width 114 height 5
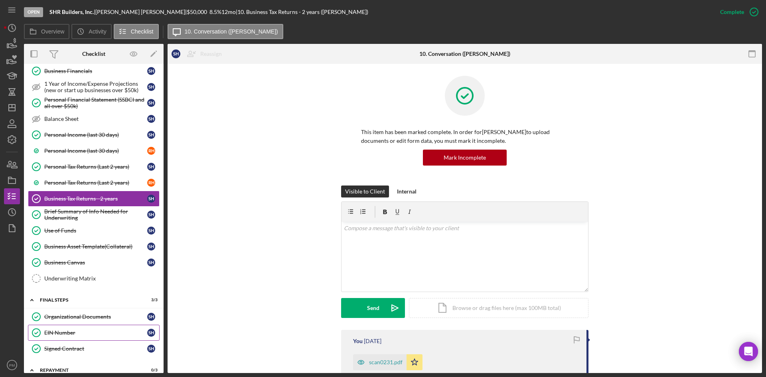
scroll to position [0, 0]
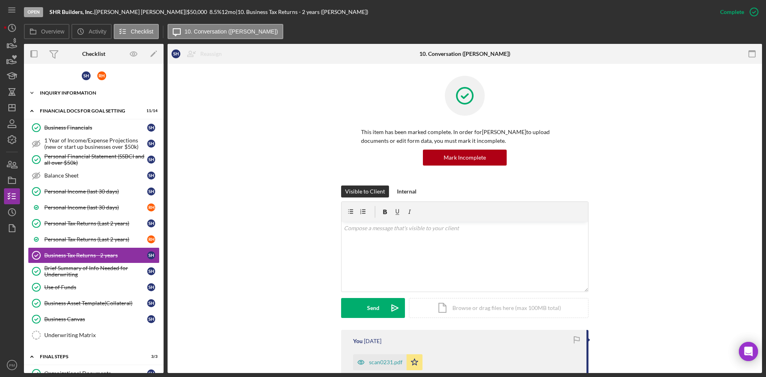
click at [68, 94] on div "INQUIRY INFORMATION" at bounding box center [97, 93] width 114 height 5
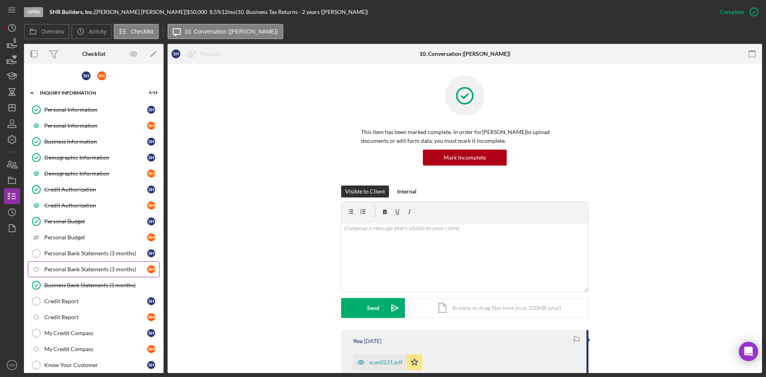
scroll to position [80, 0]
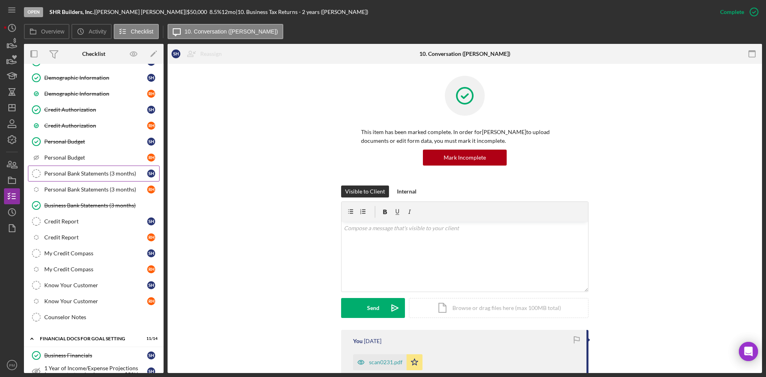
click at [51, 172] on div "Personal Bank Statements (3 months)" at bounding box center [95, 173] width 103 height 6
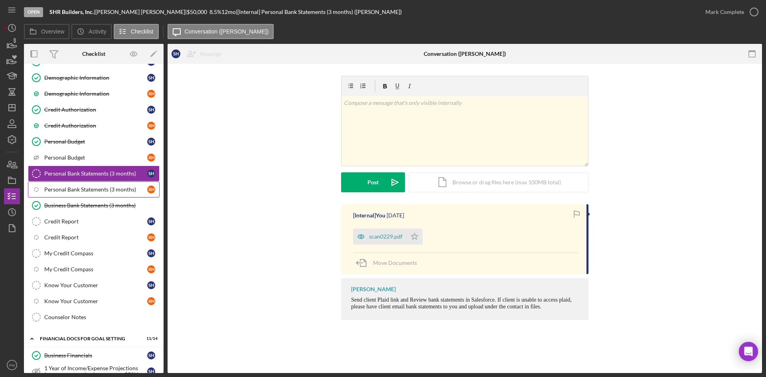
click at [61, 188] on div "Personal Bank Statements (3 months)" at bounding box center [95, 189] width 103 height 6
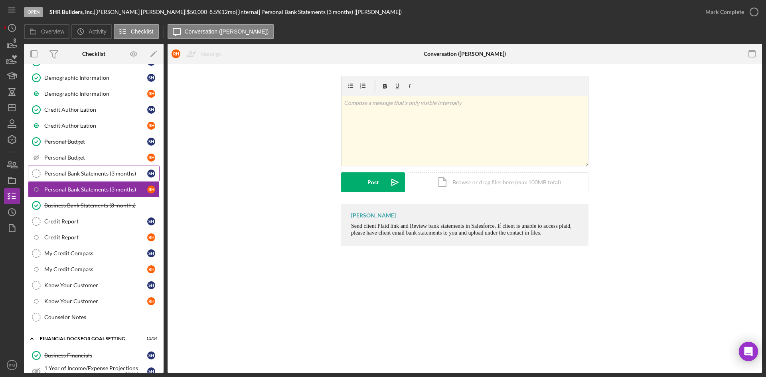
click at [69, 171] on div "Personal Bank Statements (3 months)" at bounding box center [95, 173] width 103 height 6
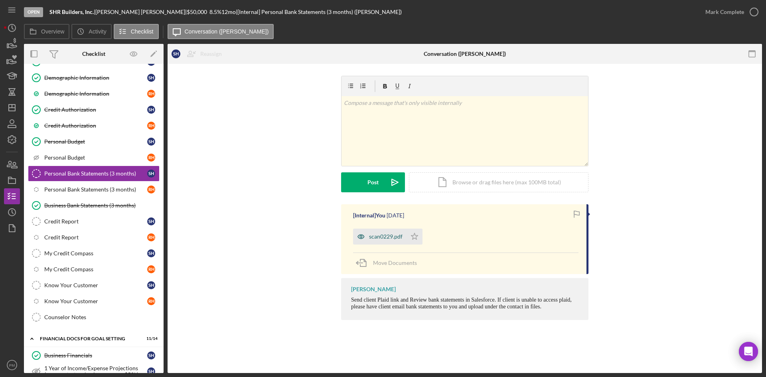
click at [379, 236] on div "scan0229.pdf" at bounding box center [385, 236] width 33 height 6
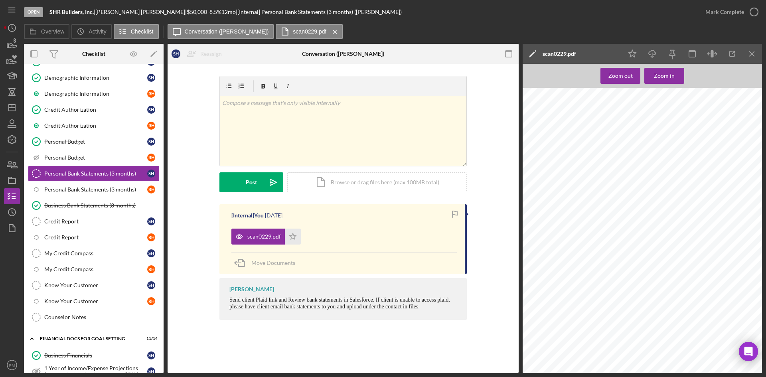
scroll to position [2632, 0]
click at [606, 9] on div "Mark Complete" at bounding box center [724, 12] width 39 height 16
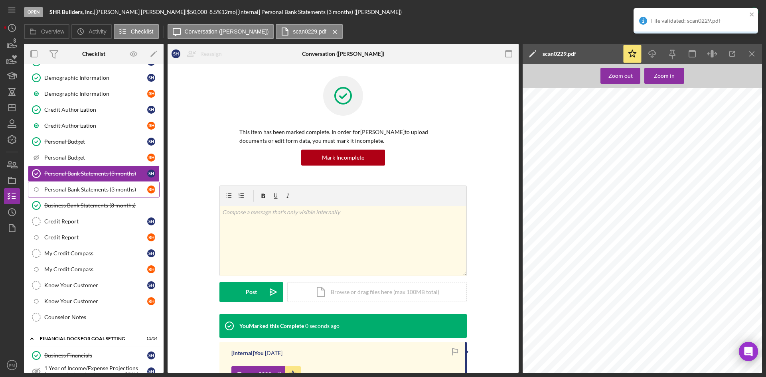
click at [74, 191] on div "Personal Bank Statements (3 months)" at bounding box center [95, 189] width 103 height 6
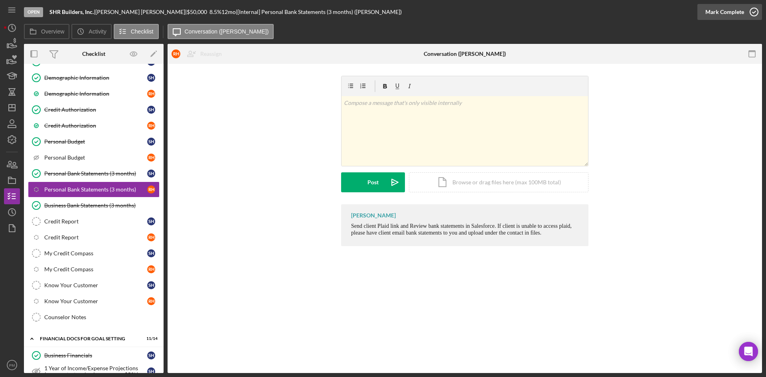
click at [606, 14] on div "Mark Complete" at bounding box center [724, 12] width 39 height 16
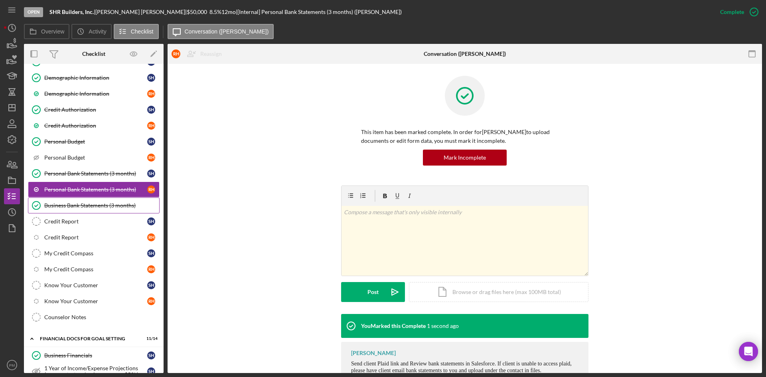
click at [80, 207] on div "Business Bank Statements (3 months)" at bounding box center [101, 205] width 115 height 6
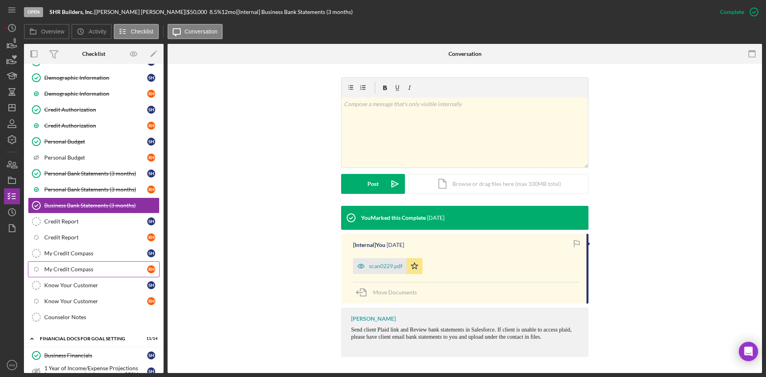
scroll to position [120, 0]
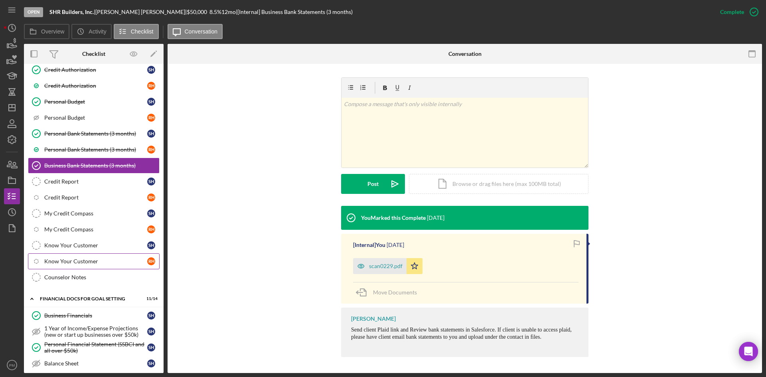
drag, startPoint x: 73, startPoint y: 273, endPoint x: 130, endPoint y: 260, distance: 58.1
click at [73, 273] on link "Counselor Notes Counselor Notes" at bounding box center [94, 277] width 132 height 16
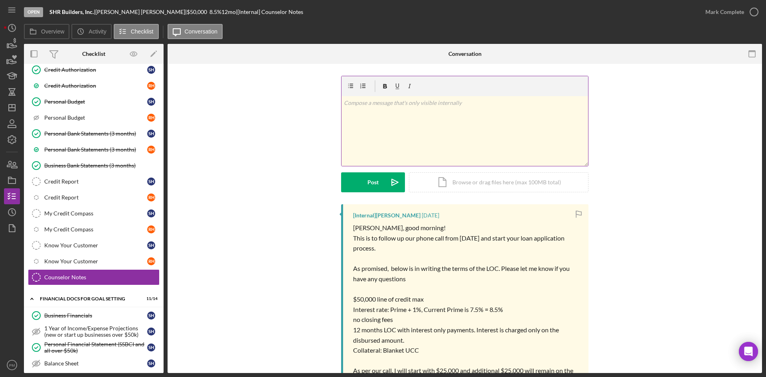
click at [400, 133] on div "v Color teal Color pink Remove color Add row above Add row below Add column bef…" at bounding box center [464, 131] width 246 height 70
click at [10, 162] on icon "button" at bounding box center [9, 164] width 4 height 6
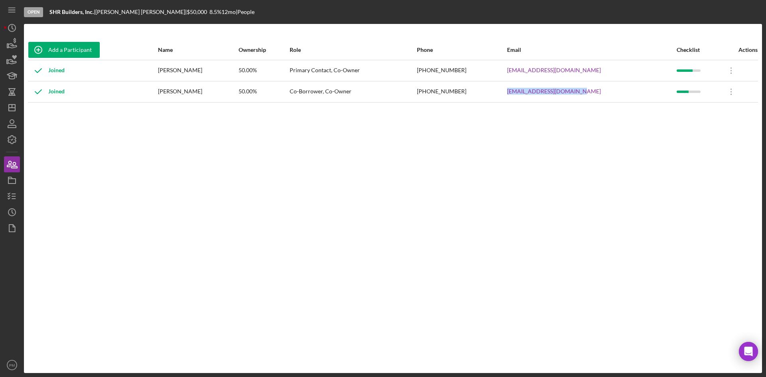
drag, startPoint x: 603, startPoint y: 92, endPoint x: 524, endPoint y: 95, distance: 79.0
click at [524, 95] on tr "Joined [PERSON_NAME] 50.00% Co-Borrower, Co-Owner [PHONE_NUMBER] [EMAIL_ADDRESS…" at bounding box center [393, 91] width 730 height 21
click at [515, 116] on div "Add a Participant Name Ownership Role Phone Email Checklist Actions Joined [PER…" at bounding box center [393, 198] width 738 height 317
drag, startPoint x: 602, startPoint y: 91, endPoint x: 517, endPoint y: 91, distance: 84.9
click at [517, 91] on tr "Joined [PERSON_NAME] 50.00% Co-Borrower, Co-Owner [PHONE_NUMBER] [EMAIL_ADDRESS…" at bounding box center [393, 91] width 730 height 21
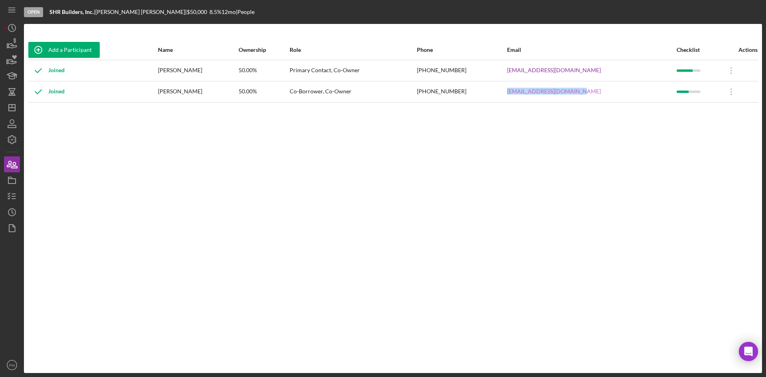
copy tr "[EMAIL_ADDRESS][DOMAIN_NAME]"
click at [11, 195] on icon "button" at bounding box center [12, 196] width 20 height 20
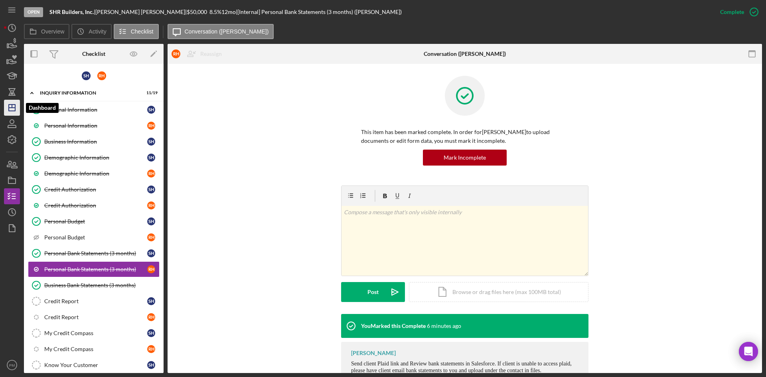
click at [8, 107] on icon "Icon/Dashboard" at bounding box center [12, 108] width 20 height 20
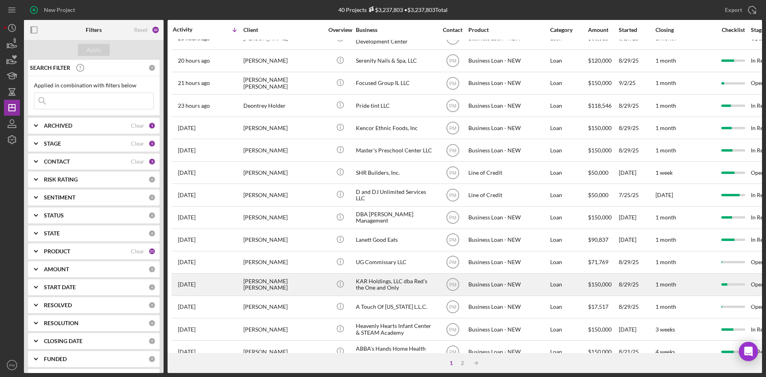
scroll to position [160, 0]
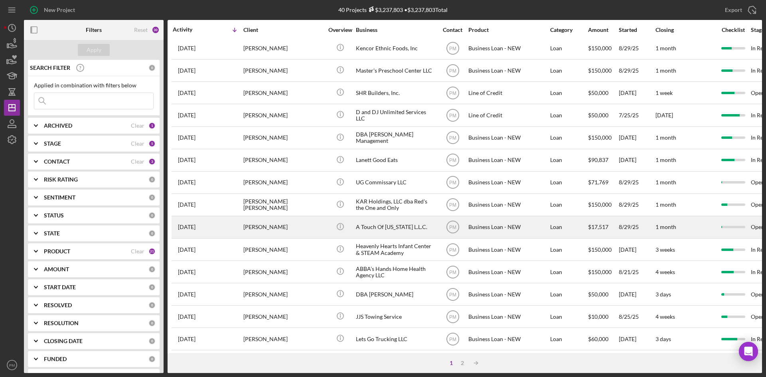
click at [260, 225] on div "[PERSON_NAME]" at bounding box center [283, 227] width 80 height 21
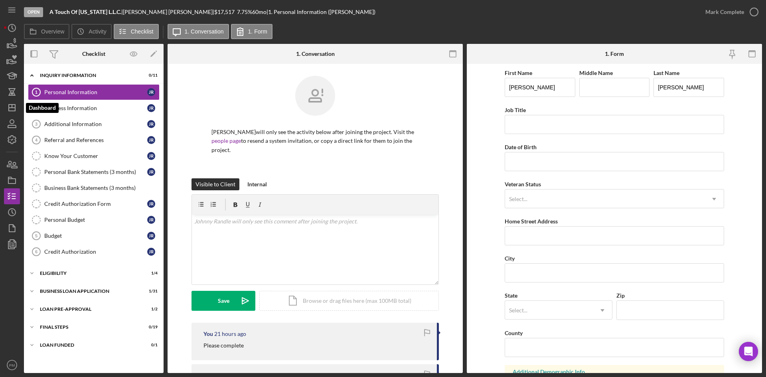
drag, startPoint x: 14, startPoint y: 107, endPoint x: 22, endPoint y: 110, distance: 8.2
click at [14, 107] on icon "Icon/Dashboard" at bounding box center [12, 108] width 20 height 20
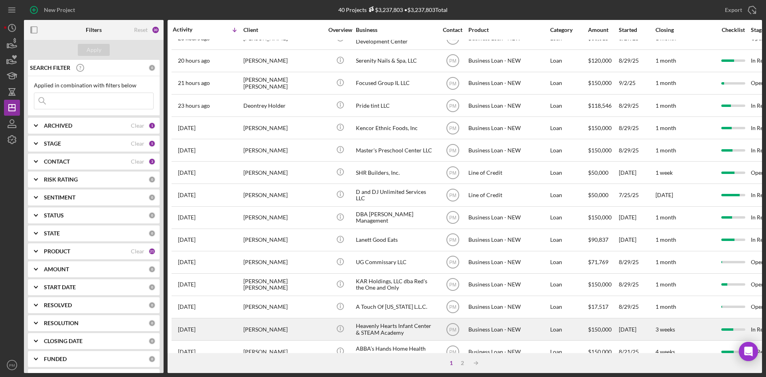
scroll to position [120, 0]
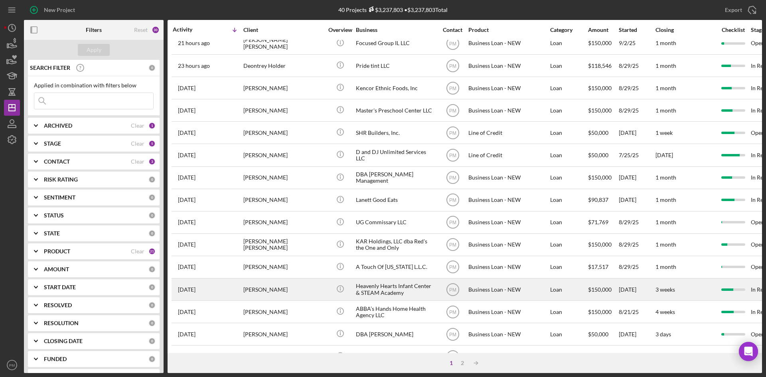
click at [274, 274] on div "[PERSON_NAME]" at bounding box center [283, 289] width 80 height 21
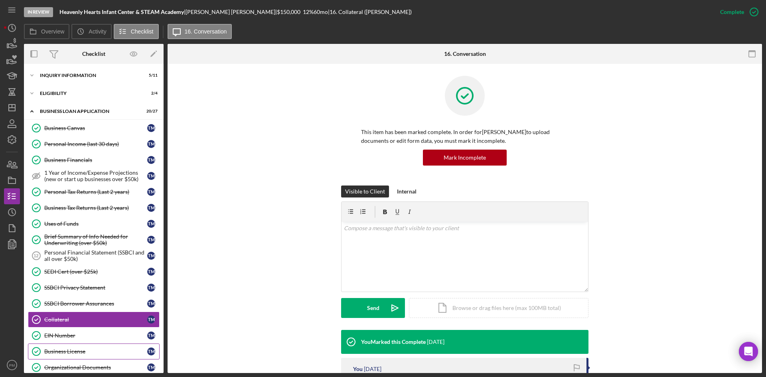
scroll to position [101, 0]
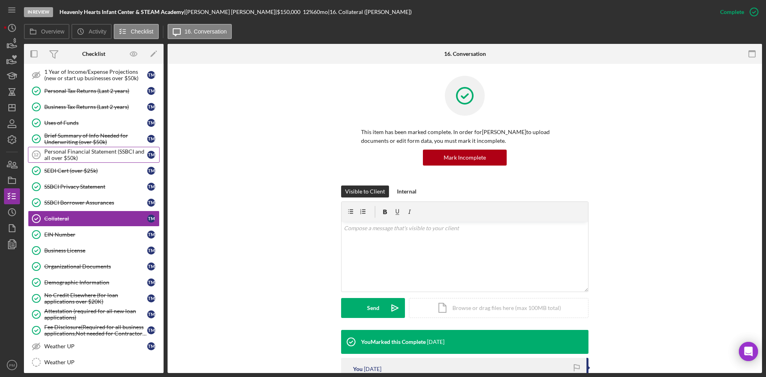
click at [57, 158] on div "Personal Financial Statement (SSBCI and all over $50k)" at bounding box center [95, 154] width 103 height 13
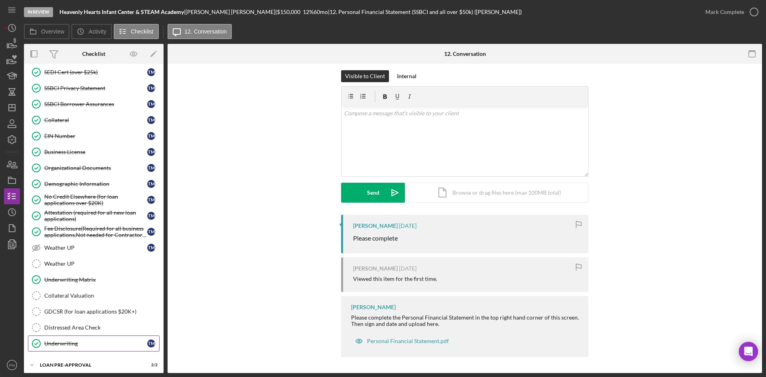
scroll to position [240, 0]
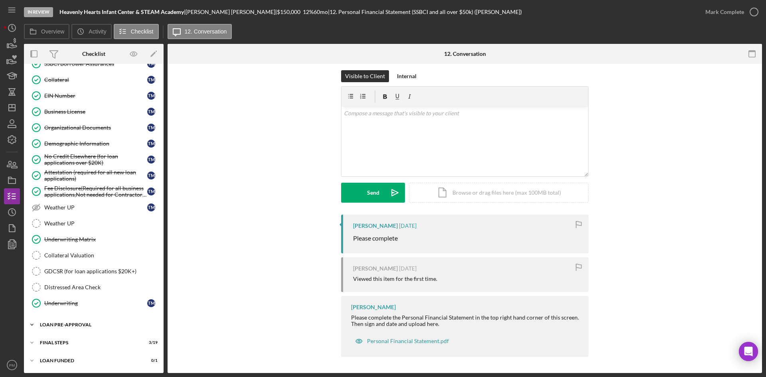
click at [71, 274] on div "LOAN PRE-APPROVAL" at bounding box center [97, 324] width 114 height 5
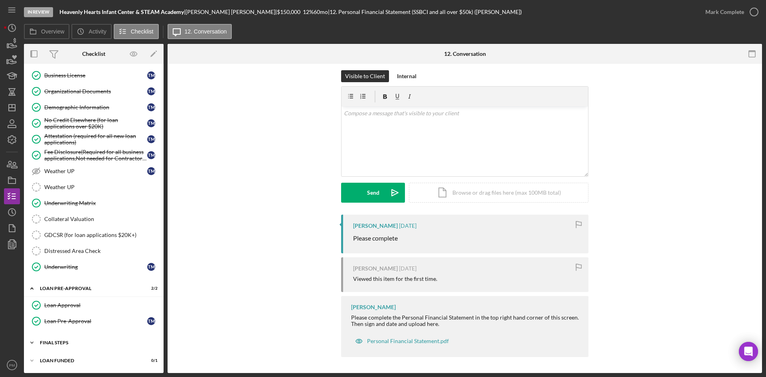
click at [70, 274] on div "FINAL STEPS" at bounding box center [97, 342] width 114 height 5
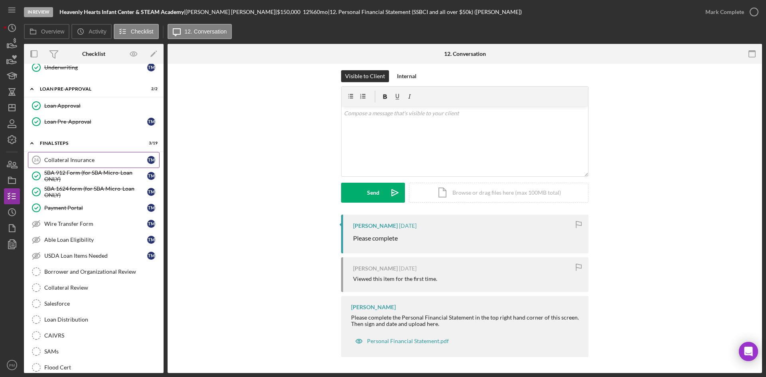
click at [79, 162] on div "Collateral Insurance" at bounding box center [95, 160] width 103 height 6
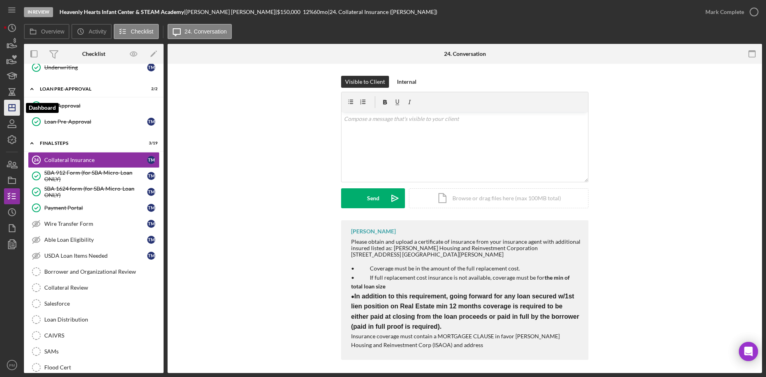
click at [9, 106] on polygon "button" at bounding box center [12, 107] width 6 height 6
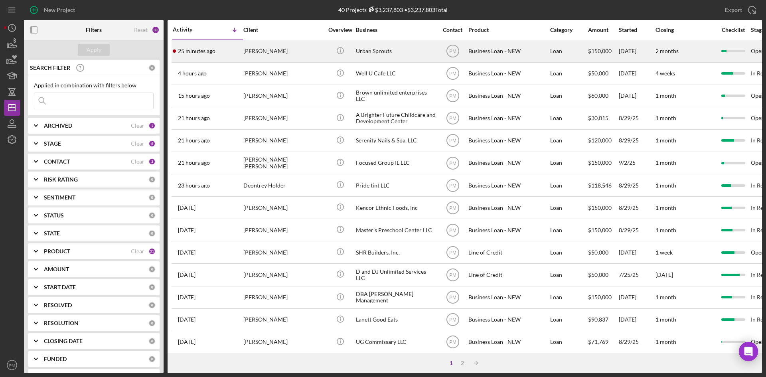
click at [259, 54] on div "[PERSON_NAME]" at bounding box center [283, 51] width 80 height 21
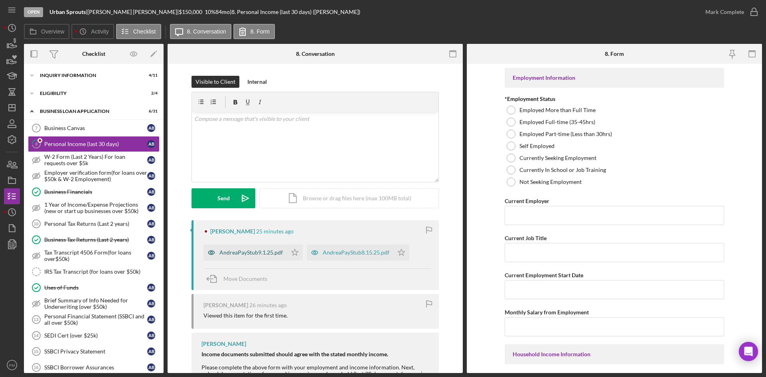
drag, startPoint x: 234, startPoint y: 252, endPoint x: 256, endPoint y: 250, distance: 22.8
click at [234, 252] on div "AndreaPayStub9.1.25.pdf" at bounding box center [250, 252] width 63 height 6
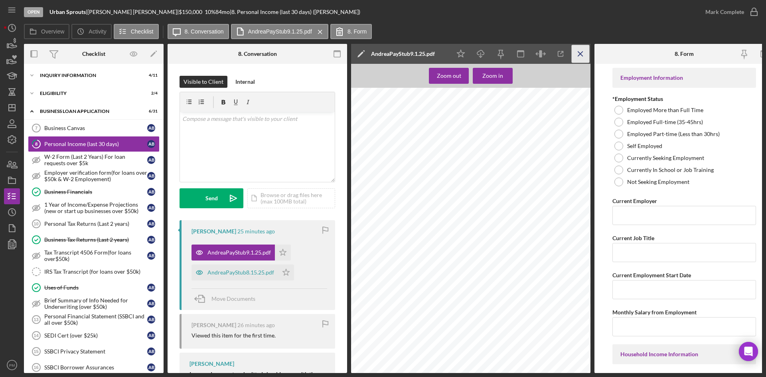
click at [581, 55] on icon "Icon/Menu Close" at bounding box center [580, 54] width 18 height 18
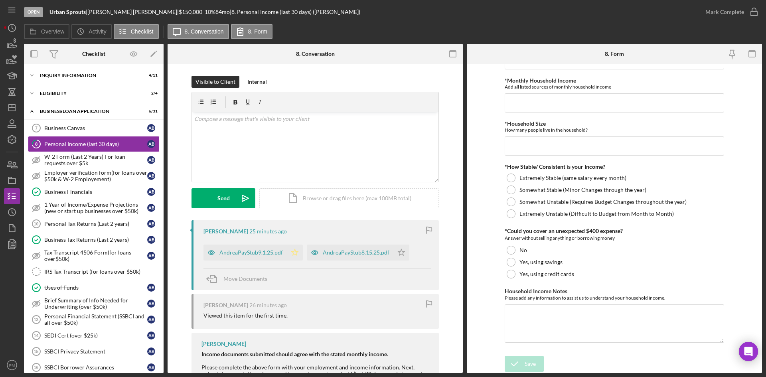
click at [292, 253] on polygon "button" at bounding box center [295, 252] width 7 height 6
click at [400, 251] on icon "Icon/Star" at bounding box center [401, 252] width 16 height 16
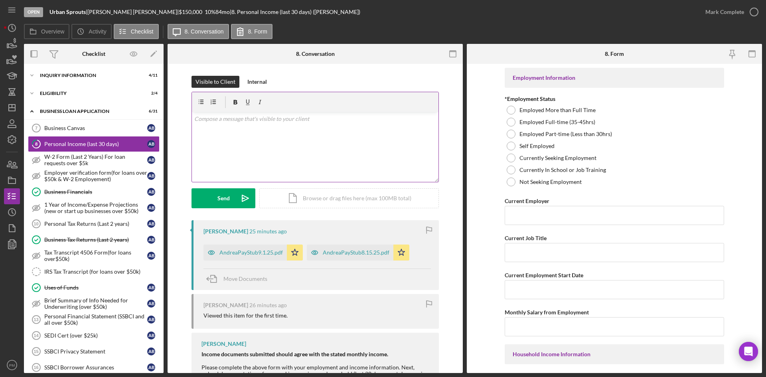
click at [404, 135] on div "v Color teal Color pink Remove color Add row above Add row below Add column bef…" at bounding box center [315, 147] width 246 height 70
click at [237, 200] on icon "Icon/icon-invite-send" at bounding box center [245, 198] width 20 height 20
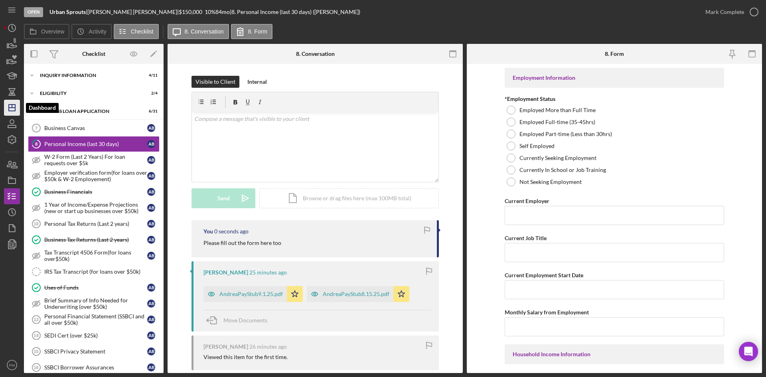
drag, startPoint x: 9, startPoint y: 104, endPoint x: 16, endPoint y: 104, distance: 7.2
click at [9, 104] on icon "Icon/Dashboard" at bounding box center [12, 108] width 20 height 20
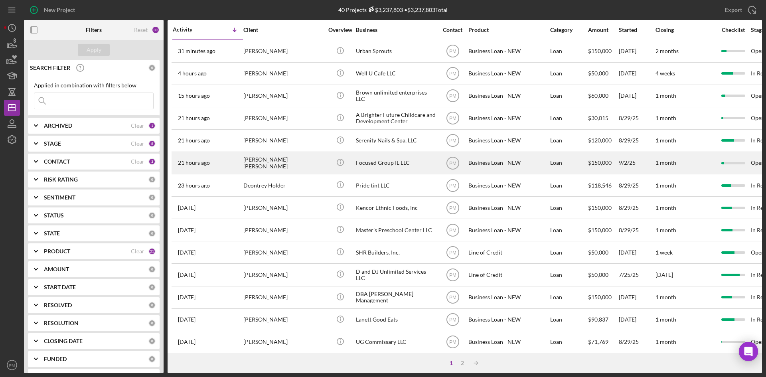
click at [282, 163] on div "[PERSON_NAME] [PERSON_NAME]" at bounding box center [283, 162] width 80 height 21
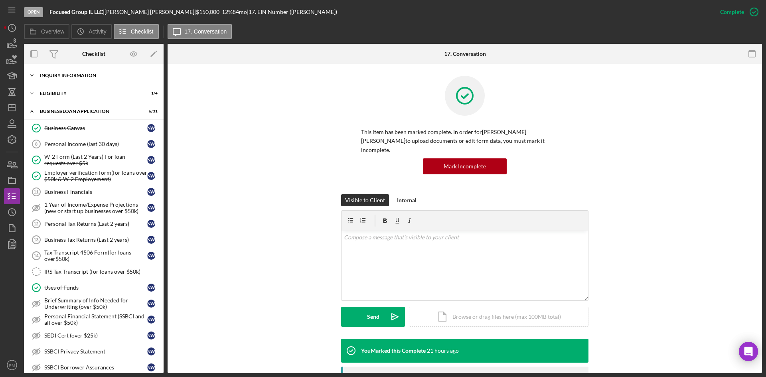
click at [86, 77] on div "INQUIRY INFORMATION" at bounding box center [97, 75] width 114 height 5
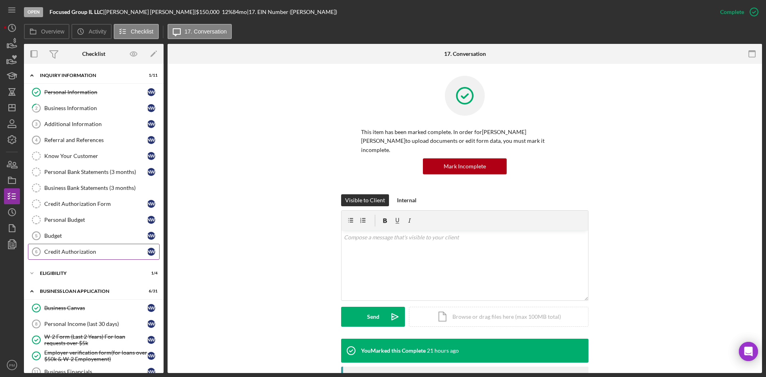
click at [73, 255] on div "Credit Authorization" at bounding box center [95, 251] width 103 height 6
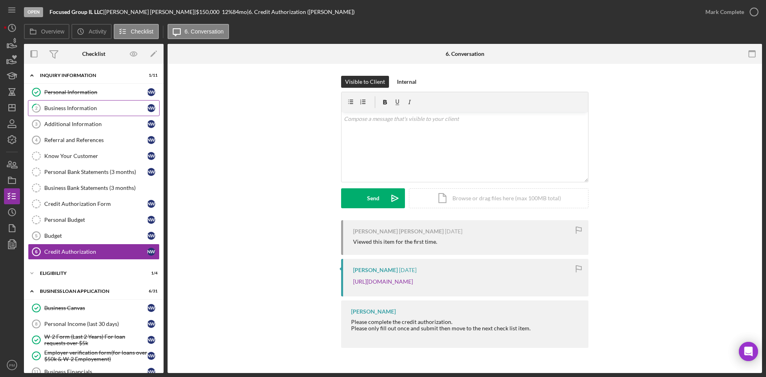
click at [51, 111] on div "Business Information" at bounding box center [95, 108] width 103 height 6
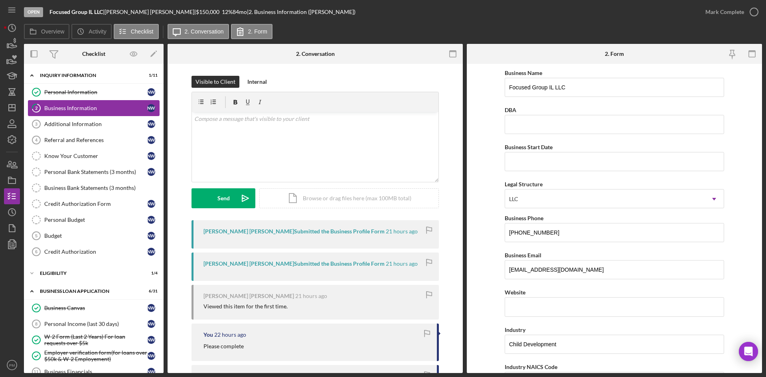
click at [75, 108] on div "Business Information" at bounding box center [95, 108] width 103 height 6
